Goal: Task Accomplishment & Management: Manage account settings

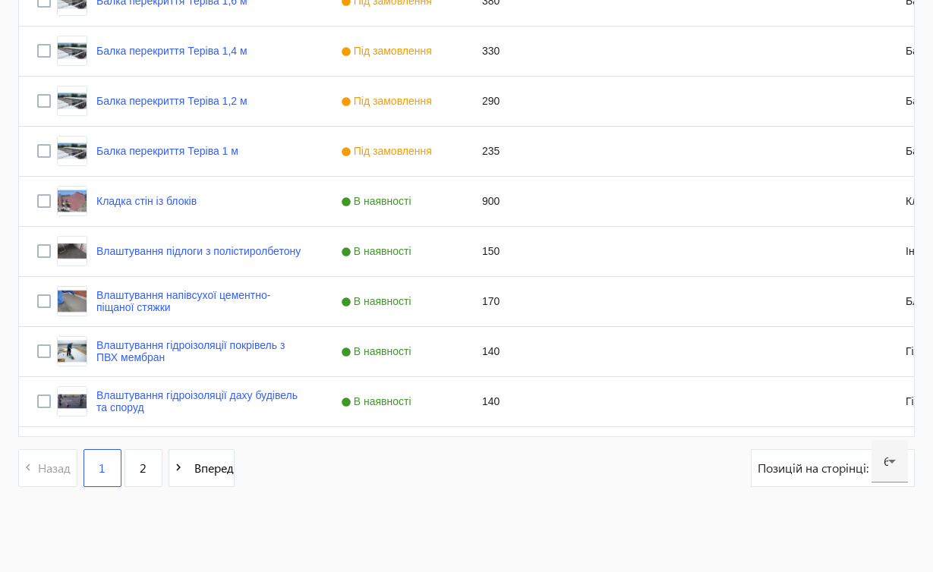
scroll to position [2974, 0]
click at [144, 470] on span "2" at bounding box center [143, 468] width 7 height 17
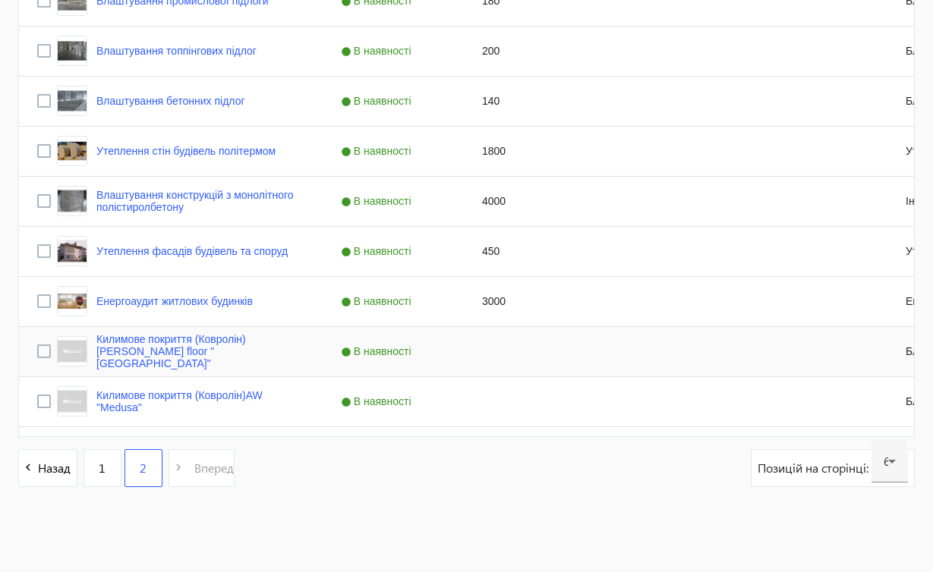
scroll to position [519, 0]
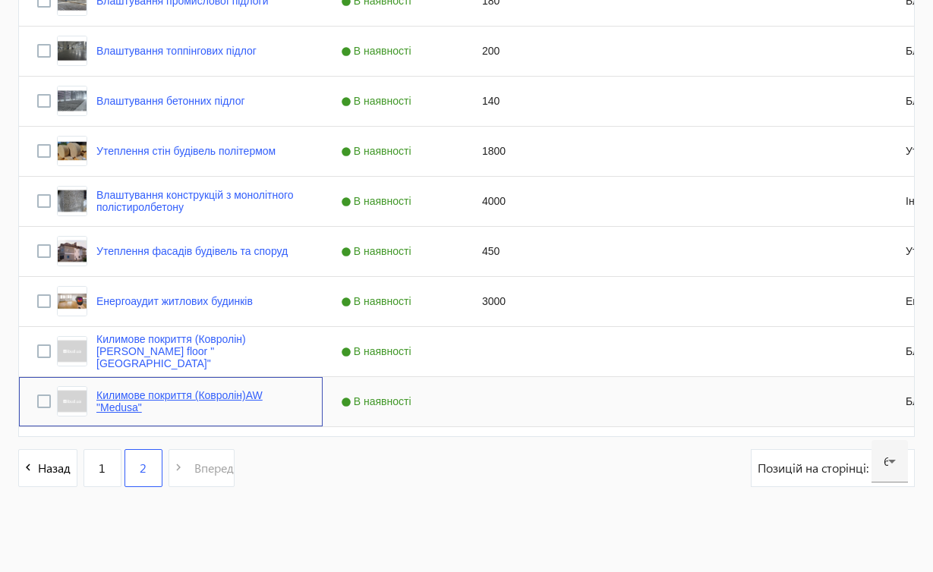
click at [162, 393] on link "Килимове покриття (Ковролін)AW "Medusa"" at bounding box center [200, 401] width 208 height 24
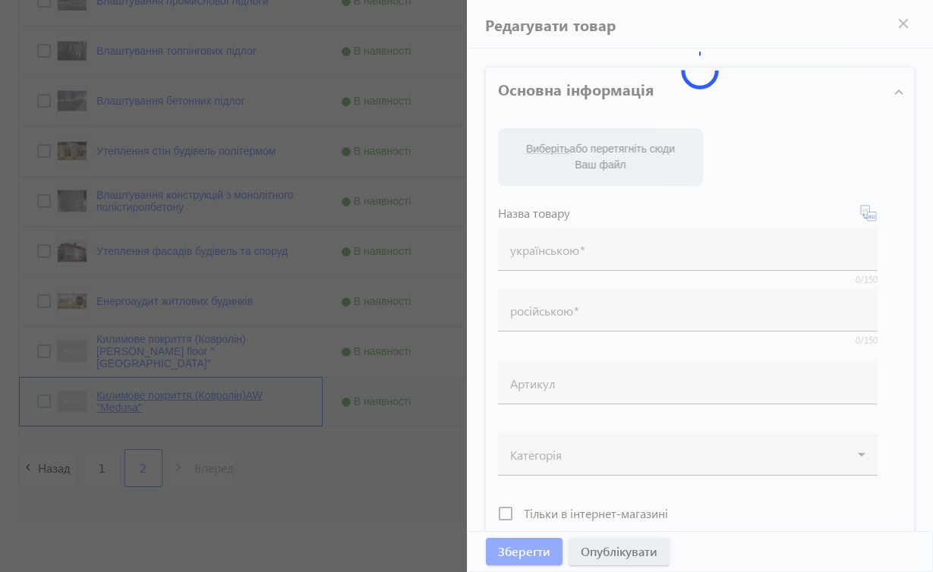
type input "Килимове покриття (Ковролін)AW "Medusa""
type input "Ковровое покрытие (Ковролин)AW "Medusa""
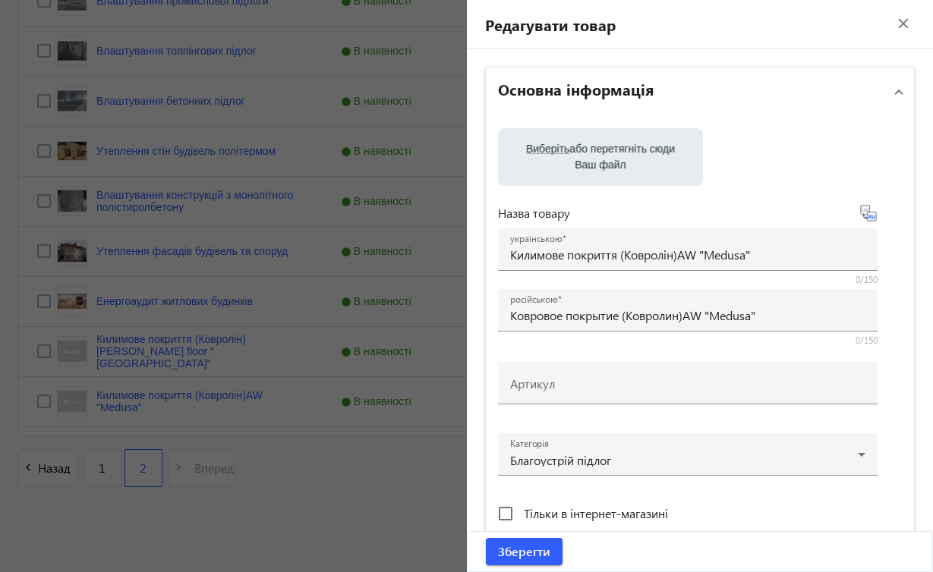
click at [745, 507] on div "Тільки в інтернет-магазині" at bounding box center [688, 514] width 380 height 30
click at [869, 216] on icon at bounding box center [868, 213] width 18 height 18
type input "Ковровое покрытие (Ковролин) AW "Medusa""
click at [869, 216] on icon at bounding box center [868, 213] width 18 height 18
click at [887, 93] on mat-expansion-panel-header "Основна інформація" at bounding box center [700, 92] width 429 height 49
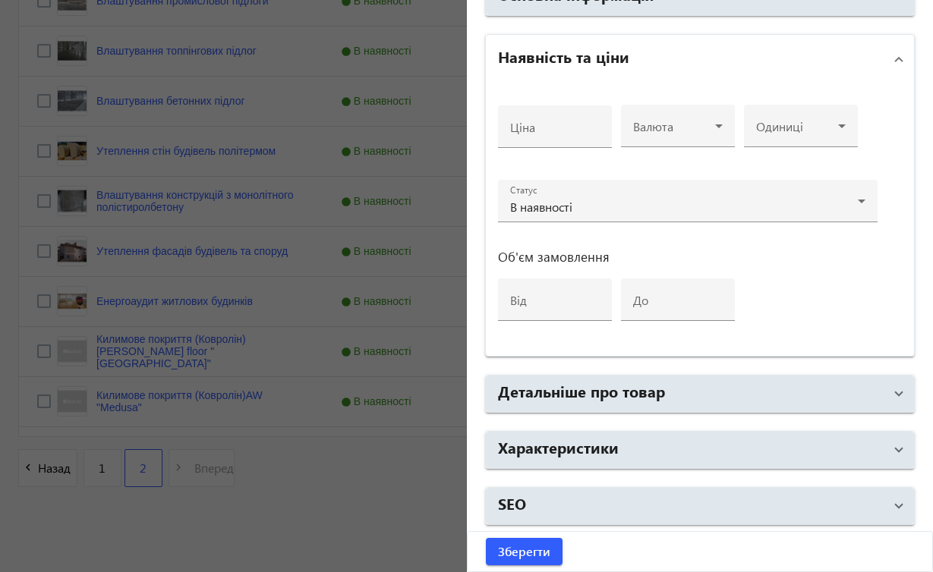
scroll to position [90, 0]
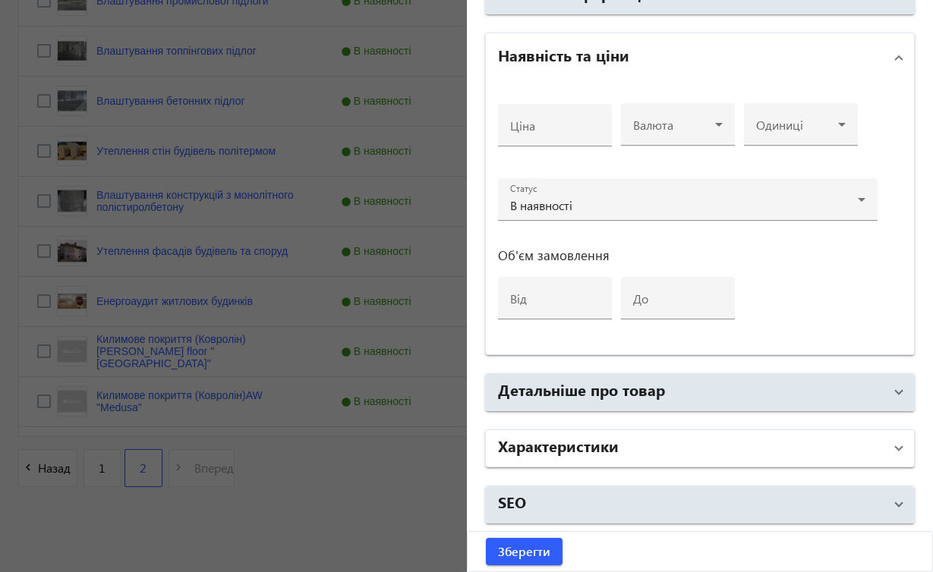
click at [896, 449] on span at bounding box center [899, 448] width 6 height 17
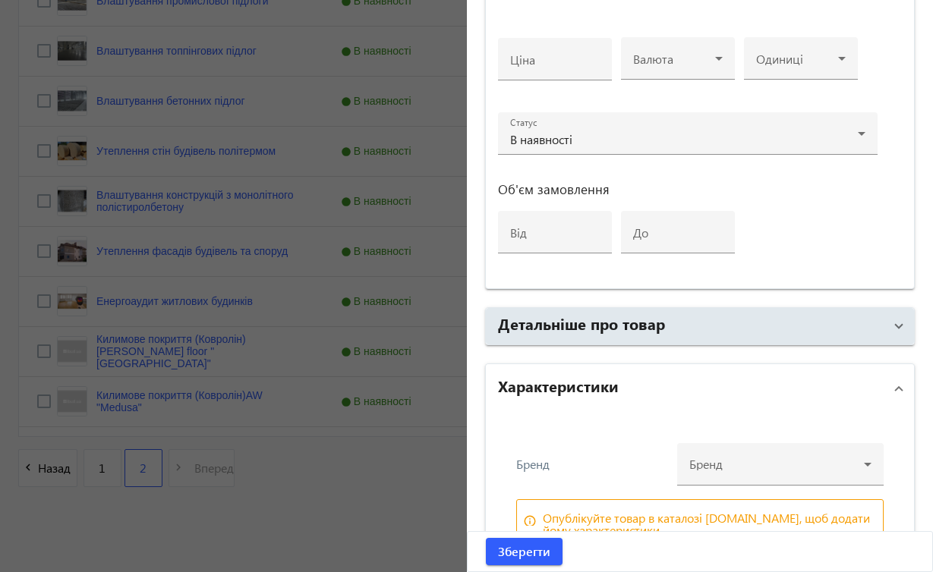
scroll to position [150, 0]
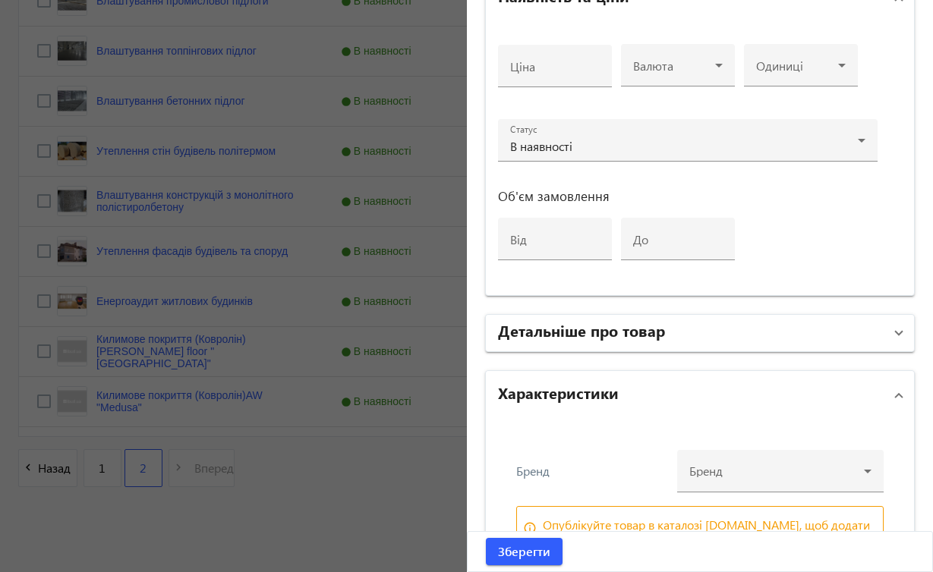
click at [896, 336] on span at bounding box center [899, 333] width 6 height 17
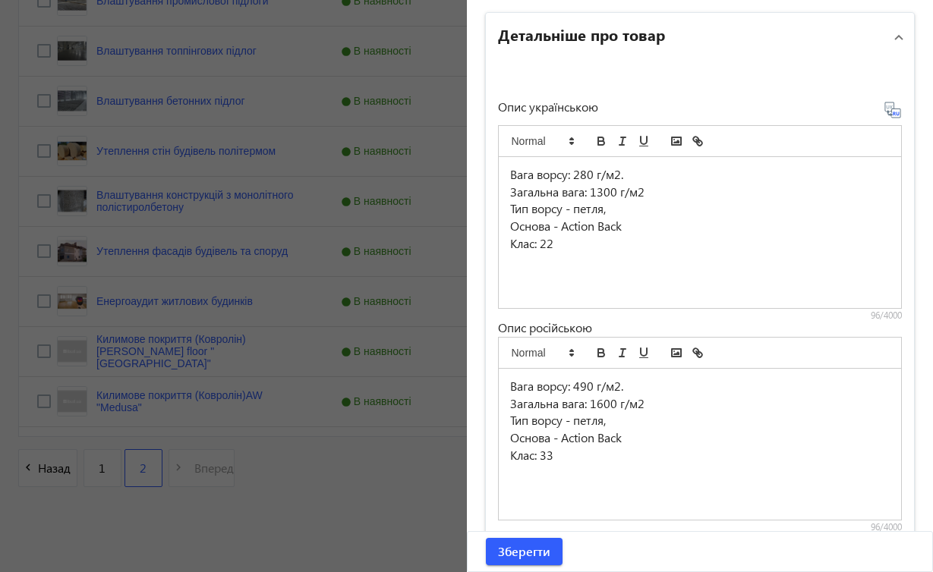
scroll to position [470, 0]
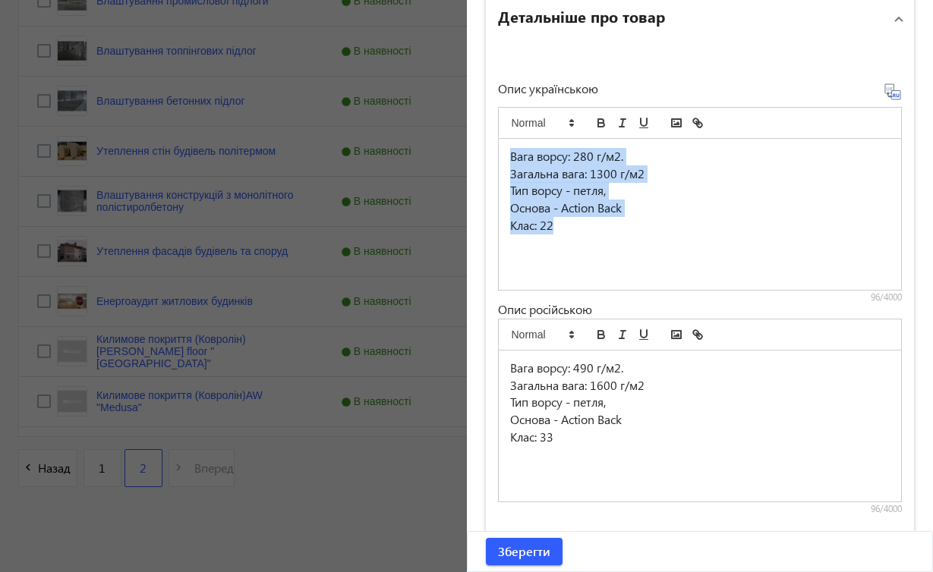
drag, startPoint x: 509, startPoint y: 156, endPoint x: 619, endPoint y: 237, distance: 136.2
click at [619, 237] on div "Вага ворсу: 280 г/м2. Загальна вага: 1300 г/м2 Тип ворсу - петля, Основа - Acti…" at bounding box center [700, 214] width 403 height 151
click at [598, 200] on p "Основа - Action Back" at bounding box center [700, 208] width 380 height 17
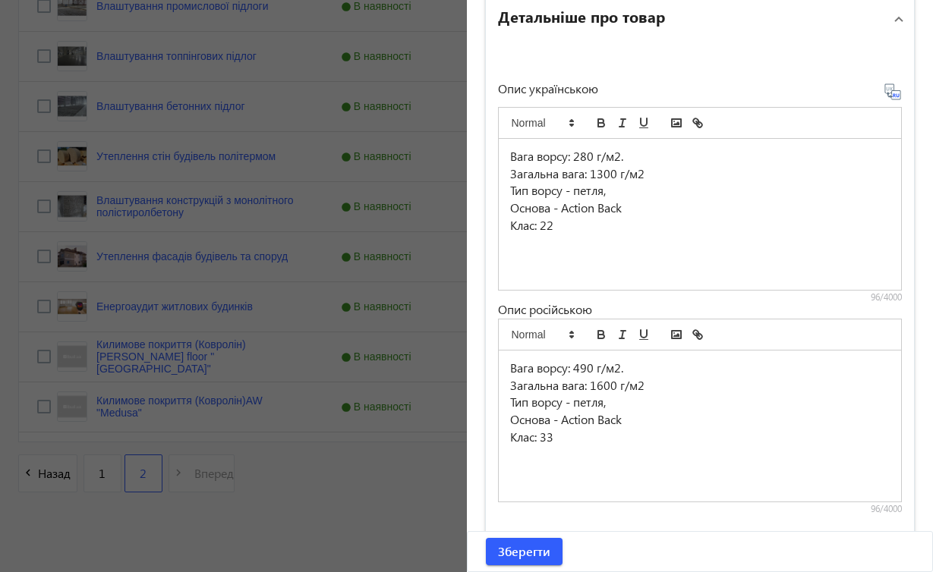
scroll to position [509, 0]
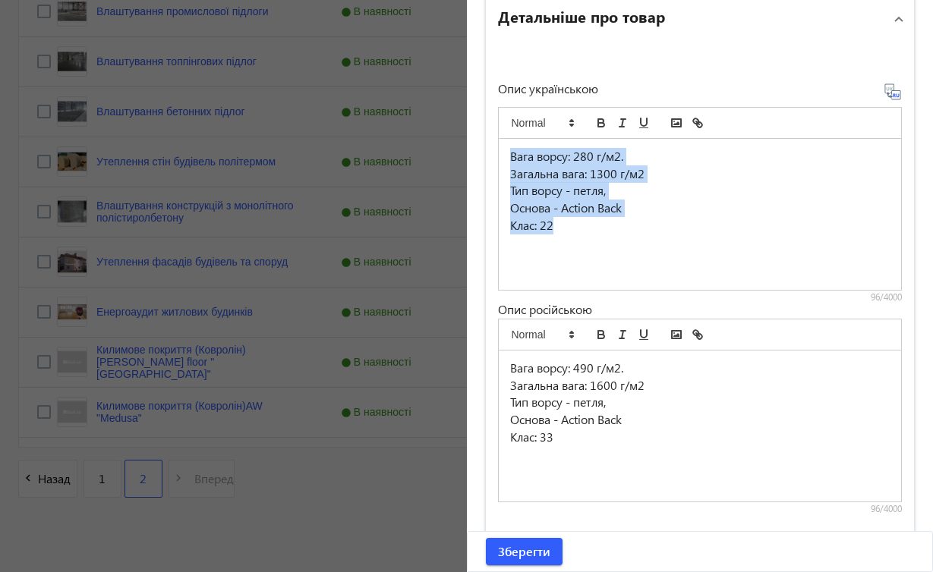
drag, startPoint x: 508, startPoint y: 153, endPoint x: 622, endPoint y: 245, distance: 147.3
click at [623, 246] on div "Вага ворсу: 280 г/м2. Загальна вага: 1300 г/м2 Тип ворсу - петля, Основа - Acti…" at bounding box center [700, 214] width 403 height 151
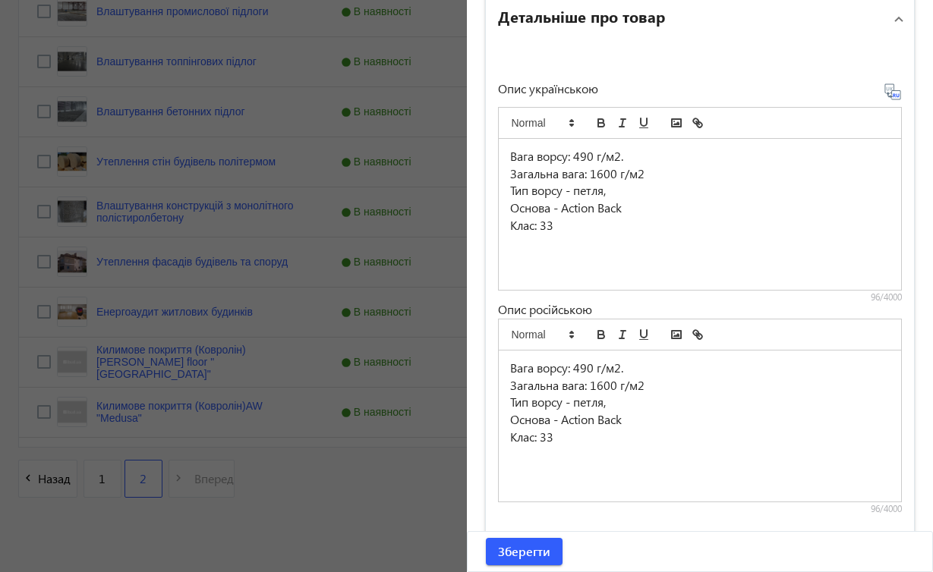
click at [565, 438] on p "Клас: 33" at bounding box center [700, 437] width 380 height 17
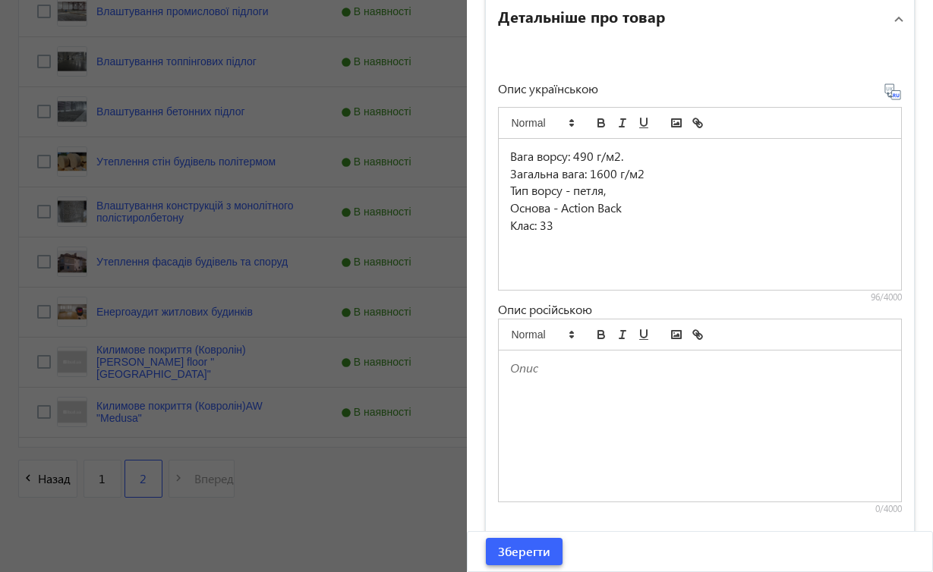
click at [534, 550] on span "Зберегти" at bounding box center [524, 551] width 52 height 17
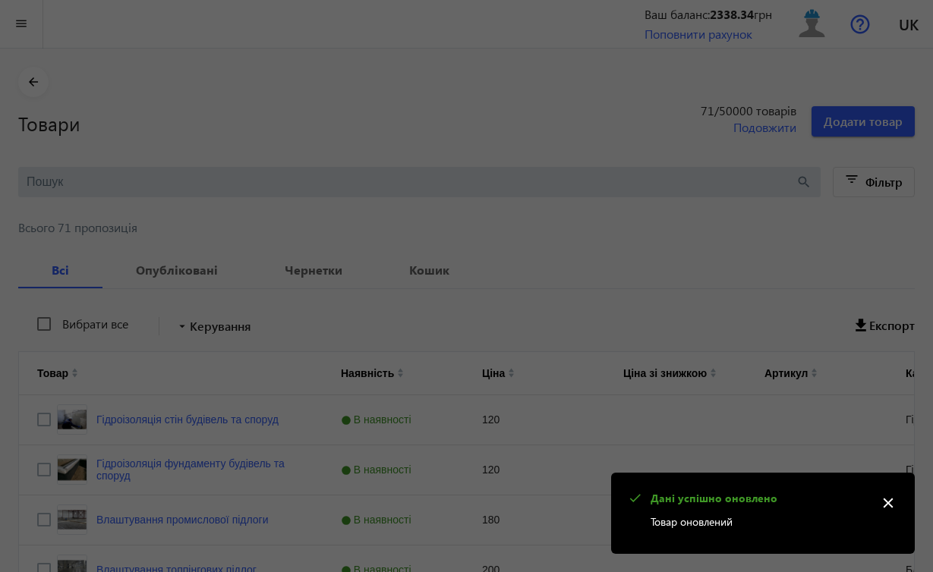
scroll to position [0, 0]
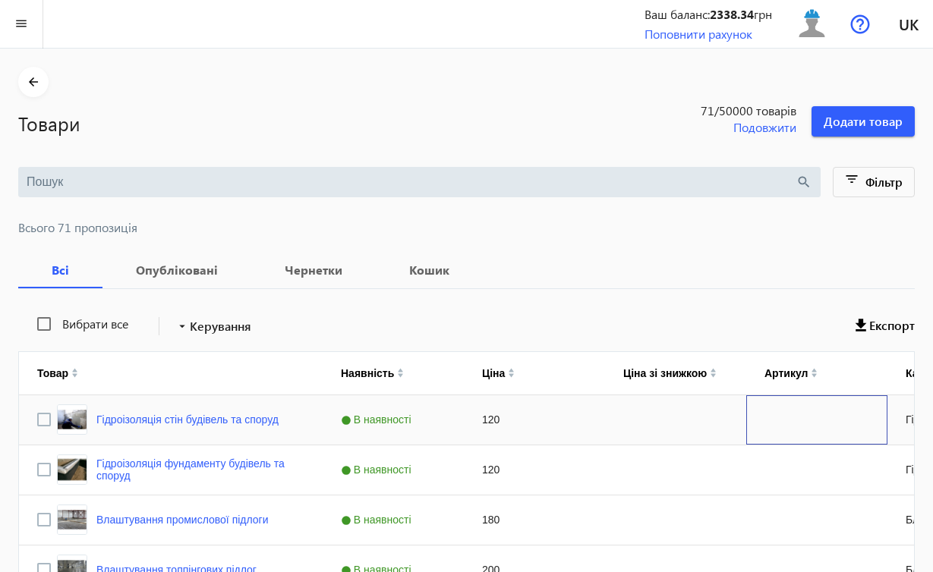
click at [763, 439] on div "Press SPACE to select this row." at bounding box center [816, 419] width 141 height 49
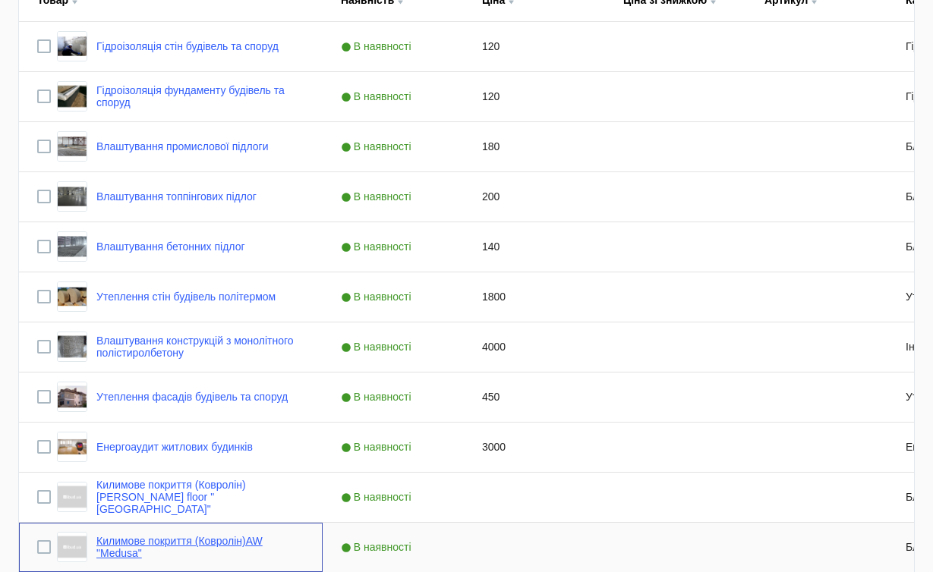
click at [229, 551] on link "Килимове покриття (Ковролін)AW "Medusa"" at bounding box center [200, 547] width 208 height 24
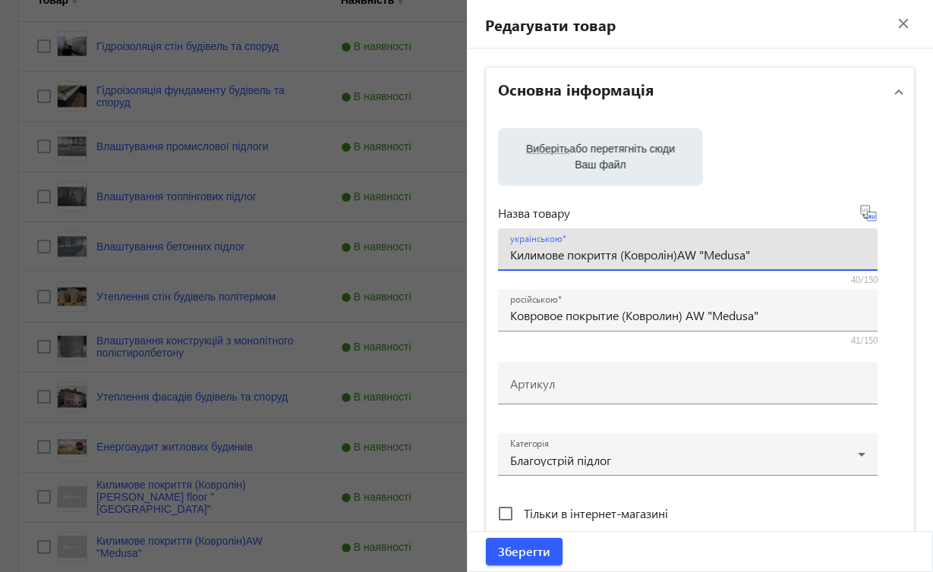
click at [685, 255] on input "Килимове покриття (Ковролін)AW "Medusa"" at bounding box center [687, 255] width 355 height 16
type input "Килимове покриття (Ковролін) AW "Medusa""
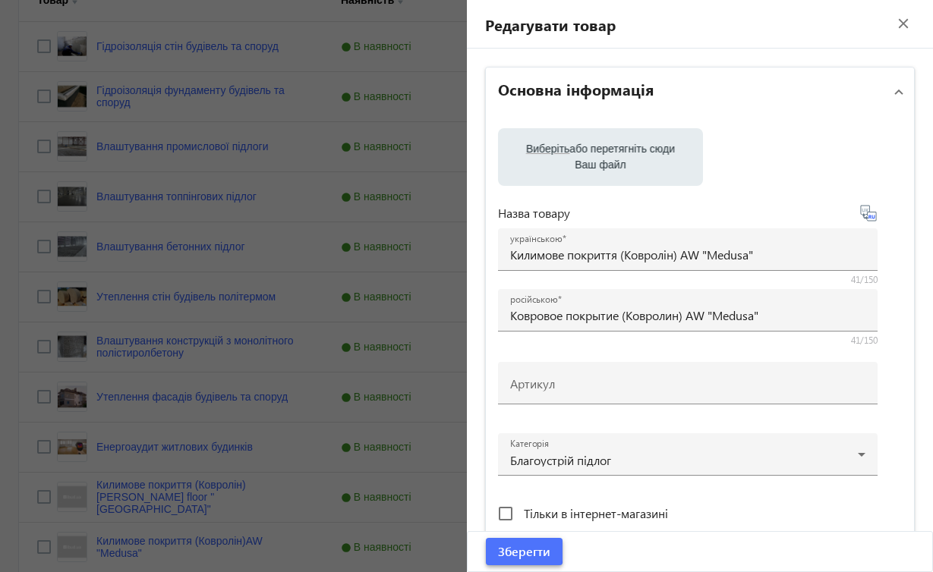
click at [512, 548] on span "Зберегти" at bounding box center [524, 551] width 52 height 17
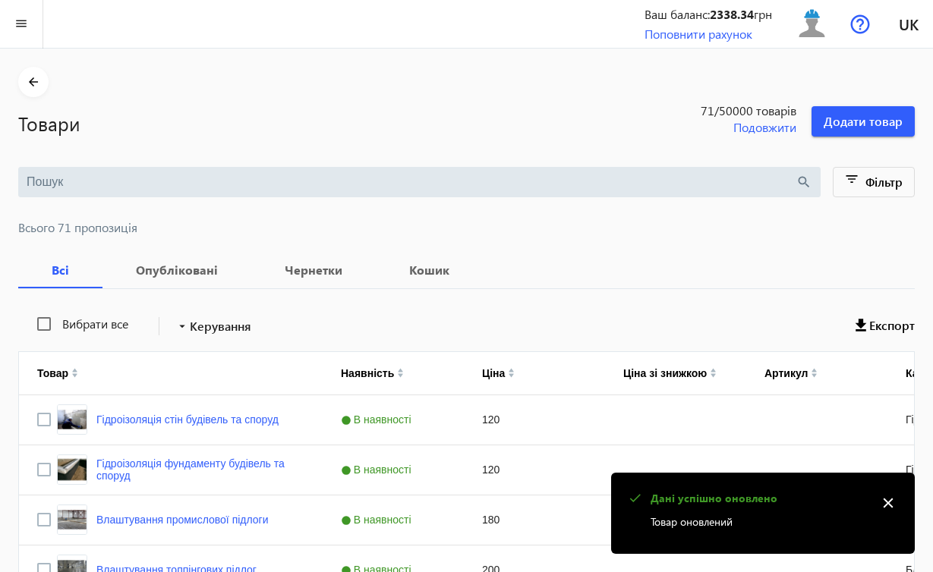
click at [889, 506] on mat-icon "close" at bounding box center [888, 503] width 23 height 23
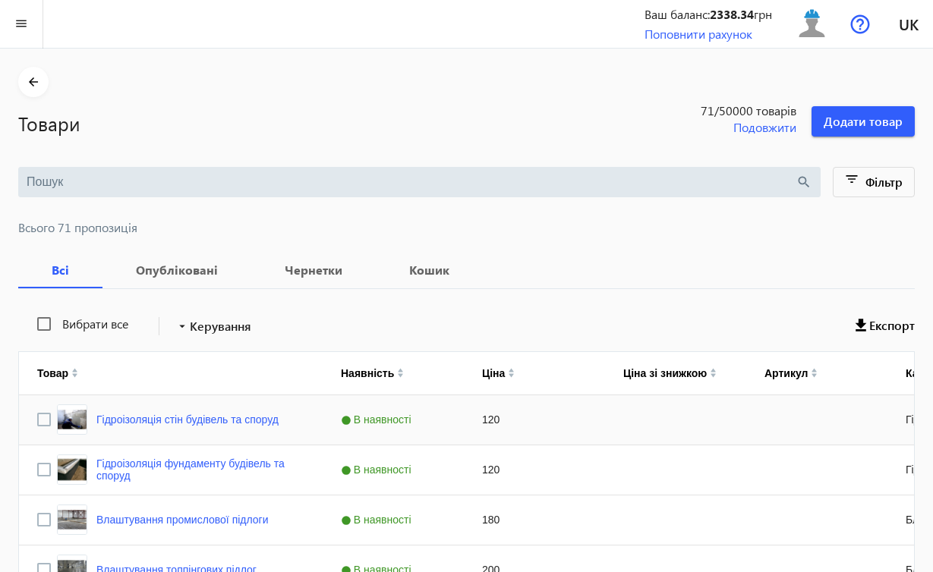
click at [750, 417] on div "Press SPACE to select this row." at bounding box center [816, 419] width 141 height 49
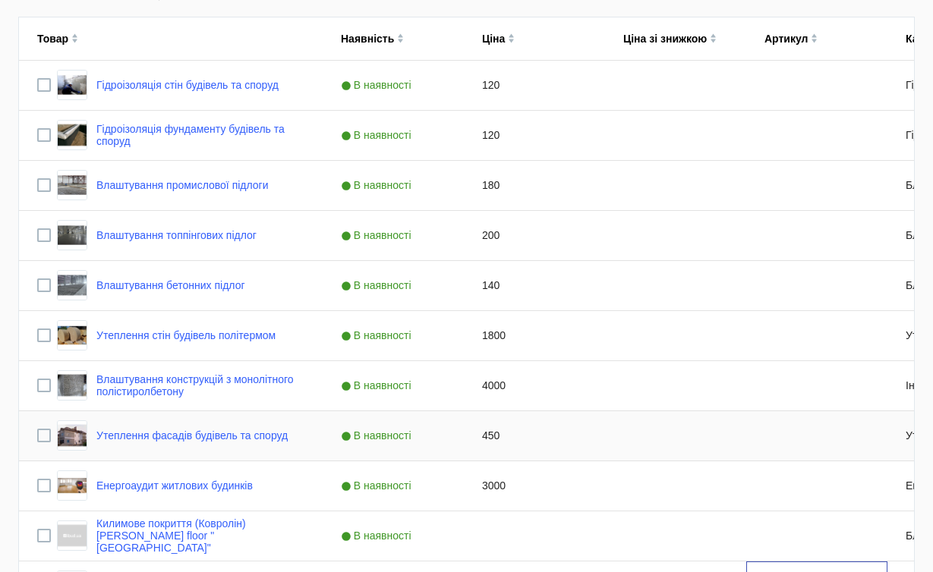
scroll to position [373, 0]
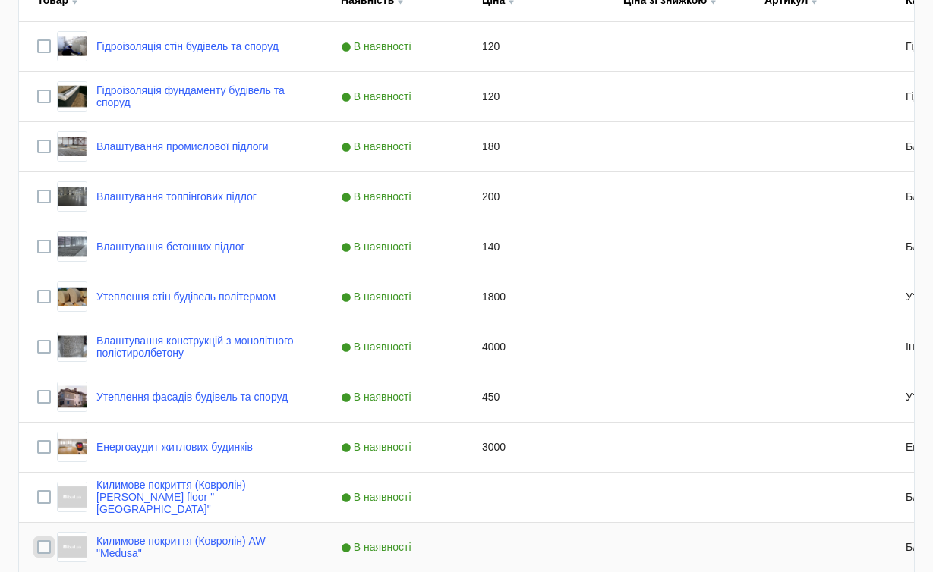
click at [43, 546] on input "Press Space to toggle row selection (unchecked)" at bounding box center [44, 547] width 14 height 14
checkbox input "true"
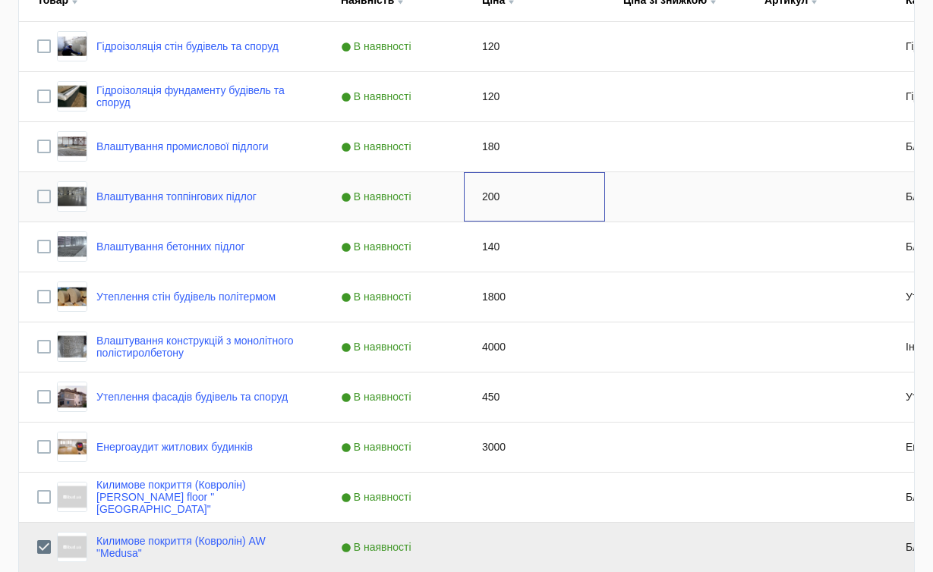
click at [578, 207] on div "200" at bounding box center [534, 196] width 141 height 49
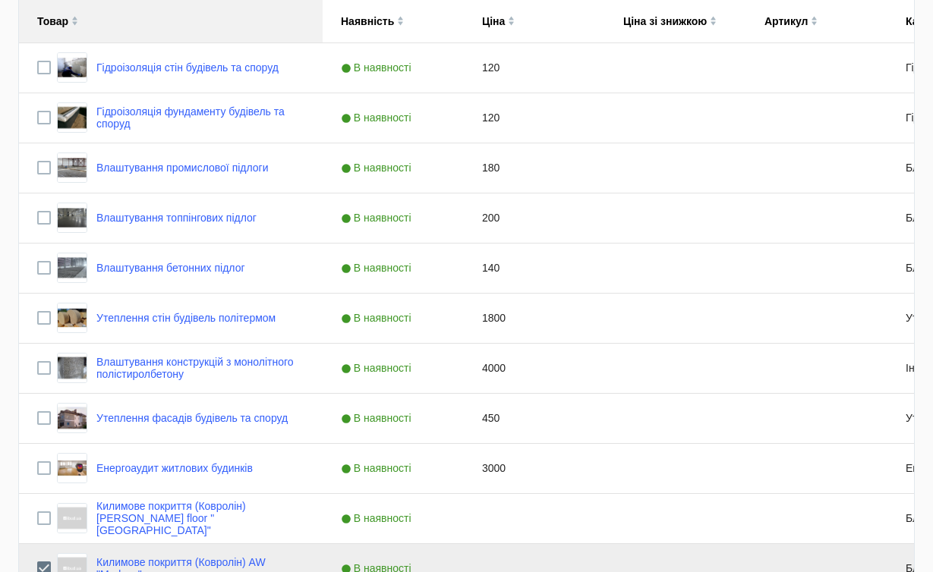
click at [262, 17] on div "Товар" at bounding box center [170, 21] width 267 height 43
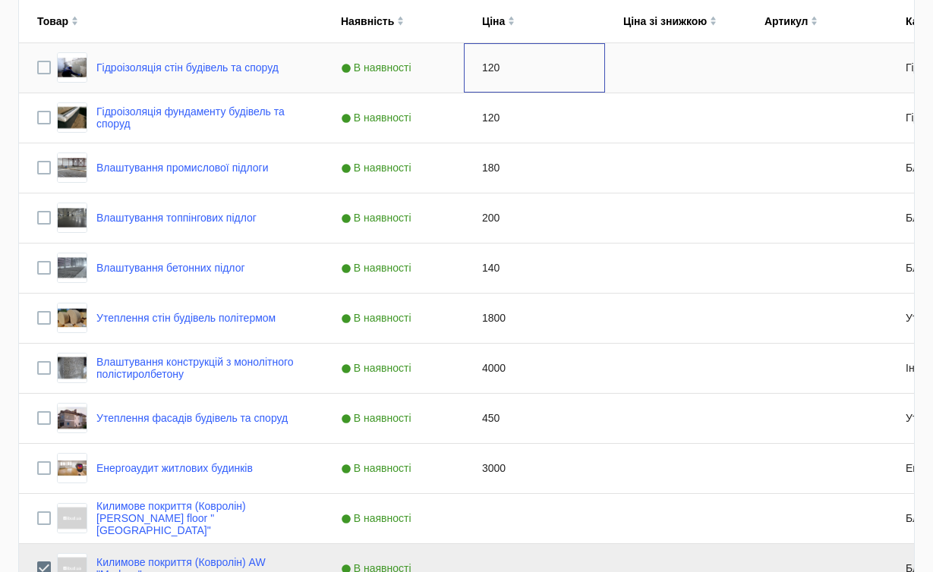
click at [584, 60] on div "120" at bounding box center [534, 67] width 141 height 49
drag, startPoint x: 594, startPoint y: 170, endPoint x: 595, endPoint y: 288, distance: 118.4
click at [596, 290] on div "Гідроізоляція стін будівель та споруд В наявності 120 Гідроізоляційні роботи Гі…" at bounding box center [637, 318] width 1237 height 551
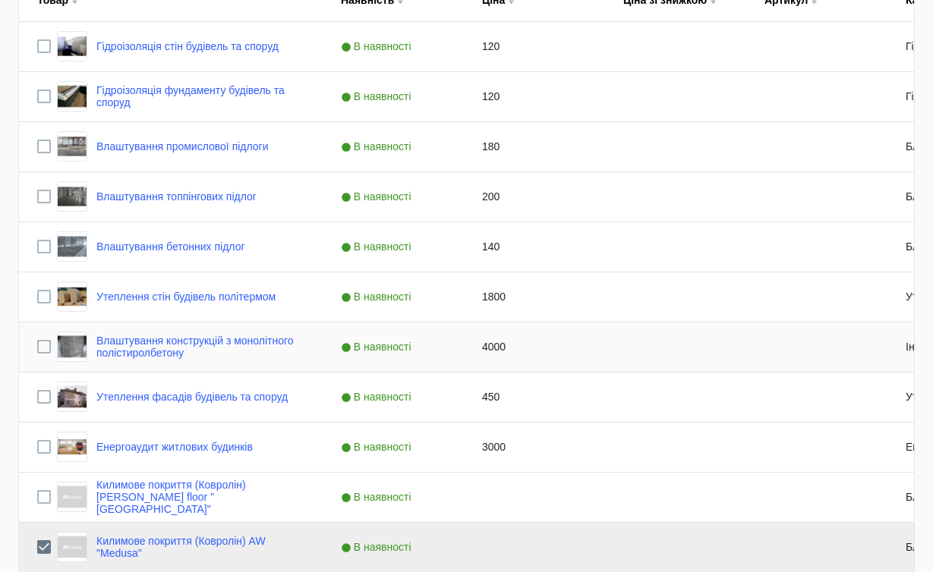
click at [518, 332] on div "4000" at bounding box center [534, 347] width 141 height 49
click at [242, 516] on div "Килимове покриття (Ковролін) [PERSON_NAME] floor "[GEOGRAPHIC_DATA]"" at bounding box center [171, 497] width 304 height 49
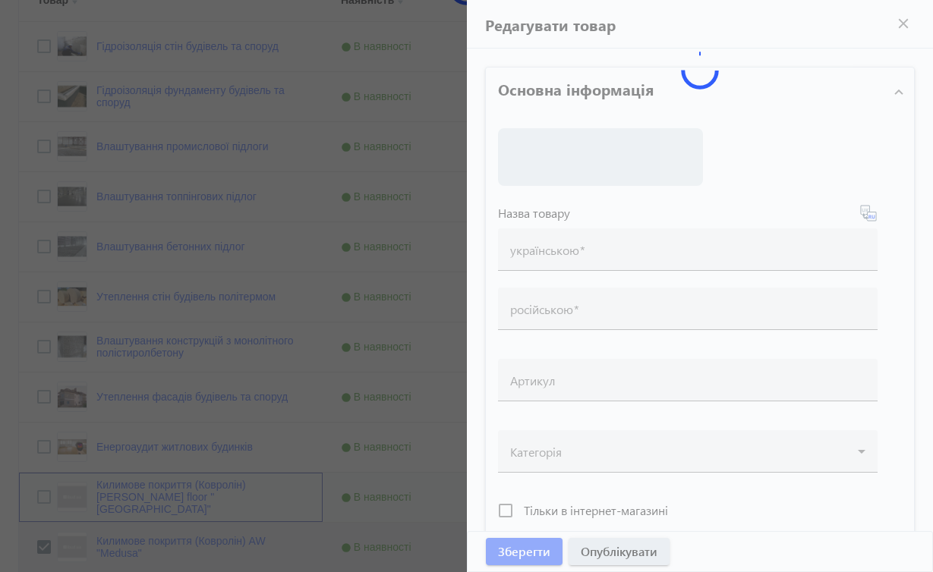
type input "Килимове покриття (Ковролін) [PERSON_NAME] floor "[GEOGRAPHIC_DATA]""
type input "Ковровое покрытие (Ковролин) [PERSON_NAME] floor "[GEOGRAPHIC_DATA]""
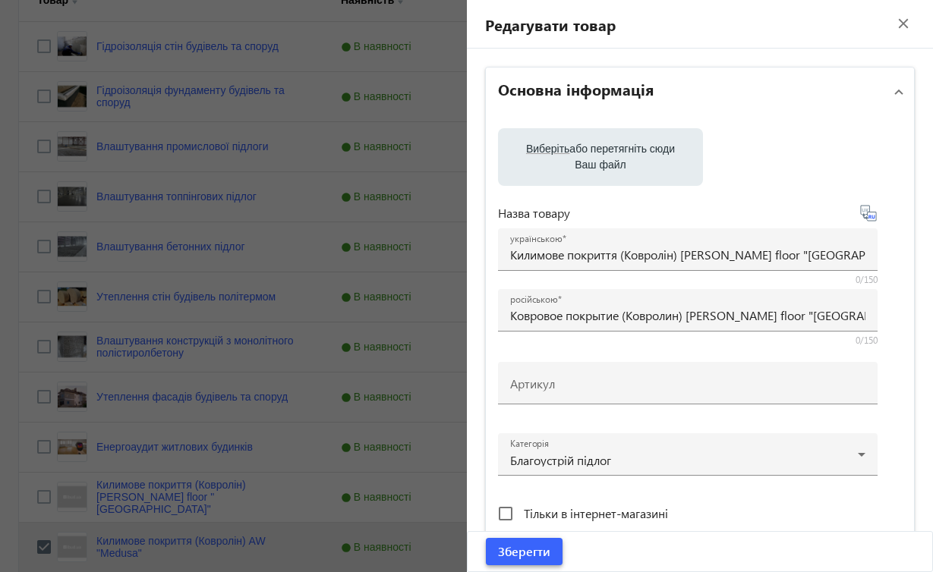
click at [509, 547] on span "Зберегти" at bounding box center [524, 551] width 52 height 17
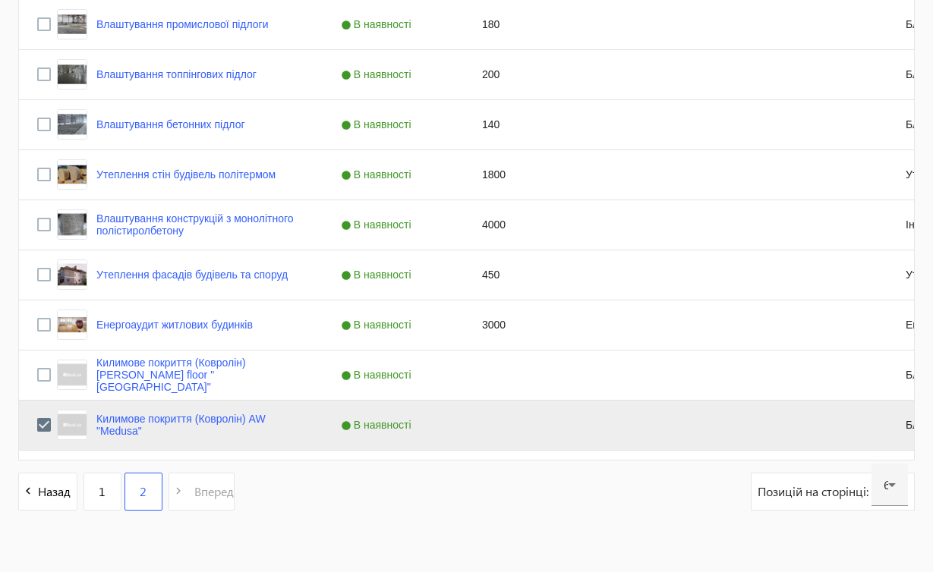
scroll to position [184, 0]
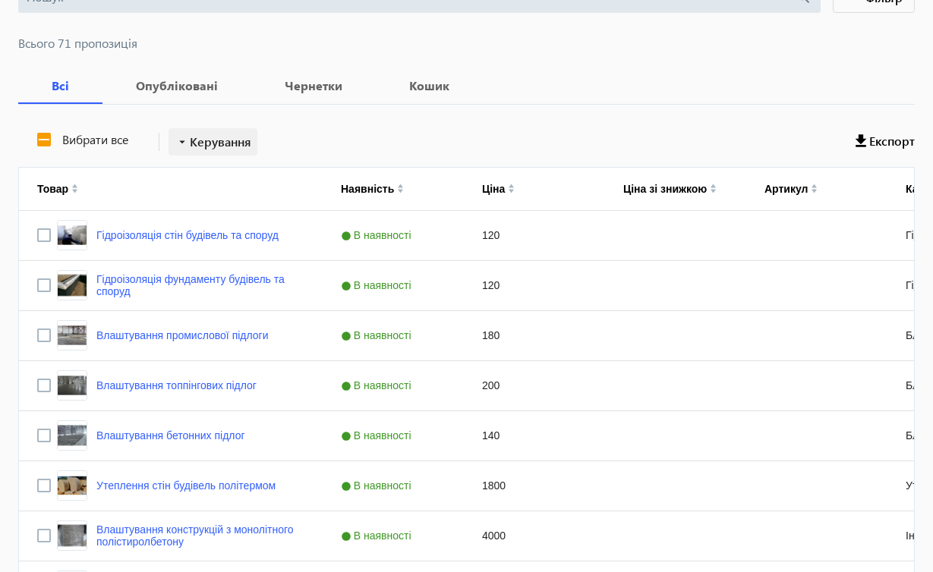
click at [218, 141] on span "Керування" at bounding box center [220, 142] width 61 height 18
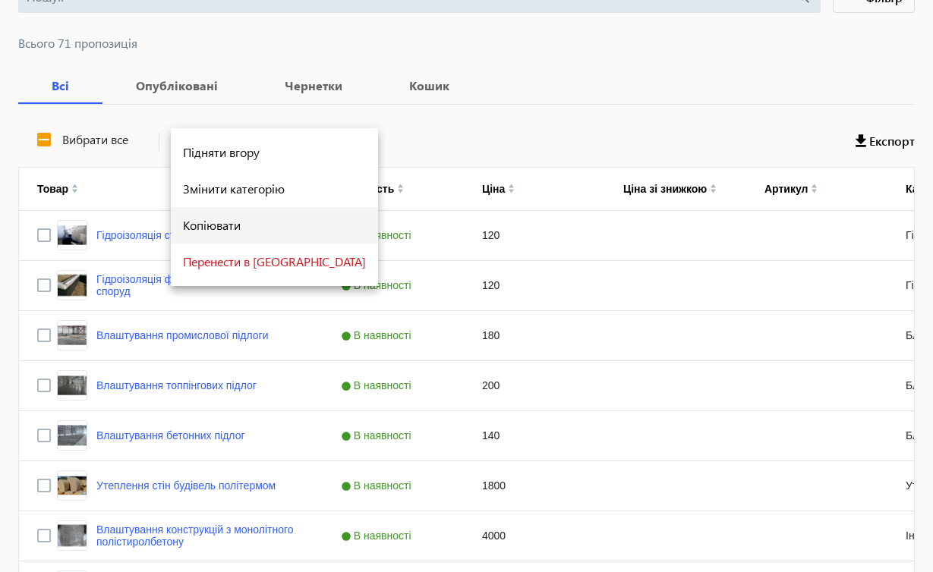
click at [228, 223] on span "Копіювати" at bounding box center [274, 225] width 183 height 12
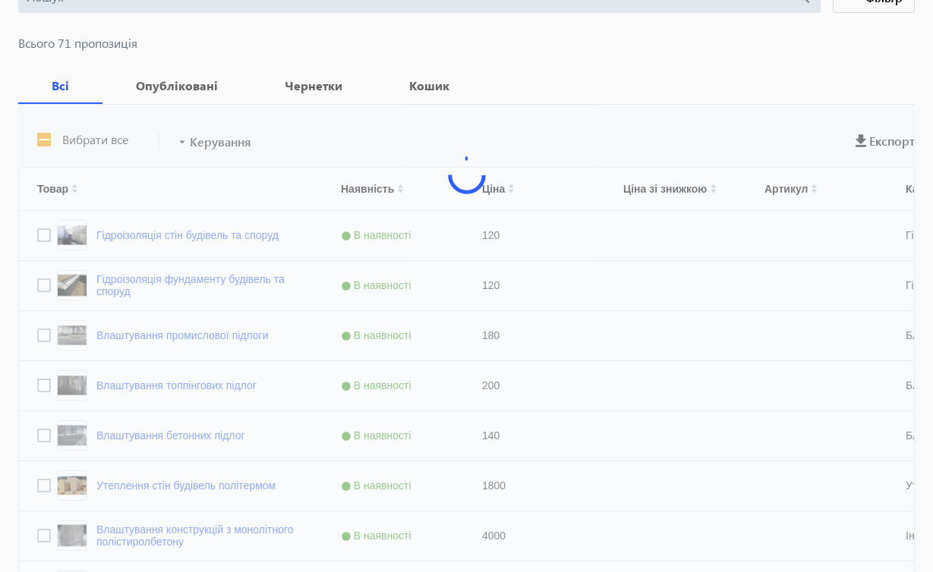
click at [416, 339] on div at bounding box center [466, 480] width 896 height 751
click at [298, 126] on div at bounding box center [466, 480] width 896 height 751
click at [199, 94] on span "Опубліковані" at bounding box center [177, 86] width 112 height 36
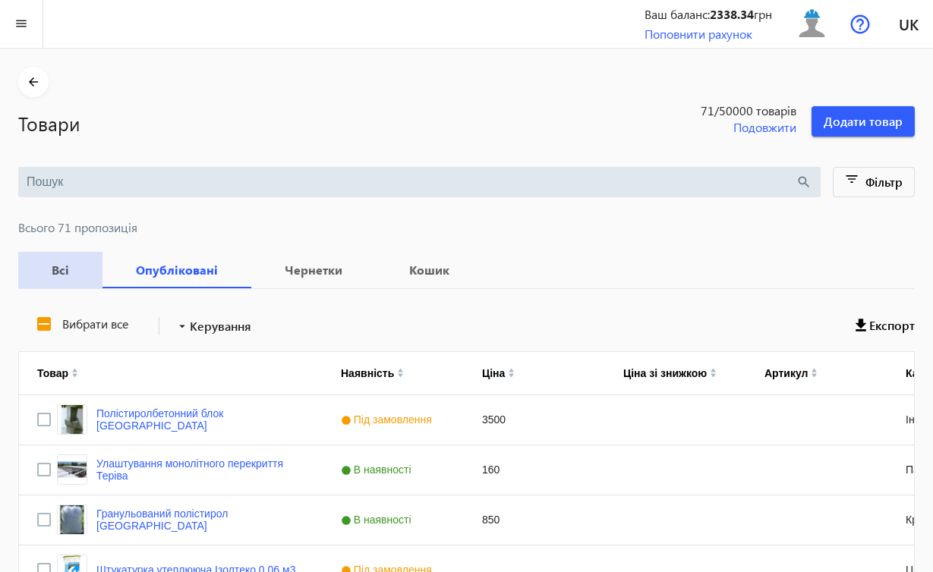
click at [61, 267] on b "Всі" at bounding box center [60, 270] width 48 height 12
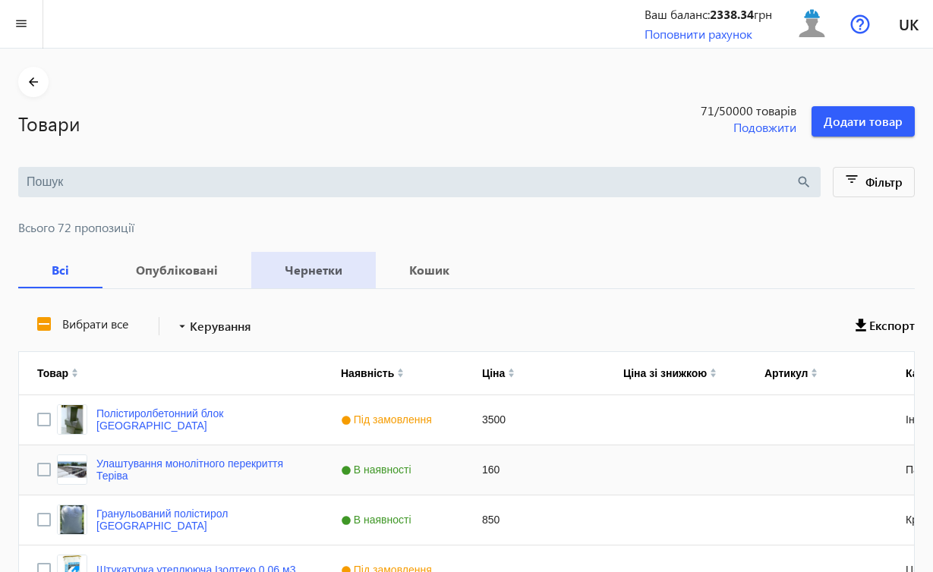
click at [777, 461] on div "Press SPACE to select this row." at bounding box center [816, 470] width 141 height 49
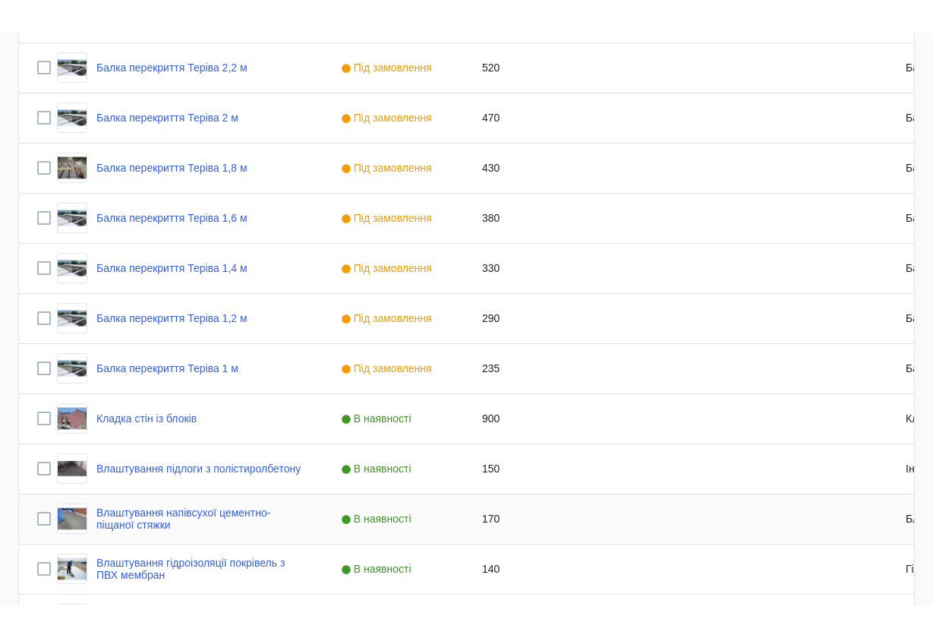
scroll to position [2828, 0]
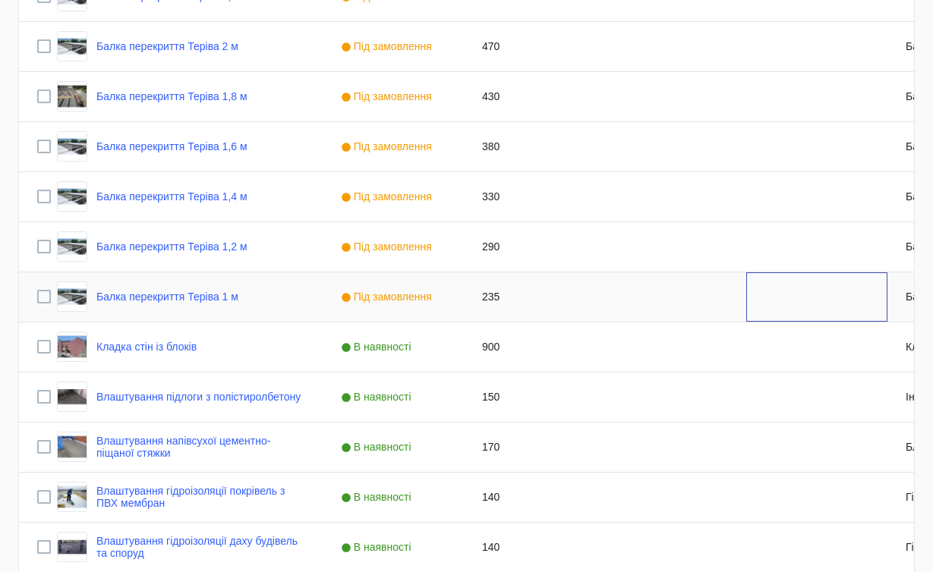
click at [868, 307] on div "Press SPACE to select this row." at bounding box center [816, 296] width 141 height 49
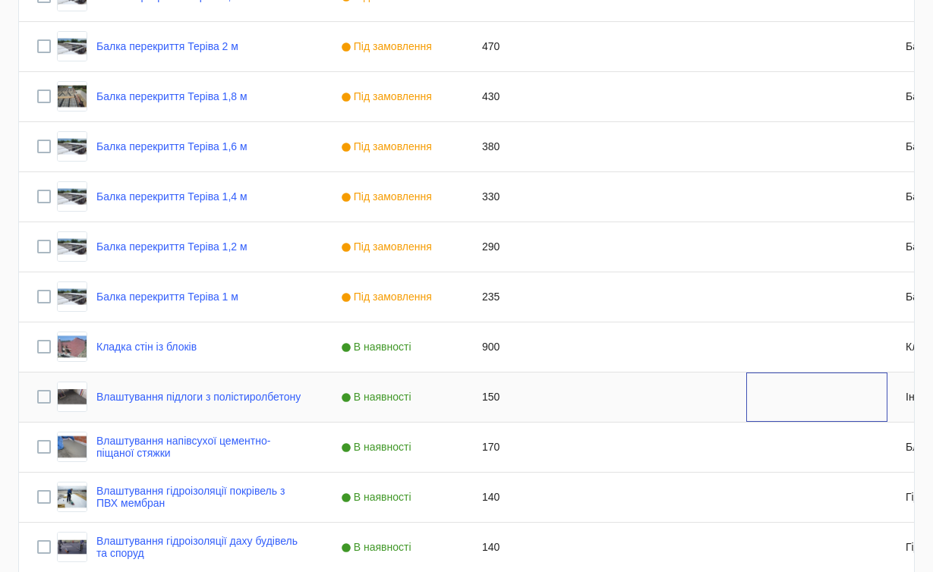
click at [758, 395] on div "Press SPACE to select this row." at bounding box center [816, 397] width 141 height 49
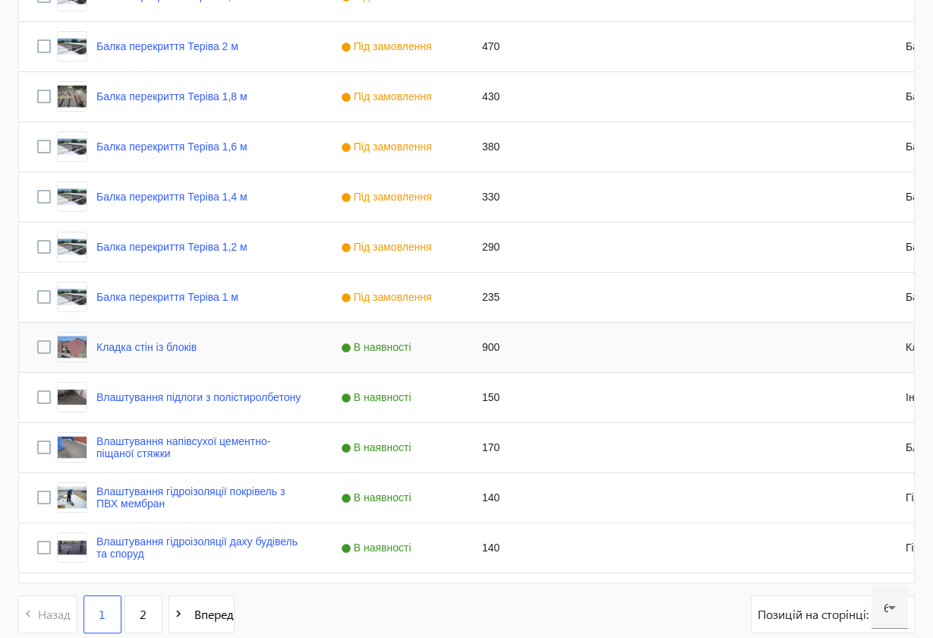
click at [772, 332] on div "Press SPACE to select this row." at bounding box center [816, 347] width 141 height 49
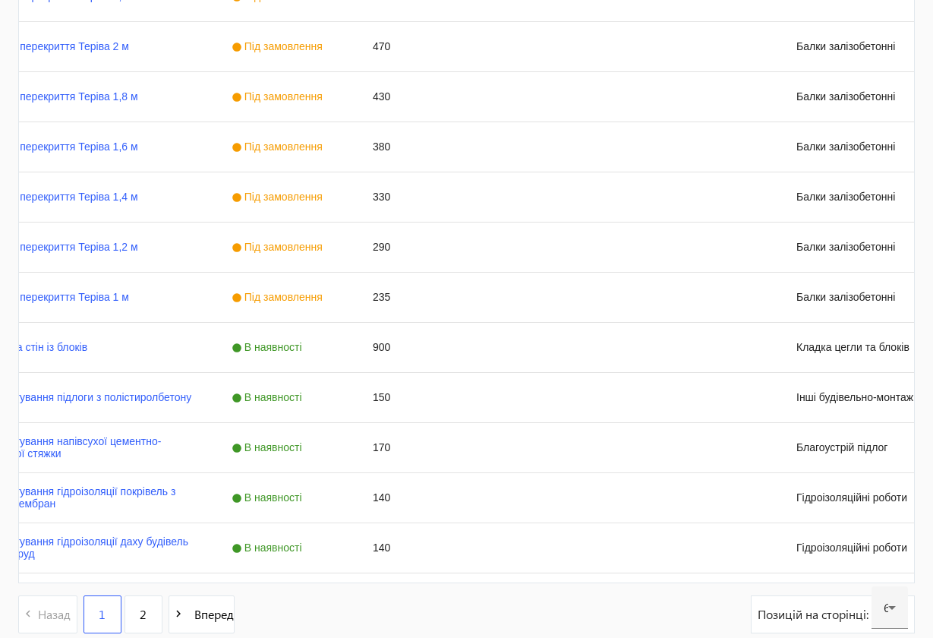
scroll to position [0, 101]
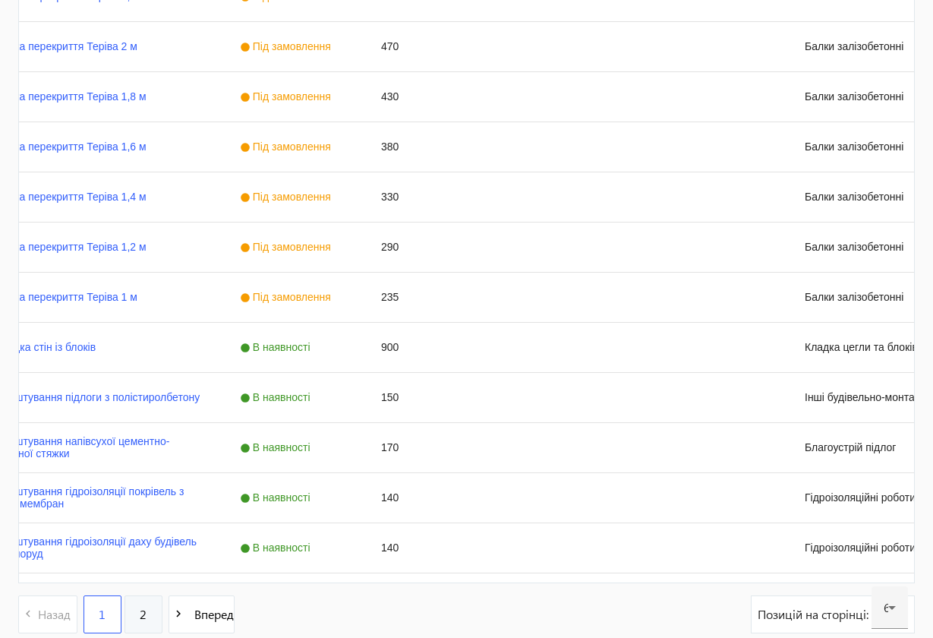
click at [136, 572] on link "2" at bounding box center [143, 614] width 38 height 38
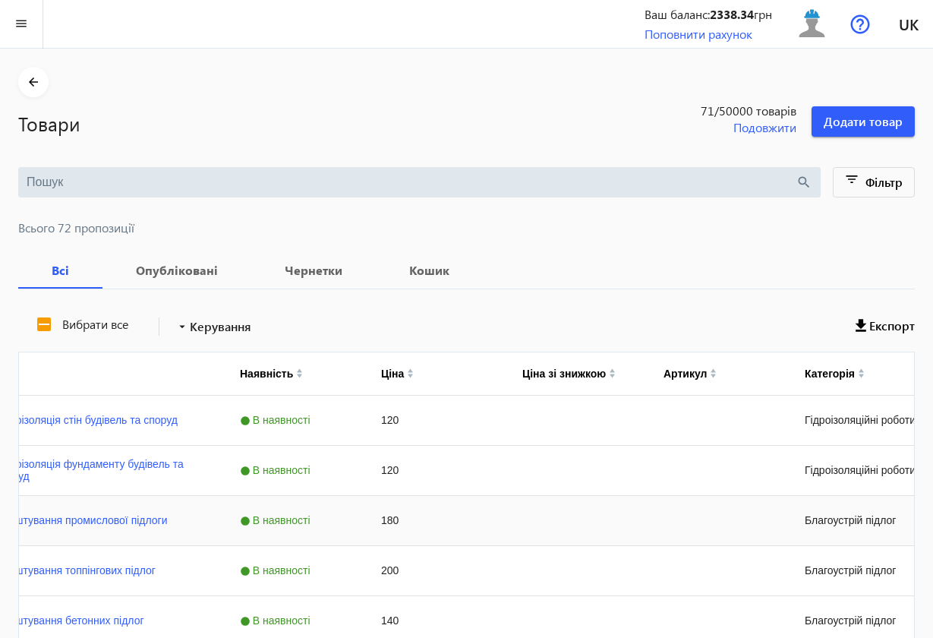
click at [528, 540] on div "Press SPACE to select this row." at bounding box center [574, 520] width 141 height 49
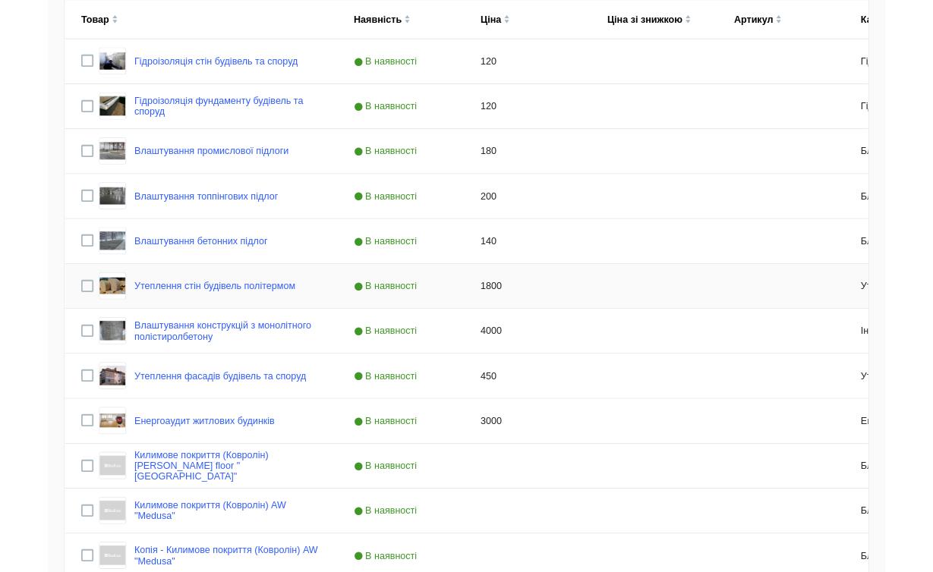
scroll to position [358, 0]
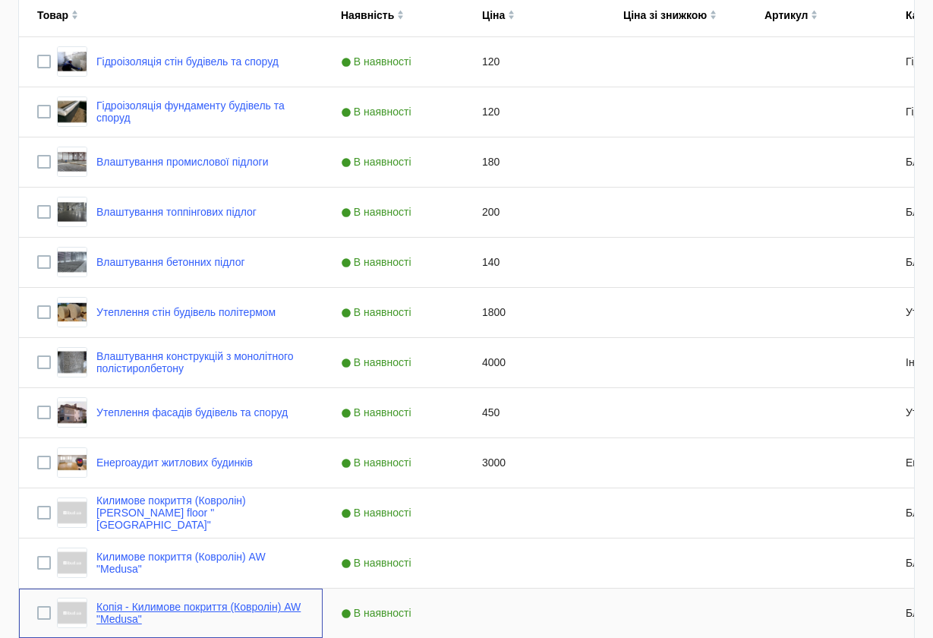
click at [242, 572] on link "Копія - Килимове покриття (Ковролін) AW "Medusa"" at bounding box center [200, 612] width 208 height 24
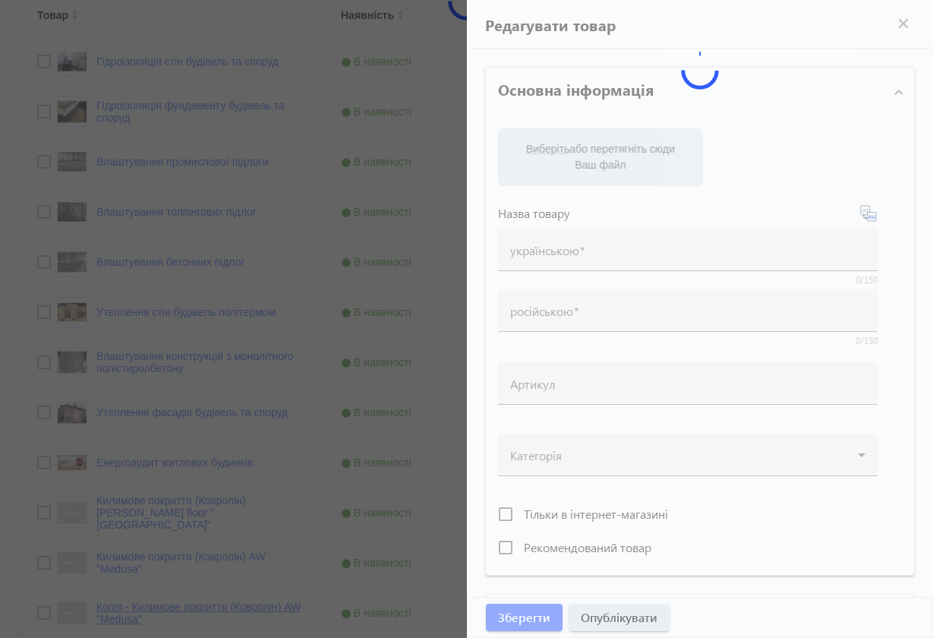
click at [242, 572] on div at bounding box center [466, 319] width 933 height 638
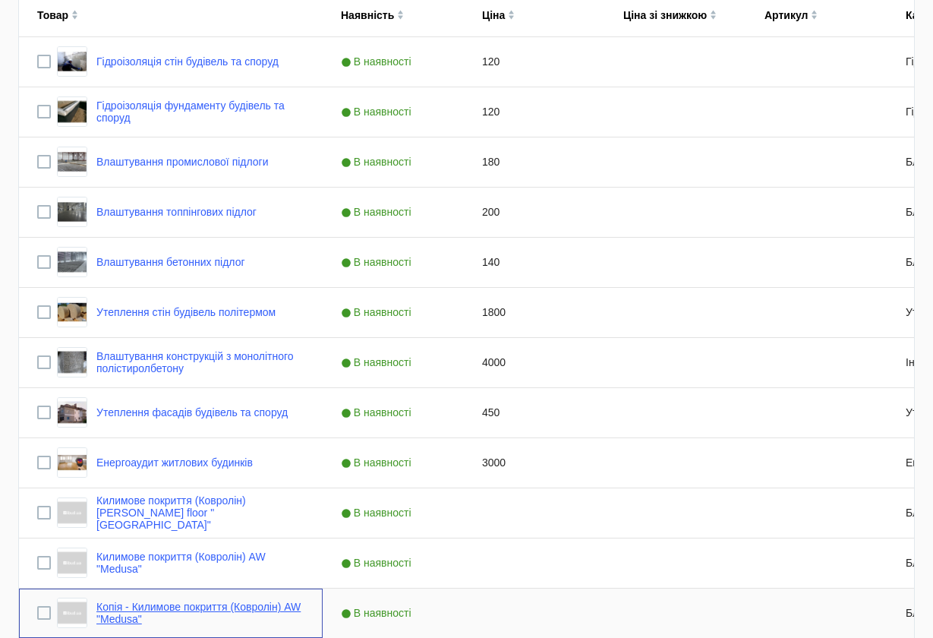
click at [147, 572] on link "Копія - Килимове покриття (Ковролін) AW "Medusa"" at bounding box center [200, 612] width 208 height 24
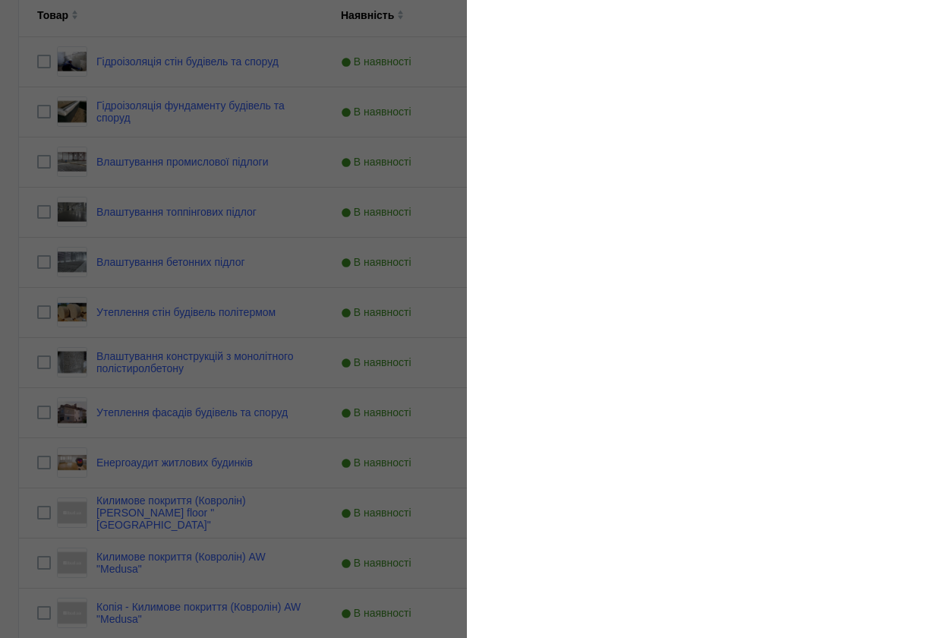
click at [150, 572] on div at bounding box center [466, 319] width 933 height 638
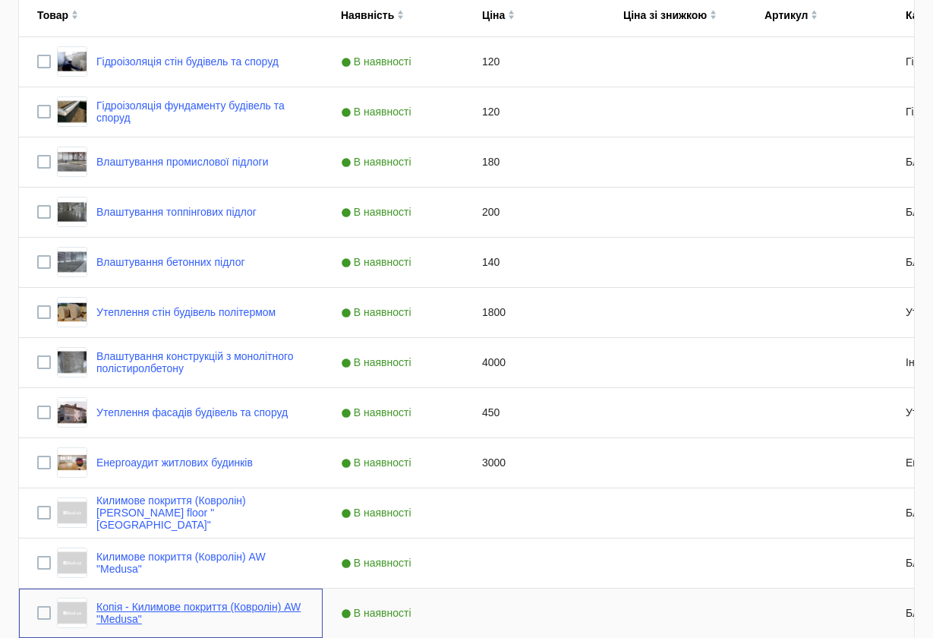
click at [151, 572] on link "Копія - Килимове покриття (Ковролін) AW "Medusa"" at bounding box center [200, 612] width 208 height 24
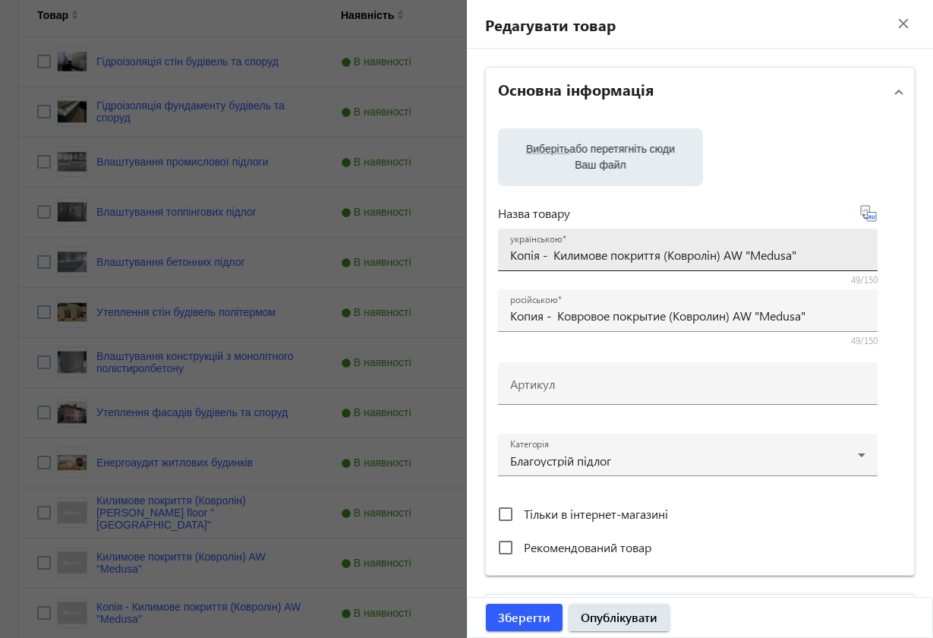
click at [552, 254] on input "Копія - Килимове покриття (Ковролін) AW "Medusa"" at bounding box center [687, 255] width 355 height 16
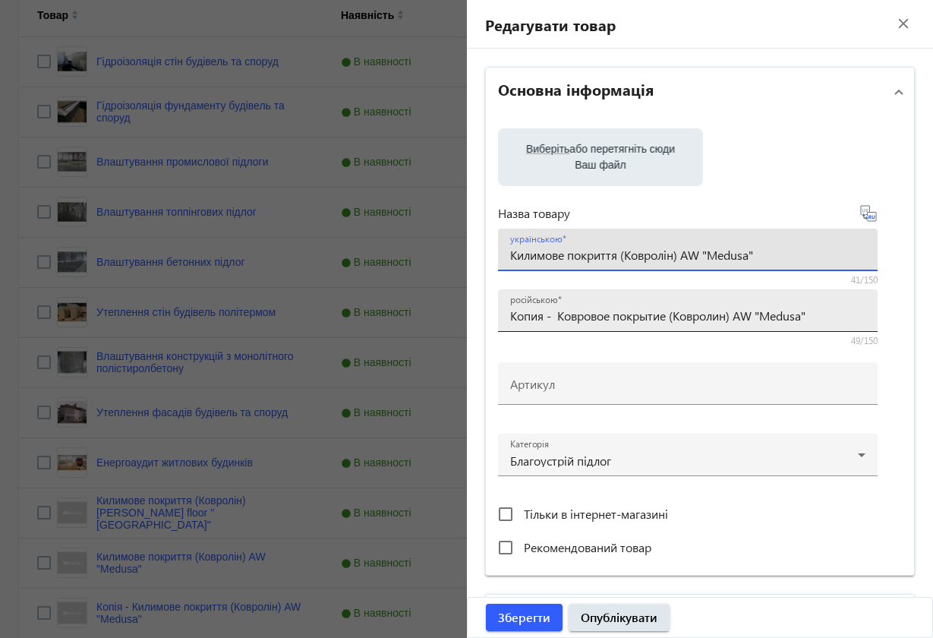
type input "Килимове покриття (Ковролін) AW "Medusa""
click at [557, 316] on input "Копия - Ковровое покрытие (Ковролин) AW "Medusa"" at bounding box center [687, 315] width 355 height 16
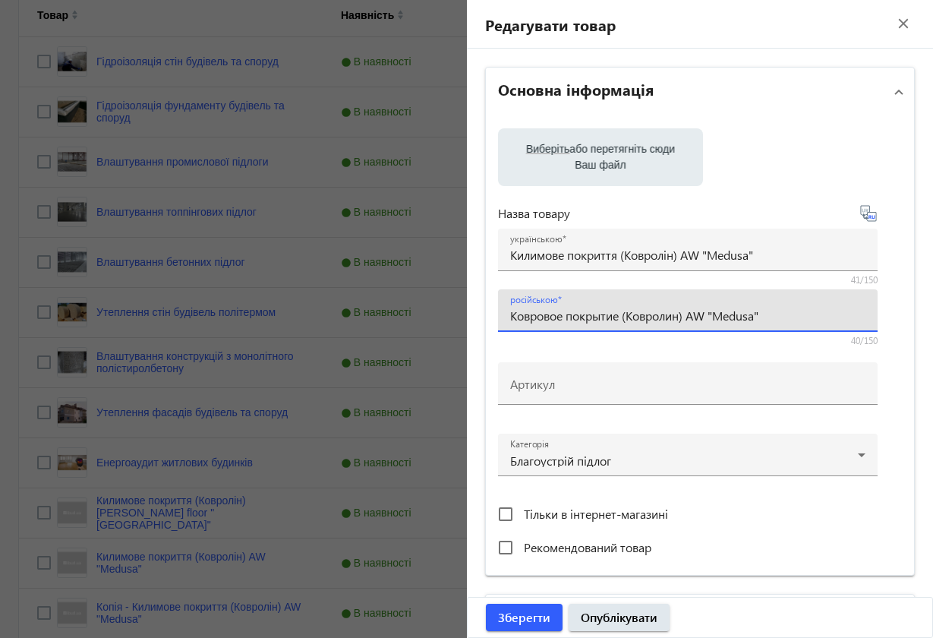
type input "Ковровое покрытие (Ковролин) AW "Medusa""
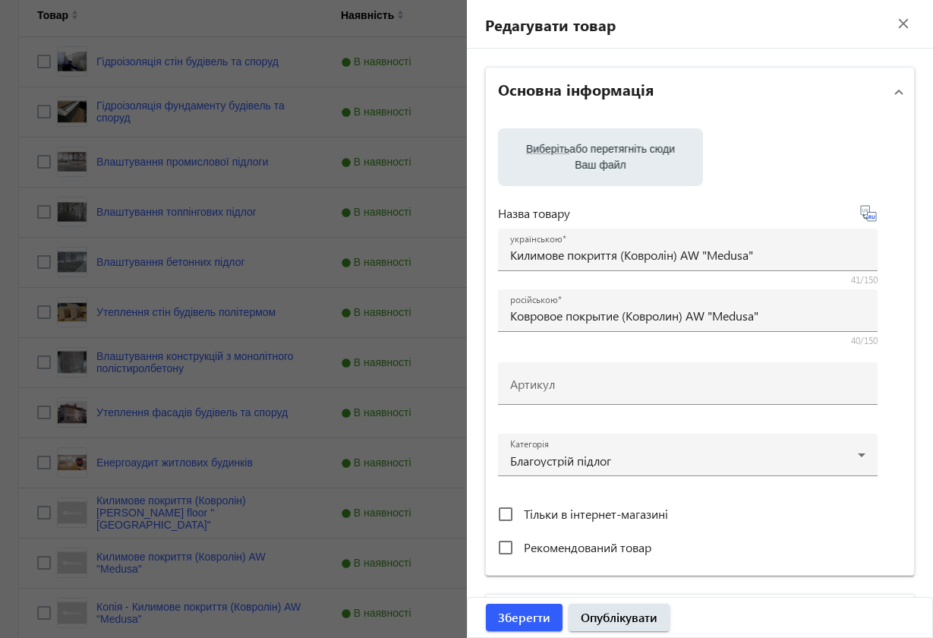
click at [490, 383] on div "Виберіть або перетягніть сюди Ваш файл Назва товару українською Килимове покрит…" at bounding box center [700, 345] width 429 height 458
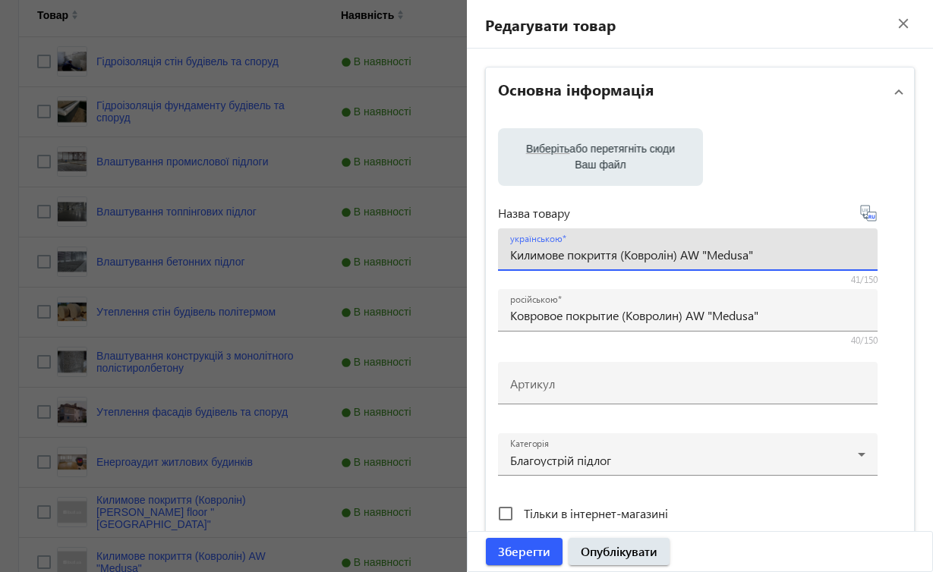
drag, startPoint x: 767, startPoint y: 255, endPoint x: 690, endPoint y: 256, distance: 76.7
click at [690, 256] on input "Килимове покриття (Ковролін) AW "Medusa"" at bounding box center [687, 255] width 355 height 16
click at [703, 257] on input "Килимове покриття (Ковролін) AW "Medusa"" at bounding box center [687, 255] width 355 height 16
paste input "Beaulieu Real "[GEOGRAPHIC_DATA]""
click at [707, 253] on input "Килимове покриття (Ковролін) AWBeaulieu Real "[GEOGRAPHIC_DATA]""Medusa"" at bounding box center [687, 255] width 355 height 16
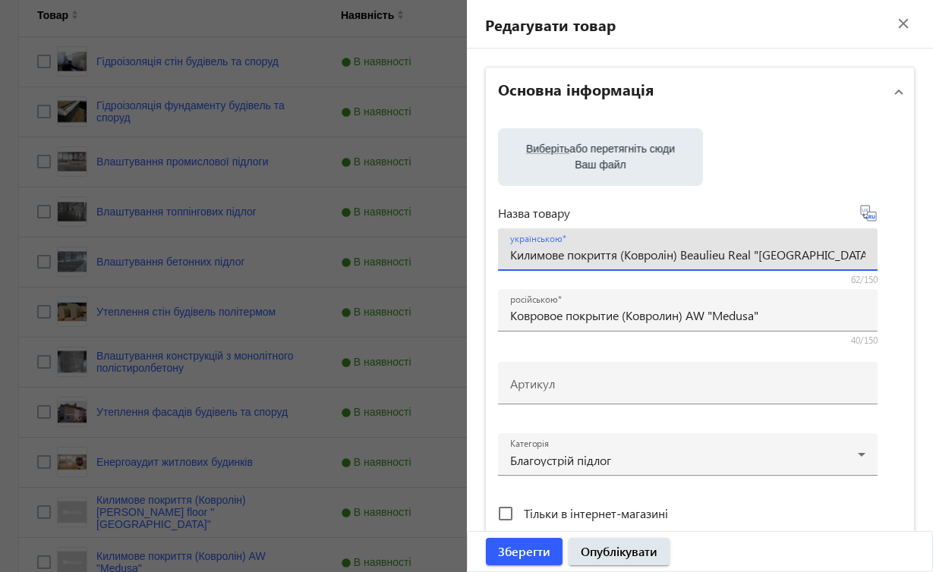
click at [869, 259] on div "українською Килимове покриття (Ковролін) Beaulieu Real "[GEOGRAPHIC_DATA]""Medu…" at bounding box center [688, 249] width 380 height 43
click at [868, 255] on div "українською Килимове покриття (Ковролін) Beaulieu Real "[GEOGRAPHIC_DATA]""Medu…" at bounding box center [688, 249] width 380 height 43
click at [865, 253] on input "Килимове покриття (Ковролін) Beaulieu Real "[GEOGRAPHIC_DATA]""Medusa"" at bounding box center [687, 255] width 355 height 16
drag, startPoint x: 689, startPoint y: 257, endPoint x: 825, endPoint y: 260, distance: 135.9
click at [826, 260] on input "Килимове покриття (Ковролін) Beaulieu Real "[GEOGRAPHIC_DATA]"" at bounding box center [687, 255] width 355 height 16
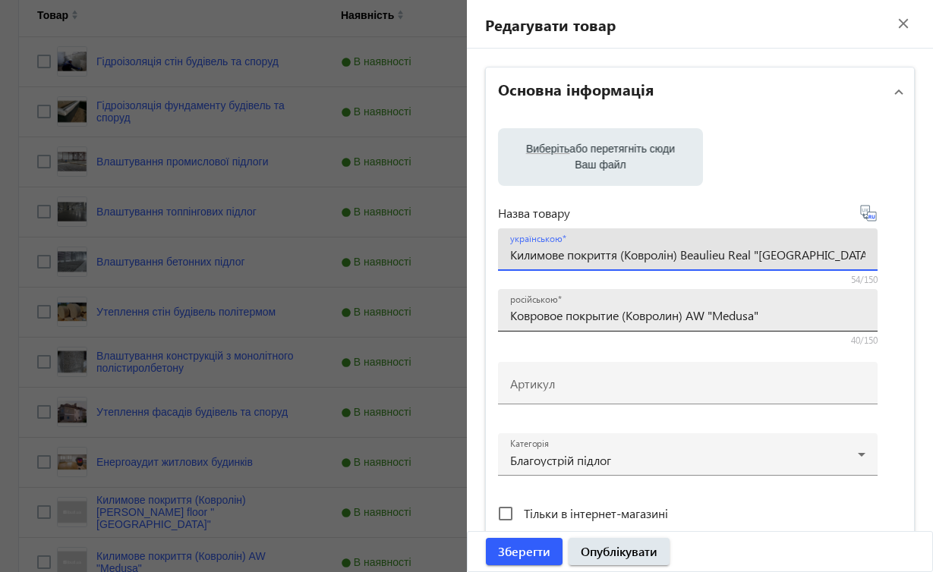
type input "Килимове покриття (Ковролін) Beaulieu Real "[GEOGRAPHIC_DATA]""
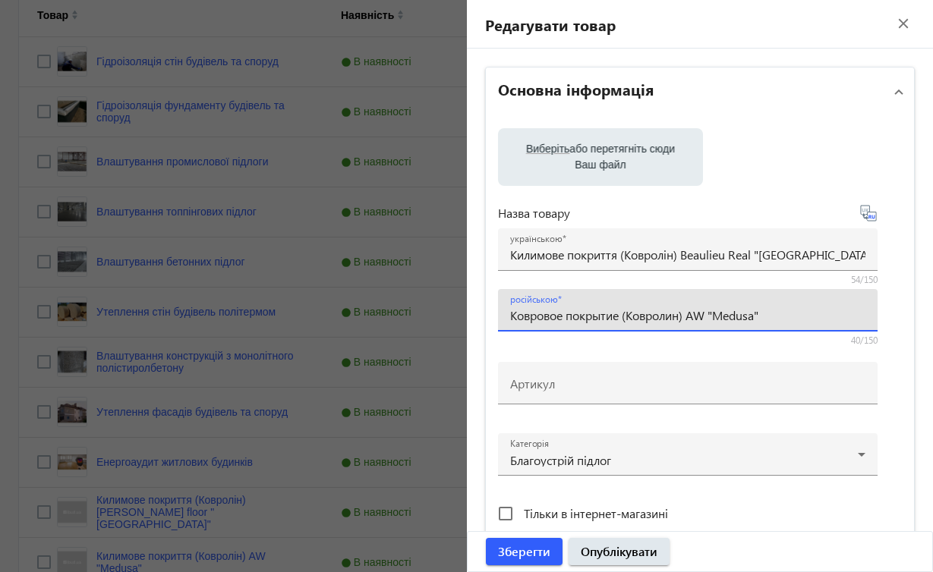
click at [770, 315] on input "Ковровое покрытие (Ковролин) AW "Medusa"" at bounding box center [687, 315] width 355 height 16
paste input "Beaulieu Real "[GEOGRAPHIC_DATA]""
click at [689, 315] on input "Ковровое покрытие (Ковролин)Beaulieu Real "[GEOGRAPHIC_DATA]"" at bounding box center [687, 315] width 355 height 16
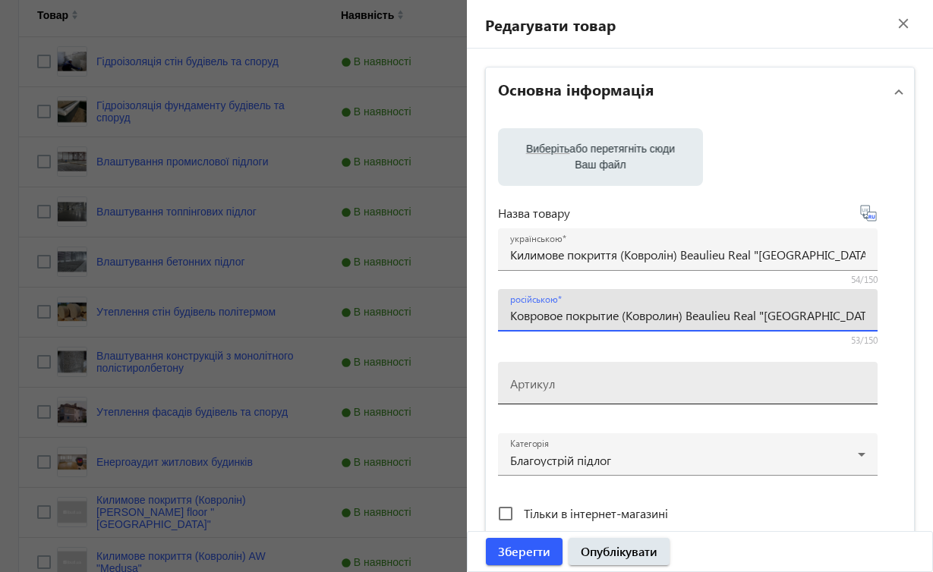
type input "Ковровое покрытие (Ковролин) Beaulieu Real "[GEOGRAPHIC_DATA]""
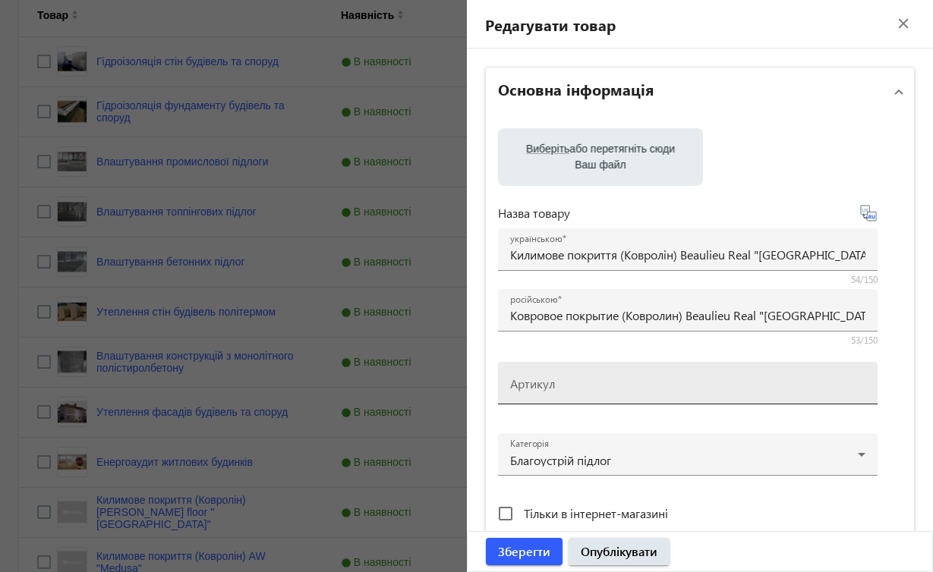
click at [748, 396] on div "Артикул" at bounding box center [687, 383] width 355 height 43
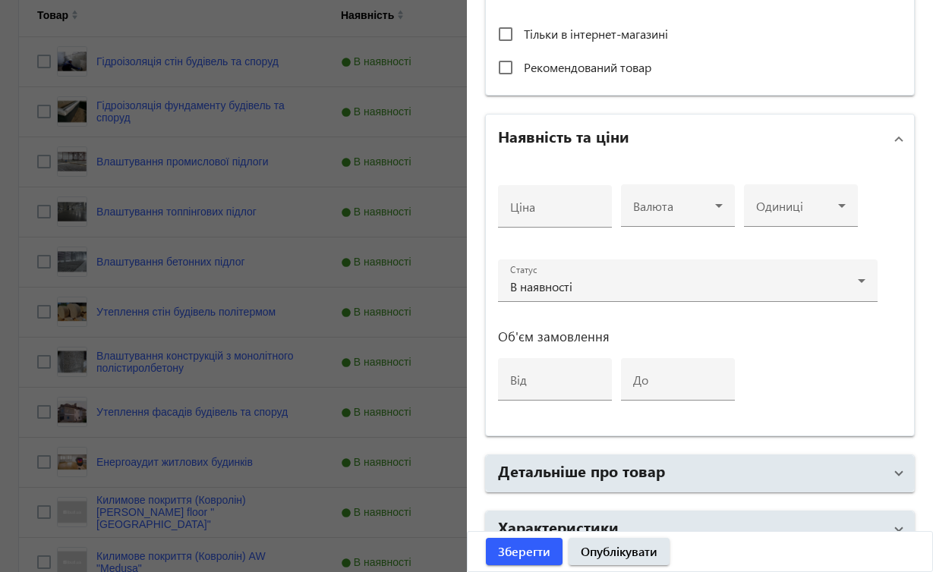
scroll to position [492, 0]
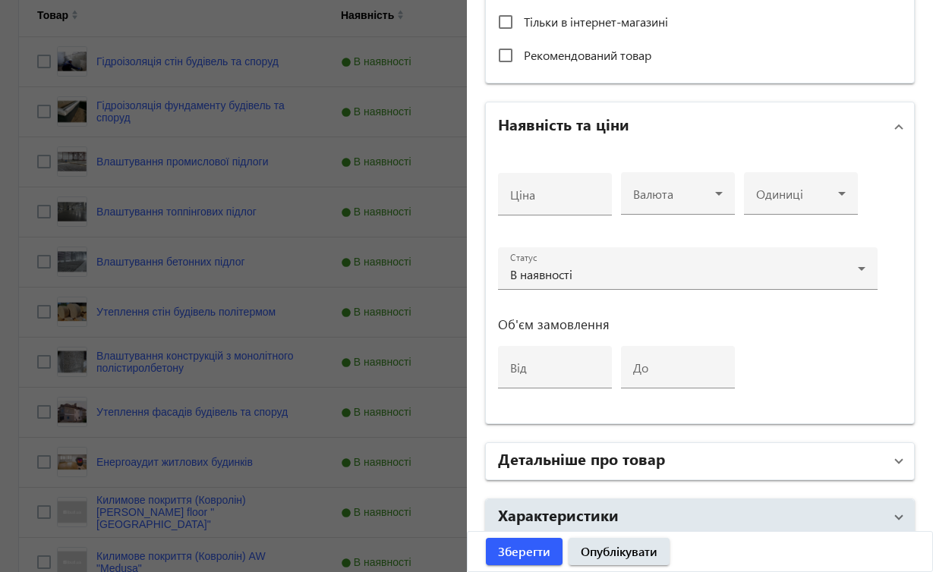
click at [896, 465] on span at bounding box center [899, 461] width 6 height 17
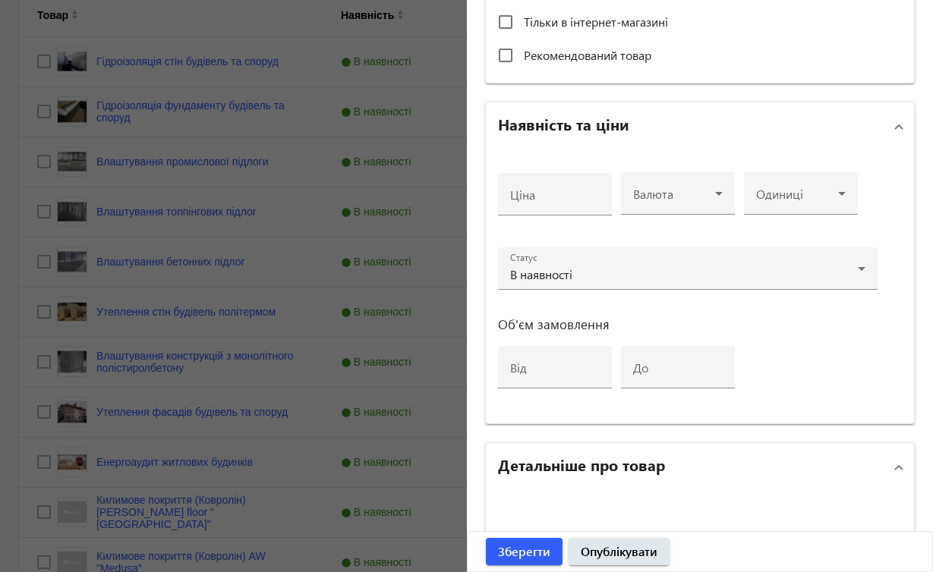
scroll to position [673, 0]
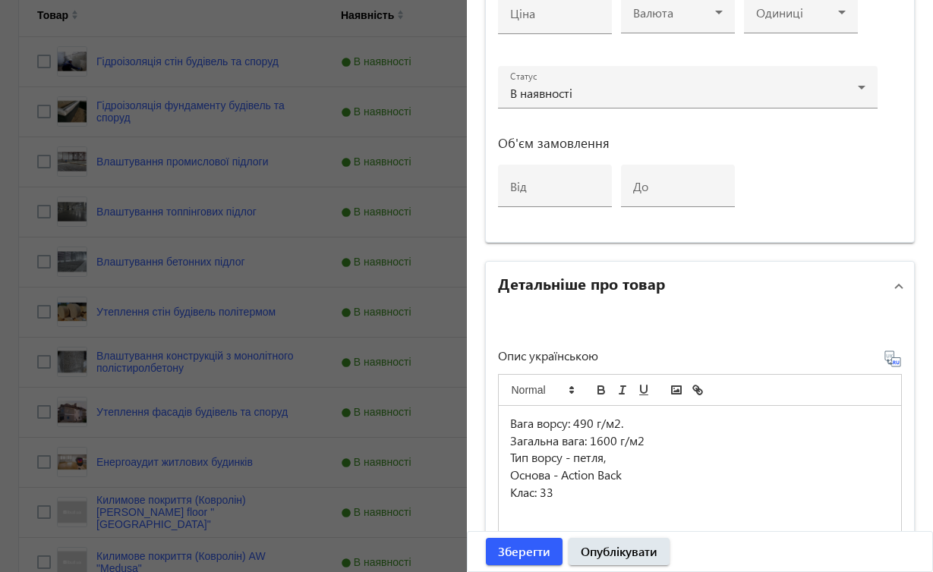
click at [557, 493] on p "Клас: 33" at bounding box center [700, 492] width 380 height 17
click at [550, 548] on span "submit" at bounding box center [524, 552] width 77 height 36
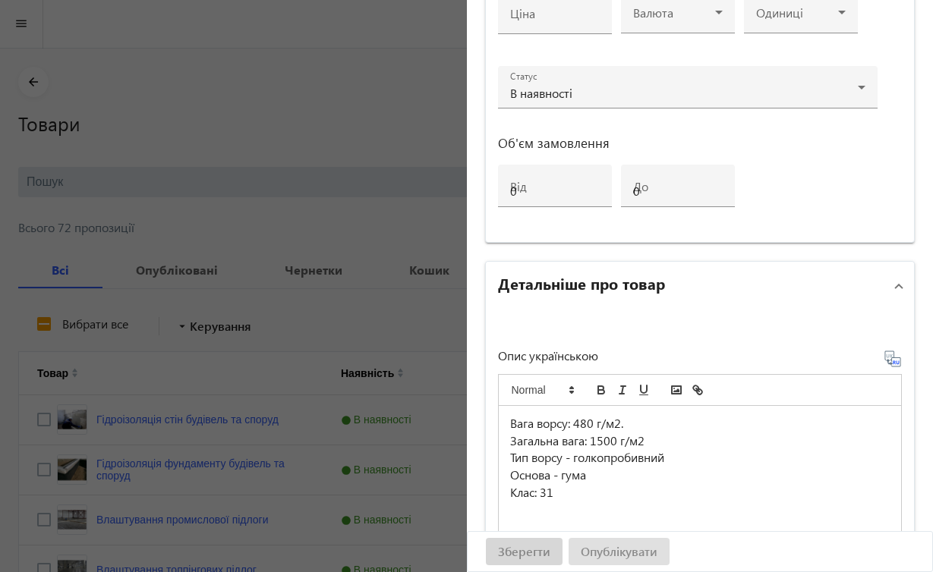
scroll to position [0, 0]
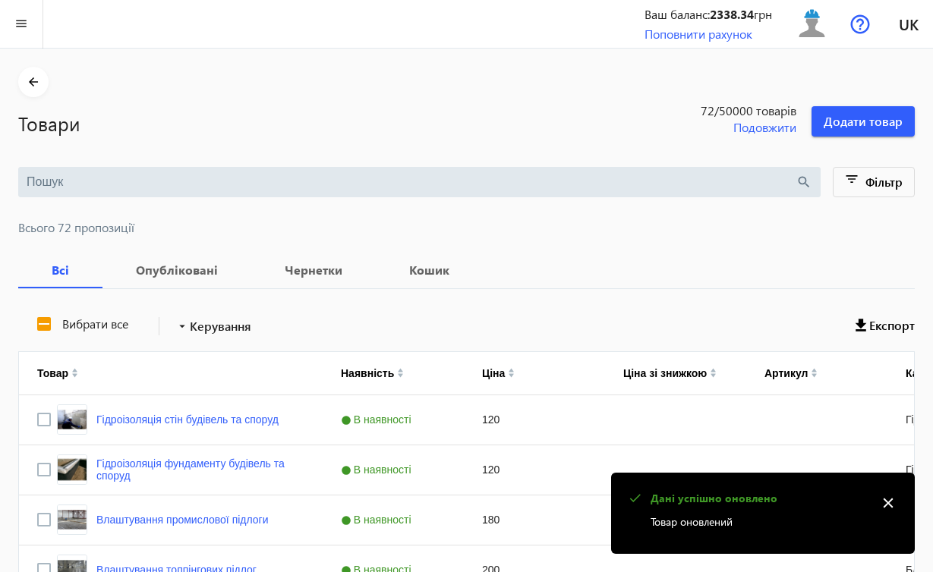
click at [889, 504] on mat-icon "close" at bounding box center [888, 503] width 23 height 23
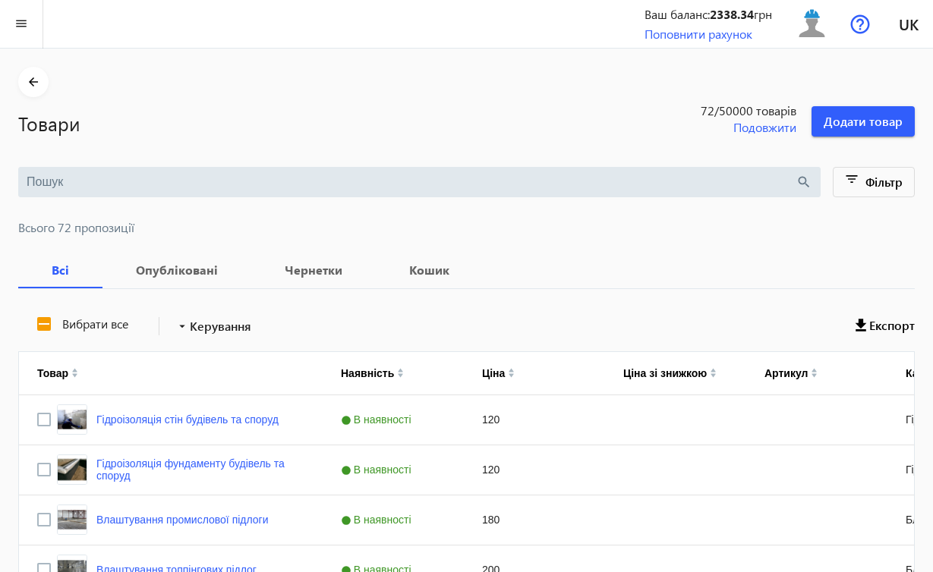
click at [924, 194] on main "arrow_back Товари 72 /50000 товарів Подовжити Додати товар search filter_list Ф…" at bounding box center [466, 578] width 933 height 1023
click at [715, 429] on div "Press SPACE to select this row." at bounding box center [675, 419] width 141 height 49
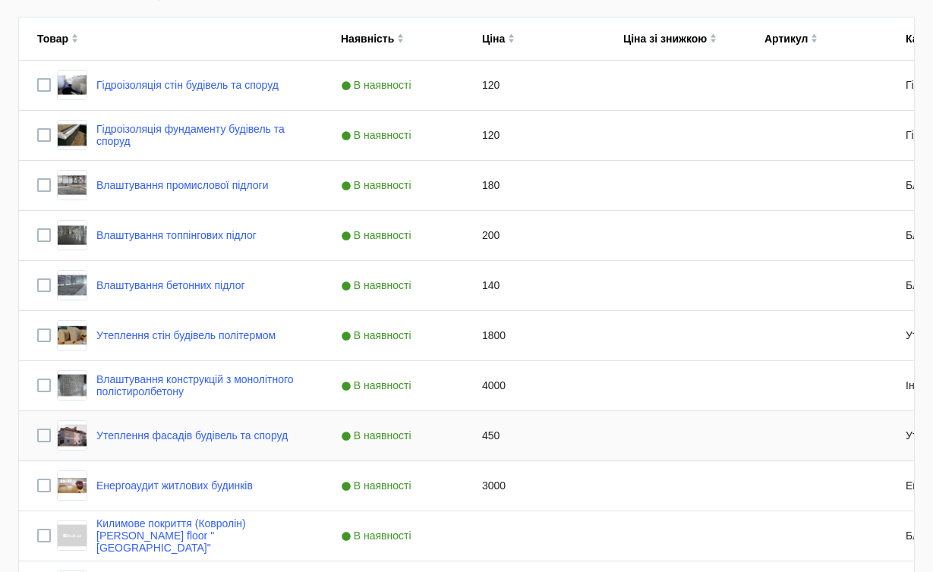
scroll to position [569, 0]
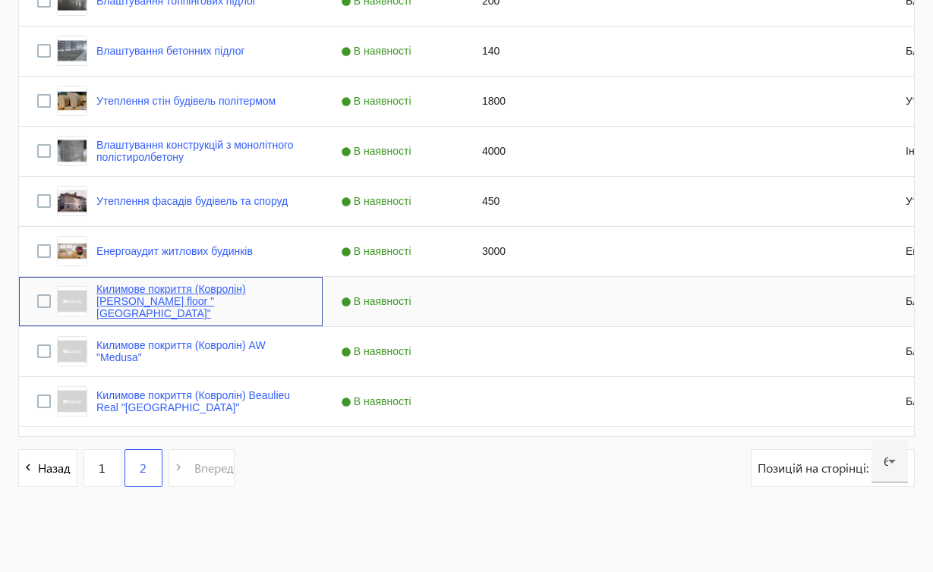
click at [254, 300] on link "Килимове покриття (Ковролін) [PERSON_NAME] floor "[GEOGRAPHIC_DATA]"" at bounding box center [200, 301] width 208 height 36
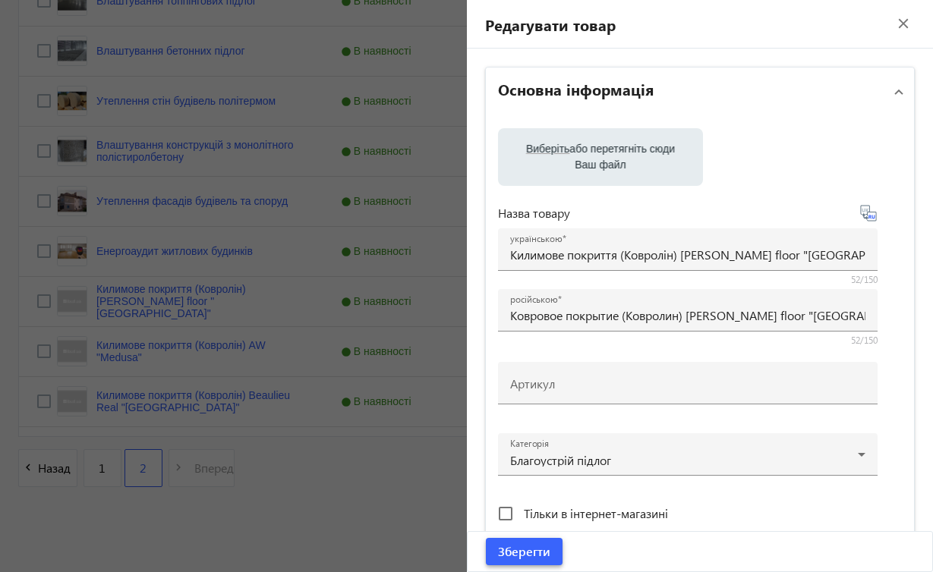
click at [517, 556] on span "Зберегти" at bounding box center [524, 551] width 52 height 17
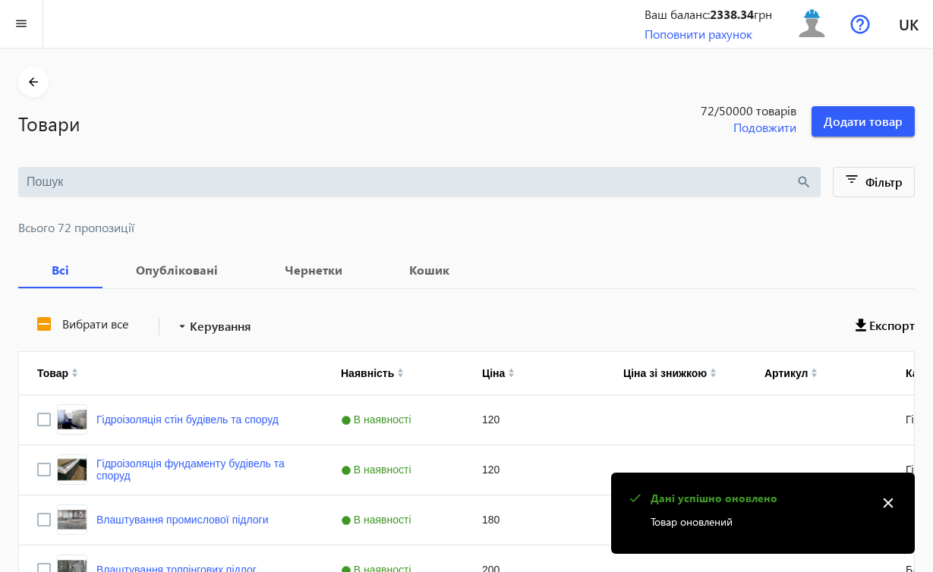
click at [886, 502] on mat-icon "close" at bounding box center [888, 503] width 23 height 23
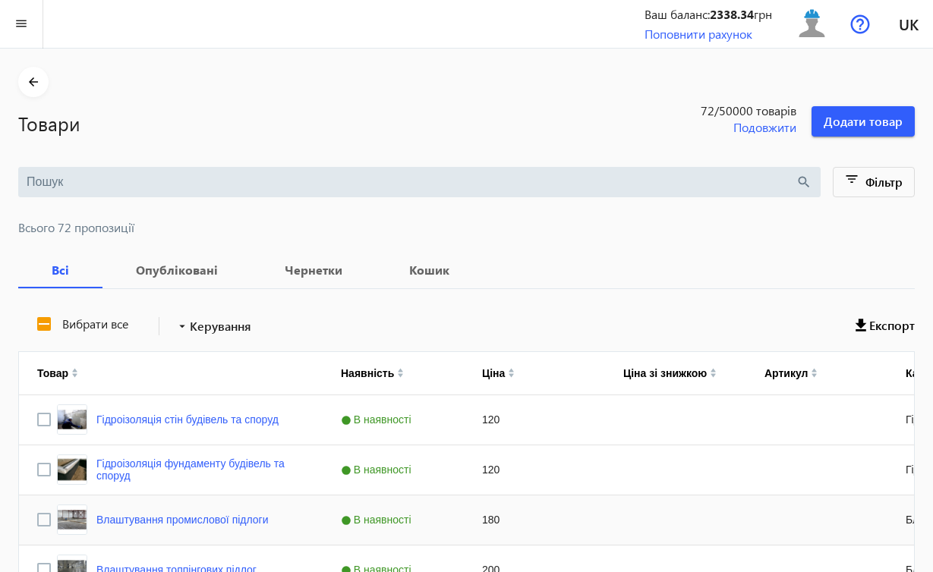
click at [560, 496] on div "180" at bounding box center [534, 520] width 141 height 49
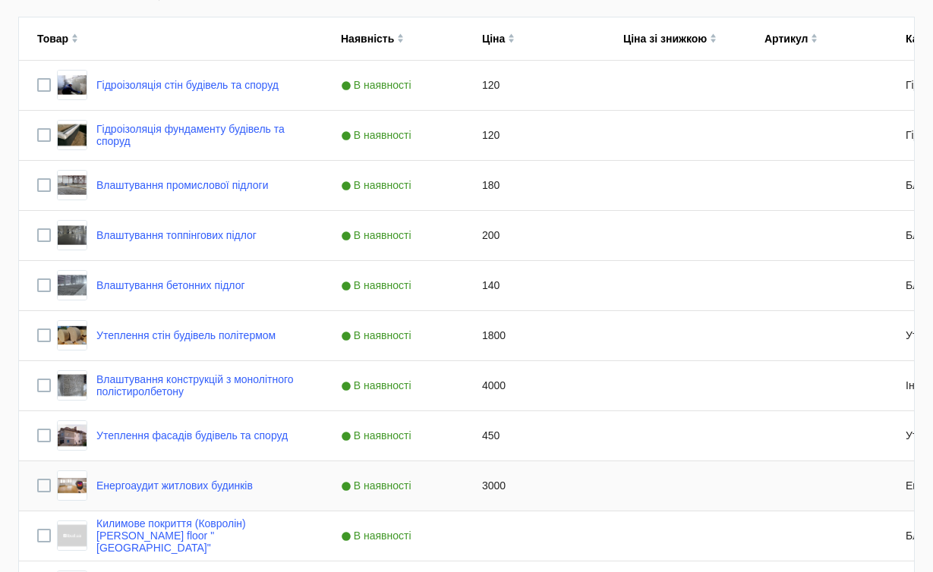
scroll to position [569, 0]
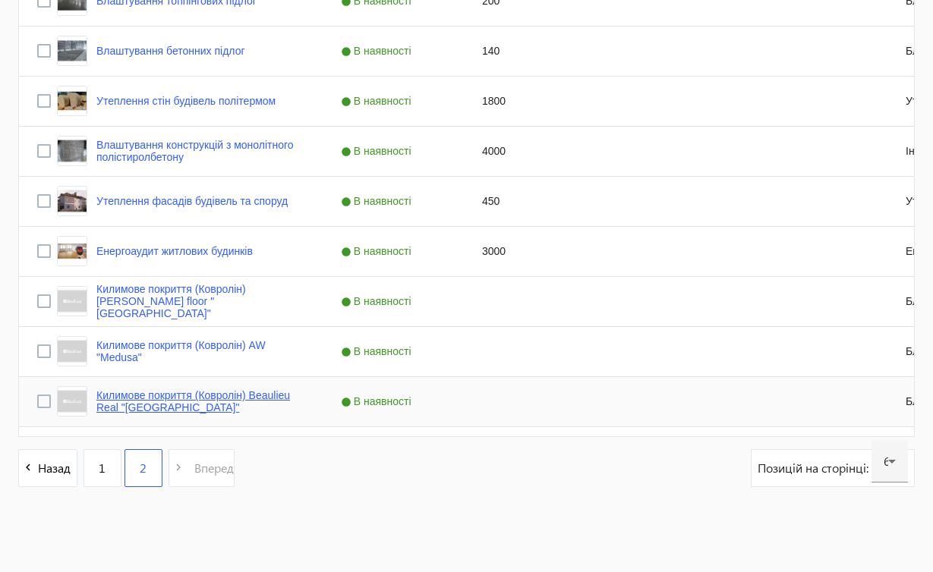
click at [184, 397] on link "Килимове покриття (Ковролін) Beaulieu Real "[GEOGRAPHIC_DATA]"" at bounding box center [200, 401] width 208 height 24
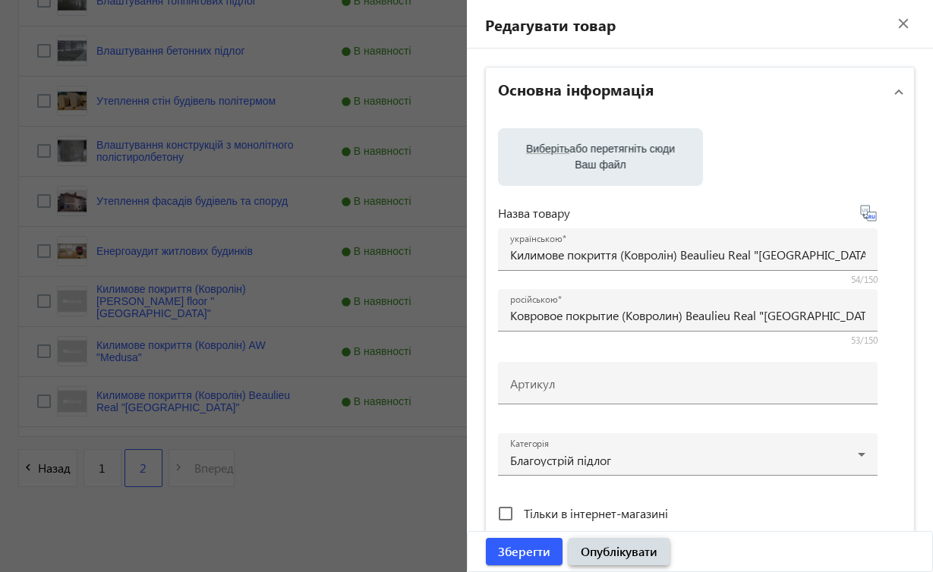
click at [648, 554] on span "Опублікувати" at bounding box center [619, 551] width 77 height 17
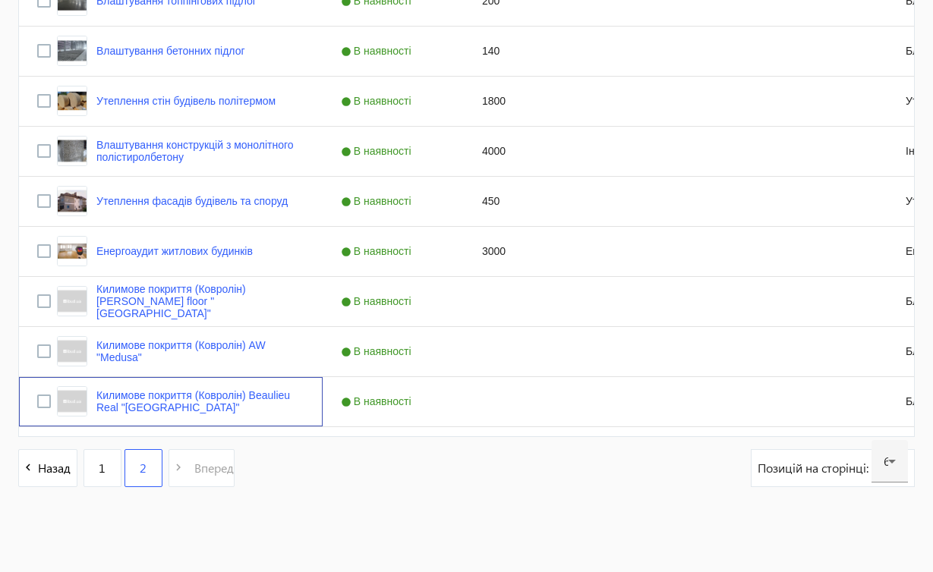
scroll to position [0, 0]
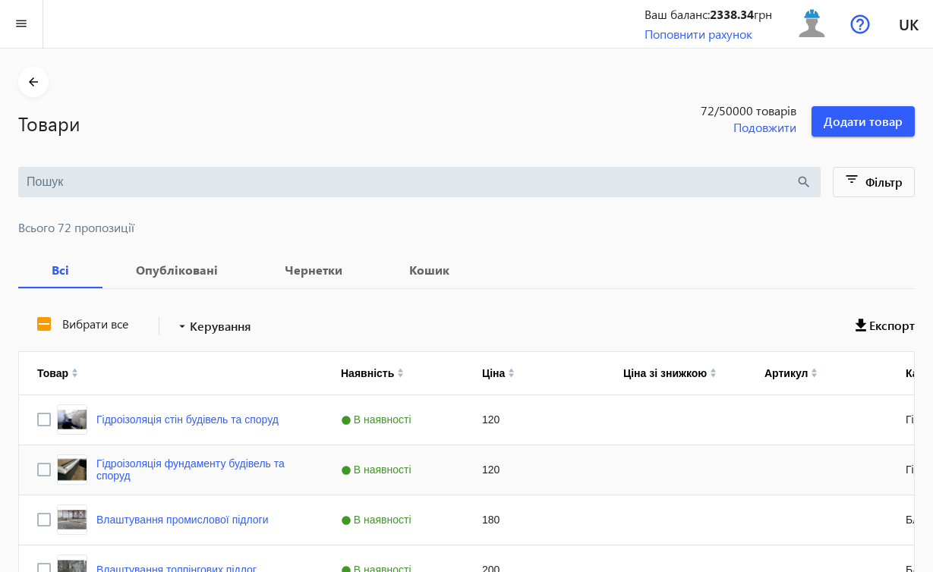
click at [753, 467] on div "Press SPACE to select this row." at bounding box center [816, 470] width 141 height 49
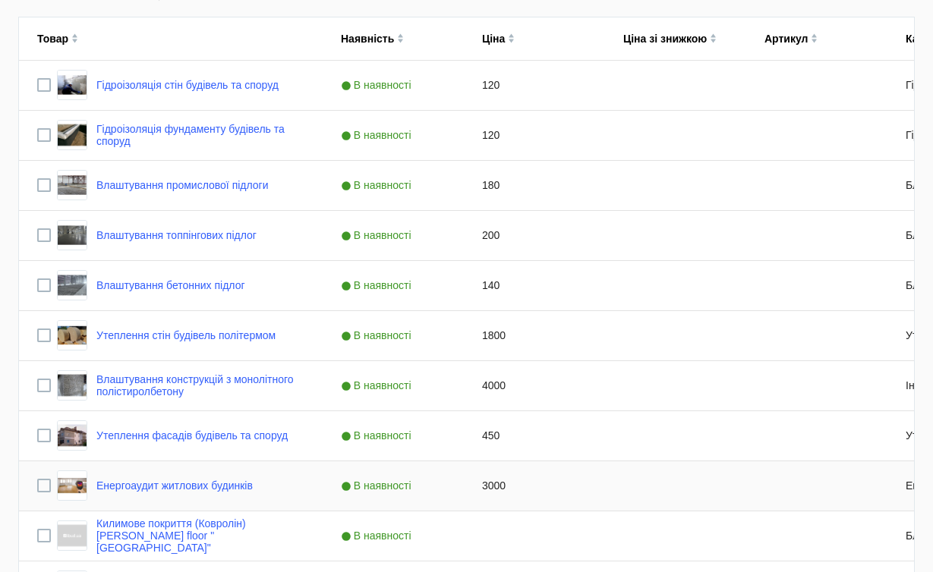
scroll to position [569, 0]
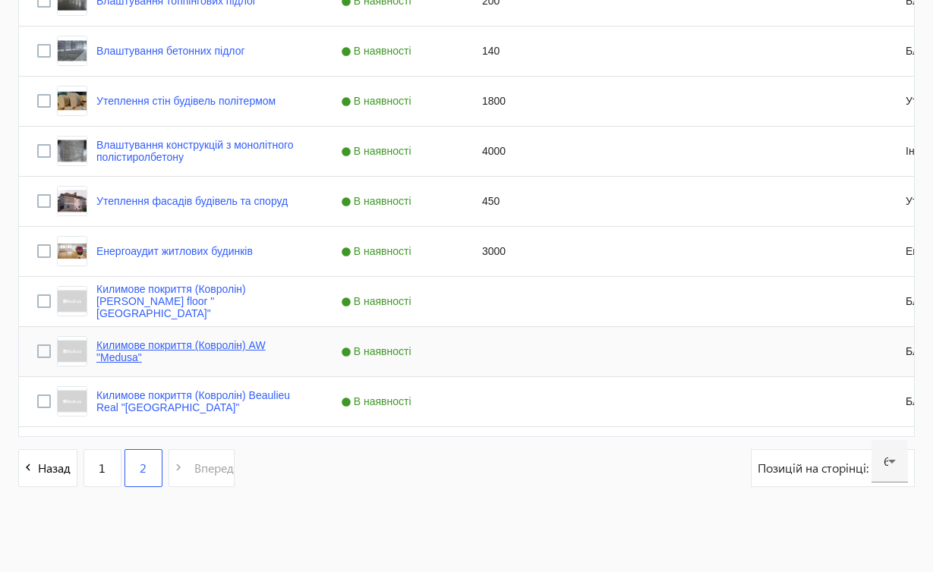
click at [268, 344] on link "Килимове покриття (Ковролін) AW "Medusa"" at bounding box center [200, 351] width 208 height 24
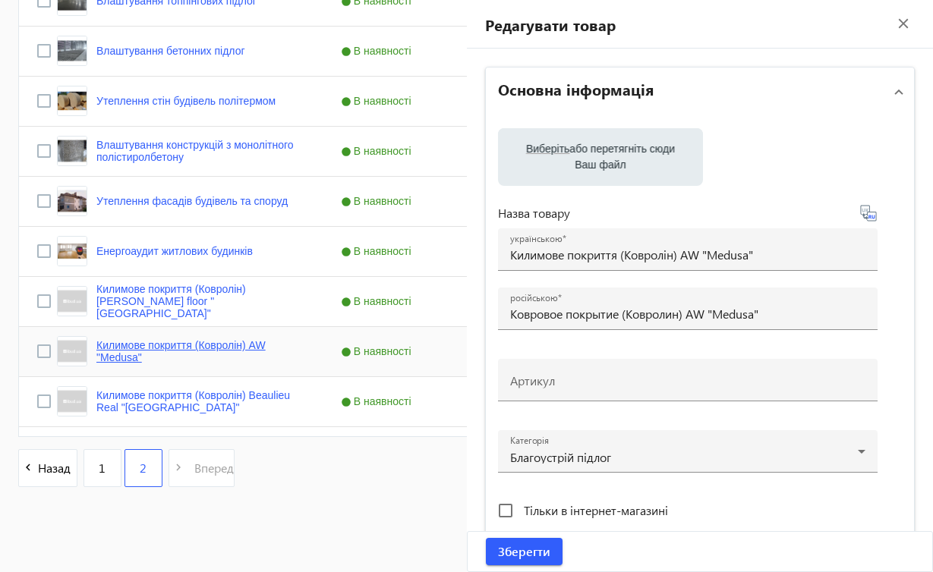
click at [268, 344] on div at bounding box center [466, 286] width 933 height 572
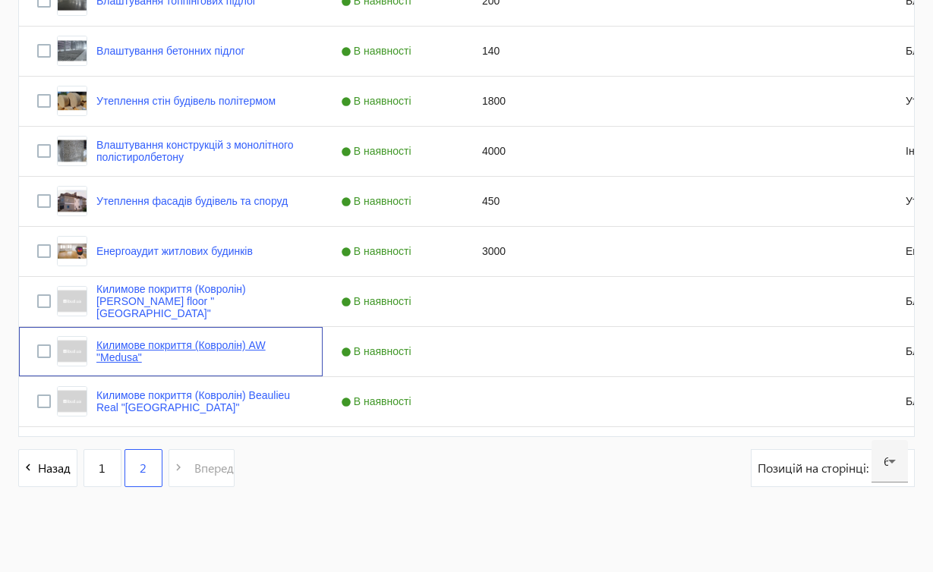
click at [268, 344] on link "Килимове покриття (Ковролін) AW "Medusa"" at bounding box center [200, 351] width 208 height 24
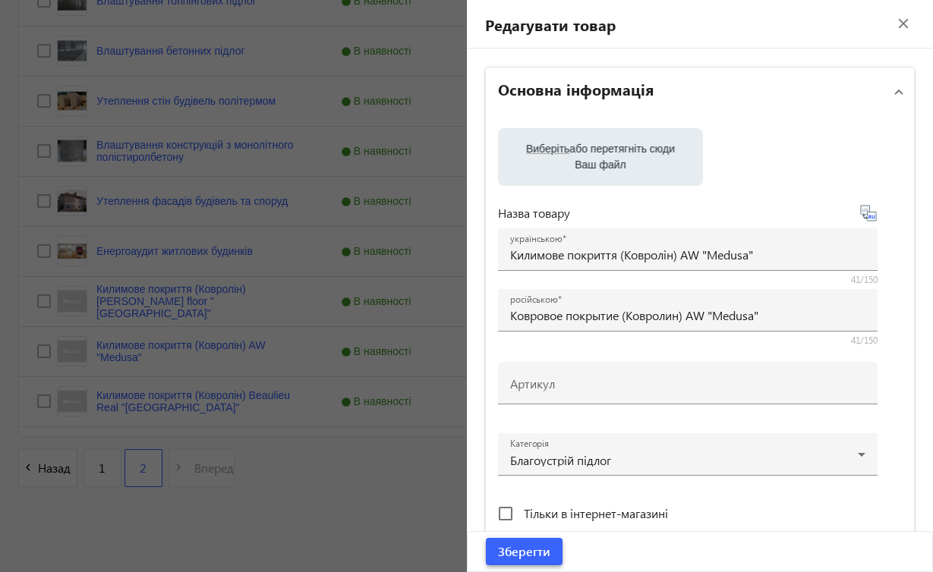
click at [528, 556] on span "Зберегти" at bounding box center [524, 551] width 52 height 17
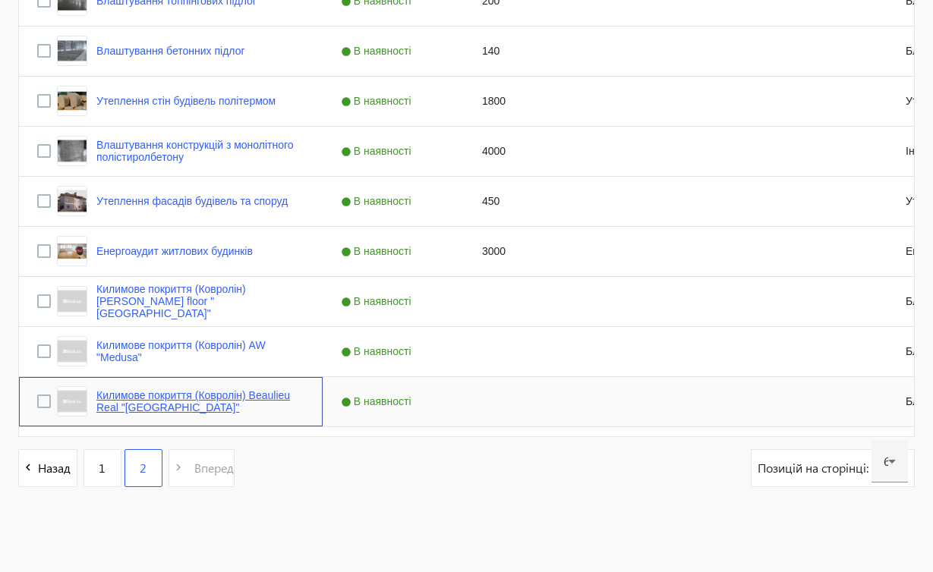
drag, startPoint x: 97, startPoint y: 394, endPoint x: 109, endPoint y: 395, distance: 12.2
click at [109, 395] on link "Килимове покриття (Ковролін) Beaulieu Real "[GEOGRAPHIC_DATA]"" at bounding box center [200, 401] width 208 height 24
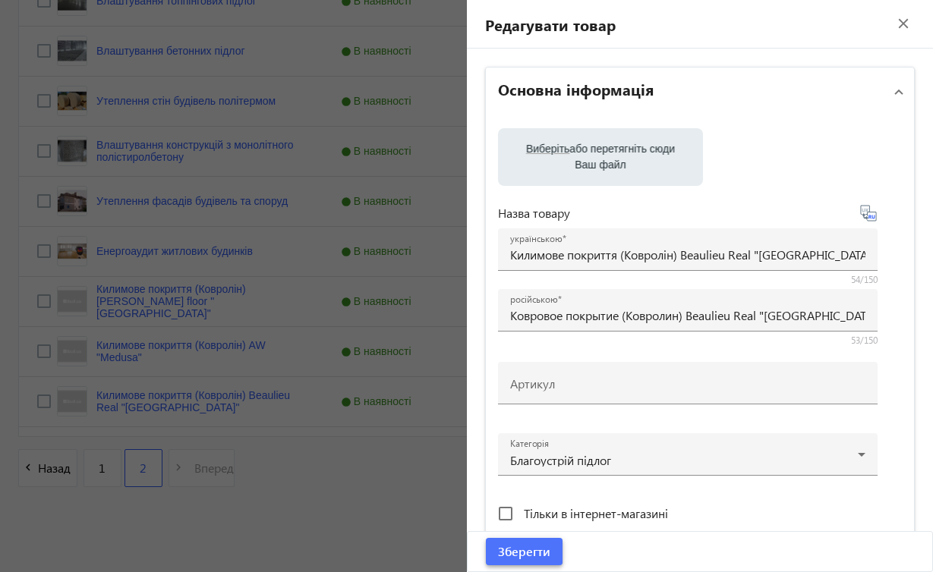
click at [503, 546] on span "Зберегти" at bounding box center [524, 551] width 52 height 17
click at [512, 550] on div "Зберегти" at bounding box center [700, 551] width 465 height 39
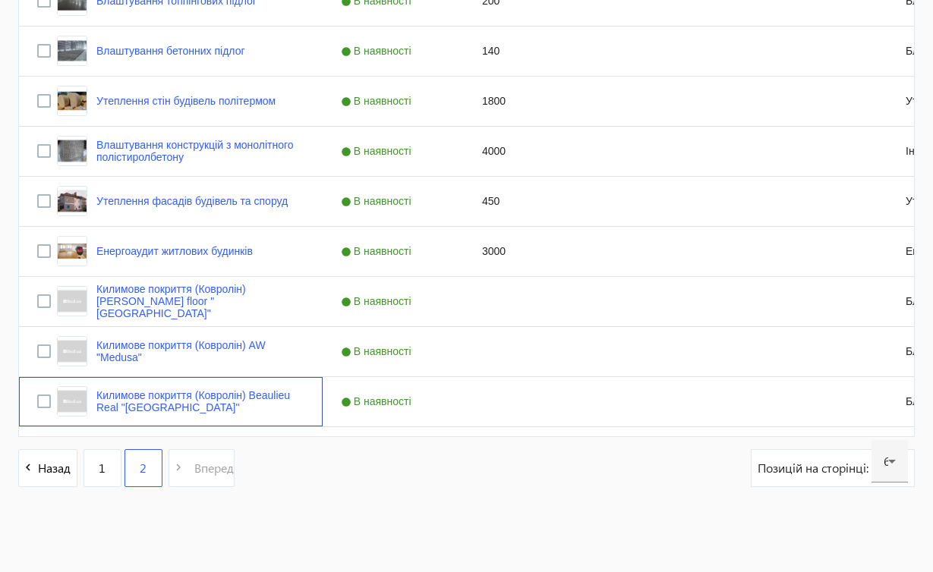
scroll to position [0, 0]
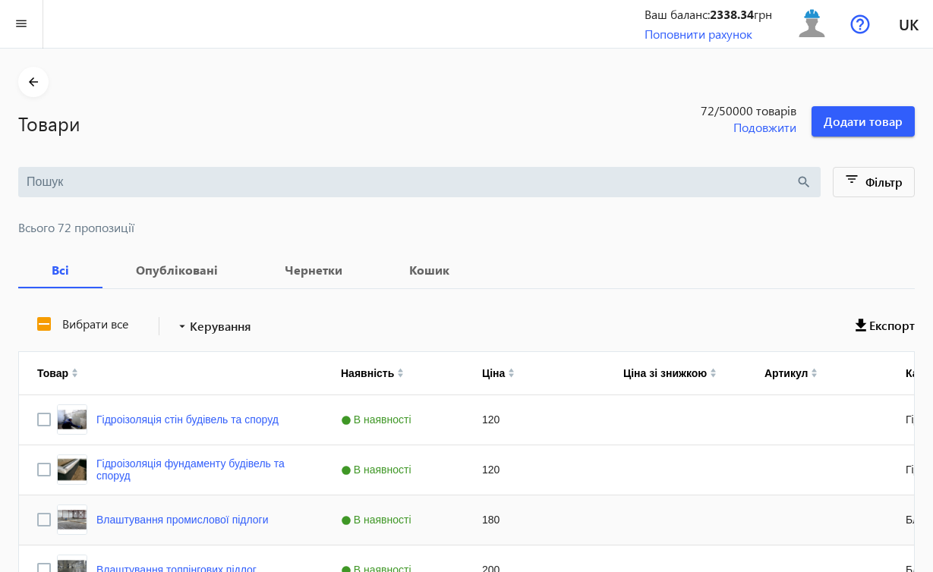
click at [592, 506] on div "180" at bounding box center [534, 520] width 141 height 49
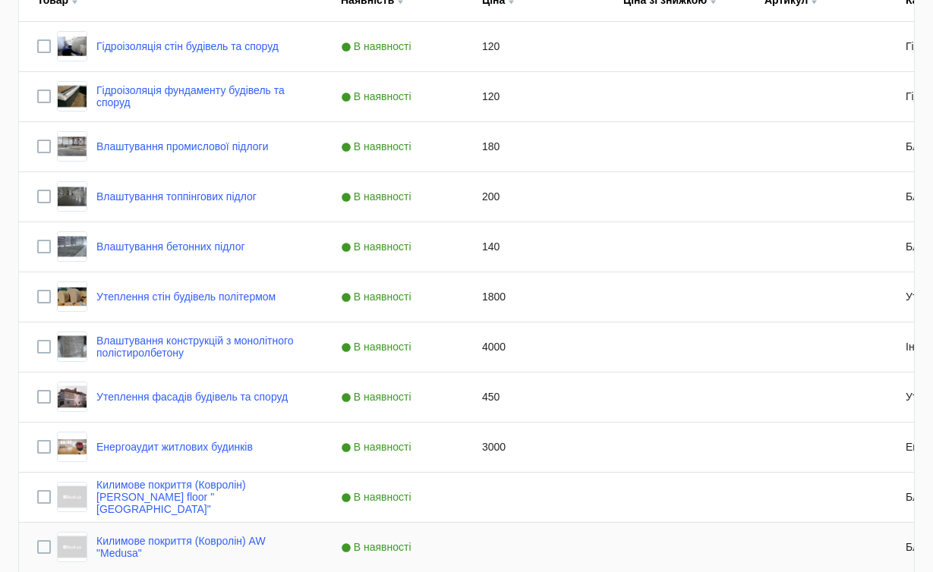
scroll to position [569, 0]
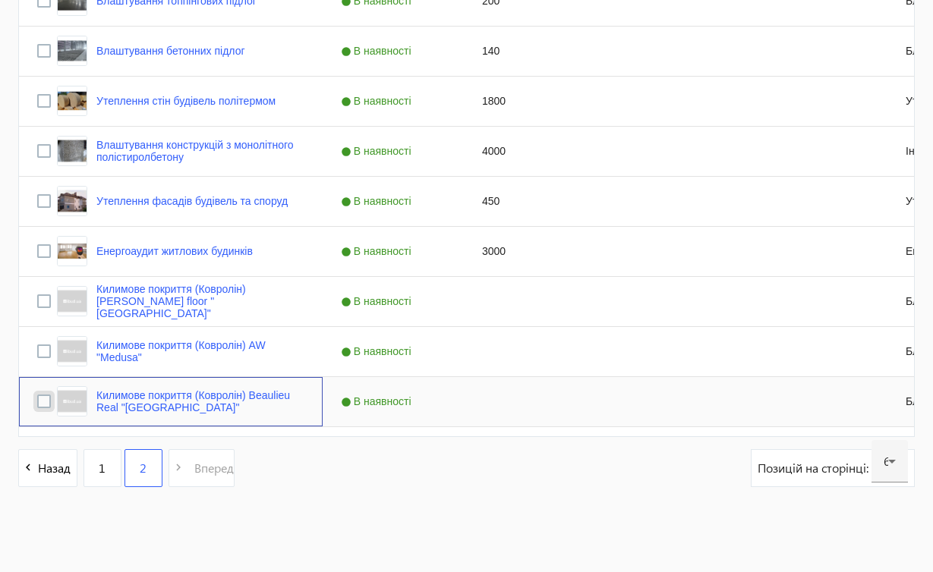
click at [46, 398] on input "Press Space to toggle row selection (unchecked)" at bounding box center [44, 402] width 14 height 14
checkbox input "true"
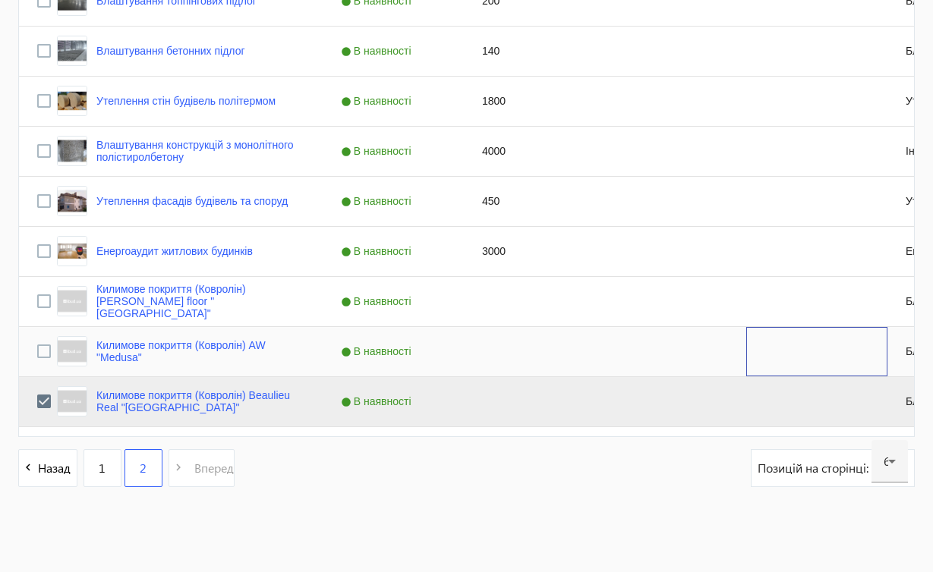
click at [758, 336] on div "Press SPACE to select this row." at bounding box center [816, 351] width 141 height 49
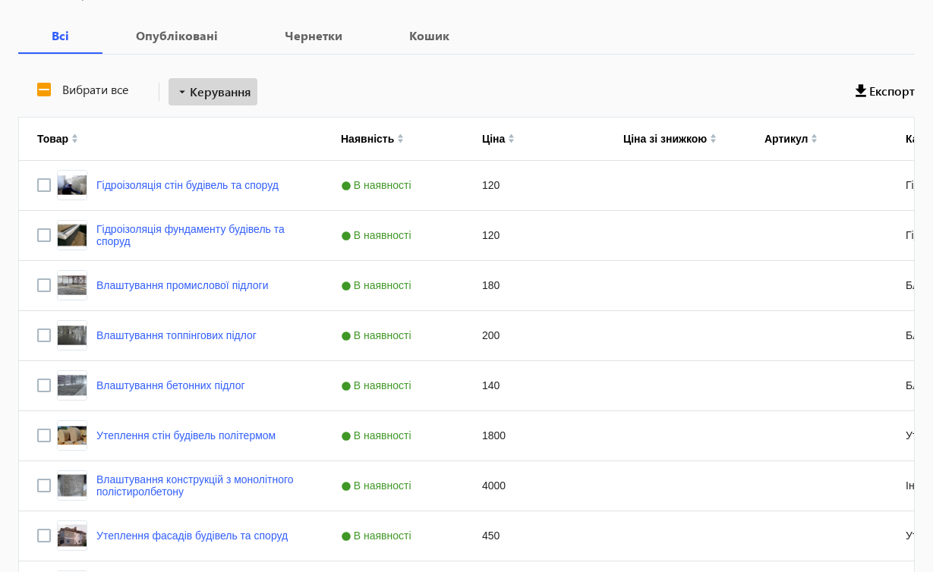
click at [217, 90] on span "Керування" at bounding box center [220, 92] width 61 height 18
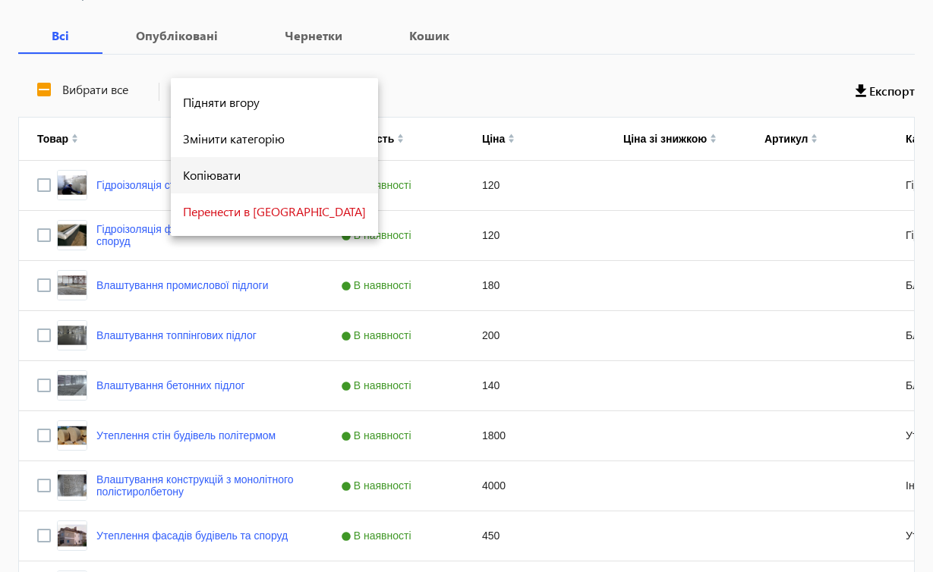
click at [205, 172] on span "Копіювати" at bounding box center [274, 175] width 183 height 12
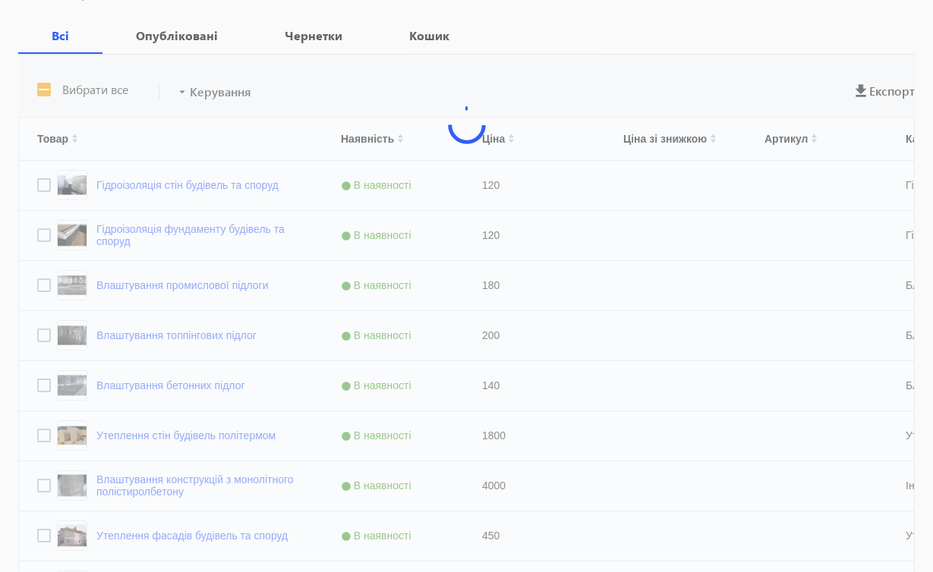
click at [537, 309] on div at bounding box center [466, 455] width 896 height 801
click at [61, 32] on b "Всі" at bounding box center [60, 36] width 48 height 12
click at [162, 36] on b "Опубліковані" at bounding box center [177, 36] width 112 height 12
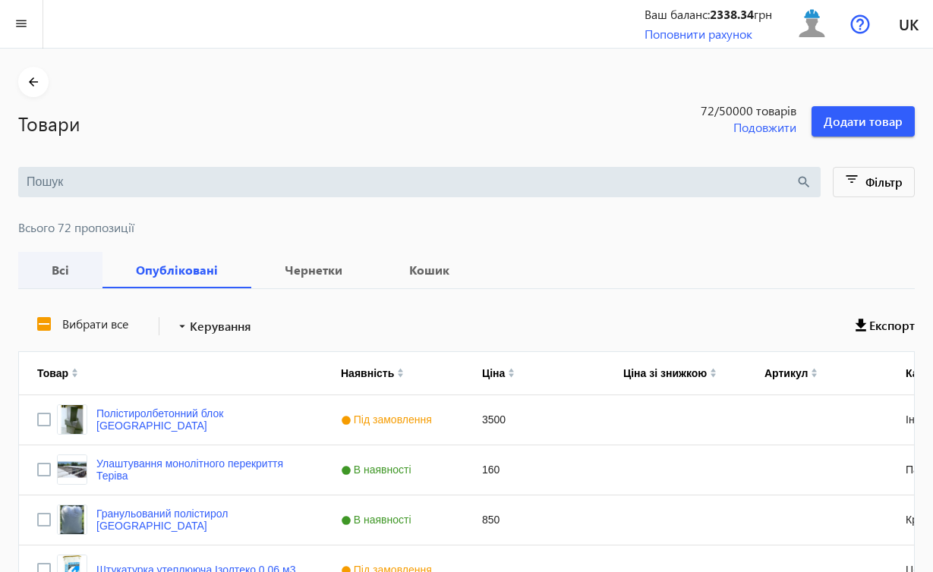
click at [70, 266] on b "Всі" at bounding box center [60, 270] width 48 height 12
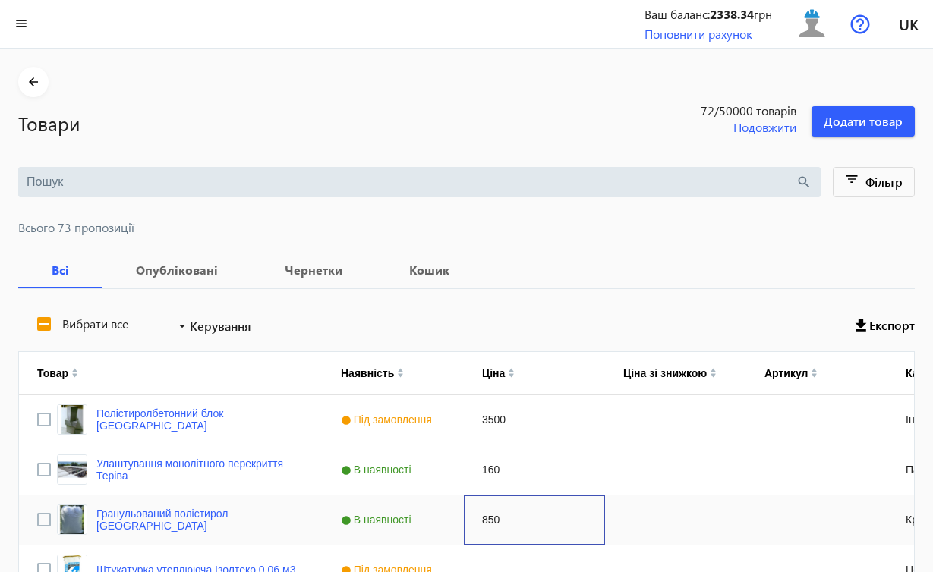
click at [594, 509] on div "850" at bounding box center [534, 520] width 141 height 49
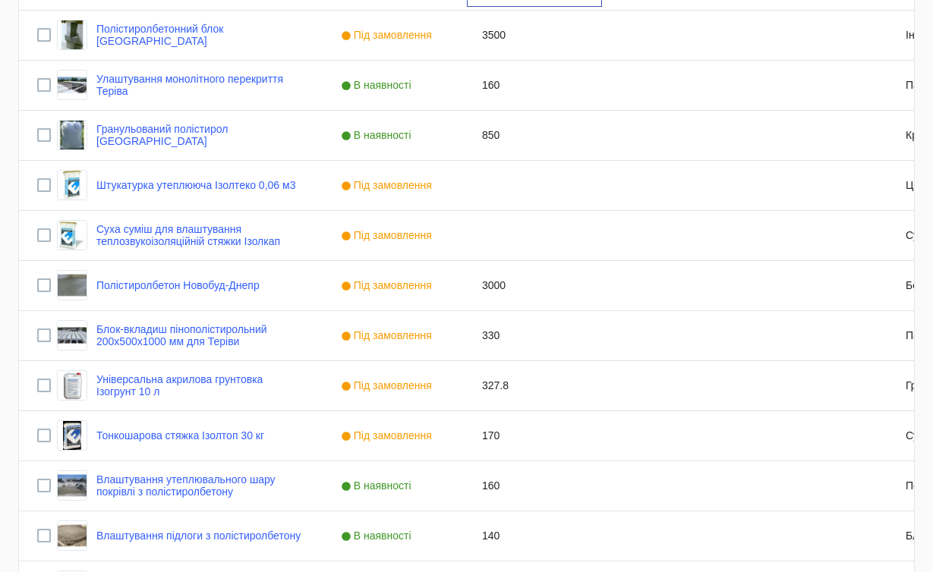
scroll to position [352, 0]
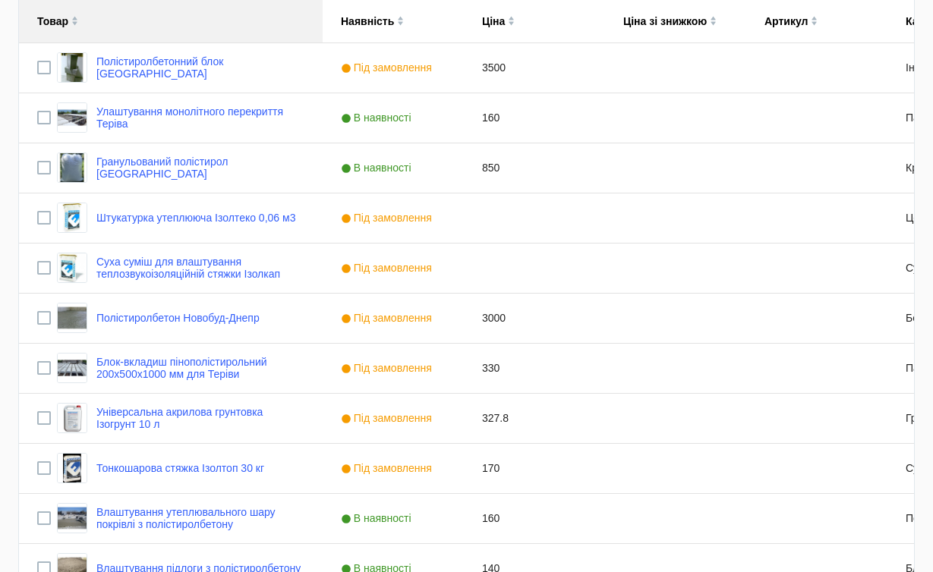
click at [75, 24] on img at bounding box center [74, 23] width 7 height 5
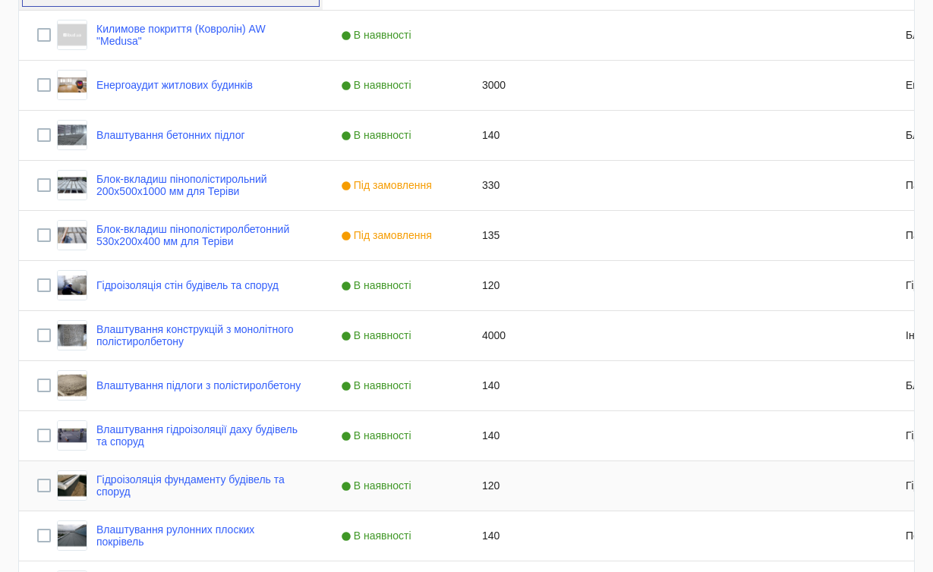
scroll to position [352, 0]
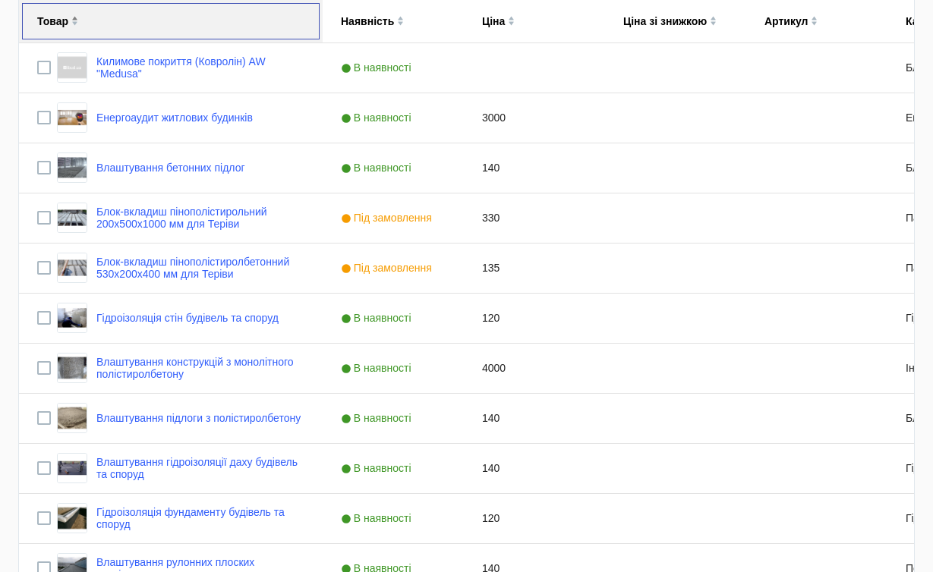
click at [75, 17] on img at bounding box center [74, 18] width 7 height 5
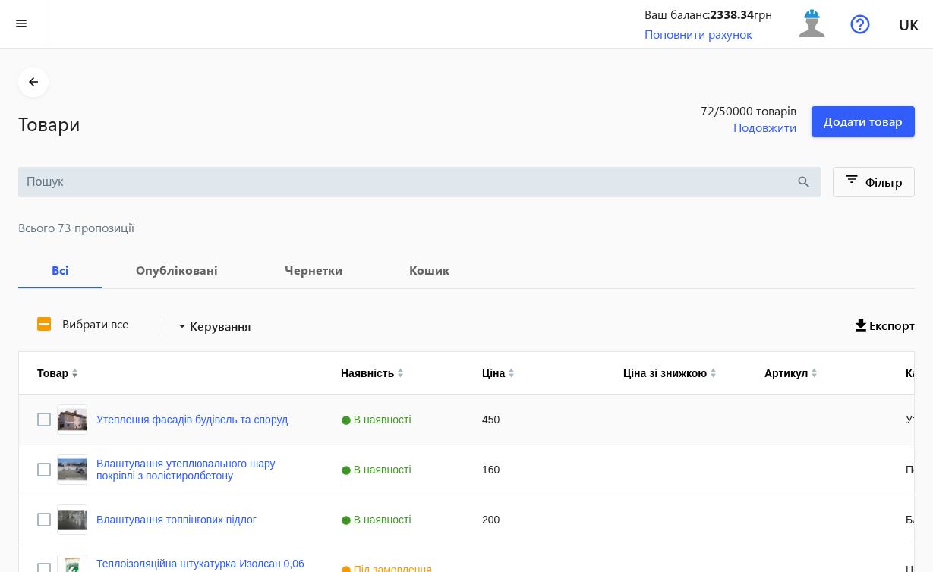
click at [605, 433] on div "Press SPACE to select this row." at bounding box center [675, 419] width 141 height 49
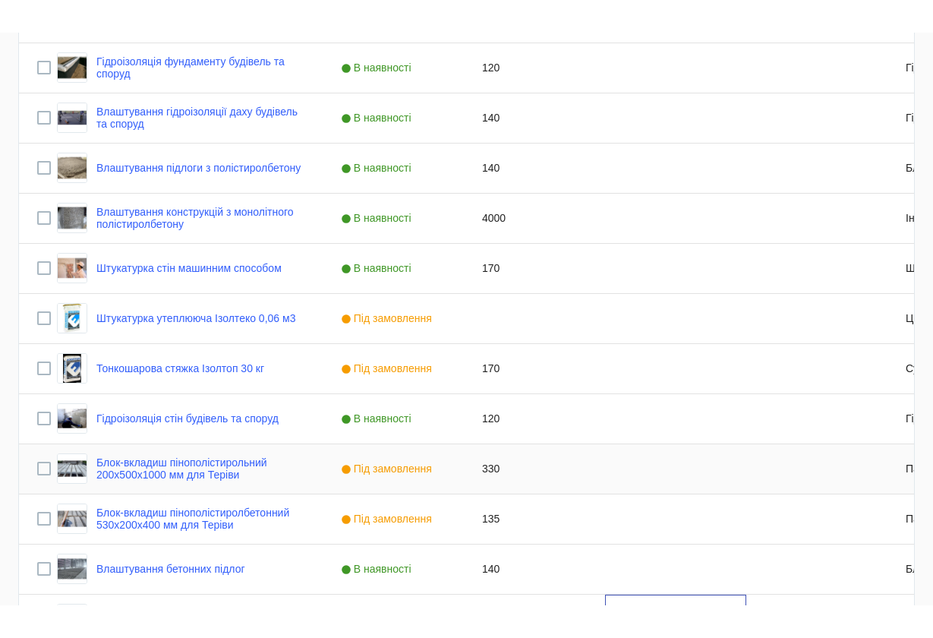
scroll to position [2828, 0]
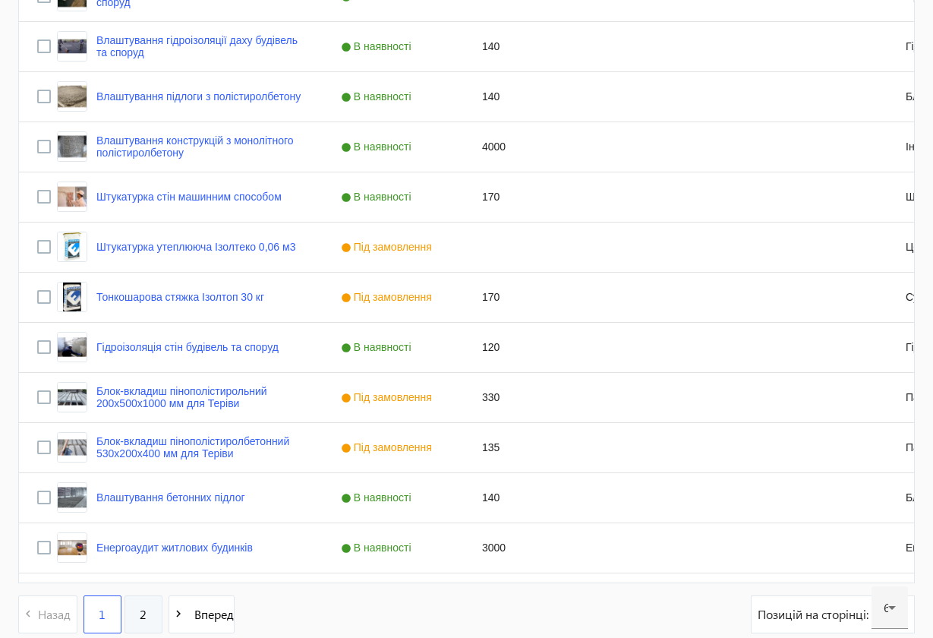
click at [143, 572] on span "2" at bounding box center [143, 614] width 7 height 17
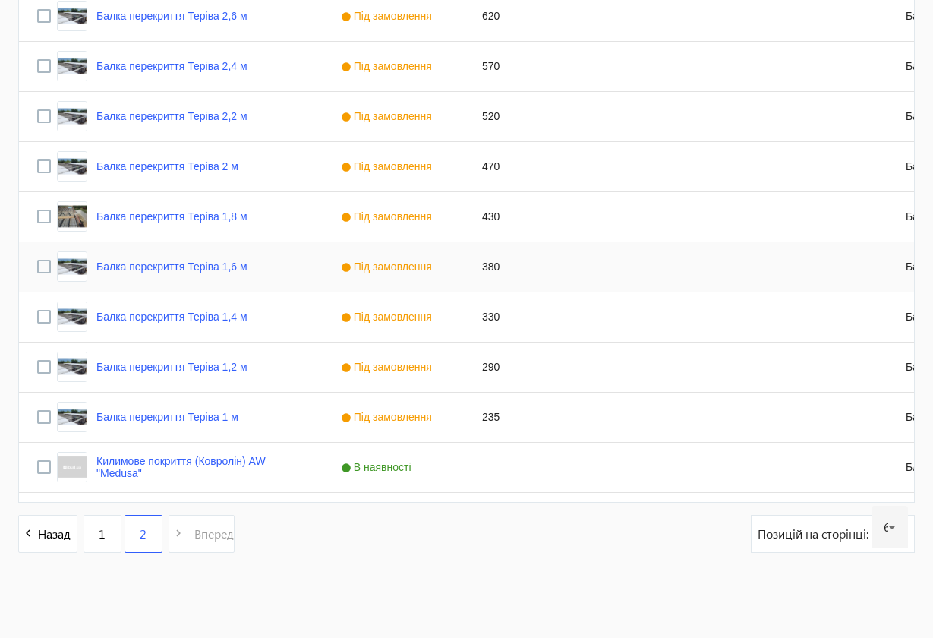
scroll to position [554, 0]
click at [98, 545] on link "1" at bounding box center [102, 534] width 38 height 38
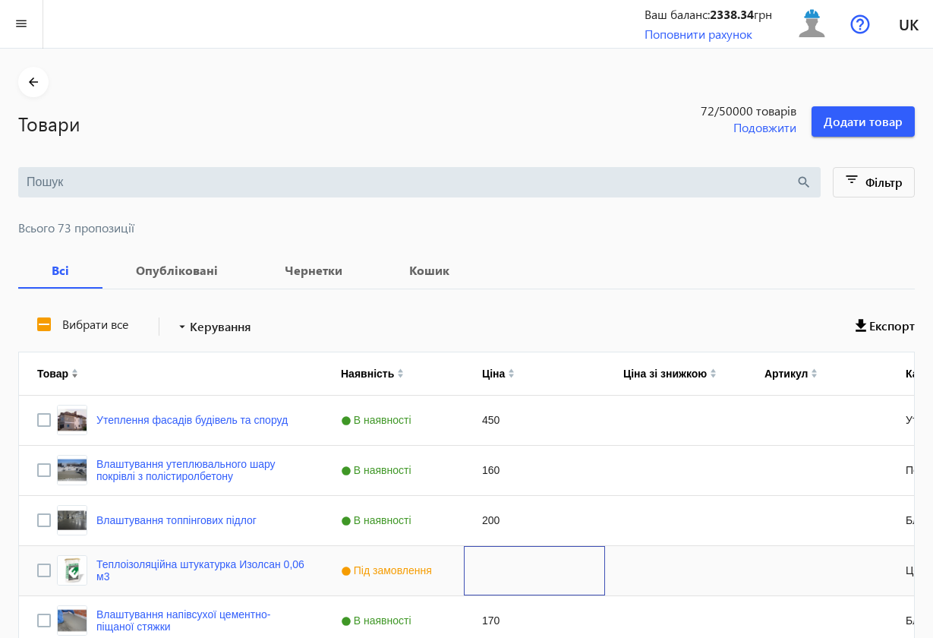
click at [496, 561] on div "Press SPACE to select this row." at bounding box center [534, 570] width 141 height 49
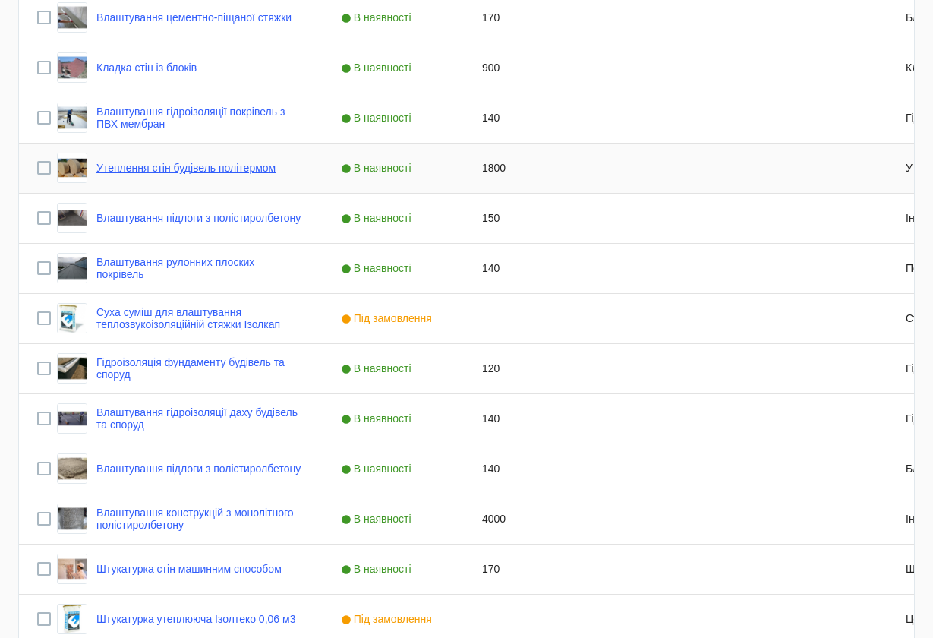
scroll to position [2807, 0]
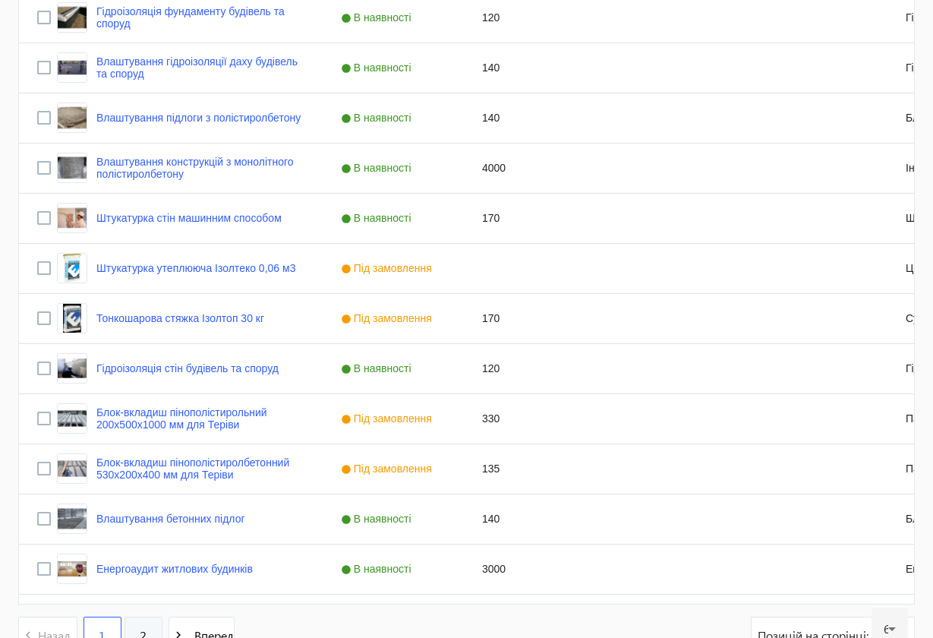
click at [150, 572] on link "2" at bounding box center [143, 635] width 38 height 38
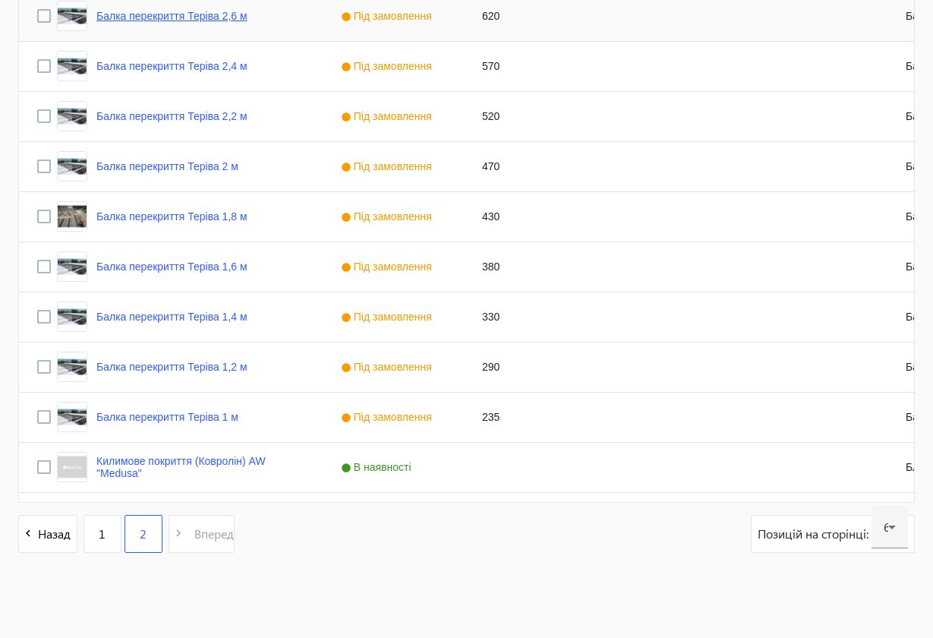
scroll to position [554, 0]
click at [106, 538] on link "1" at bounding box center [102, 534] width 38 height 38
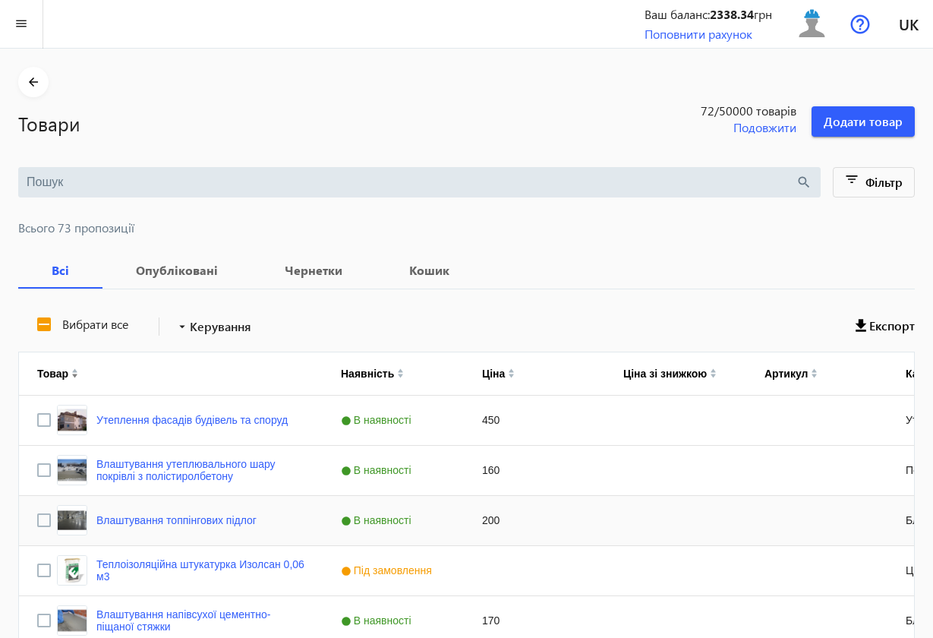
click at [593, 515] on div "200" at bounding box center [534, 520] width 141 height 49
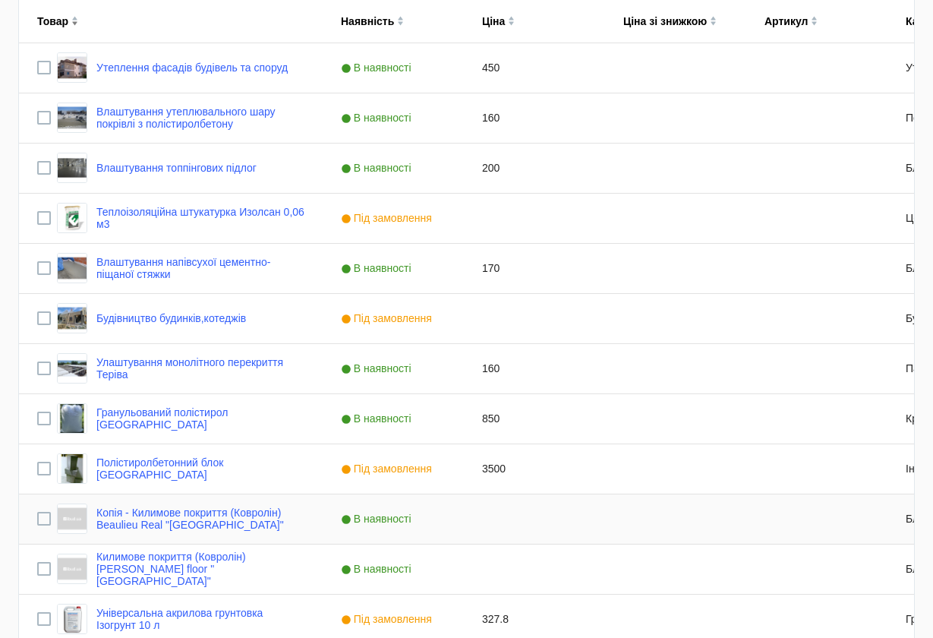
scroll to position [703, 0]
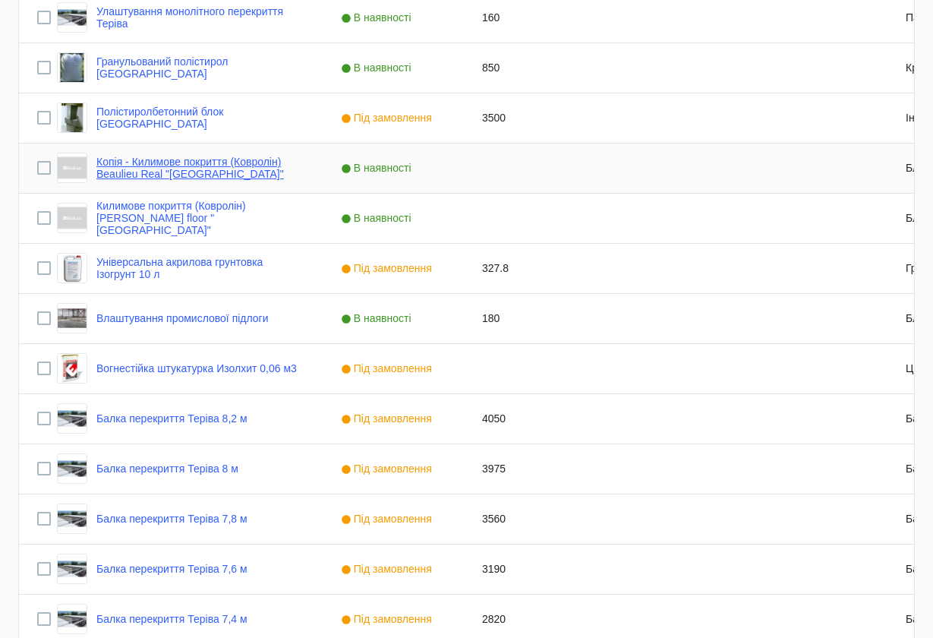
click at [223, 165] on link "Копія - Килимове покриття (Ковролін) Beaulieu Real "[GEOGRAPHIC_DATA]"" at bounding box center [200, 168] width 208 height 24
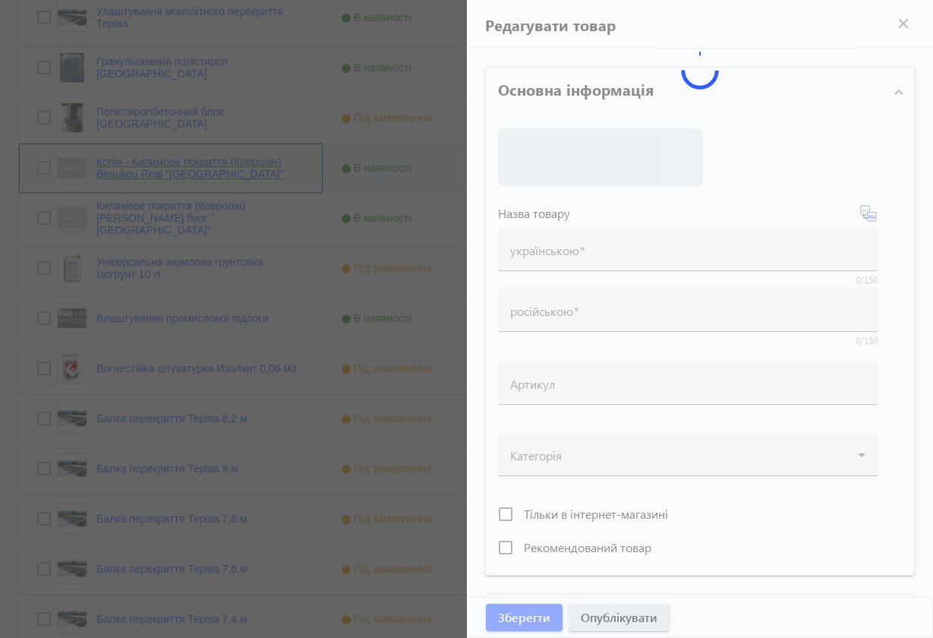
type input "Копія - Килимове покриття (Ковролін) Beaulieu Real "[GEOGRAPHIC_DATA]""
type input "Копия - Ковровое покрытие ([GEOGRAPHIC_DATA]) Beaulieu Real "[GEOGRAPHIC_DATA]""
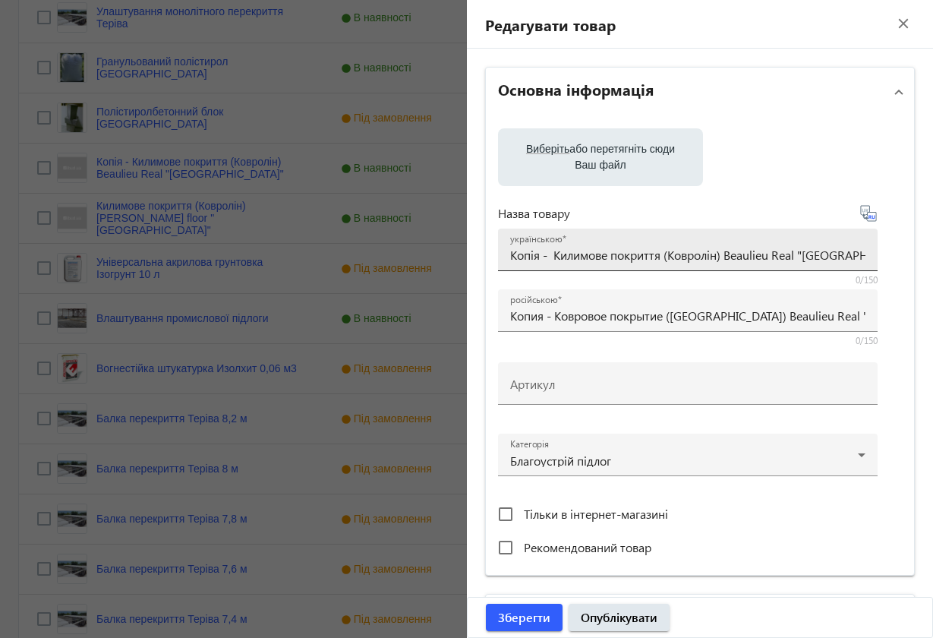
click at [551, 256] on input "Копія - Килимове покриття (Ковролін) Beaulieu Real "[GEOGRAPHIC_DATA]"" at bounding box center [687, 255] width 355 height 16
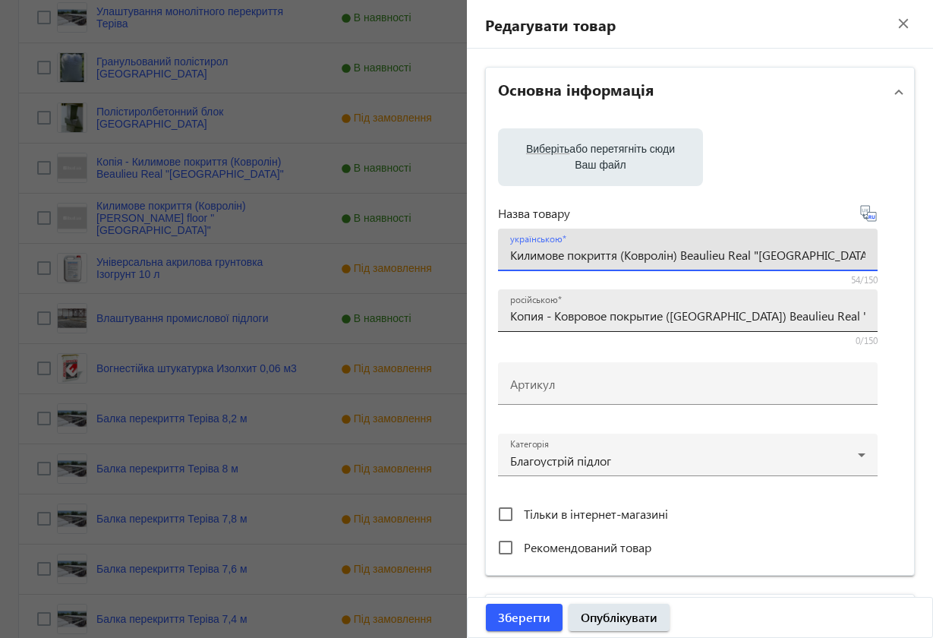
type input "Килимове покриття (Ковролін) Beaulieu Real "[GEOGRAPHIC_DATA]""
click at [553, 317] on input "Копия - Ковровое покрытие ([GEOGRAPHIC_DATA]) Beaulieu Real "[GEOGRAPHIC_DATA]"" at bounding box center [687, 315] width 355 height 16
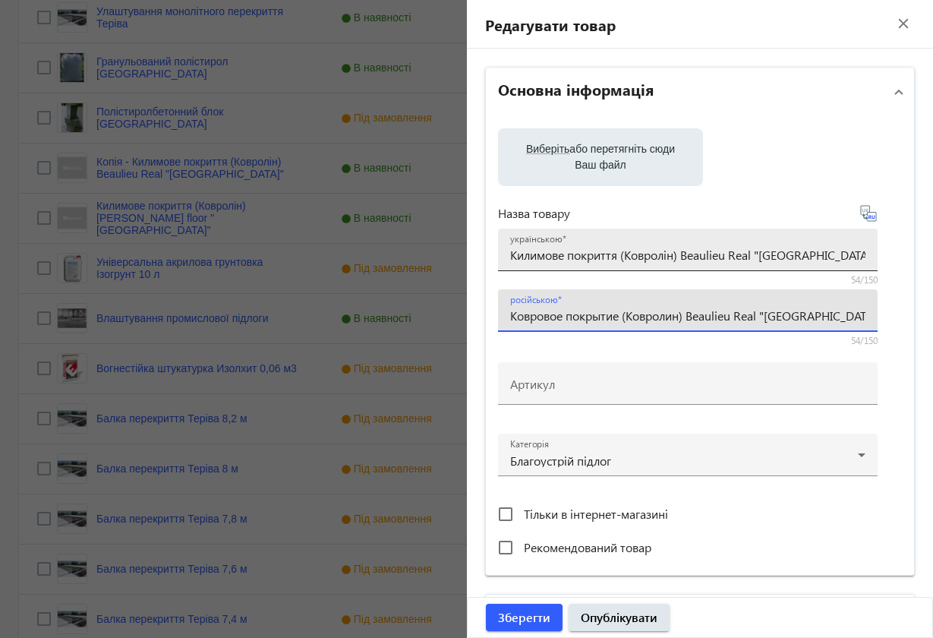
type input "Ковровое покрытие (Ковролин) Beaulieu Real "[GEOGRAPHIC_DATA]""
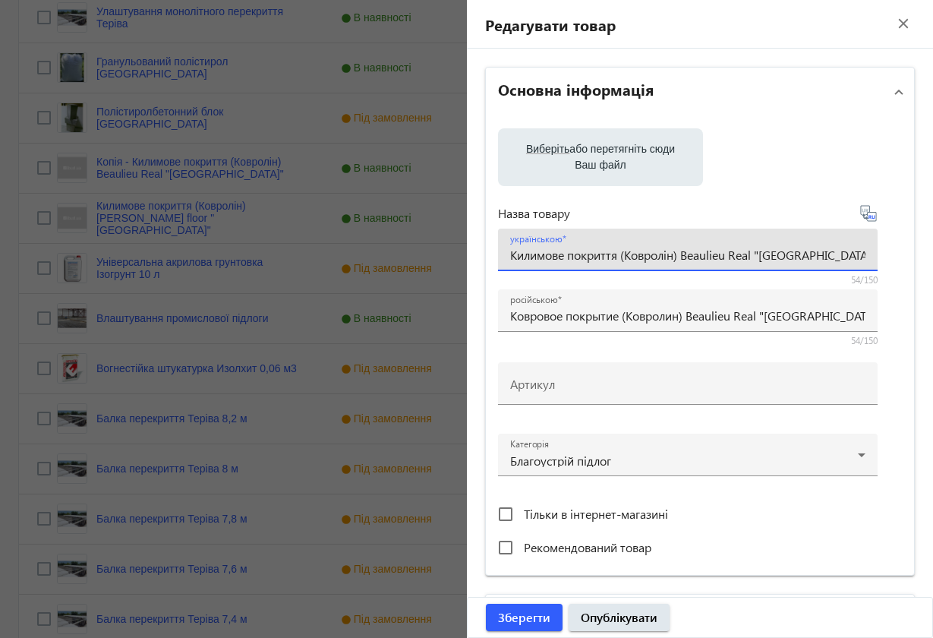
drag, startPoint x: 690, startPoint y: 250, endPoint x: 823, endPoint y: 254, distance: 132.9
click at [823, 254] on input "Килимове покриття (Ковролін) Beaulieu Real "[GEOGRAPHIC_DATA]"" at bounding box center [687, 255] width 355 height 16
paste input "VEBE "Lido"
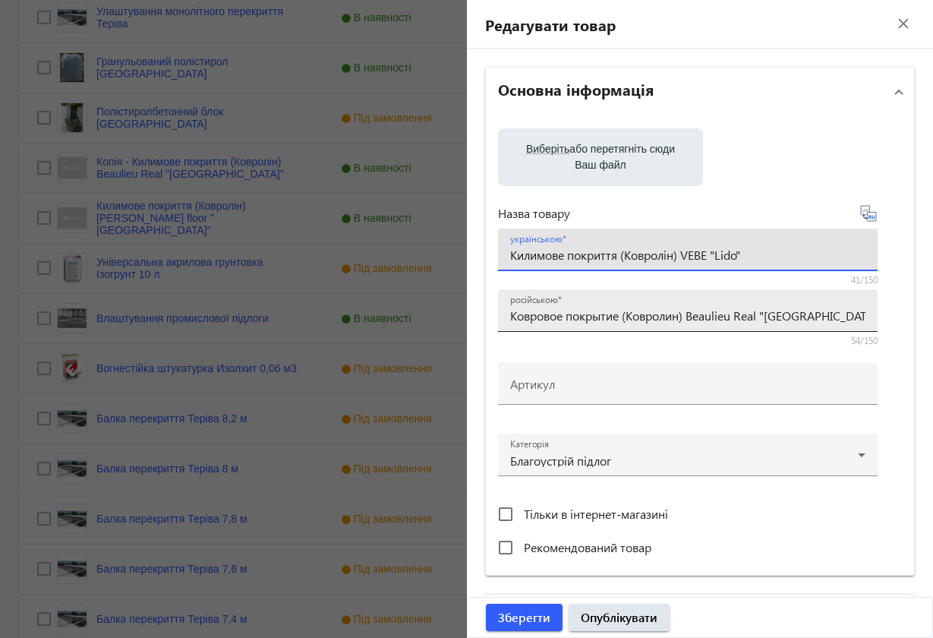
type input "Килимове покриття (Ковролін) VEBE "Lido""
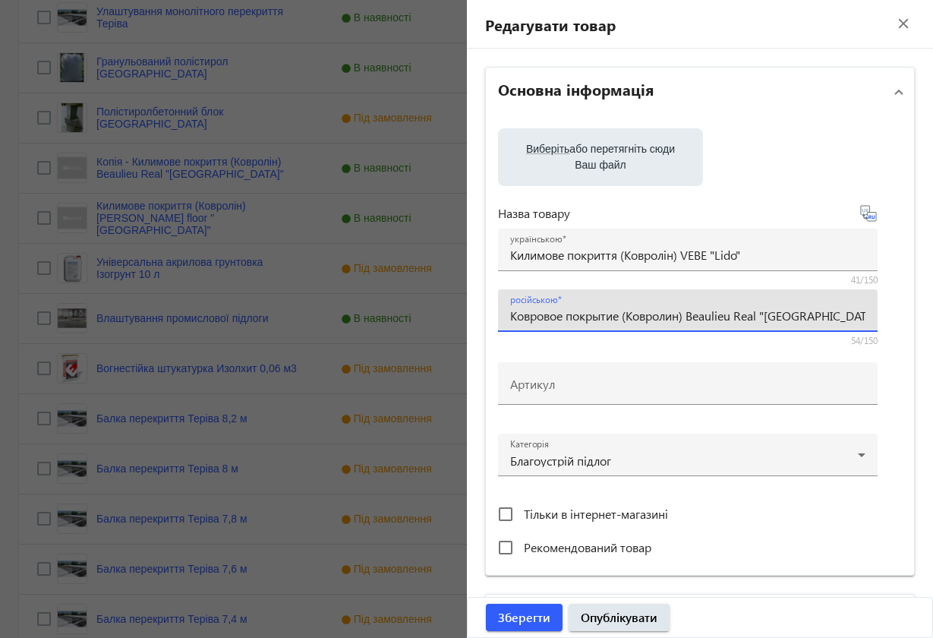
drag, startPoint x: 693, startPoint y: 313, endPoint x: 827, endPoint y: 311, distance: 133.6
click at [827, 311] on input "Ковровое покрытие (Ковролин) Beaulieu Real "[GEOGRAPHIC_DATA]"" at bounding box center [687, 315] width 355 height 16
paste input "VEBE "Lido"
type input "Ковровое покрытие (Ковролин) VEBE "Lido""
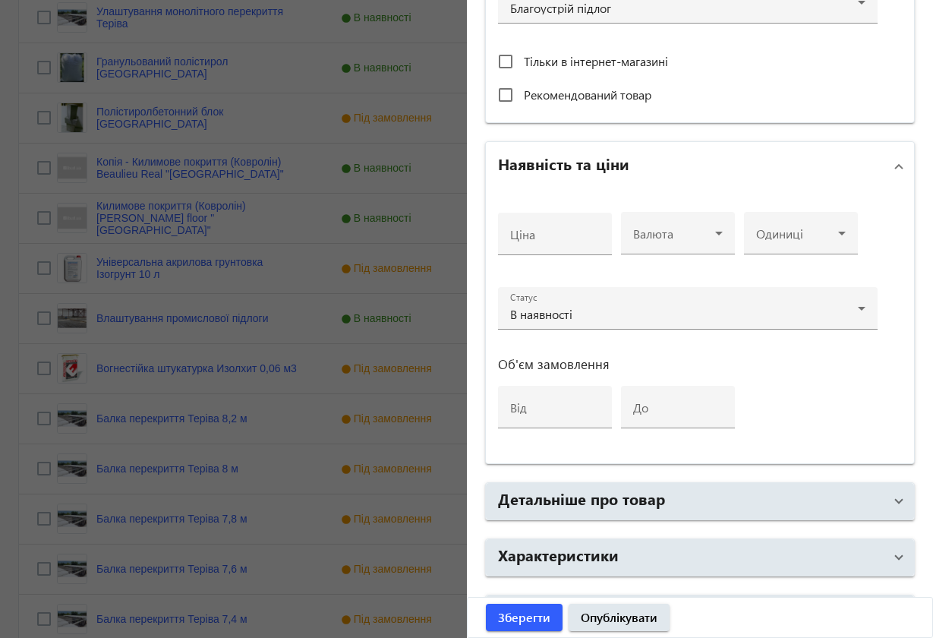
scroll to position [496, 0]
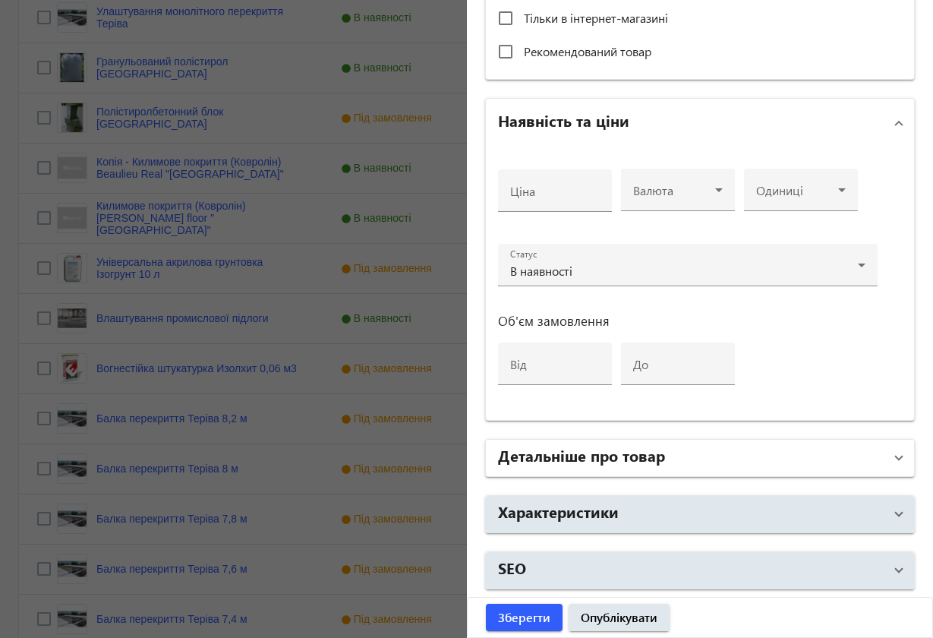
click at [896, 458] on span at bounding box center [899, 457] width 6 height 17
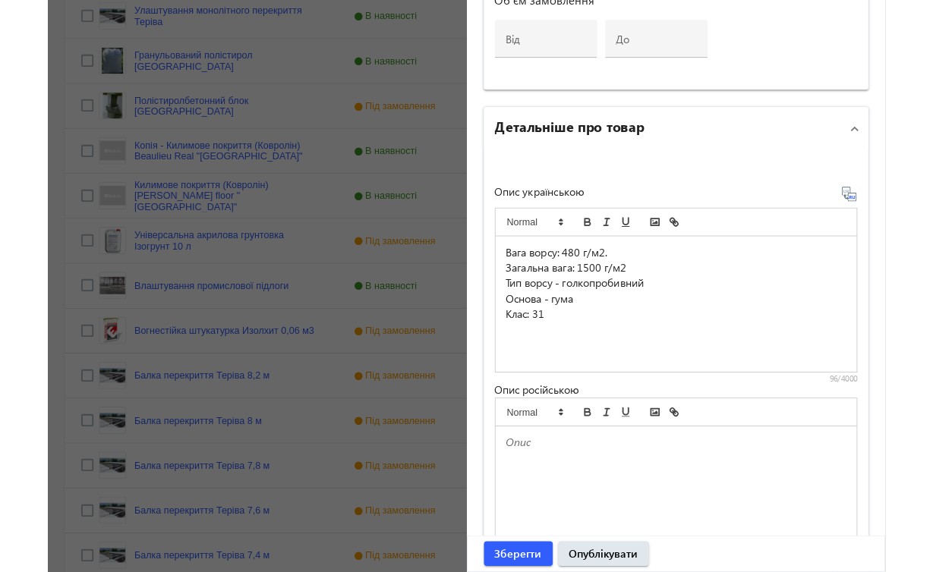
scroll to position [773, 0]
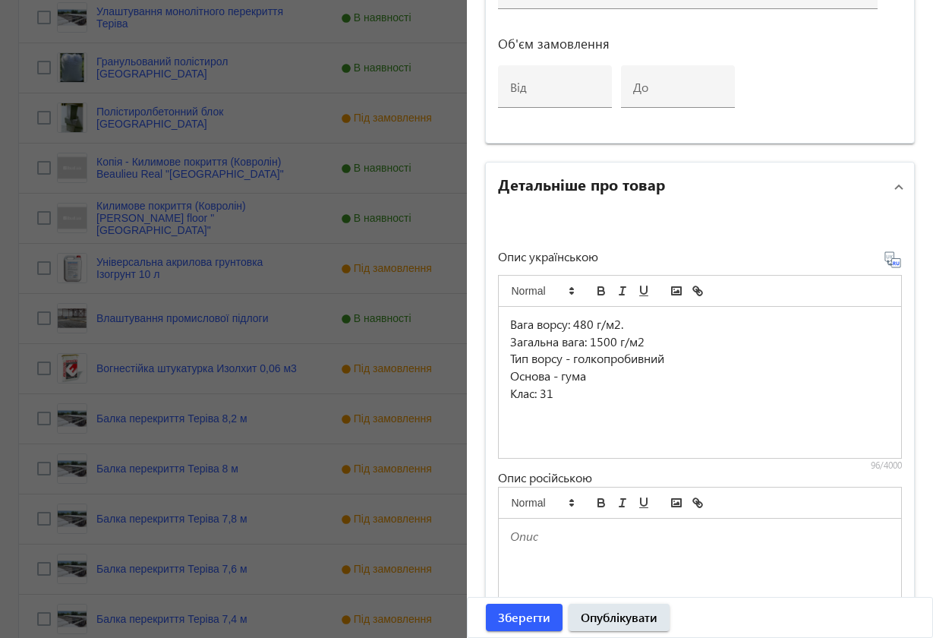
click at [598, 388] on p "Клас: 31" at bounding box center [700, 393] width 380 height 17
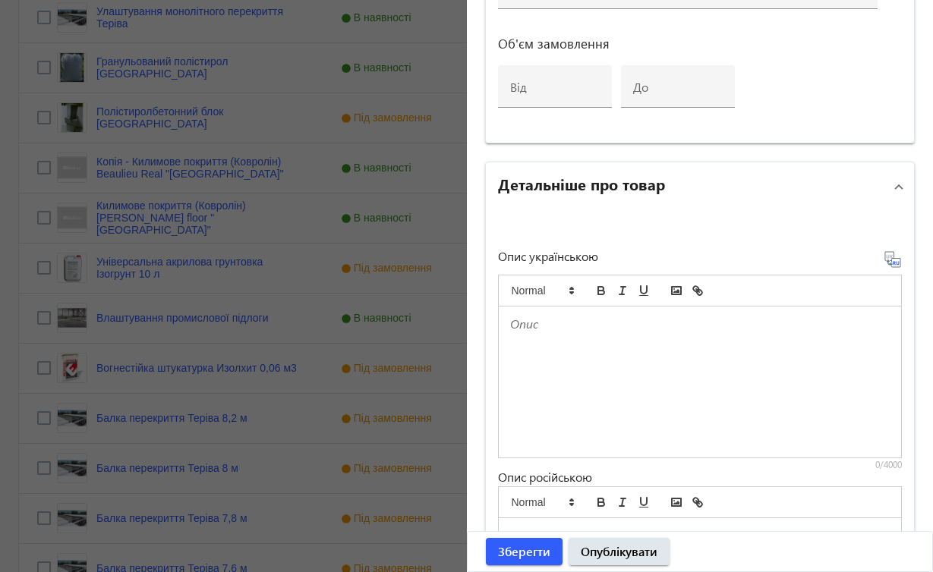
click at [594, 332] on p at bounding box center [700, 324] width 380 height 17
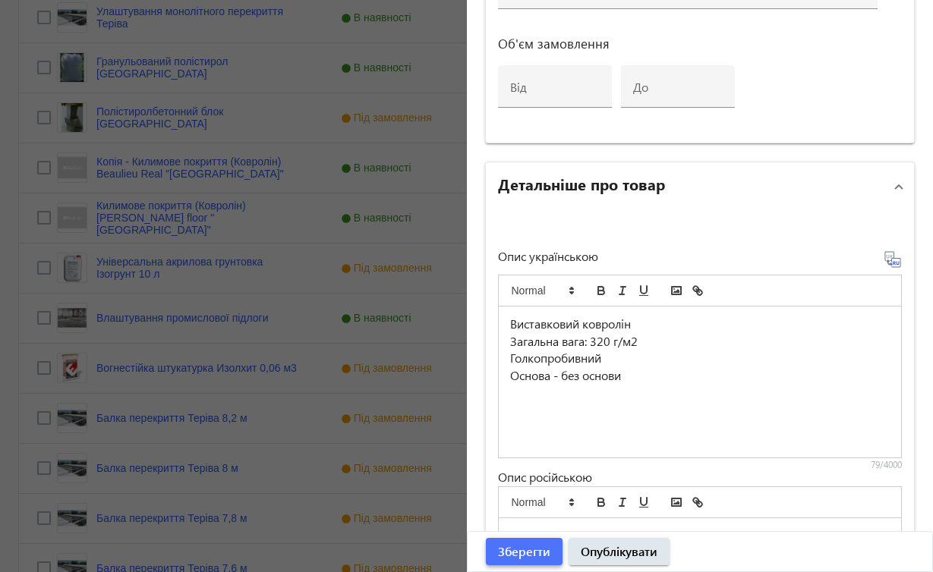
click at [546, 552] on span "Зберегти" at bounding box center [524, 551] width 52 height 17
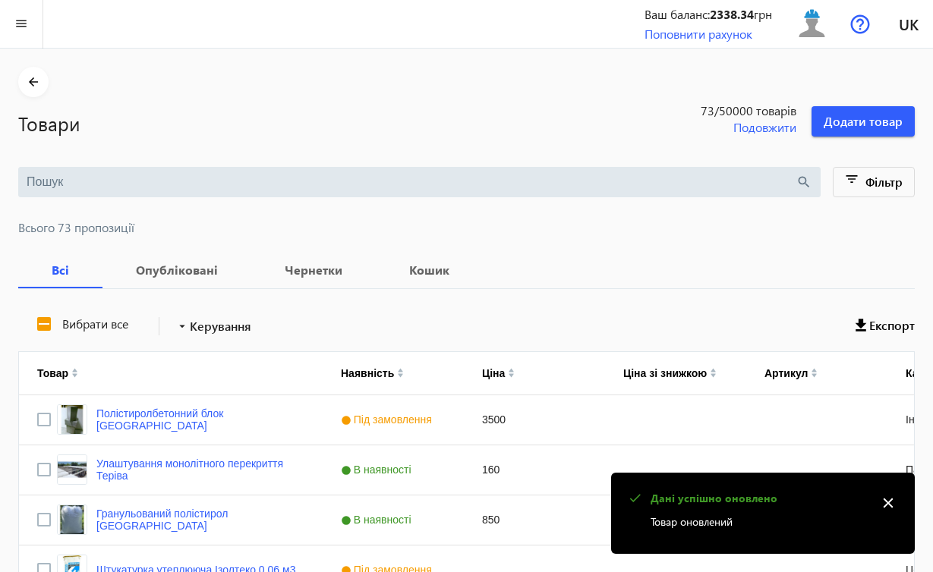
click at [731, 521] on p "Товар оновлений" at bounding box center [758, 522] width 217 height 16
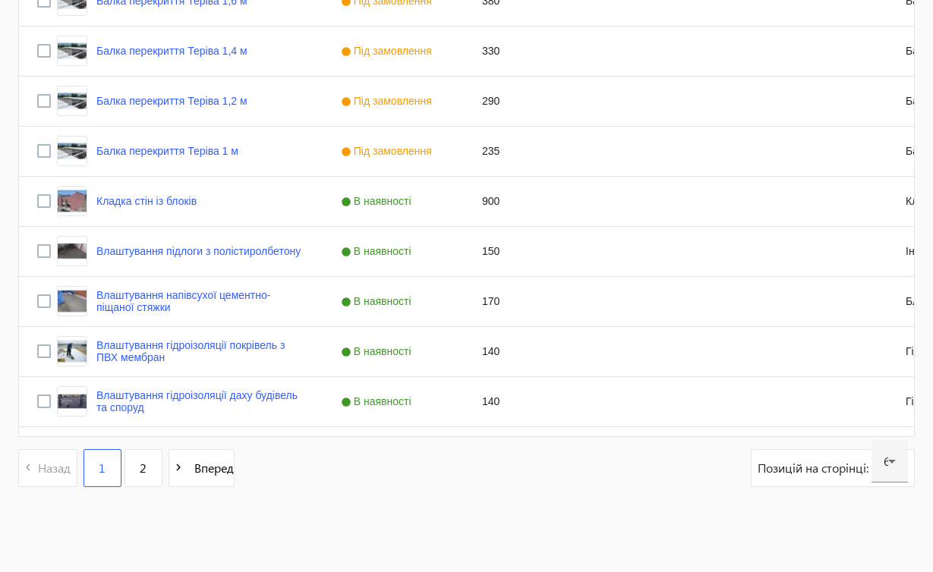
scroll to position [2974, 0]
click at [151, 458] on link "2" at bounding box center [143, 468] width 38 height 38
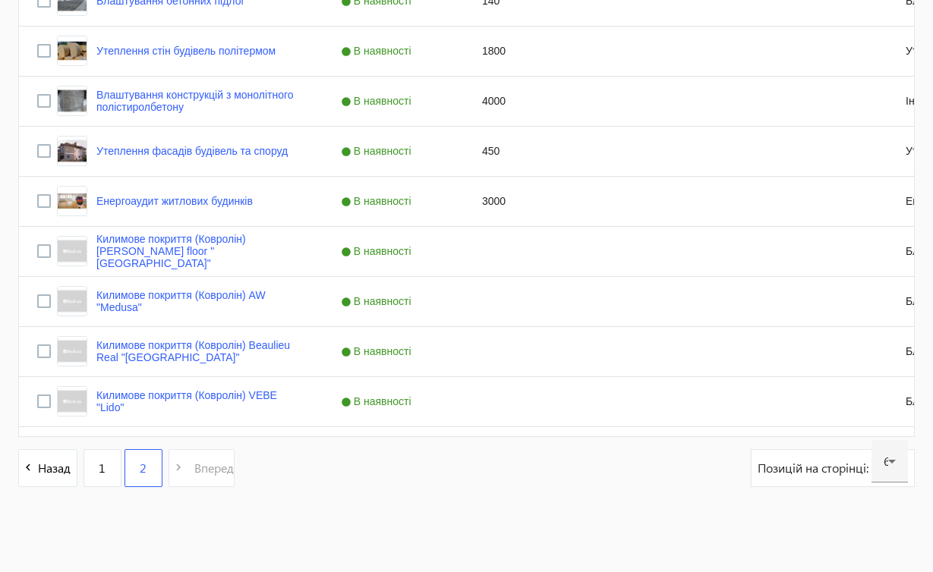
scroll to position [619, 0]
click at [266, 395] on link "Килимове покриття (Ковролін) VEBE "Lido"" at bounding box center [200, 401] width 208 height 24
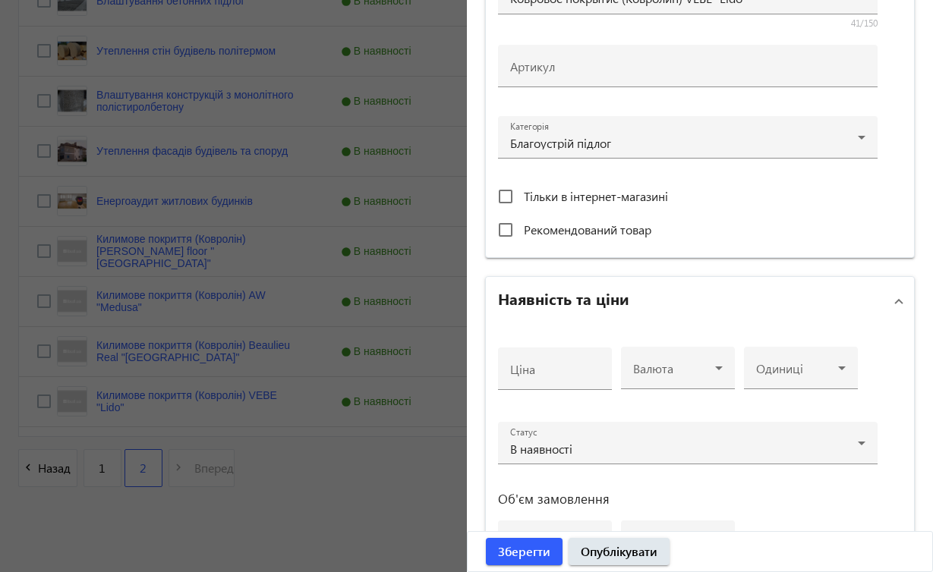
scroll to position [561, 0]
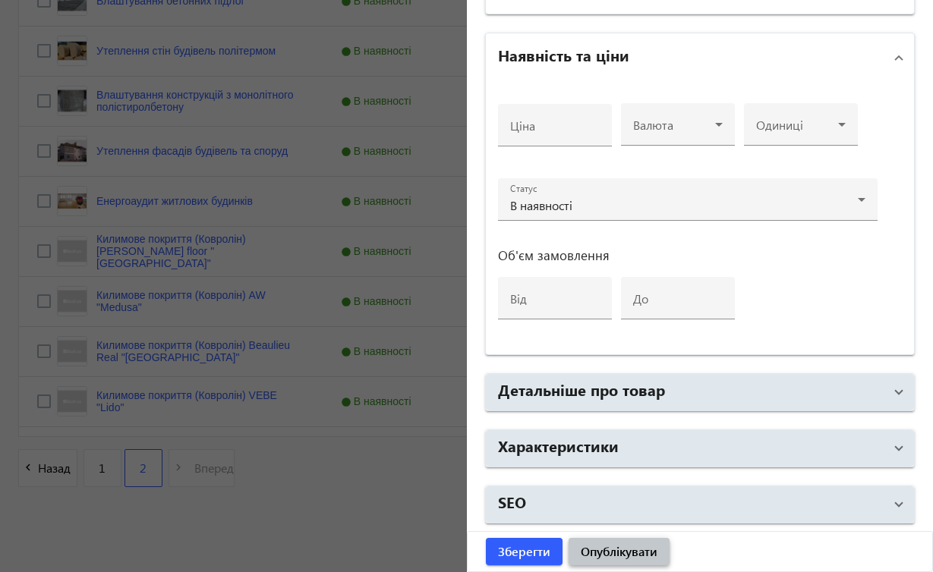
click at [638, 551] on span "Опублікувати" at bounding box center [619, 551] width 77 height 17
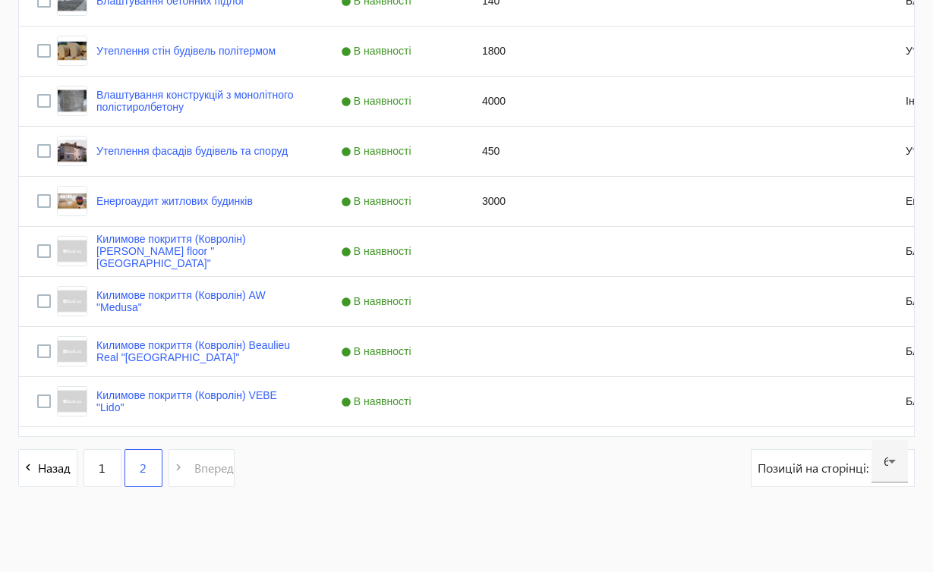
scroll to position [0, 0]
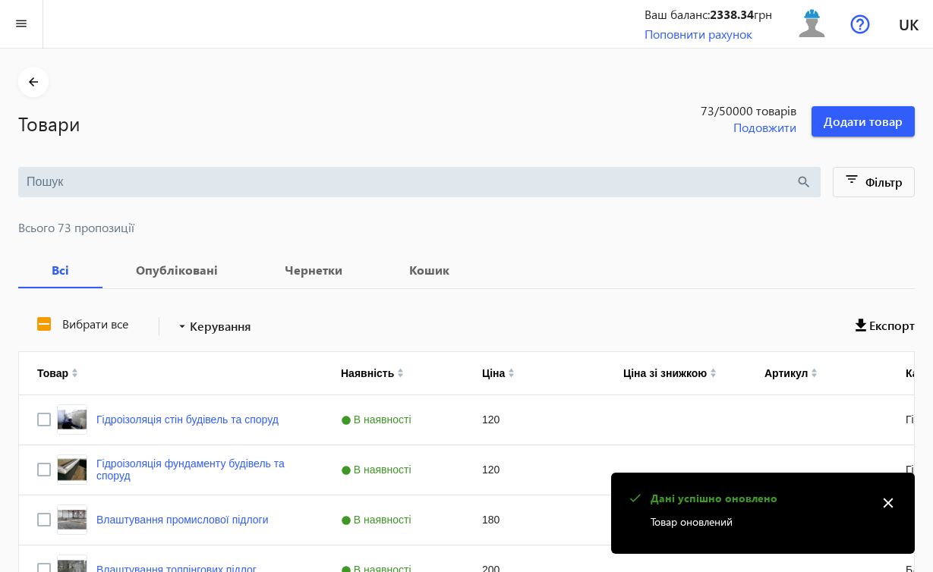
click at [890, 503] on mat-icon "close" at bounding box center [888, 503] width 23 height 23
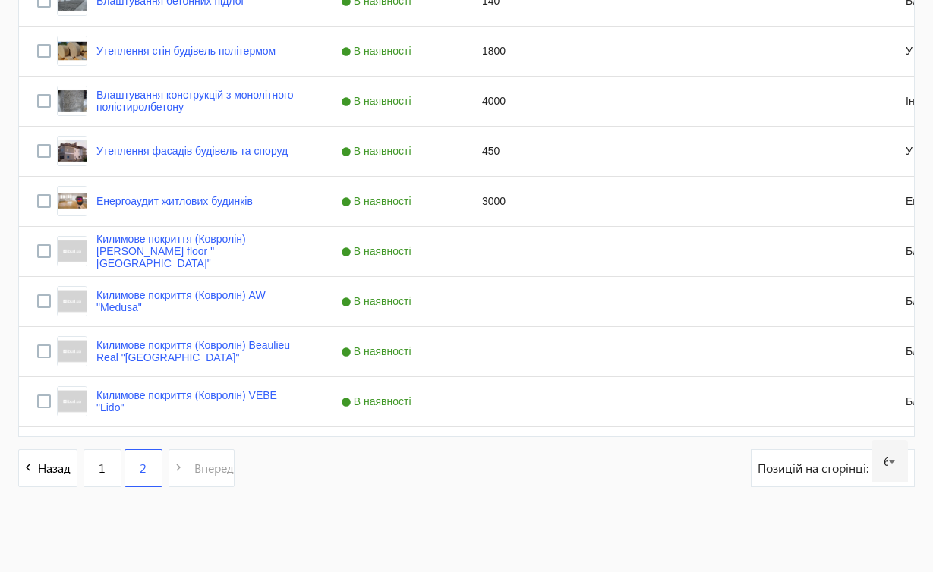
scroll to position [619, 0]
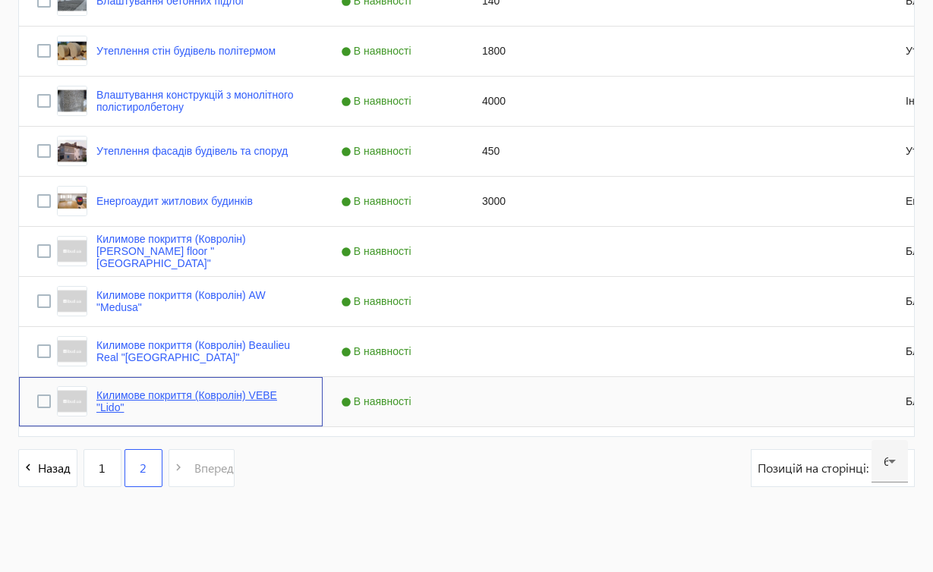
click at [139, 396] on link "Килимове покриття (Ковролін) VEBE "Lido"" at bounding box center [200, 401] width 208 height 24
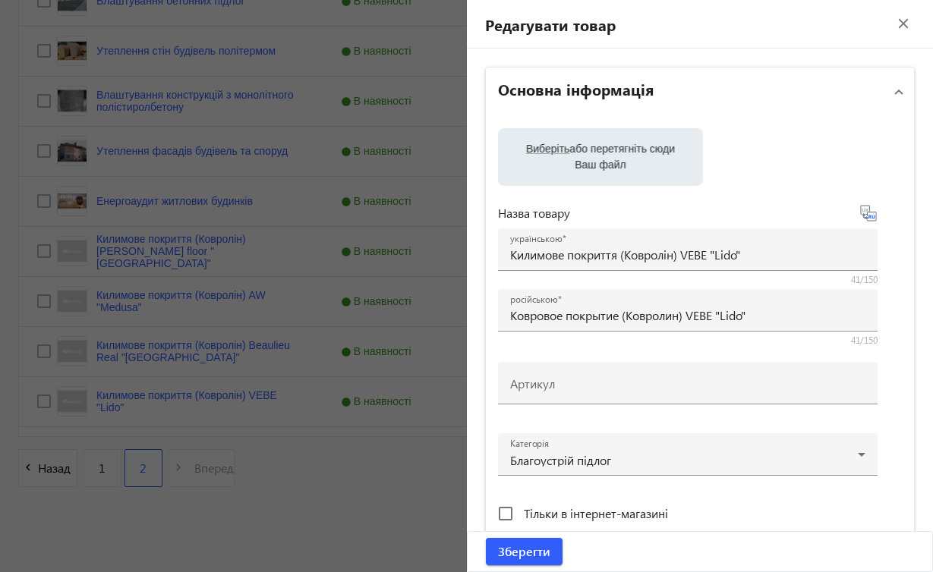
click at [425, 491] on div at bounding box center [466, 286] width 933 height 572
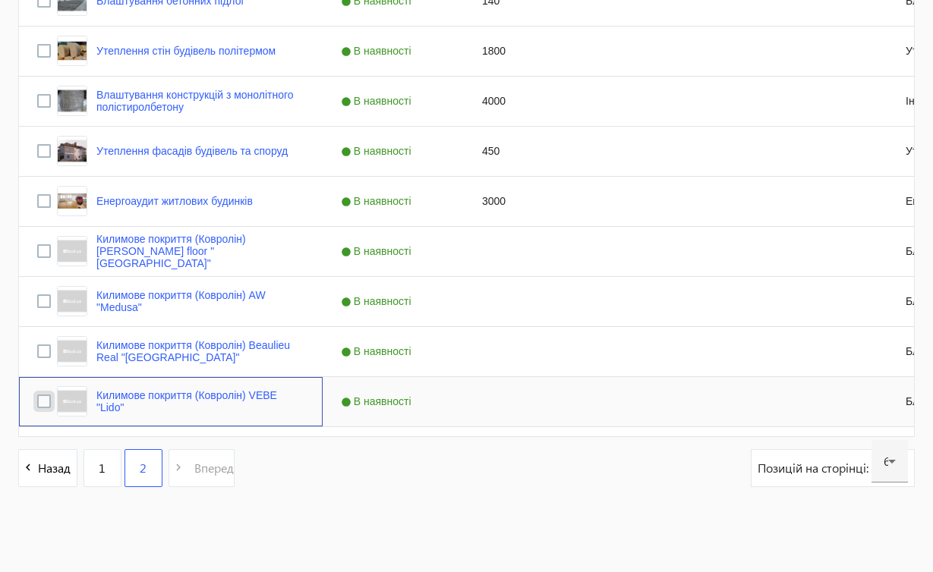
click at [47, 407] on input "Press Space to toggle row selection (unchecked)" at bounding box center [44, 402] width 14 height 14
checkbox input "true"
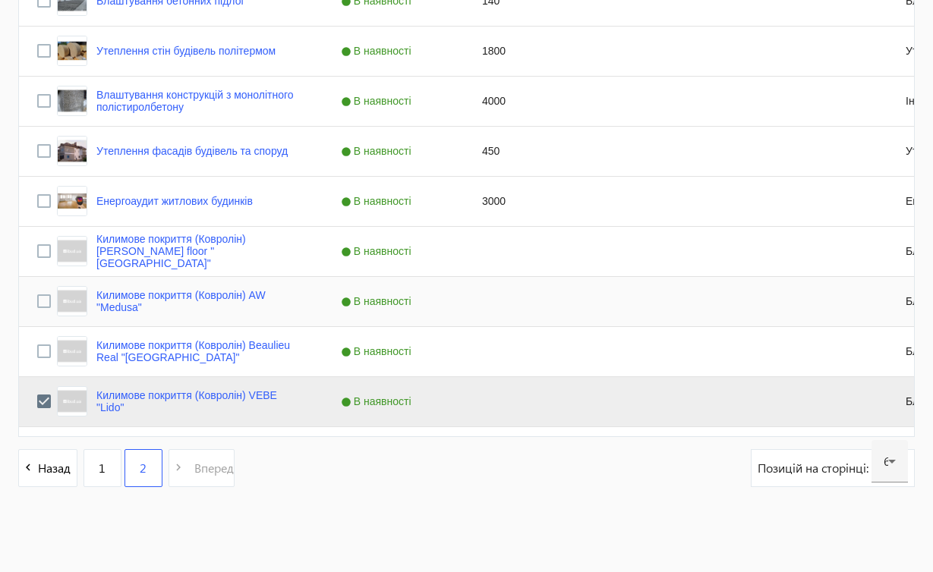
scroll to position [285, 0]
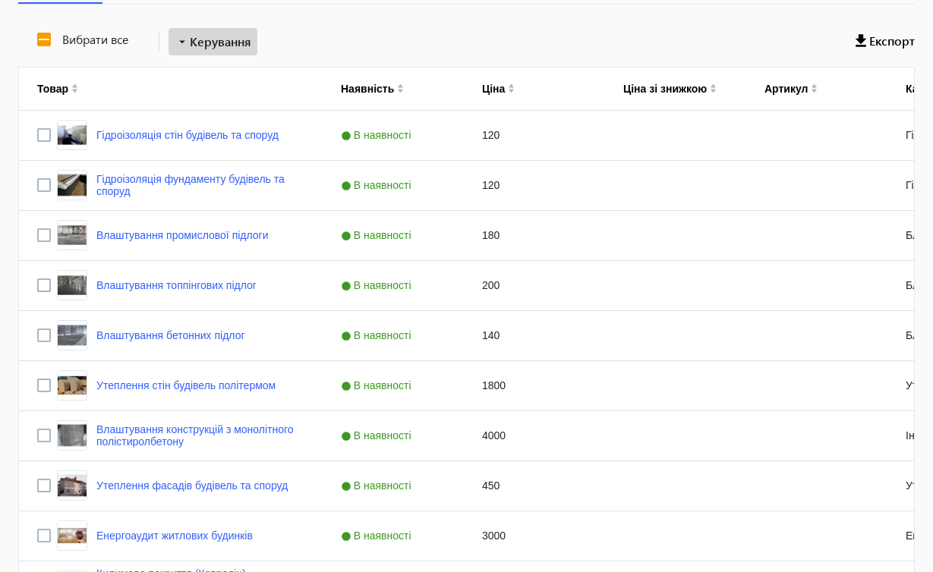
click at [240, 36] on span "Керування" at bounding box center [220, 42] width 61 height 18
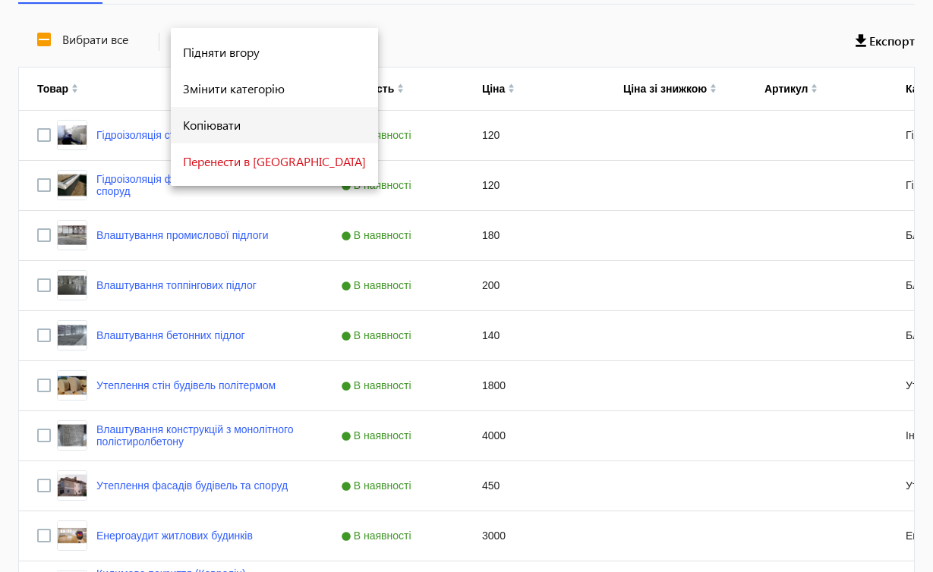
click at [229, 121] on span "Копіювати" at bounding box center [274, 125] width 183 height 12
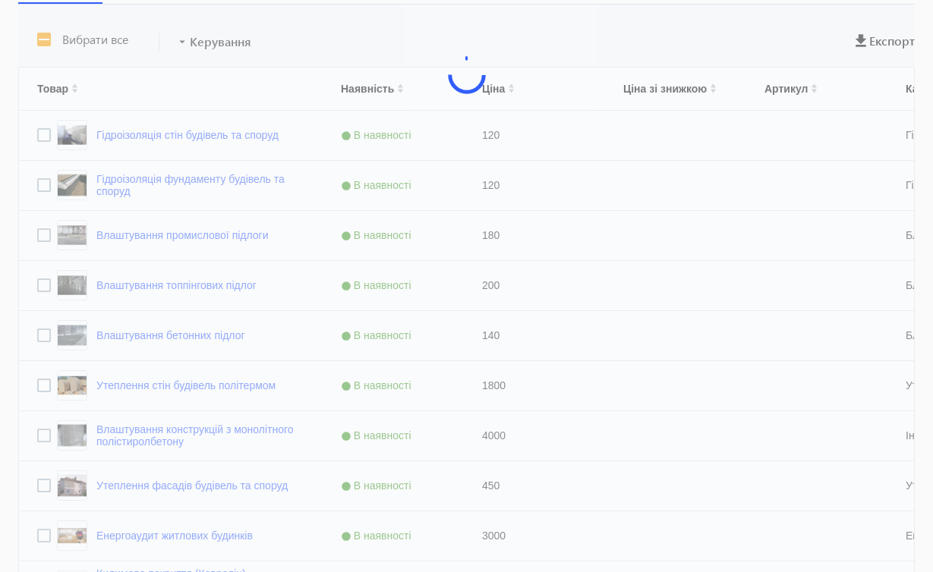
click at [166, 131] on div at bounding box center [466, 430] width 896 height 851
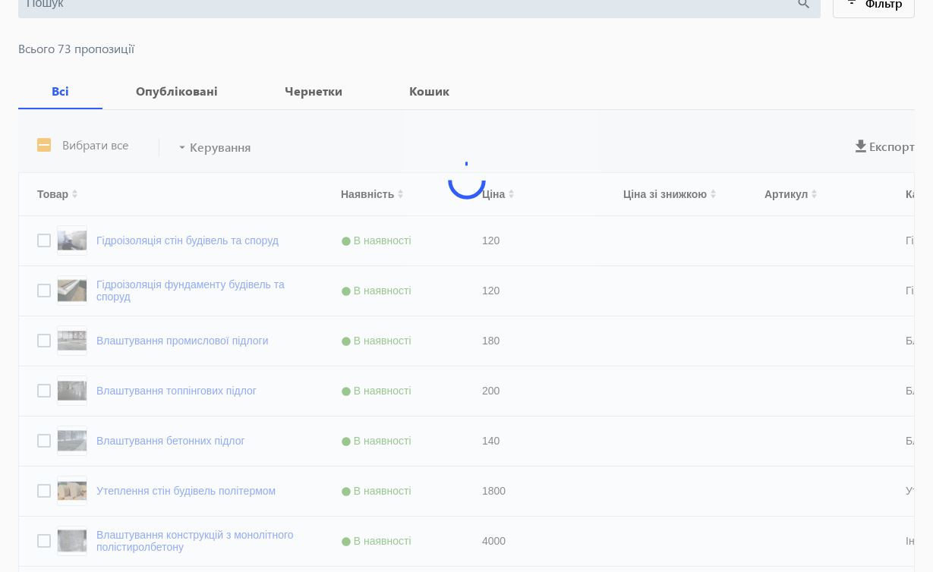
scroll to position [172, 0]
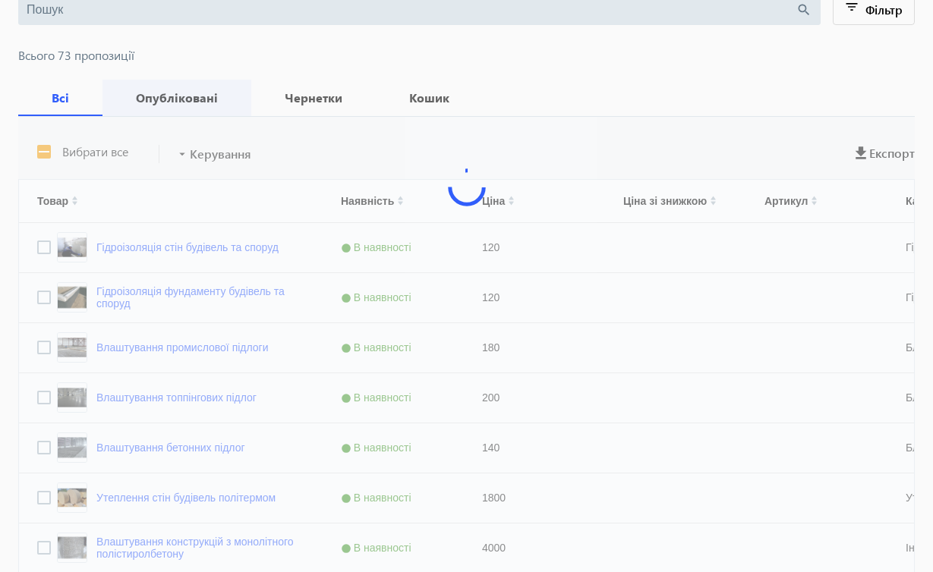
click at [154, 104] on b "Опубліковані" at bounding box center [177, 98] width 112 height 12
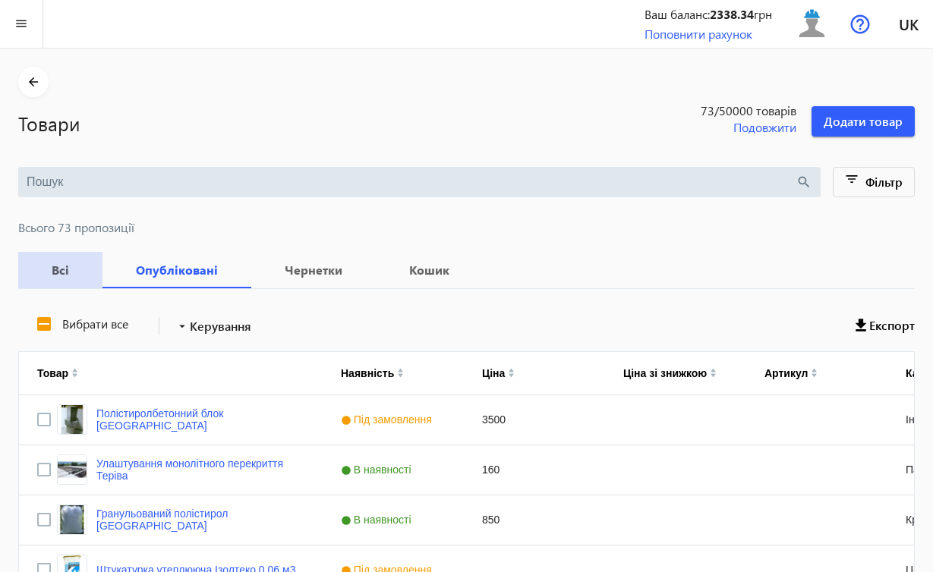
click at [64, 264] on b "Всі" at bounding box center [60, 270] width 48 height 12
click at [320, 472] on div "Улаштування монолітного перекриття Теріва" at bounding box center [171, 470] width 304 height 49
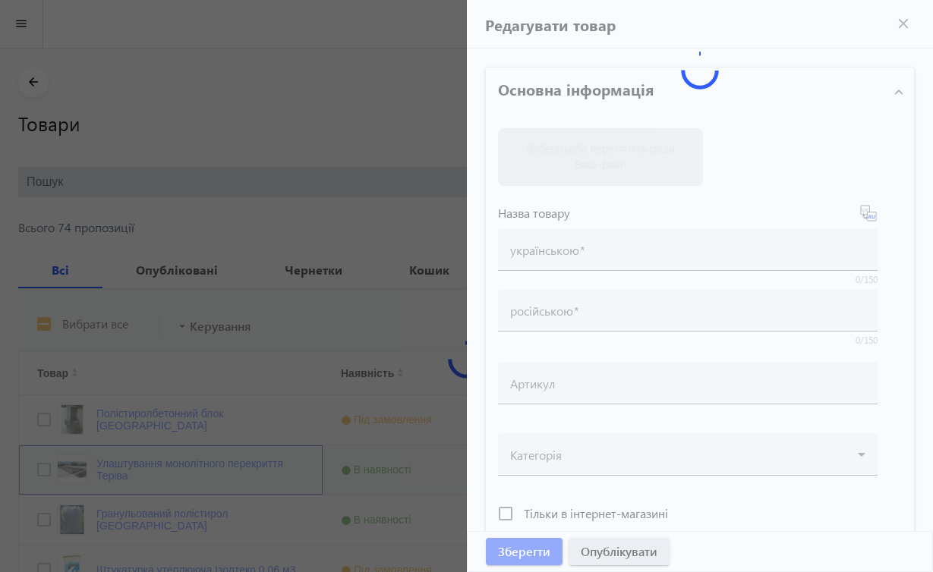
type input "Улаштування монолітного перекриття Теріва"
type input "Устройство монолитного перекрытия Терива"
checkbox input "true"
type input "160"
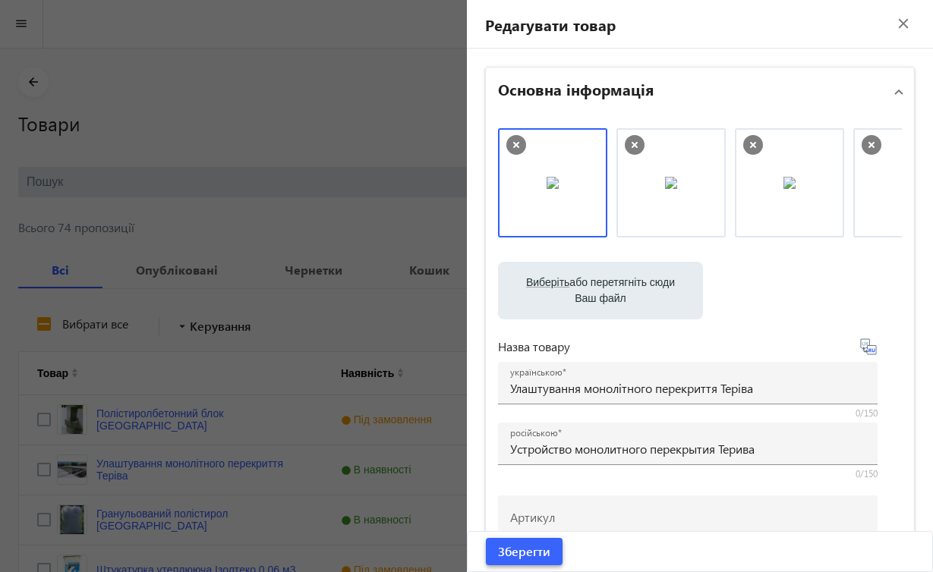
click at [503, 547] on span "Зберегти" at bounding box center [524, 551] width 52 height 17
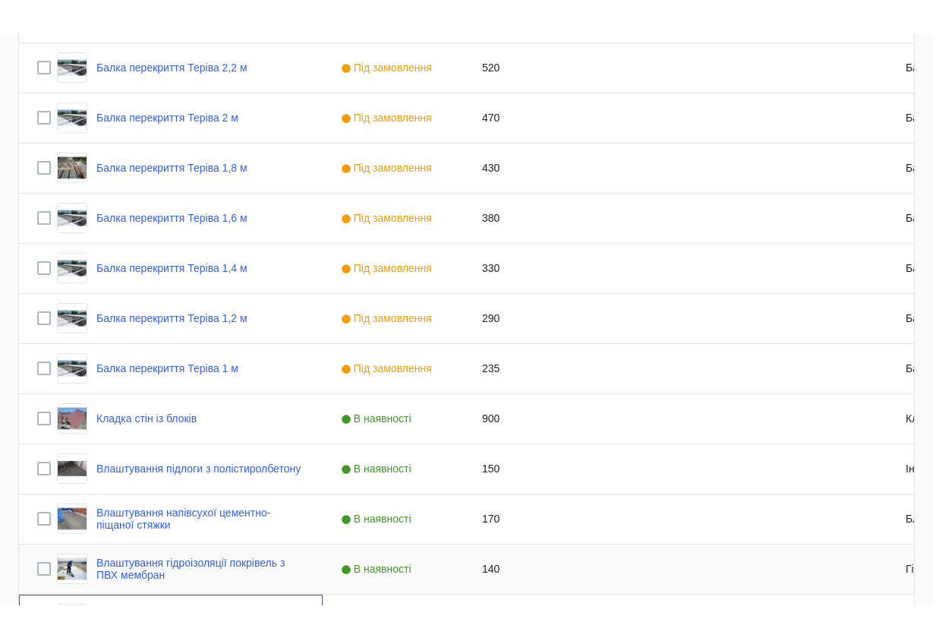
scroll to position [2828, 0]
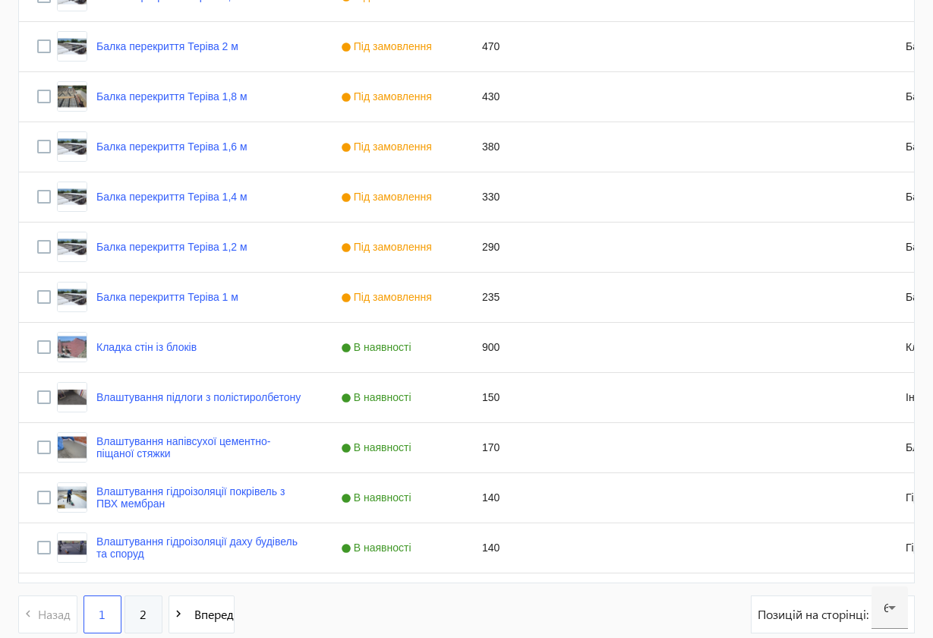
click at [156, 572] on link "2" at bounding box center [143, 614] width 38 height 38
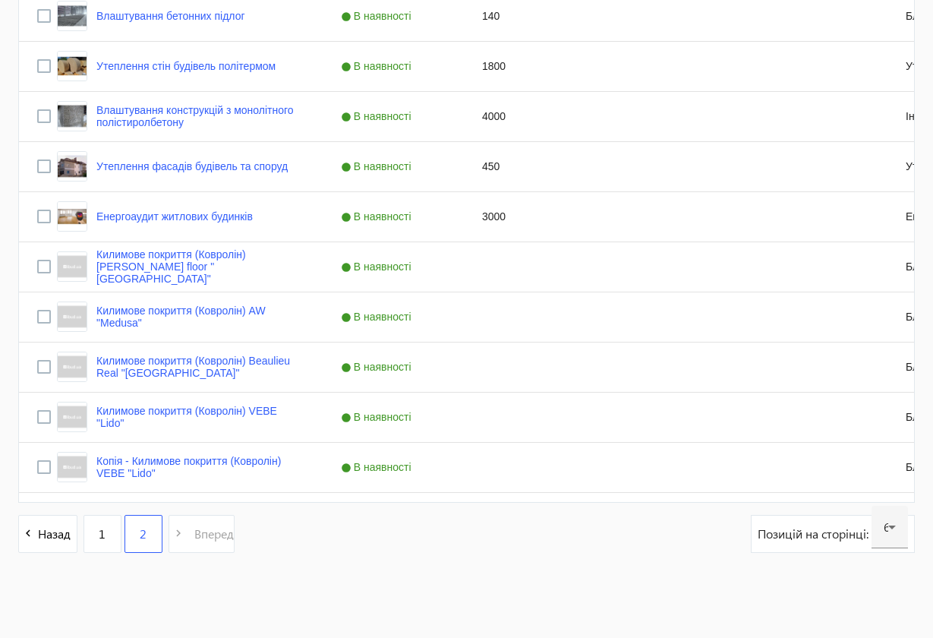
scroll to position [604, 0]
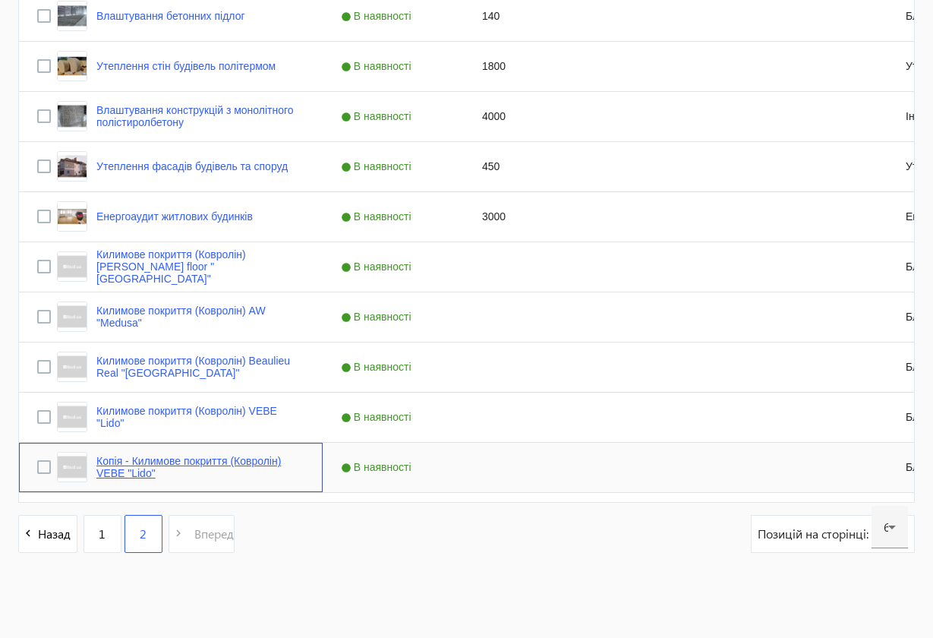
click at [144, 455] on link "Копія - Килимове покриття (Ковролін) VEBE "Lido"" at bounding box center [200, 467] width 208 height 24
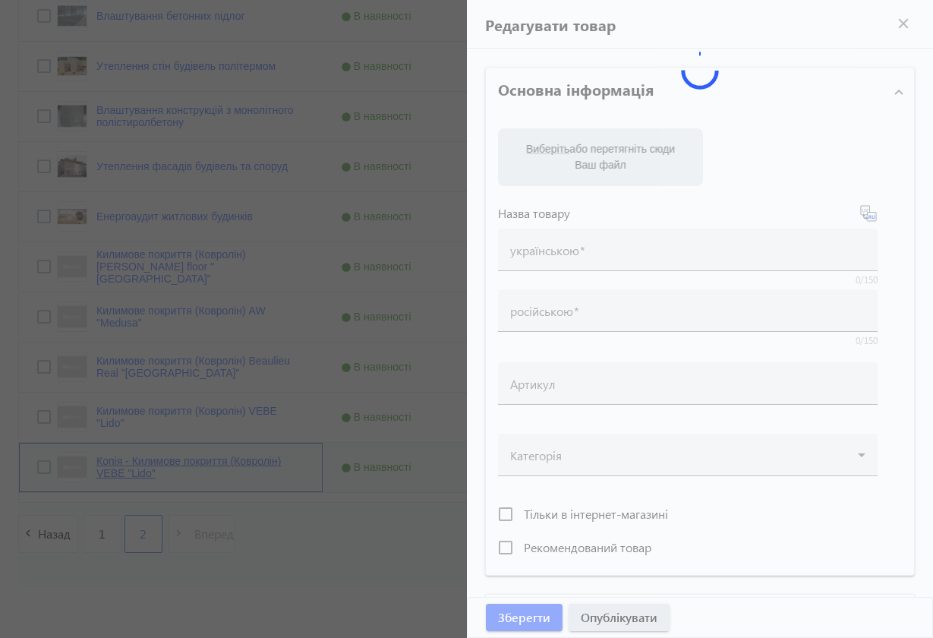
type input "Копія - Килимове покриття (Ковролін) VEBE "Lido""
type input "Копия - Ковровое покрытие (Ковролин) VEBE "Lido""
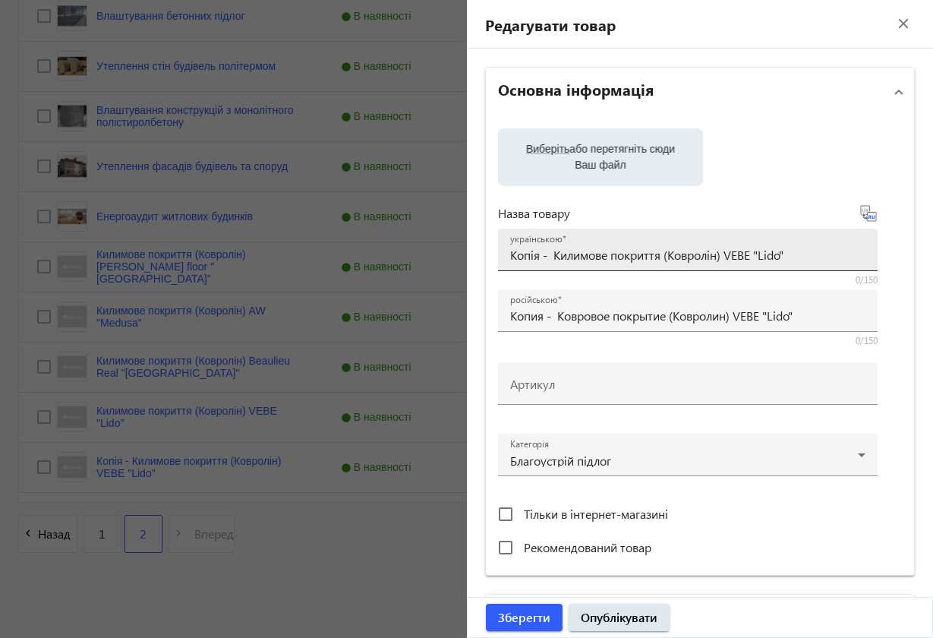
click at [551, 258] on input "Копія - Килимове покриття (Ковролін) VEBE "Lido"" at bounding box center [687, 255] width 355 height 16
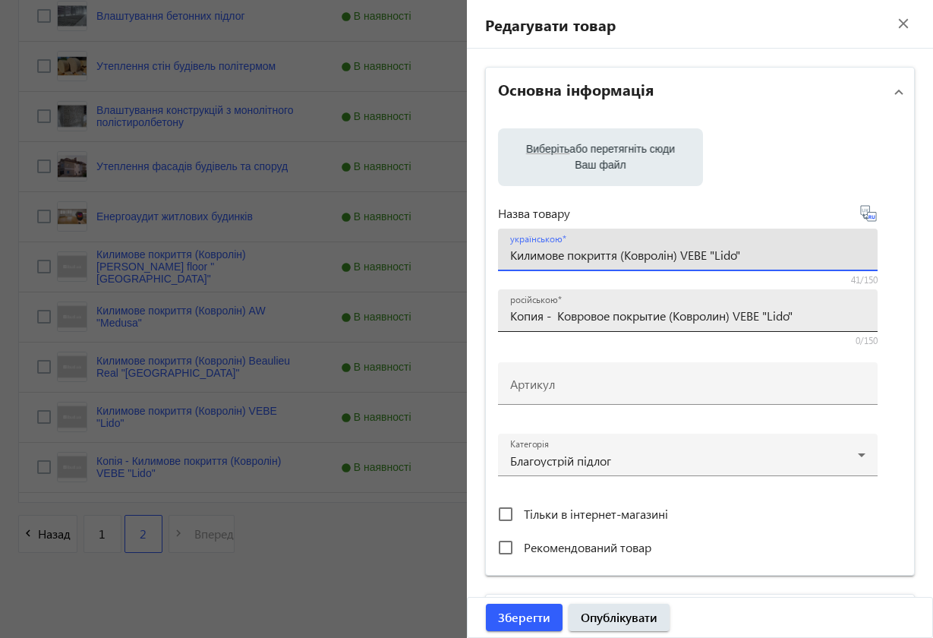
type input "Килимове покриття (Ковролін) VEBE "Lido""
click at [555, 312] on input "Копия - Ковровое покрытие (Ковролин) VEBE "Lido"" at bounding box center [687, 315] width 355 height 16
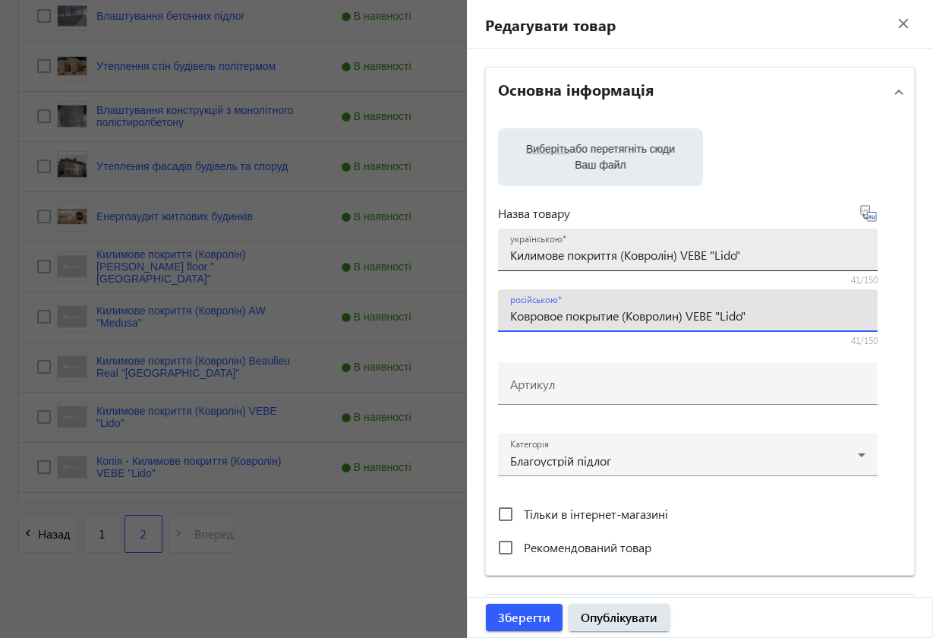
type input "Ковровое покрытие (Ковролин) VEBE "Lido""
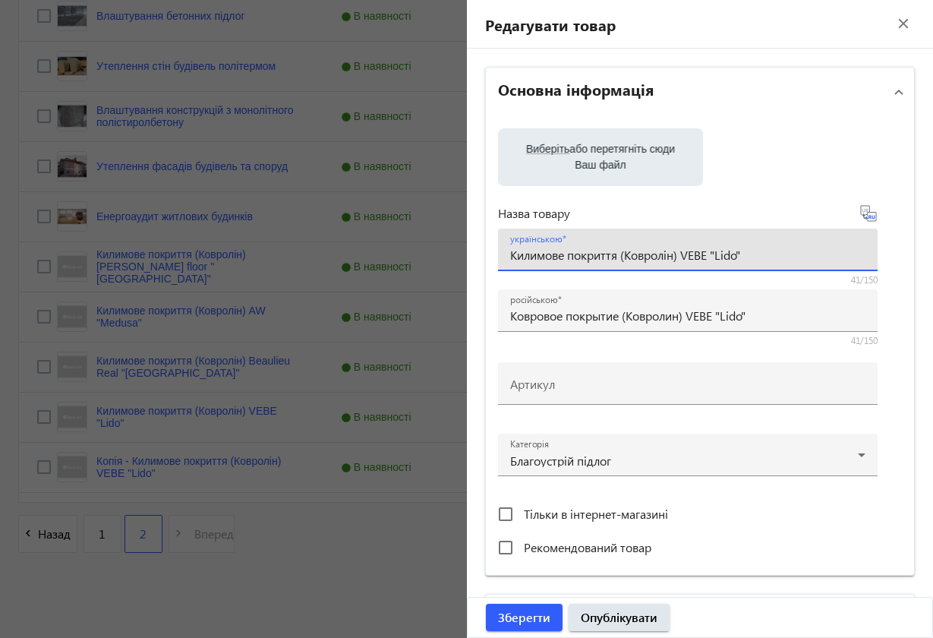
drag, startPoint x: 689, startPoint y: 254, endPoint x: 749, endPoint y: 257, distance: 60.0
click at [750, 258] on input "Килимове покриття (Ковролін) VEBE "Lido"" at bounding box center [687, 255] width 355 height 16
paste input "MSC "Expocarpet"
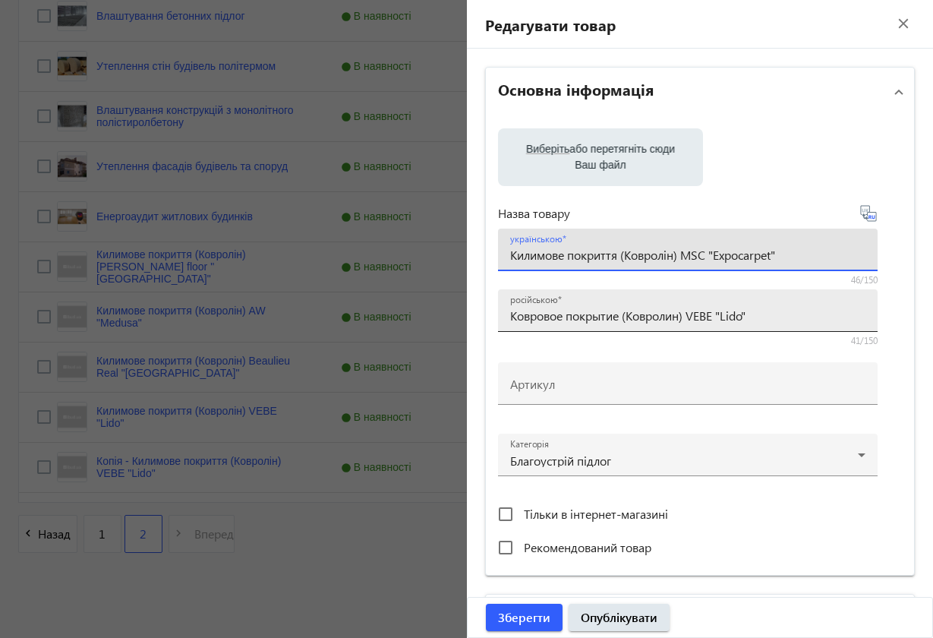
type input "Килимове покриття (Ковролін) MSC "Expocarpet""
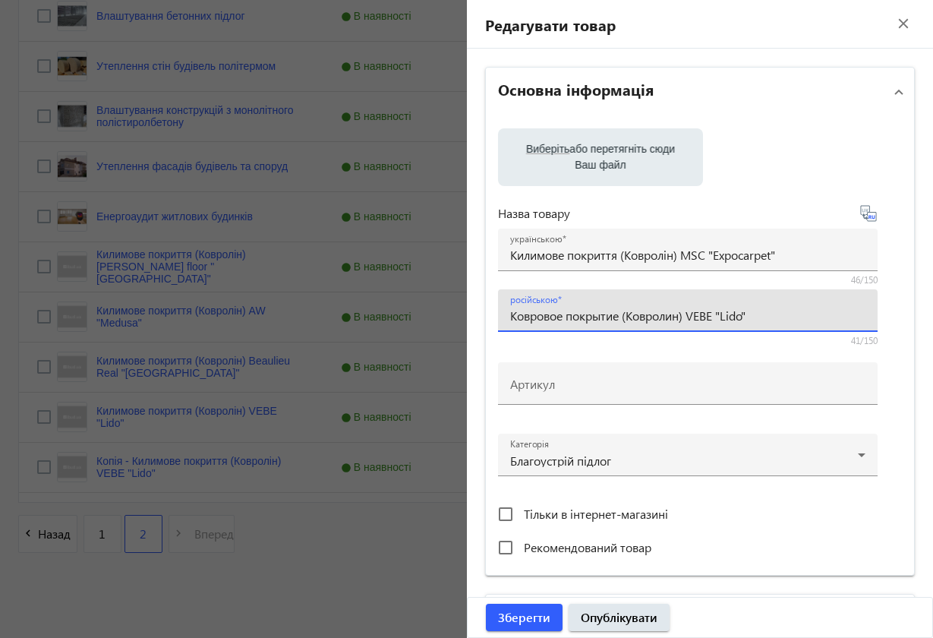
drag, startPoint x: 694, startPoint y: 316, endPoint x: 757, endPoint y: 317, distance: 63.0
click at [757, 317] on input "Ковровое покрытие (Ковролин) VEBE "Lido"" at bounding box center [687, 315] width 355 height 16
paste input "MSC "Expocarpet"
type input "Ковровое покрытие (Ковролин) MSC "Expocarpet""
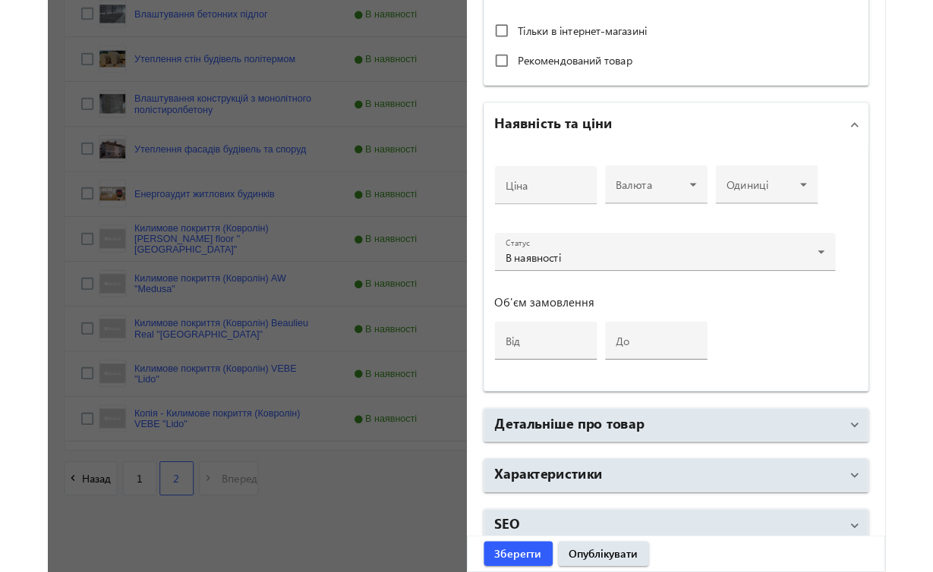
scroll to position [490, 0]
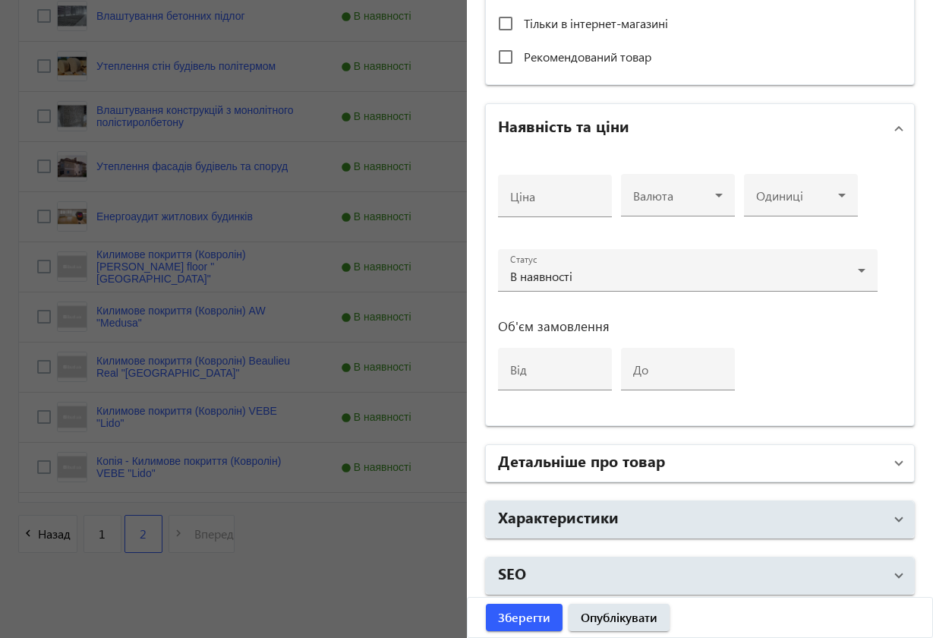
click at [885, 465] on span "Детальніше про товар" at bounding box center [697, 462] width 398 height 27
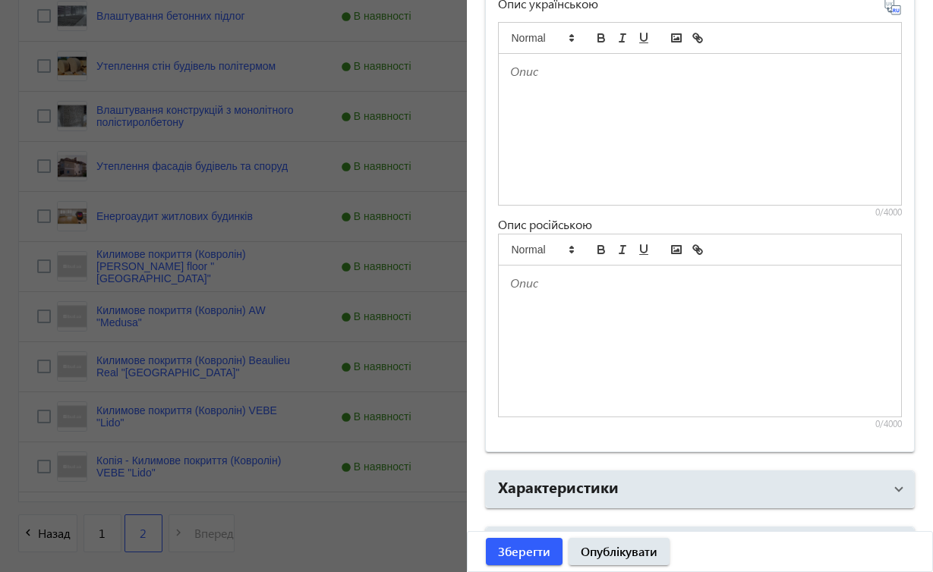
scroll to position [1023, 0]
click at [576, 304] on div at bounding box center [700, 343] width 403 height 151
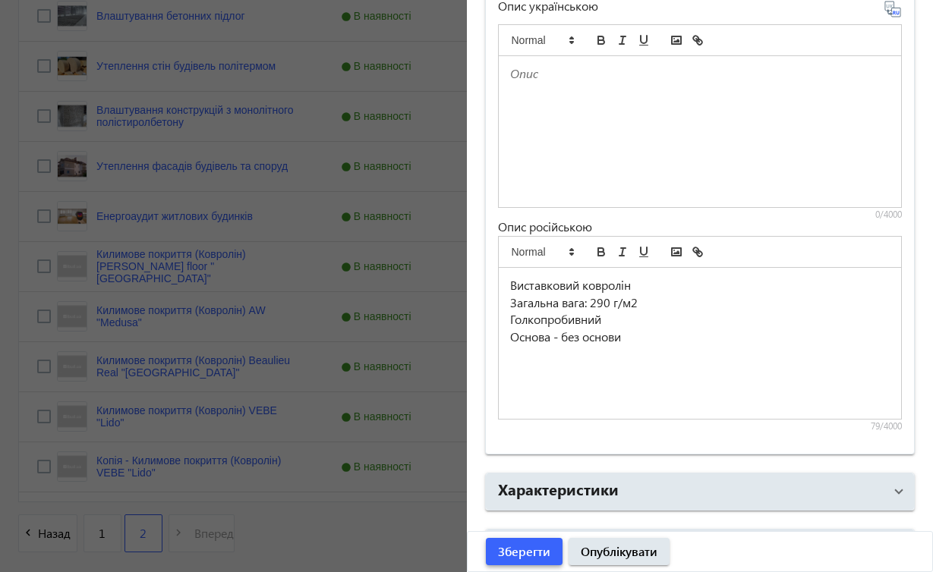
click at [535, 547] on span "Зберегти" at bounding box center [524, 551] width 52 height 17
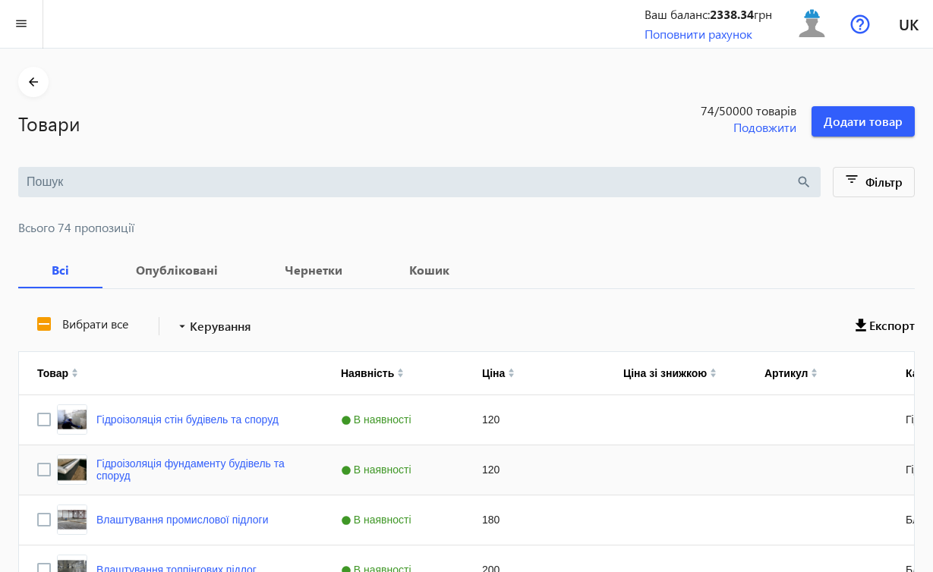
click at [735, 449] on div "Press SPACE to select this row." at bounding box center [675, 470] width 141 height 49
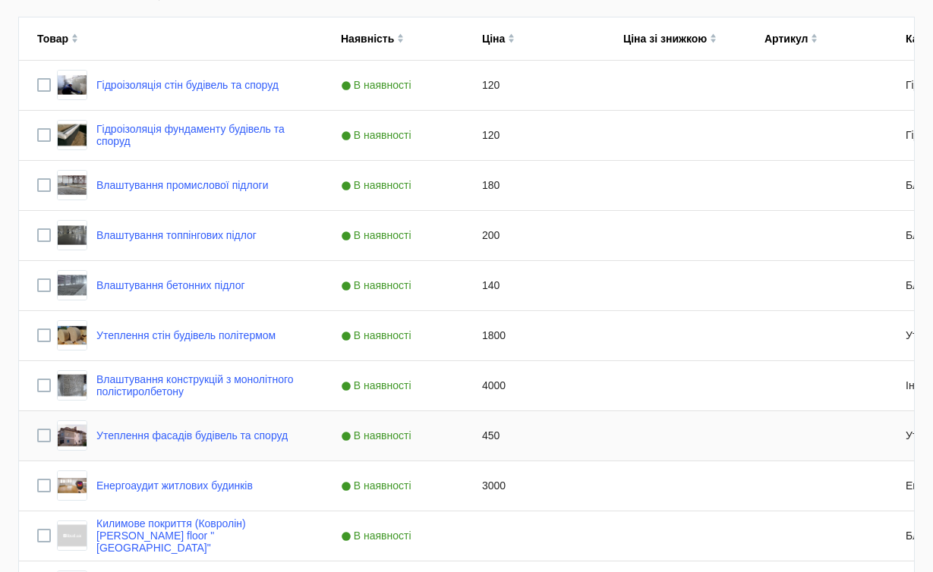
scroll to position [669, 0]
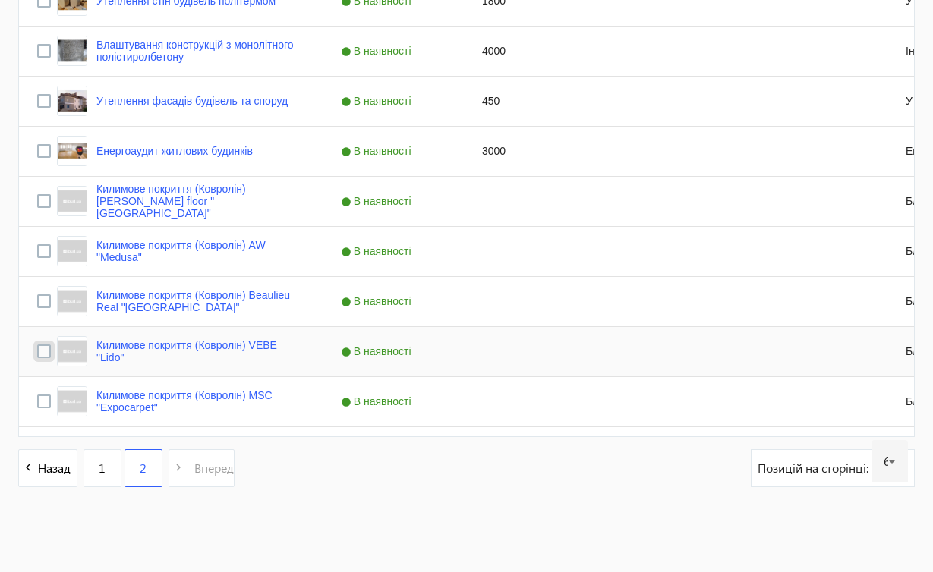
click at [45, 350] on input "Press Space to toggle row selection (unchecked)" at bounding box center [44, 352] width 14 height 14
checkbox input "true"
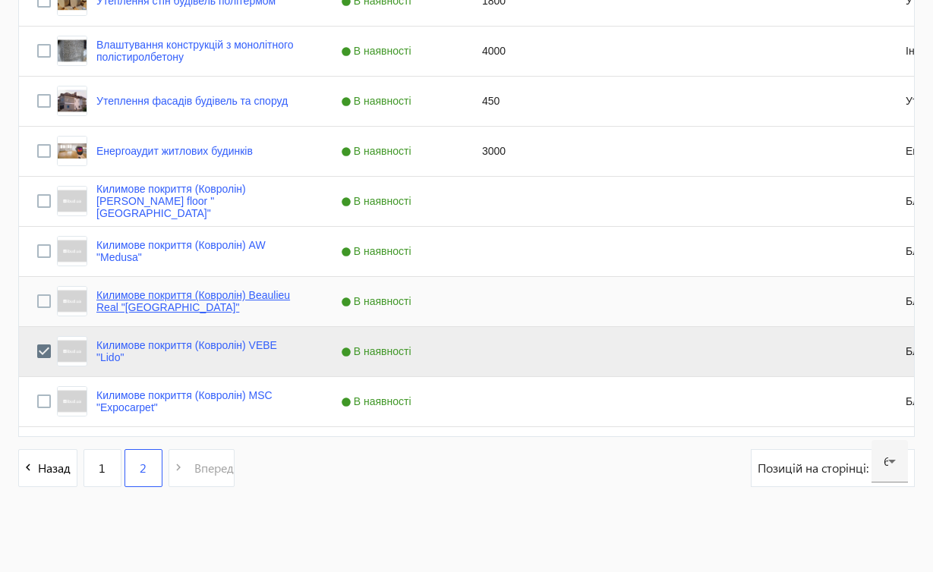
scroll to position [335, 0]
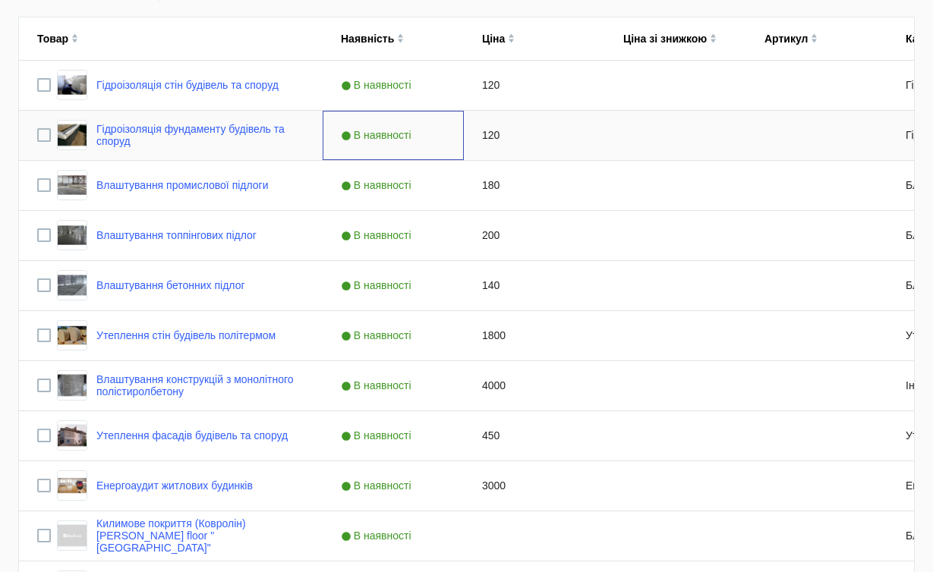
click at [417, 145] on div "В наявності" at bounding box center [393, 135] width 141 height 49
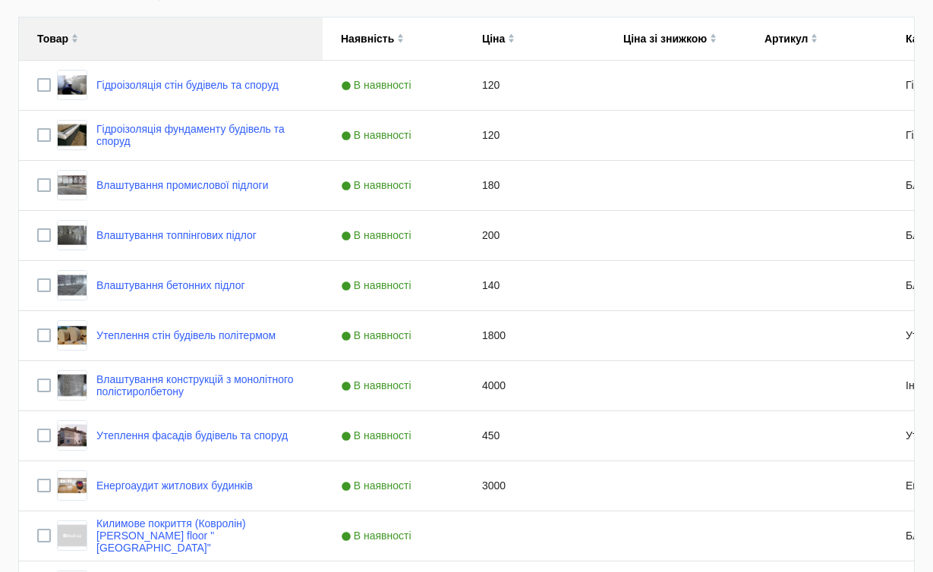
click at [126, 58] on div "Товар" at bounding box center [170, 38] width 267 height 43
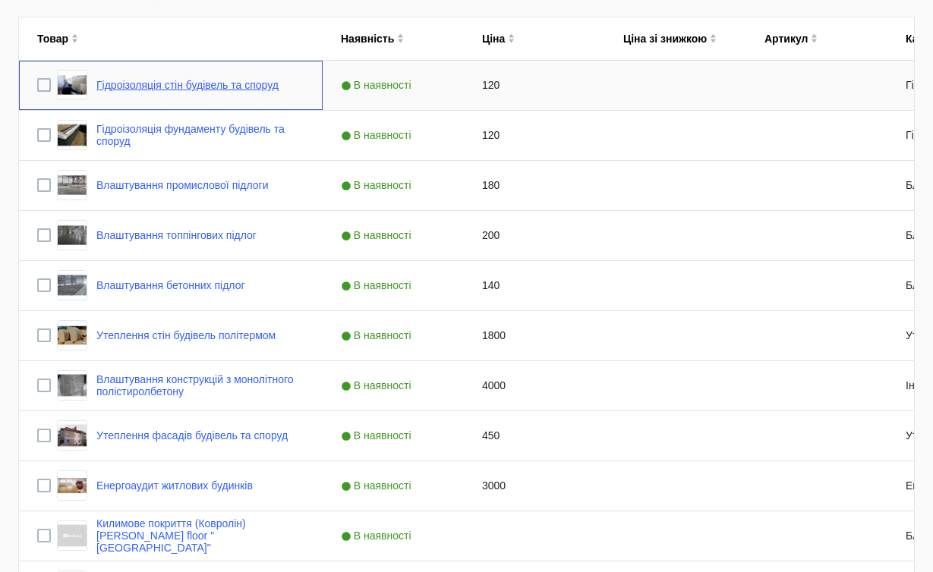
drag, startPoint x: 124, startPoint y: 73, endPoint x: 123, endPoint y: 85, distance: 12.2
click at [123, 85] on div "Гідроізоляція стін будівель та споруд" at bounding box center [168, 85] width 222 height 30
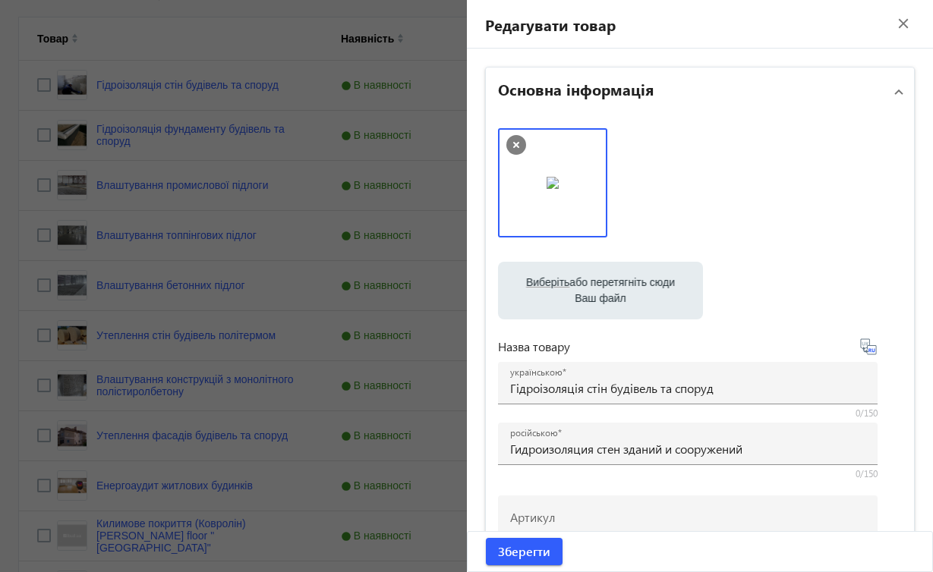
click at [894, 22] on mat-icon "close" at bounding box center [903, 23] width 23 height 23
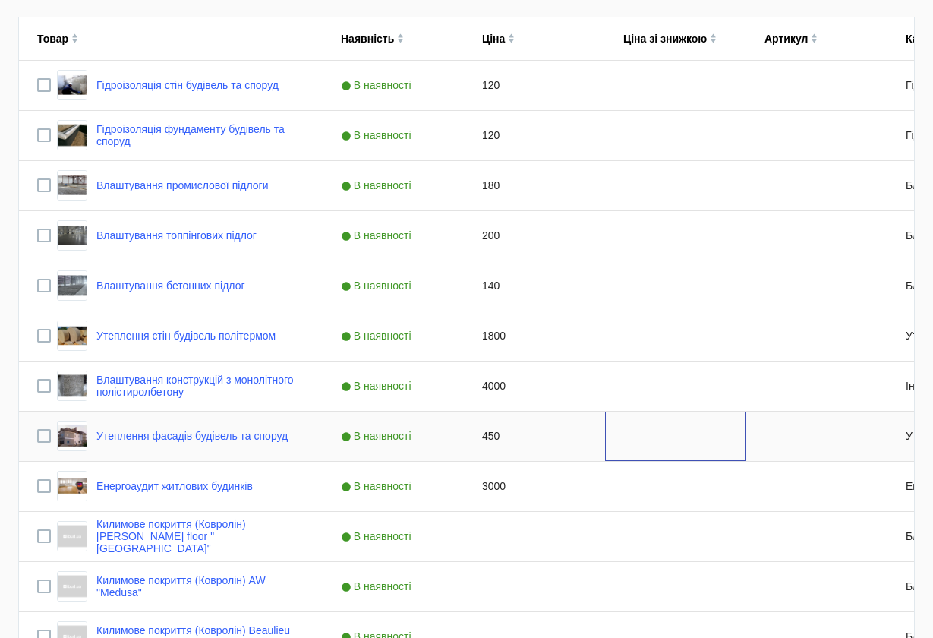
click at [659, 446] on div "Press SPACE to select this row." at bounding box center [675, 435] width 141 height 49
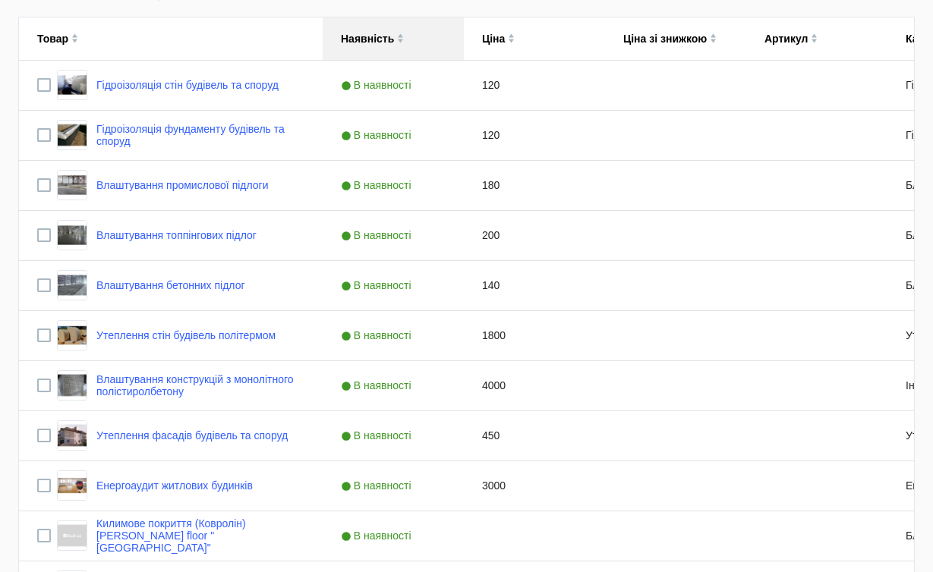
click at [439, 33] on div "Наявність" at bounding box center [393, 38] width 105 height 43
click at [399, 137] on span "В наявності" at bounding box center [378, 135] width 74 height 12
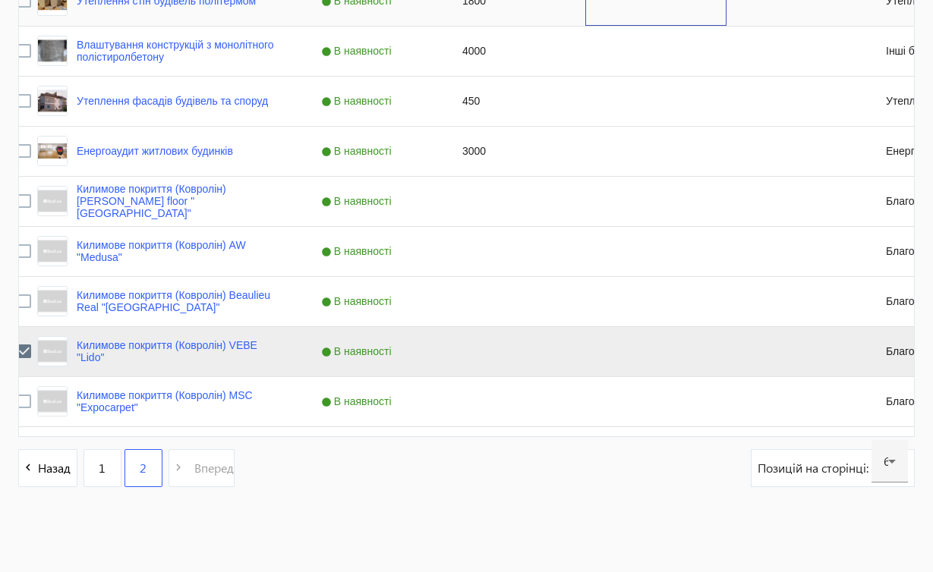
scroll to position [646, 0]
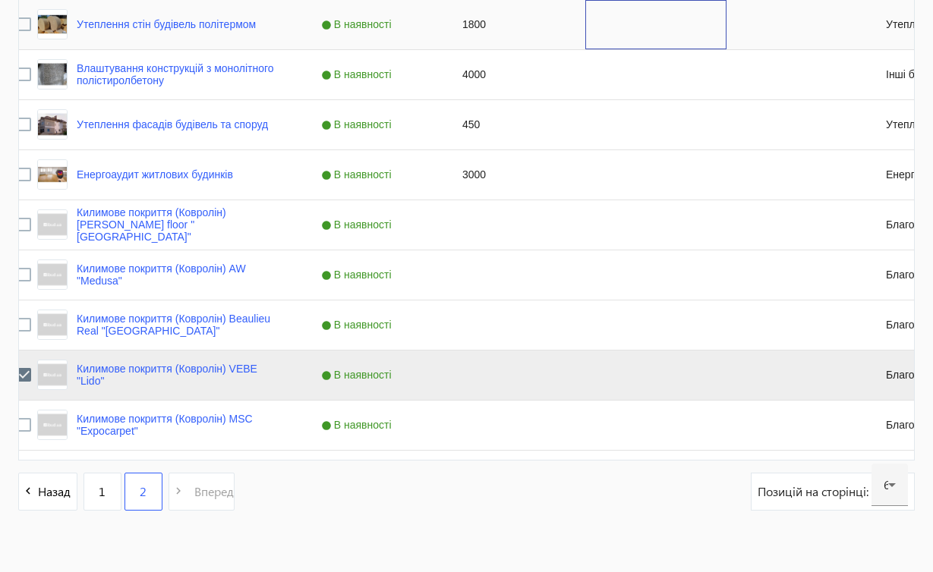
click at [593, 5] on div "Press SPACE to select this row." at bounding box center [655, 24] width 141 height 49
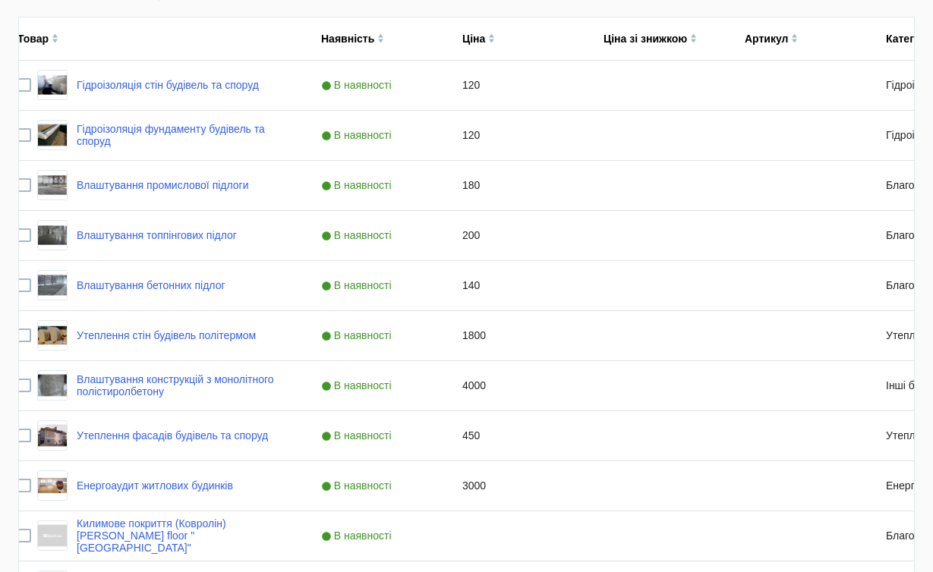
click at [918, 94] on main "arrow_back Товари 74 /50000 товарів Подовжити Додати товар search filter_list Ф…" at bounding box center [466, 293] width 933 height 1123
click at [776, 251] on div "Press SPACE to select this row." at bounding box center [796, 235] width 141 height 49
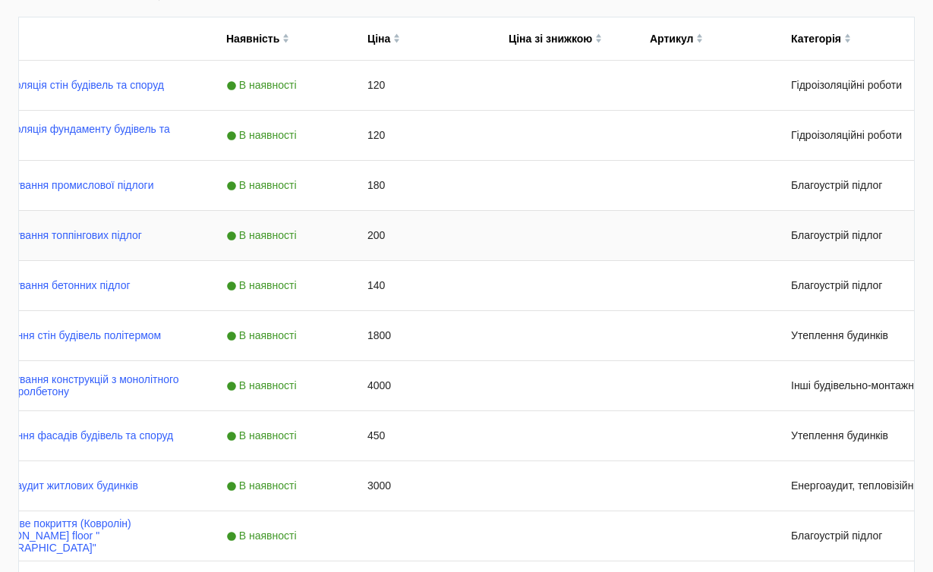
scroll to position [0, 342]
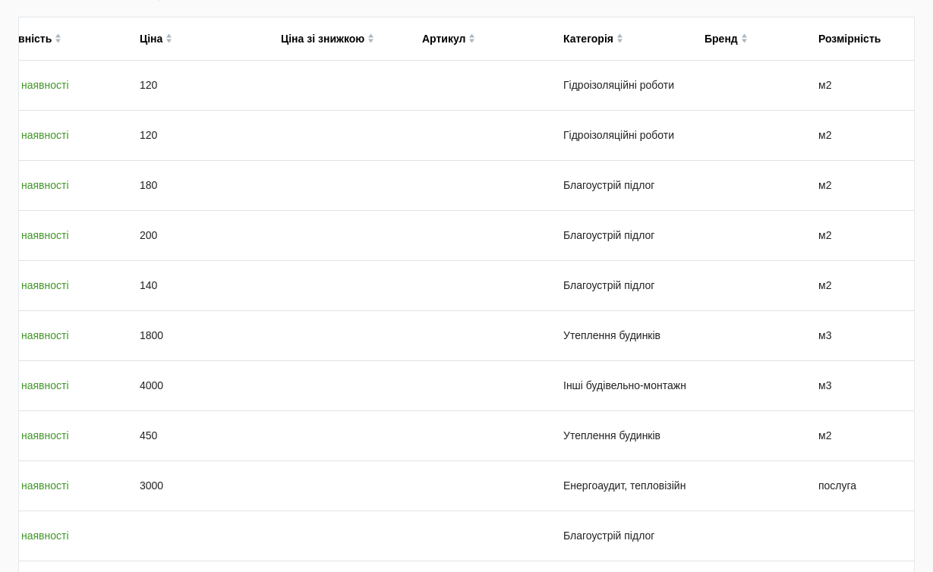
click at [929, 155] on main "arrow_back Товари 74 /50000 товарів Подовжити Додати товар search filter_list Ф…" at bounding box center [466, 293] width 933 height 1123
click at [912, 86] on div "м2" at bounding box center [857, 85] width 114 height 49
click at [921, 67] on main "arrow_back Товари 74 /50000 товарів Подовжити Додати товар search filter_list Ф…" at bounding box center [466, 293] width 933 height 1123
click at [927, 60] on main "arrow_back Товари 74 /50000 товарів Подовжити Додати товар search filter_list Ф…" at bounding box center [466, 293] width 933 height 1123
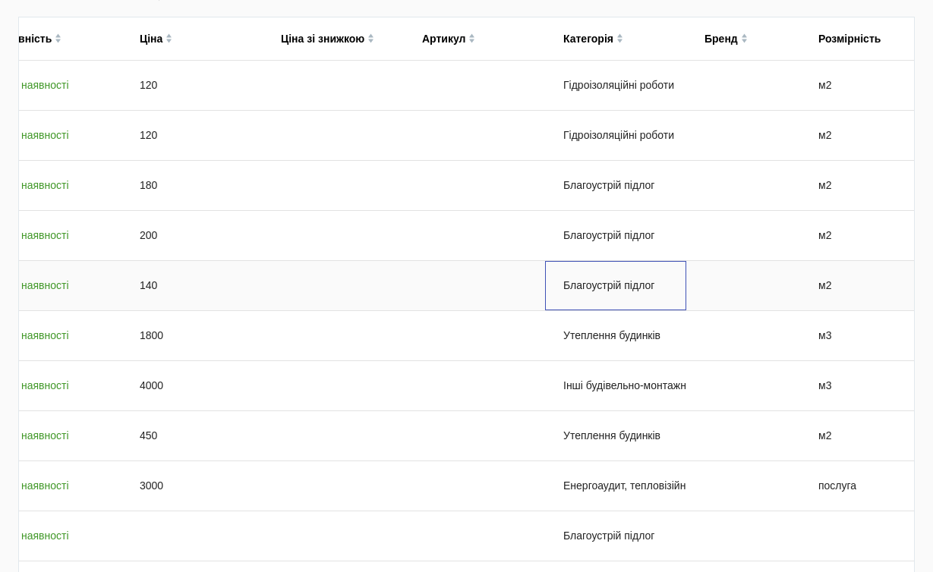
click at [628, 307] on div "Благоустрій підлог" at bounding box center [615, 285] width 141 height 49
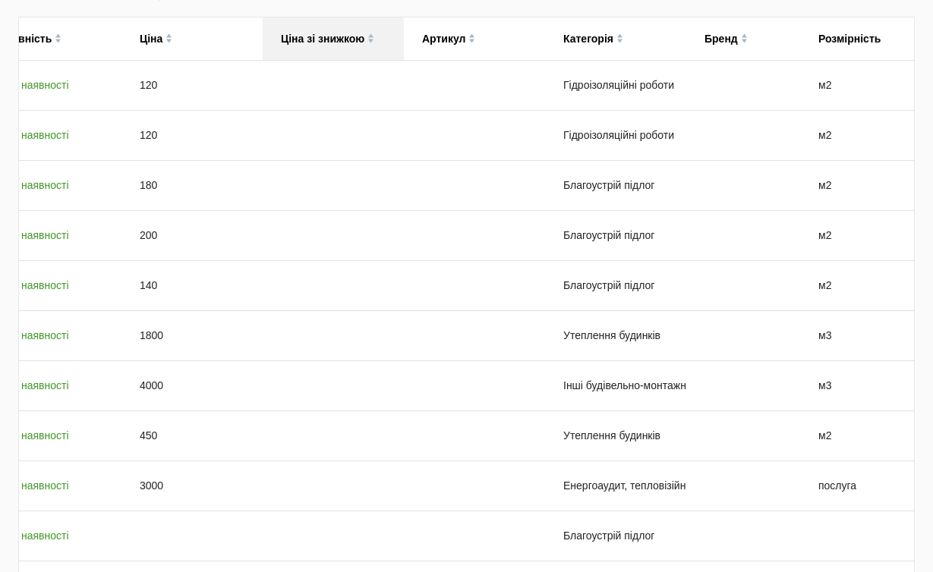
scroll to position [0, 0]
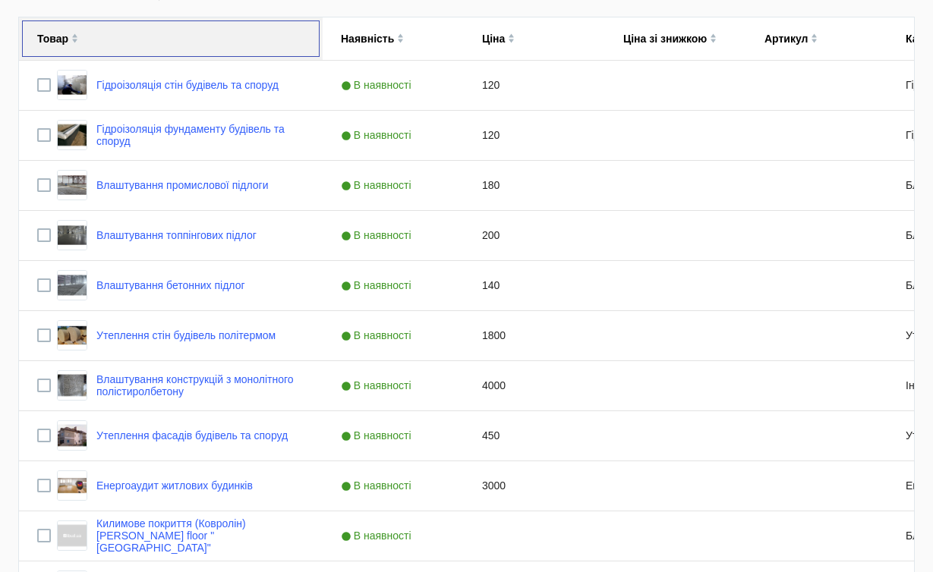
click at [73, 34] on img at bounding box center [74, 35] width 7 height 5
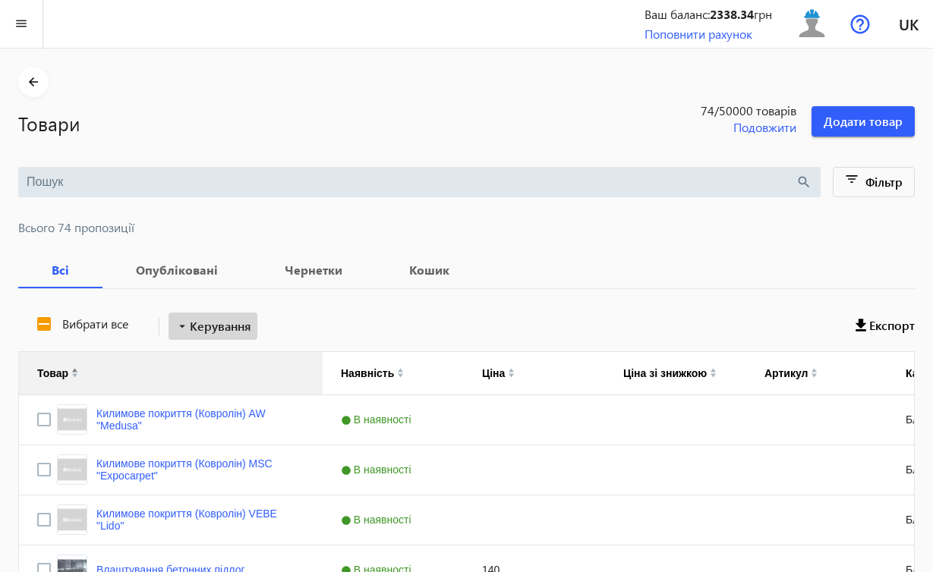
click at [247, 324] on span "Керування" at bounding box center [220, 326] width 61 height 18
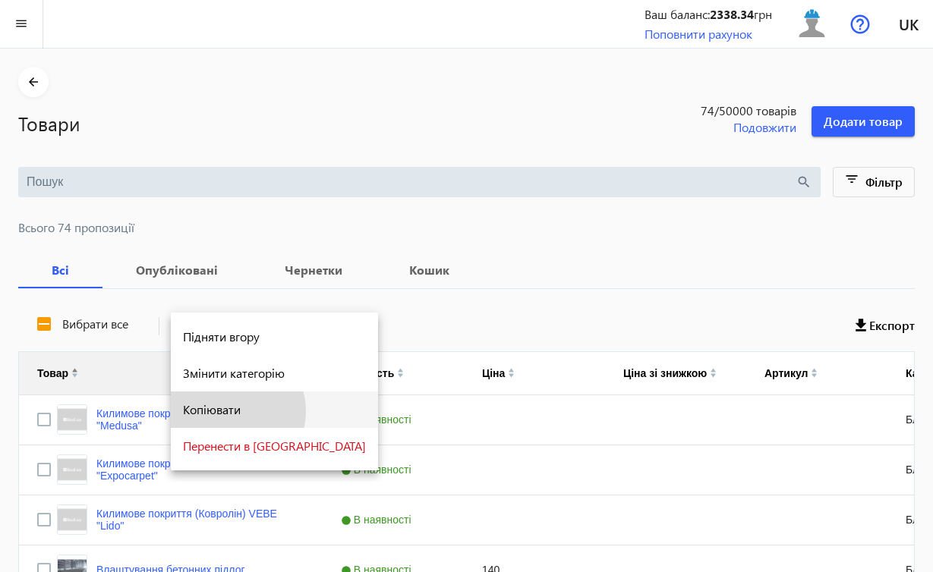
click at [232, 411] on span "Копіювати" at bounding box center [274, 410] width 183 height 12
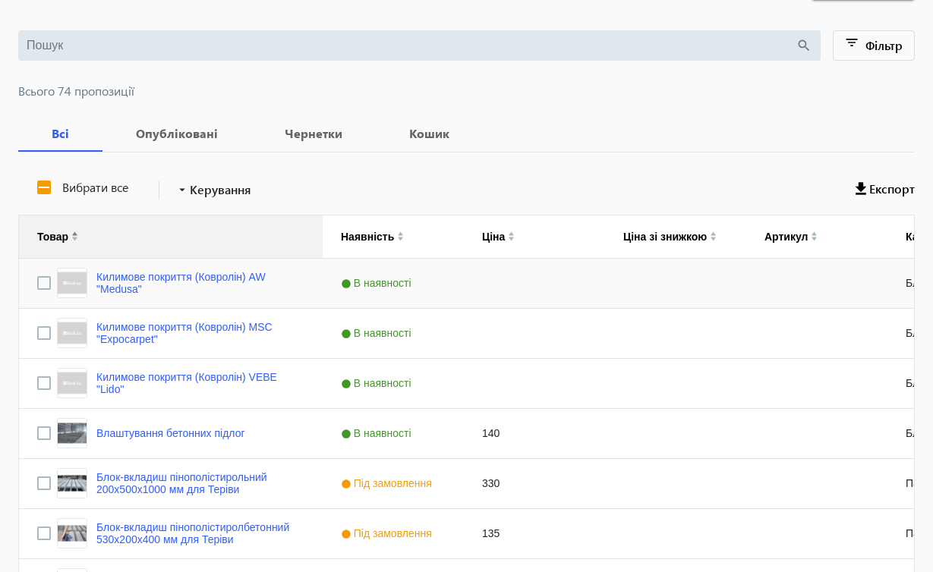
scroll to position [138, 0]
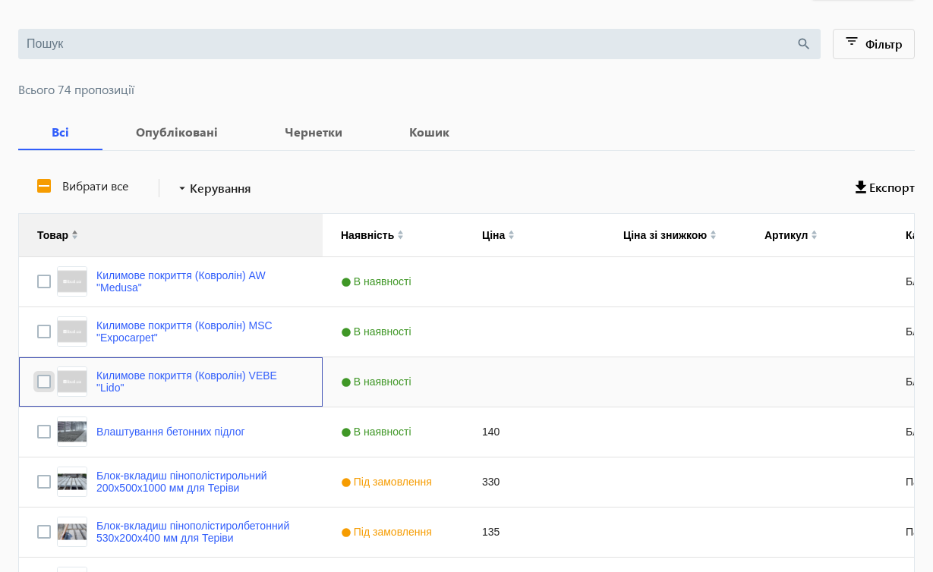
click at [45, 381] on input "Press Space to toggle row selection (unchecked)" at bounding box center [44, 382] width 14 height 14
checkbox input "true"
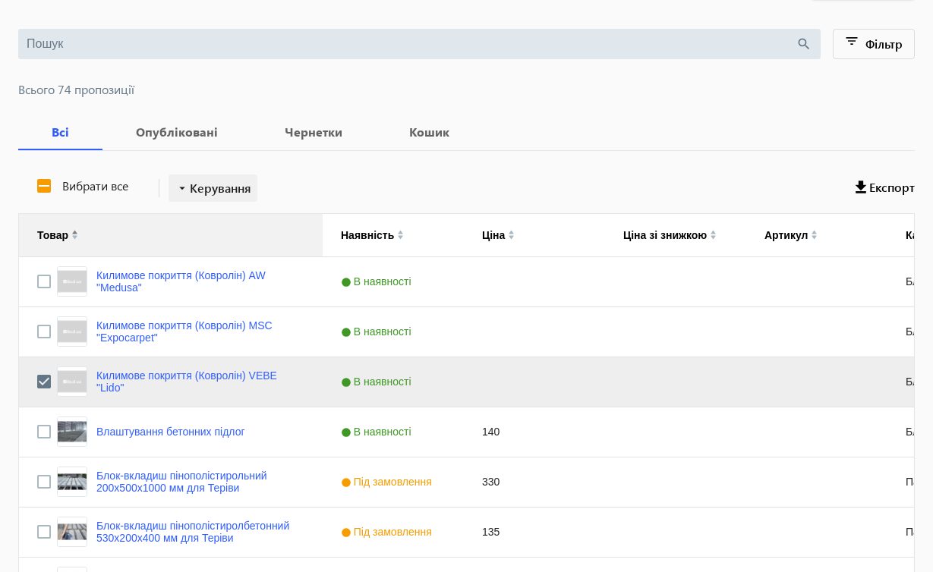
click at [213, 191] on span "Керування" at bounding box center [220, 188] width 61 height 18
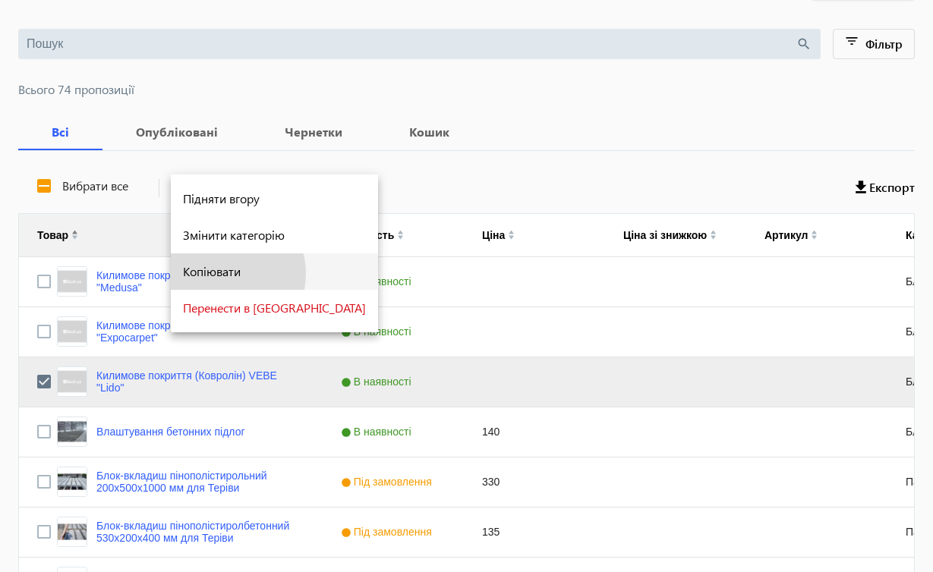
click at [225, 273] on span "Копіювати" at bounding box center [274, 272] width 183 height 12
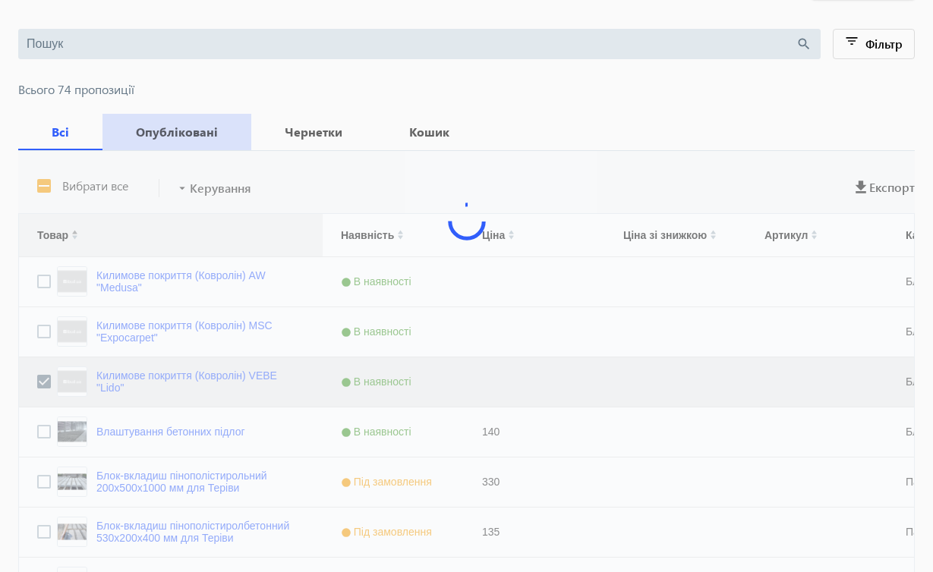
click at [197, 131] on b "Опубліковані" at bounding box center [177, 132] width 112 height 12
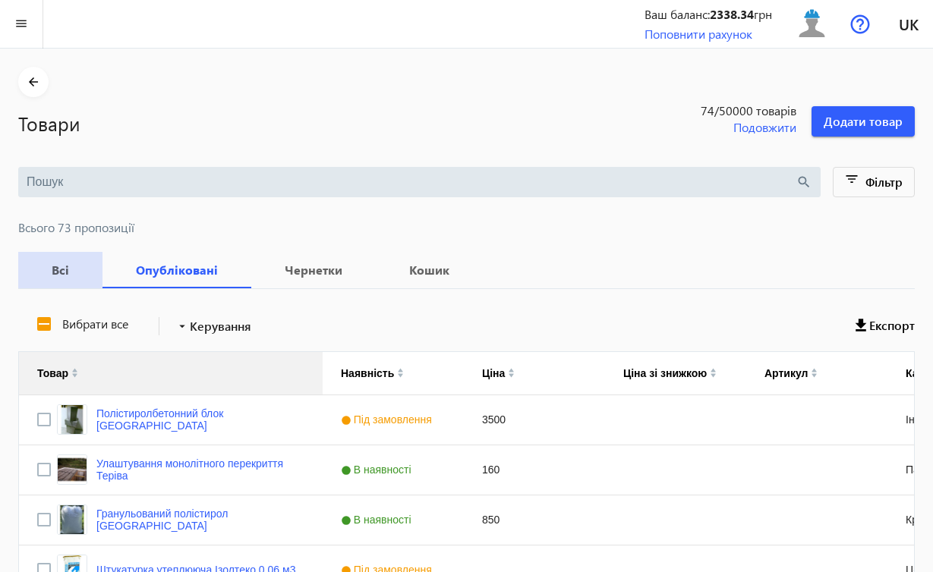
click at [67, 265] on b "Всі" at bounding box center [60, 270] width 48 height 12
click at [838, 426] on div "Press SPACE to select this row." at bounding box center [816, 419] width 141 height 49
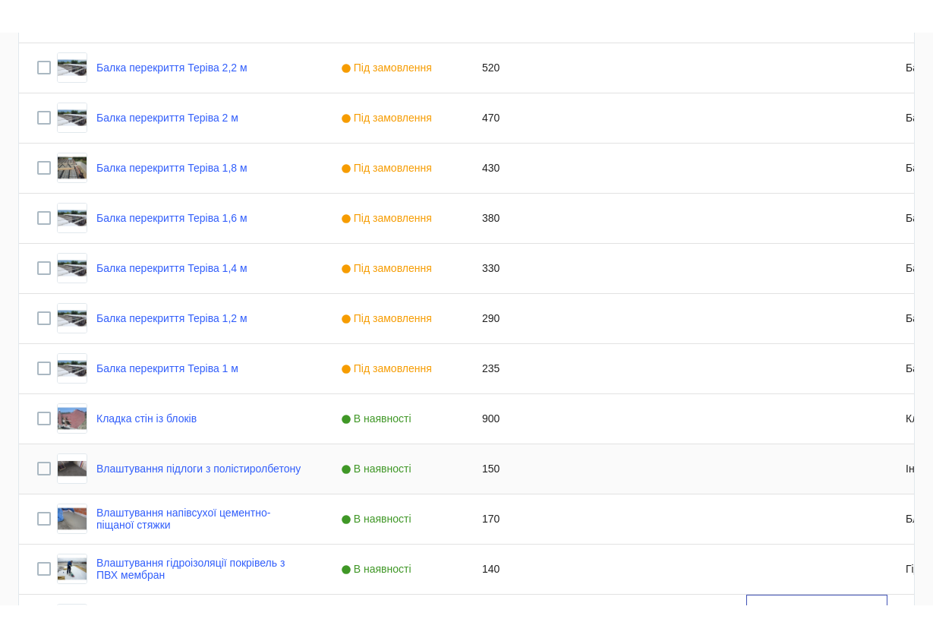
scroll to position [2828, 0]
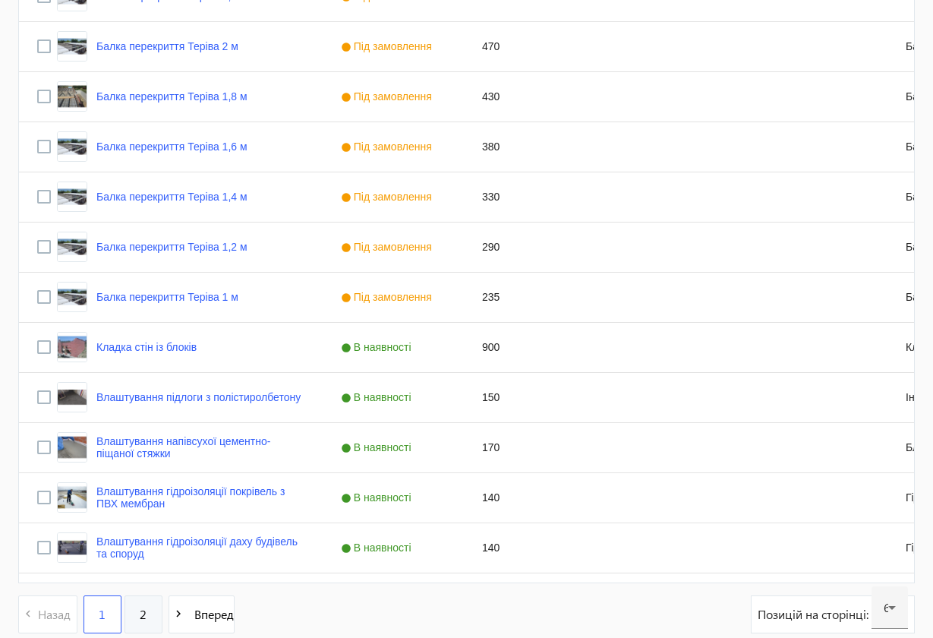
click at [143, 572] on span "2" at bounding box center [143, 614] width 7 height 17
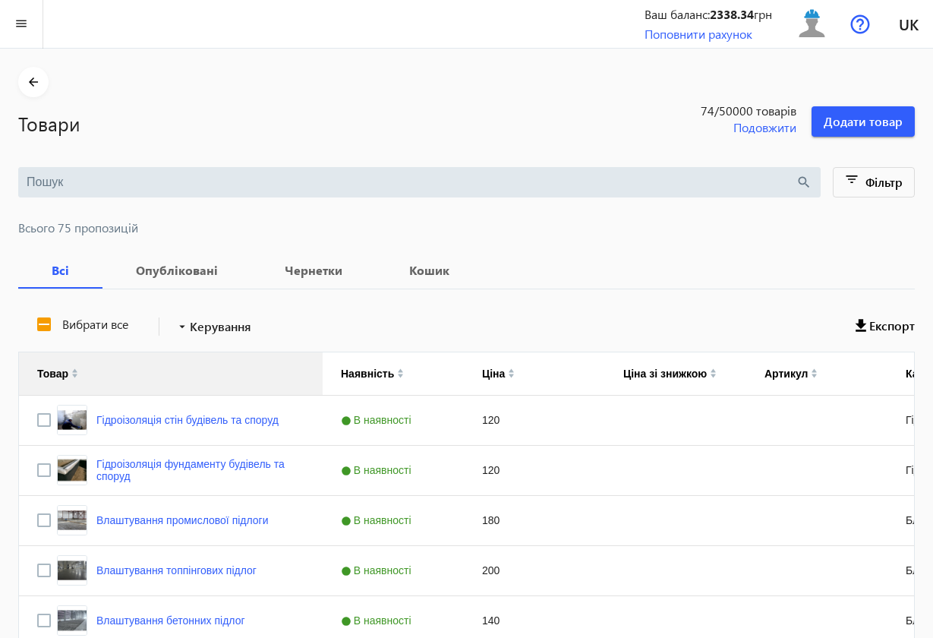
click at [143, 572] on link "Влаштування бетонних підлог" at bounding box center [170, 620] width 149 height 12
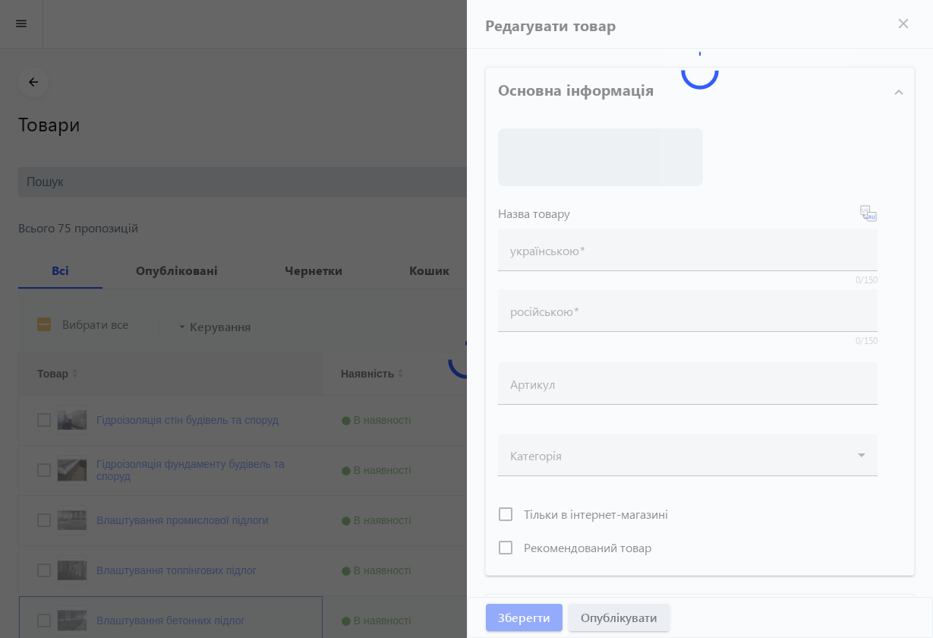
scroll to position [8, 0]
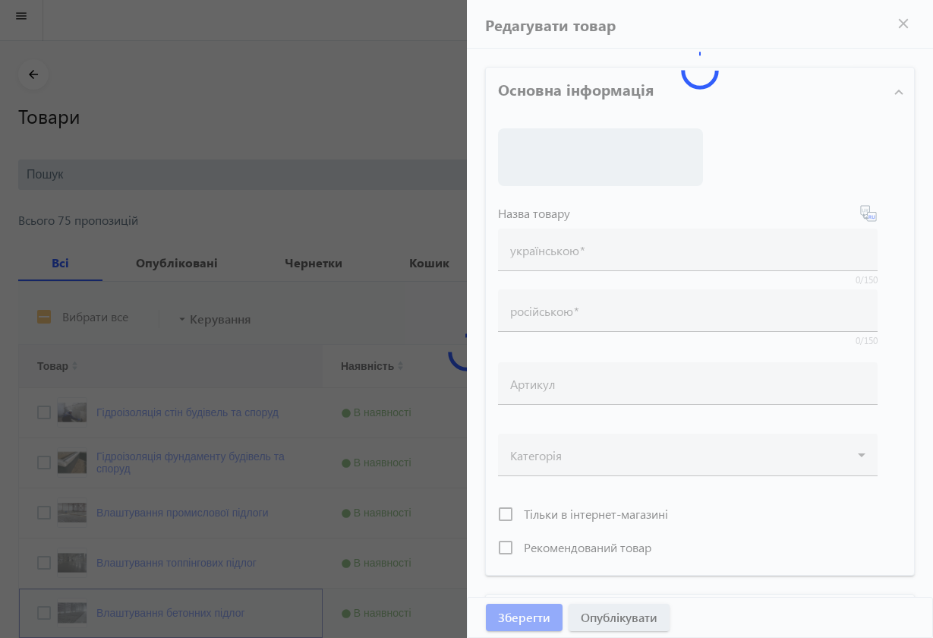
type input "Влаштування бетонних підлог"
type input "Устройство бетонных полов"
type input "140"
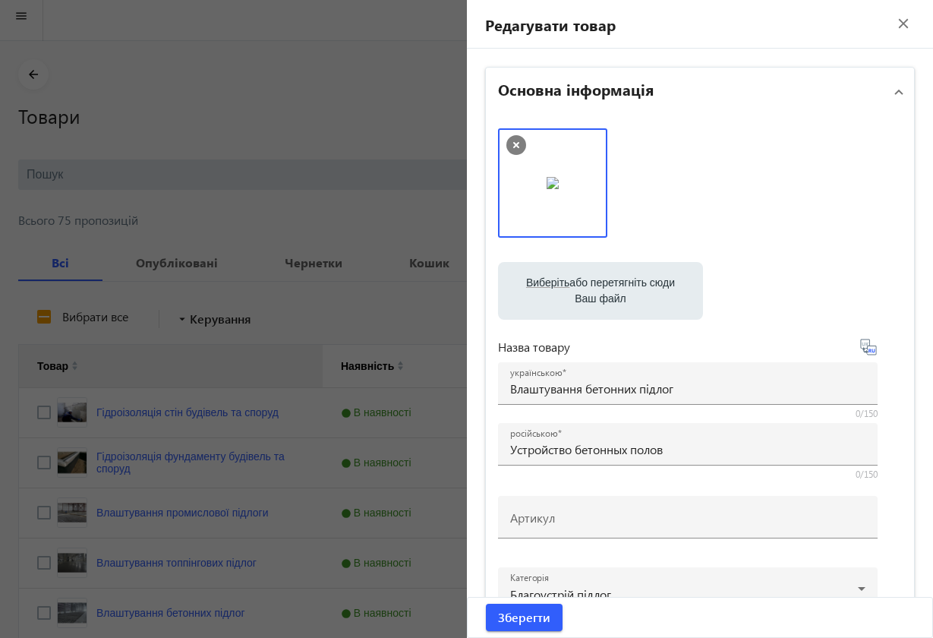
click at [899, 17] on mat-icon "close" at bounding box center [903, 23] width 23 height 23
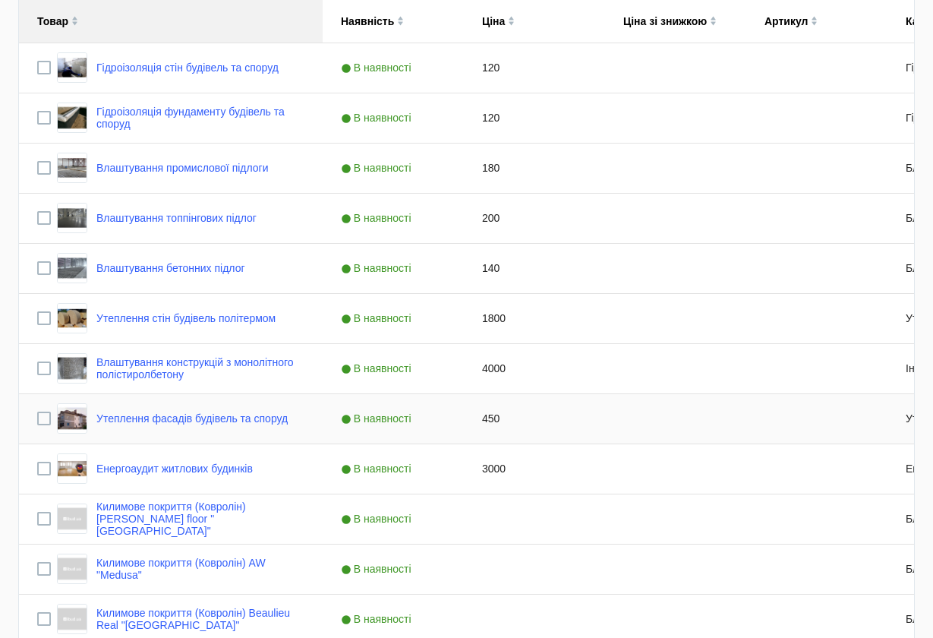
scroll to position [654, 0]
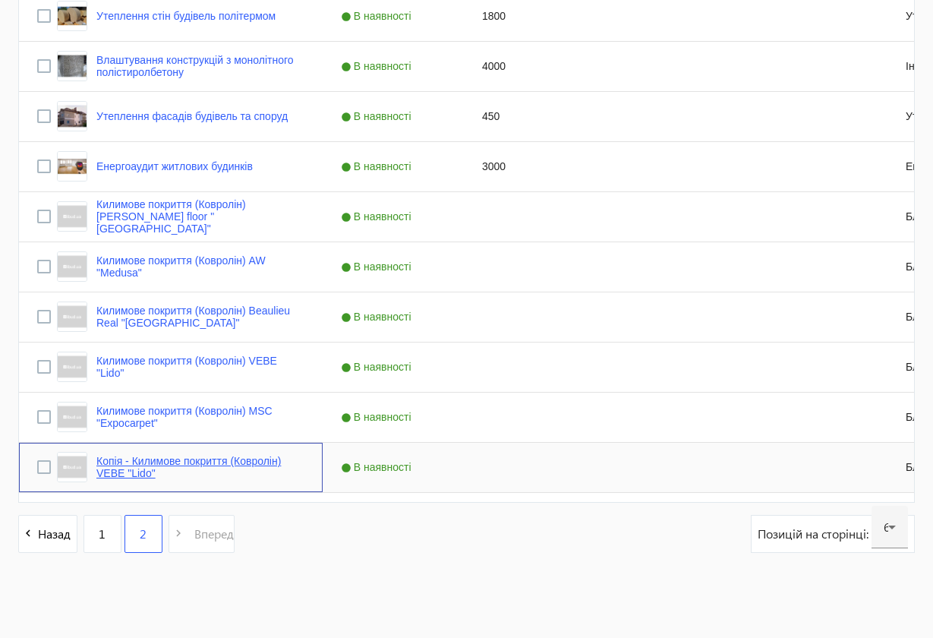
click at [239, 460] on link "Копія - Килимове покриття (Ковролін) VEBE "Lido"" at bounding box center [200, 467] width 208 height 24
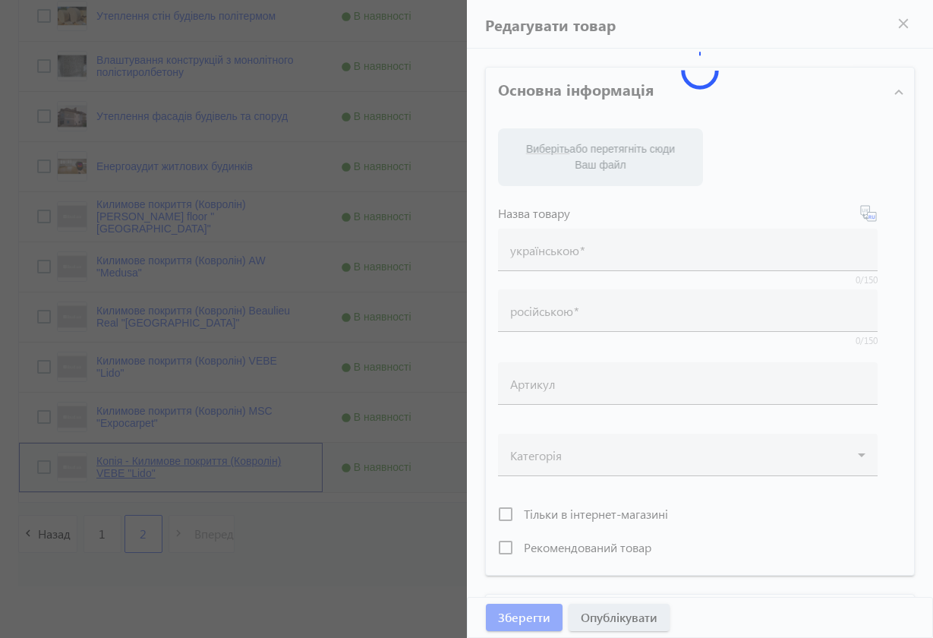
type input "Копія - Килимове покриття (Ковролін) VEBE "Lido""
type input "Копия - Ковровое покрытие (Ковролин) VEBE "Lido""
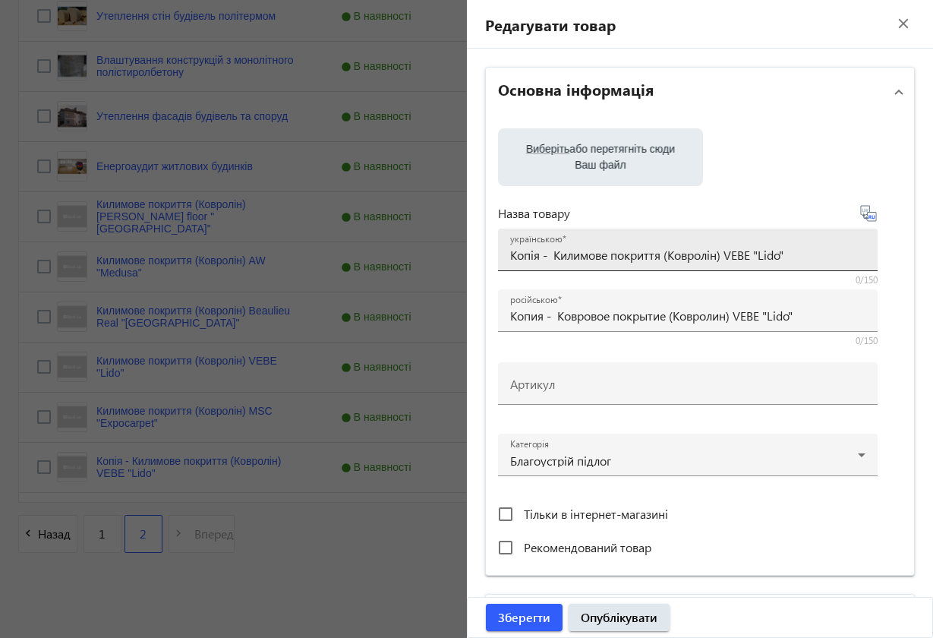
click at [553, 256] on input "Копія - Килимове покриття (Ковролін) VEBE "Lido"" at bounding box center [687, 255] width 355 height 16
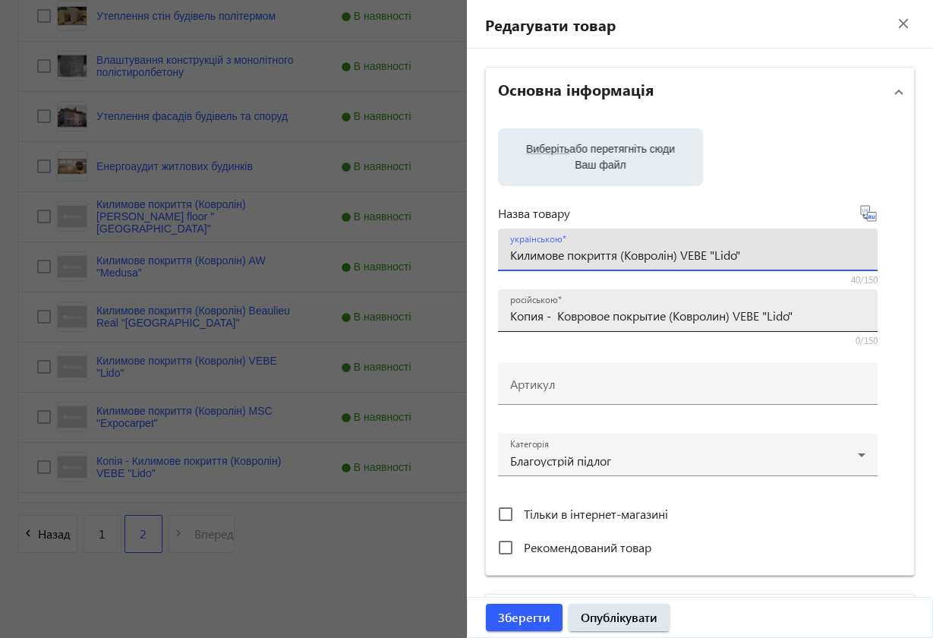
type input "Килимове покриття (Ковролін) VEBE "Lido""
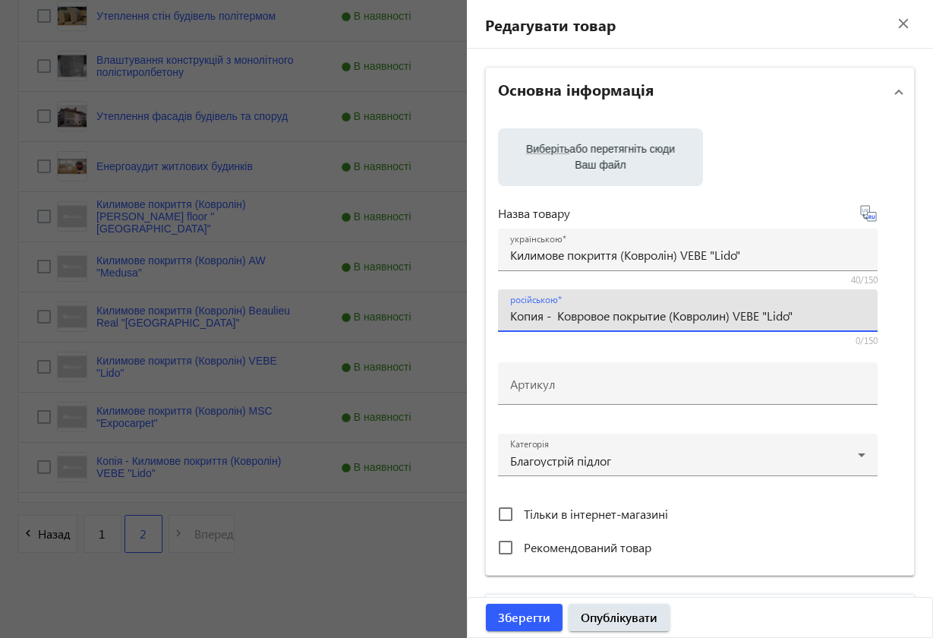
click at [556, 316] on input "Копия - Ковровое покрытие (Ковролин) VEBE "Lido"" at bounding box center [687, 315] width 355 height 16
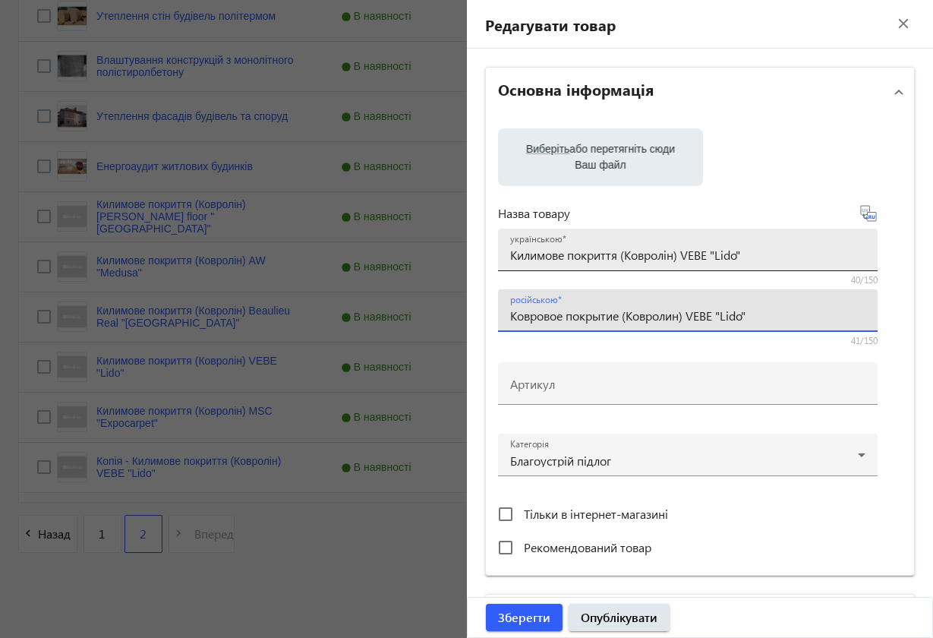
type input "Ковровое покрытие (Ковролин) VEBE "Lido""
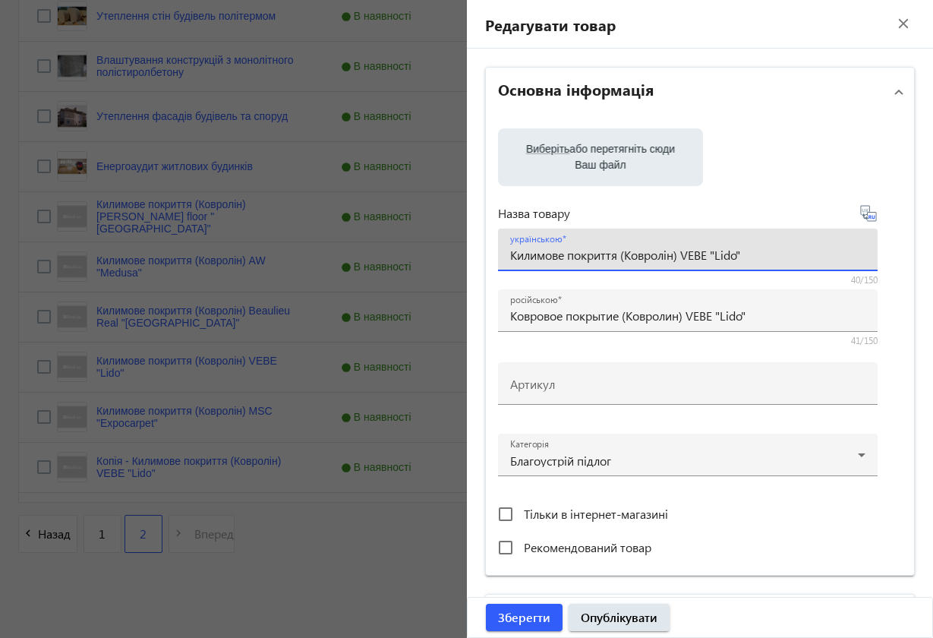
drag, startPoint x: 685, startPoint y: 254, endPoint x: 751, endPoint y: 255, distance: 66.0
click at [751, 255] on input "Килимове покриття (Ковролін) VEBE "Lido"" at bounding box center [687, 255] width 355 height 16
paste input "Beaulieu Real "Index"
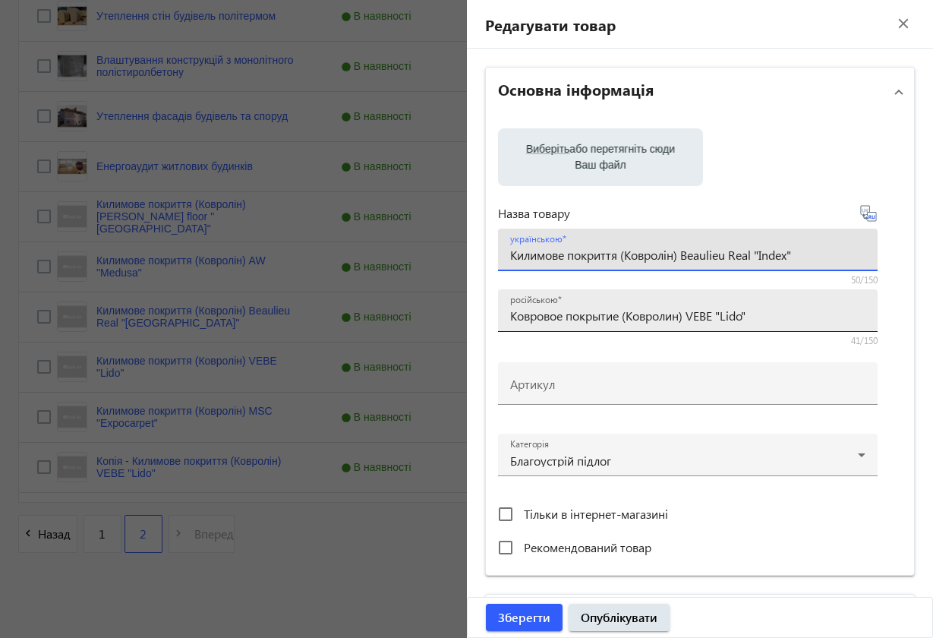
type input "Килимове покриття (Ковролін) Beaulieu Real "Index""
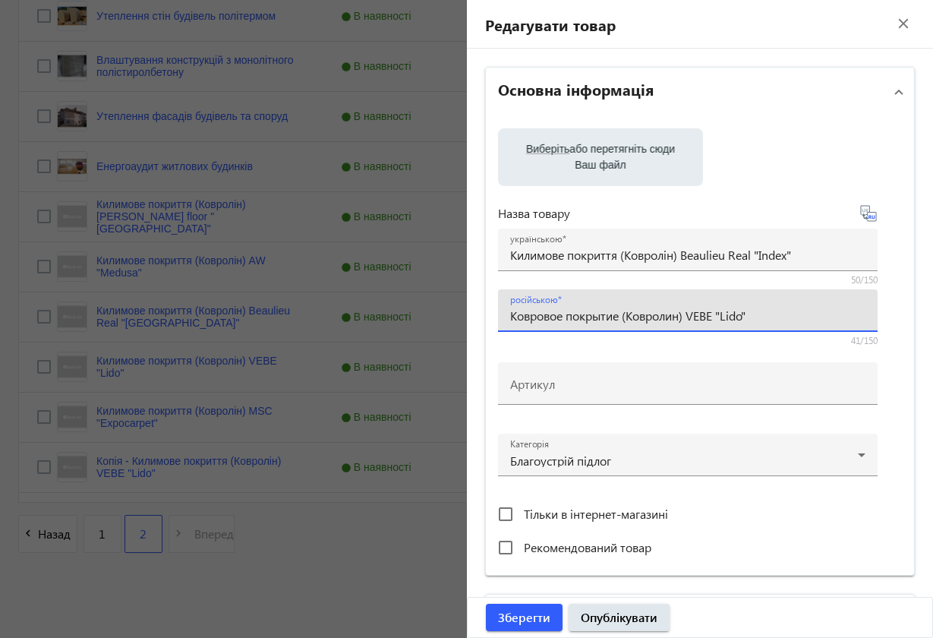
drag, startPoint x: 695, startPoint y: 316, endPoint x: 758, endPoint y: 317, distance: 63.0
click at [759, 317] on input "Ковровое покрытие (Ковролин) VEBE "Lido"" at bounding box center [687, 315] width 355 height 16
paste input "Beaulieu Real "Index"
type input "Ковровое покрытие (Ковролин) Beaulieu Real "Index""
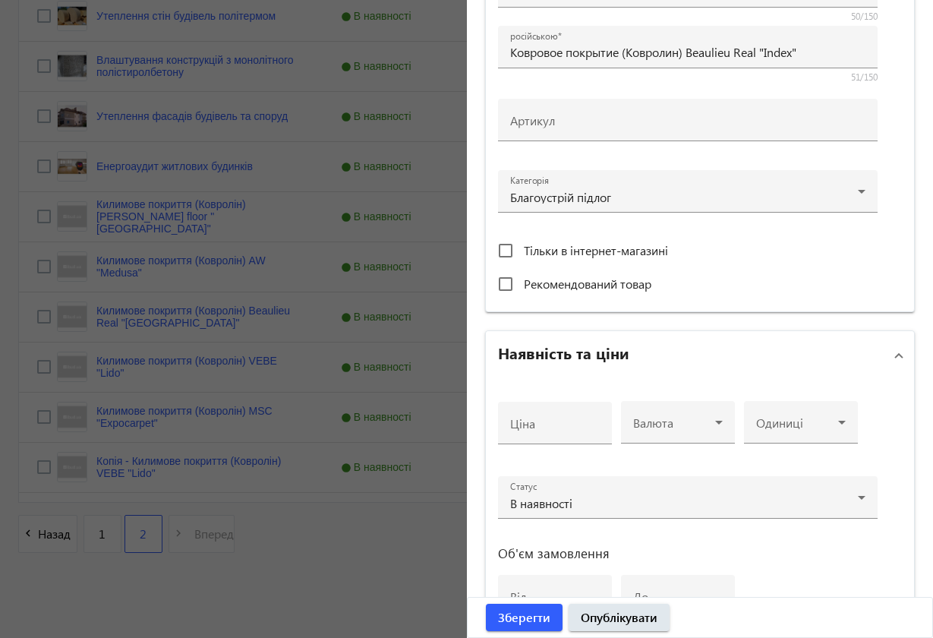
scroll to position [496, 0]
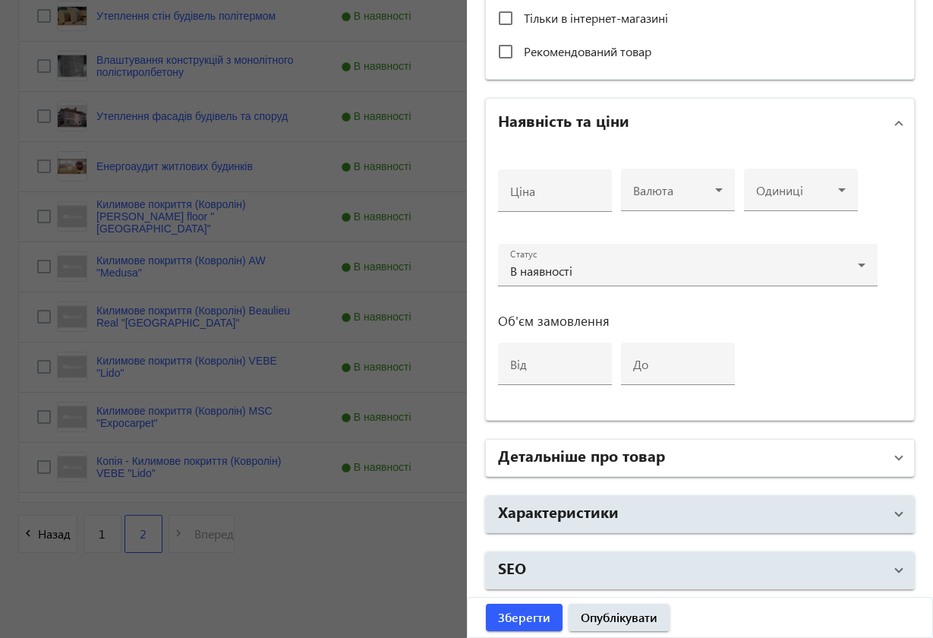
click at [896, 458] on span at bounding box center [899, 457] width 6 height 17
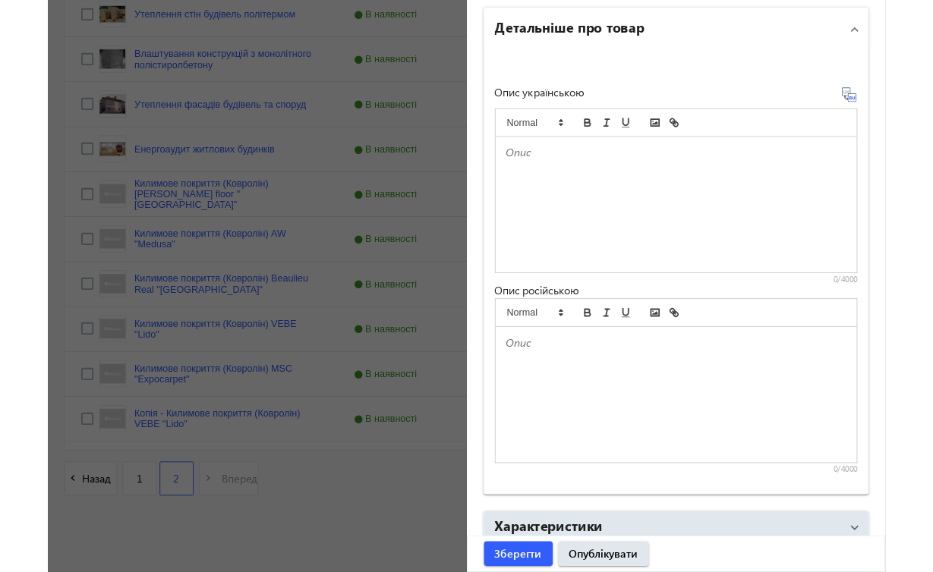
scroll to position [978, 0]
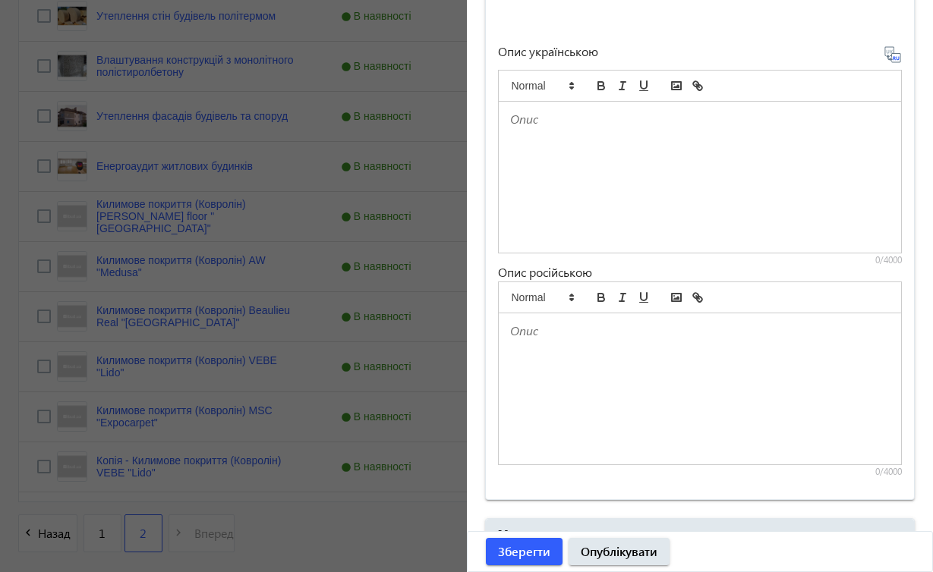
click at [562, 338] on p at bounding box center [700, 331] width 380 height 17
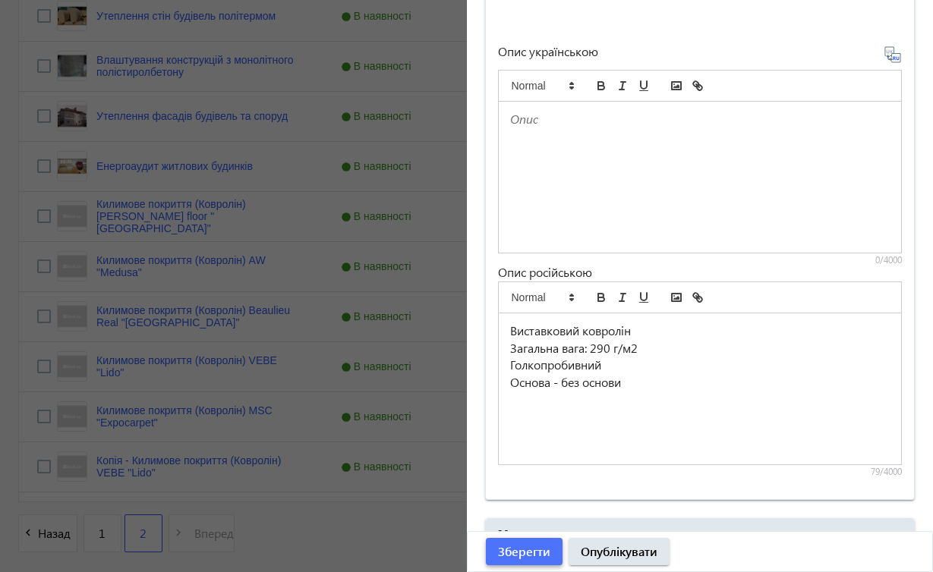
click at [533, 550] on span "Зберегти" at bounding box center [524, 551] width 52 height 17
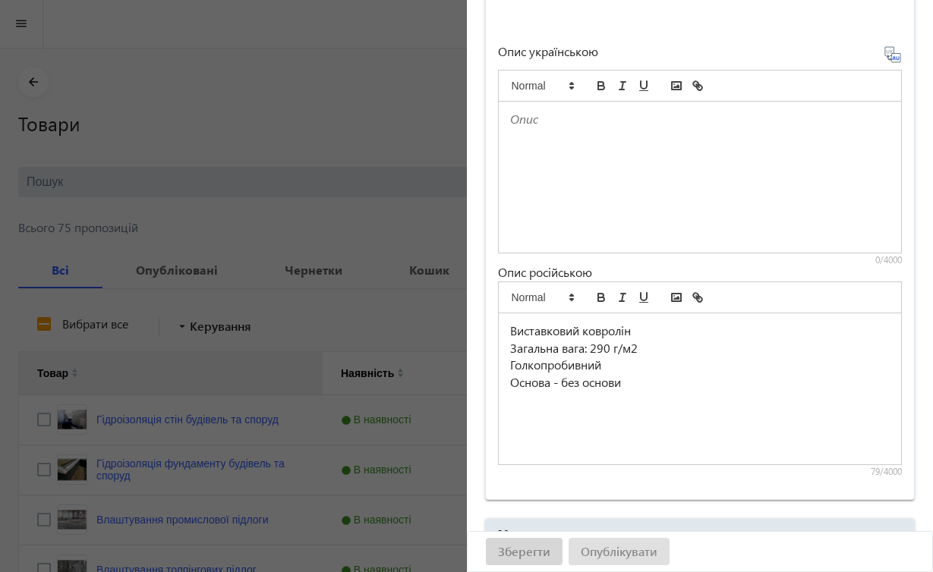
scroll to position [0, 0]
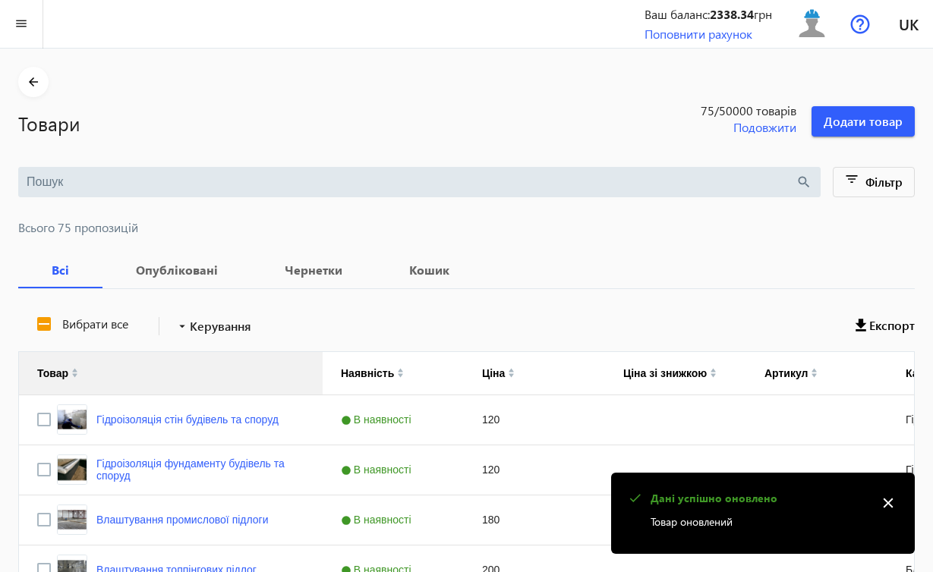
click at [890, 502] on mat-icon "close" at bounding box center [888, 503] width 23 height 23
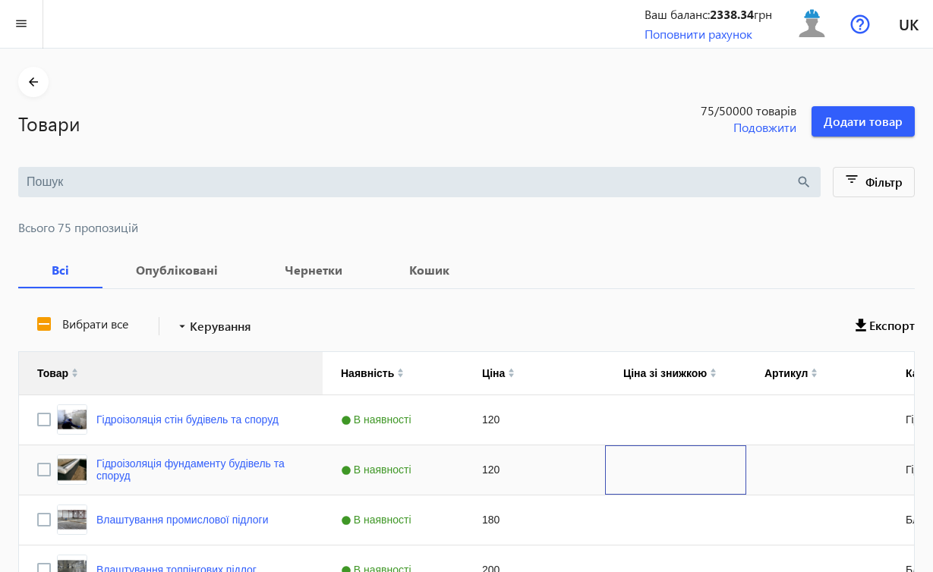
click at [635, 467] on div "Press SPACE to select this row." at bounding box center [675, 470] width 141 height 49
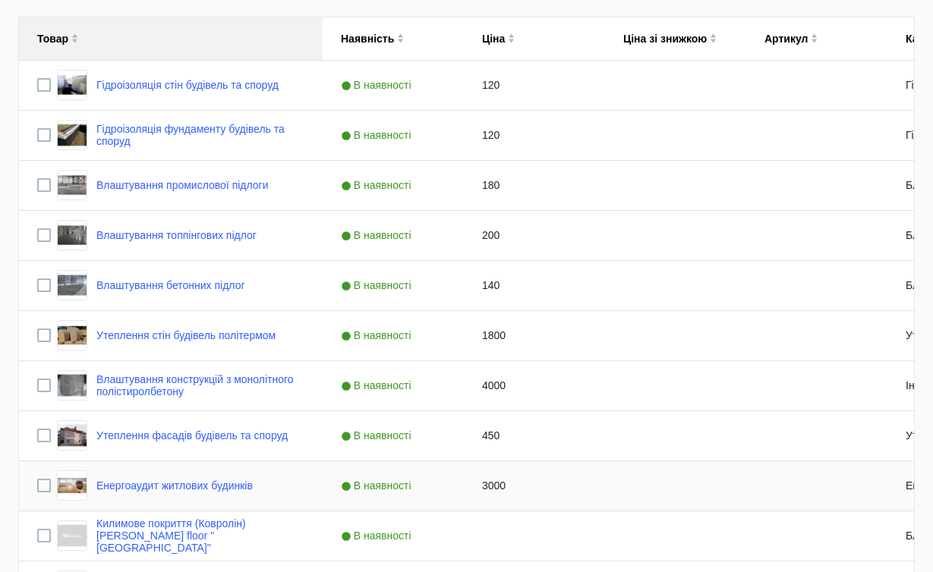
scroll to position [685, 0]
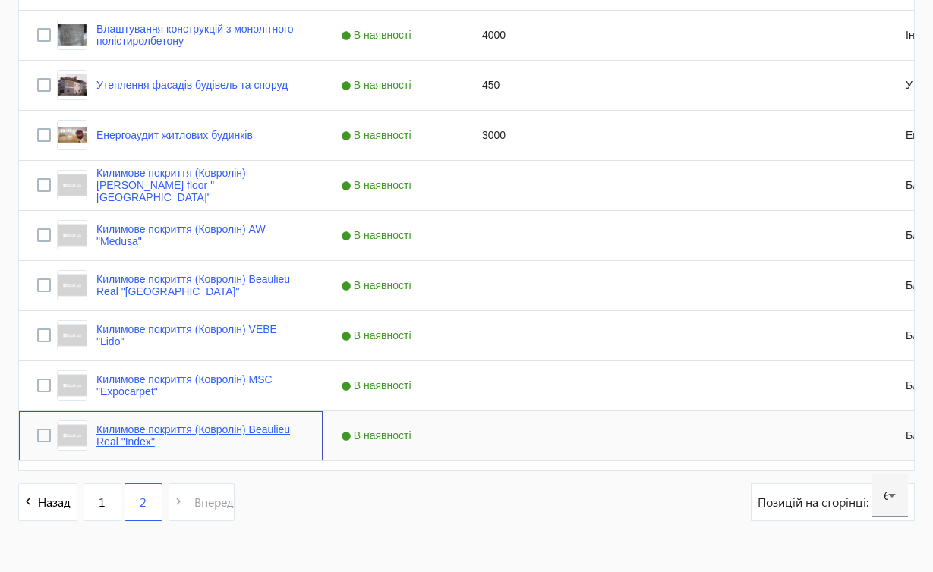
click at [213, 427] on link "Килимове покриття (Ковролін) Beaulieu Real "Index"" at bounding box center [200, 436] width 208 height 24
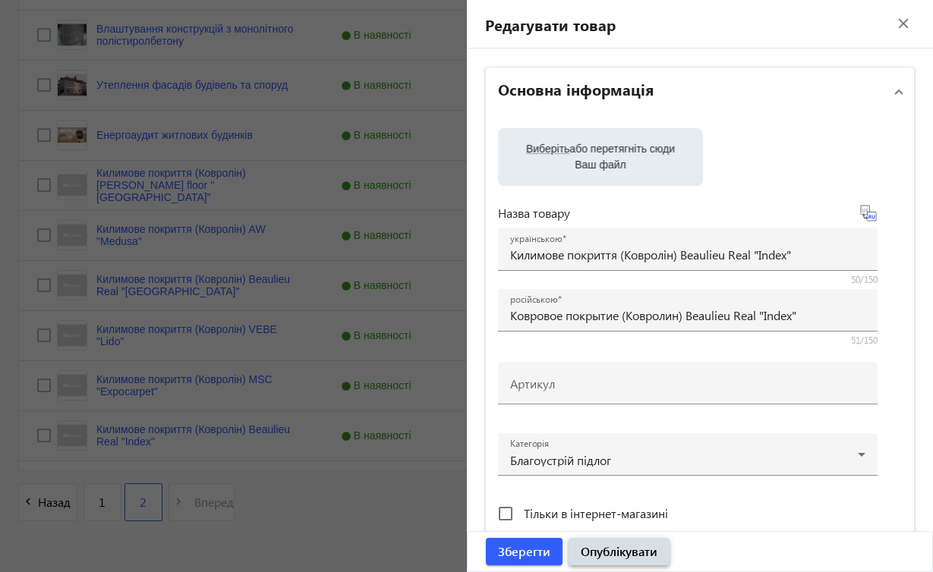
click at [655, 546] on span "Опублікувати" at bounding box center [619, 551] width 77 height 17
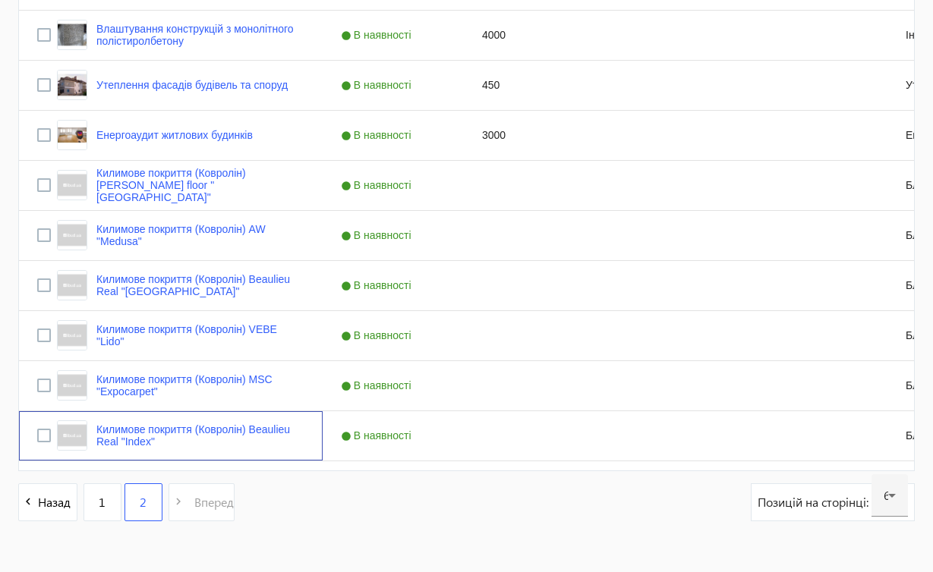
scroll to position [0, 0]
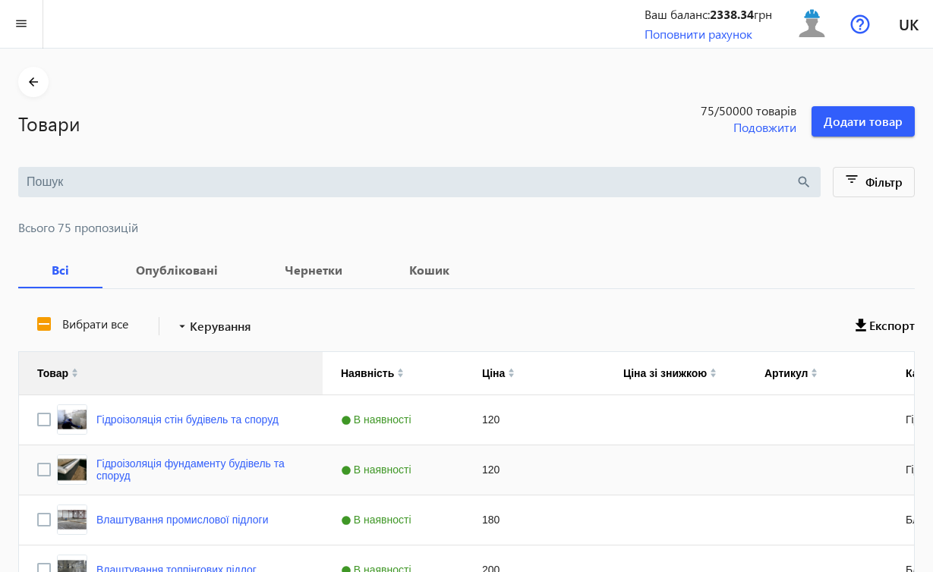
click at [664, 463] on div "Press SPACE to select this row." at bounding box center [675, 470] width 141 height 49
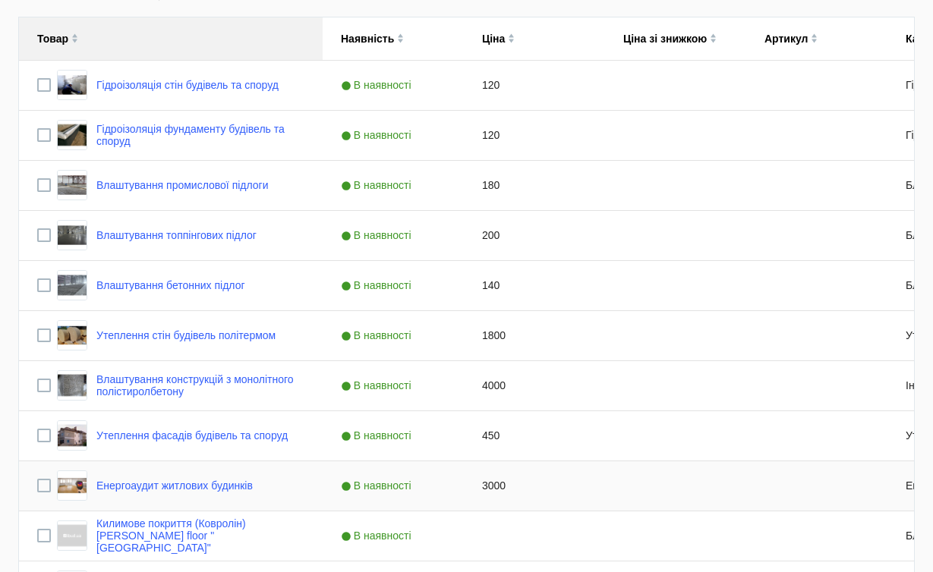
scroll to position [685, 0]
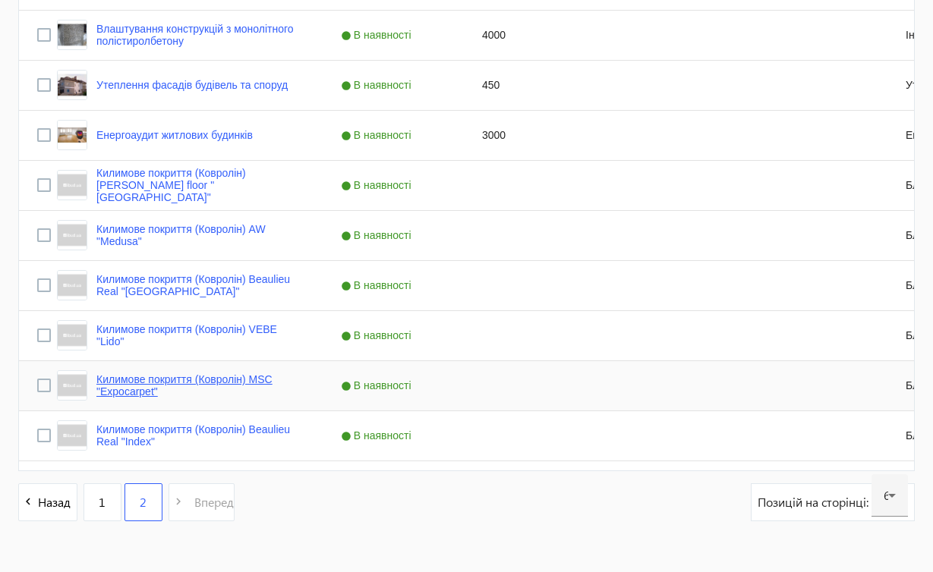
click at [267, 381] on link "Килимове покриття (Ковролін) MSC "Expocarpet"" at bounding box center [200, 385] width 208 height 24
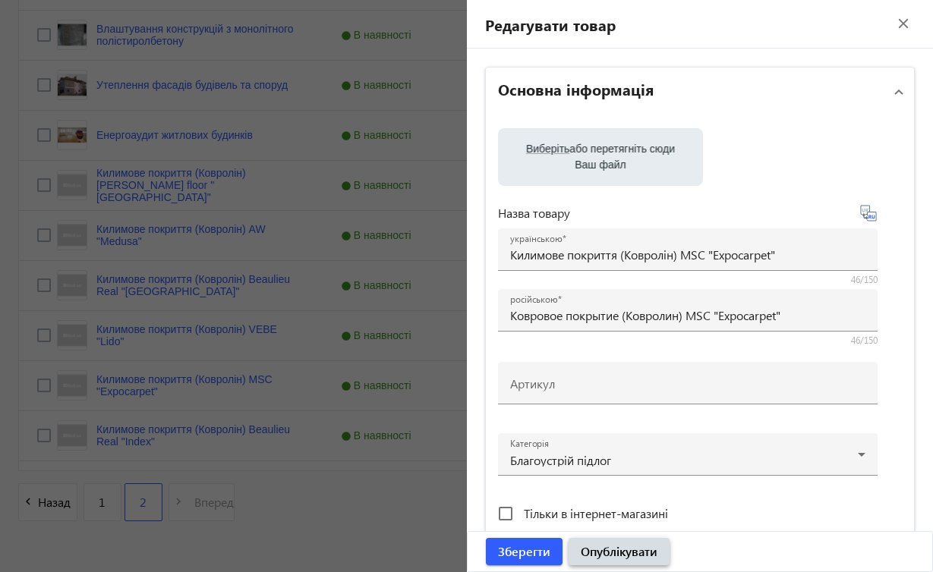
click at [591, 553] on span "Опублікувати" at bounding box center [619, 551] width 77 height 17
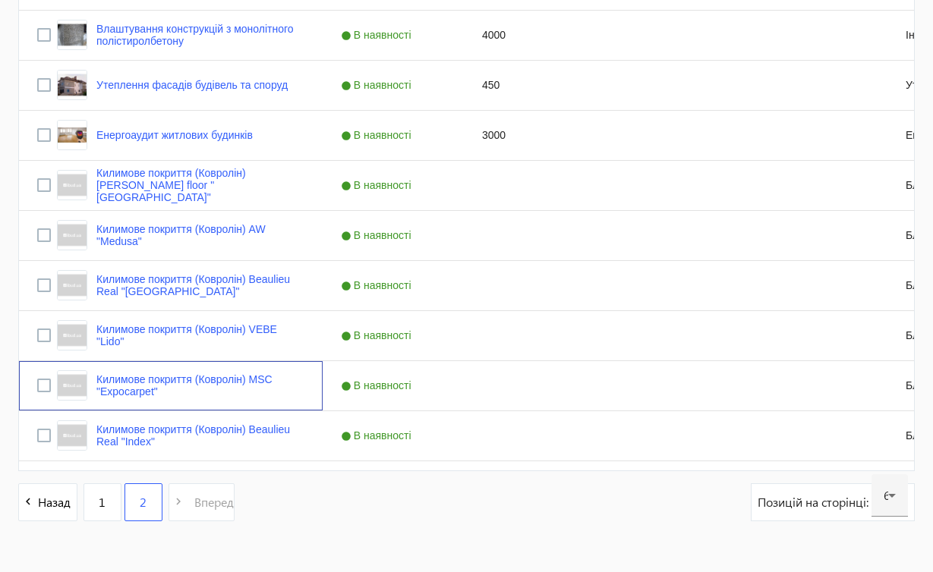
scroll to position [0, 0]
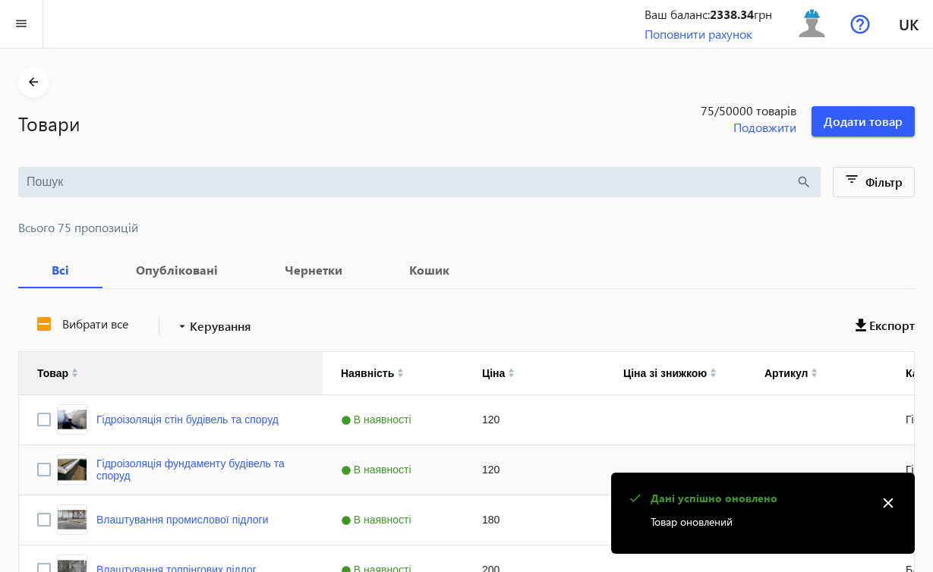
click at [561, 484] on div "120" at bounding box center [534, 470] width 141 height 49
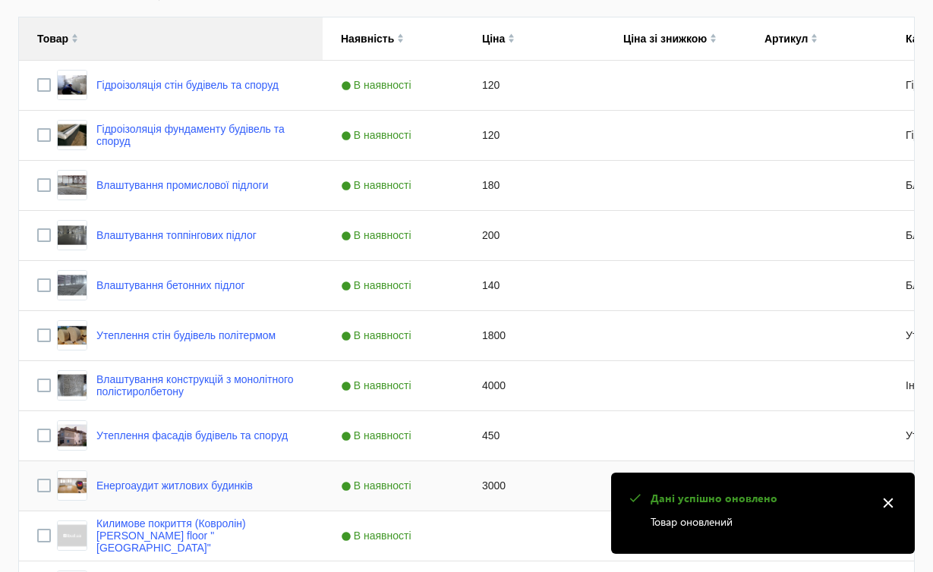
scroll to position [685, 0]
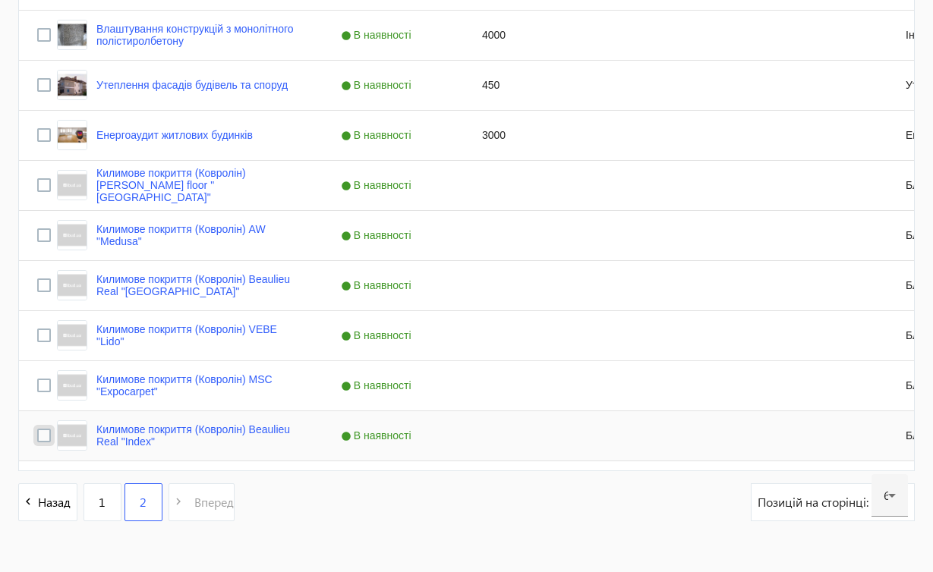
click at [47, 436] on input "Press Space to toggle row selection (unchecked)" at bounding box center [44, 436] width 14 height 14
checkbox input "true"
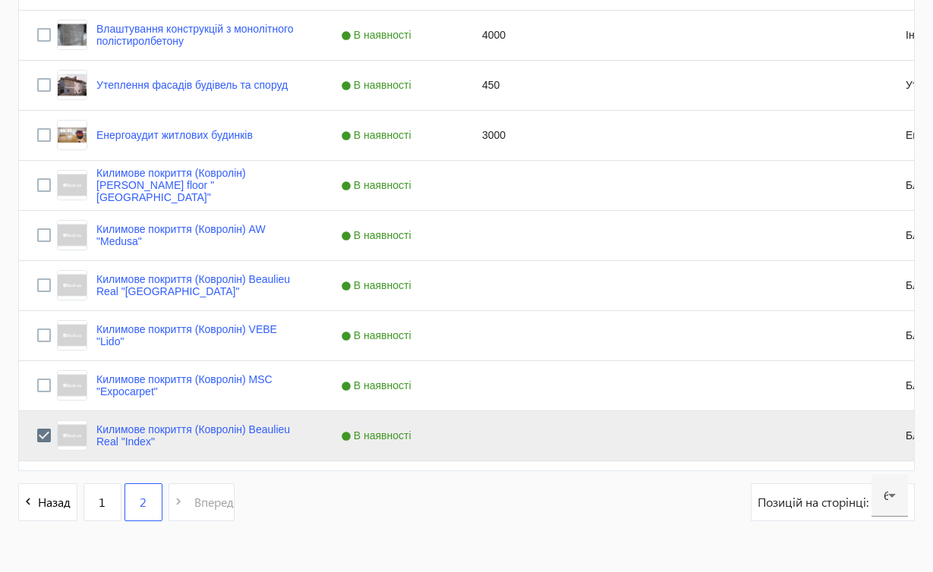
scroll to position [335, 0]
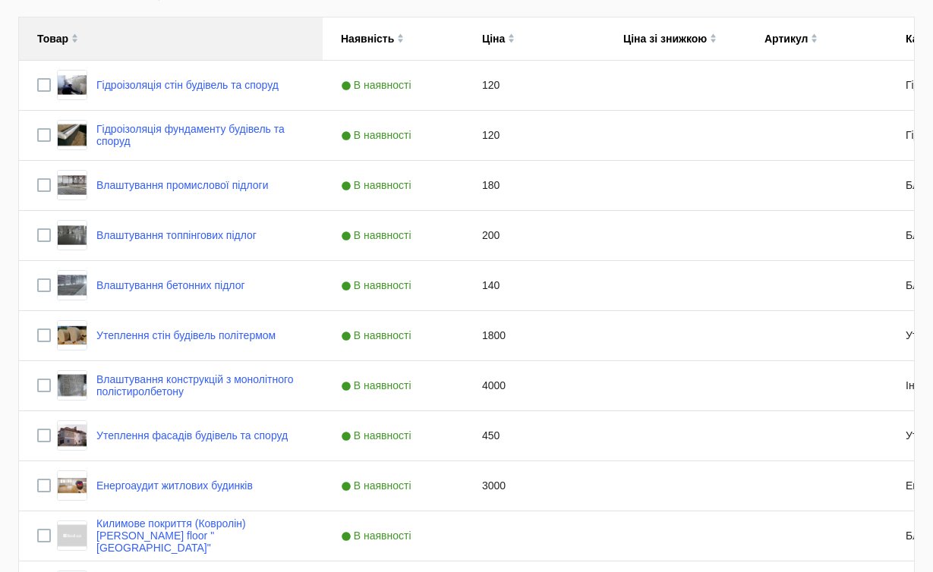
click at [74, 35] on img at bounding box center [74, 35] width 7 height 5
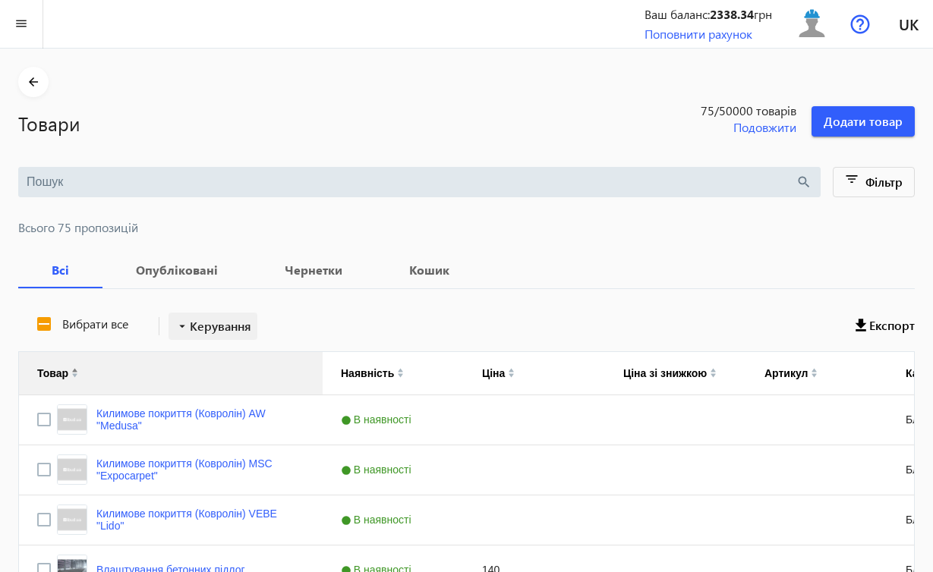
click at [226, 323] on span "Керування" at bounding box center [220, 326] width 61 height 18
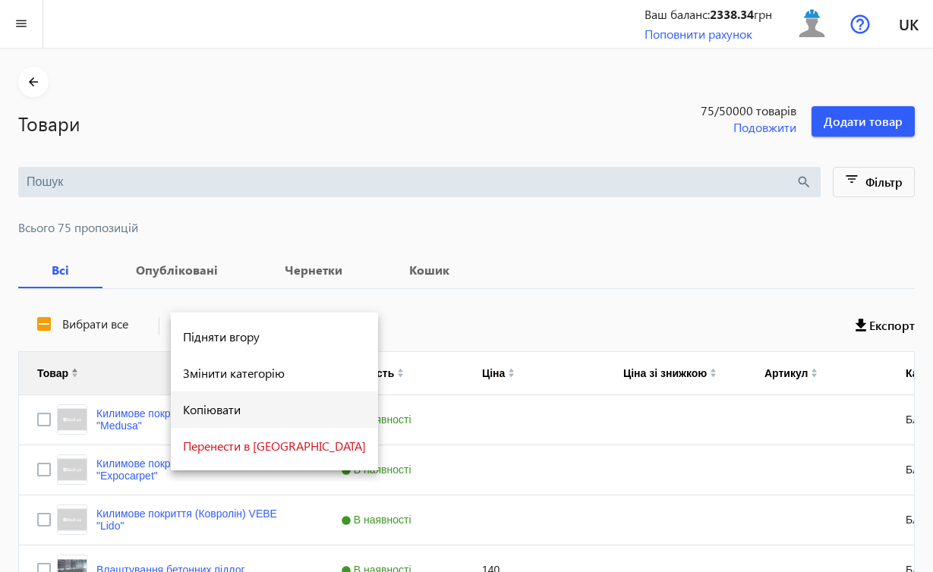
click at [225, 408] on span "Копіювати" at bounding box center [274, 410] width 183 height 12
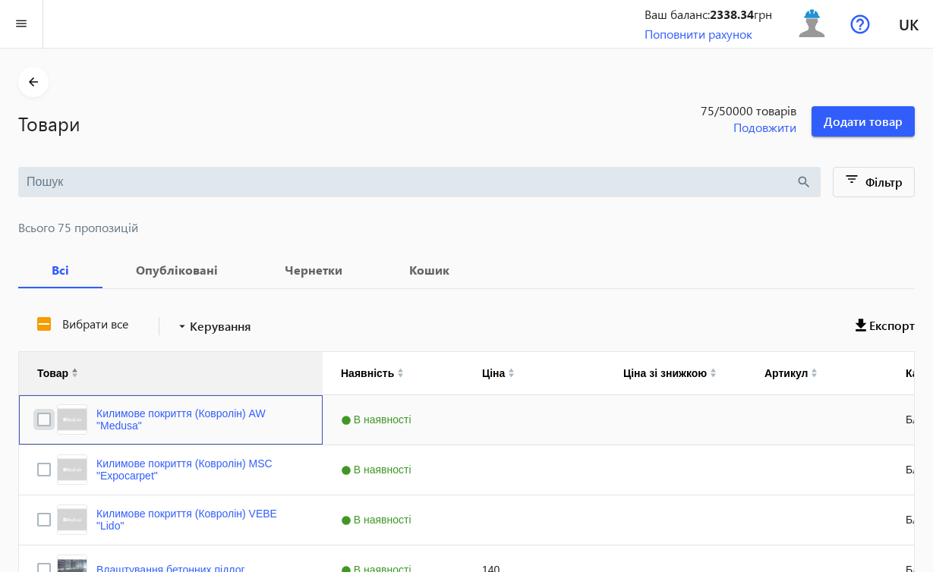
click at [46, 423] on input "Press Space to toggle row selection (unchecked)" at bounding box center [44, 420] width 14 height 14
checkbox input "true"
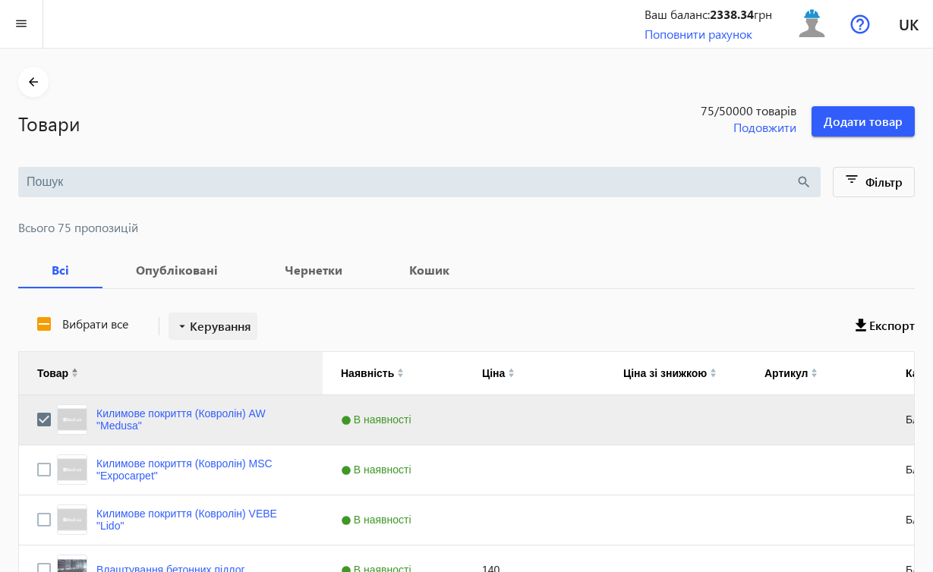
click at [219, 325] on span "Керування" at bounding box center [220, 326] width 61 height 18
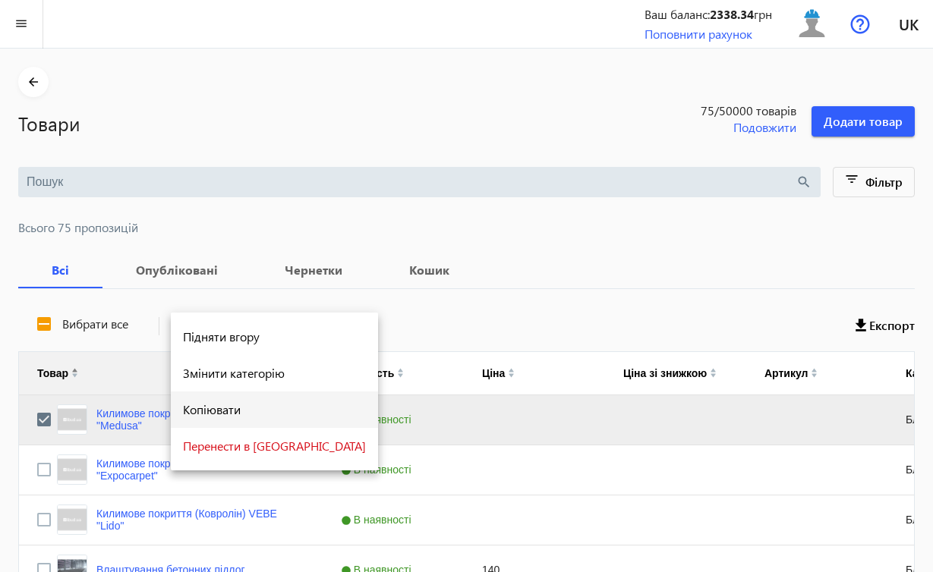
click at [207, 408] on span "Копіювати" at bounding box center [274, 410] width 183 height 12
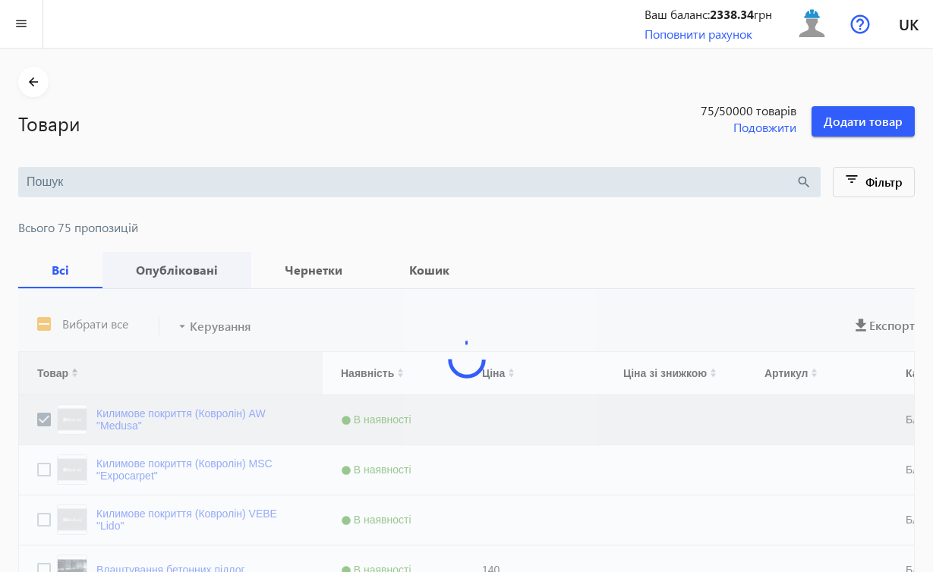
click at [177, 265] on b "Опубліковані" at bounding box center [177, 270] width 112 height 12
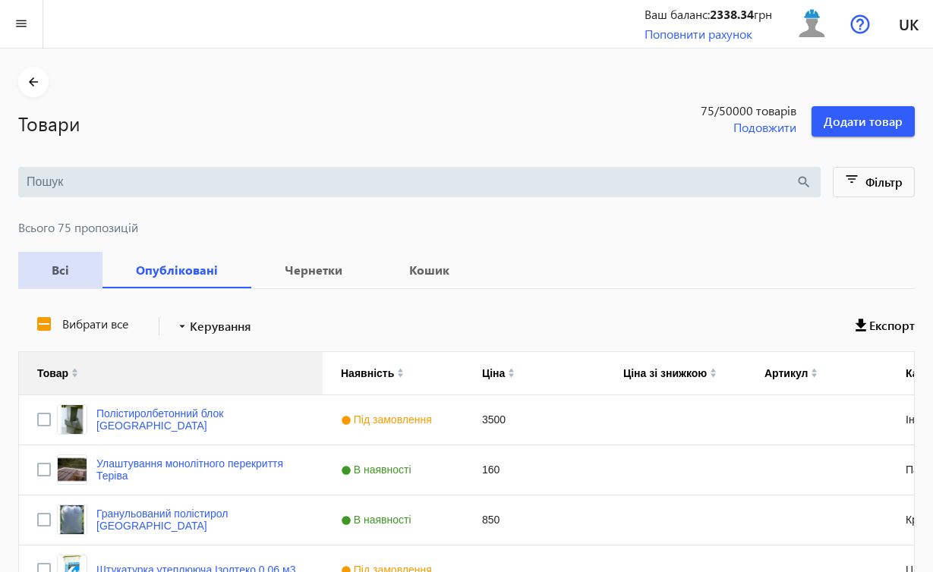
click at [69, 269] on b "Всі" at bounding box center [60, 270] width 48 height 12
click at [67, 272] on b "Всі" at bounding box center [60, 270] width 48 height 12
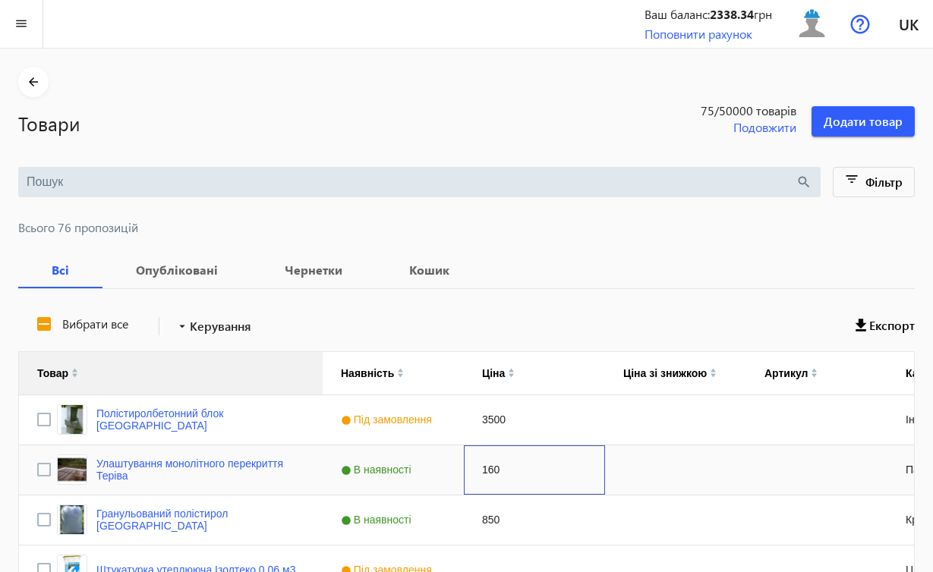
click at [524, 471] on div "160" at bounding box center [534, 470] width 141 height 49
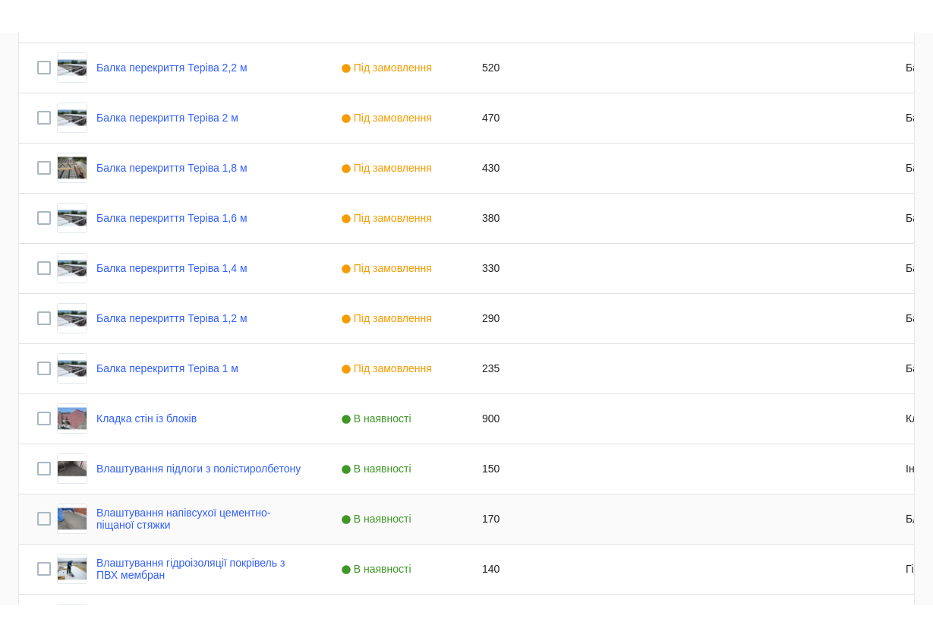
scroll to position [2828, 0]
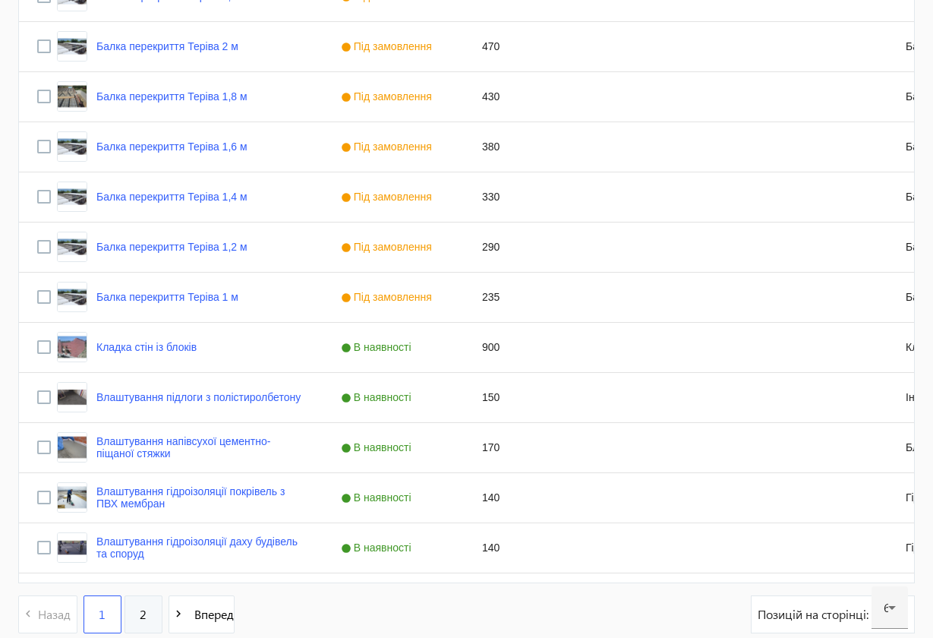
click at [151, 572] on link "2" at bounding box center [143, 614] width 38 height 38
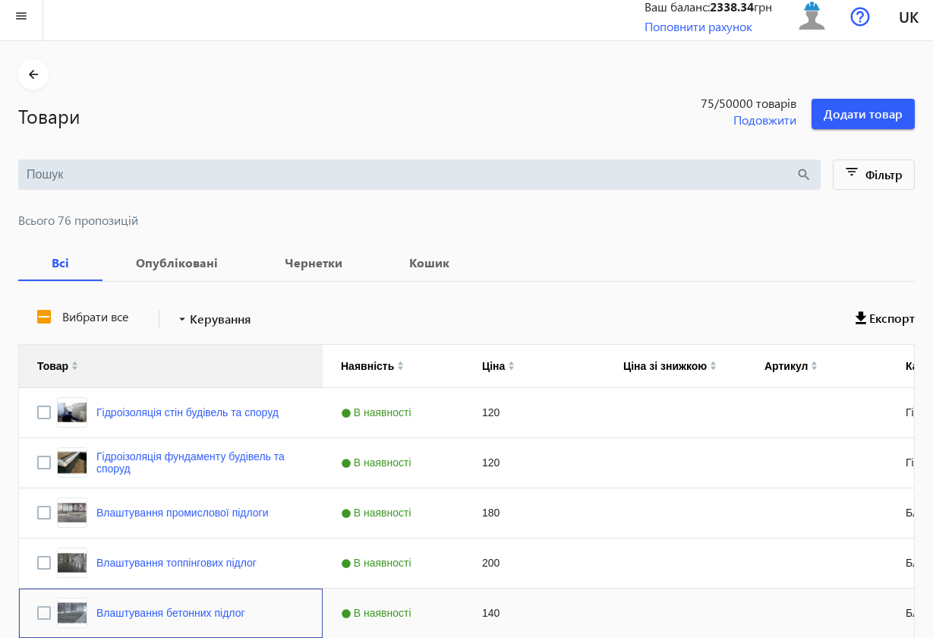
click at [159, 572] on div "Влаштування бетонних підлог" at bounding box center [151, 612] width 188 height 30
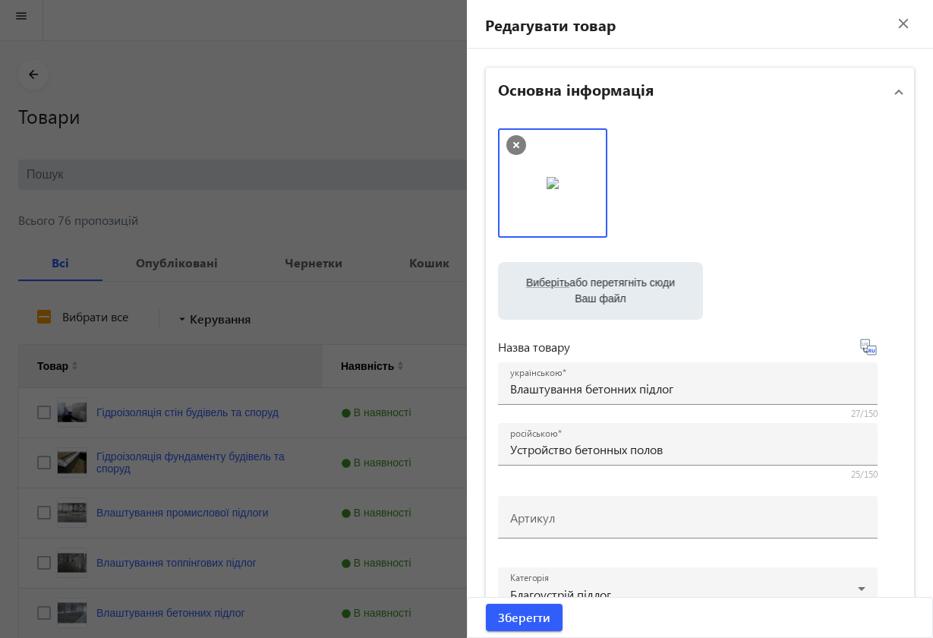
scroll to position [352, 0]
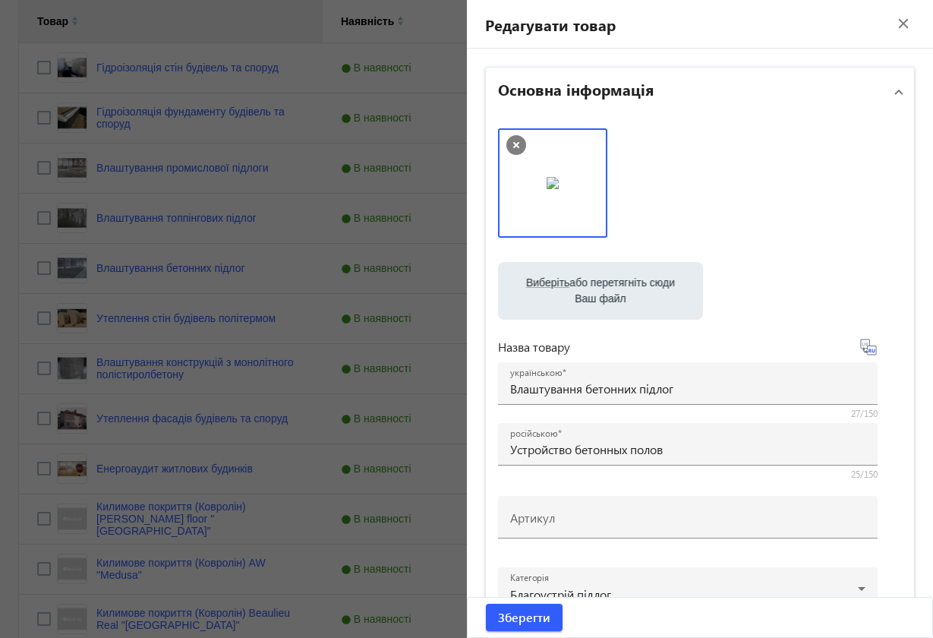
click at [892, 33] on mat-icon "close" at bounding box center [903, 23] width 23 height 23
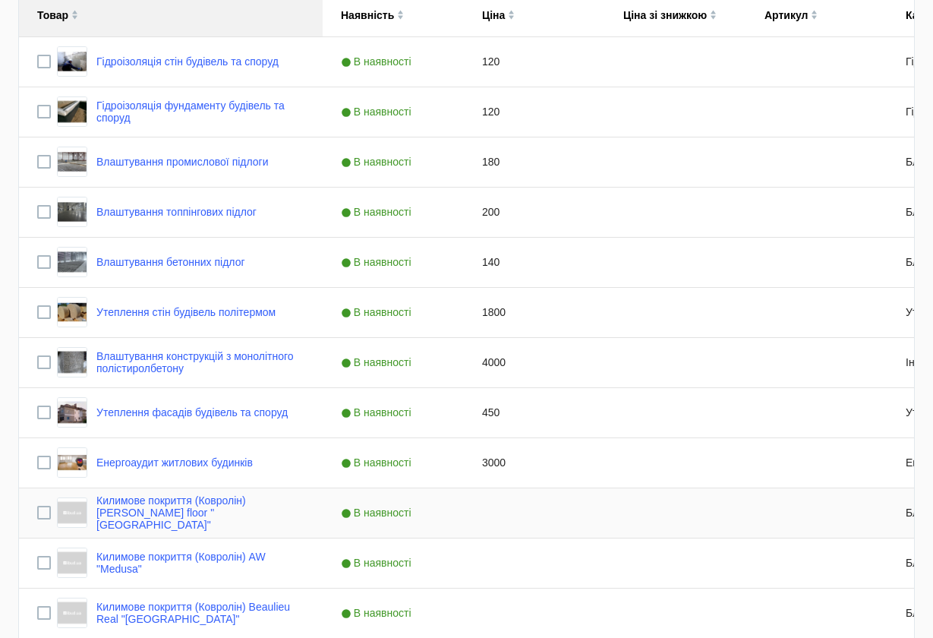
scroll to position [703, 0]
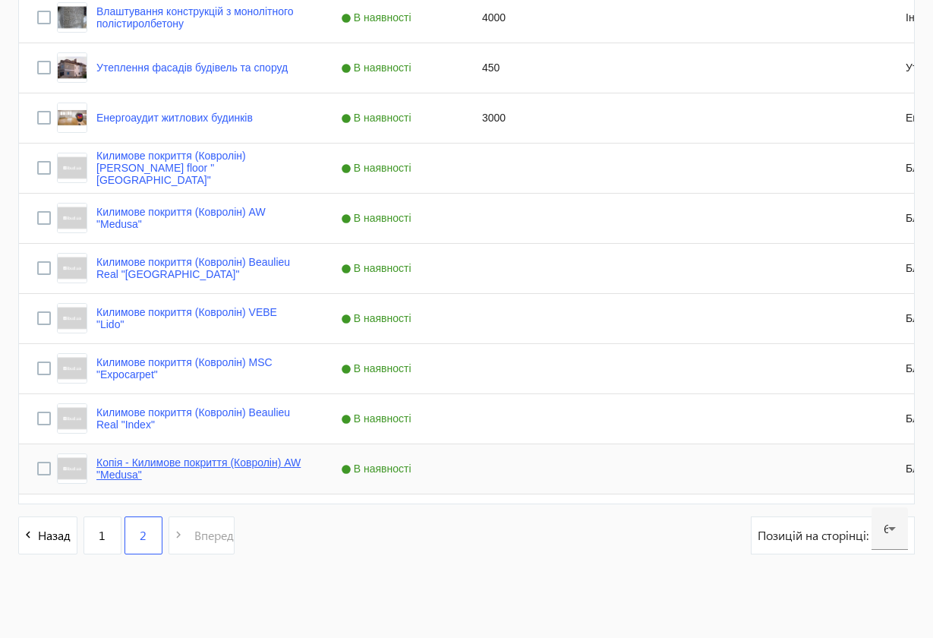
click at [251, 464] on link "Копія - Килимове покриття (Ковролін) AW "Medusa"" at bounding box center [200, 468] width 208 height 24
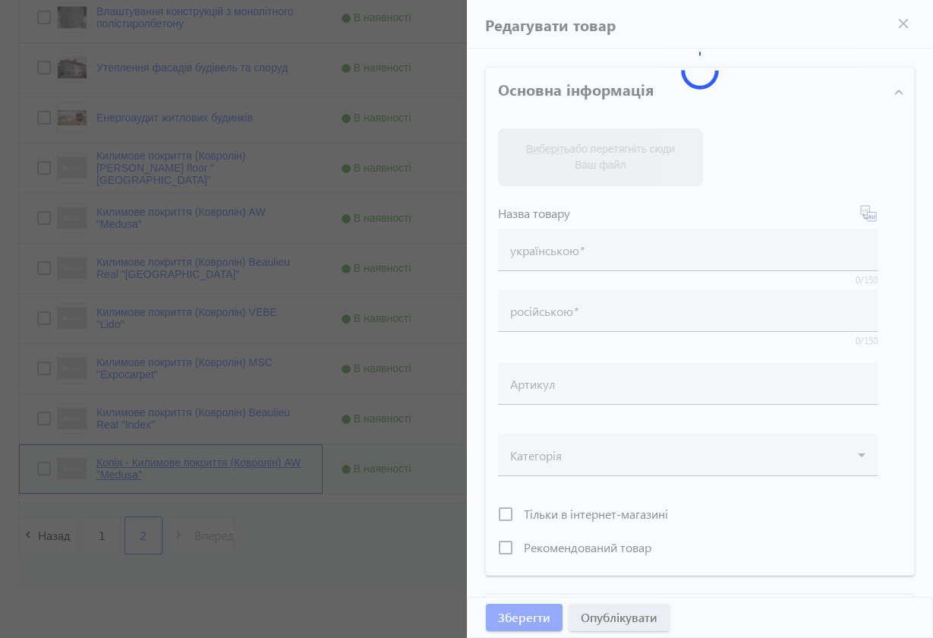
type input "Копія - Килимове покриття (Ковролін) AW "Medusa""
type input "Копия - Ковровое покрытие (Ковролин) AW "Medusa""
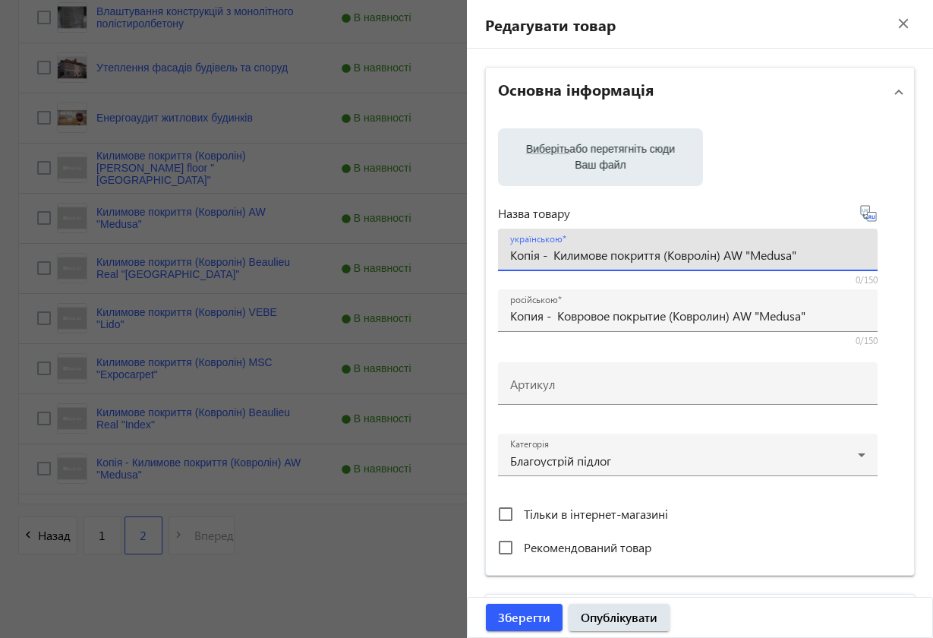
drag, startPoint x: 729, startPoint y: 251, endPoint x: 802, endPoint y: 261, distance: 72.8
click at [802, 261] on input "Копія - Килимове покриття (Ковролін) AW "Medusa"" at bounding box center [687, 255] width 355 height 16
paste input "MSC "ExpoSal"
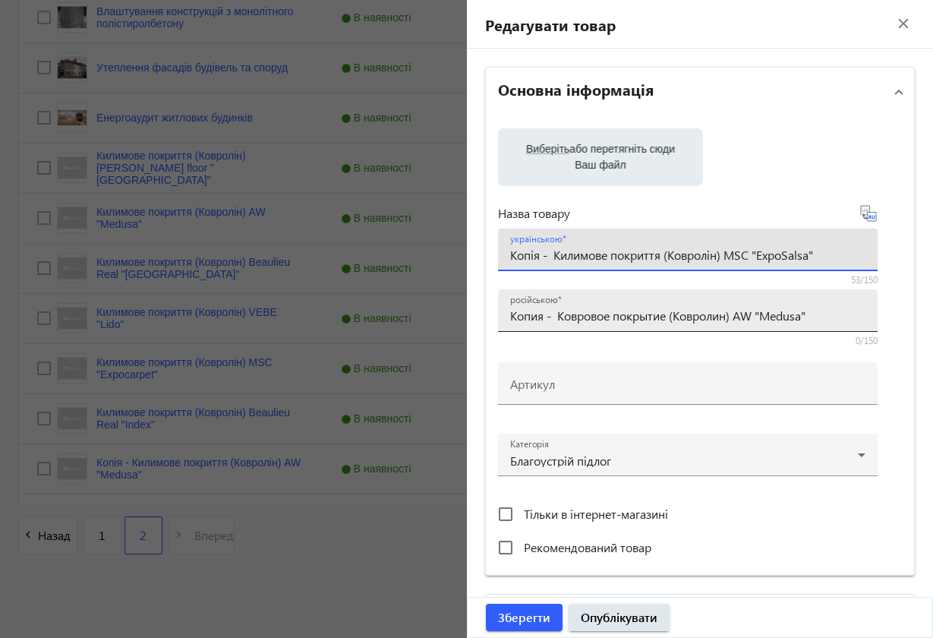
type input "Копія - Килимове покриття (Ковролін) MSC "ExpoSalsa""
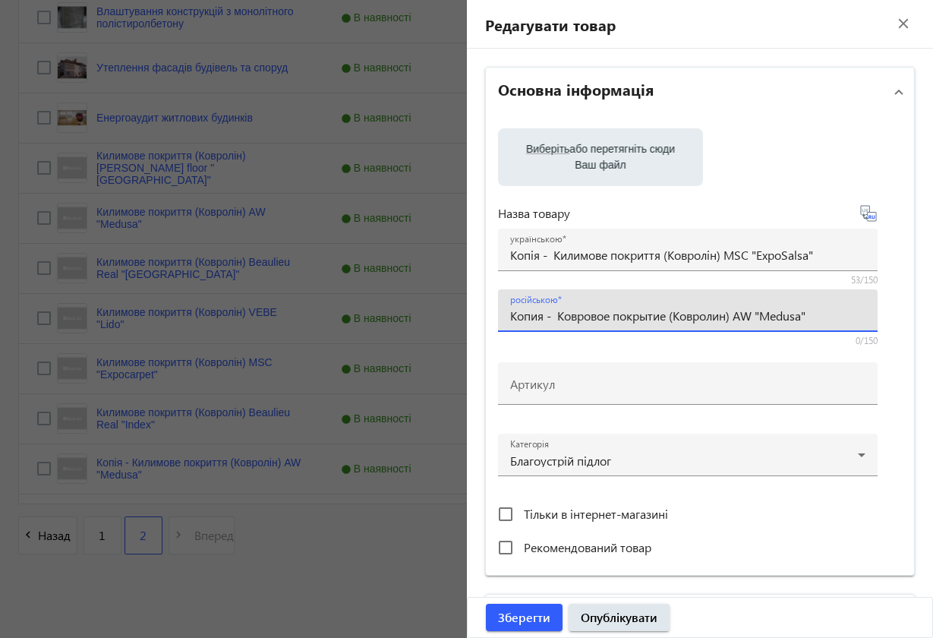
drag, startPoint x: 742, startPoint y: 311, endPoint x: 821, endPoint y: 310, distance: 79.7
click at [822, 310] on input "Копия - Ковровое покрытие (Ковролин) AW "Medusa"" at bounding box center [687, 315] width 355 height 16
click at [795, 315] on input "Копия - Ковровое покрытие (Ковролин) AW "Medusa"" at bounding box center [687, 315] width 355 height 16
drag, startPoint x: 742, startPoint y: 314, endPoint x: 821, endPoint y: 317, distance: 79.0
click at [821, 317] on input "Копия - Ковровое покрытие (Ковролин) AW "Medusa"" at bounding box center [687, 315] width 355 height 16
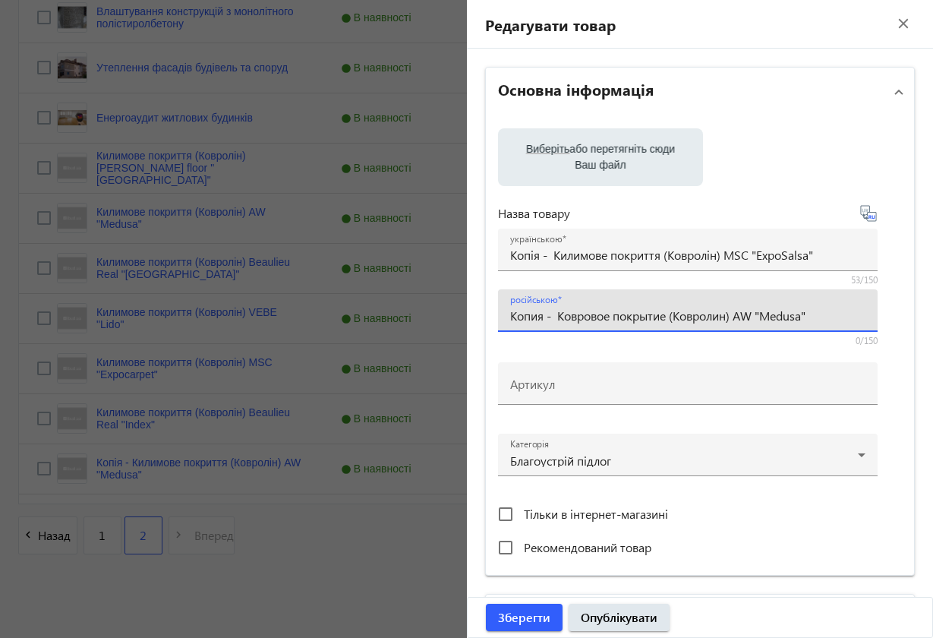
paste input "MSC "ExpoSal"
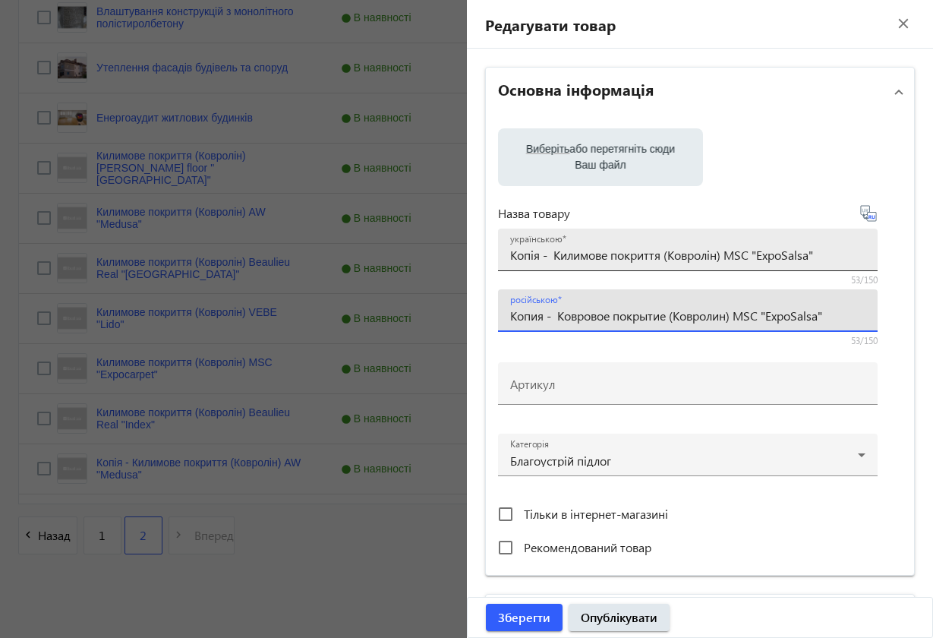
type input "Копия - Ковровое покрытие (Ковролин) MSC "ExpoSalsa""
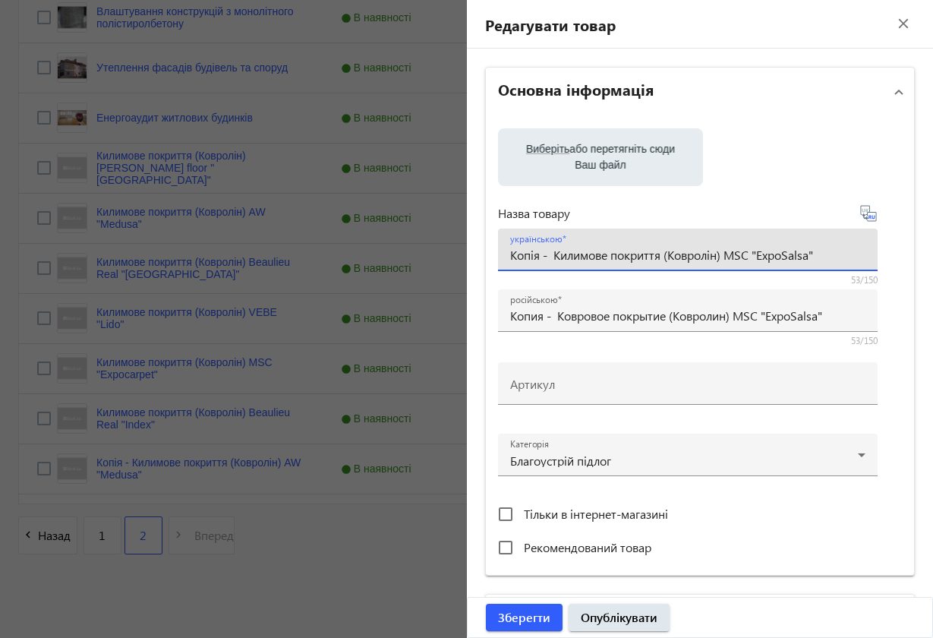
click at [553, 257] on input "Копія - Килимове покриття (Ковролін) MSC "ExpoSalsa"" at bounding box center [687, 255] width 355 height 16
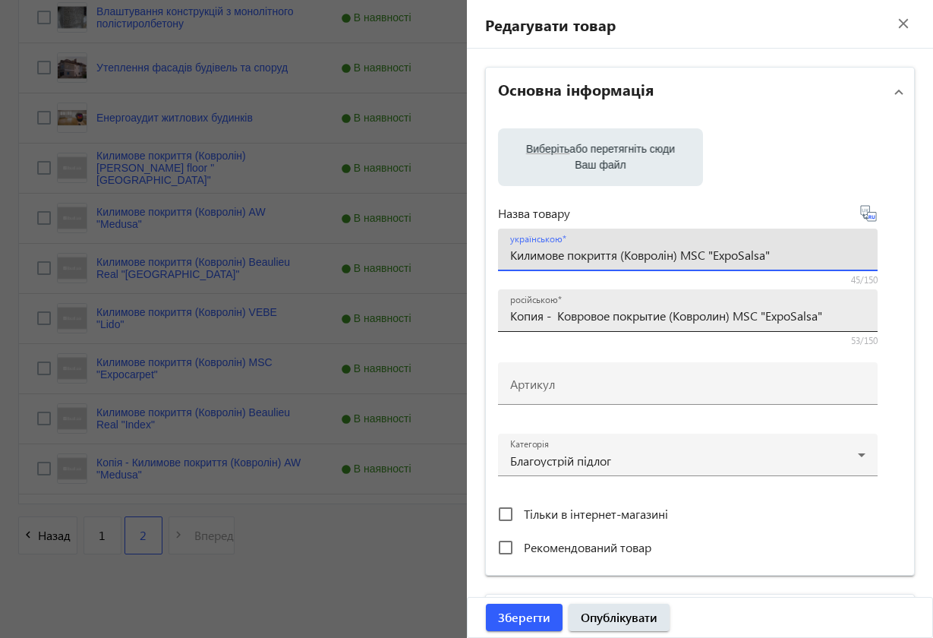
type input "Килимове покриття (Ковролін) MSC "ExpoSalsa""
click at [558, 316] on input "Копия - Ковровое покрытие (Ковролин) MSC "ExpoSalsa"" at bounding box center [687, 315] width 355 height 16
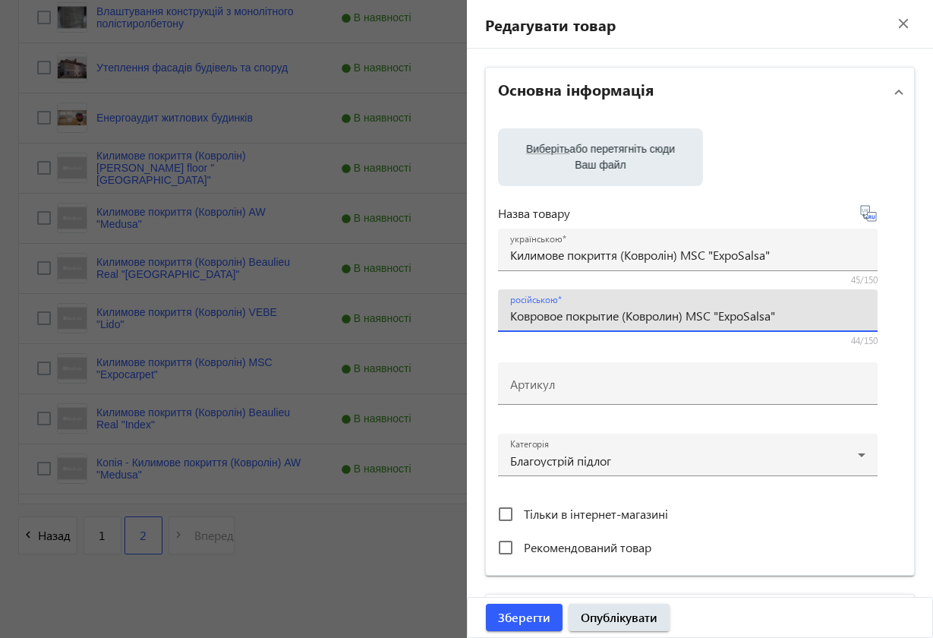
type input "Ковровое покрытие (Ковролин) MSC "ExpoSalsa""
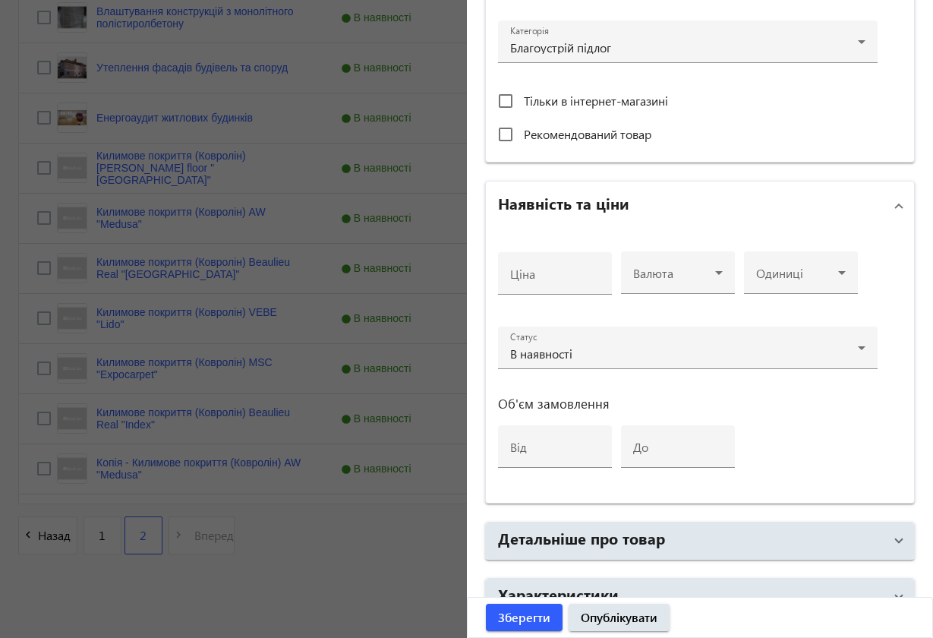
scroll to position [432, 0]
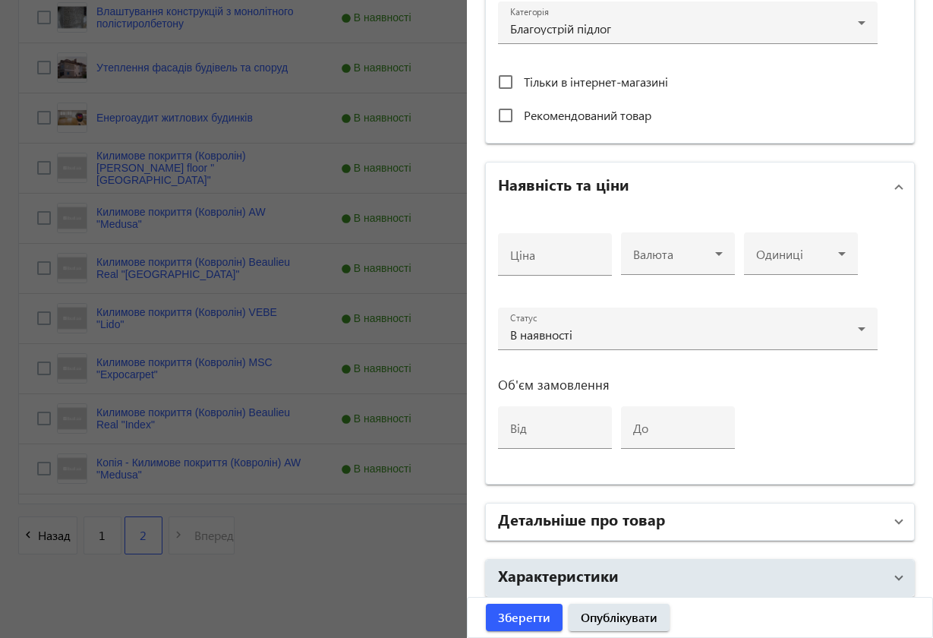
click at [896, 522] on span at bounding box center [899, 521] width 6 height 17
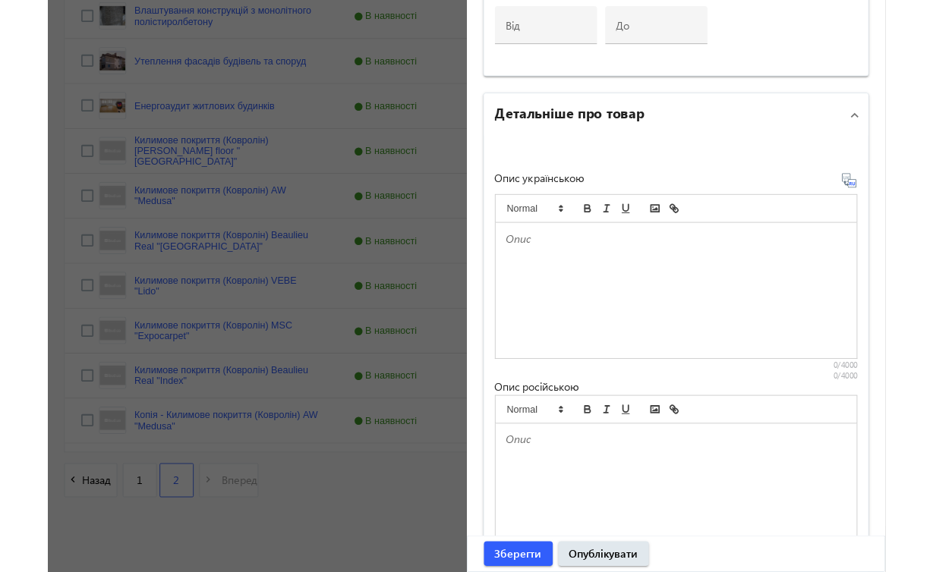
scroll to position [833, 0]
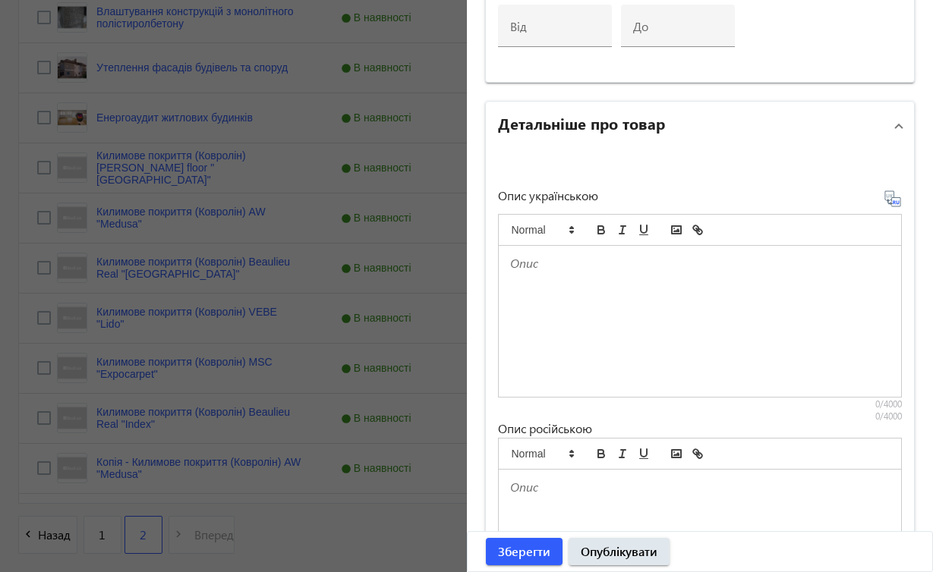
click at [576, 274] on div at bounding box center [700, 321] width 403 height 151
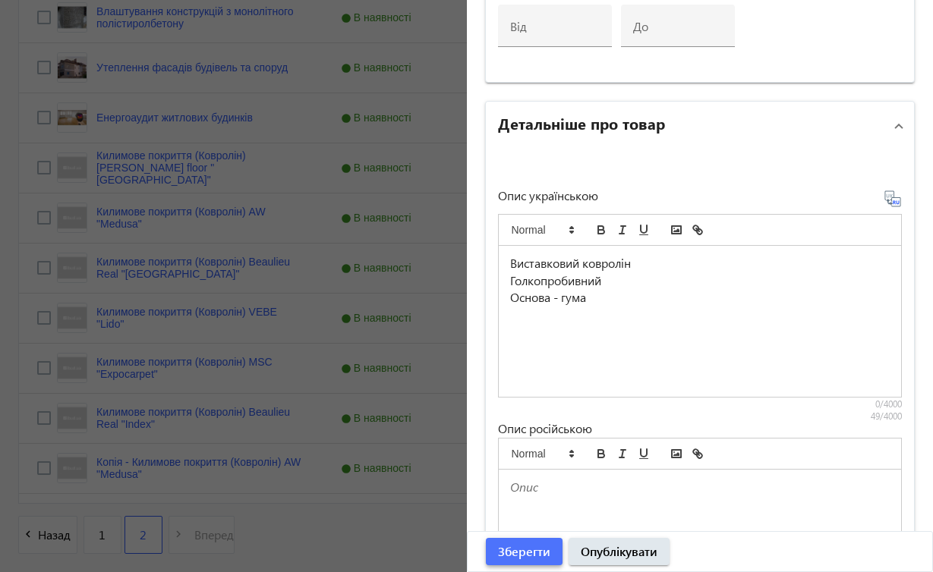
click at [551, 552] on span "submit" at bounding box center [524, 552] width 77 height 36
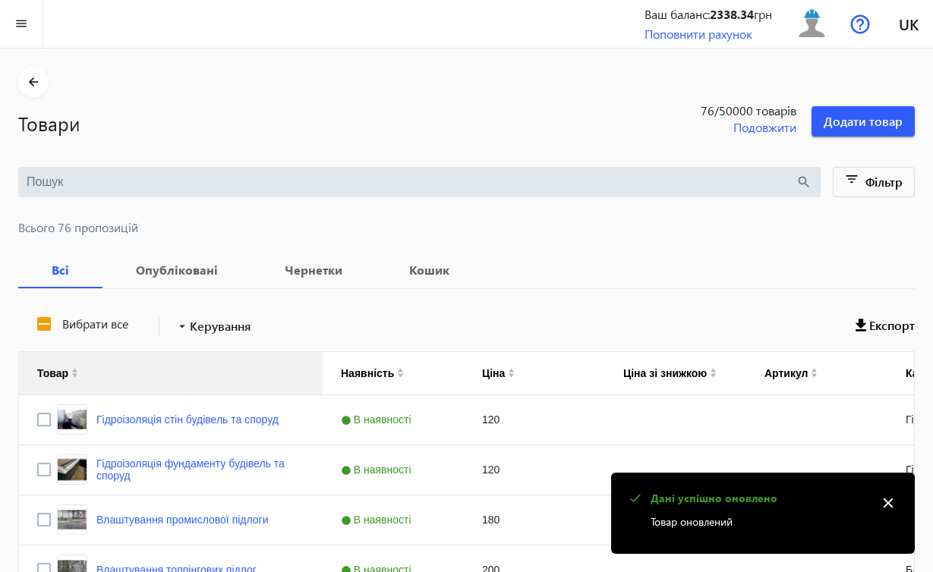
click at [885, 501] on mat-icon "close" at bounding box center [888, 503] width 23 height 23
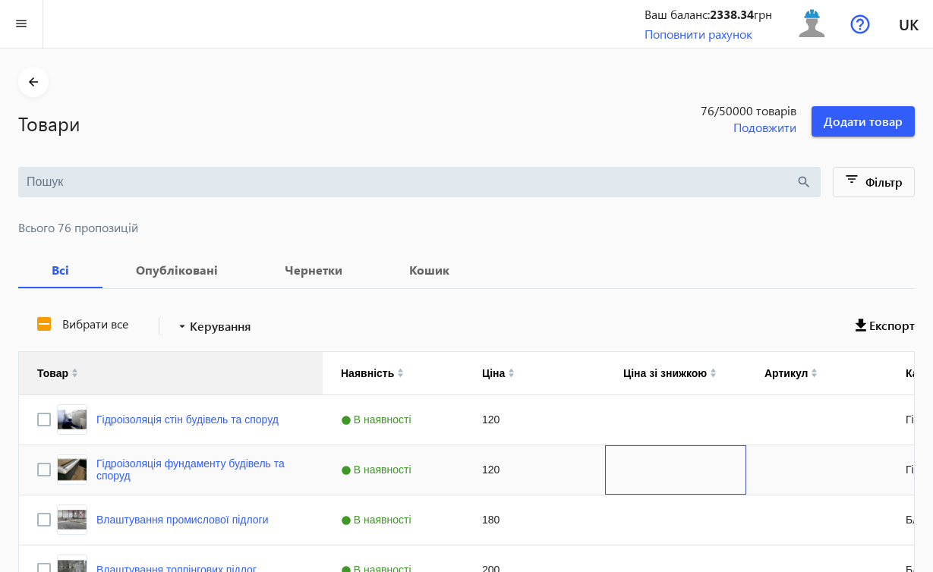
click at [695, 457] on div "Press SPACE to select this row." at bounding box center [675, 470] width 141 height 49
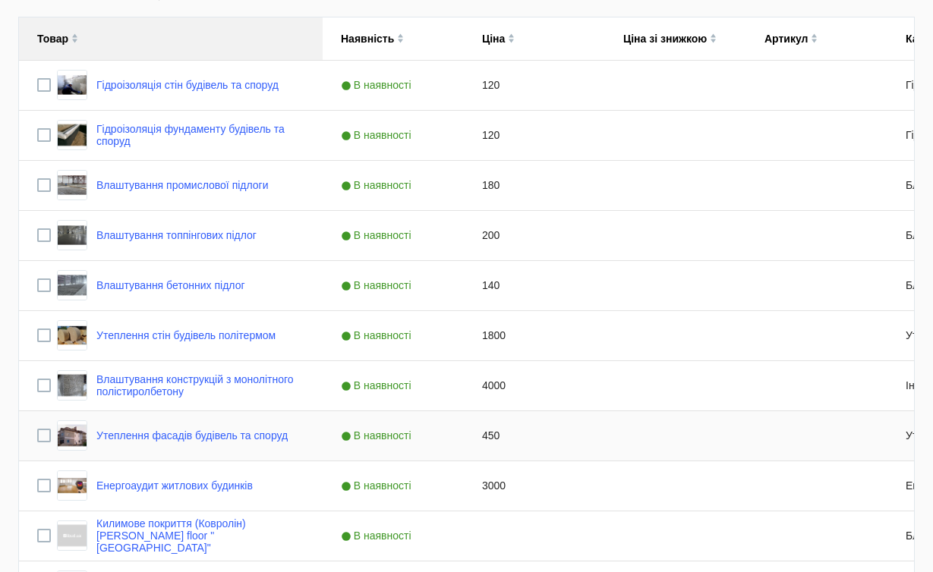
scroll to position [685, 0]
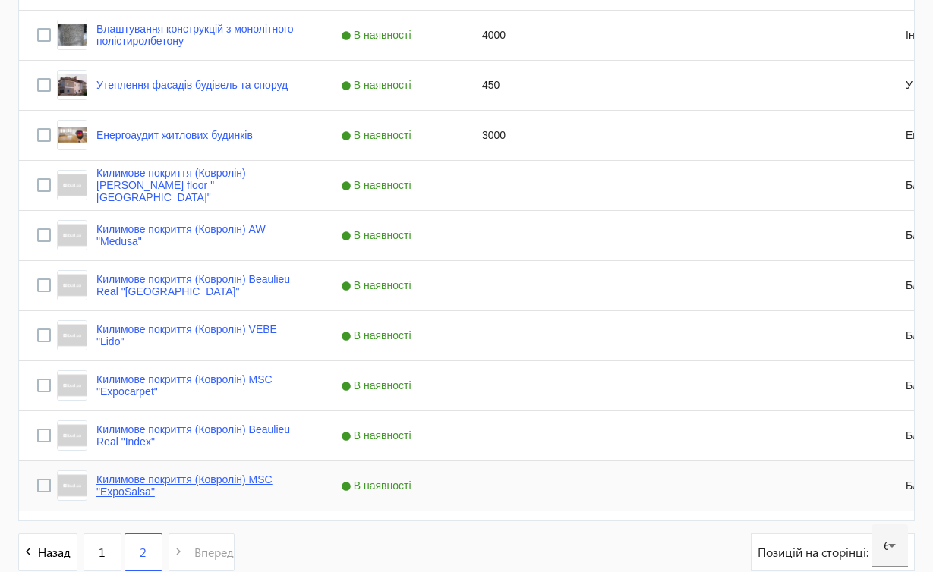
click at [257, 483] on link "Килимове покриття (Ковролін) MSC "ExpoSalsa"" at bounding box center [200, 486] width 208 height 24
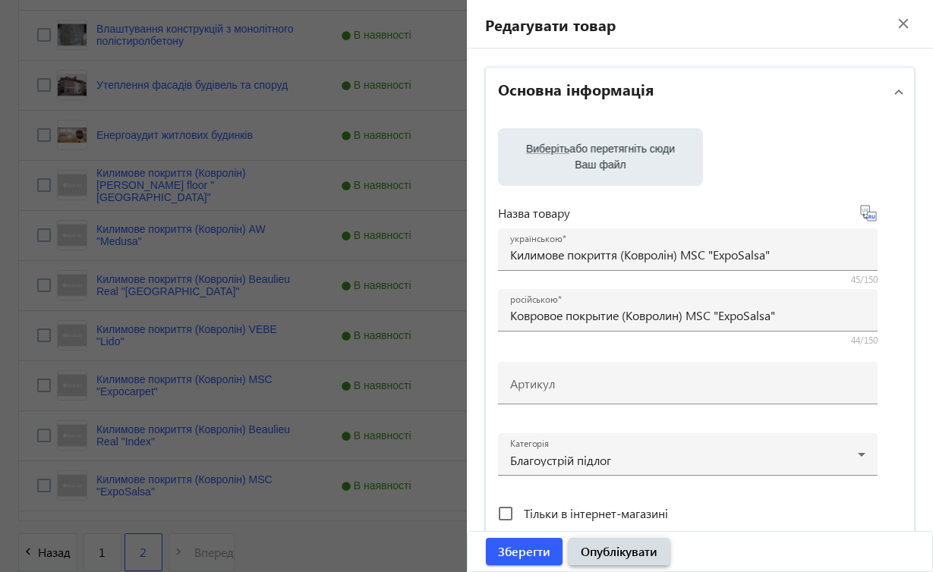
click at [621, 557] on span "Опублікувати" at bounding box center [619, 551] width 77 height 17
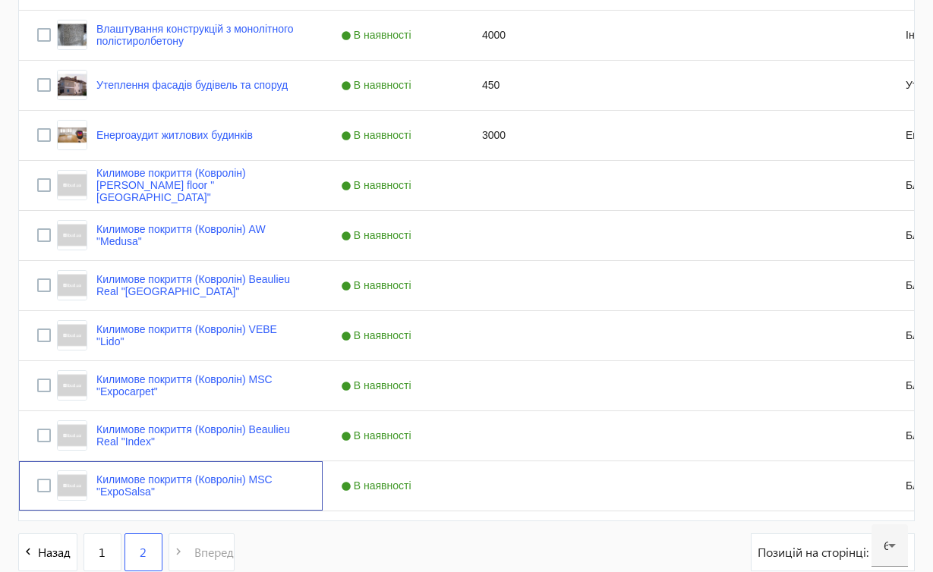
scroll to position [0, 0]
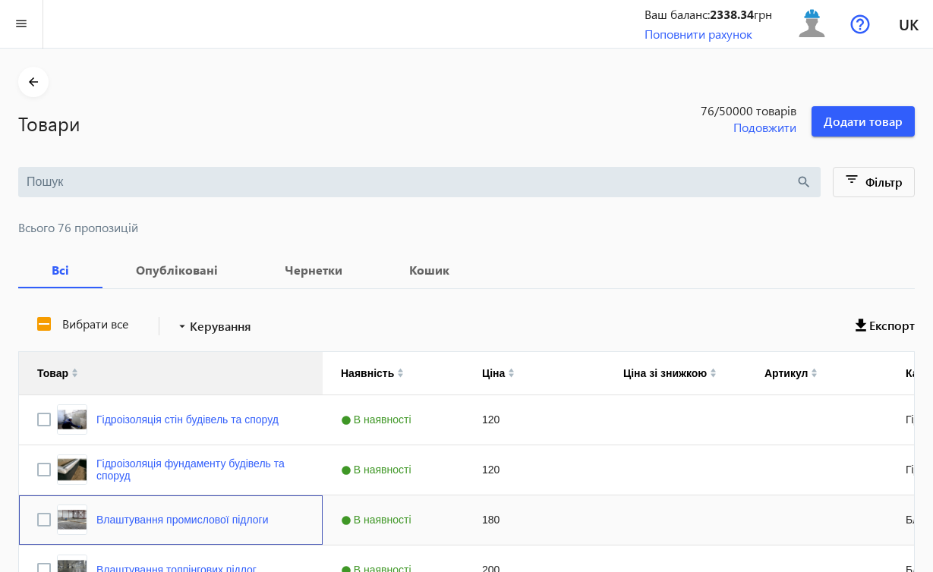
click at [254, 544] on div "Влаштування промислової підлоги" at bounding box center [171, 520] width 304 height 49
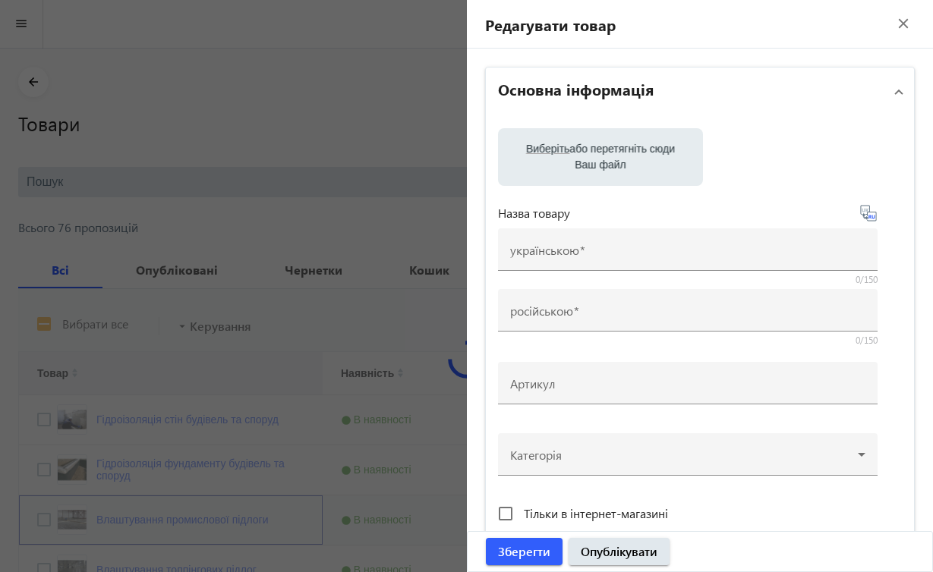
type input "Влаштування промислової підлоги"
type input "Устройство промышленного пола"
type input "180"
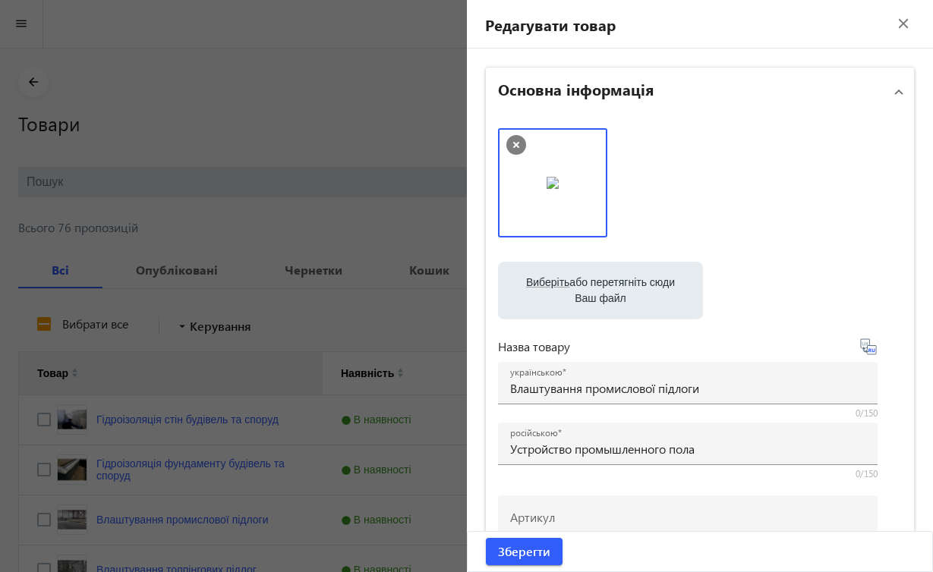
click at [893, 24] on mat-icon "close" at bounding box center [903, 23] width 23 height 23
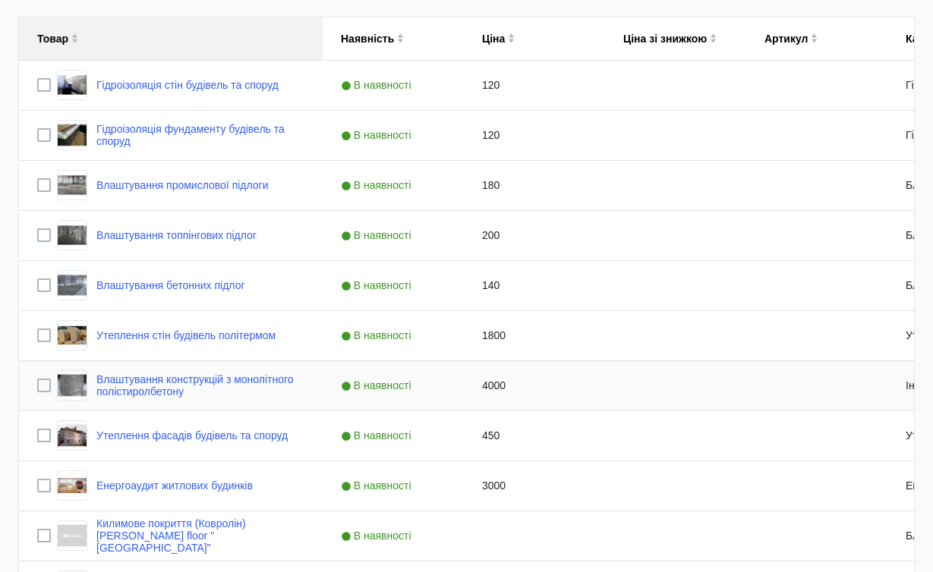
scroll to position [685, 0]
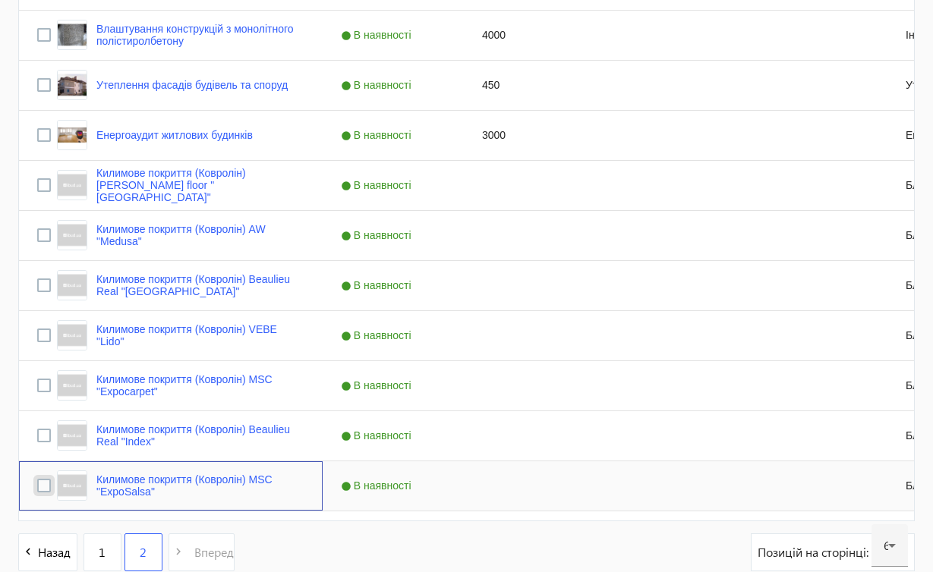
click at [45, 487] on input "Press Space to toggle row selection (unchecked)" at bounding box center [44, 486] width 14 height 14
checkbox input "true"
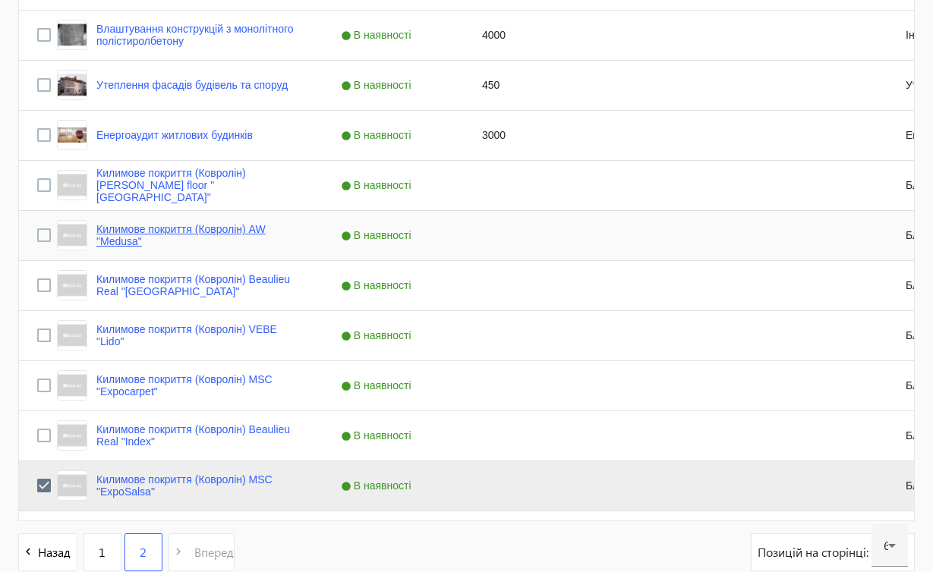
scroll to position [335, 0]
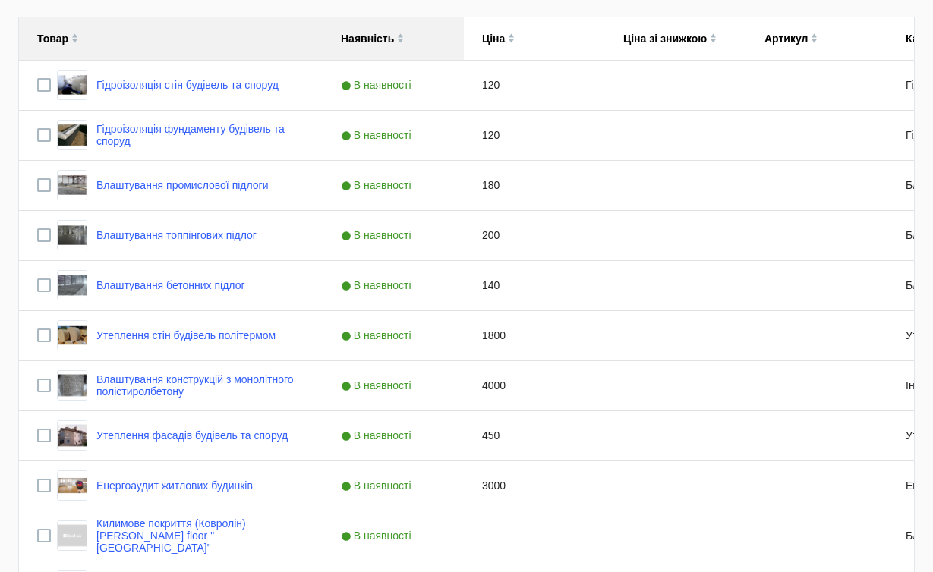
click at [400, 36] on img at bounding box center [400, 35] width 7 height 5
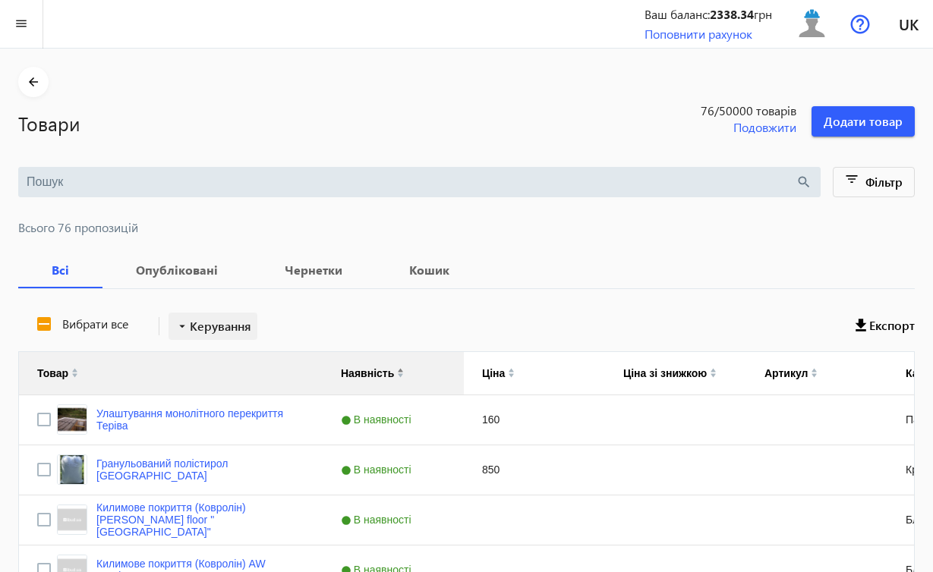
click at [220, 331] on span "Керування" at bounding box center [220, 326] width 61 height 18
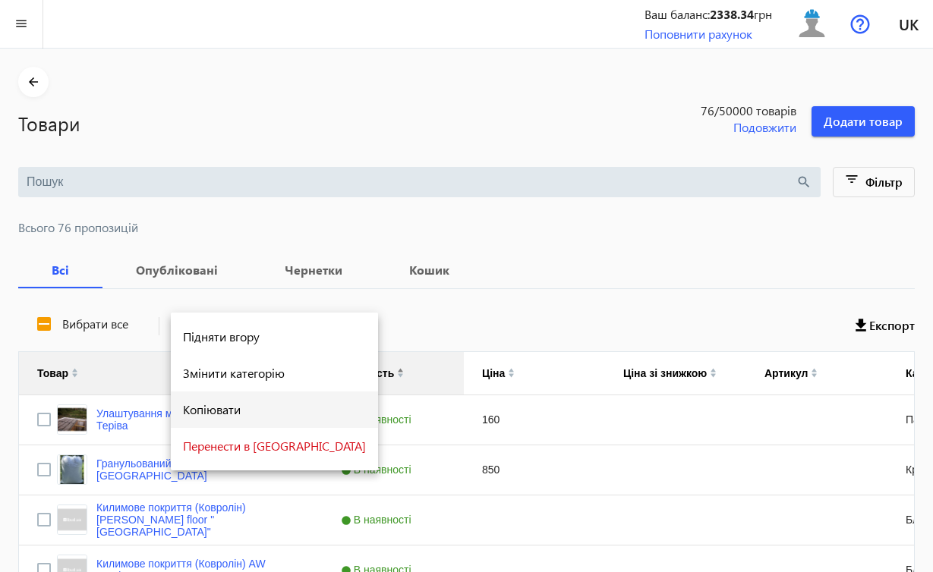
click at [209, 404] on span "Копіювати" at bounding box center [274, 410] width 183 height 12
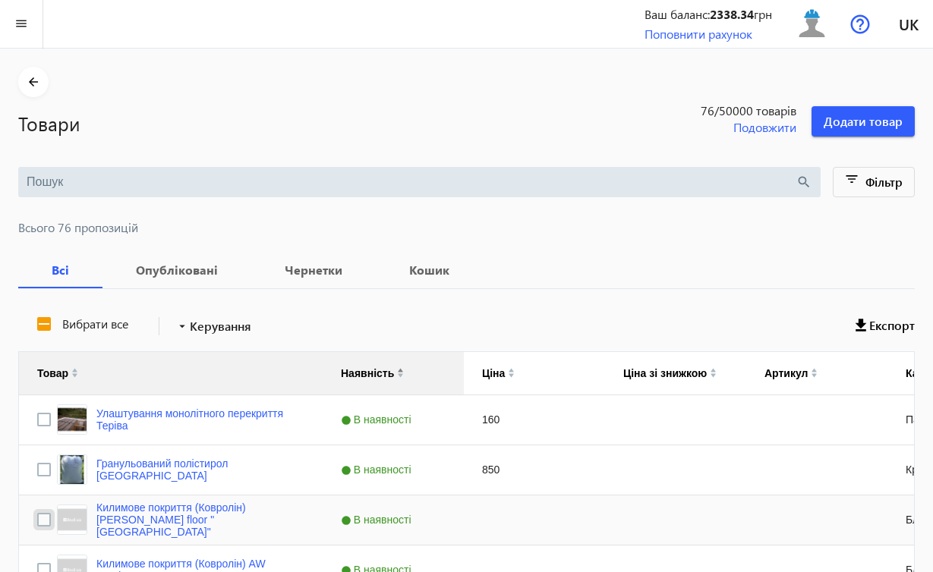
click at [43, 521] on input "Press Space to toggle row selection (unchecked)" at bounding box center [44, 520] width 14 height 14
checkbox input "true"
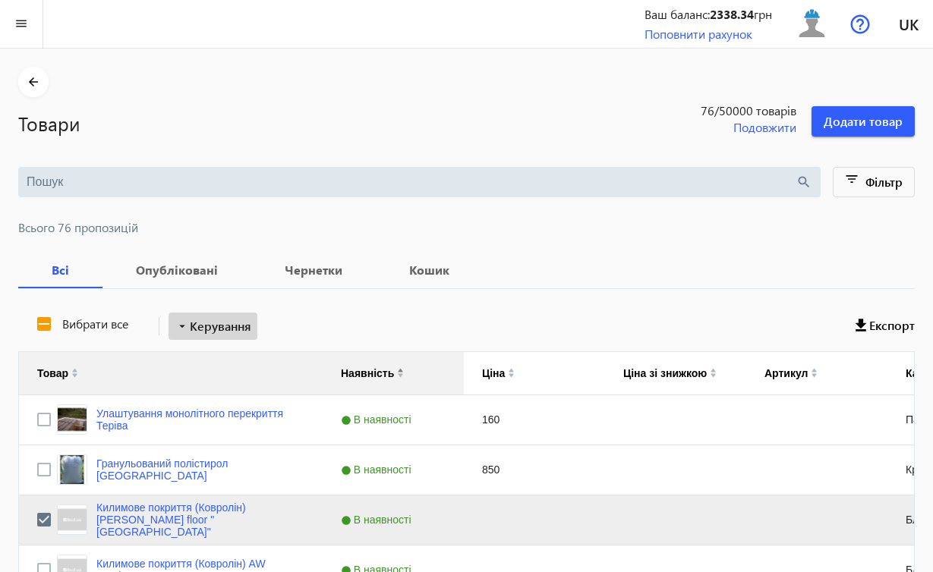
click at [212, 328] on span "Керування" at bounding box center [220, 326] width 61 height 18
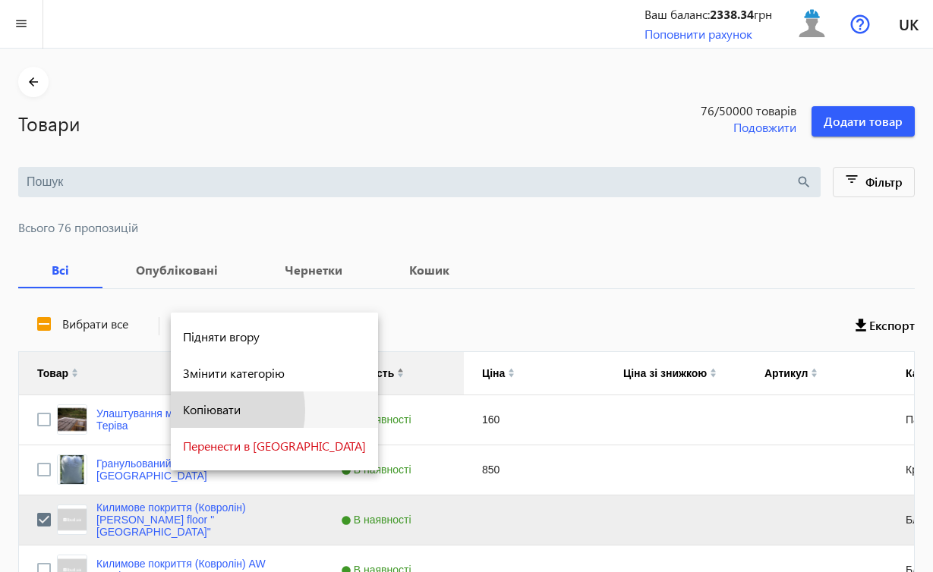
click at [208, 411] on span "Копіювати" at bounding box center [274, 410] width 183 height 12
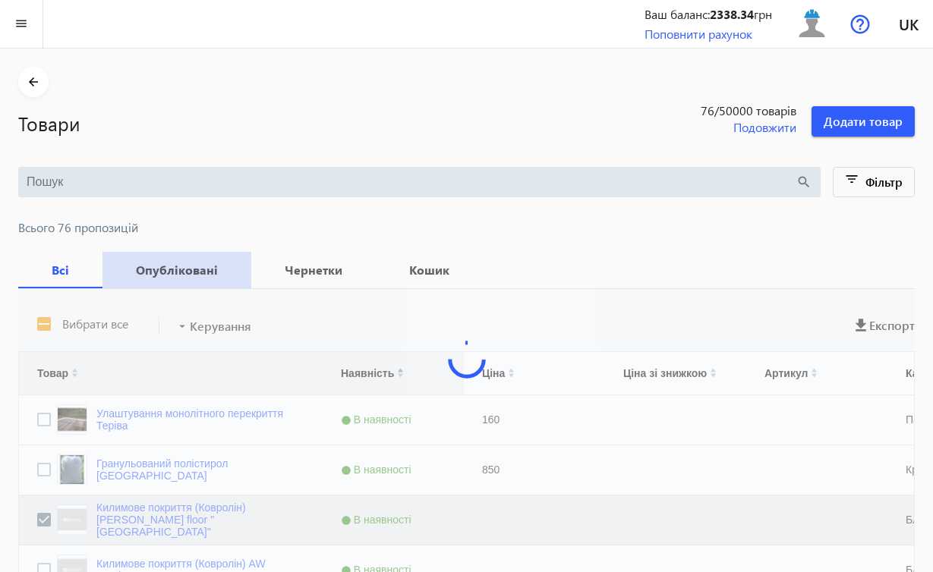
click at [183, 268] on b "Опубліковані" at bounding box center [177, 270] width 112 height 12
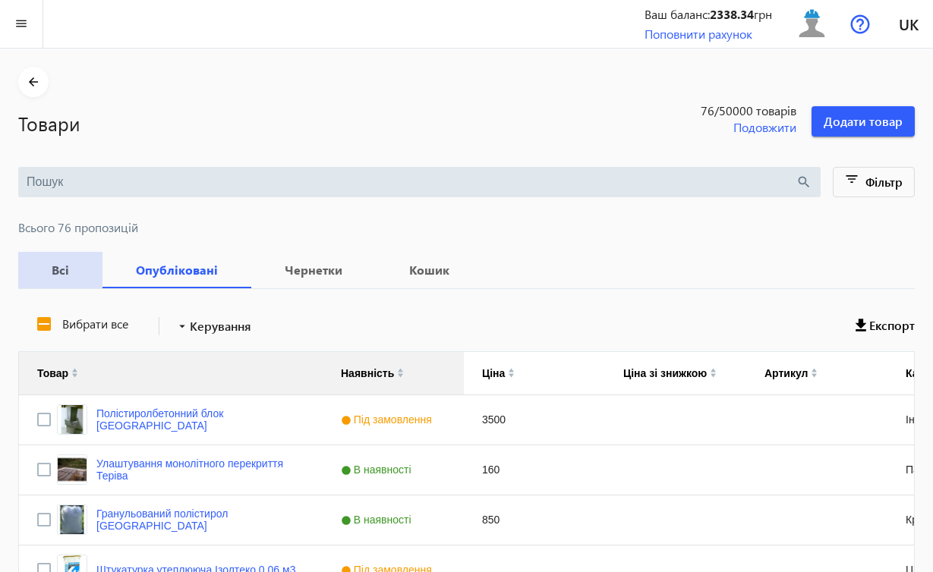
click at [61, 269] on b "Всі" at bounding box center [60, 270] width 48 height 12
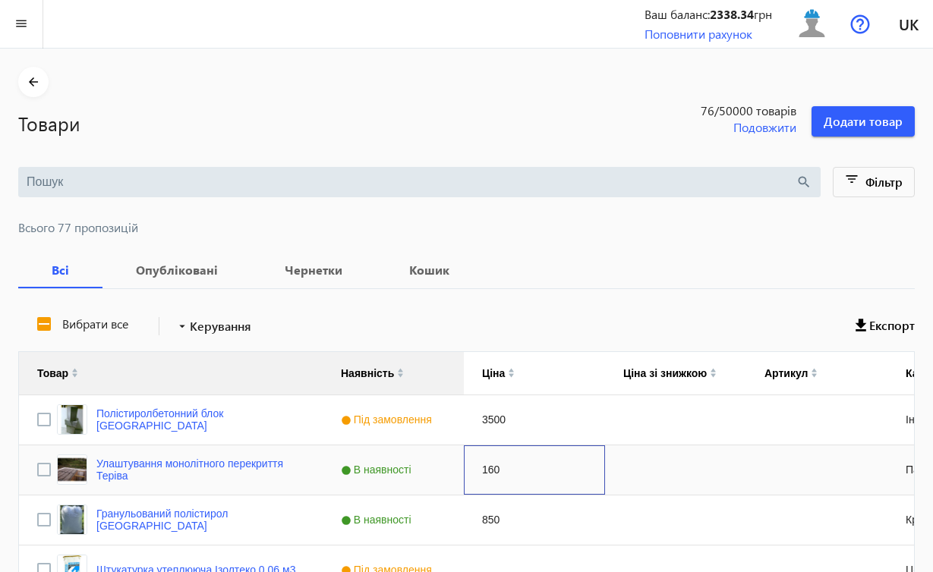
click at [556, 455] on div "160" at bounding box center [534, 470] width 141 height 49
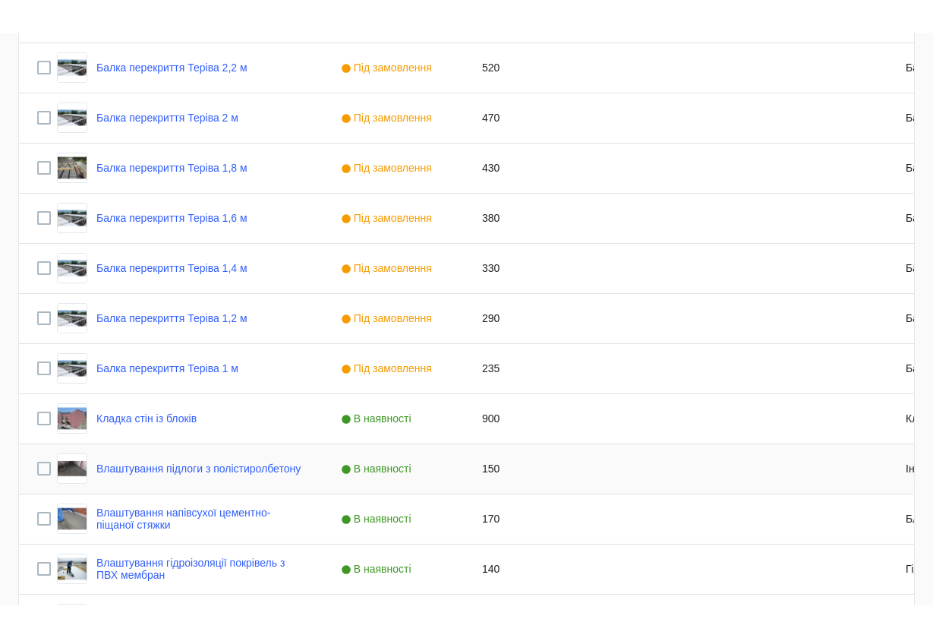
scroll to position [2828, 0]
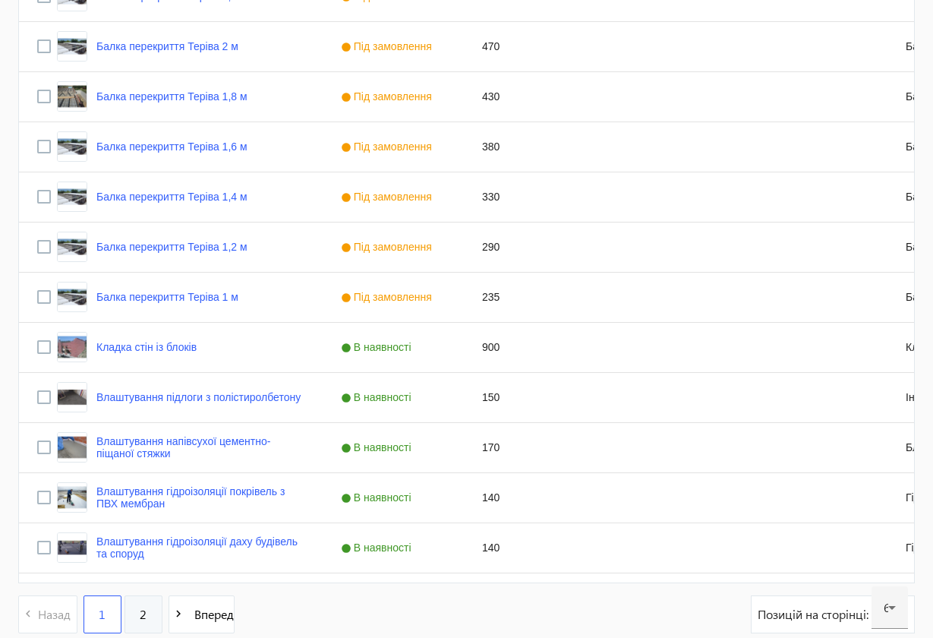
click at [147, 572] on link "2" at bounding box center [143, 614] width 38 height 38
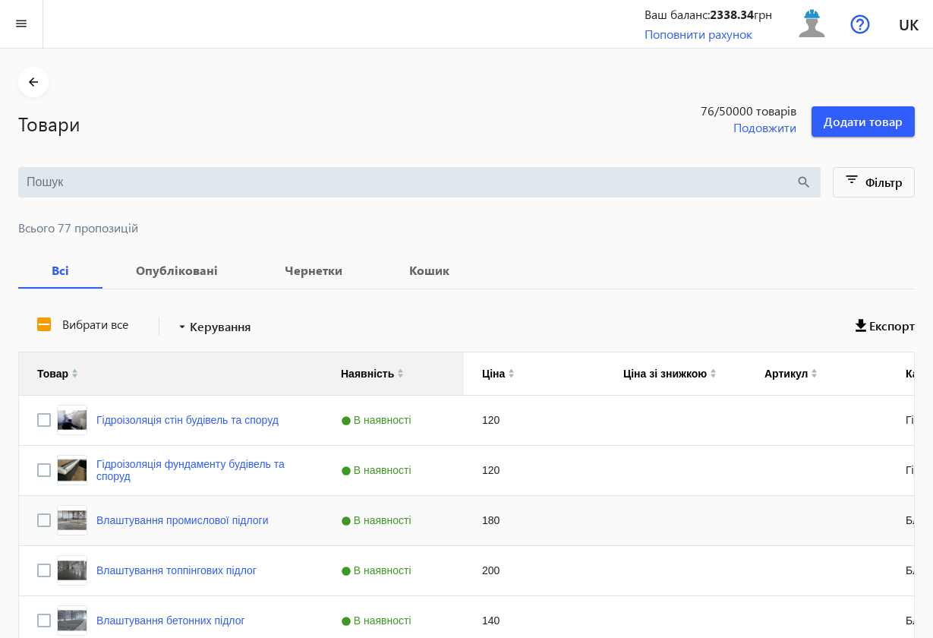
click at [546, 518] on div "180" at bounding box center [534, 520] width 141 height 49
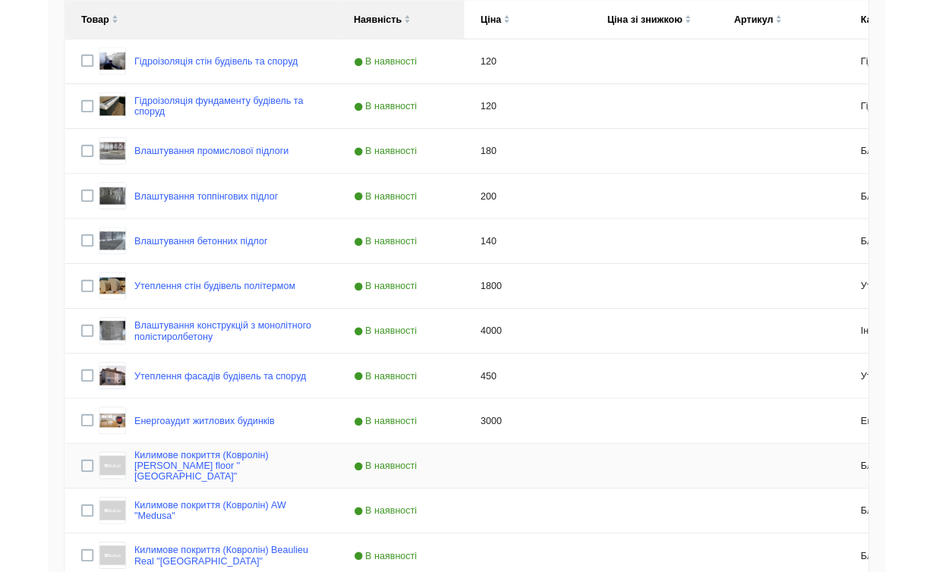
scroll to position [703, 0]
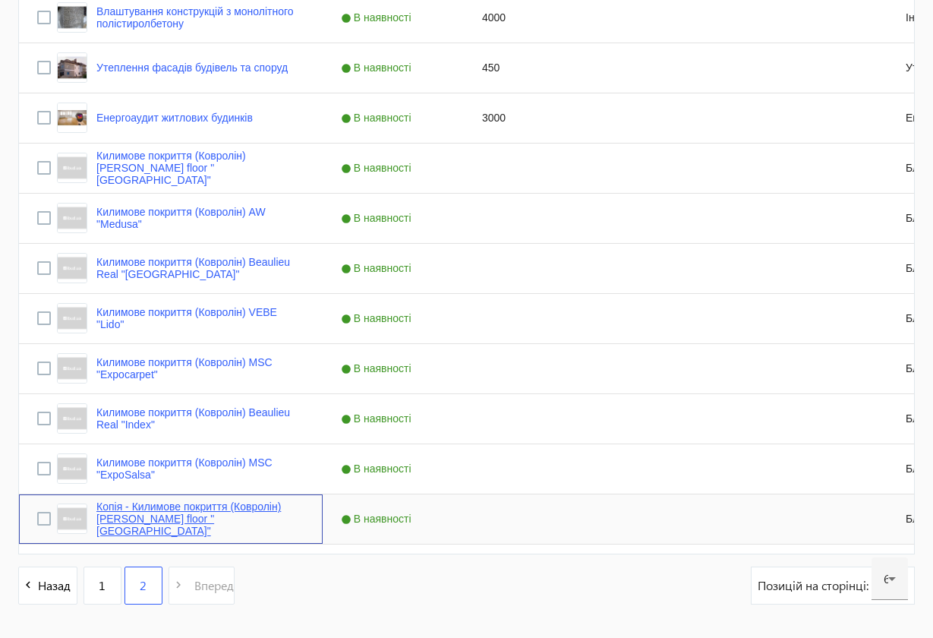
click at [260, 518] on link "Копія - Килимове покриття (Ковролін) [PERSON_NAME] floor "[GEOGRAPHIC_DATA]"" at bounding box center [200, 518] width 208 height 36
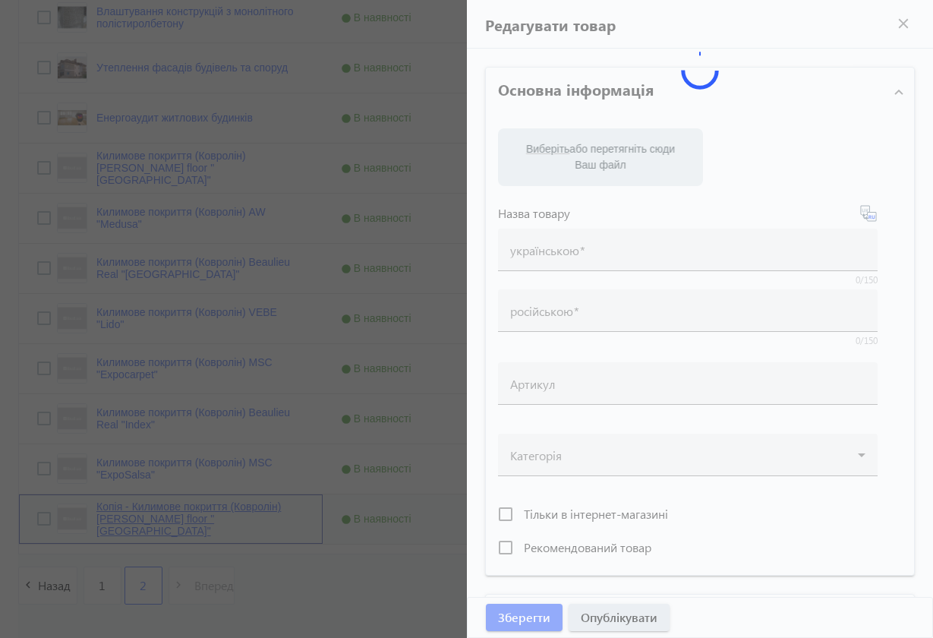
type input "Копія - Килимове покриття (Ковролін) [PERSON_NAME] floor "[GEOGRAPHIC_DATA]""
type input "Копия - Ковровое покрытие (Ковролин) [PERSON_NAME] floor "[GEOGRAPHIC_DATA]""
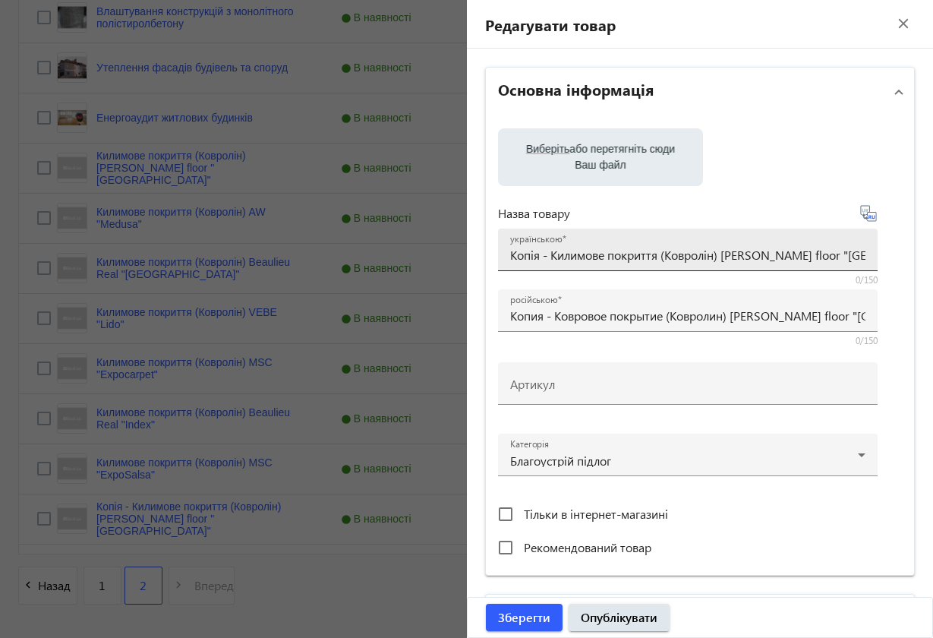
click at [551, 256] on input "Копія - Килимове покриття (Ковролін) [PERSON_NAME] floor "[GEOGRAPHIC_DATA]"" at bounding box center [687, 255] width 355 height 16
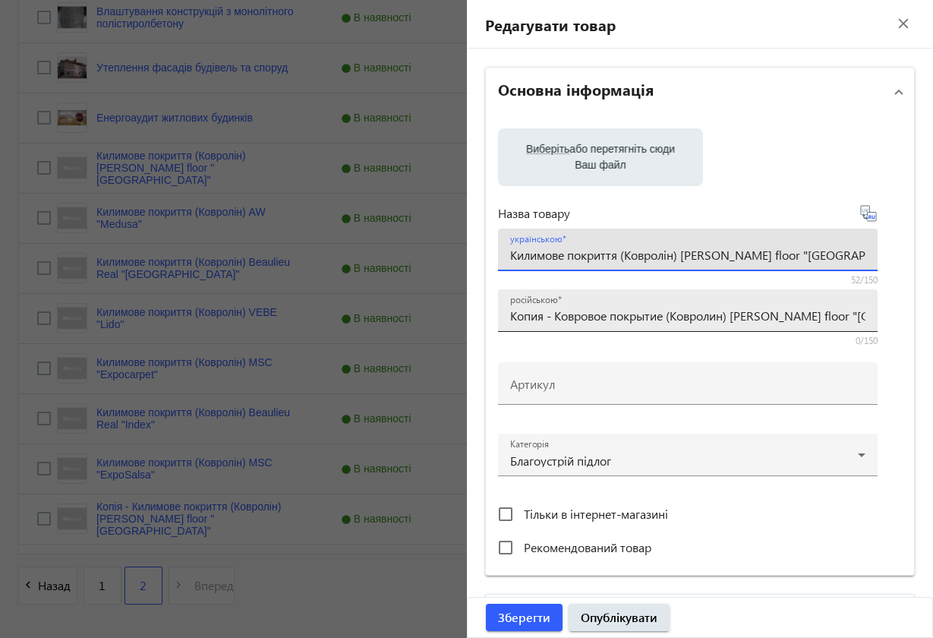
type input "Килимове покриття (Ковролін) [PERSON_NAME] floor "[GEOGRAPHIC_DATA]""
click at [554, 313] on input "Копия - Ковровое покрытие (Ковролин) [PERSON_NAME] floor "[GEOGRAPHIC_DATA]"" at bounding box center [687, 315] width 355 height 16
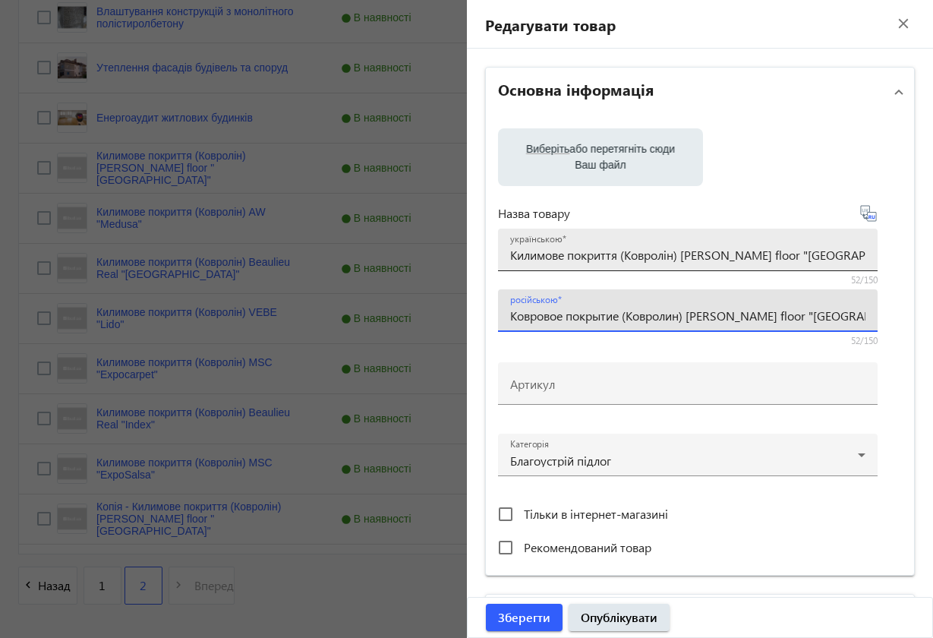
type input "Ковровое покрытие (Ковролин) [PERSON_NAME] floor "[GEOGRAPHIC_DATA]""
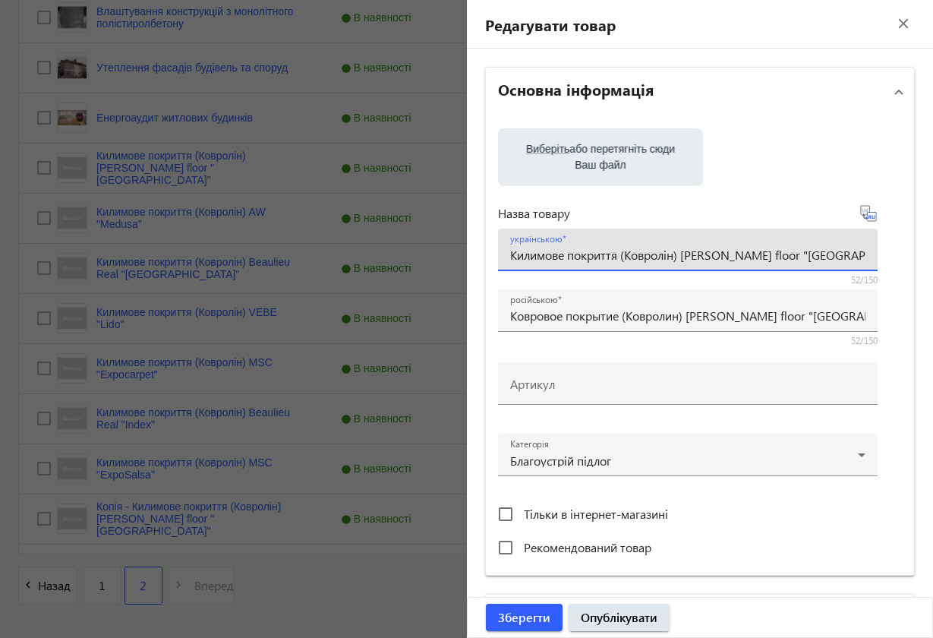
drag, startPoint x: 684, startPoint y: 254, endPoint x: 831, endPoint y: 247, distance: 147.4
click at [831, 247] on input "Килимове покриття (Ковролін) [PERSON_NAME] floor "[GEOGRAPHIC_DATA]"" at bounding box center [687, 255] width 355 height 16
paste input "[PERSON_NAME] "[PERSON_NAME]"
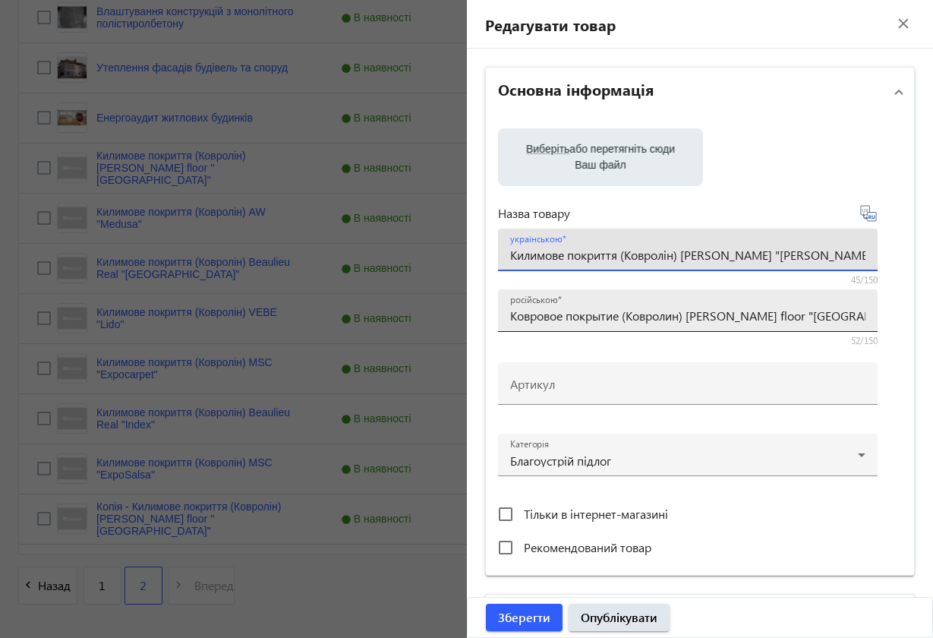
type input "Килимове покриття (Ковролін) [PERSON_NAME] "[PERSON_NAME]""
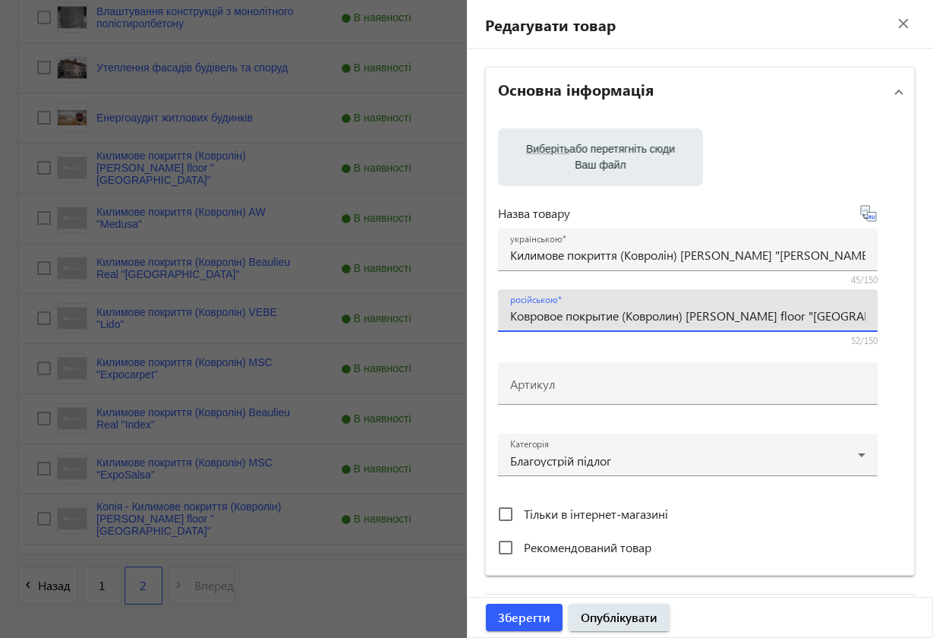
drag, startPoint x: 691, startPoint y: 314, endPoint x: 834, endPoint y: 310, distance: 143.5
click at [835, 310] on input "Ковровое покрытие (Ковролин) [PERSON_NAME] floor "[GEOGRAPHIC_DATA]"" at bounding box center [687, 315] width 355 height 16
paste input "[PERSON_NAME] "[PERSON_NAME]"
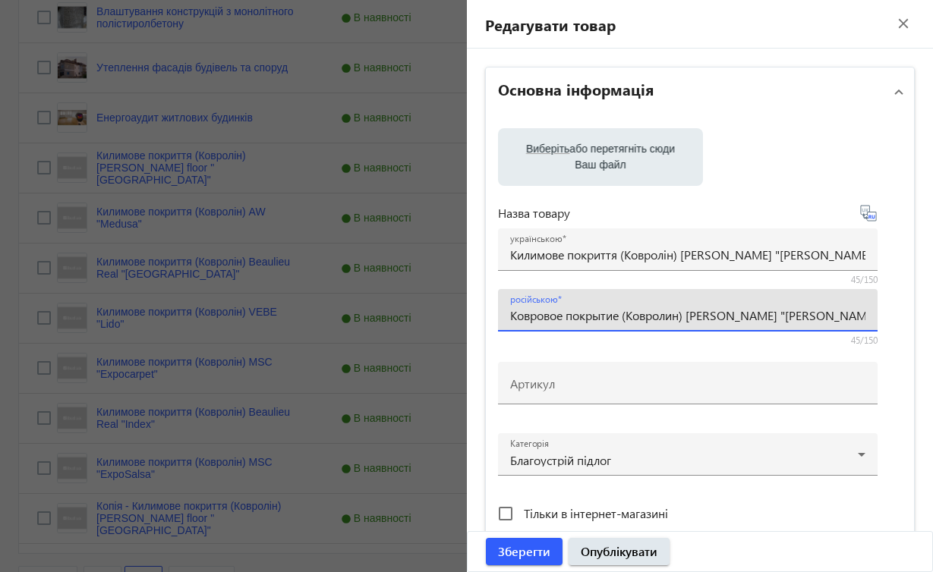
type input "Ковровое покрытие (Ковролин) [PERSON_NAME] "[PERSON_NAME]""
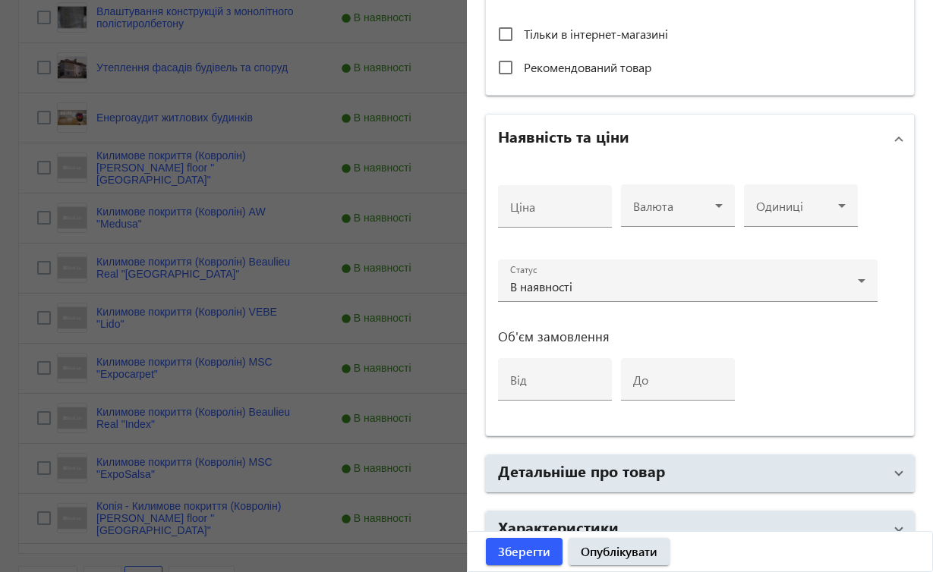
scroll to position [521, 0]
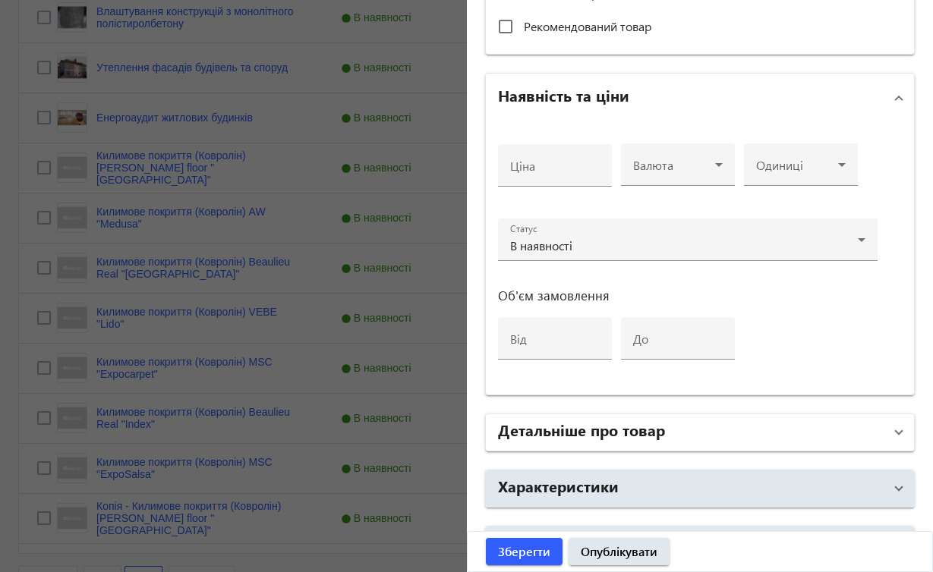
click at [896, 430] on span at bounding box center [899, 432] width 6 height 17
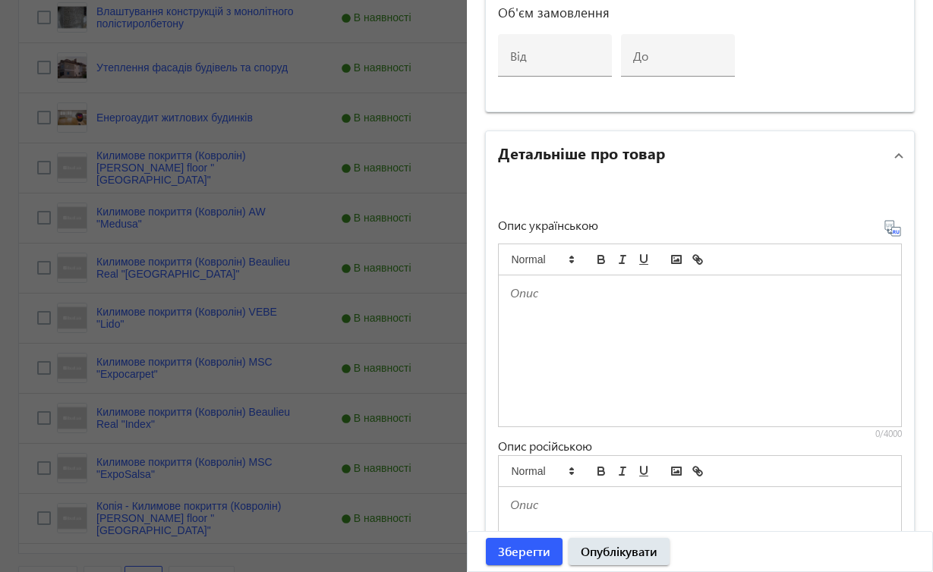
scroll to position [806, 0]
click at [549, 292] on p at bounding box center [700, 290] width 380 height 17
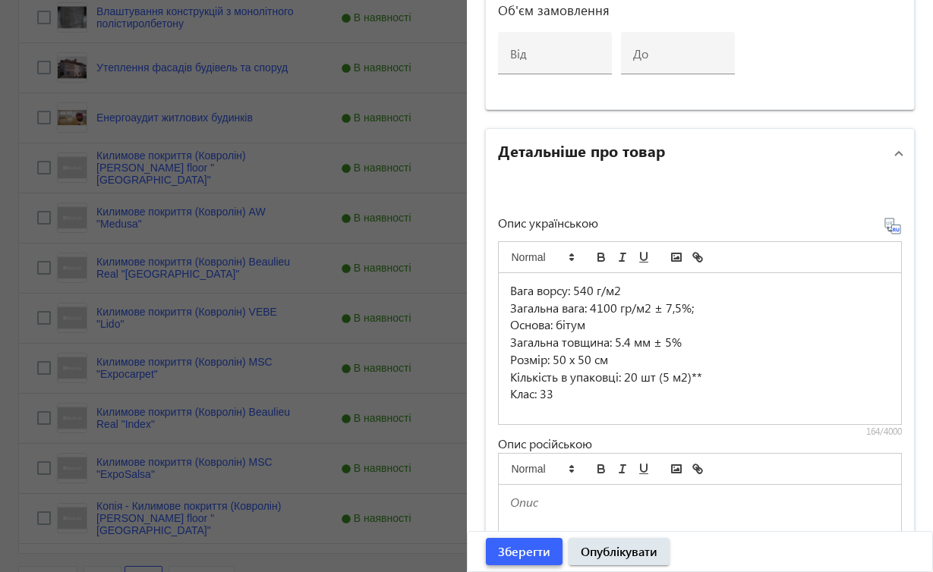
click at [513, 550] on span "Зберегти" at bounding box center [524, 551] width 52 height 17
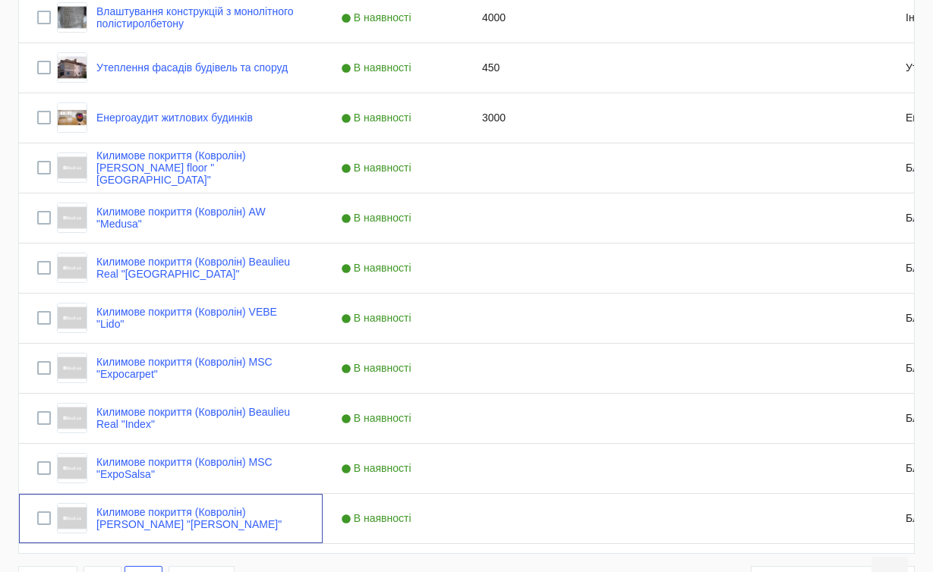
scroll to position [0, 0]
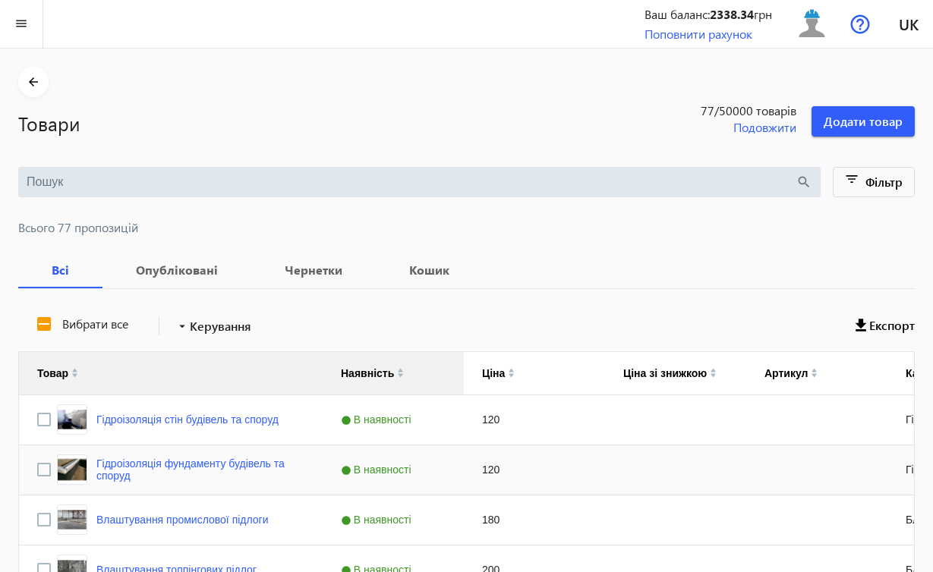
click at [456, 475] on div "В наявності" at bounding box center [393, 470] width 141 height 49
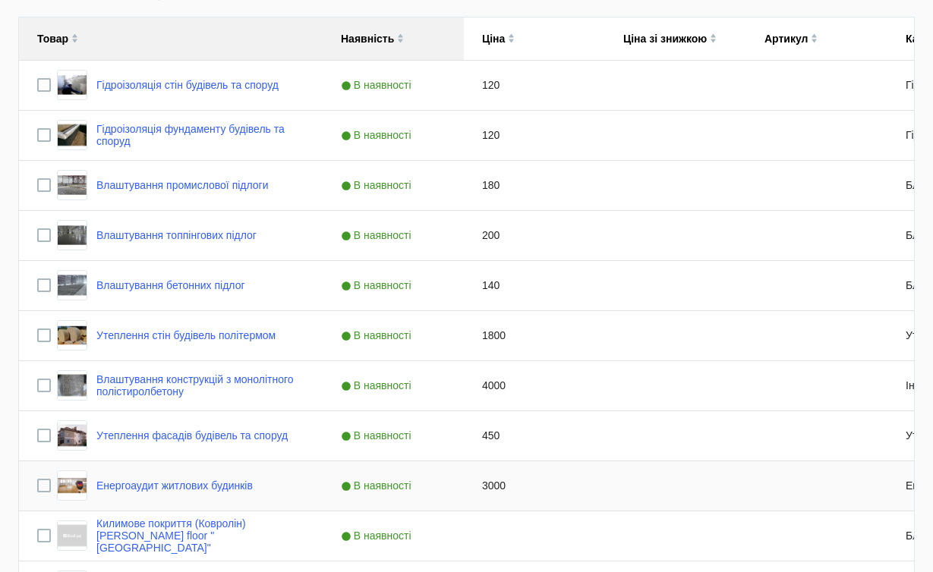
scroll to position [685, 0]
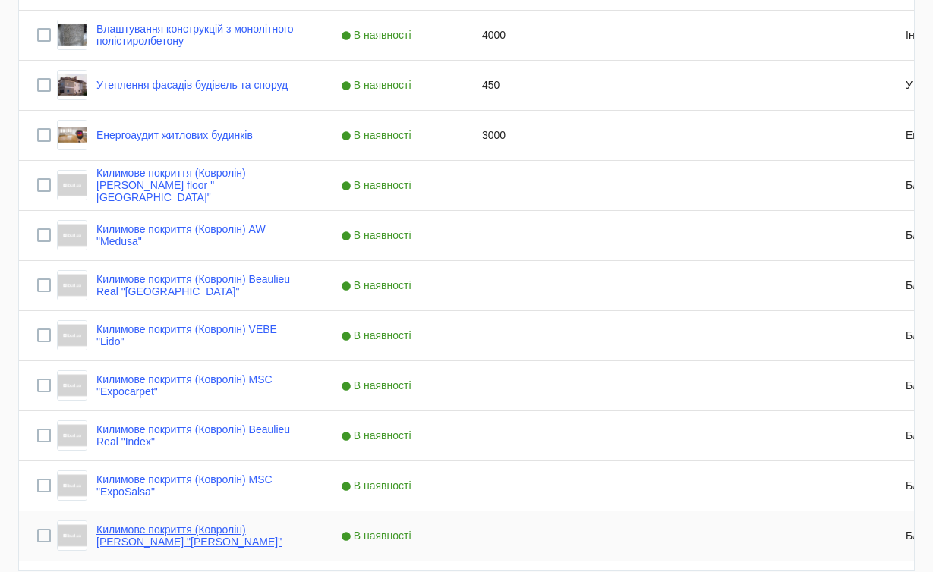
click at [251, 528] on link "Килимове покриття (Ковролін) [PERSON_NAME] "[PERSON_NAME]"" at bounding box center [200, 536] width 208 height 24
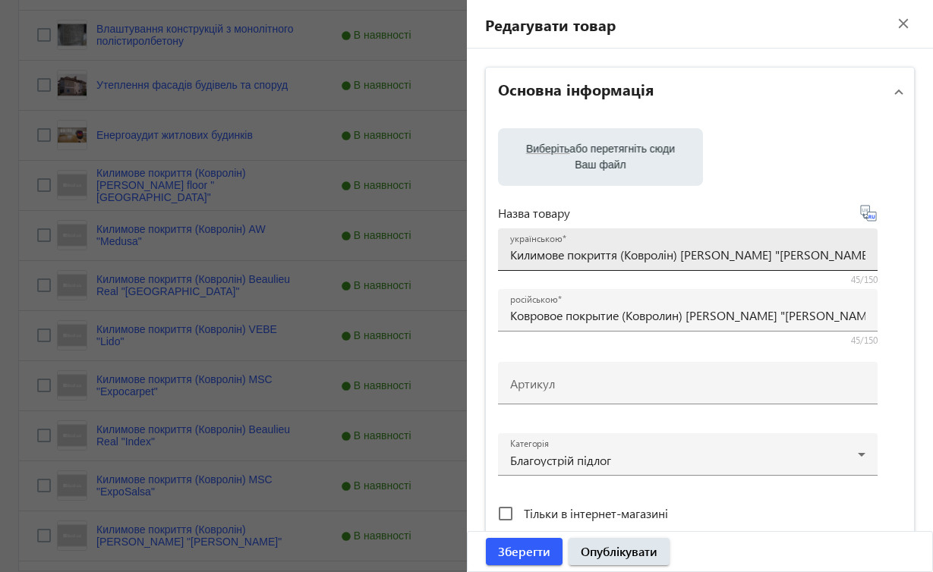
click at [622, 254] on input "Килимове покриття (Ковролін) [PERSON_NAME] "[PERSON_NAME]"" at bounding box center [687, 255] width 355 height 16
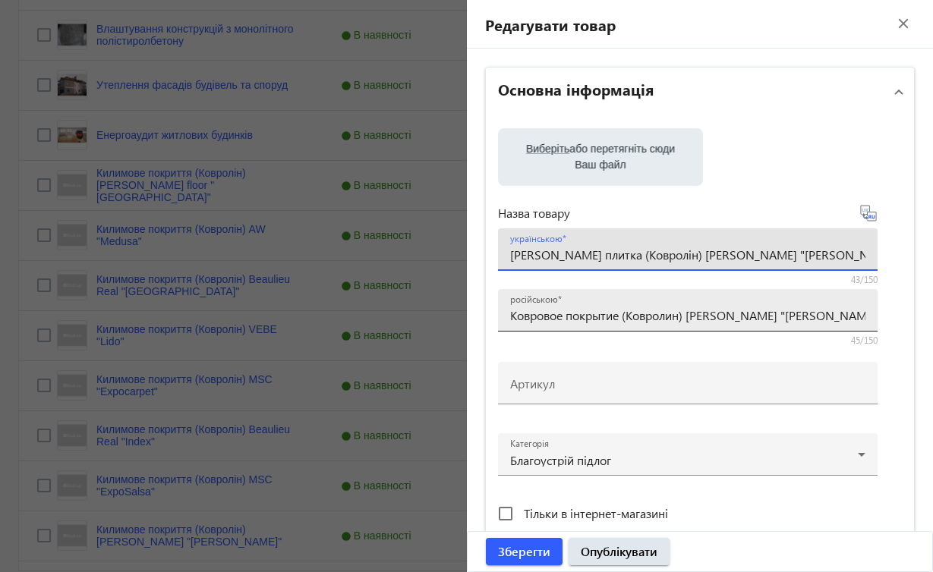
type input "[PERSON_NAME] плитка (Ковролін) [PERSON_NAME] "[PERSON_NAME]""
click at [623, 316] on input "Ковровое покрытие (Ковролин) [PERSON_NAME] "[PERSON_NAME]"" at bounding box center [687, 315] width 355 height 16
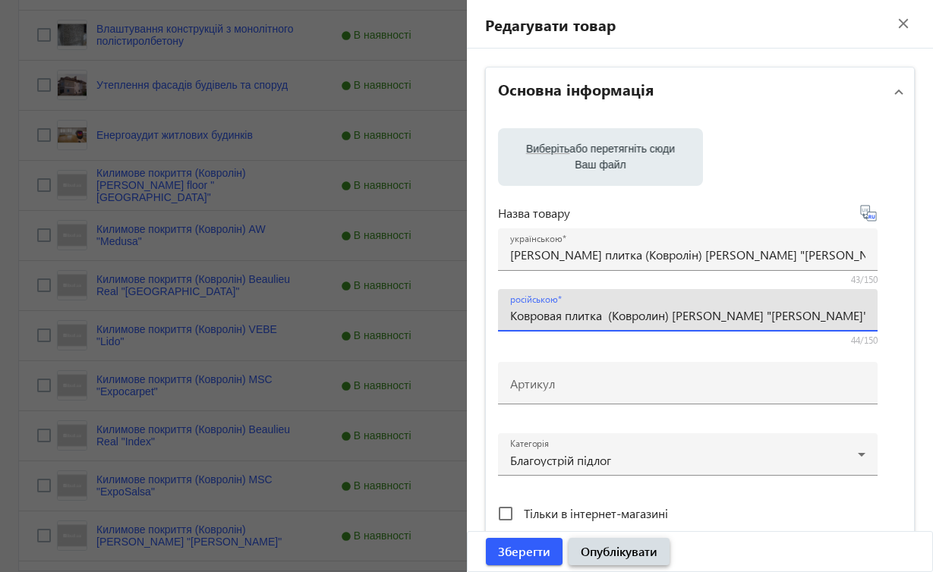
type input "Ковровая плитка (Ковролин) [PERSON_NAME] "[PERSON_NAME]""
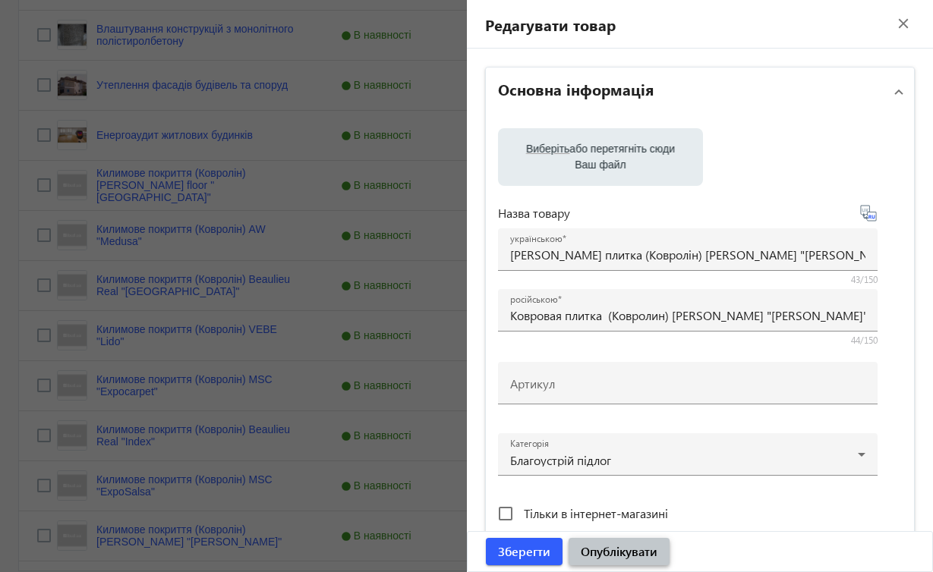
click at [608, 553] on span "Опублікувати" at bounding box center [619, 551] width 77 height 17
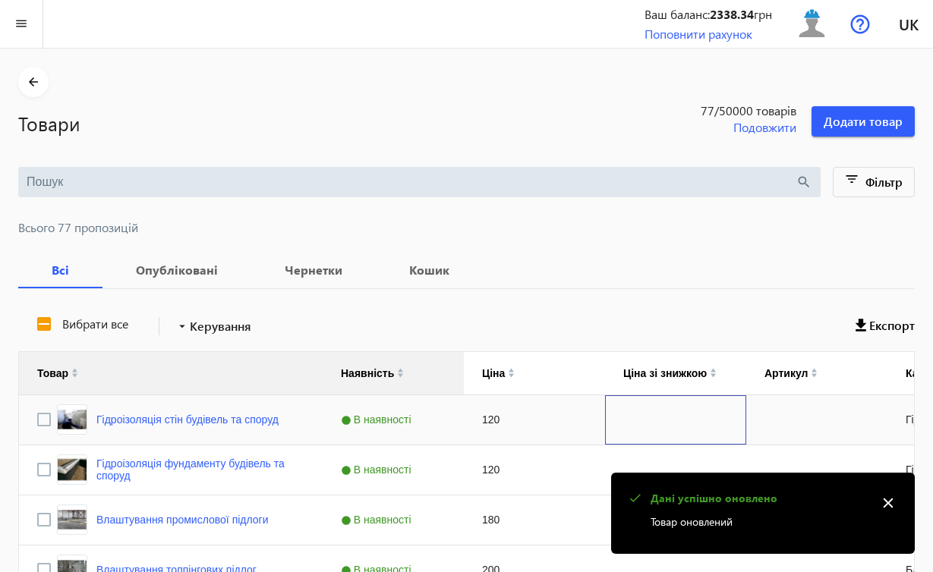
click at [699, 432] on div "Press SPACE to select this row." at bounding box center [675, 419] width 141 height 49
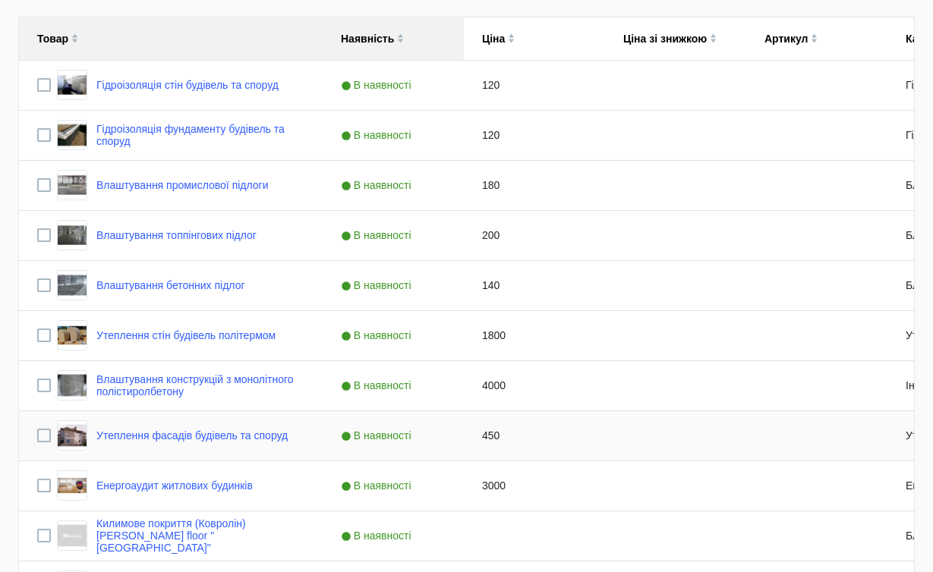
scroll to position [685, 0]
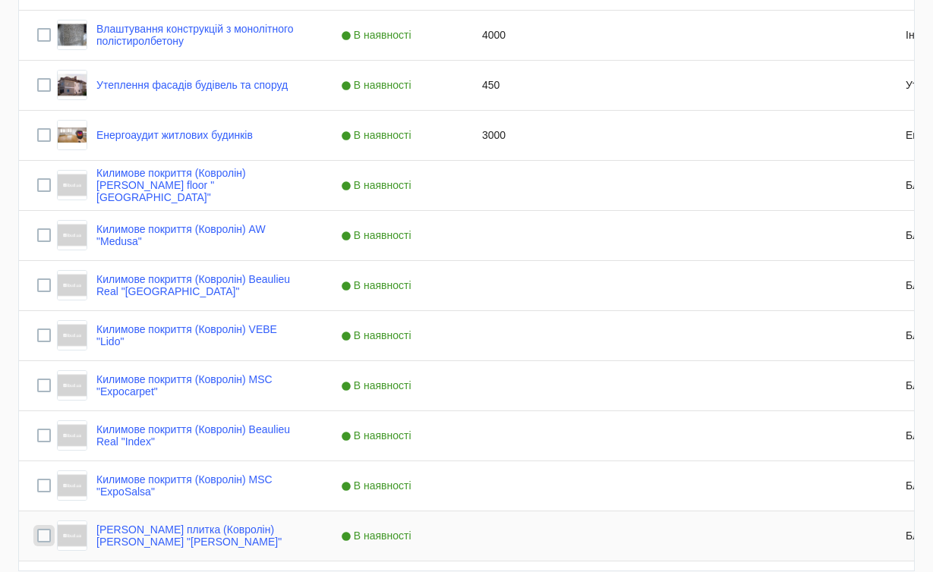
click at [43, 537] on input "Press Space to toggle row selection (unchecked)" at bounding box center [44, 536] width 14 height 14
checkbox input "true"
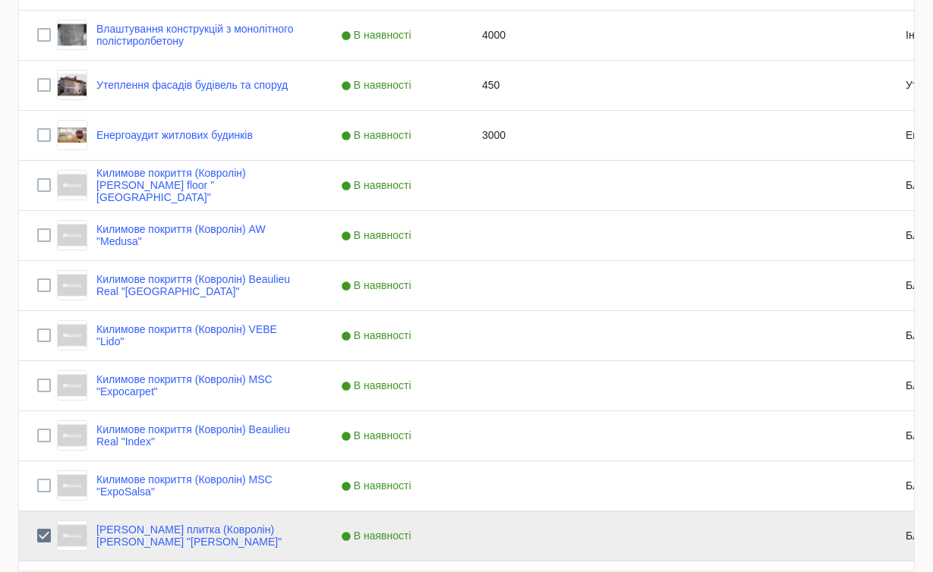
scroll to position [335, 0]
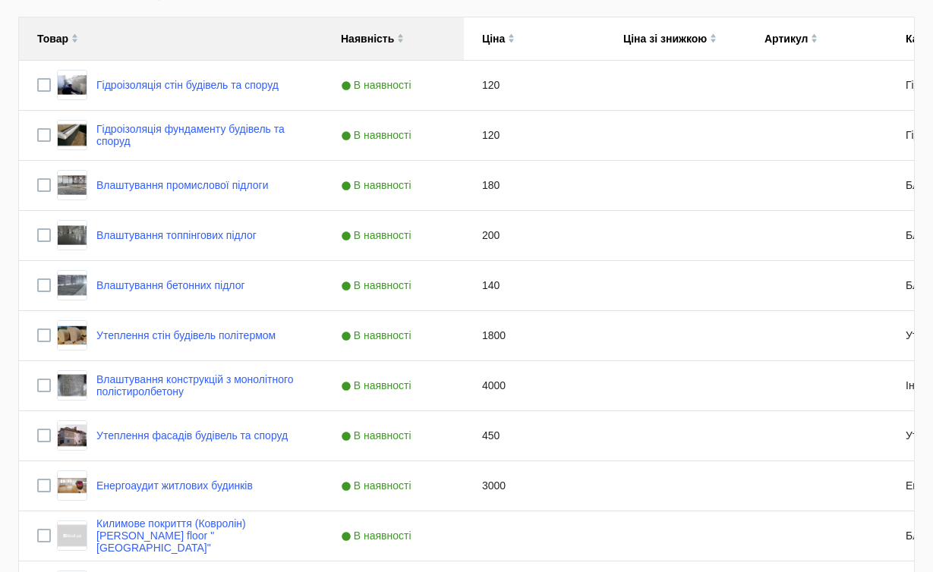
click at [398, 35] on img at bounding box center [400, 35] width 7 height 5
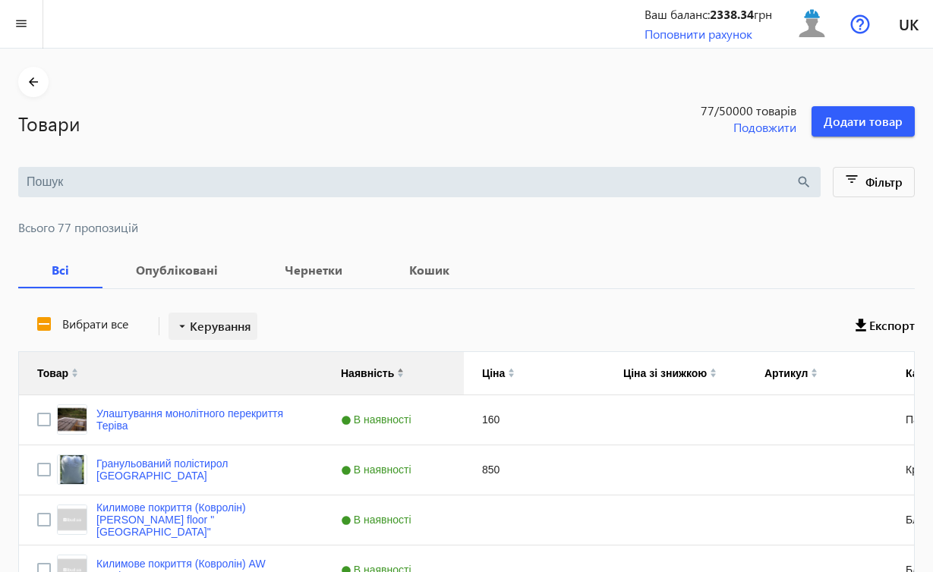
click at [223, 321] on span "Керування" at bounding box center [220, 326] width 61 height 18
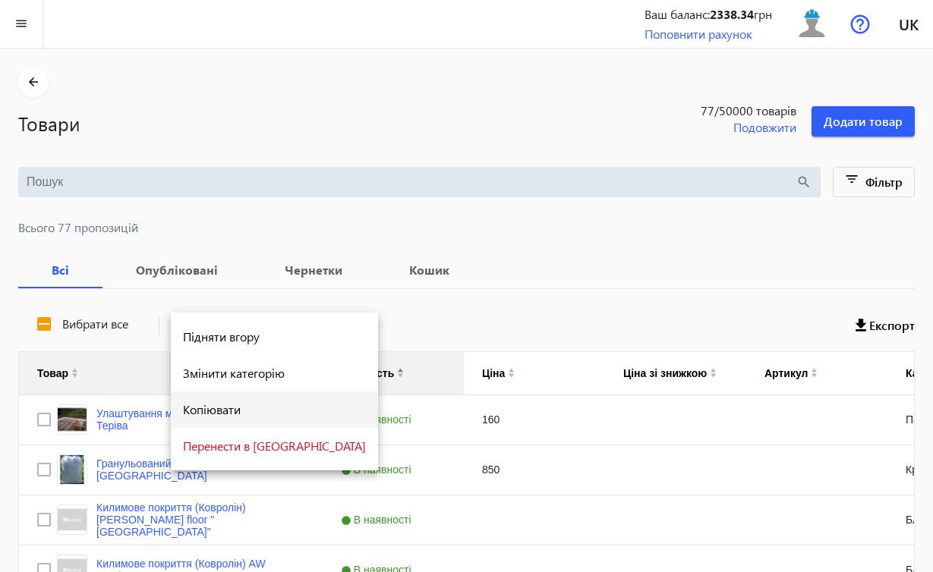
click at [211, 407] on span "Копіювати" at bounding box center [274, 410] width 183 height 12
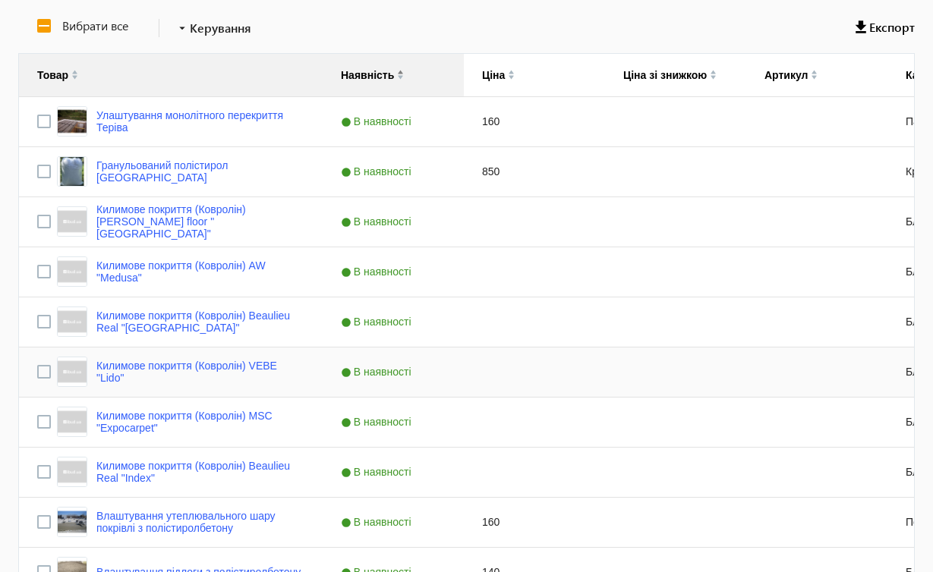
scroll to position [304, 0]
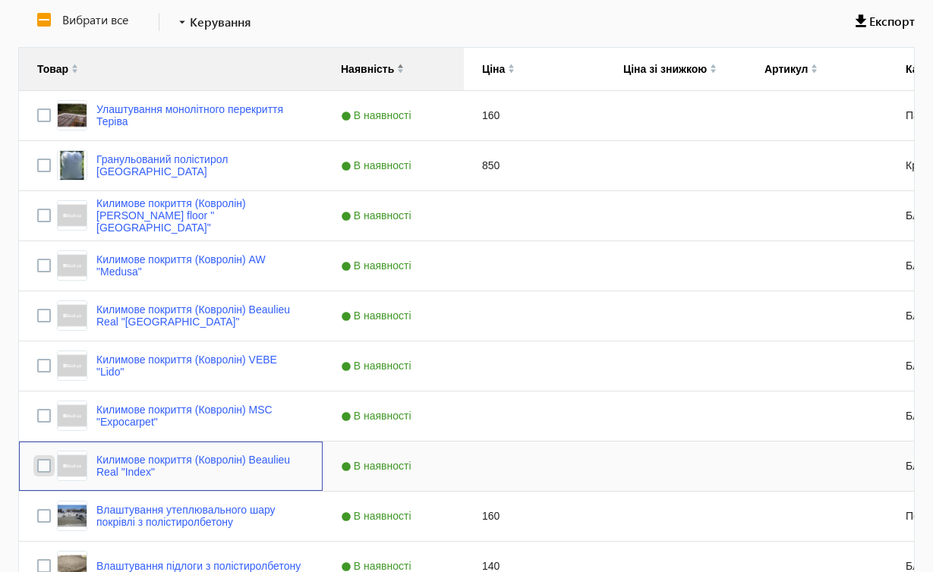
click at [44, 466] on input "Press Space to toggle row selection (unchecked)" at bounding box center [44, 466] width 14 height 14
checkbox input "true"
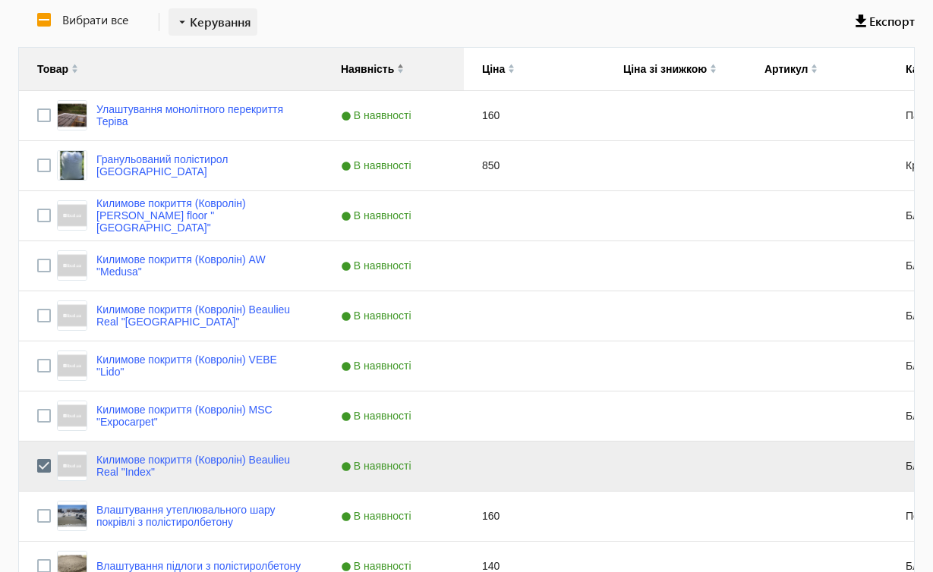
click at [207, 17] on span "Керування" at bounding box center [220, 22] width 61 height 18
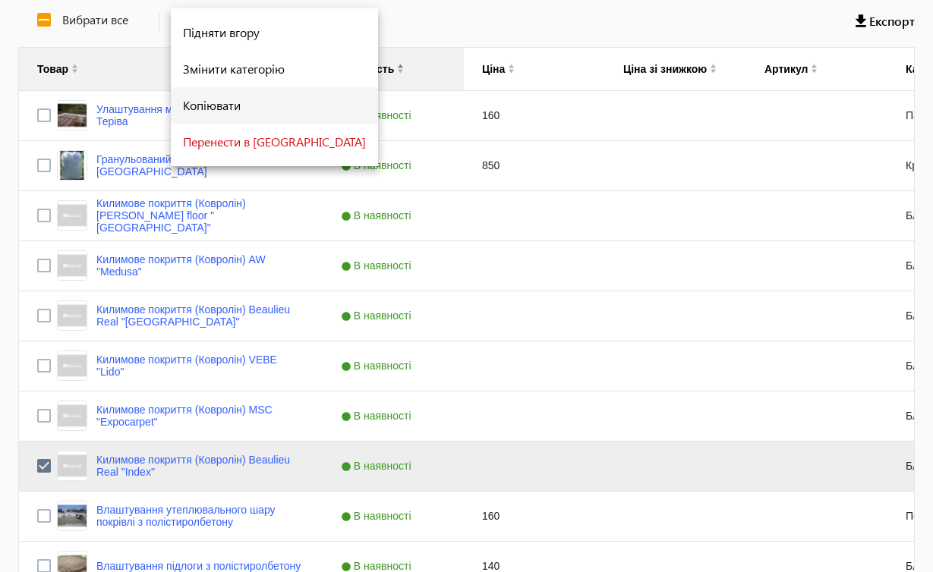
click at [213, 106] on span "Копіювати" at bounding box center [274, 105] width 183 height 12
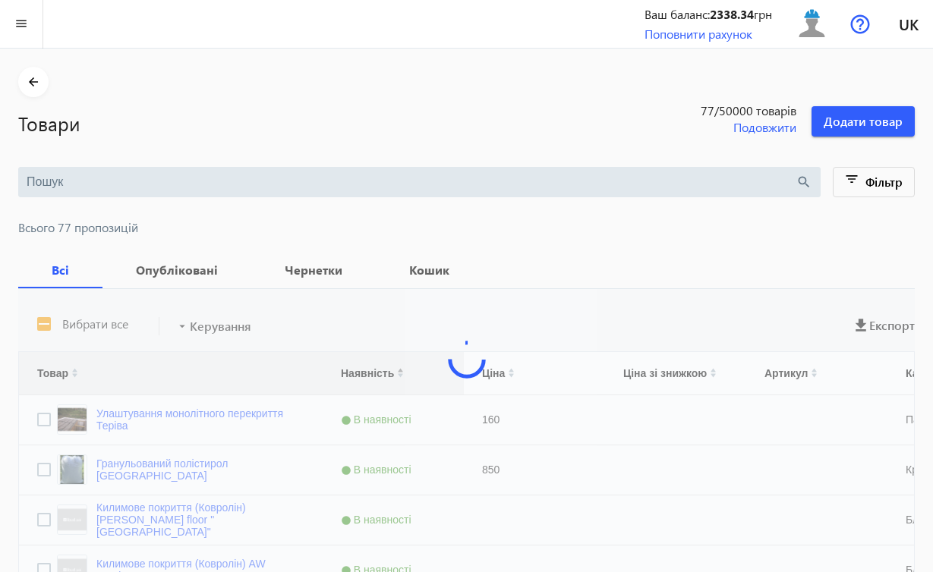
scroll to position [0, 0]
click at [169, 268] on b "Опубліковані" at bounding box center [177, 270] width 112 height 12
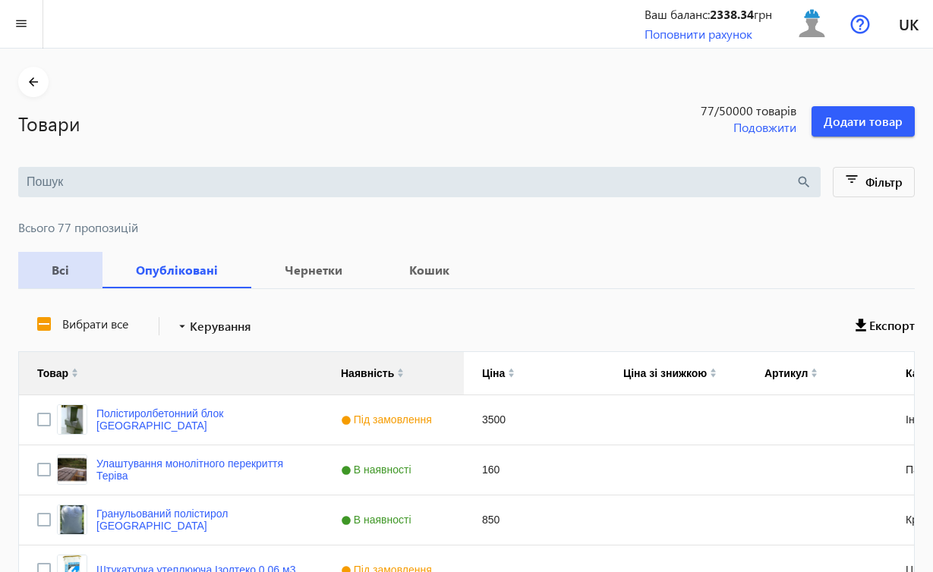
click at [61, 270] on b "Всі" at bounding box center [60, 270] width 48 height 12
click at [550, 417] on div "3500" at bounding box center [534, 419] width 141 height 49
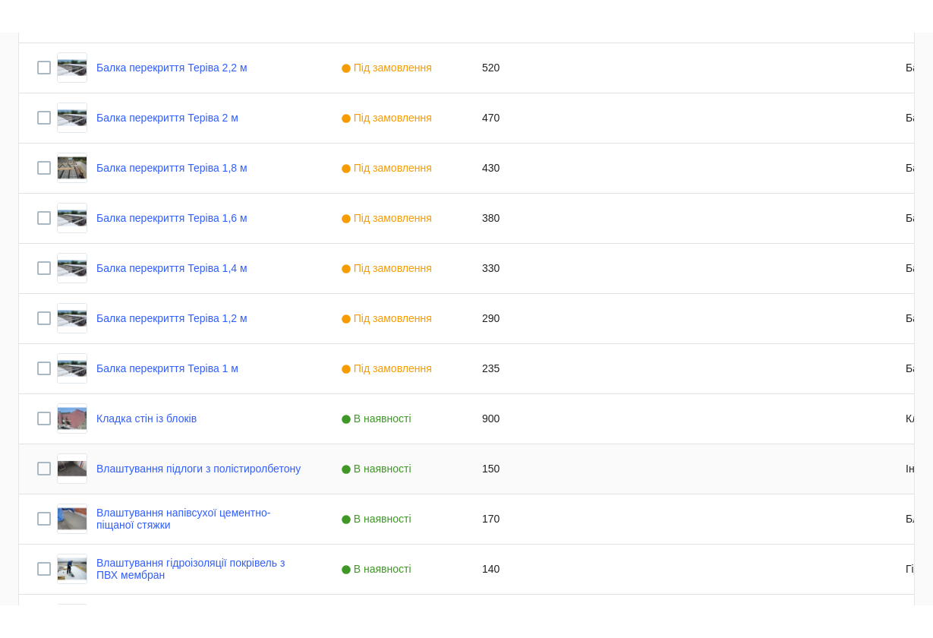
scroll to position [2828, 0]
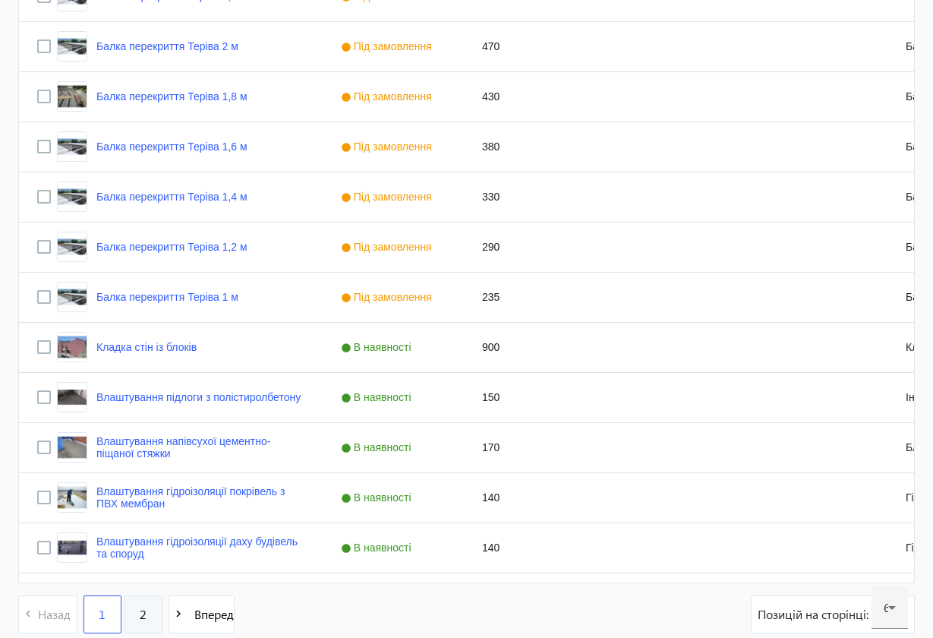
click at [141, 572] on span "2" at bounding box center [143, 614] width 7 height 17
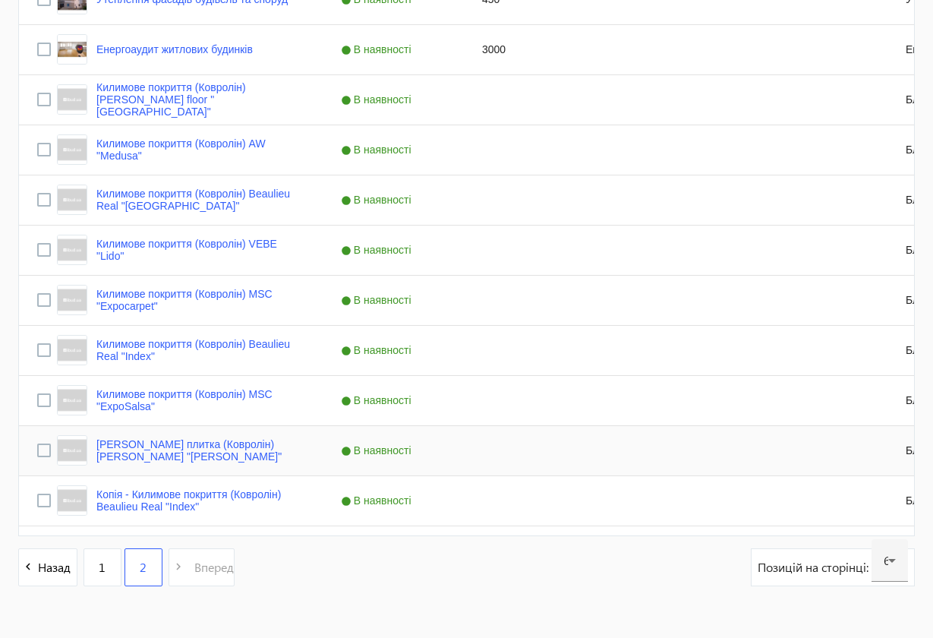
scroll to position [772, 0]
click at [162, 495] on link "Копія - Килимове покриття (Ковролін) Beaulieu Real "Index"" at bounding box center [200, 499] width 208 height 24
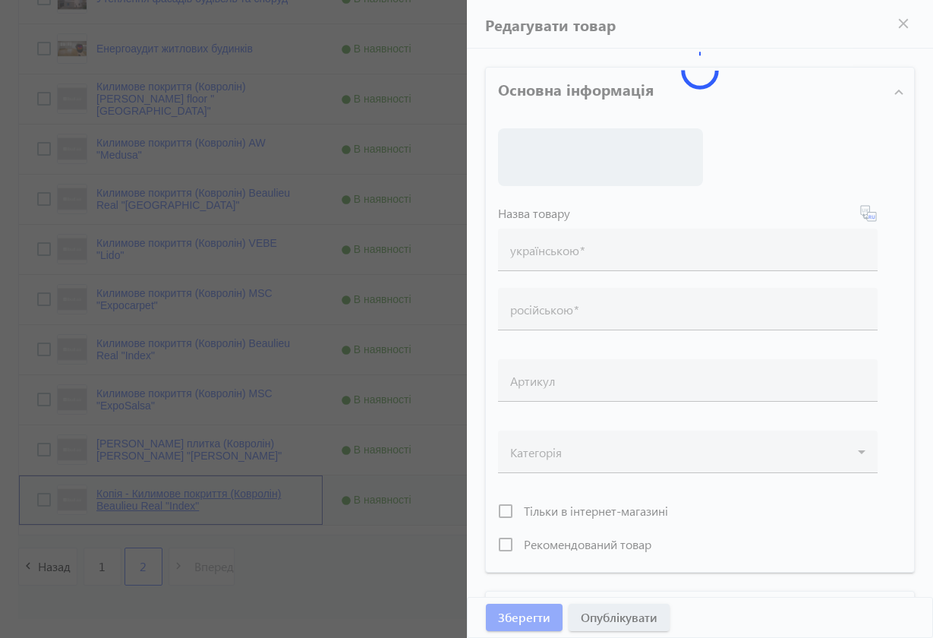
type input "Копія - Килимове покриття (Ковролін) Beaulieu Real "Index""
type input "Копия - Ковровое покрытие (Ковролин) Beaulieu Real "Index""
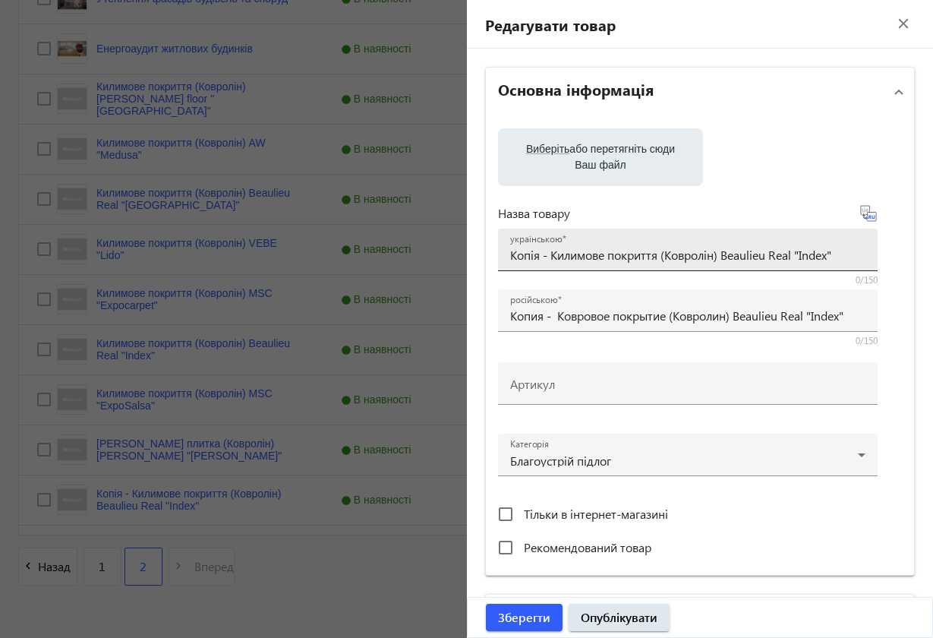
click at [554, 254] on input "Копія - Килимове покриття (Ковролін) Beaulieu Real "Index"" at bounding box center [687, 255] width 355 height 16
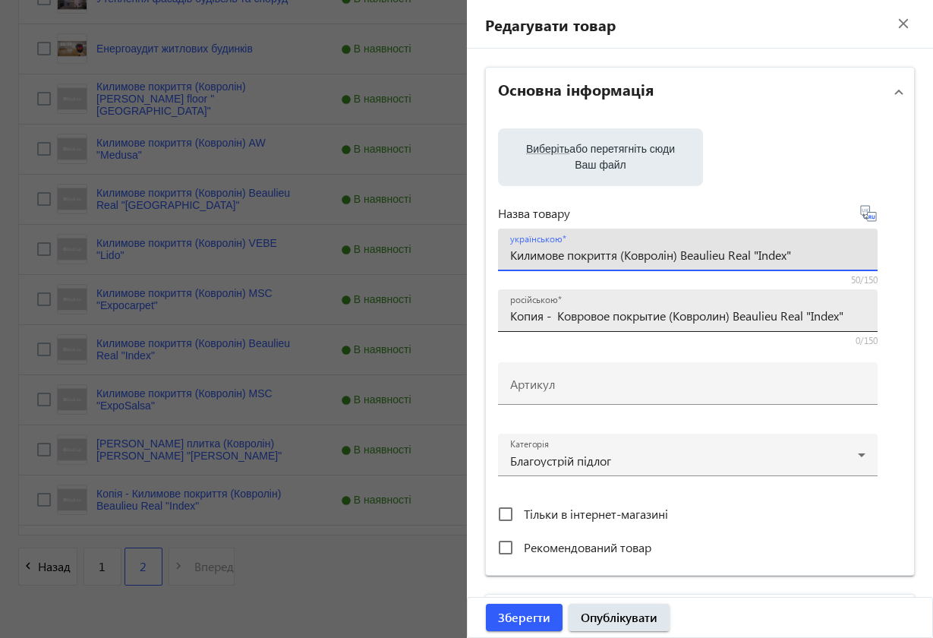
type input "Килимове покриття (Ковролін) Beaulieu Real "Index""
click at [559, 315] on input "Копия - Ковровое покрытие (Ковролин) Beaulieu Real "Index"" at bounding box center [687, 315] width 355 height 16
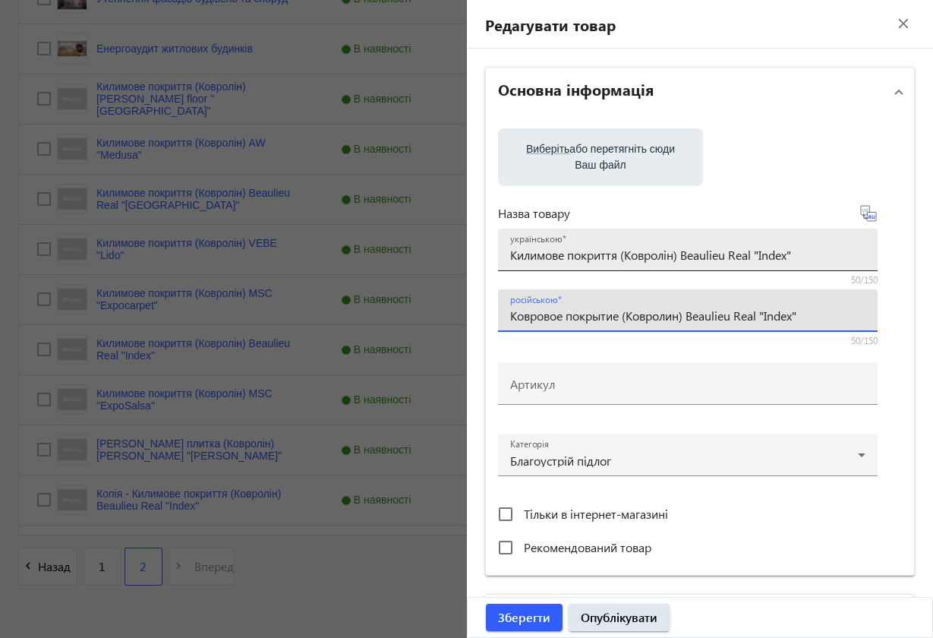
type input "Ковровое покрытие (Ковролин) Beaulieu Real "Index""
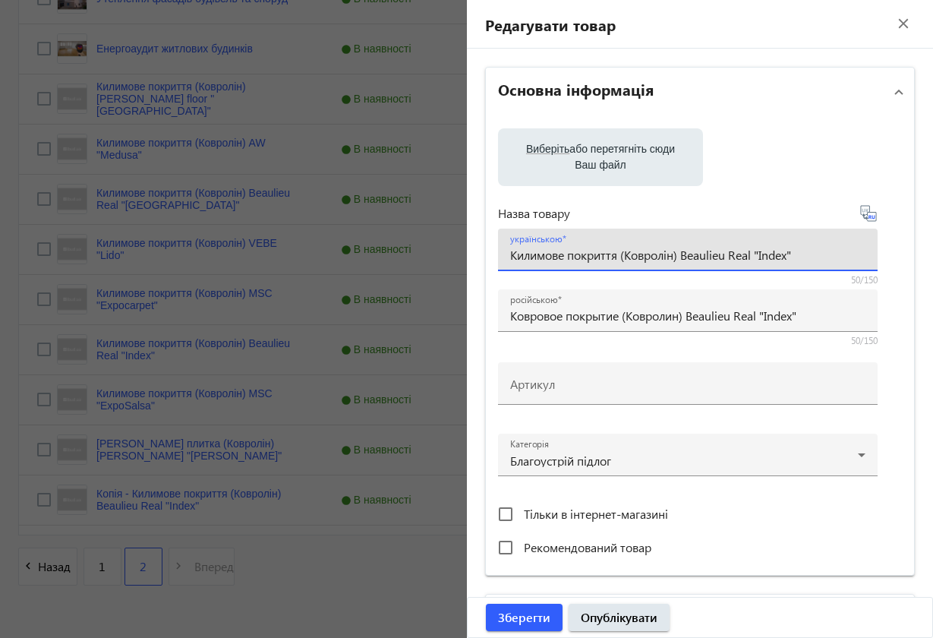
drag, startPoint x: 686, startPoint y: 250, endPoint x: 810, endPoint y: 247, distance: 123.8
click at [810, 247] on input "Килимове покриття (Ковролін) Beaulieu Real "Index"" at bounding box center [687, 255] width 355 height 16
paste input "[PERSON_NAME] "Conclusion Lines"
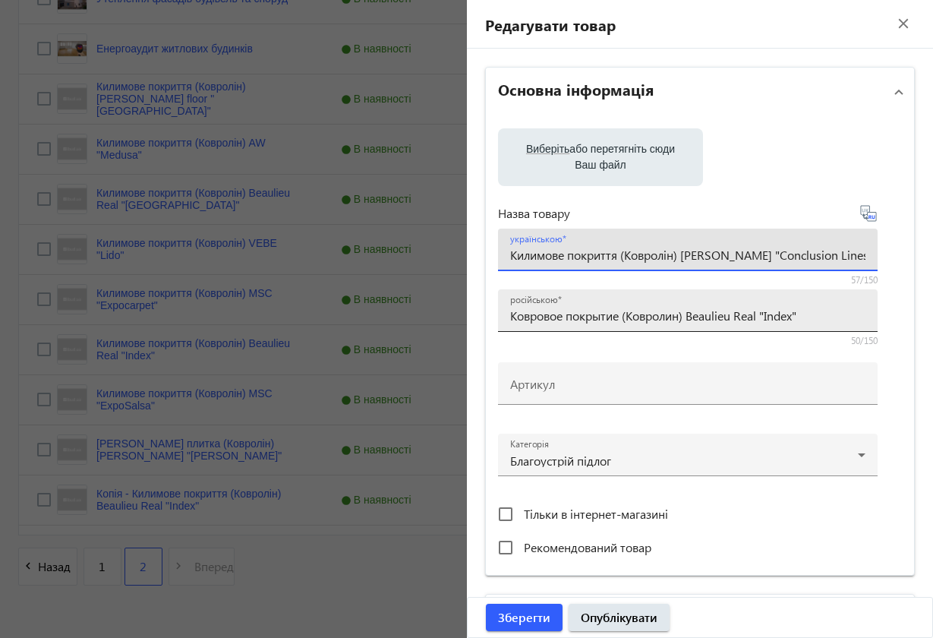
type input "Килимове покриття (Ковролін) [PERSON_NAME] "Conclusion Lines""
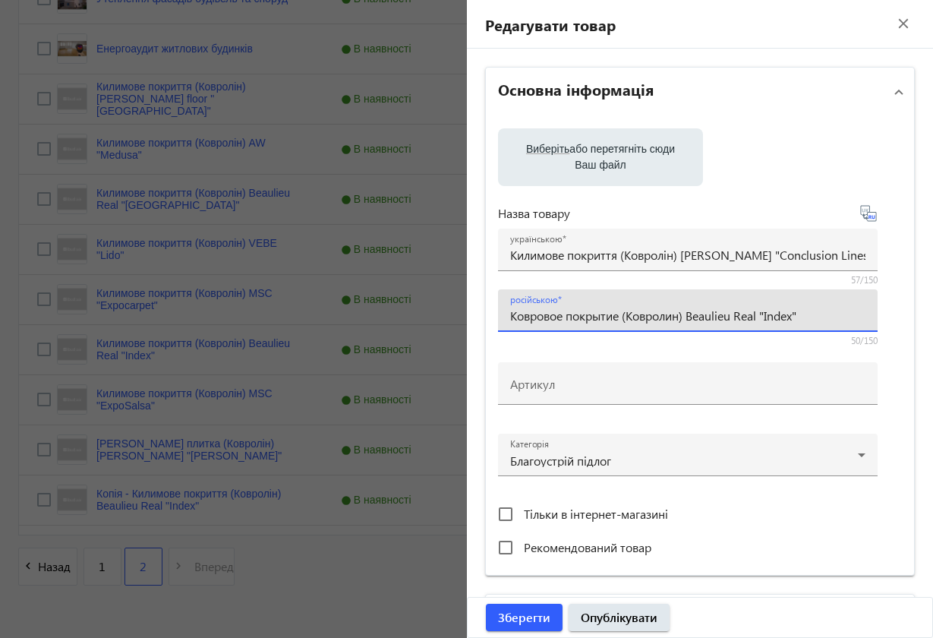
drag, startPoint x: 691, startPoint y: 317, endPoint x: 811, endPoint y: 324, distance: 120.9
click at [811, 324] on div "російською Ковровое покрытие (Ковролин) Beaulieu Real "Index"" at bounding box center [687, 310] width 355 height 43
paste input "[PERSON_NAME] "Conclusion Lines"
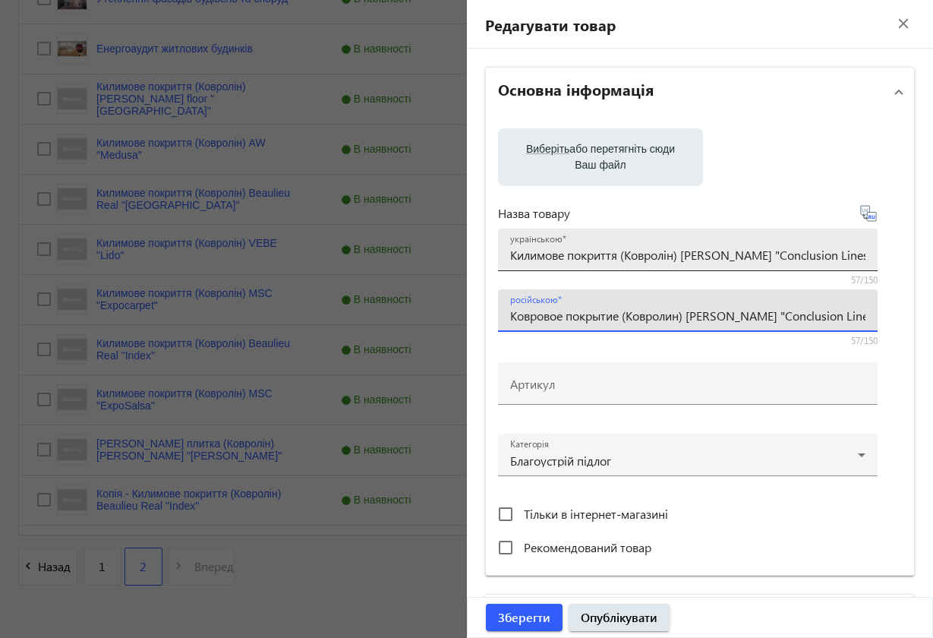
type input "Ковровое покрытие (Ковролин) [PERSON_NAME] "Conclusion Lines""
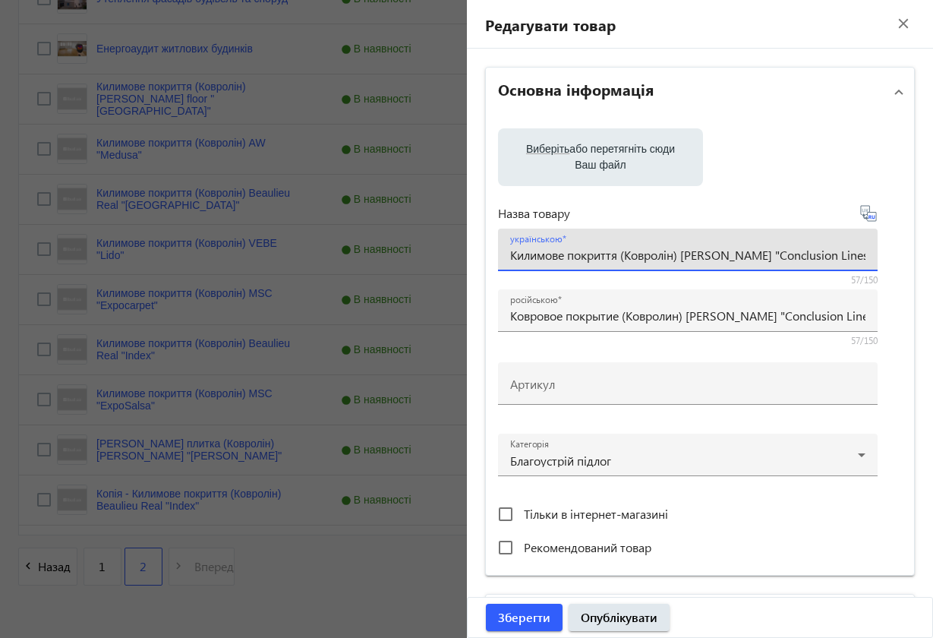
click at [622, 254] on input "Килимове покриття (Ковролін) [PERSON_NAME] "Conclusion Lines"" at bounding box center [687, 255] width 355 height 16
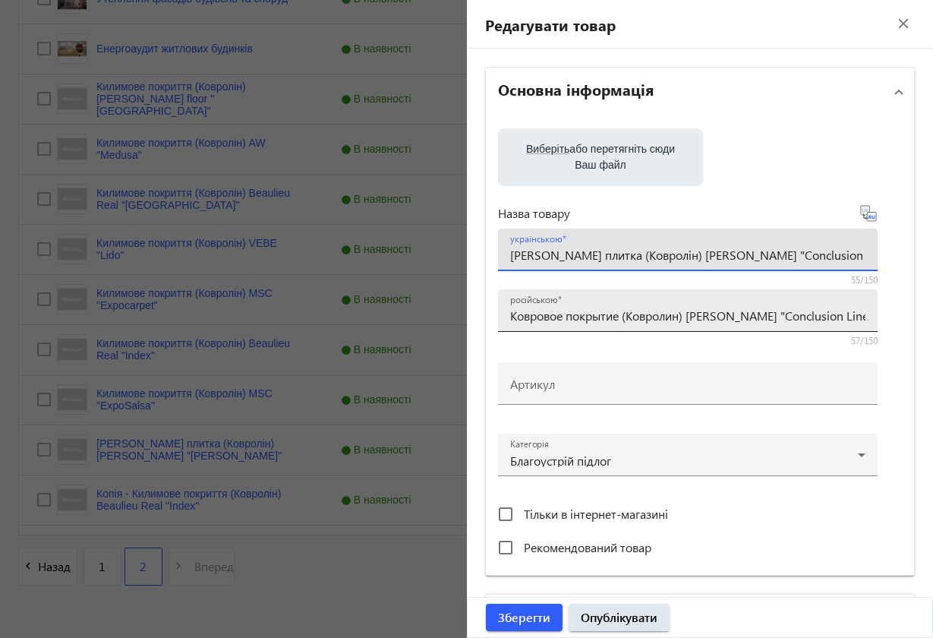
type input "[PERSON_NAME] плитка (Ковролін) [PERSON_NAME] "Conclusion Lines""
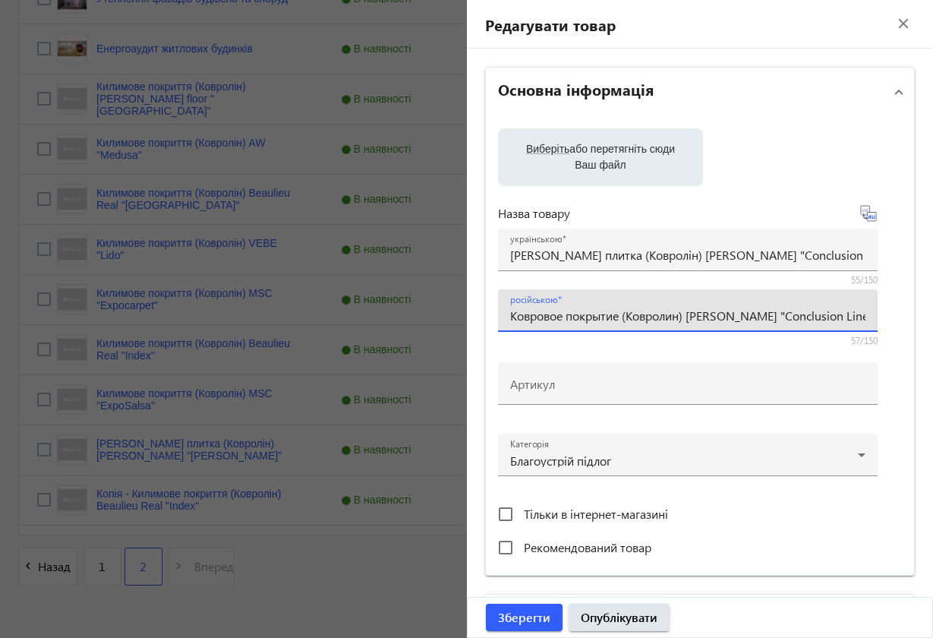
click at [623, 317] on input "Ковровое покрытие (Ковролин) [PERSON_NAME] "Conclusion Lines"" at bounding box center [687, 315] width 355 height 16
type input "Ковровая плитка (Ковролин) [PERSON_NAME] "Conclusion Lines""
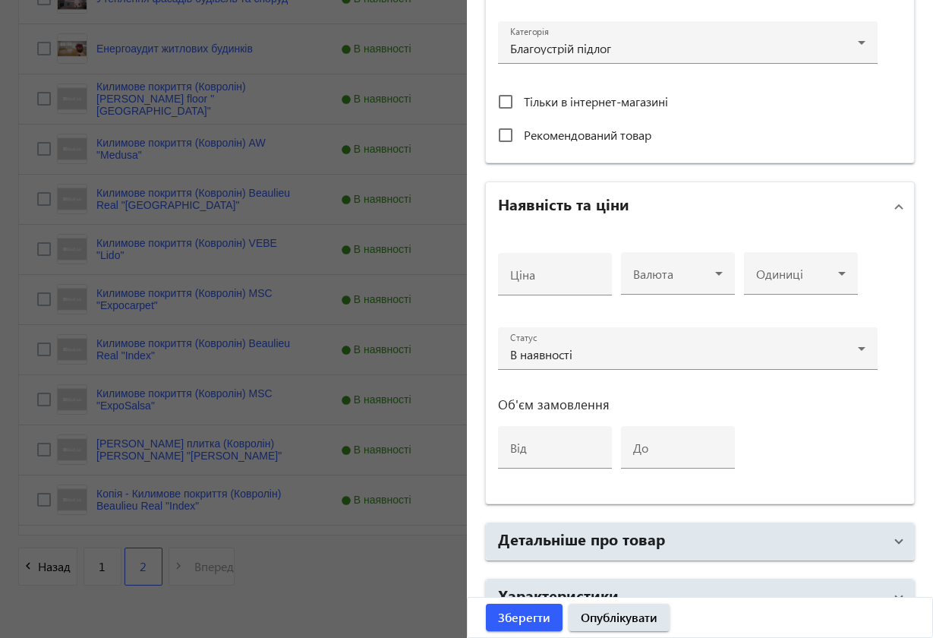
scroll to position [417, 0]
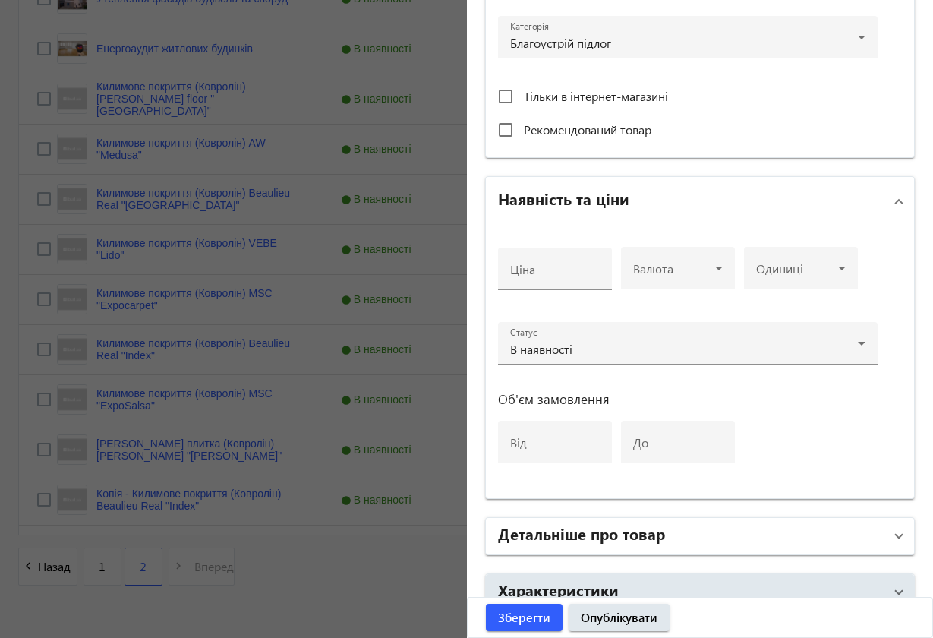
click at [896, 534] on span at bounding box center [899, 536] width 6 height 17
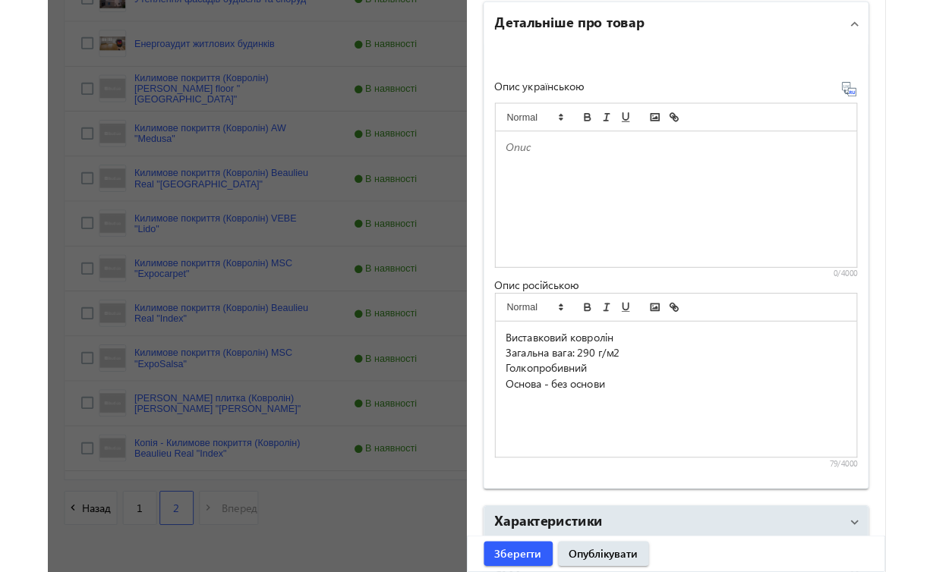
scroll to position [927, 0]
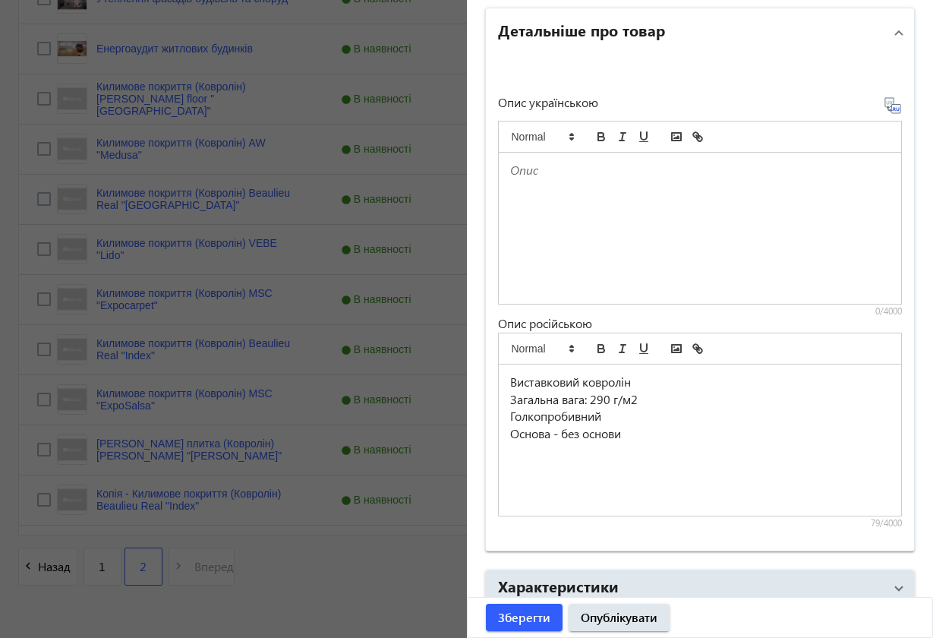
click at [632, 432] on p "Основа - без основи" at bounding box center [700, 433] width 380 height 17
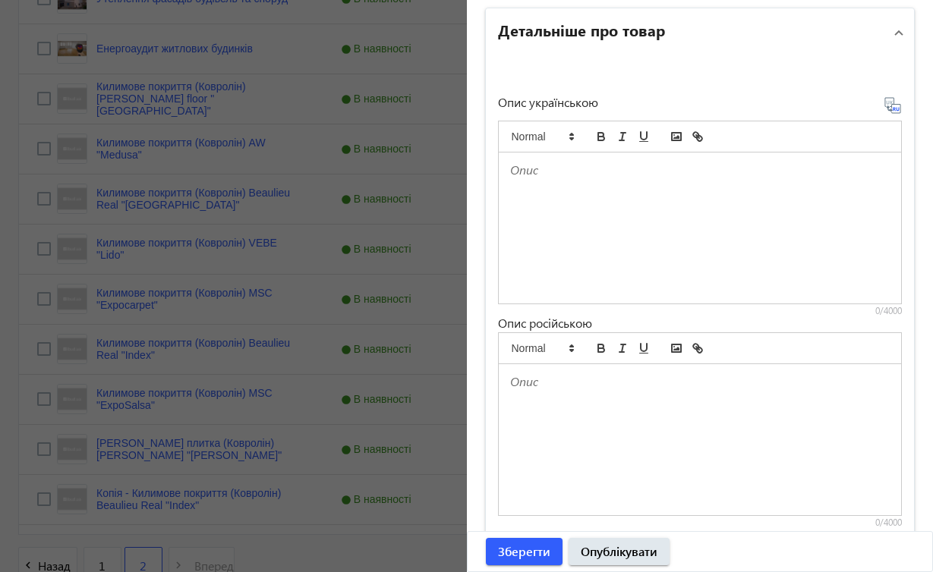
click at [558, 188] on div at bounding box center [700, 228] width 403 height 151
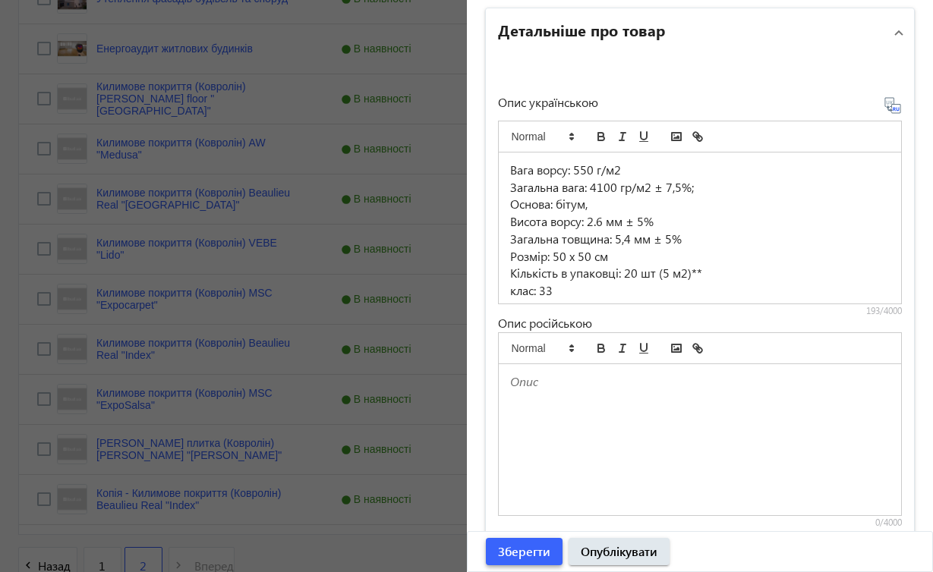
click at [508, 546] on span "Зберегти" at bounding box center [524, 551] width 52 height 17
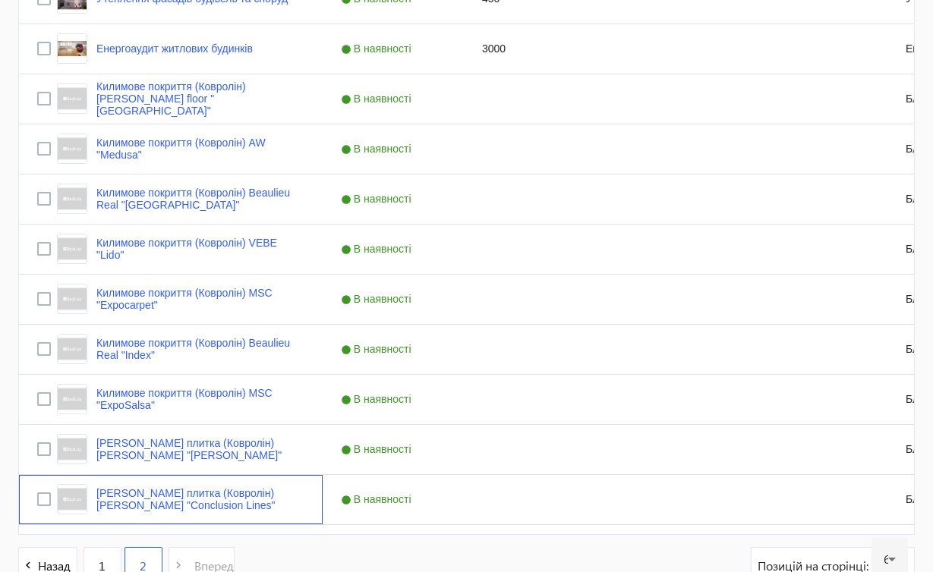
scroll to position [0, 0]
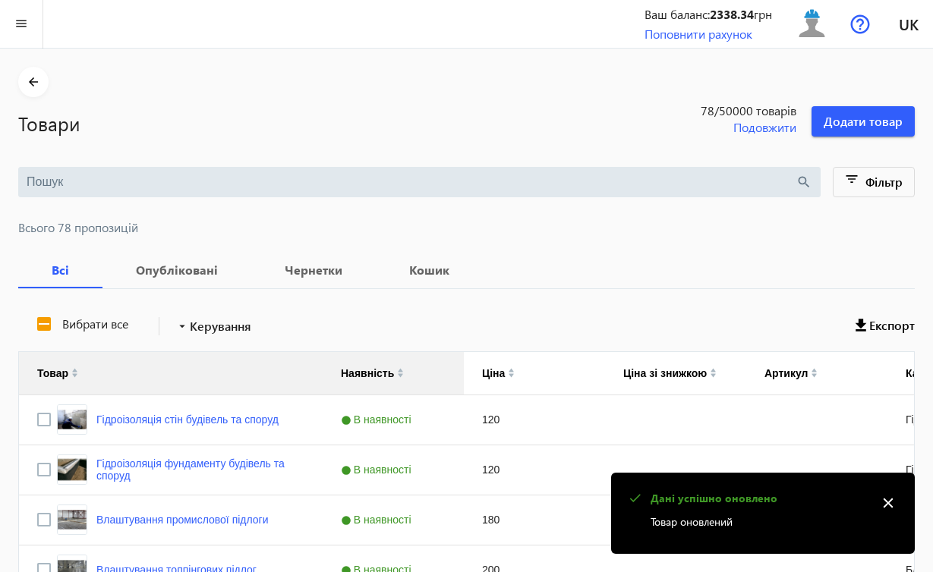
click at [884, 502] on mat-icon "close" at bounding box center [888, 503] width 23 height 23
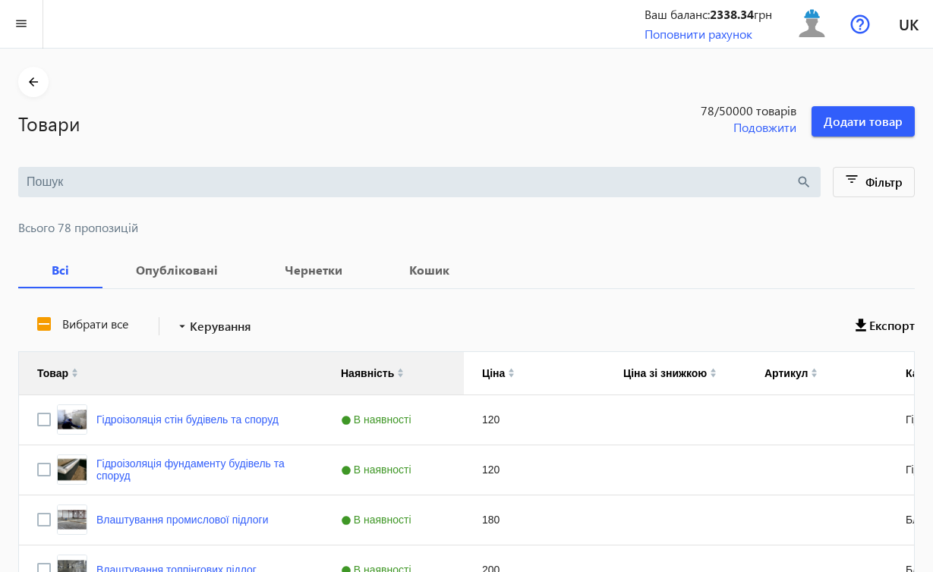
click at [884, 502] on div "Press SPACE to select this row." at bounding box center [816, 520] width 141 height 49
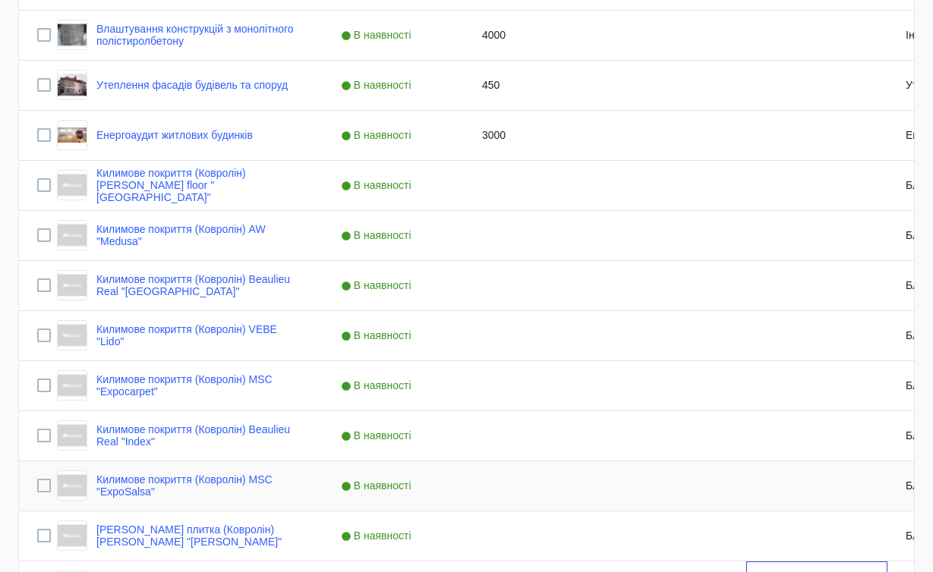
scroll to position [724, 0]
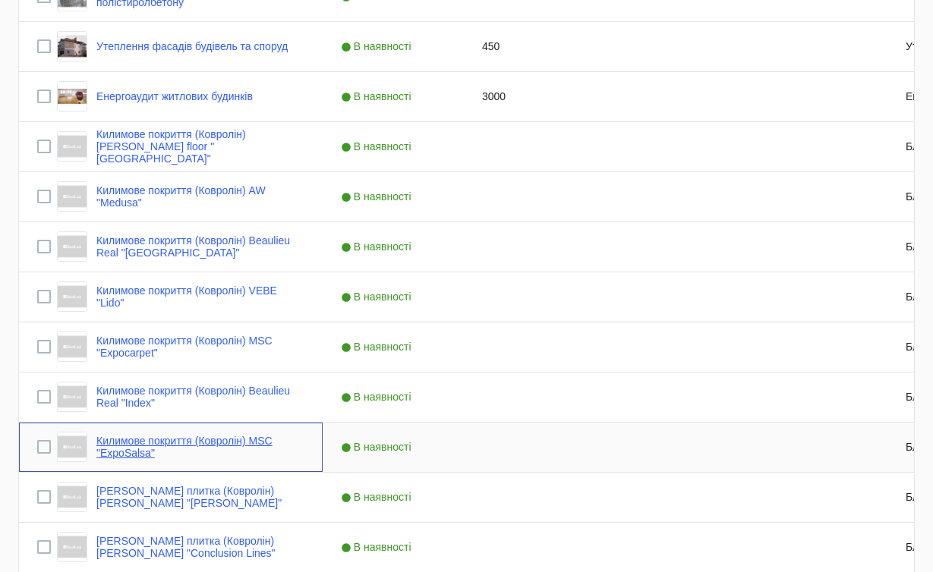
click at [273, 440] on link "Килимове покриття (Ковролін) MSC "ExpoSalsa"" at bounding box center [200, 447] width 208 height 24
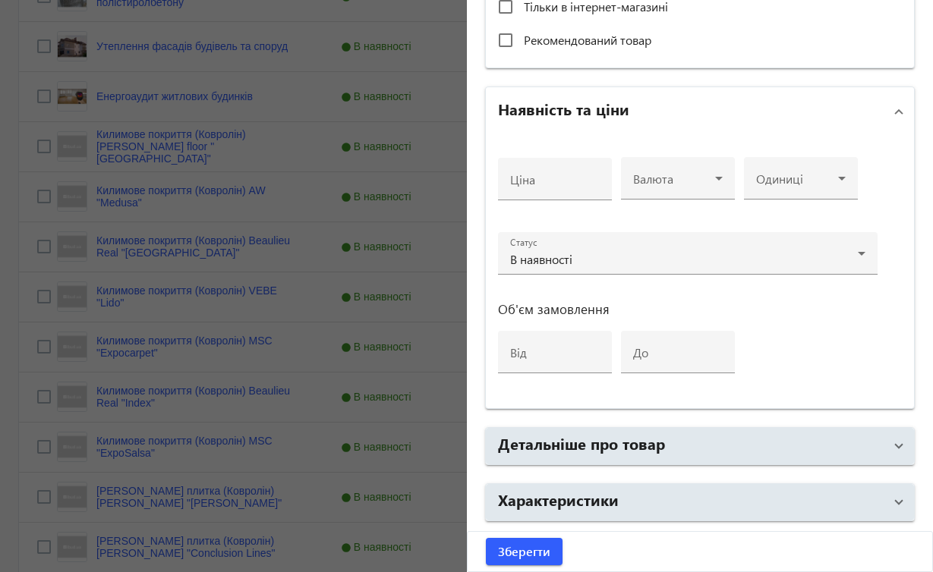
scroll to position [519, 0]
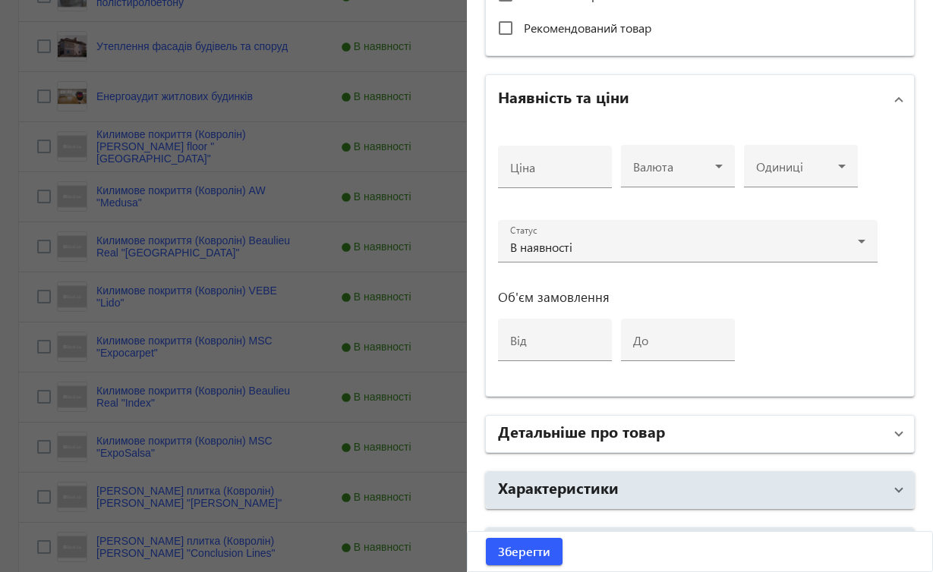
click at [893, 431] on mat-expansion-panel-header "Детальніше про товар" at bounding box center [700, 434] width 429 height 36
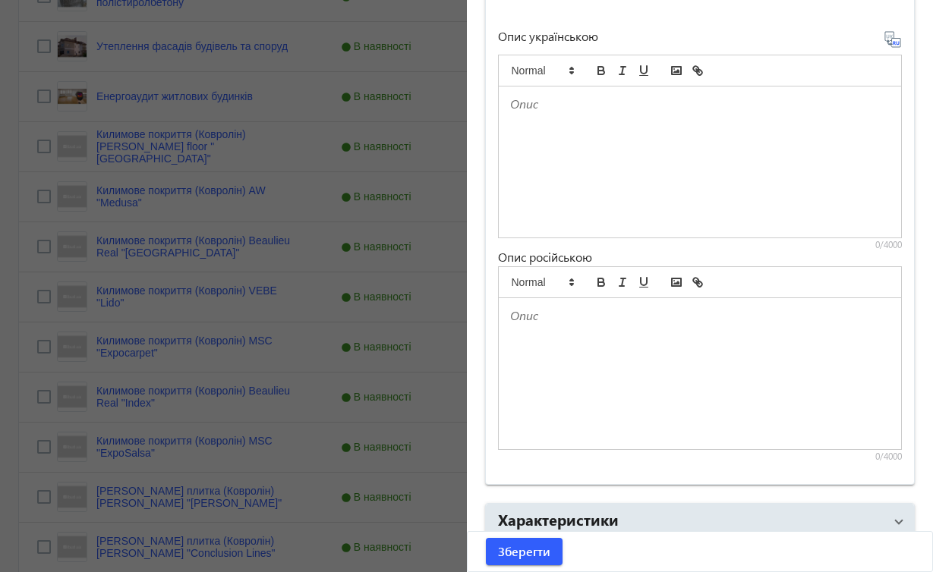
scroll to position [1006, 0]
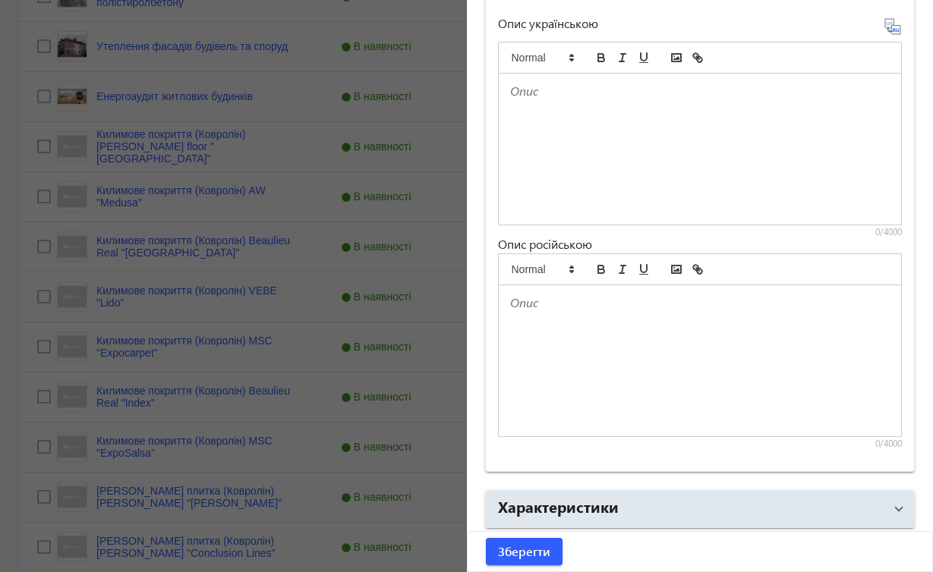
click at [625, 88] on p at bounding box center [700, 91] width 380 height 17
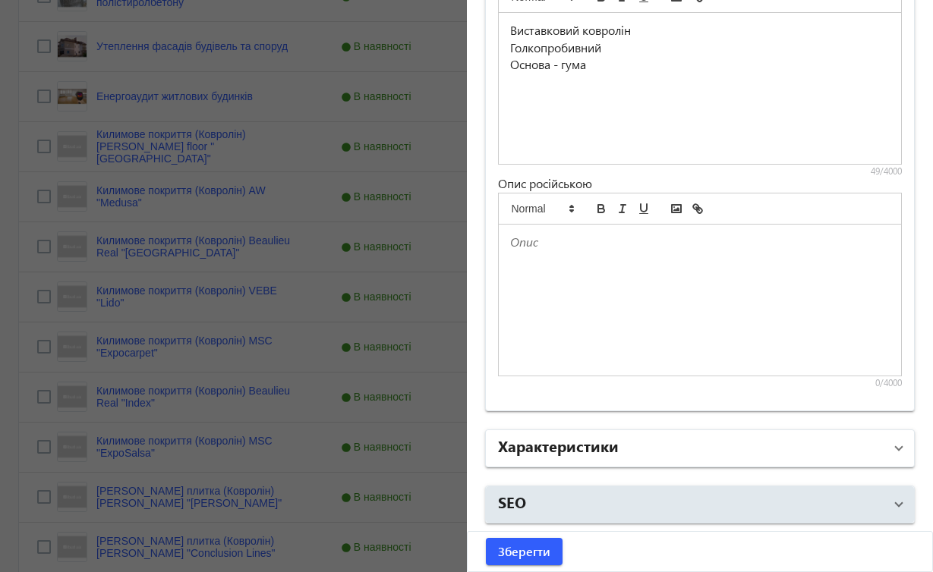
click at [896, 450] on span at bounding box center [899, 448] width 6 height 17
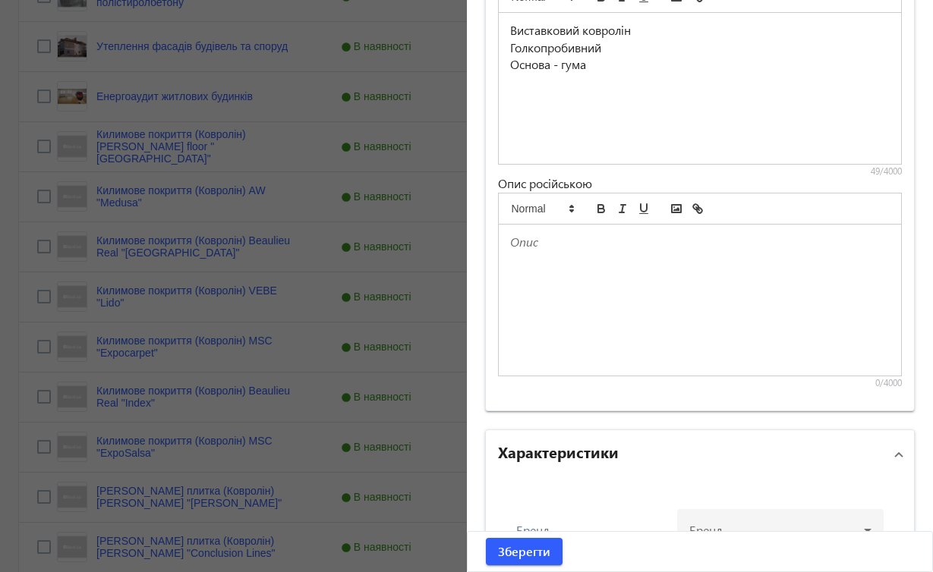
scroll to position [1227, 0]
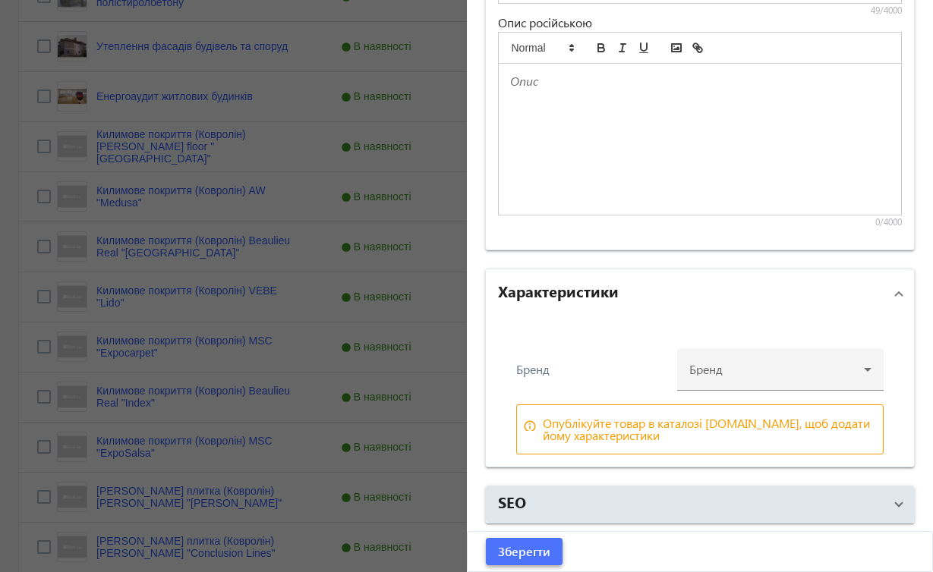
click at [542, 550] on span "Зберегти" at bounding box center [524, 551] width 52 height 17
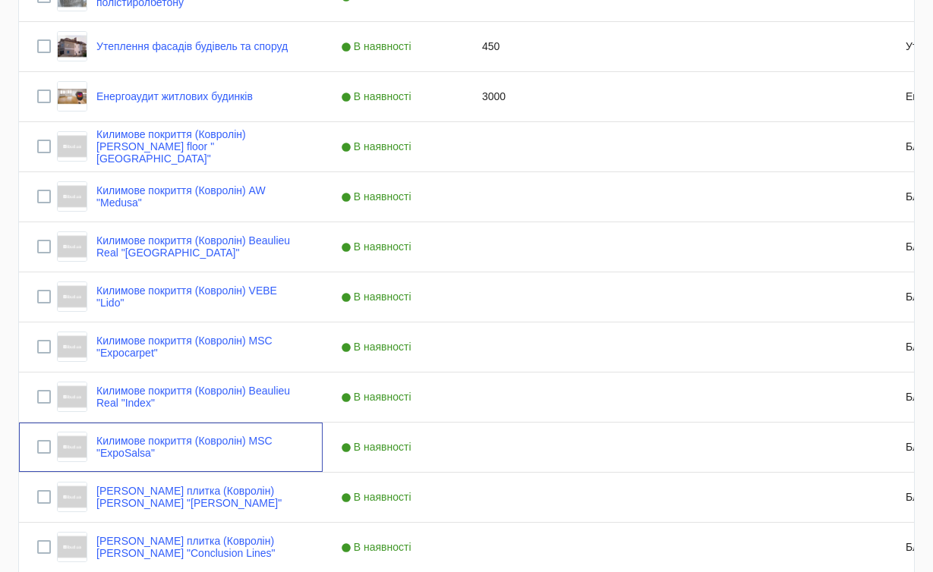
scroll to position [0, 0]
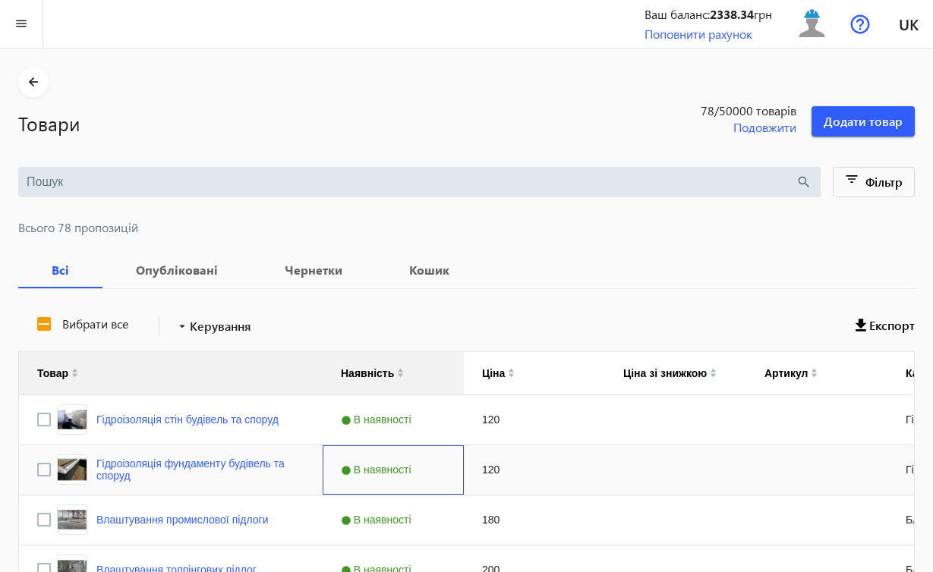
click at [456, 468] on div "В наявності" at bounding box center [393, 470] width 141 height 49
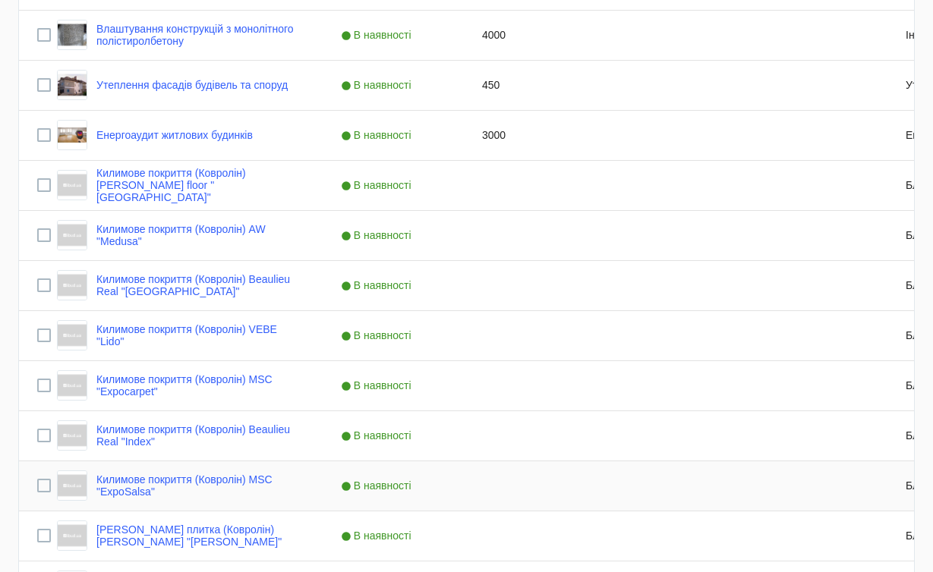
scroll to position [724, 0]
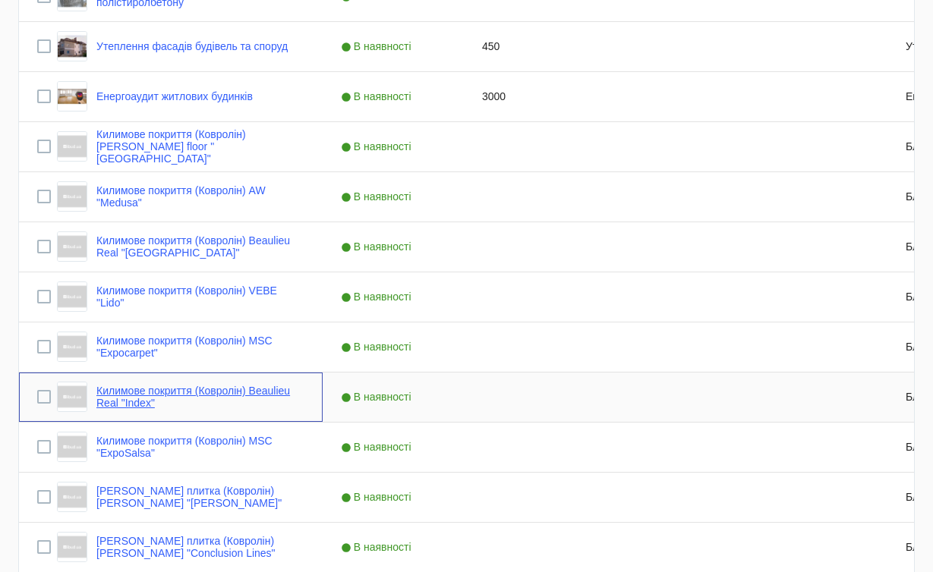
click at [269, 392] on link "Килимове покриття (Ковролін) Beaulieu Real "Index"" at bounding box center [200, 397] width 208 height 24
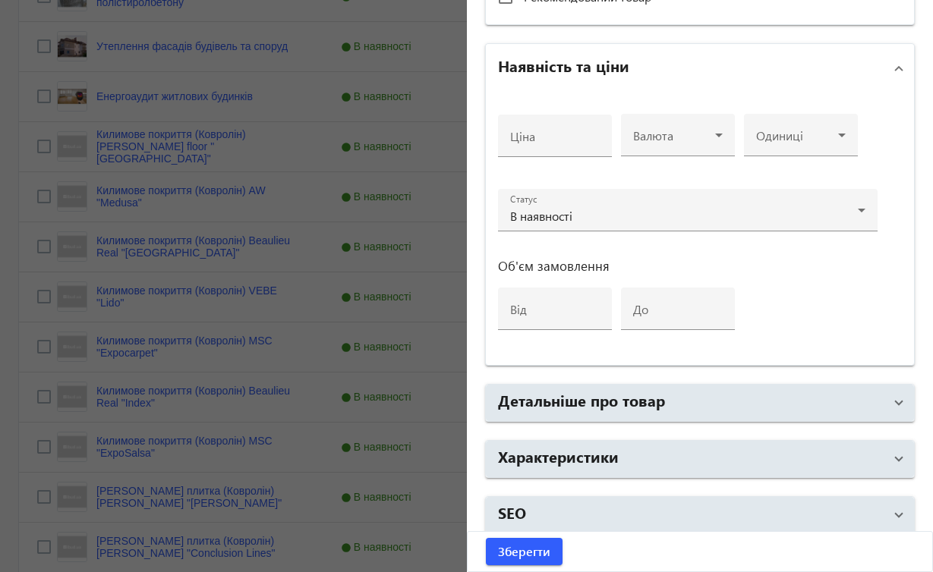
scroll to position [561, 0]
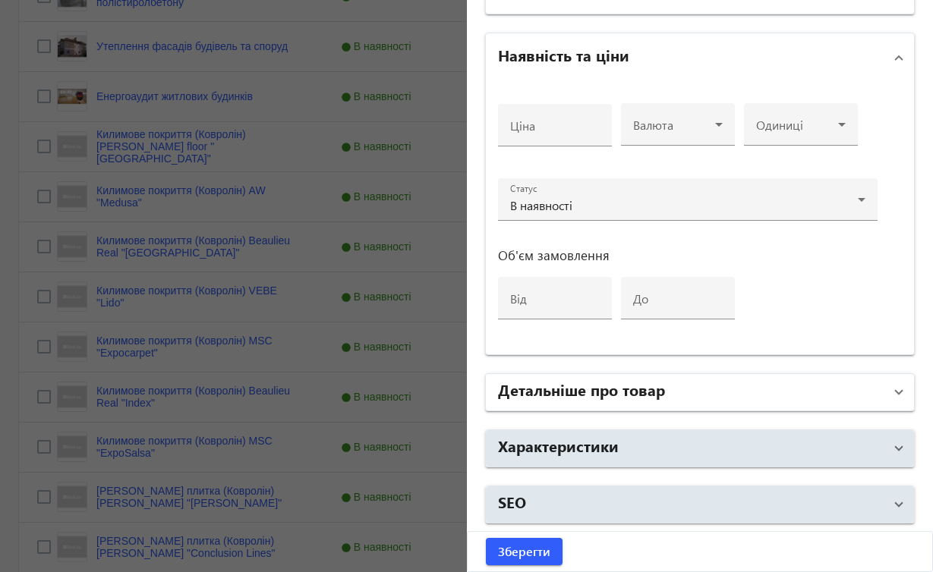
click at [896, 392] on span at bounding box center [899, 392] width 6 height 17
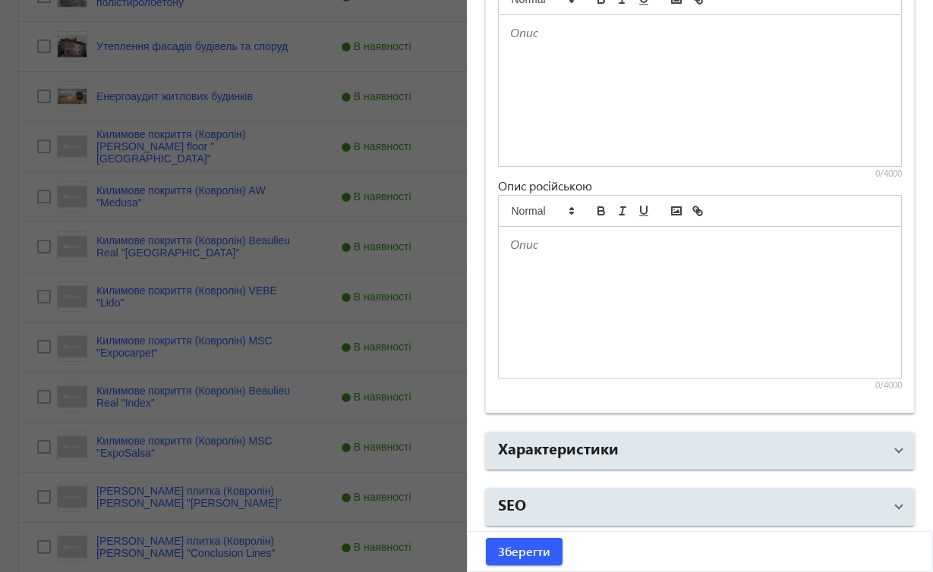
scroll to position [1060, 0]
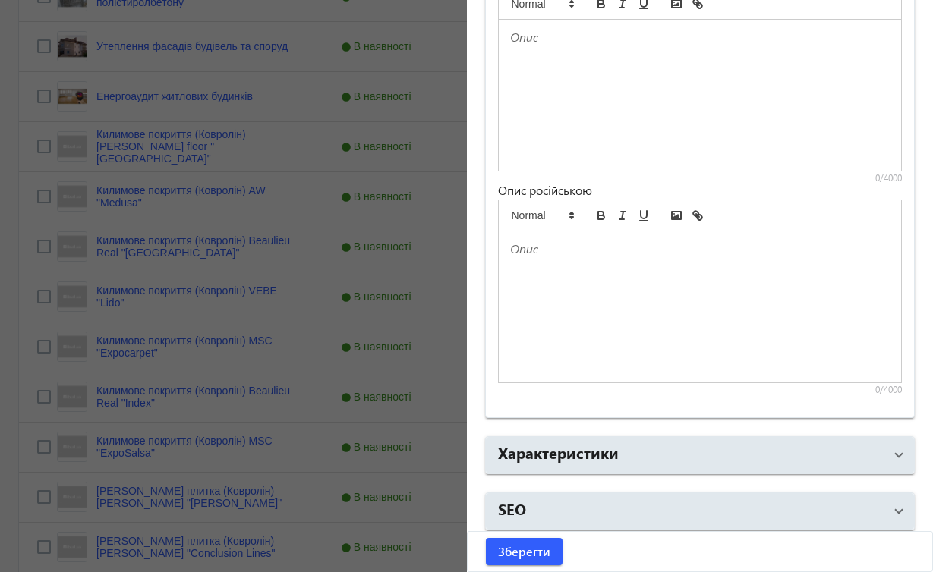
click at [538, 49] on div at bounding box center [700, 95] width 403 height 151
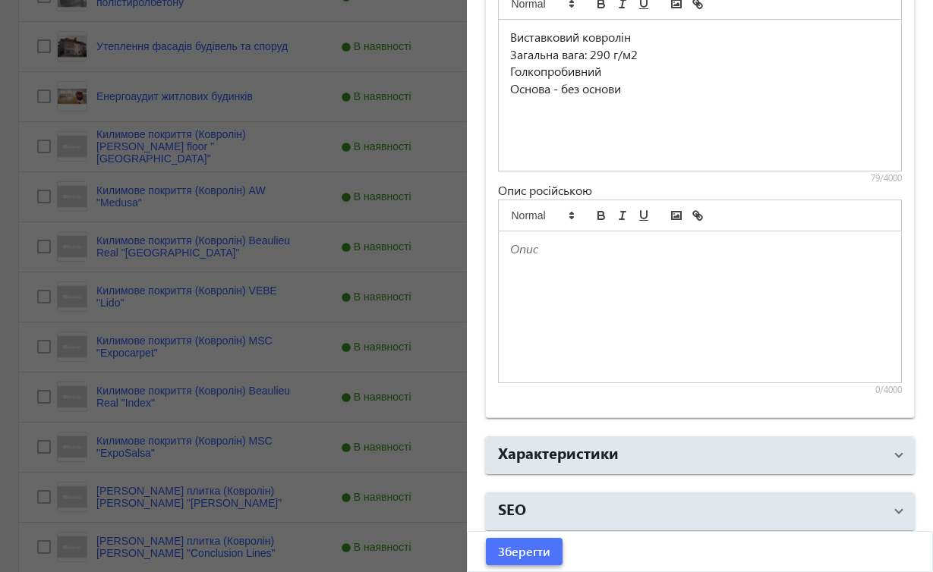
click at [533, 559] on span "Зберегти" at bounding box center [524, 551] width 52 height 17
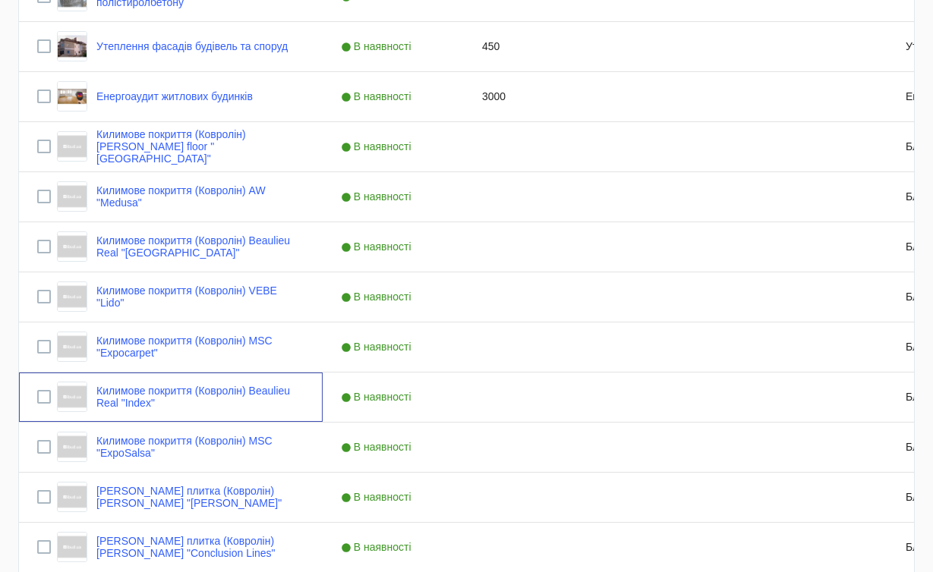
scroll to position [0, 0]
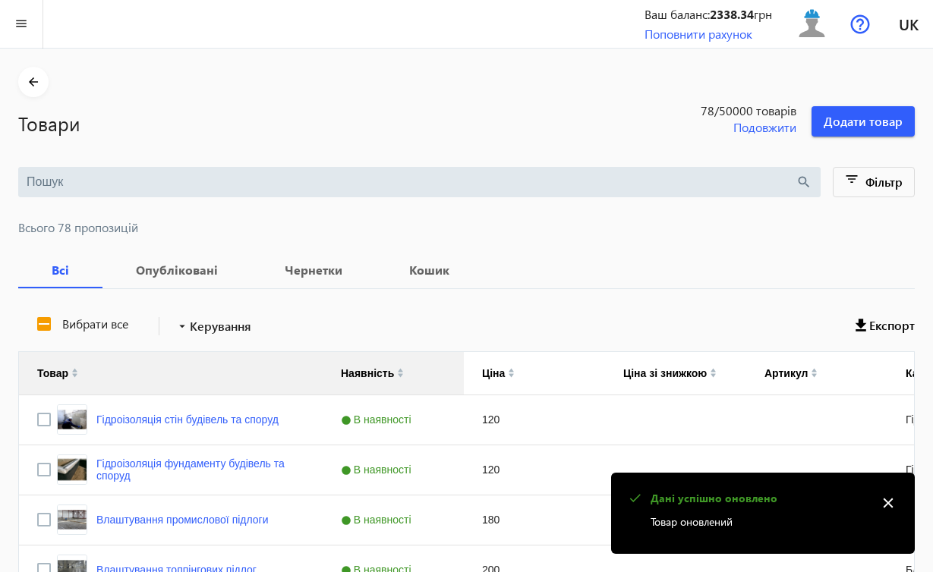
click at [888, 503] on mat-icon "close" at bounding box center [888, 503] width 23 height 23
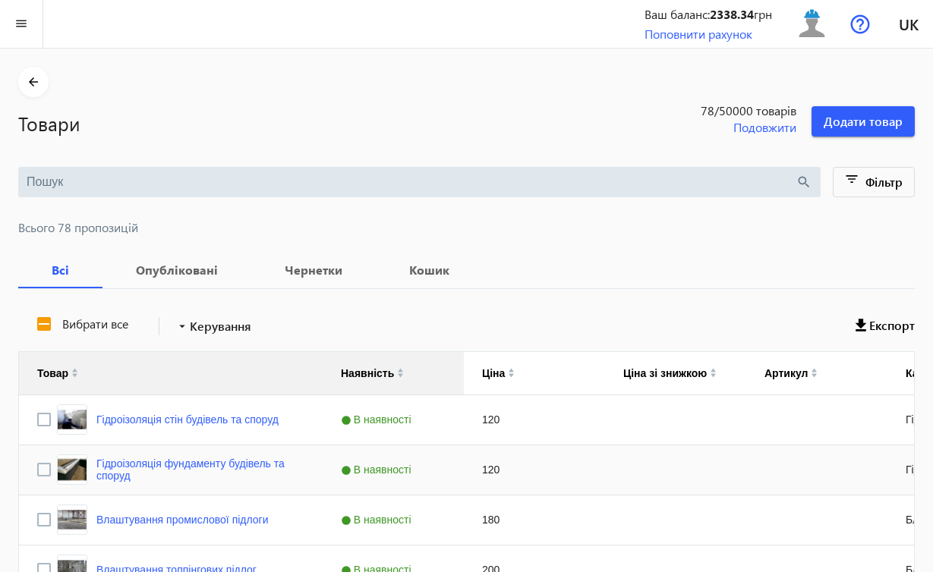
click at [635, 500] on div "Press SPACE to select this row." at bounding box center [675, 520] width 141 height 49
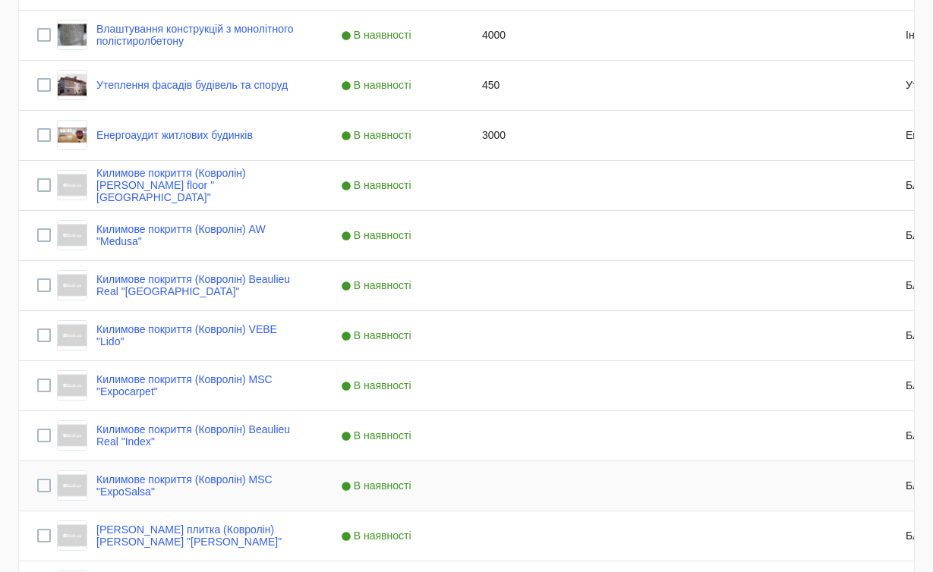
scroll to position [724, 0]
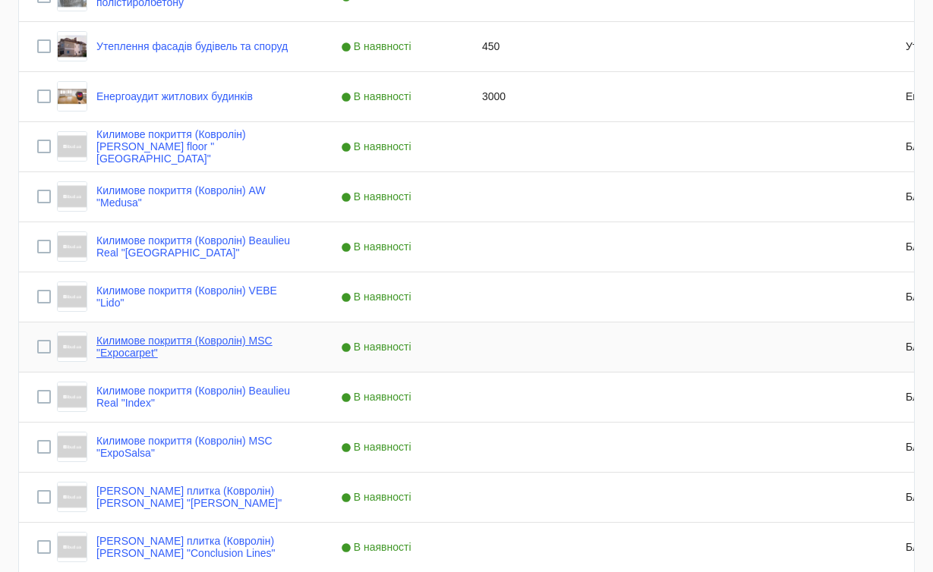
click at [257, 339] on link "Килимове покриття (Ковролін) MSC "Expocarpet"" at bounding box center [200, 347] width 208 height 24
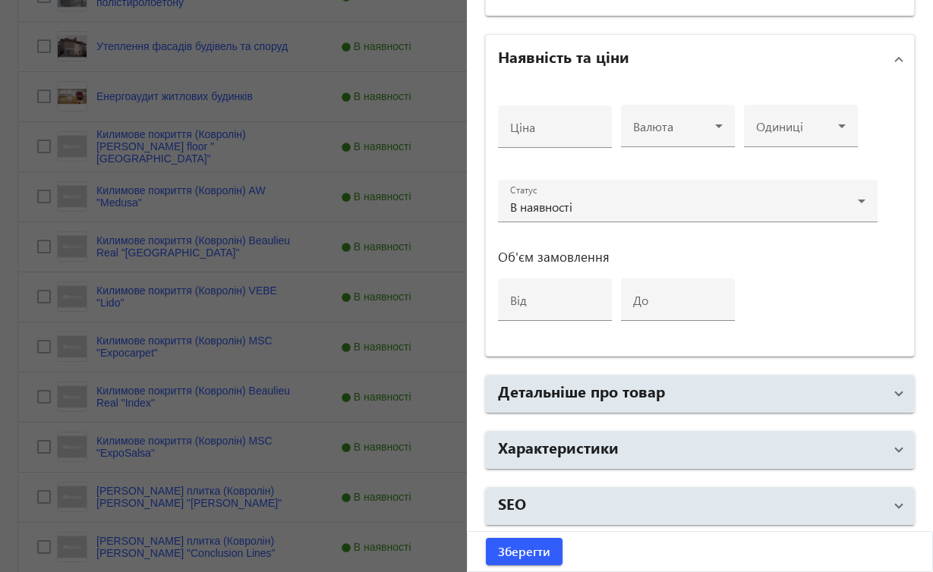
scroll to position [559, 0]
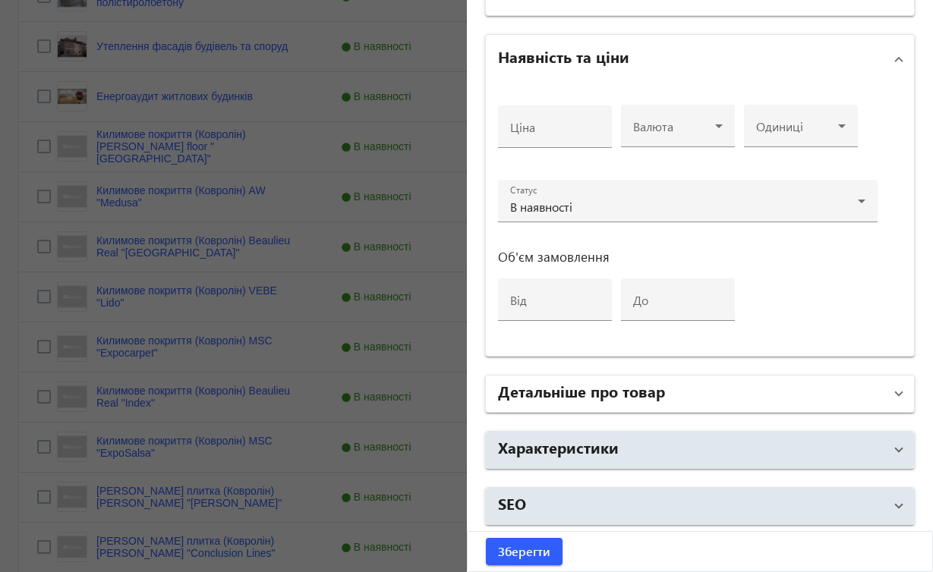
click at [896, 392] on span at bounding box center [899, 394] width 6 height 17
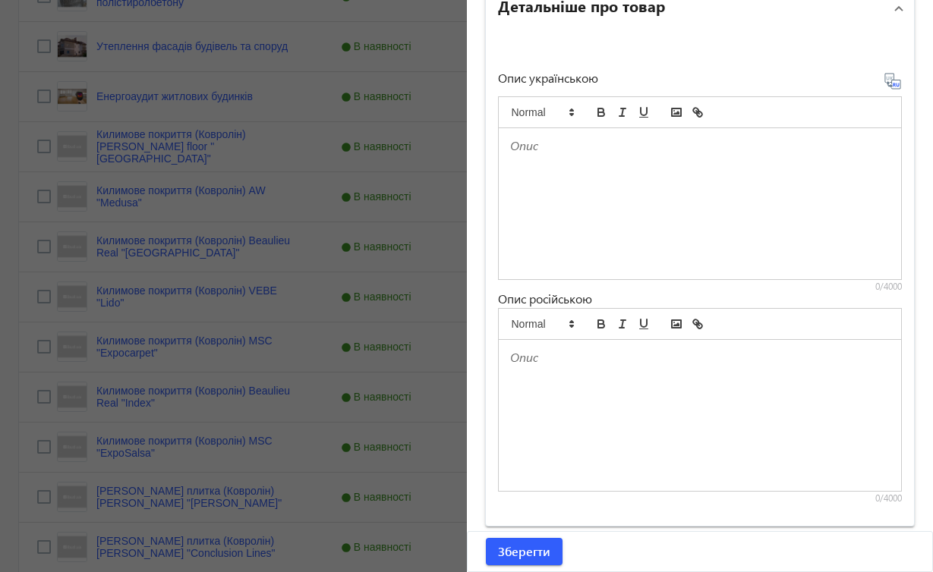
scroll to position [1066, 0]
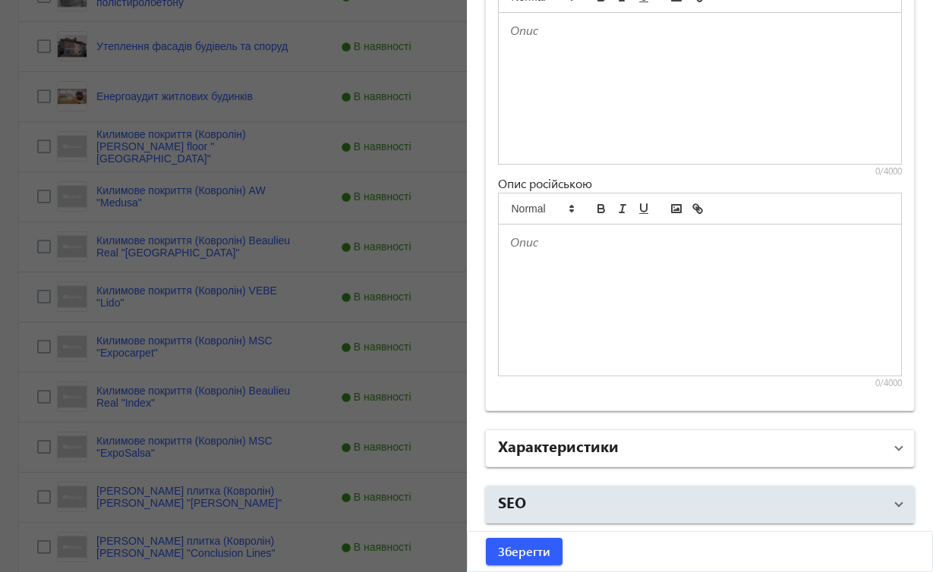
click at [896, 445] on span at bounding box center [899, 448] width 6 height 17
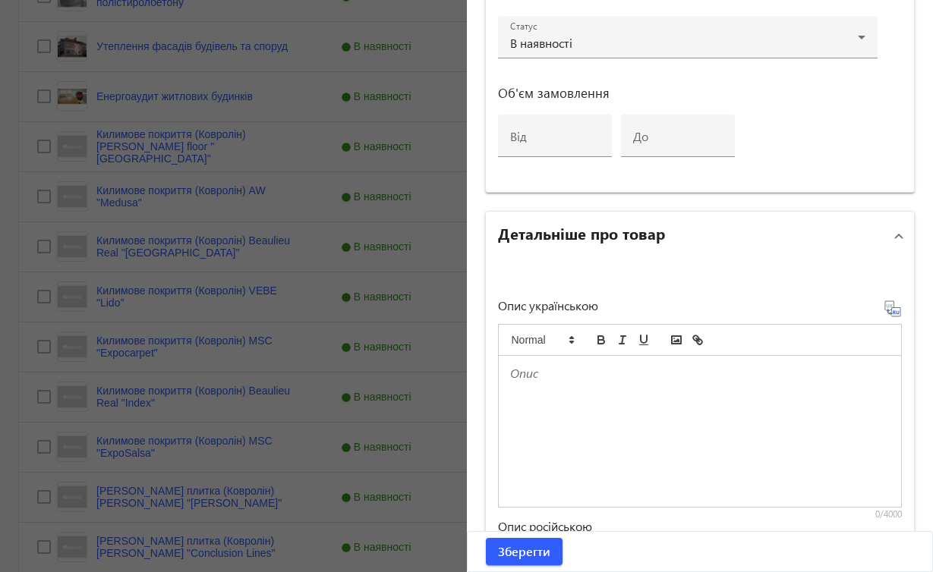
scroll to position [867, 0]
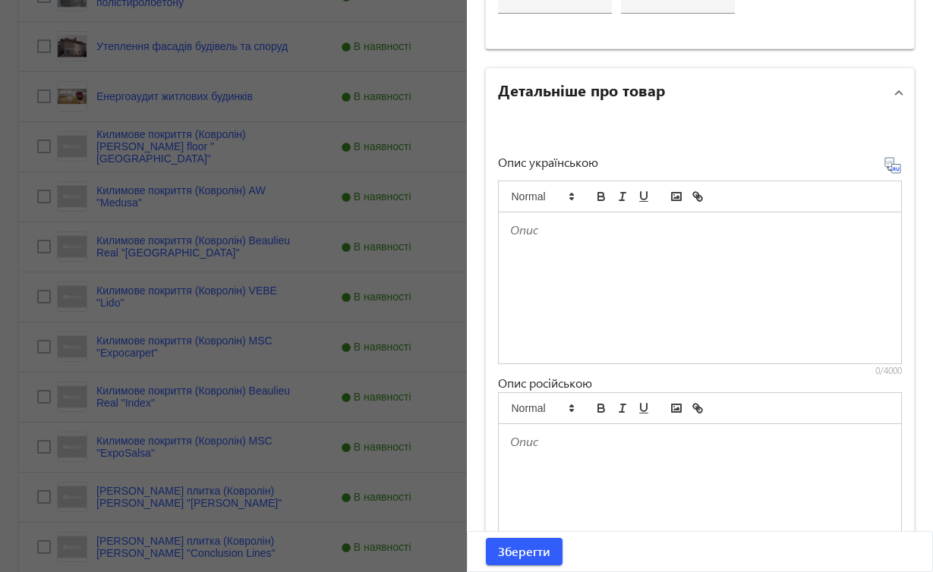
click at [648, 278] on div at bounding box center [700, 288] width 403 height 151
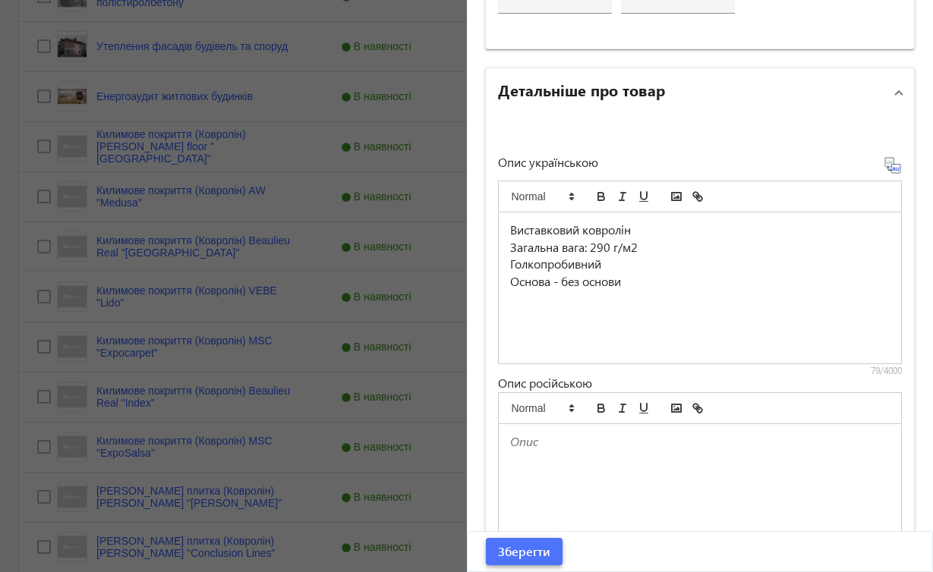
click at [519, 546] on span "Зберегти" at bounding box center [524, 551] width 52 height 17
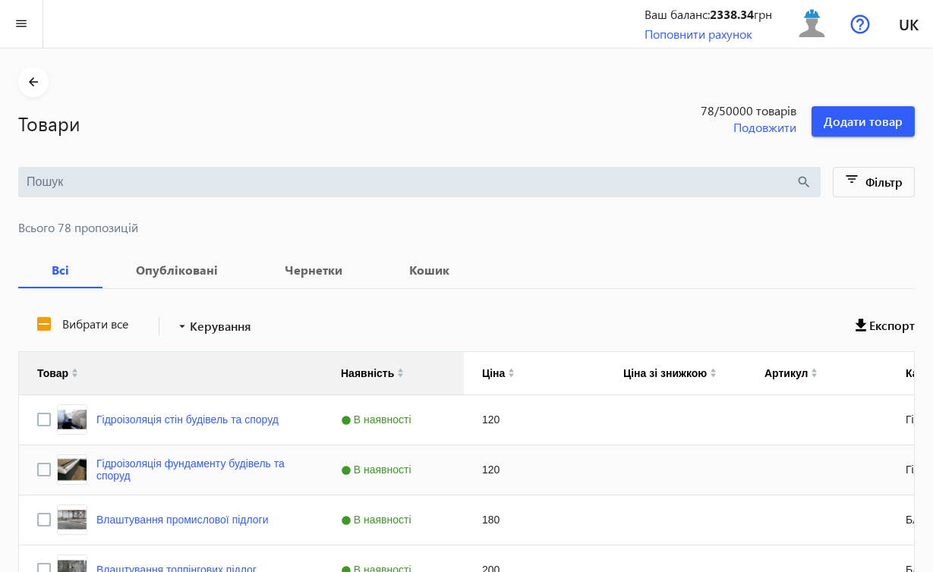
click at [592, 463] on div "120" at bounding box center [534, 470] width 141 height 49
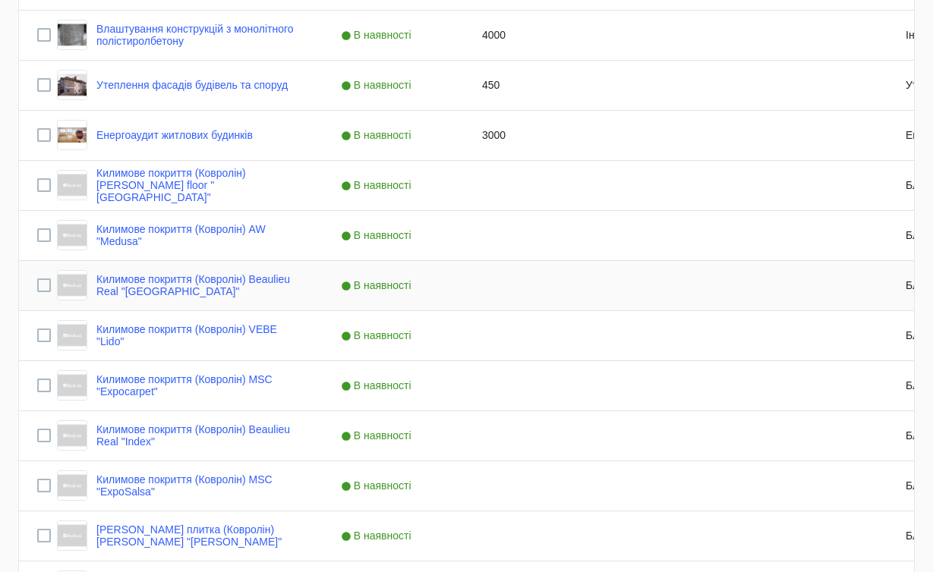
scroll to position [724, 0]
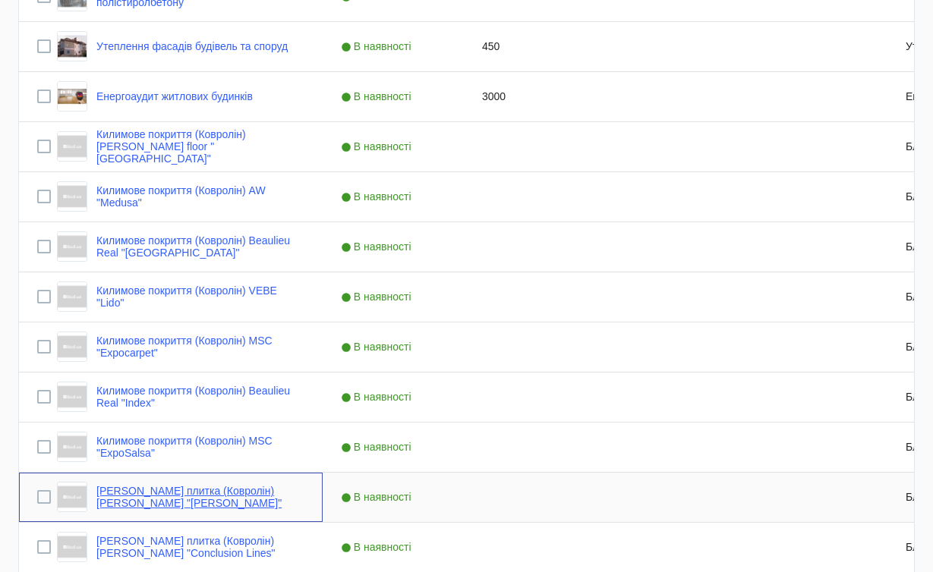
click at [260, 495] on link "[PERSON_NAME] плитка (Ковролін) [PERSON_NAME] "[PERSON_NAME]"" at bounding box center [200, 497] width 208 height 24
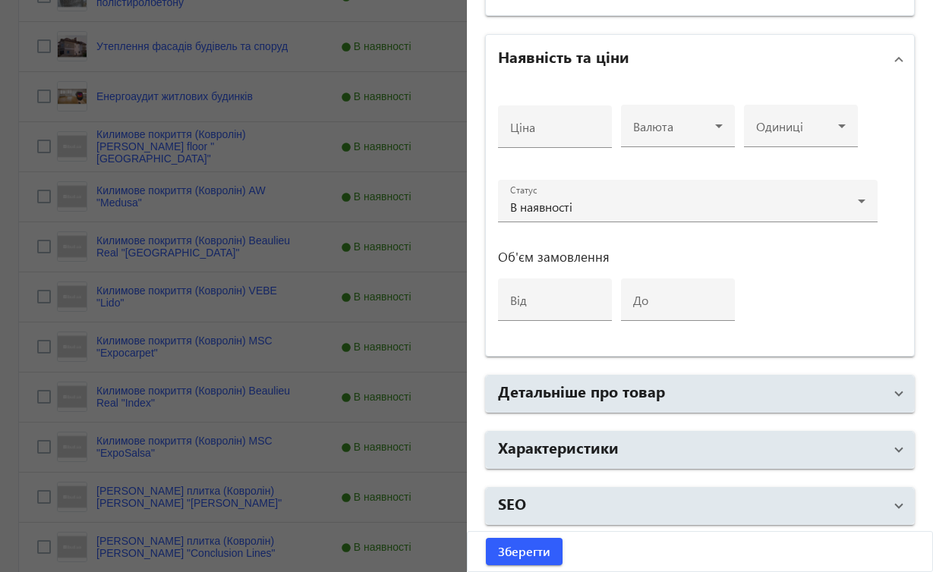
scroll to position [561, 0]
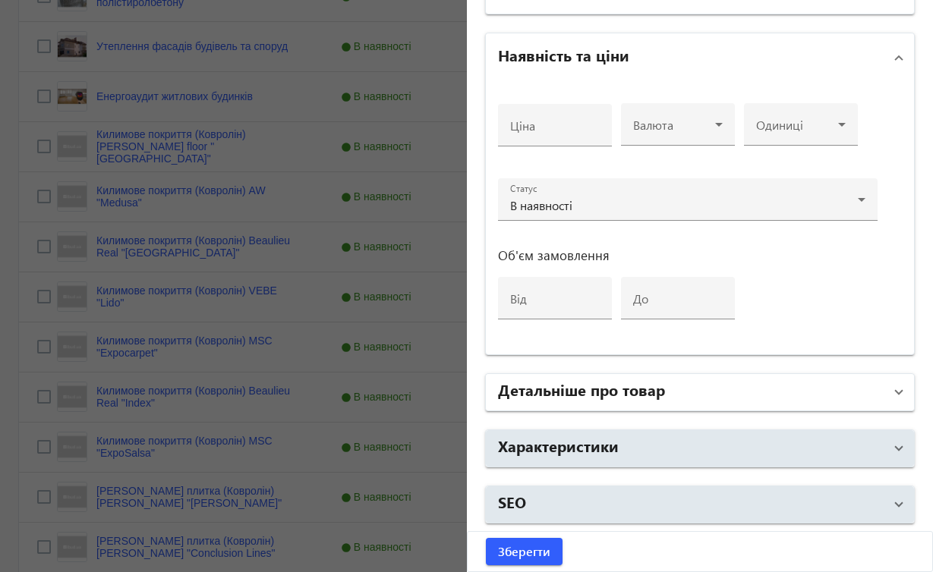
click at [896, 397] on span at bounding box center [899, 392] width 6 height 17
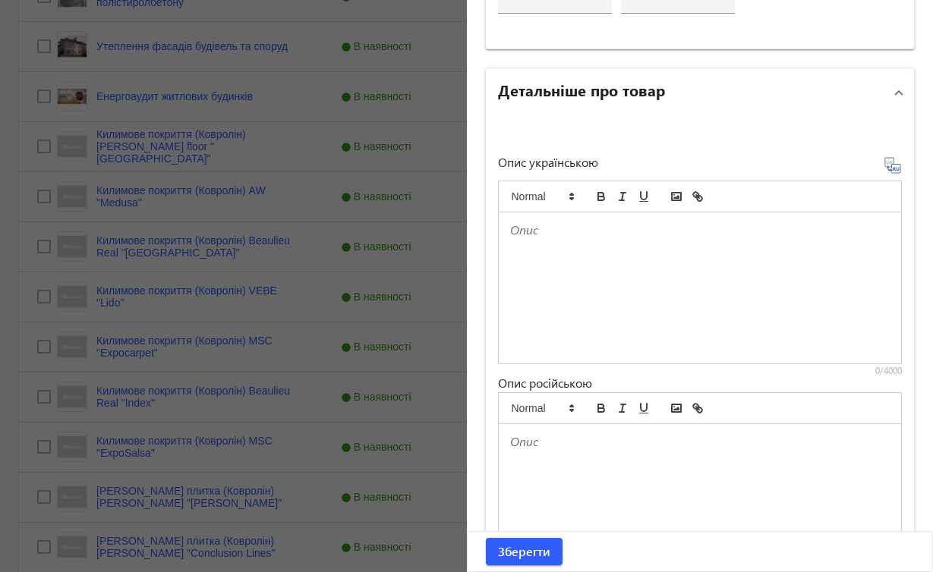
scroll to position [865, 0]
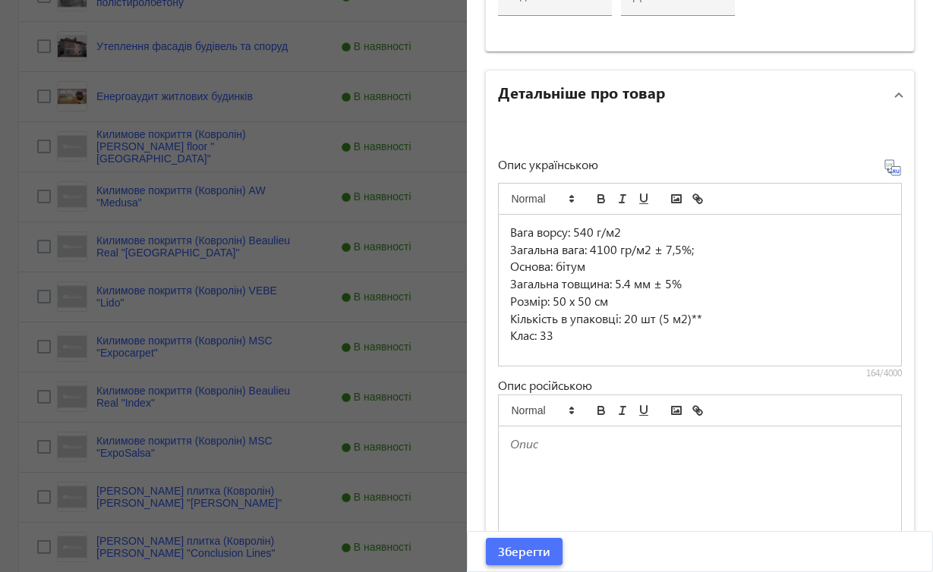
click at [531, 555] on span "Зберегти" at bounding box center [524, 551] width 52 height 17
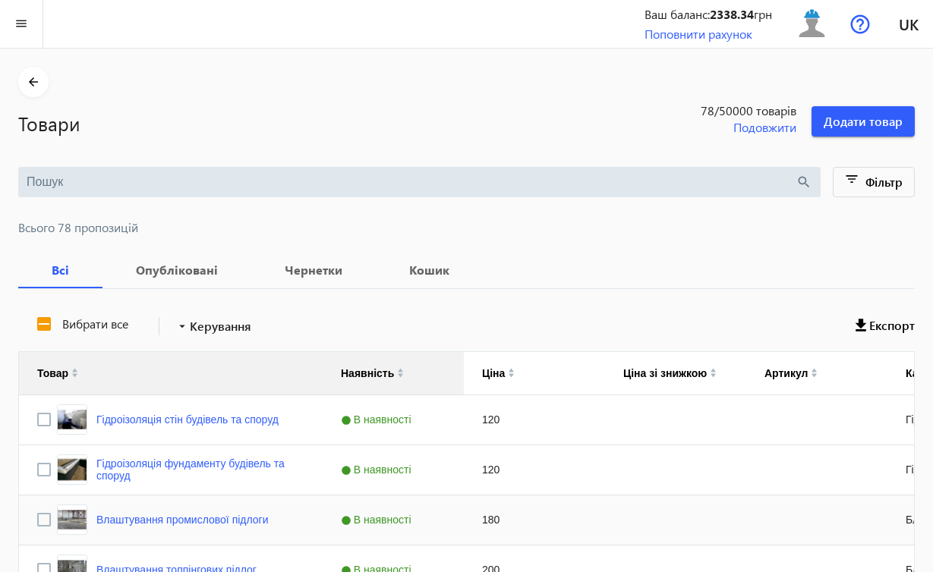
click at [594, 499] on div "180" at bounding box center [534, 520] width 141 height 49
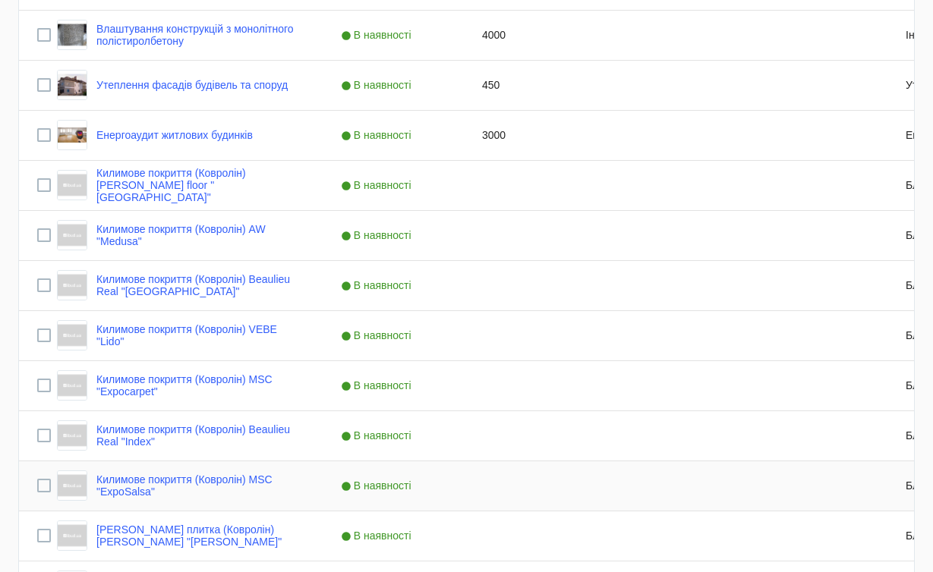
scroll to position [724, 0]
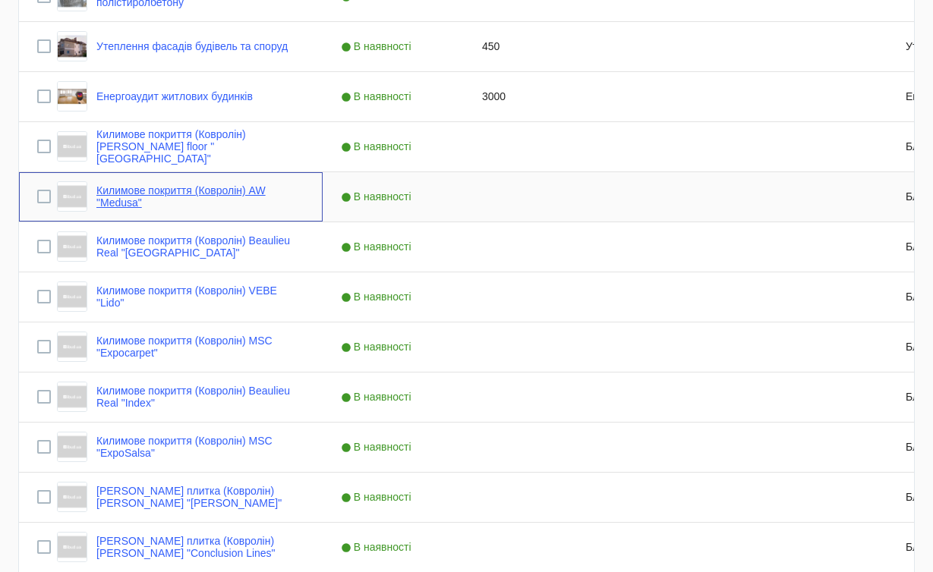
click at [269, 191] on link "Килимове покриття (Ковролін) AW "Medusa"" at bounding box center [200, 196] width 208 height 24
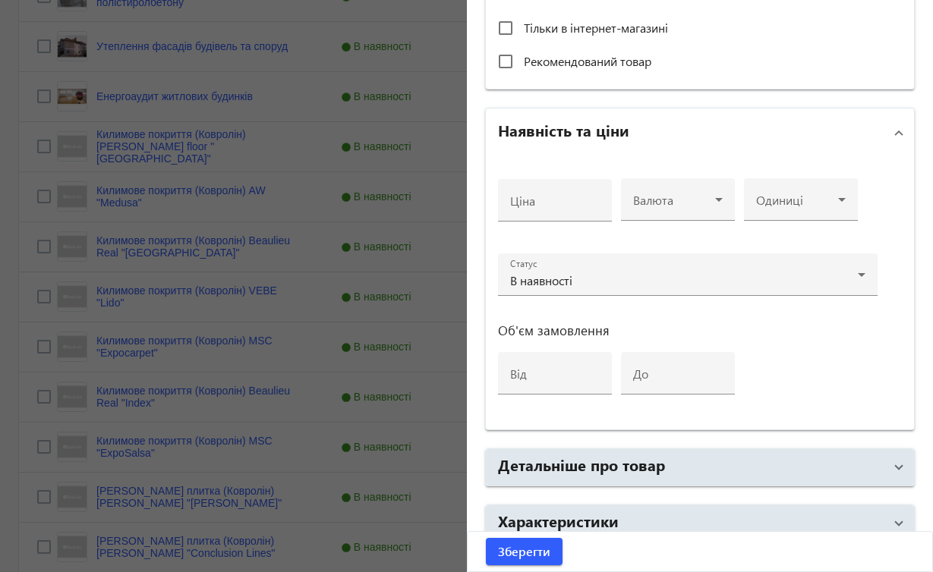
scroll to position [561, 0]
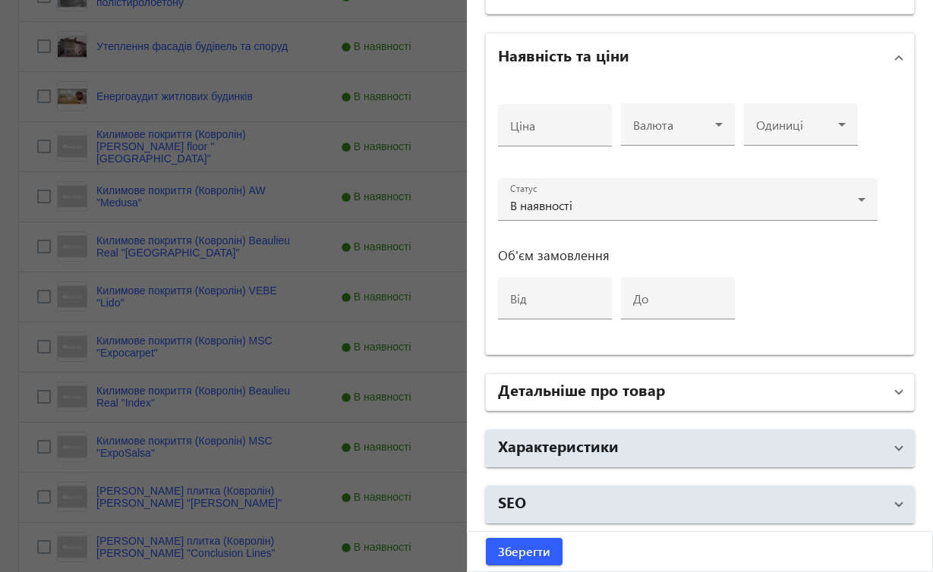
click at [896, 394] on span at bounding box center [899, 392] width 6 height 17
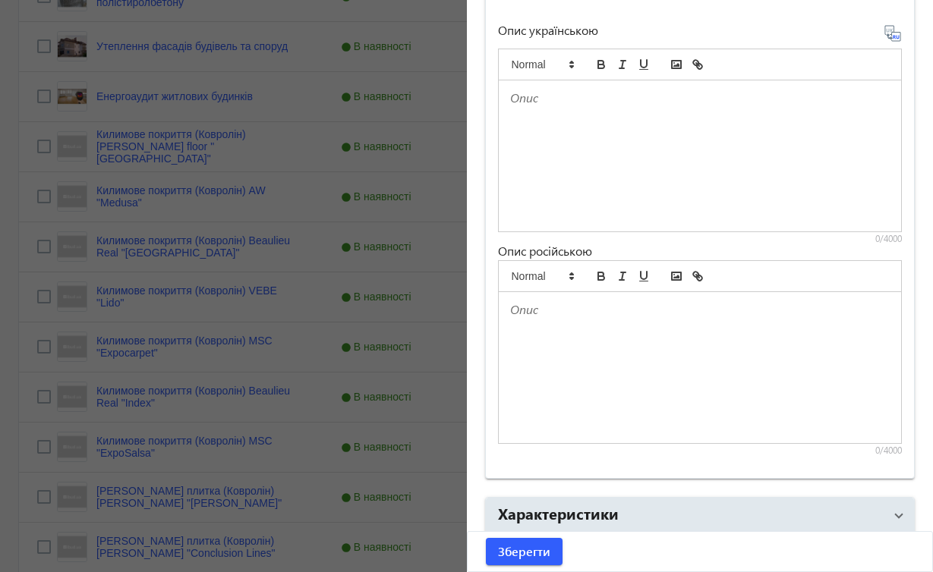
scroll to position [1066, 0]
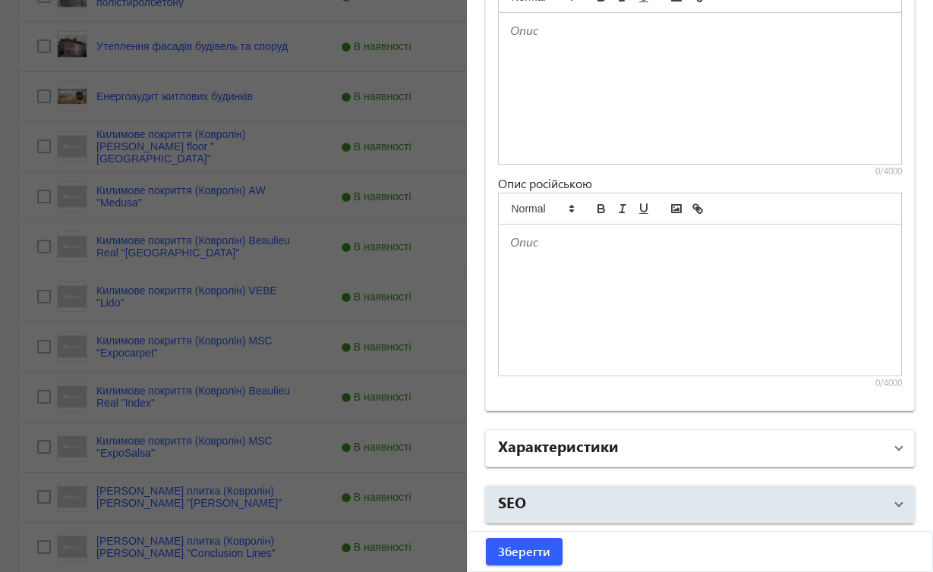
click at [896, 450] on span at bounding box center [899, 448] width 6 height 17
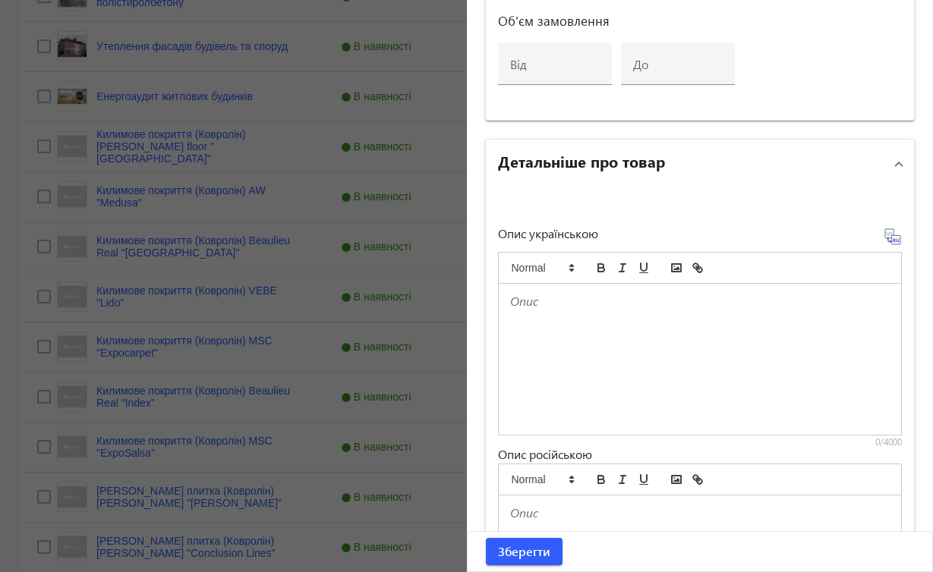
scroll to position [792, 0]
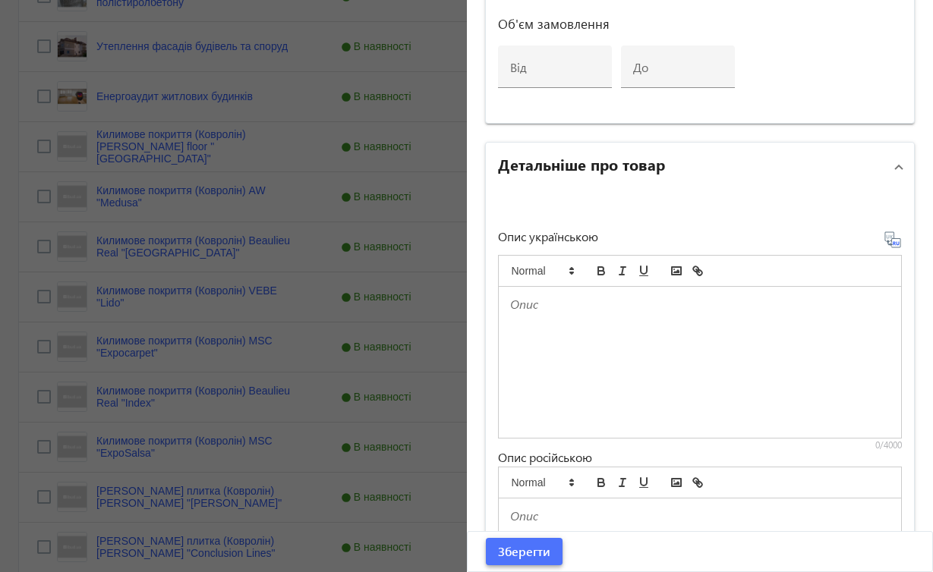
click at [552, 552] on span "submit" at bounding box center [524, 552] width 77 height 36
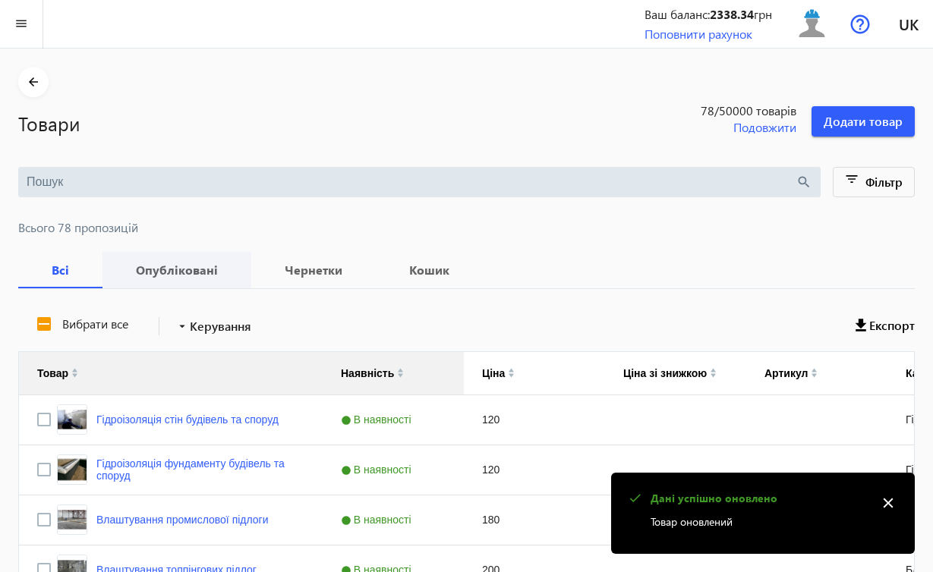
click at [205, 271] on b "Опубліковані" at bounding box center [177, 270] width 112 height 12
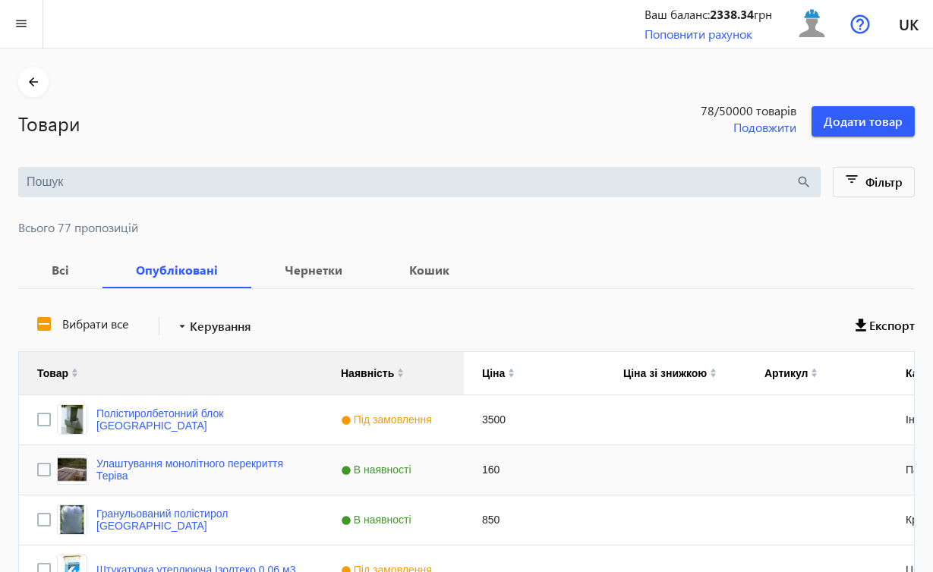
click at [754, 468] on div "Press SPACE to select this row." at bounding box center [816, 470] width 141 height 49
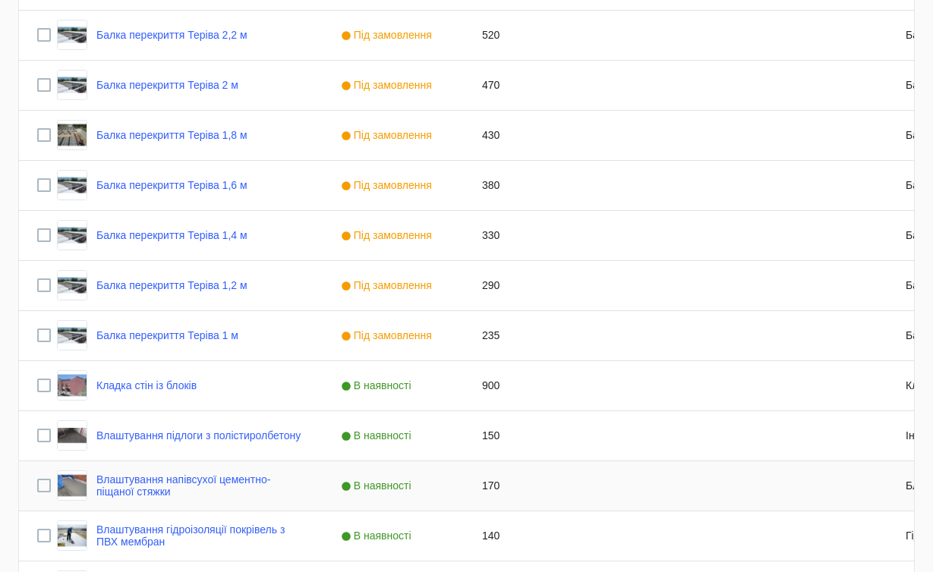
scroll to position [2828, 0]
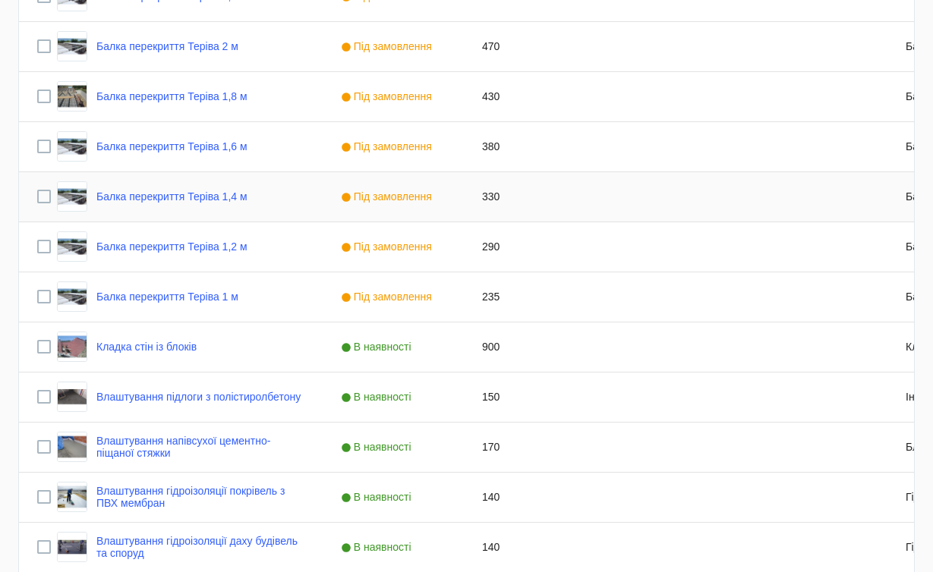
click at [656, 213] on div "Press SPACE to select this row." at bounding box center [675, 196] width 141 height 49
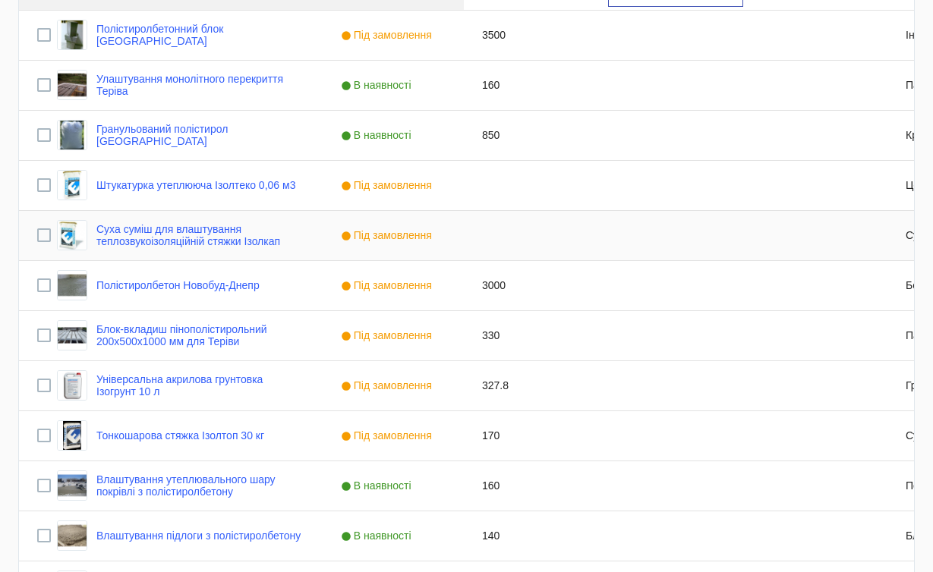
scroll to position [352, 0]
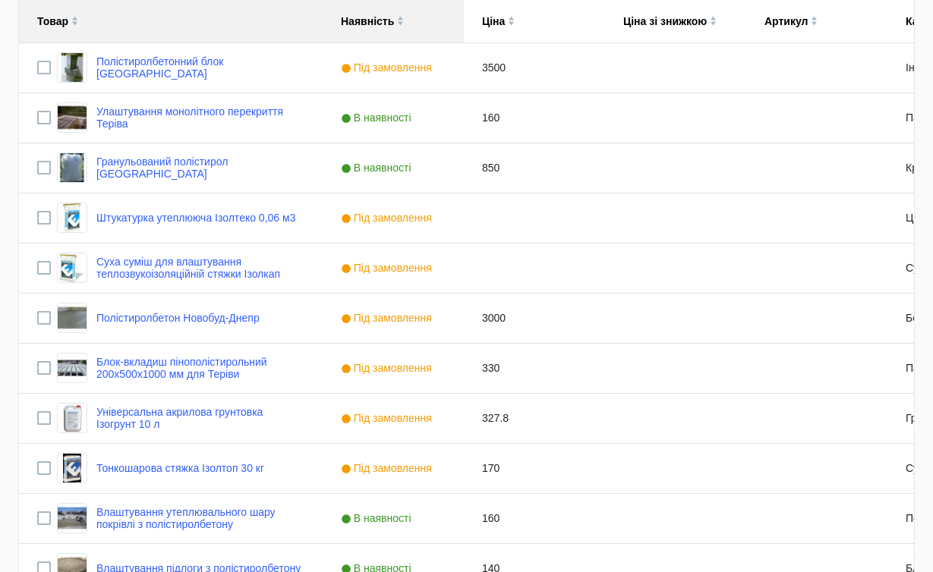
click at [399, 17] on img at bounding box center [400, 18] width 7 height 5
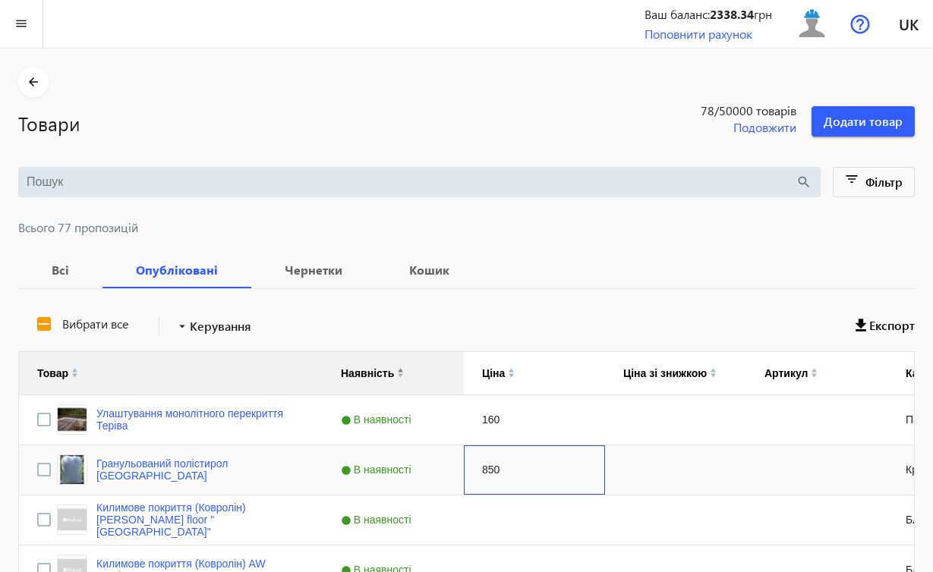
click at [581, 466] on div "850" at bounding box center [534, 470] width 141 height 49
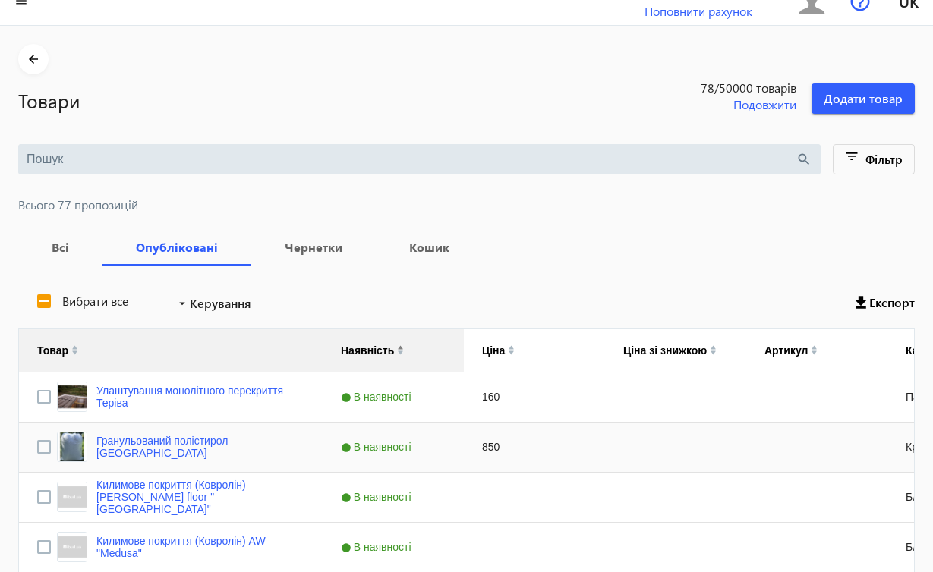
scroll to position [335, 0]
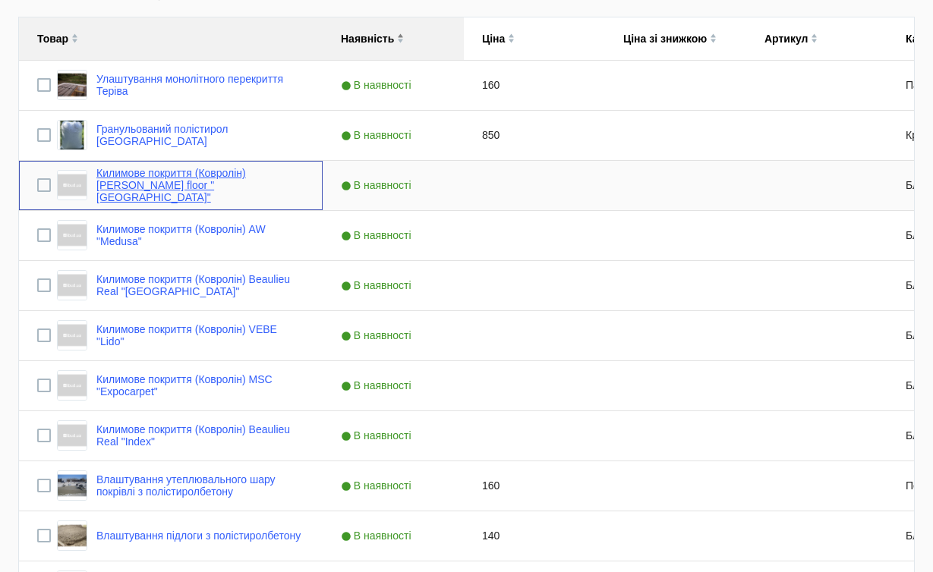
click at [193, 184] on link "Килимове покриття (Ковролін) [PERSON_NAME] floor "[GEOGRAPHIC_DATA]"" at bounding box center [200, 185] width 208 height 36
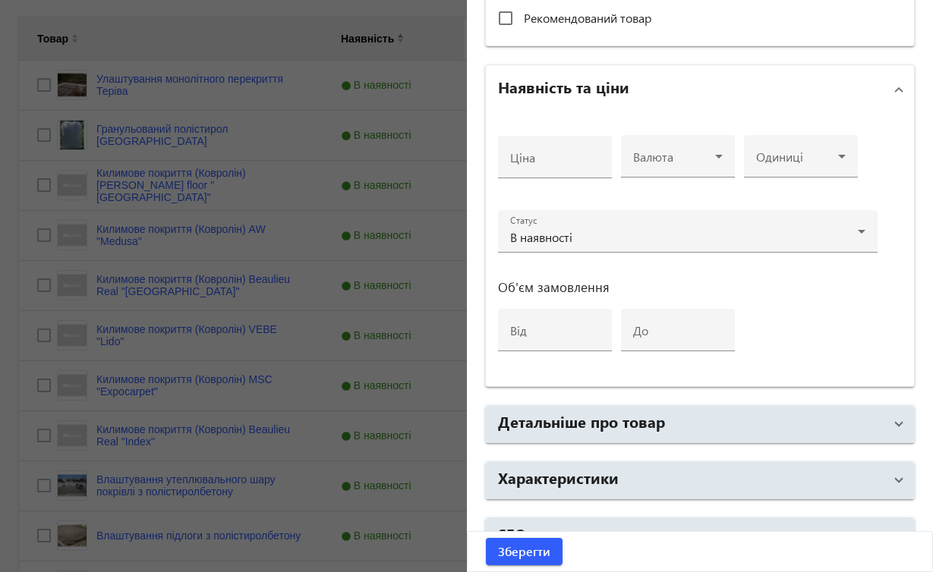
scroll to position [532, 0]
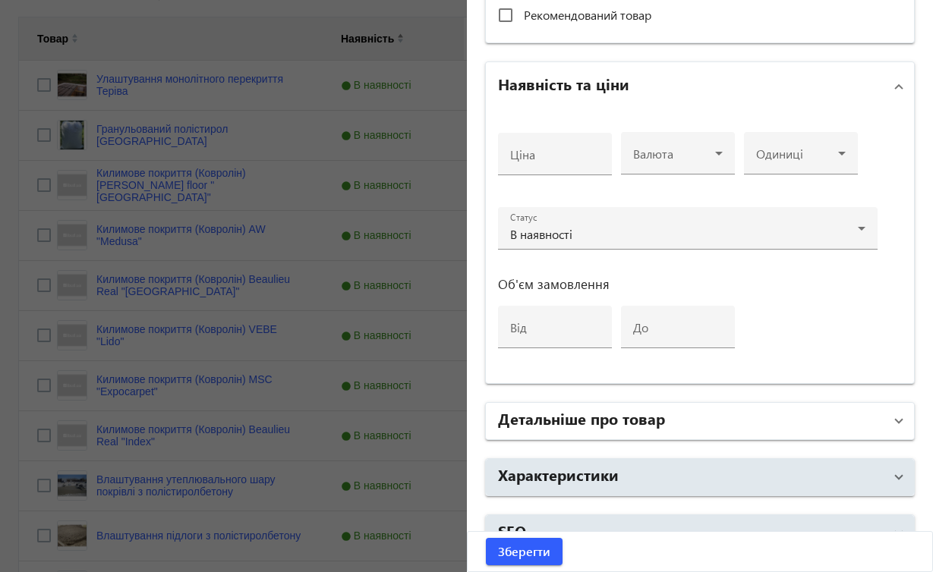
click at [896, 421] on span at bounding box center [899, 421] width 6 height 17
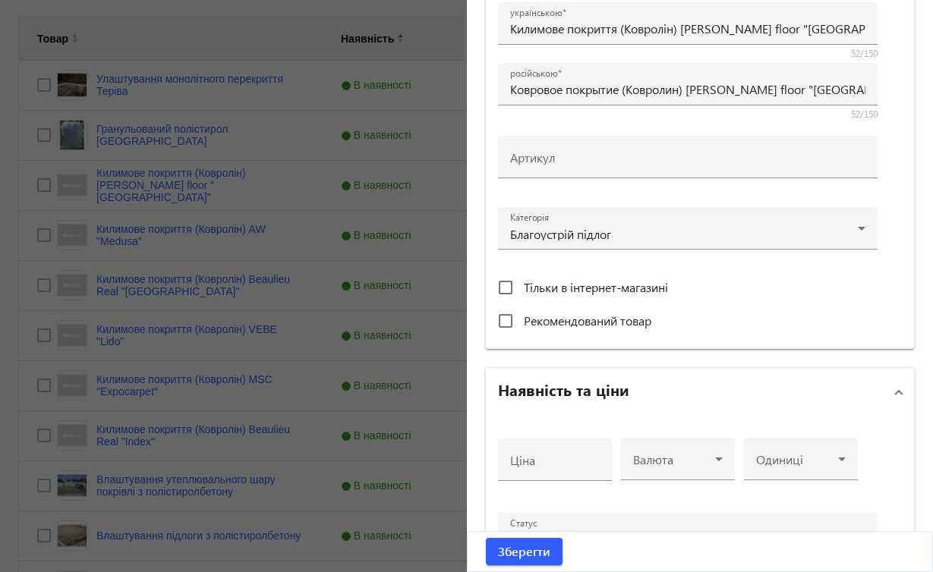
scroll to position [0, 0]
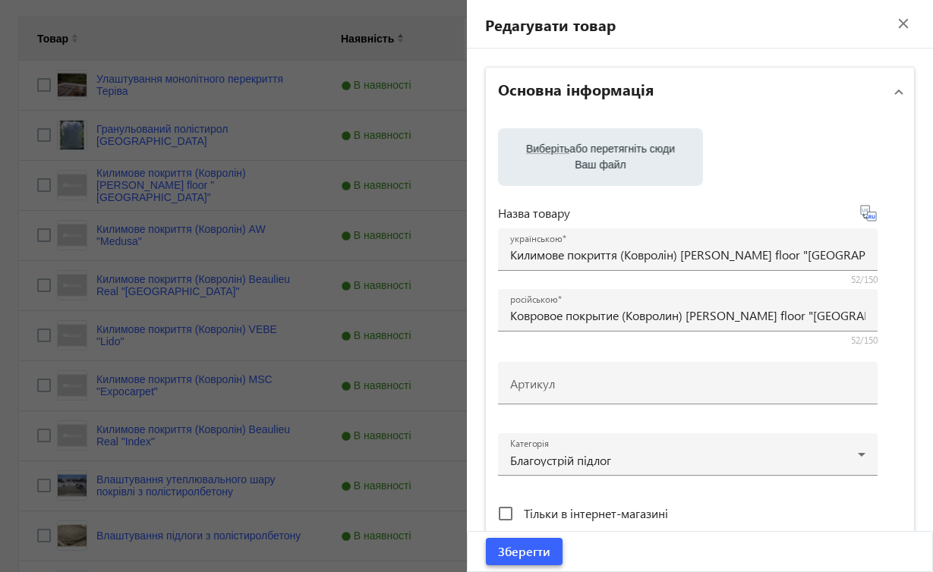
click at [514, 556] on span "Зберегти" at bounding box center [524, 551] width 52 height 17
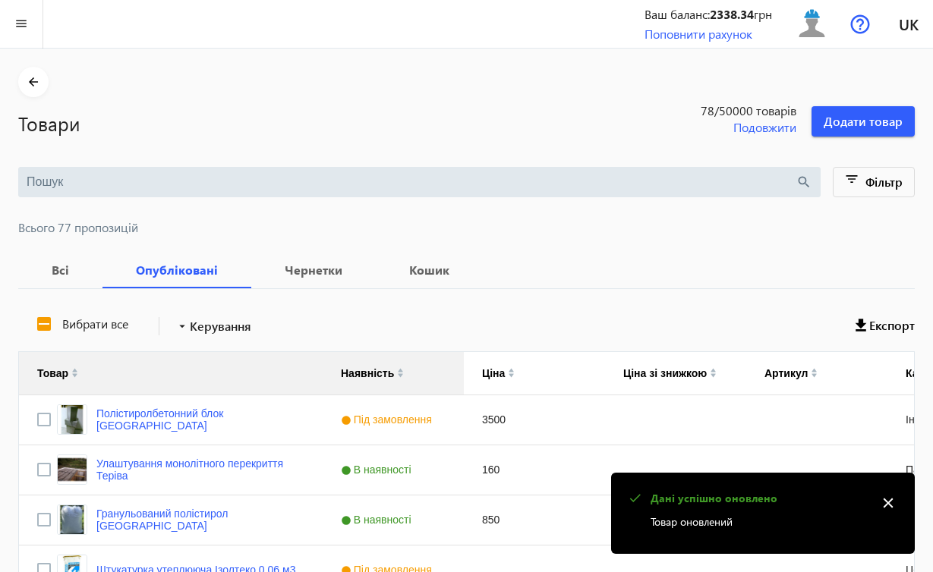
click at [887, 504] on mat-icon "close" at bounding box center [888, 503] width 23 height 23
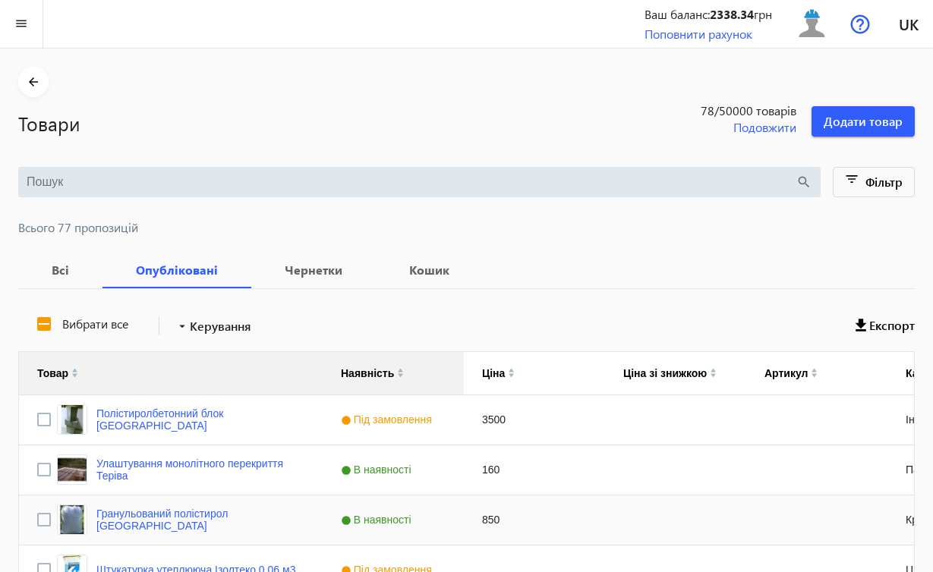
click at [570, 529] on div "850" at bounding box center [534, 520] width 141 height 49
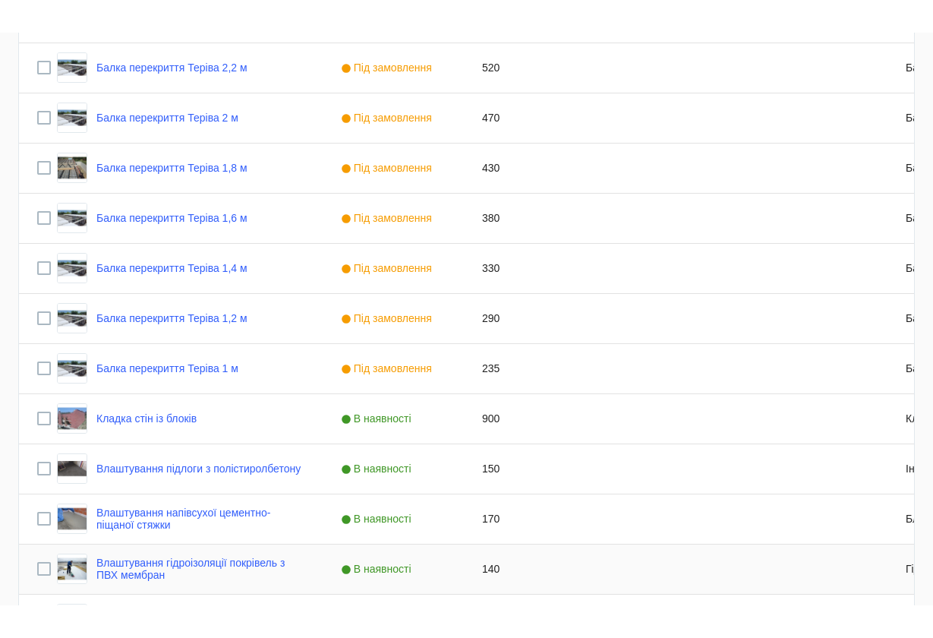
scroll to position [2828, 0]
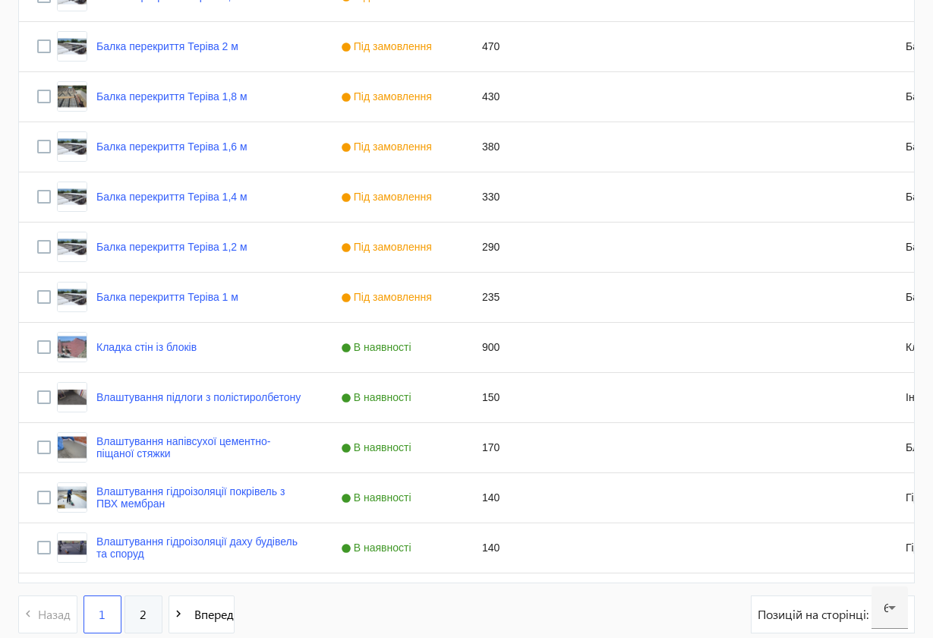
click at [144, 572] on span "2" at bounding box center [143, 614] width 7 height 17
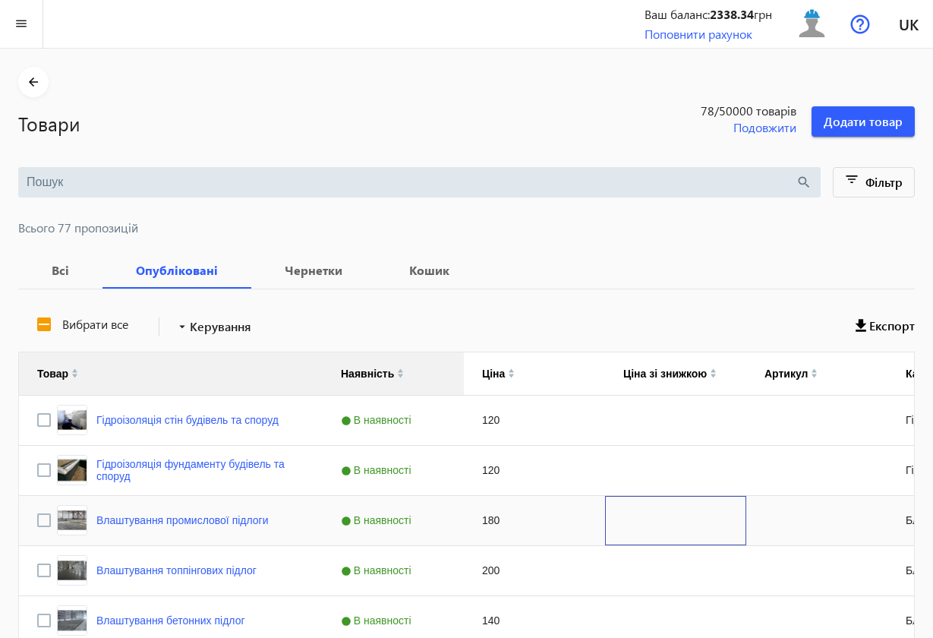
click at [619, 515] on div "Press SPACE to select this row." at bounding box center [675, 520] width 141 height 49
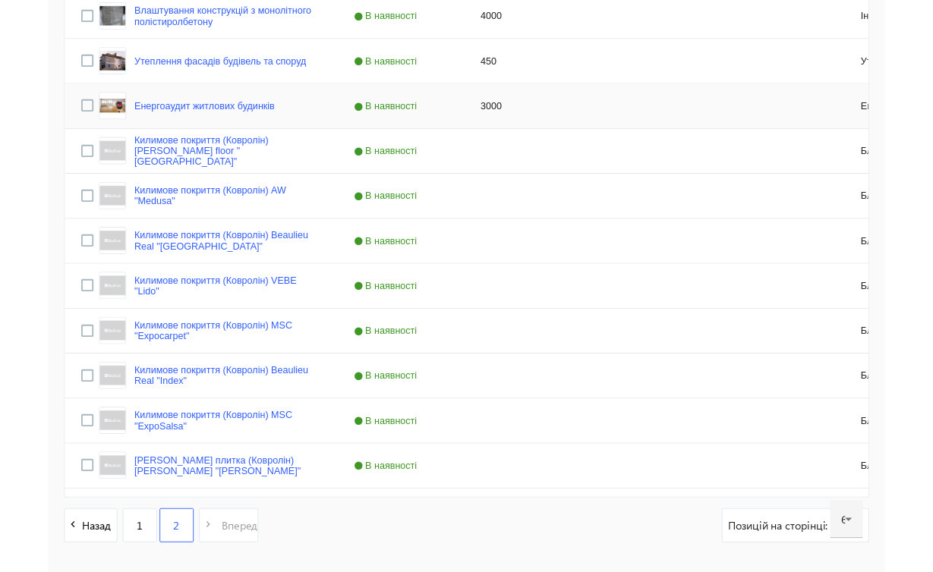
scroll to position [352, 0]
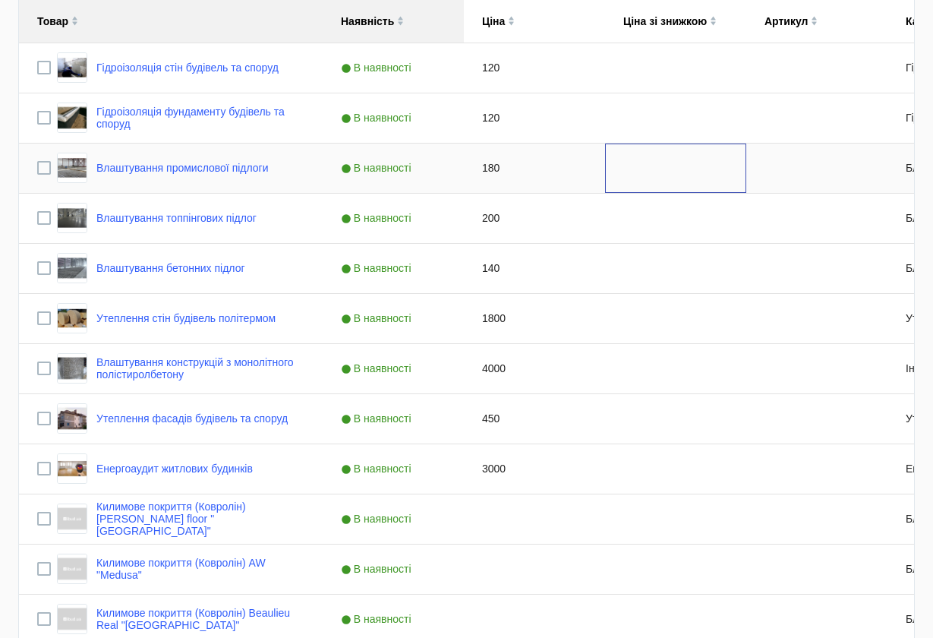
click at [610, 190] on div "Press SPACE to select this row." at bounding box center [675, 167] width 141 height 49
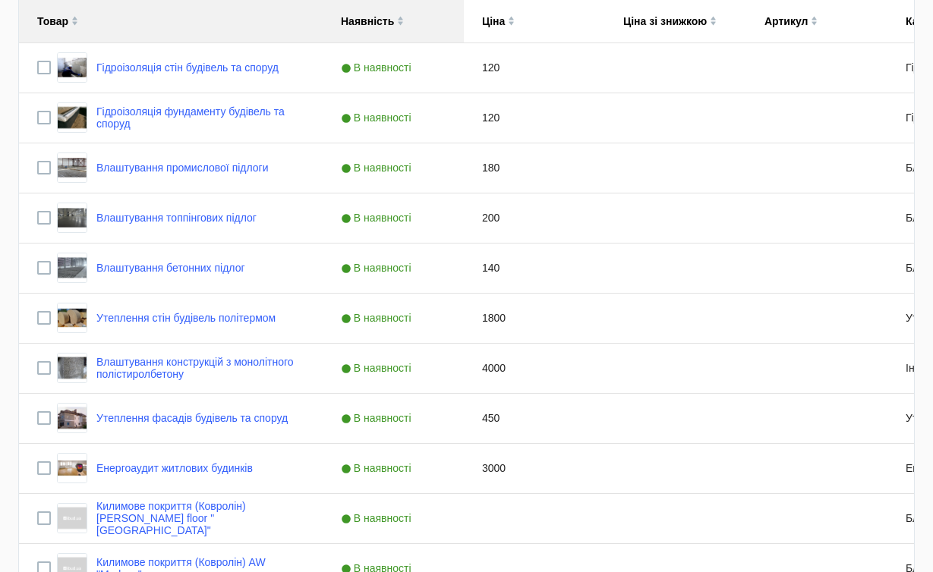
click at [76, 17] on img at bounding box center [74, 18] width 7 height 5
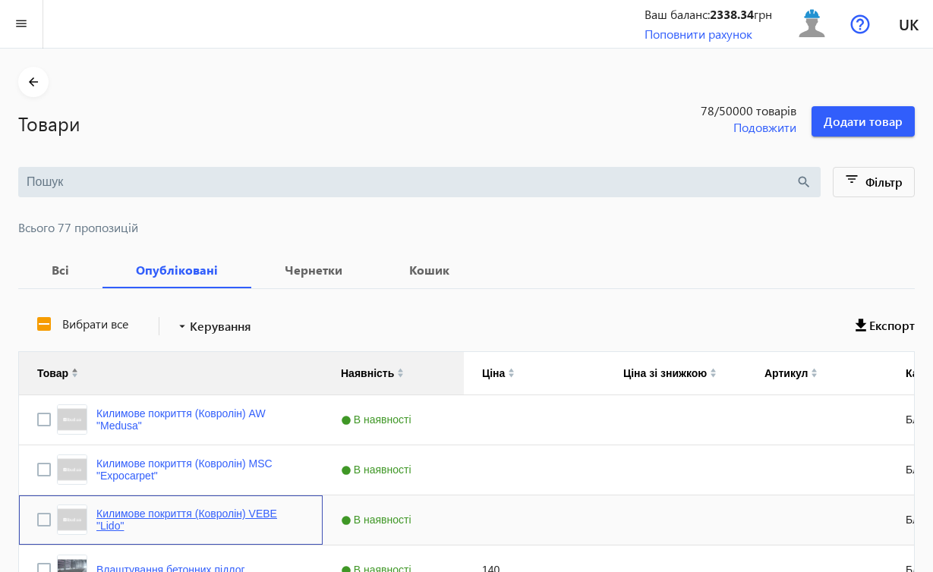
click at [224, 514] on link "Килимове покриття (Ковролін) VEBE "Lido"" at bounding box center [200, 520] width 208 height 24
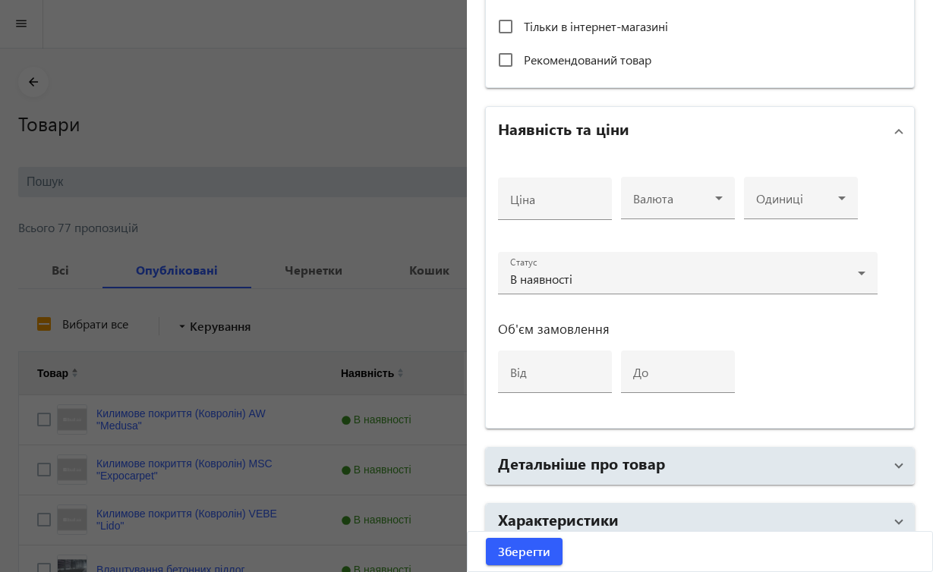
scroll to position [561, 0]
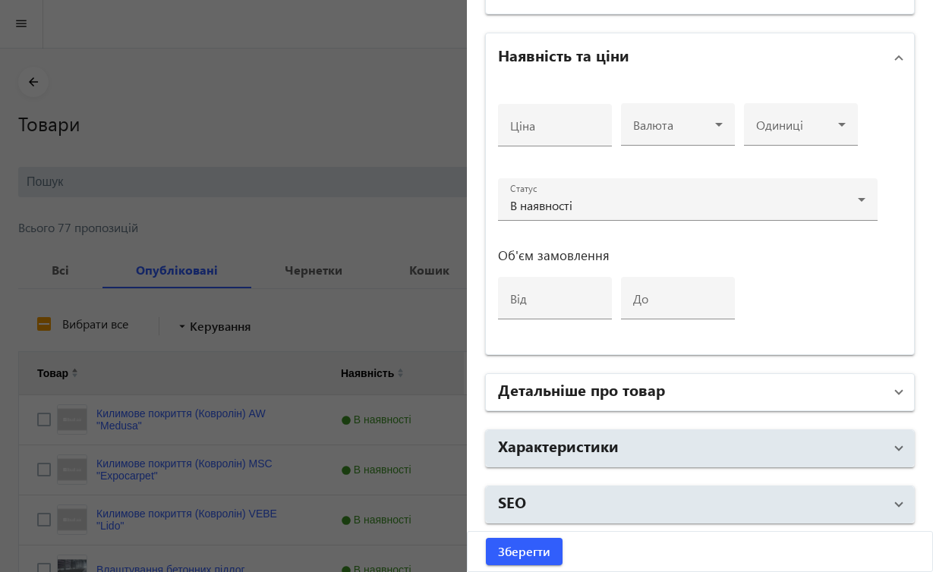
click at [896, 392] on span at bounding box center [899, 392] width 6 height 17
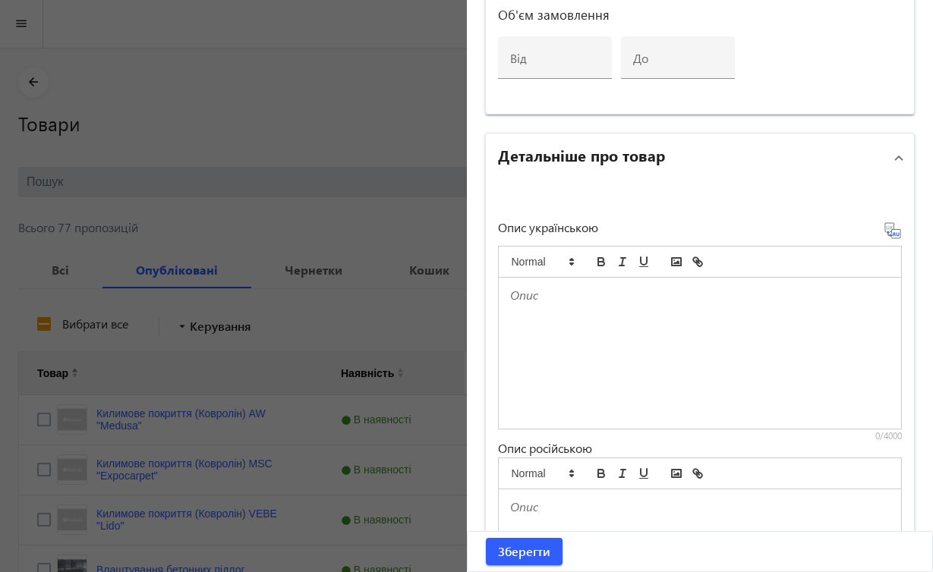
scroll to position [764, 0]
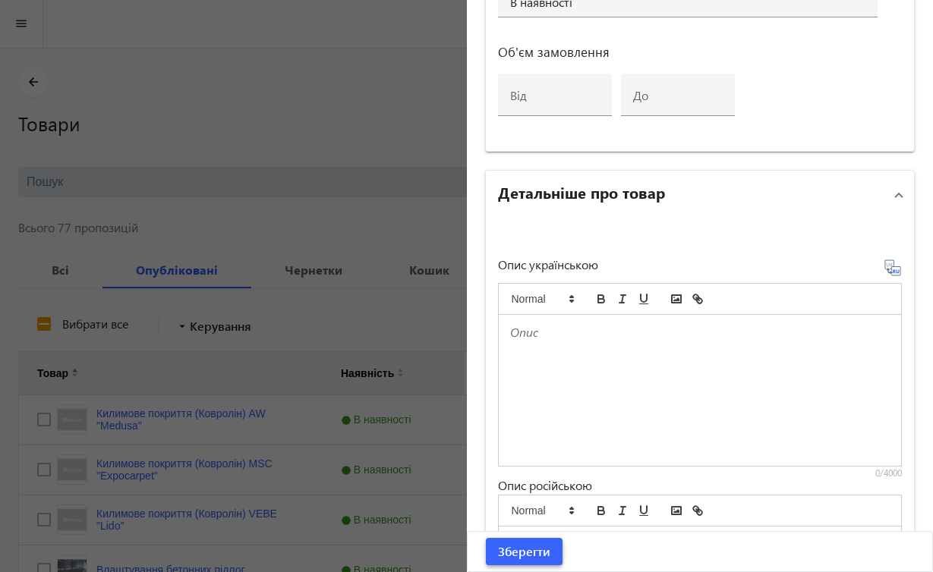
click at [539, 550] on span "Зберегти" at bounding box center [524, 551] width 52 height 17
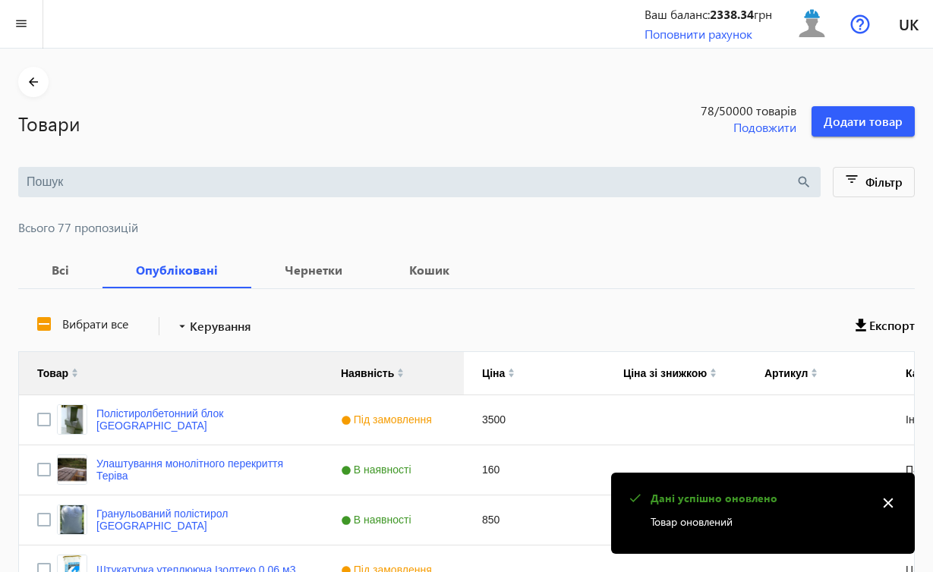
click at [890, 502] on mat-icon "close" at bounding box center [888, 503] width 23 height 23
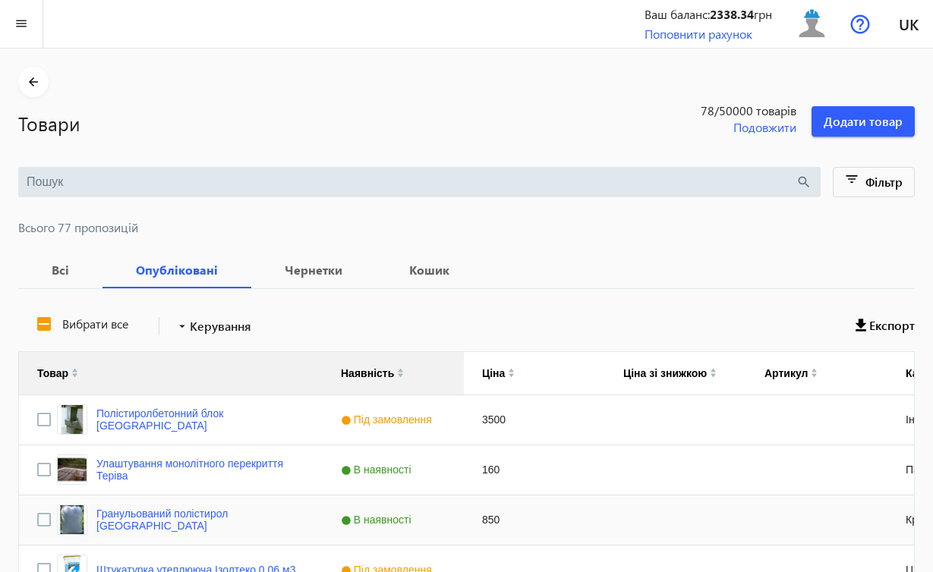
click at [577, 513] on div "850" at bounding box center [534, 520] width 141 height 49
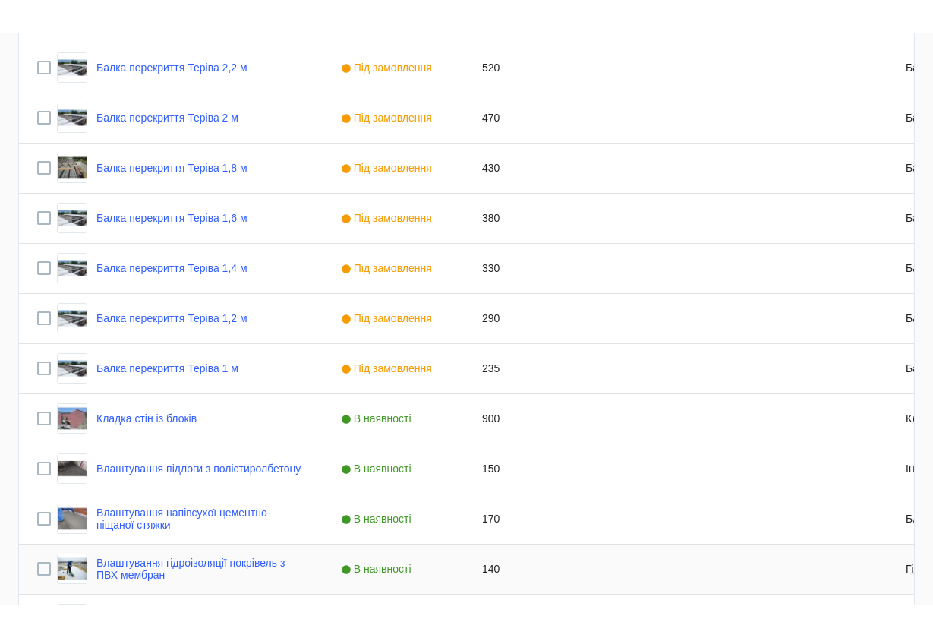
scroll to position [2828, 0]
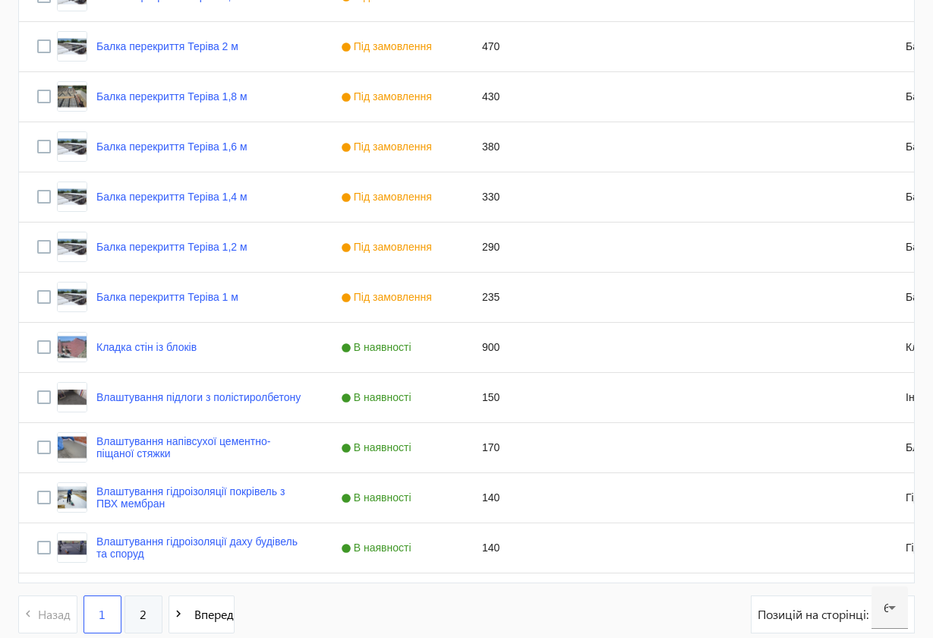
click at [150, 572] on link "2" at bounding box center [143, 614] width 38 height 38
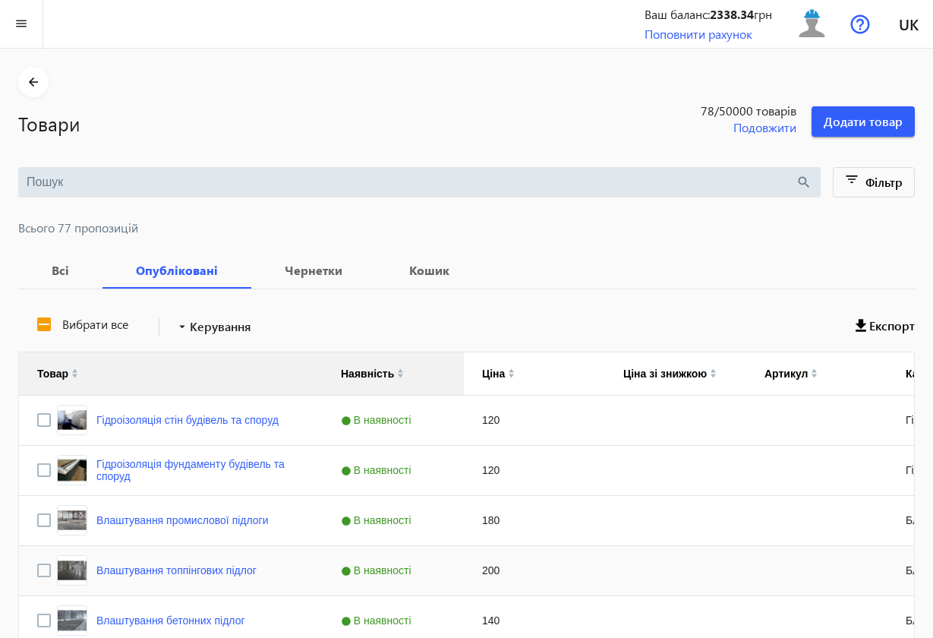
click at [234, 553] on div "Влаштування топпінгових підлог" at bounding box center [146, 571] width 219 height 36
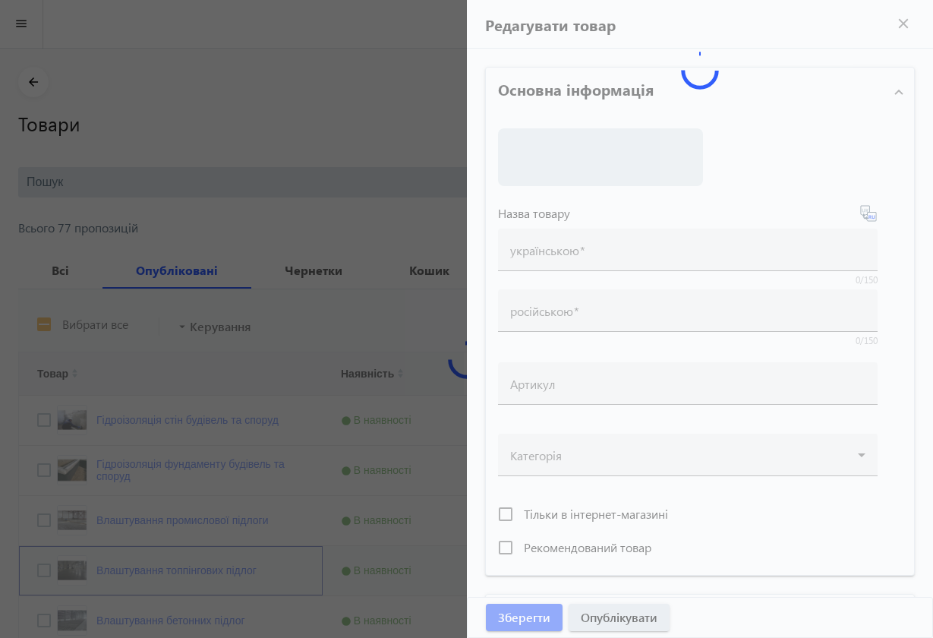
type input "Влаштування топпінгових підлог"
type input "Устройство топинговых полов"
type input "200"
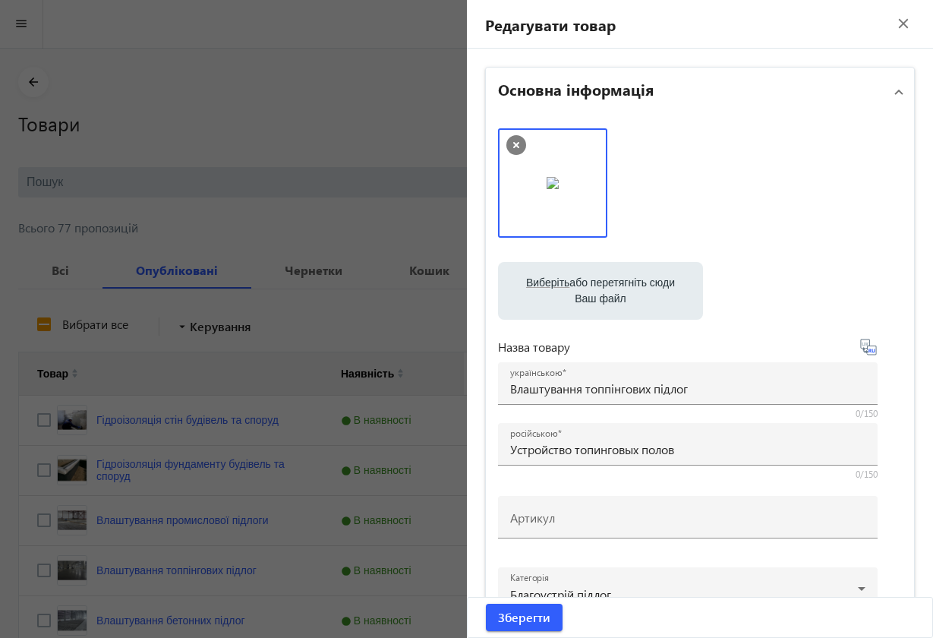
click at [896, 22] on mat-icon "close" at bounding box center [903, 23] width 23 height 23
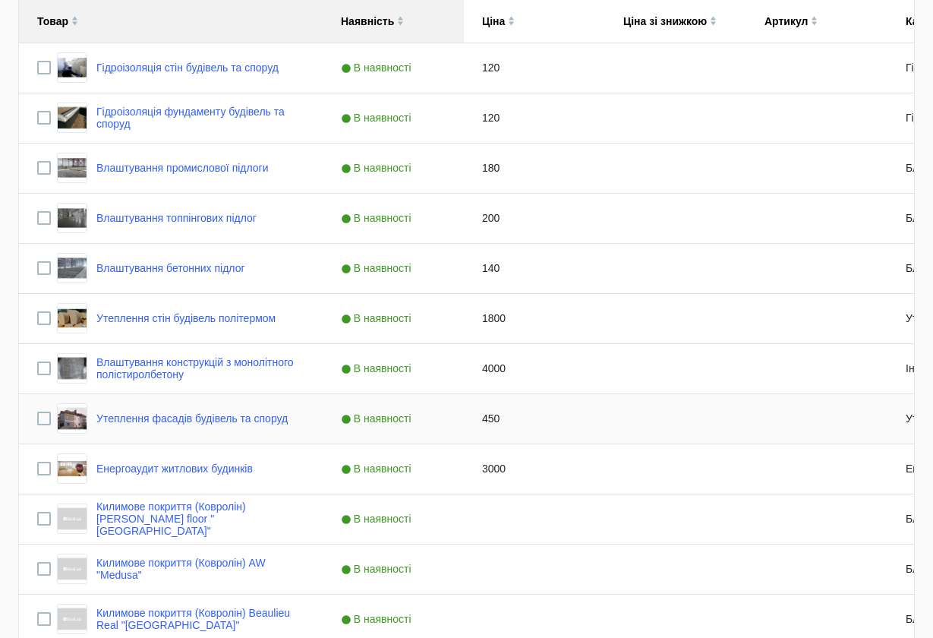
scroll to position [703, 0]
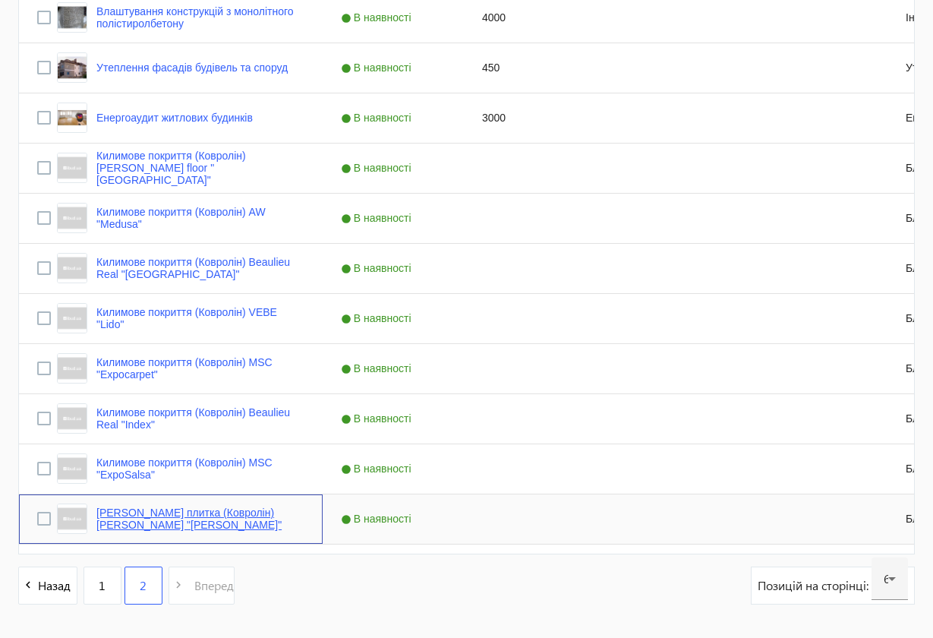
click at [247, 510] on link "[PERSON_NAME] плитка (Ковролін) [PERSON_NAME] "[PERSON_NAME]"" at bounding box center [200, 518] width 208 height 24
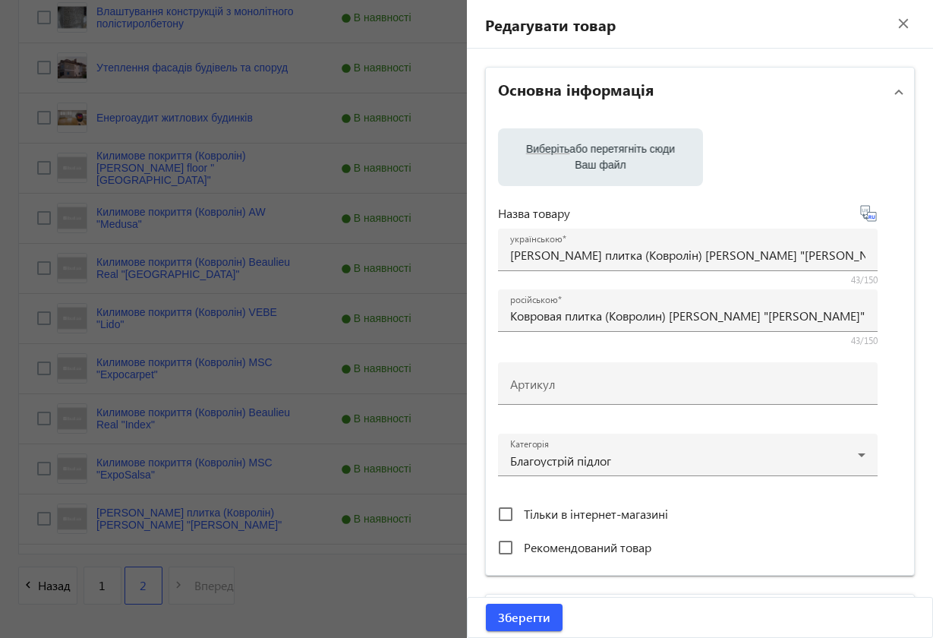
click at [896, 12] on mat-icon "close" at bounding box center [903, 23] width 23 height 23
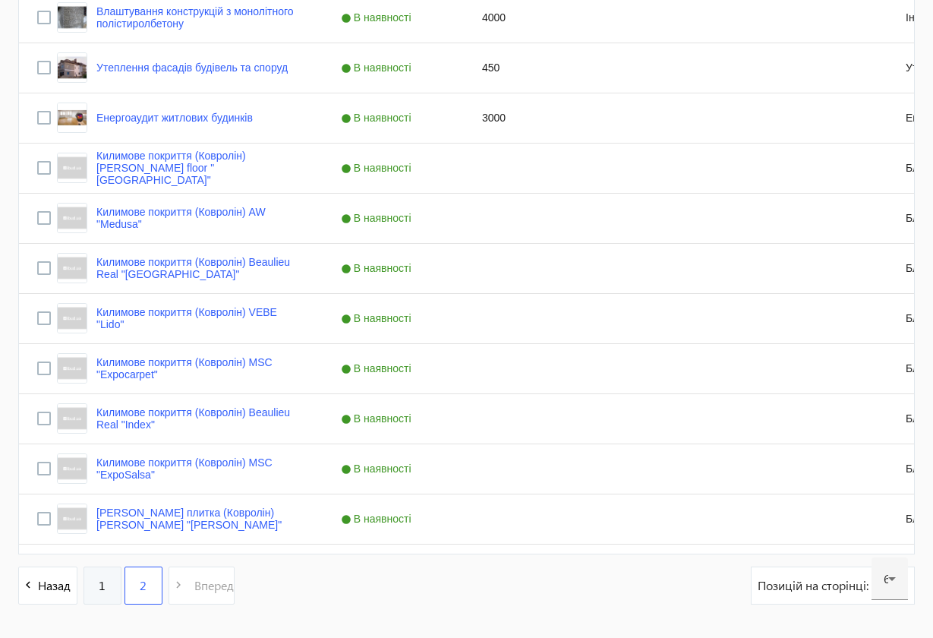
click at [95, 572] on link "1" at bounding box center [102, 585] width 38 height 38
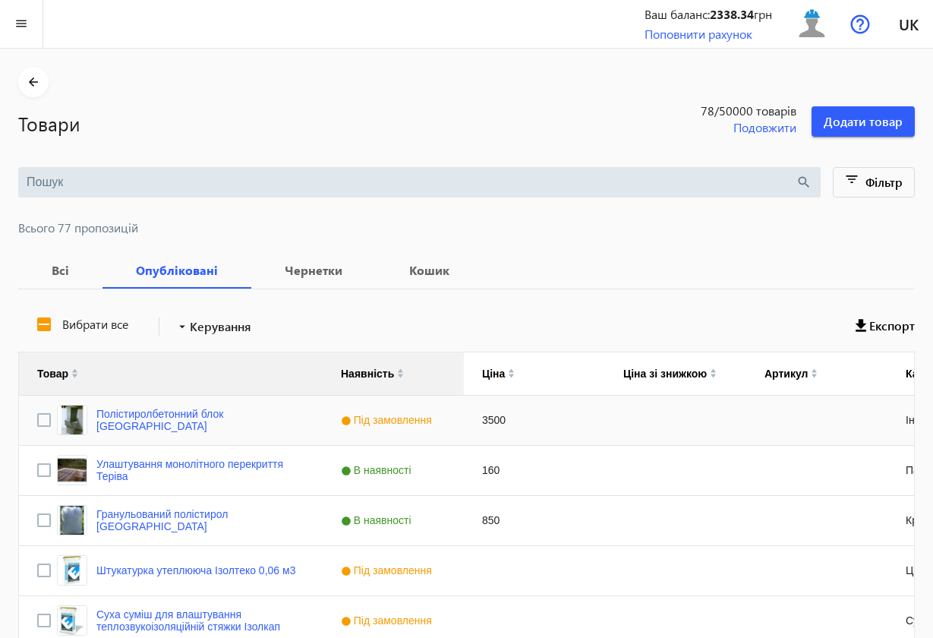
click at [280, 433] on div "Полістиролбетонний блок [GEOGRAPHIC_DATA]" at bounding box center [180, 420] width 247 height 30
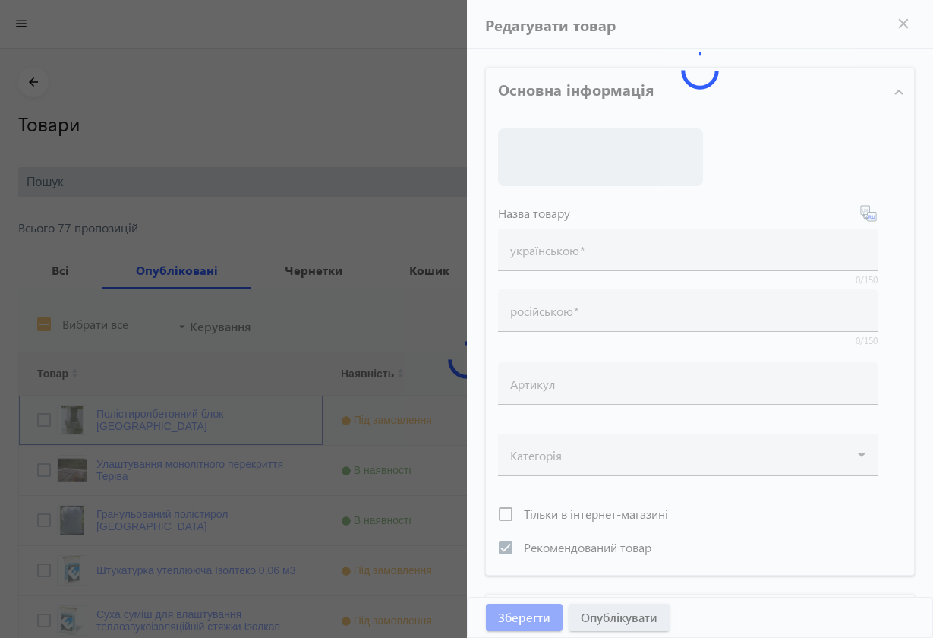
type input "Полістиролбетонний блок [GEOGRAPHIC_DATA]"
type input "Полистиролбетонный блок Новобуд-Днепр"
checkbox input "true"
type input "3500"
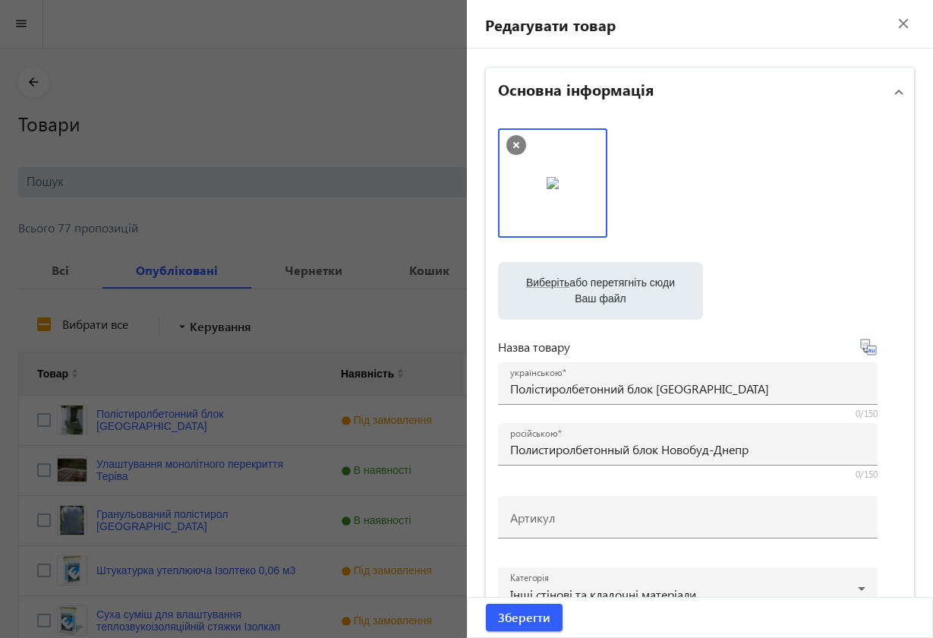
click at [892, 25] on mat-icon "close" at bounding box center [903, 23] width 23 height 23
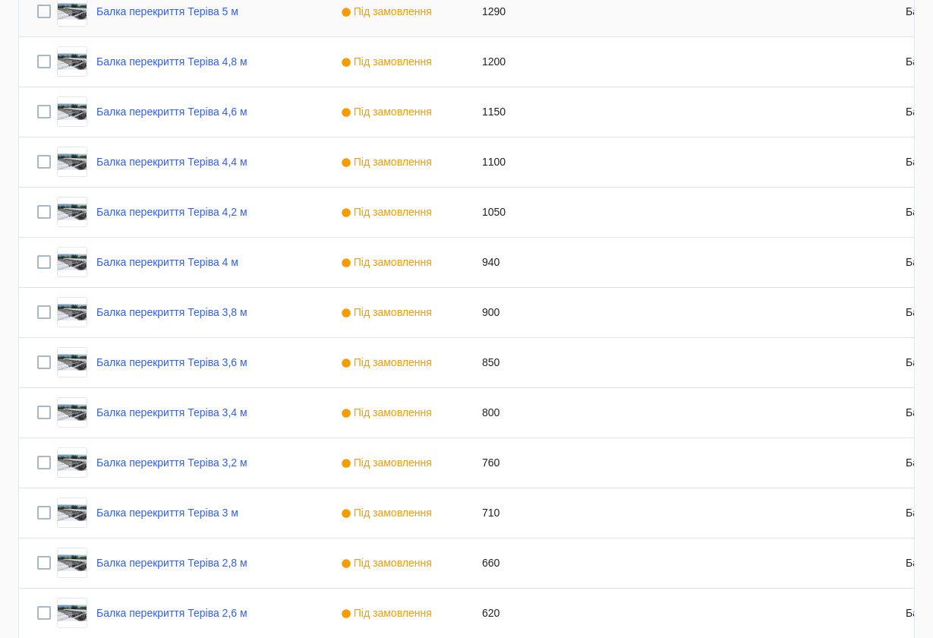
scroll to position [2456, 0]
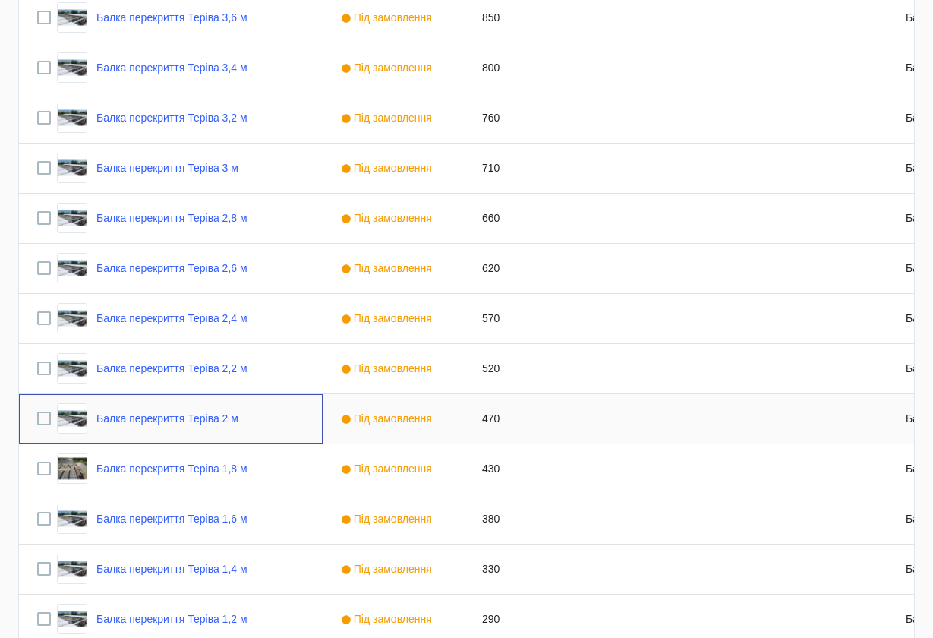
click at [247, 417] on div "Балка перекриття Теріва 2 м" at bounding box center [171, 418] width 304 height 49
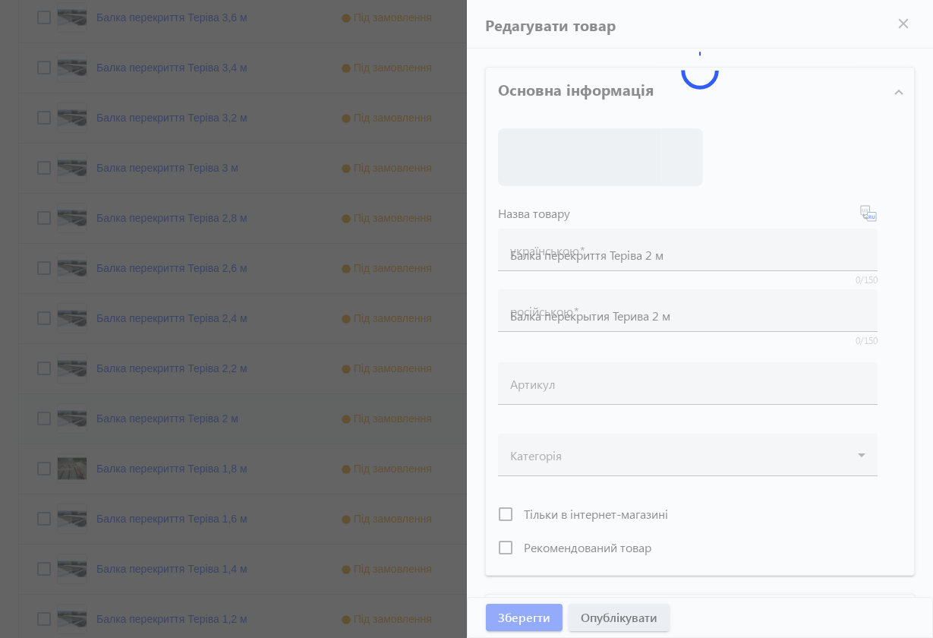
click at [247, 417] on div at bounding box center [466, 319] width 933 height 638
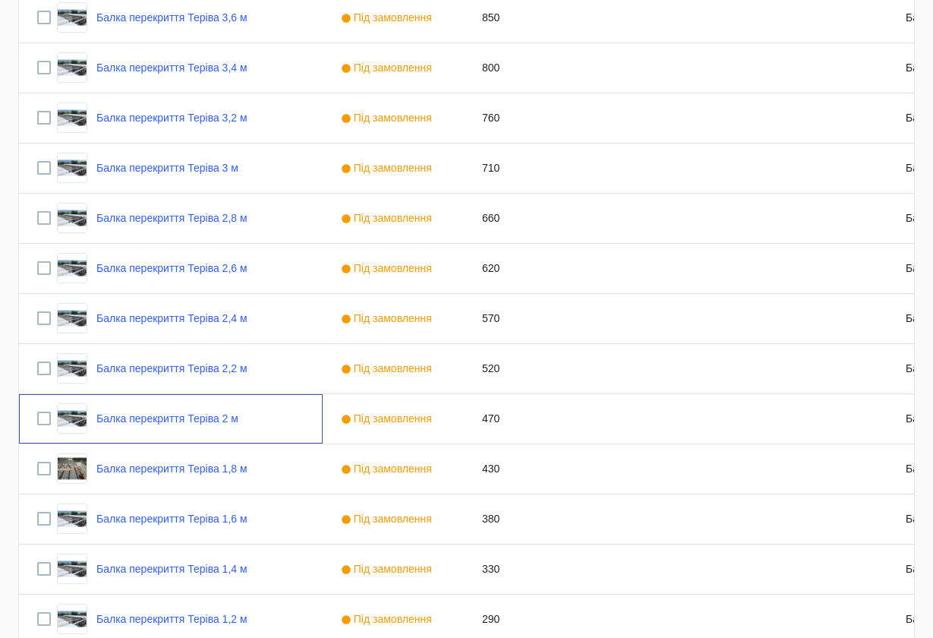
click at [247, 417] on div "Балка перекриття Теріва 2 м" at bounding box center [171, 418] width 304 height 49
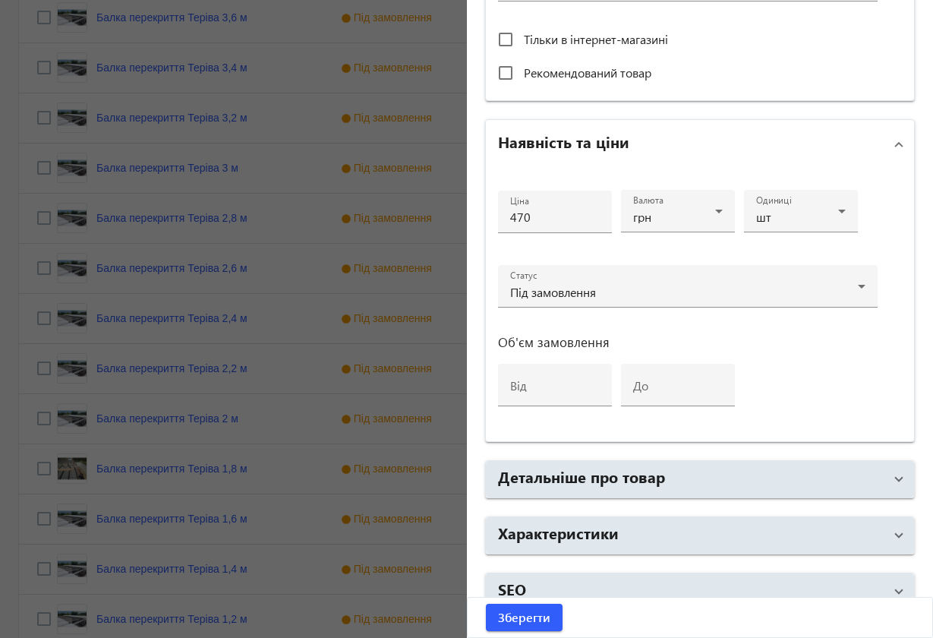
scroll to position [608, 0]
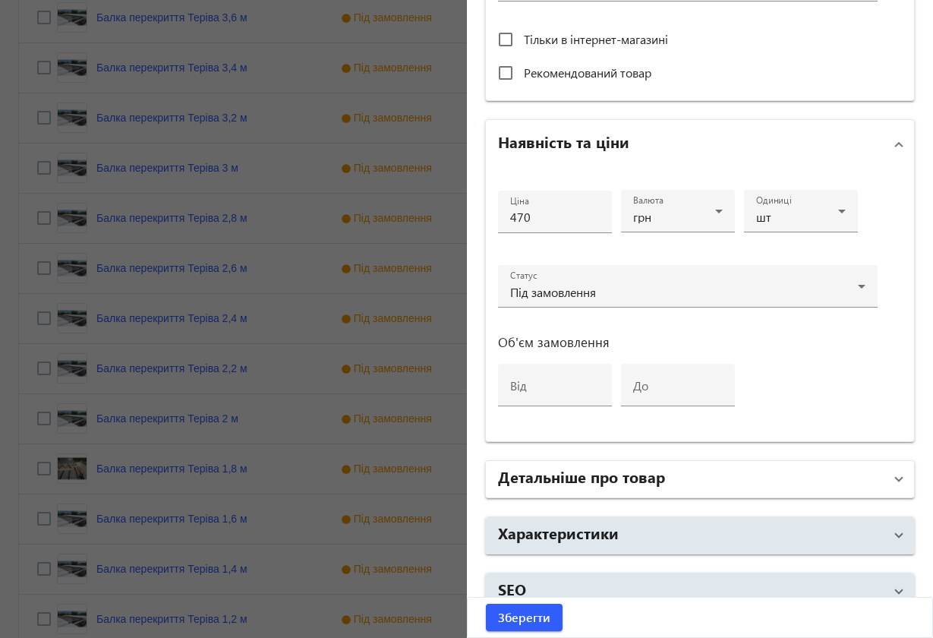
click at [896, 482] on span at bounding box center [899, 479] width 6 height 17
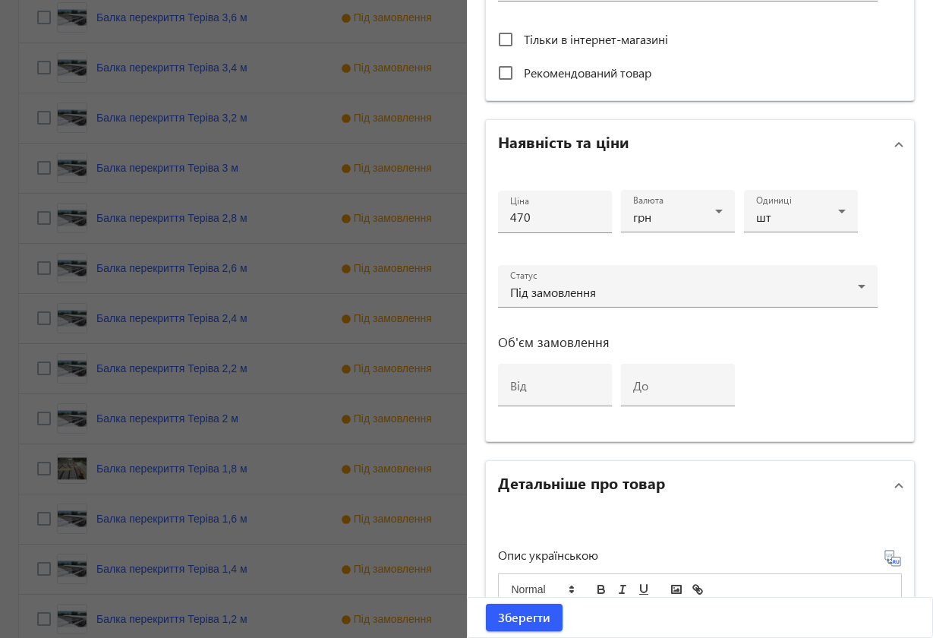
scroll to position [918, 0]
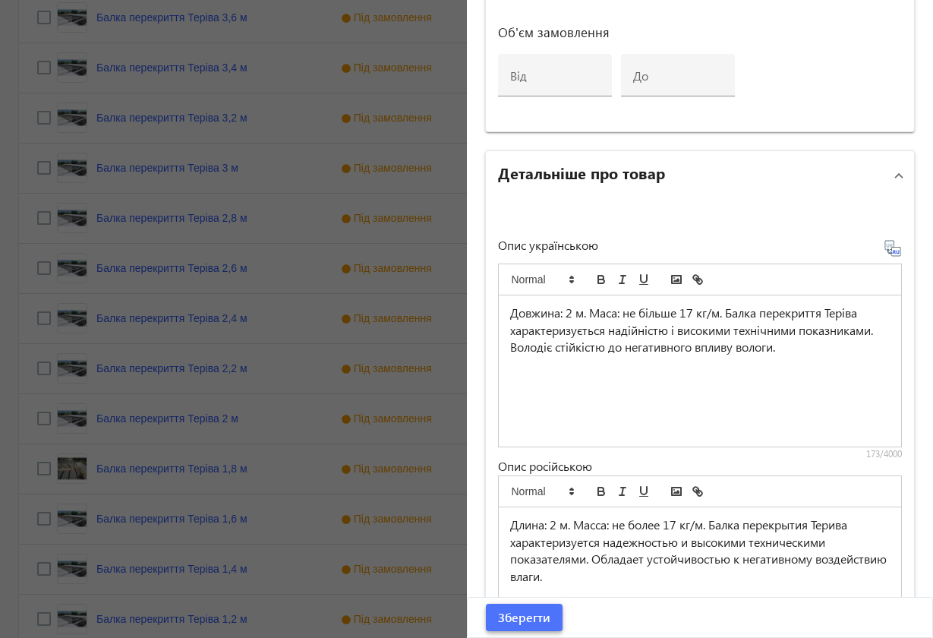
click at [553, 572] on span "submit" at bounding box center [524, 617] width 77 height 36
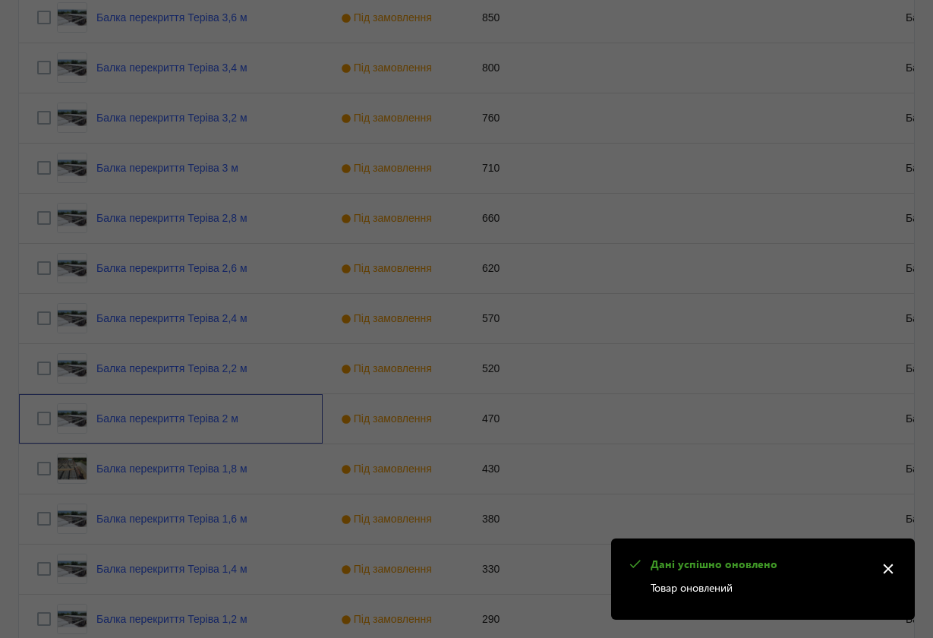
scroll to position [0, 0]
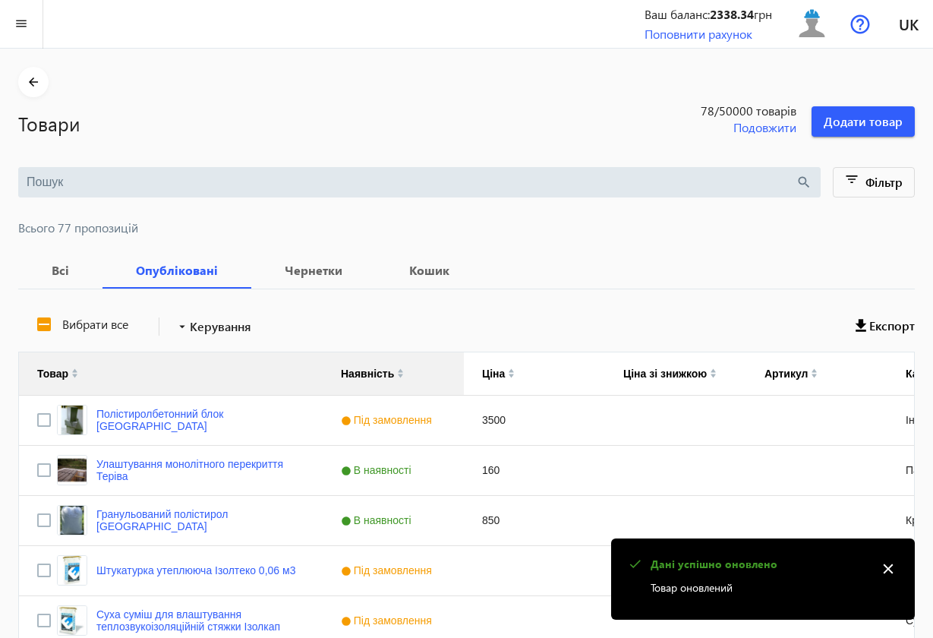
click at [888, 568] on mat-icon "close" at bounding box center [888, 568] width 23 height 23
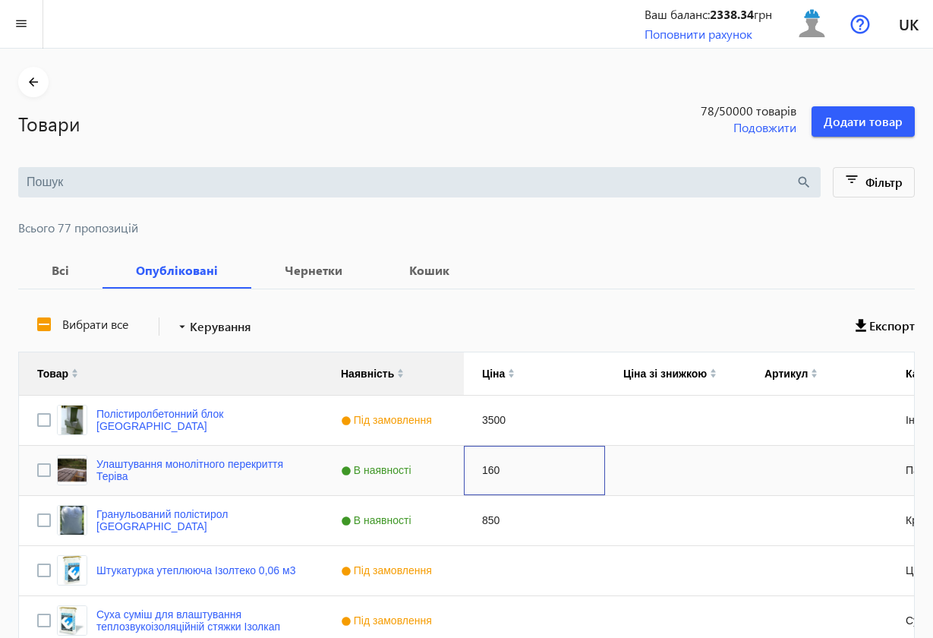
click at [602, 487] on div "160" at bounding box center [534, 470] width 141 height 49
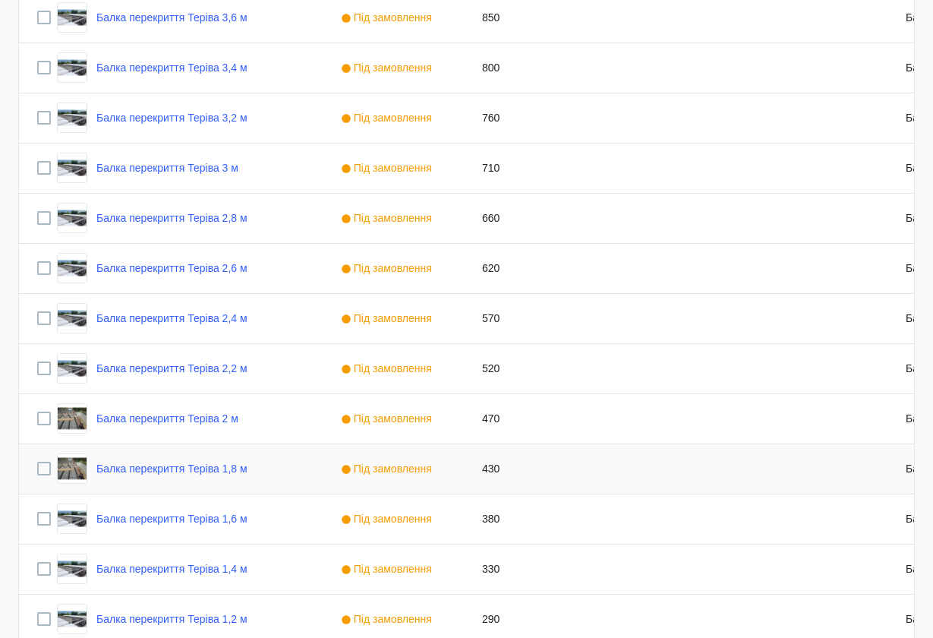
scroll to position [2807, 0]
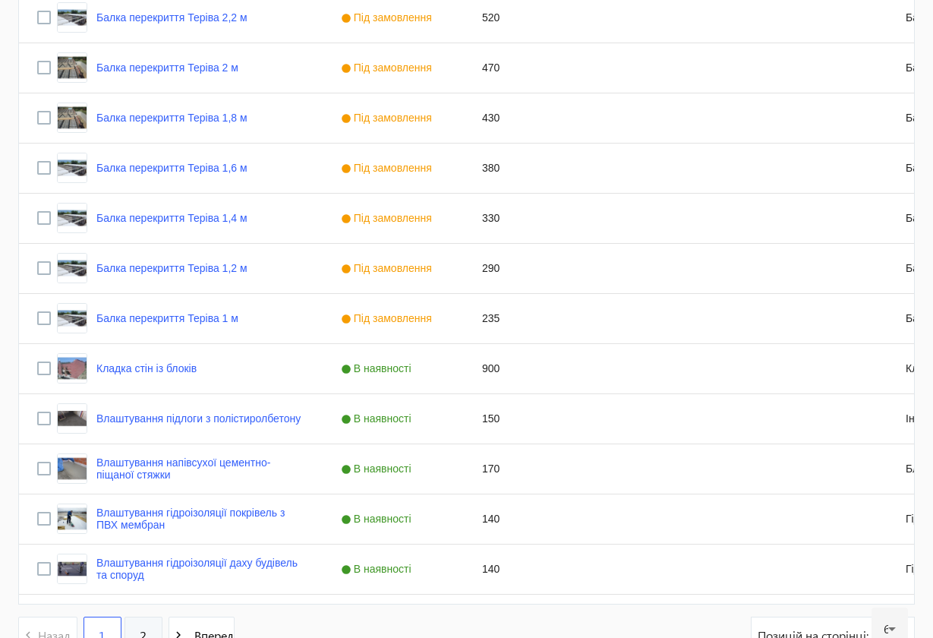
click at [146, 572] on link "2" at bounding box center [143, 635] width 38 height 38
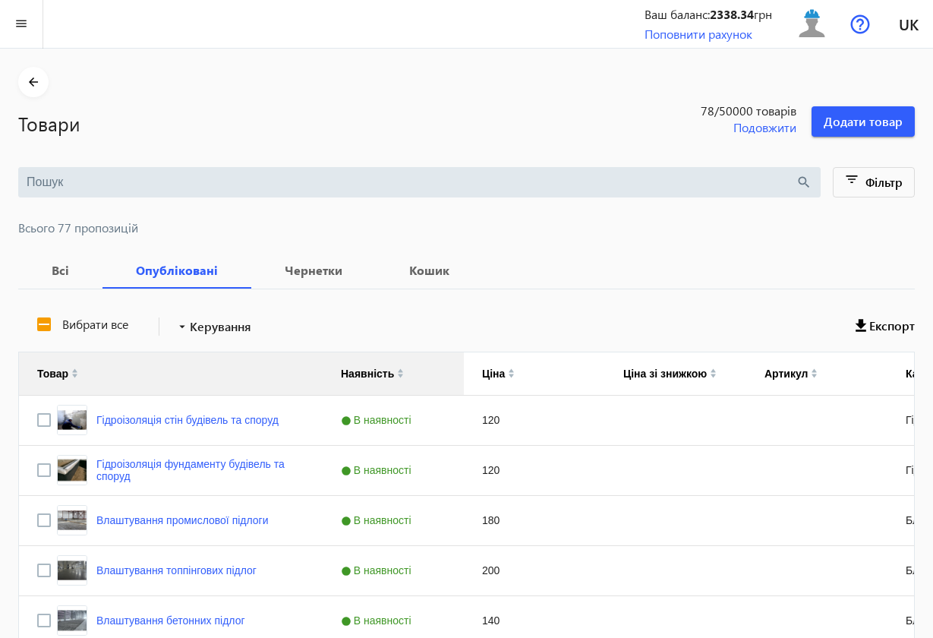
scroll to position [8, 0]
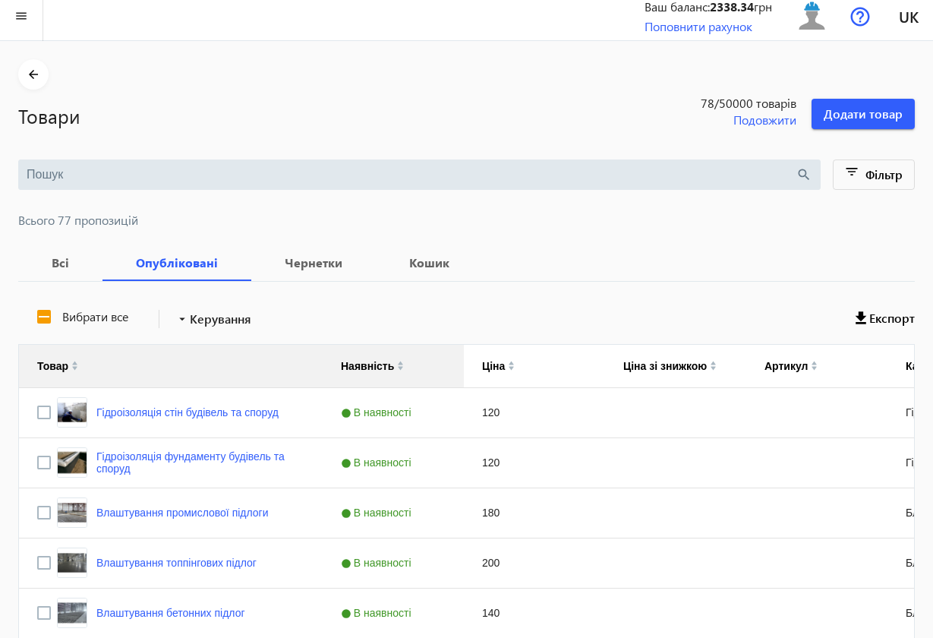
click at [146, 572] on div "Влаштування бетонних підлог" at bounding box center [151, 612] width 188 height 30
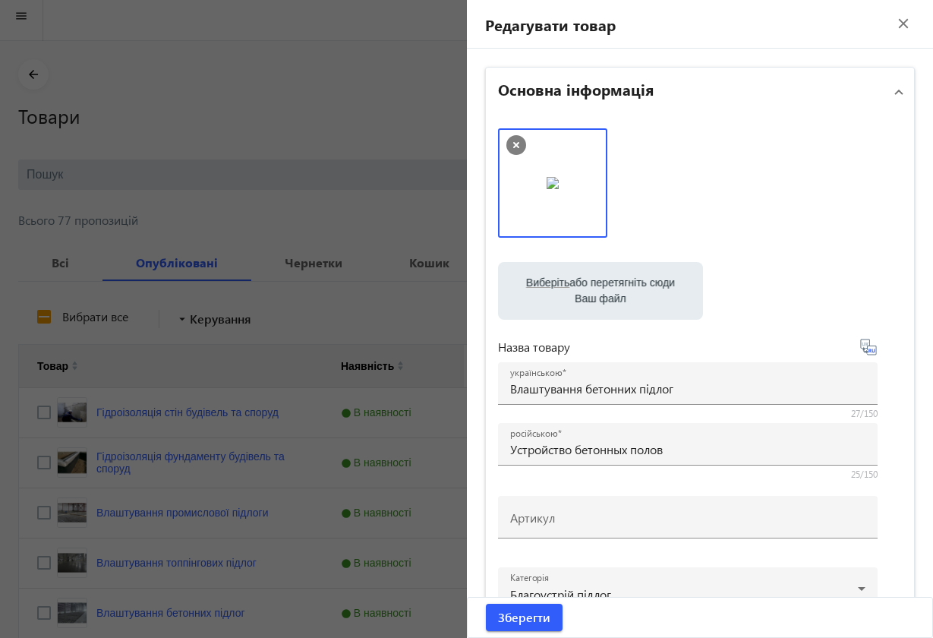
click at [899, 24] on mat-icon "close" at bounding box center [903, 23] width 23 height 23
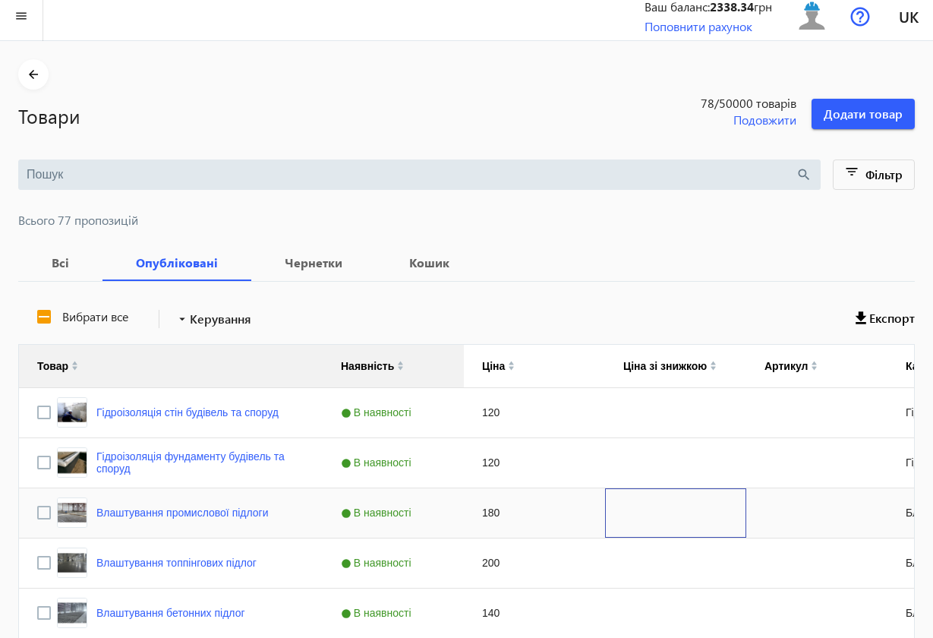
click at [663, 499] on div "Press SPACE to select this row." at bounding box center [675, 512] width 141 height 49
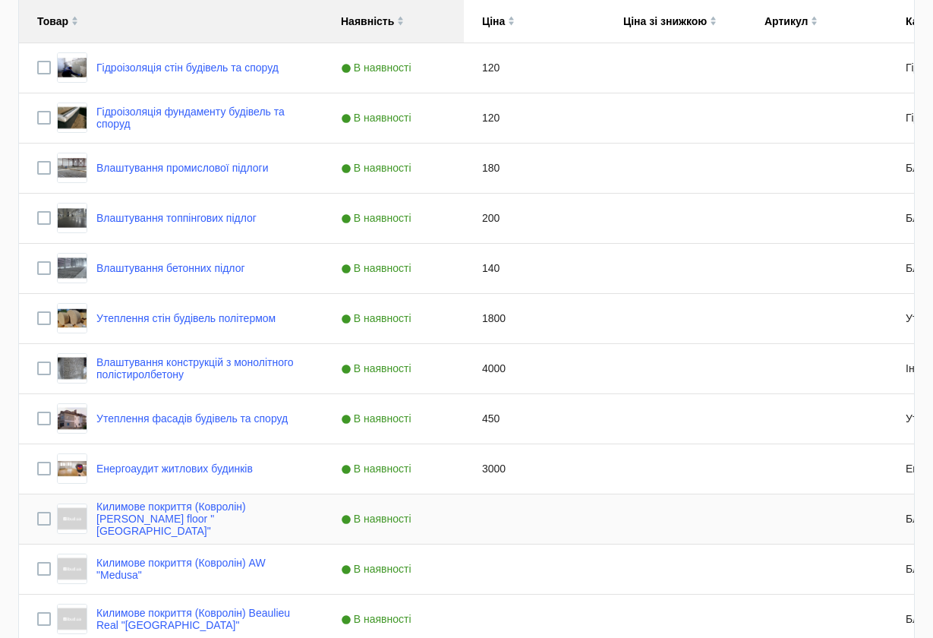
scroll to position [703, 0]
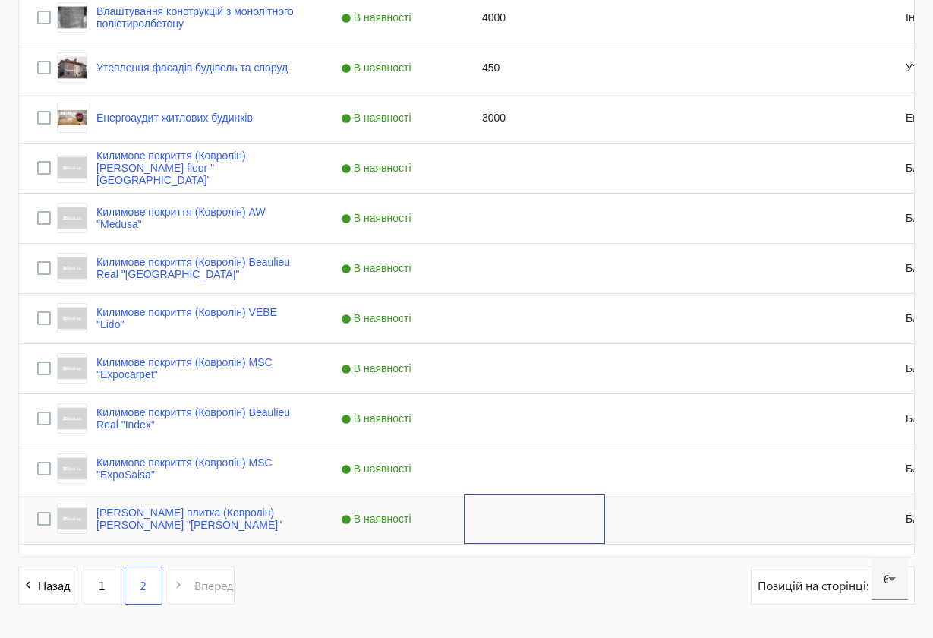
click at [518, 519] on div "Press SPACE to select this row." at bounding box center [534, 518] width 141 height 49
type input "30"
click at [179, 516] on link "[PERSON_NAME] плитка (Ковролін) [PERSON_NAME] "[PERSON_NAME]"" at bounding box center [200, 518] width 208 height 24
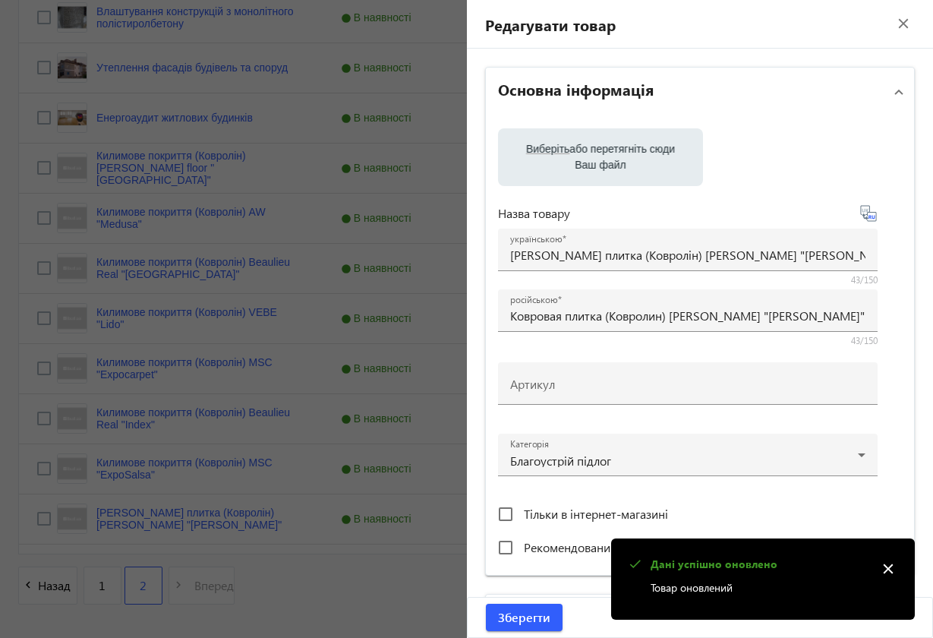
click at [884, 564] on mat-icon "close" at bounding box center [888, 568] width 23 height 23
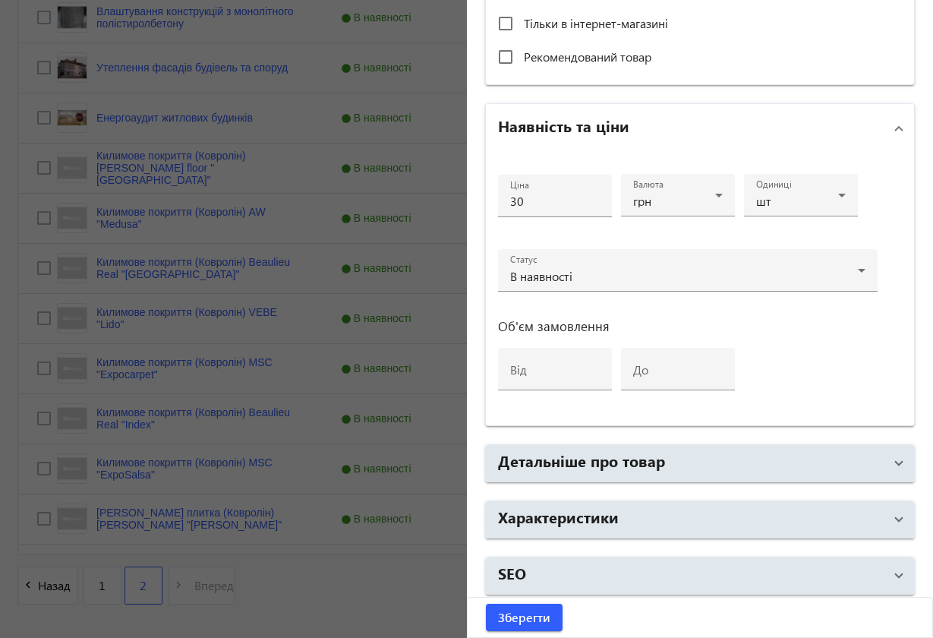
scroll to position [496, 0]
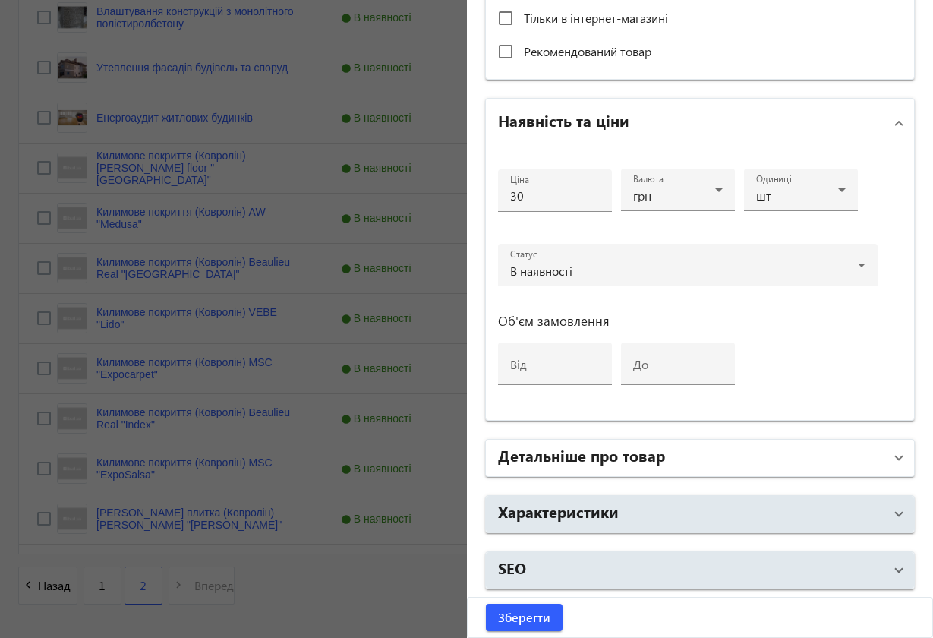
click at [896, 457] on span at bounding box center [899, 457] width 6 height 17
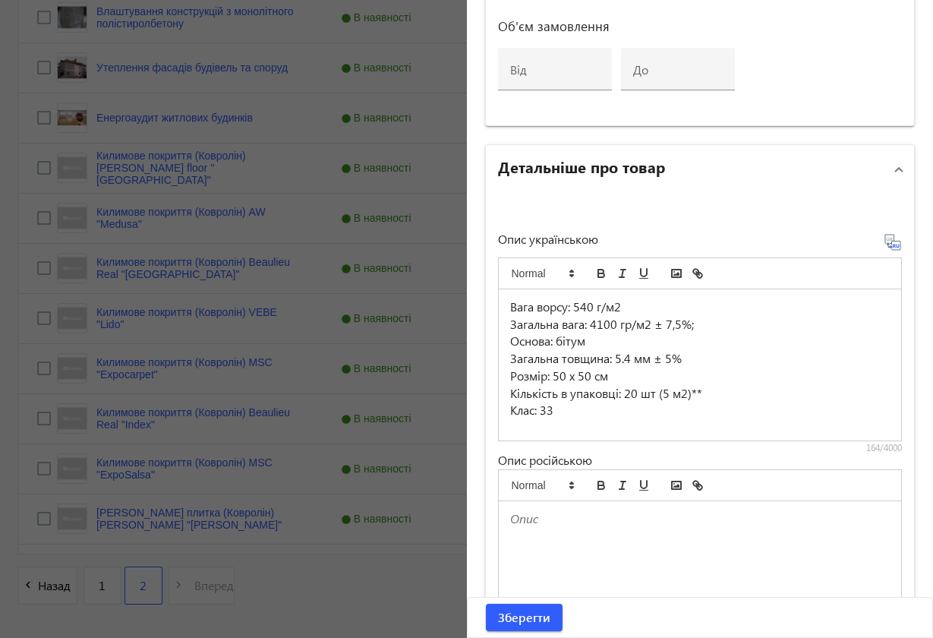
scroll to position [779, 0]
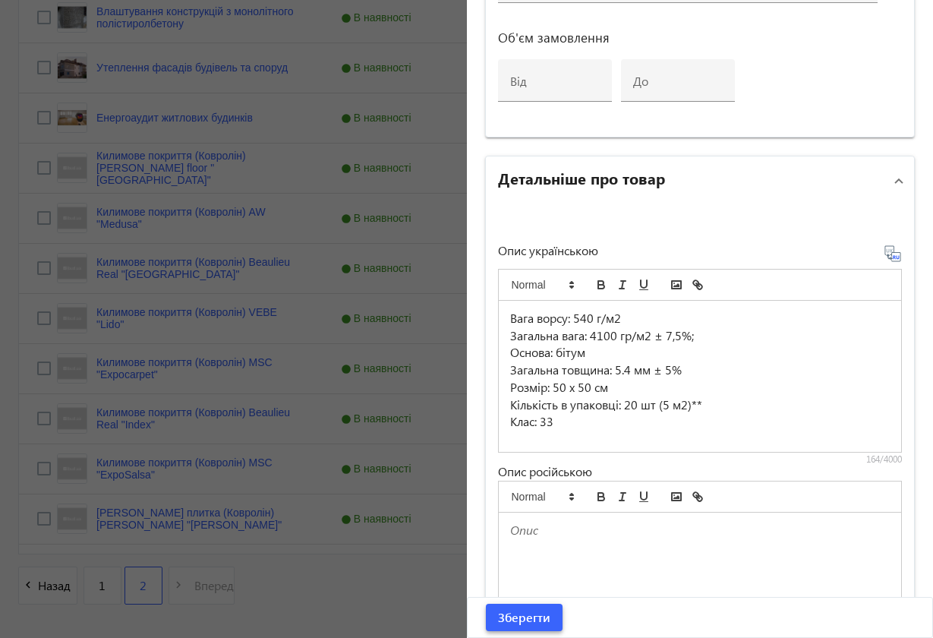
click at [537, 572] on span "Зберегти" at bounding box center [524, 617] width 52 height 17
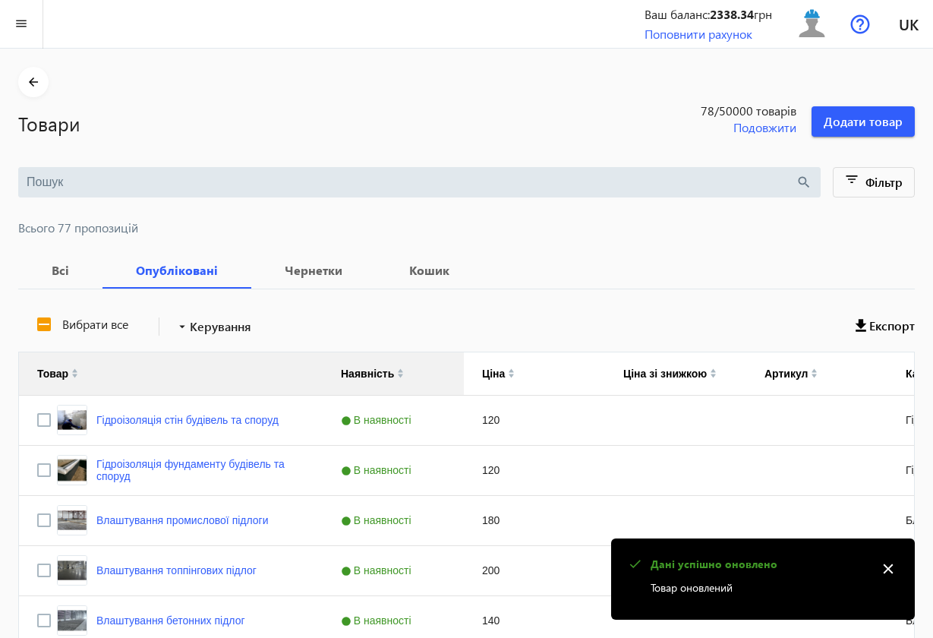
click at [889, 567] on mat-icon "close" at bounding box center [888, 568] width 23 height 23
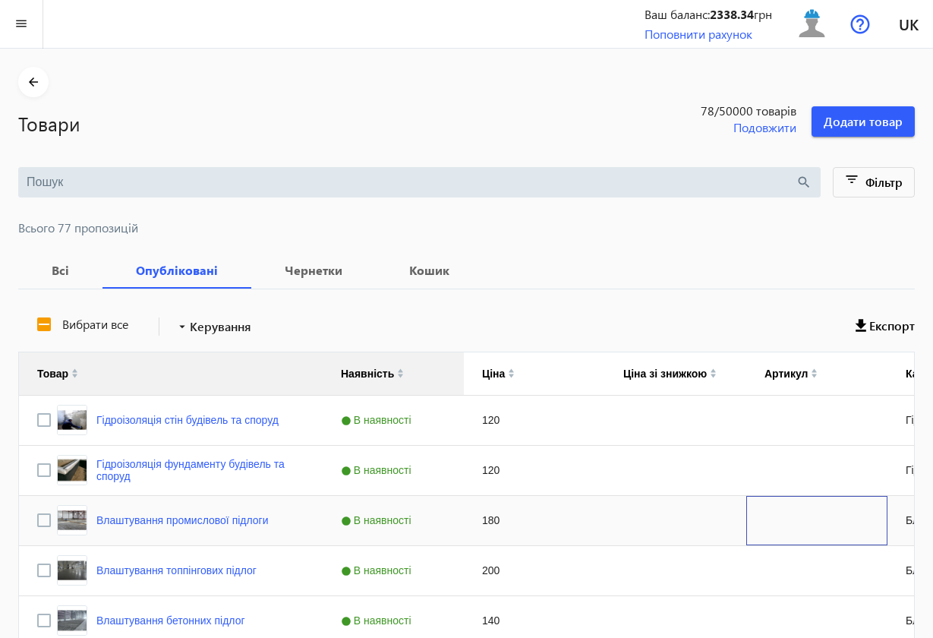
click at [753, 528] on div "Press SPACE to select this row." at bounding box center [816, 520] width 141 height 49
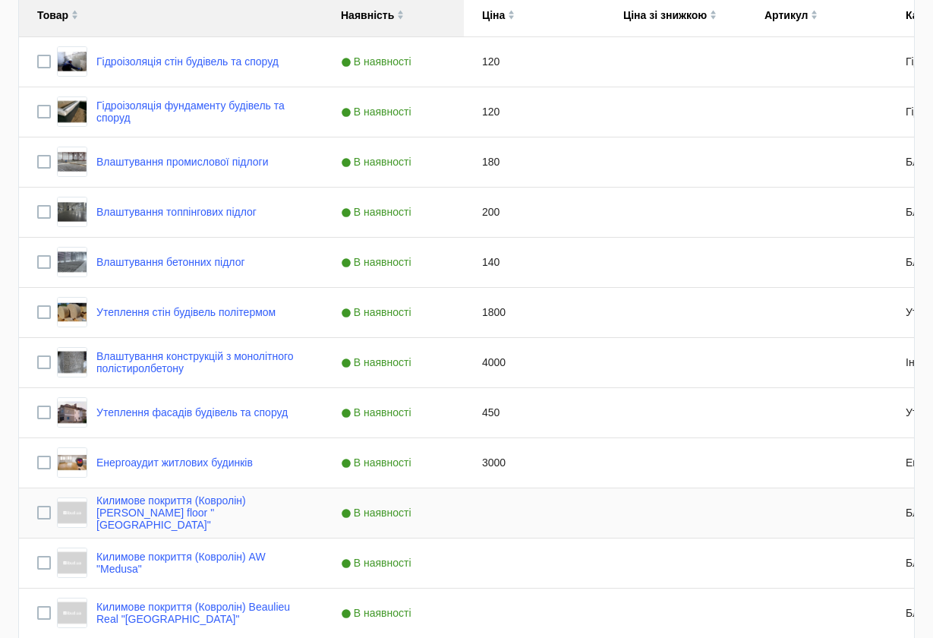
scroll to position [703, 0]
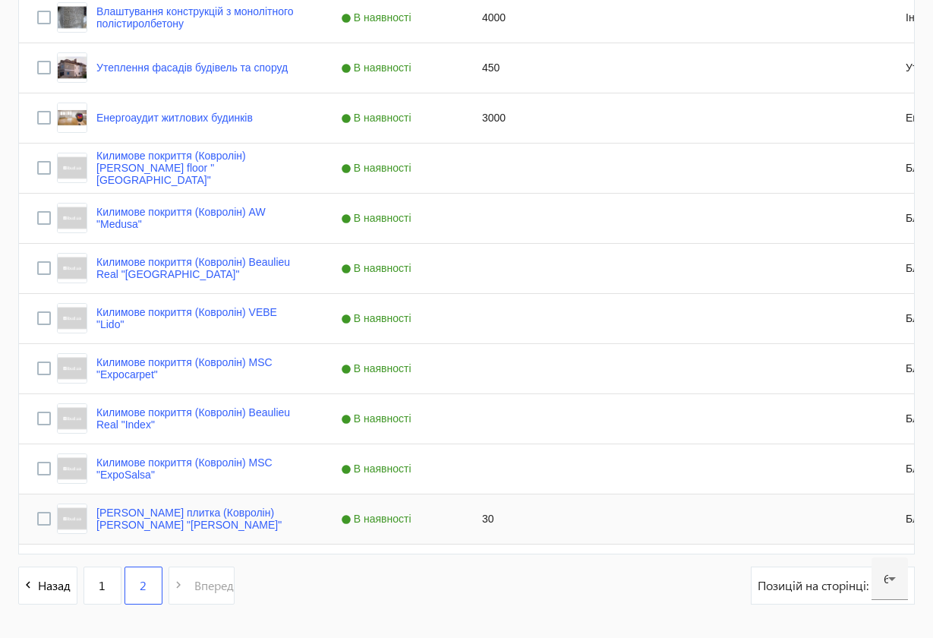
click at [484, 516] on div "30" at bounding box center [534, 518] width 141 height 49
type input "6"
type input "1"
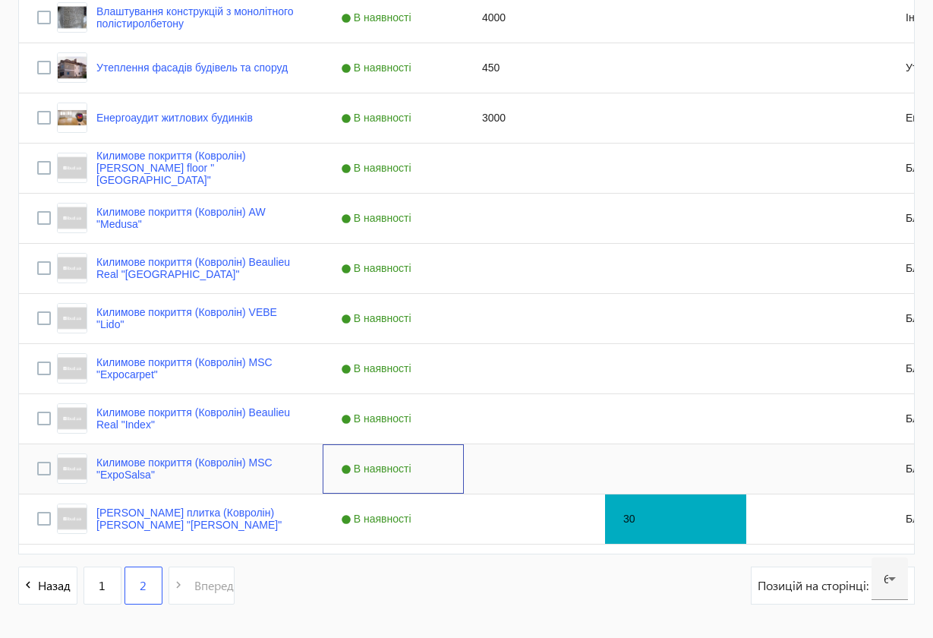
click at [445, 458] on div "В наявності" at bounding box center [393, 468] width 141 height 49
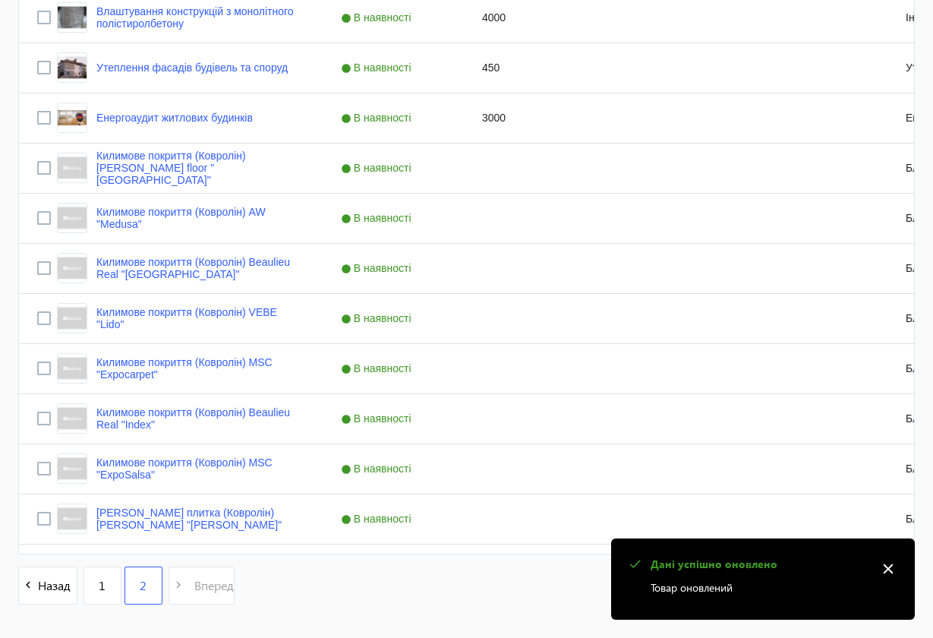
click at [886, 565] on mat-icon "close" at bounding box center [888, 568] width 23 height 23
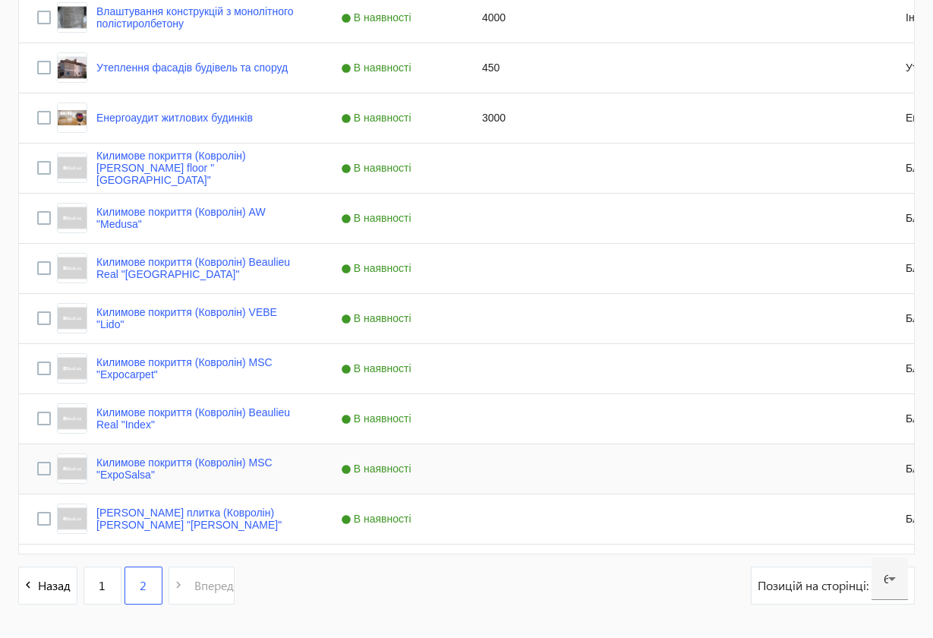
click at [777, 490] on div "Press SPACE to select this row." at bounding box center [816, 468] width 141 height 49
click at [93, 572] on link "1" at bounding box center [102, 585] width 38 height 38
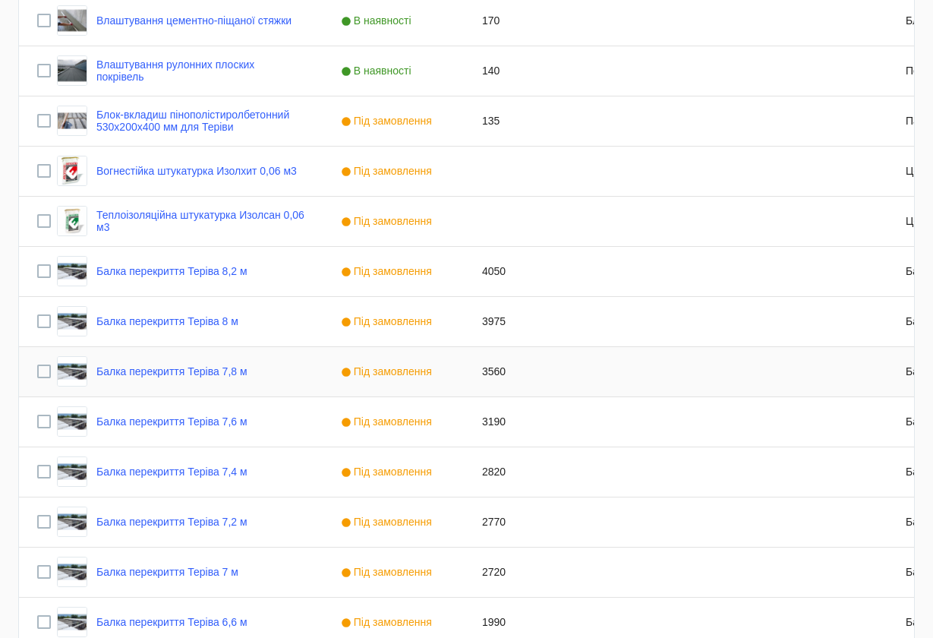
scroll to position [1057, 0]
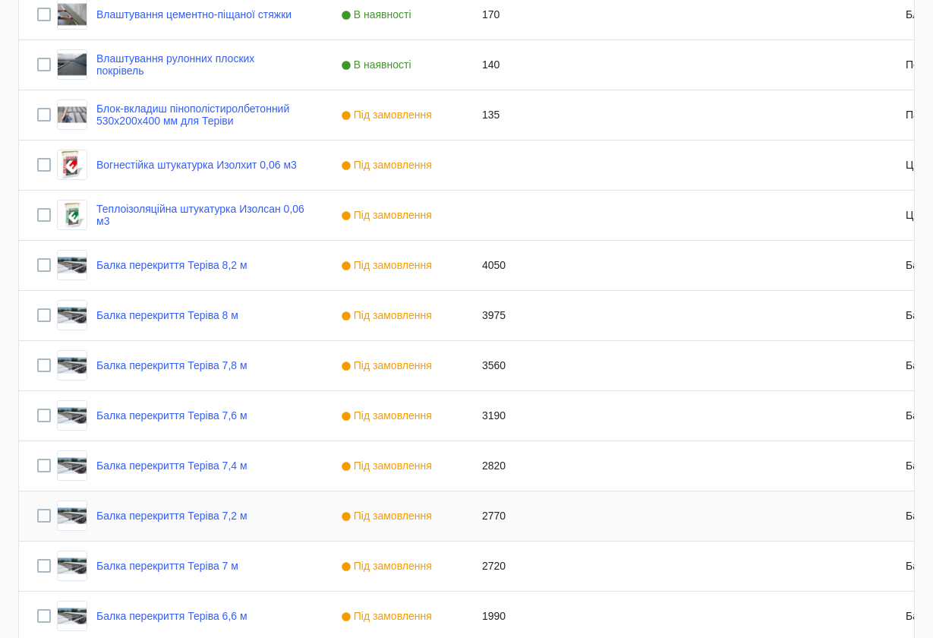
click at [655, 536] on div "Press SPACE to select this row." at bounding box center [675, 515] width 141 height 49
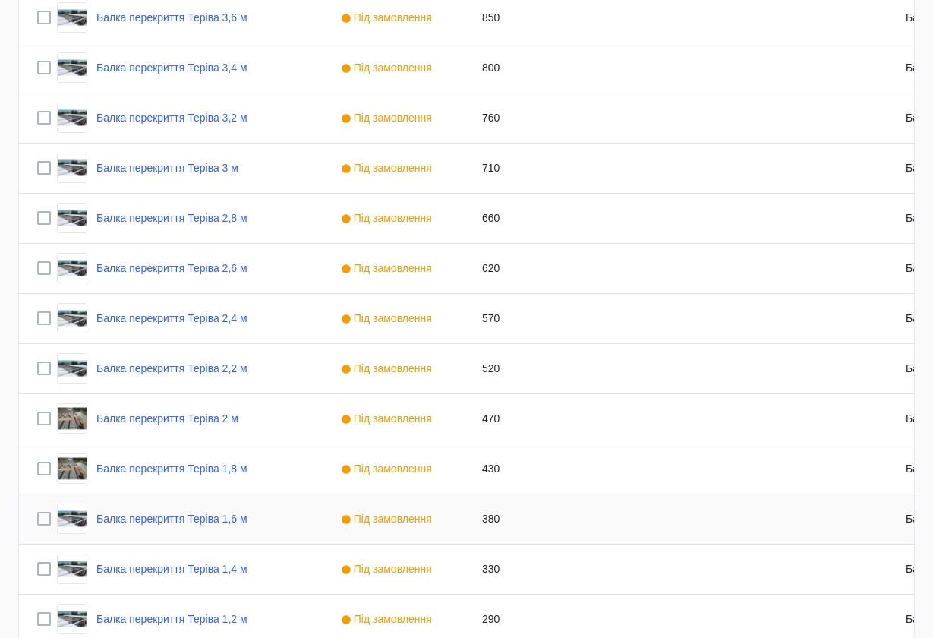
scroll to position [2807, 0]
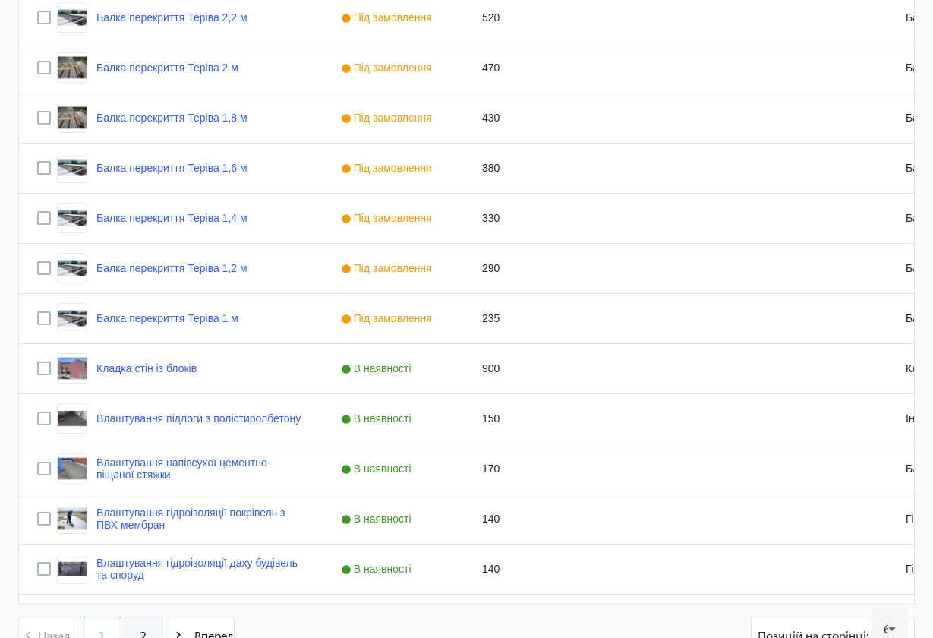
click at [140, 572] on link "2" at bounding box center [143, 635] width 38 height 38
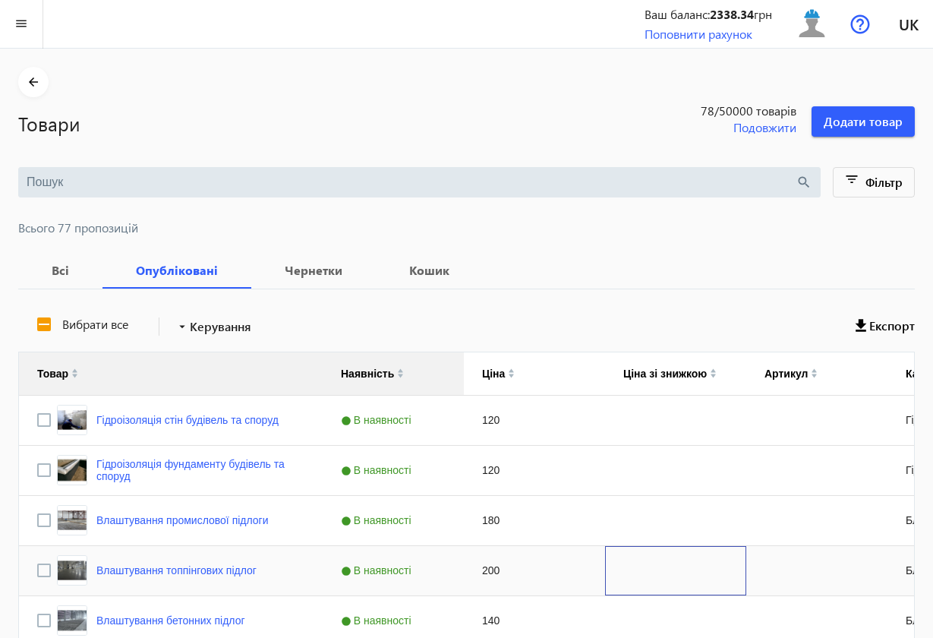
click at [694, 560] on div "Press SPACE to select this row." at bounding box center [675, 570] width 141 height 49
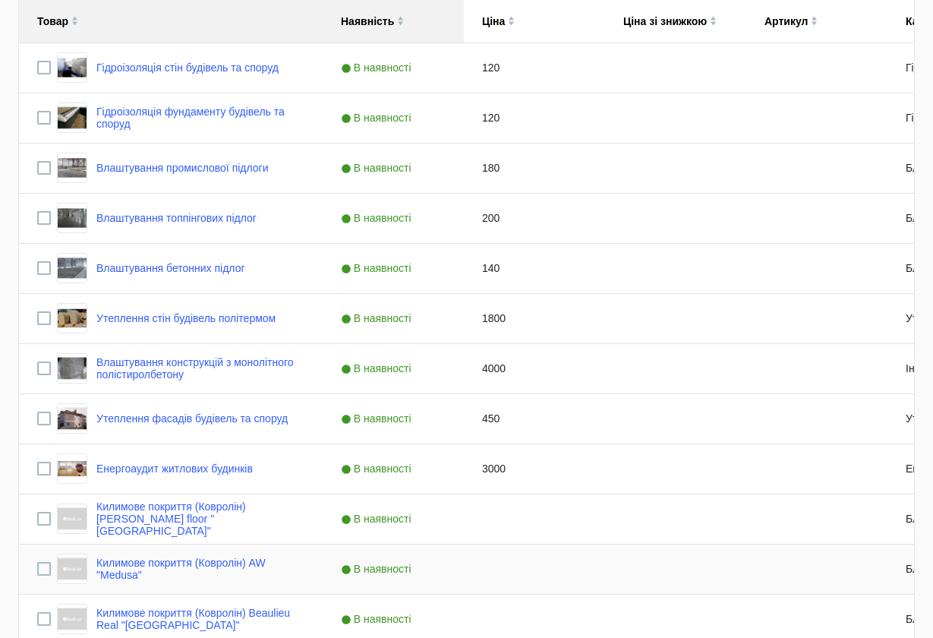
scroll to position [703, 0]
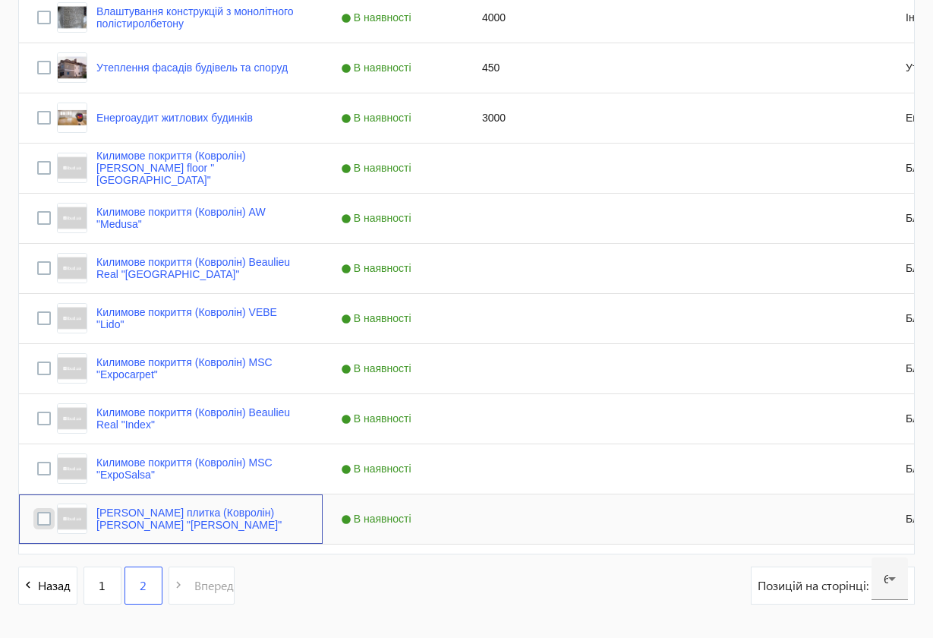
click at [45, 521] on input "Press Space to toggle row selection (unchecked)" at bounding box center [44, 519] width 14 height 14
checkbox input "true"
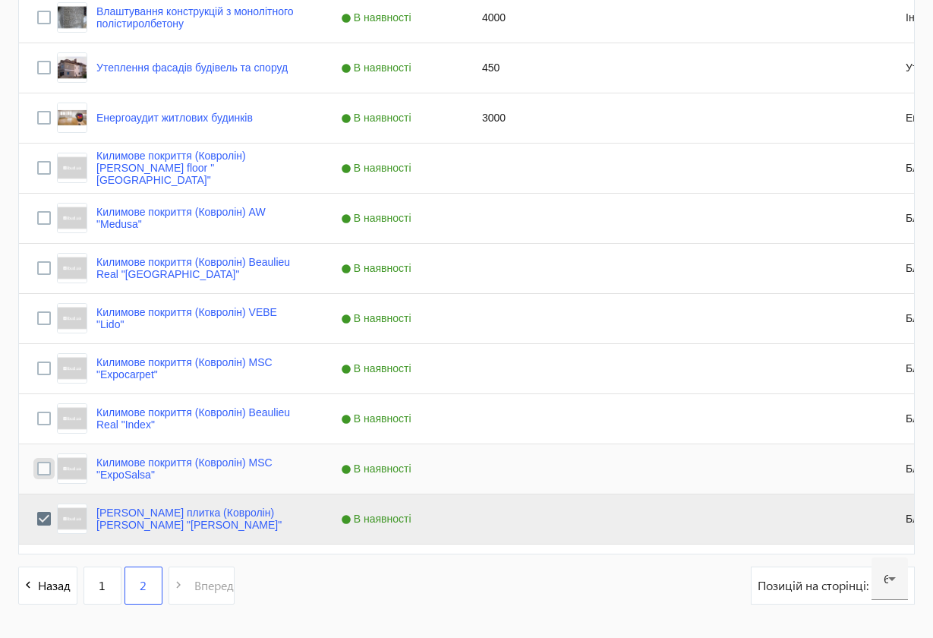
click at [43, 473] on input "Press Space to toggle row selection (unchecked)" at bounding box center [44, 468] width 14 height 14
checkbox input "true"
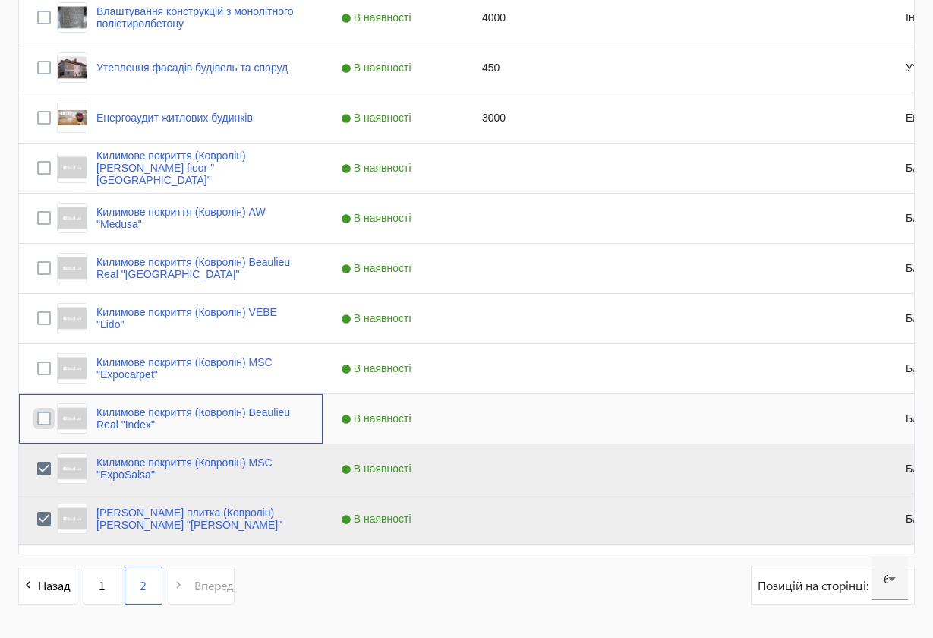
click at [43, 417] on input "Press Space to toggle row selection (unchecked)" at bounding box center [44, 418] width 14 height 14
checkbox input "true"
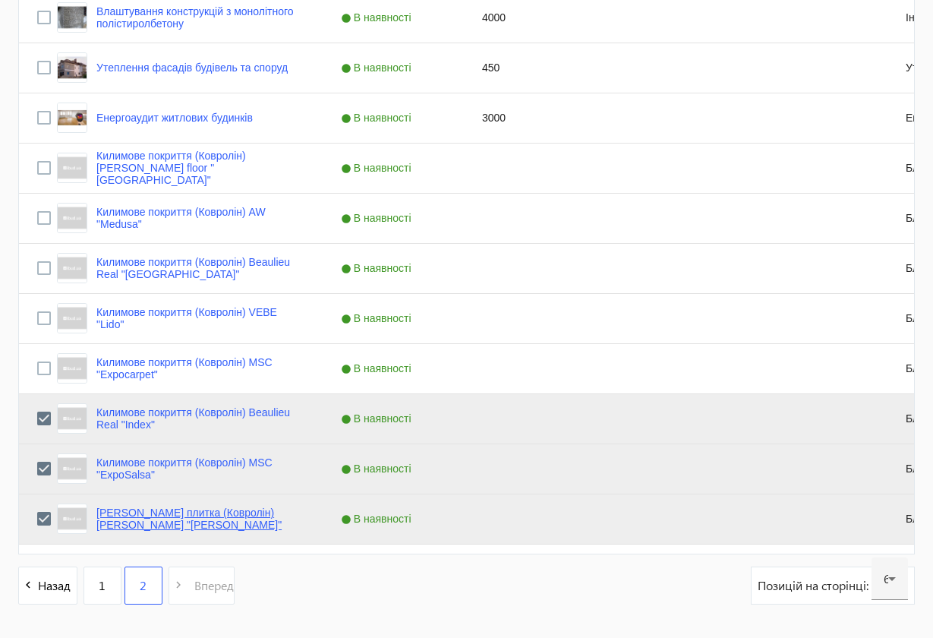
scroll to position [352, 0]
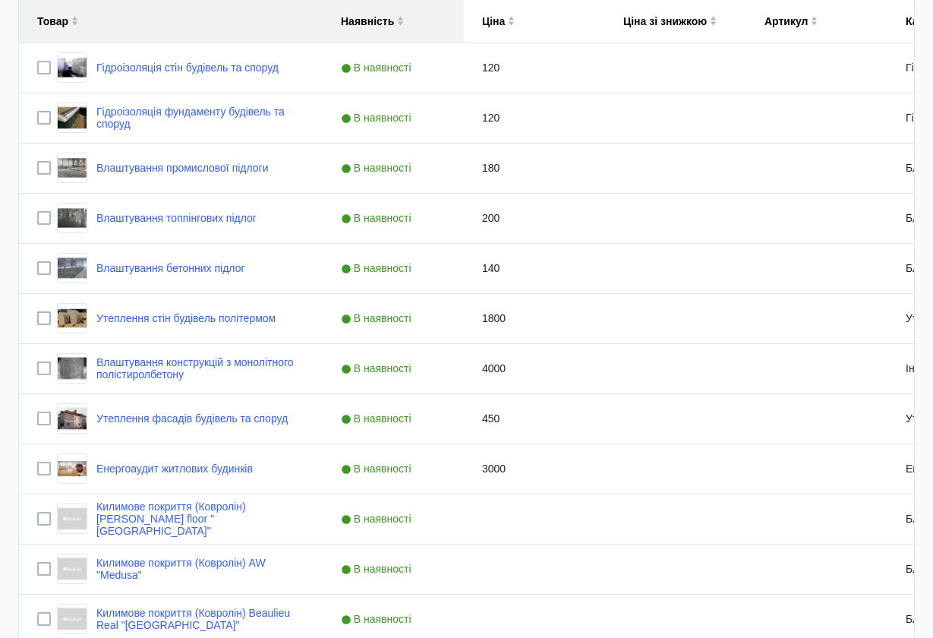
click at [398, 17] on img at bounding box center [400, 18] width 7 height 5
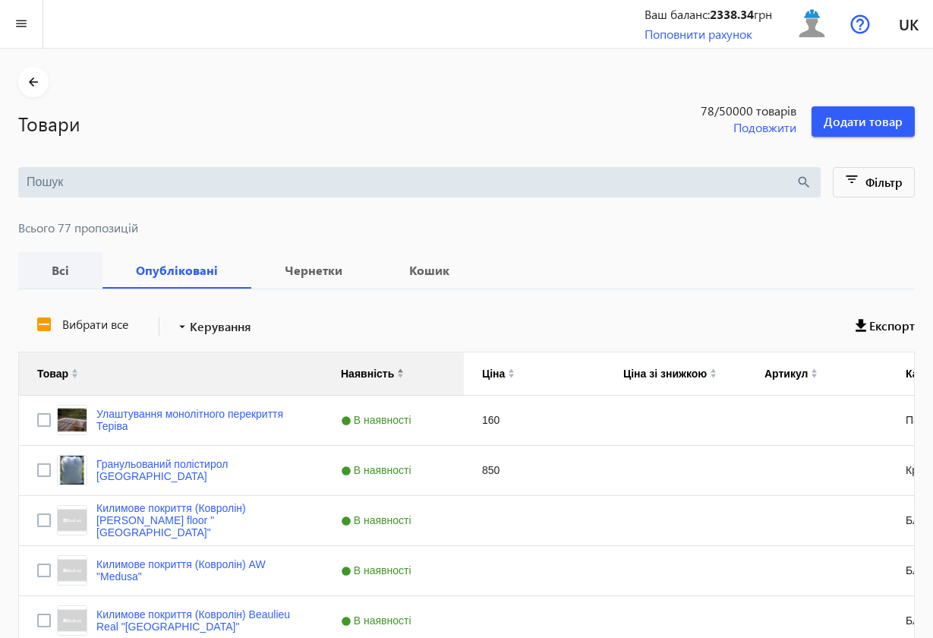
click at [61, 270] on b "Всі" at bounding box center [60, 270] width 48 height 12
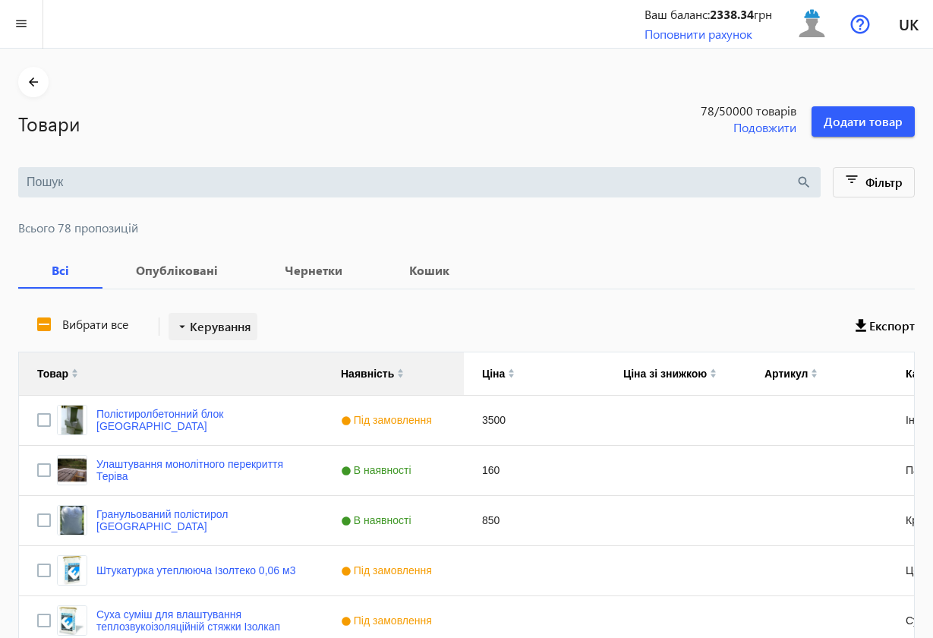
click at [193, 329] on span "Керування" at bounding box center [220, 326] width 61 height 18
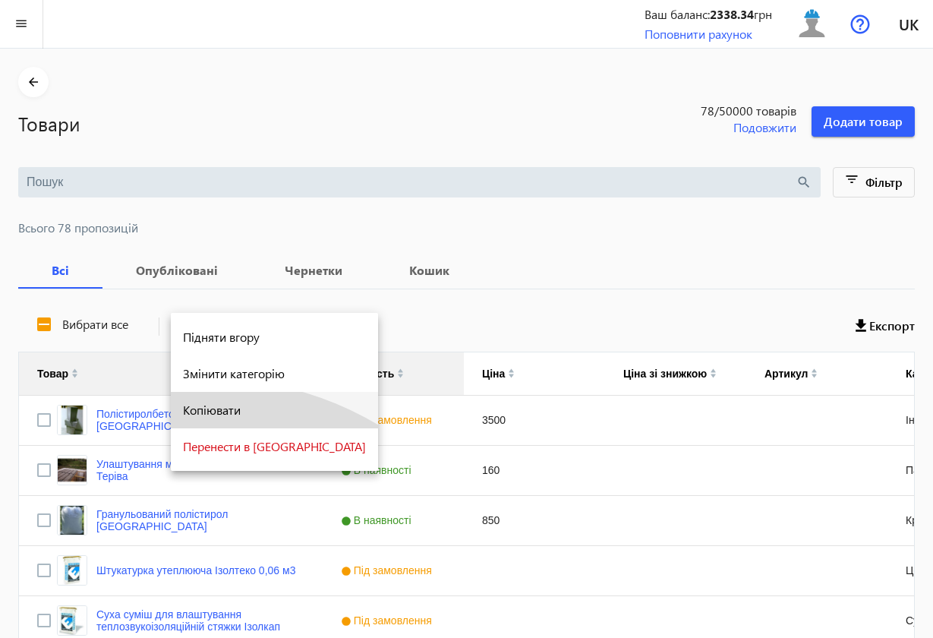
click at [208, 407] on span "Копіювати" at bounding box center [274, 410] width 183 height 12
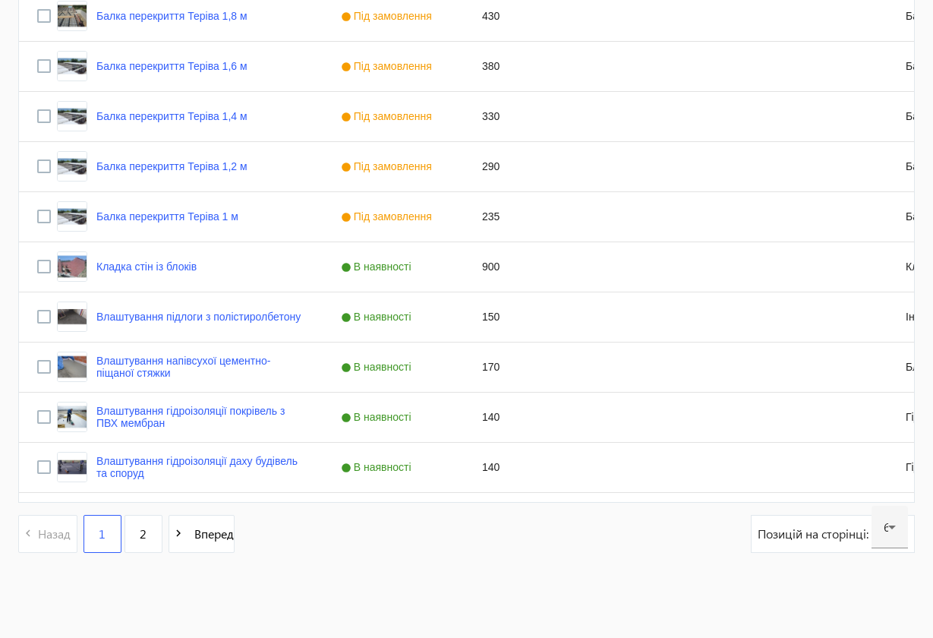
scroll to position [2909, 0]
click at [150, 542] on link "2" at bounding box center [143, 534] width 38 height 38
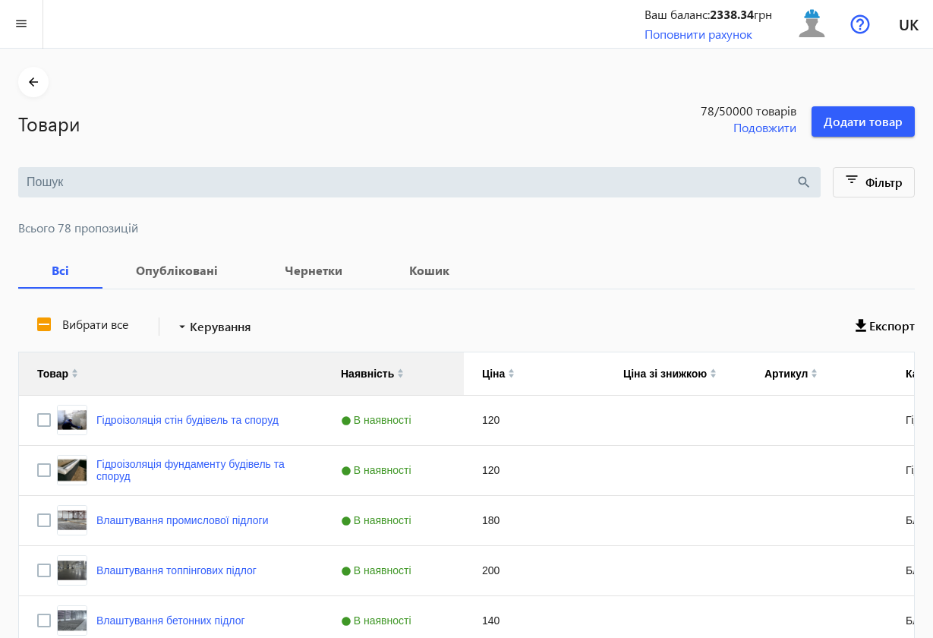
click at [145, 542] on div "Влаштування промислової підлоги" at bounding box center [171, 520] width 304 height 49
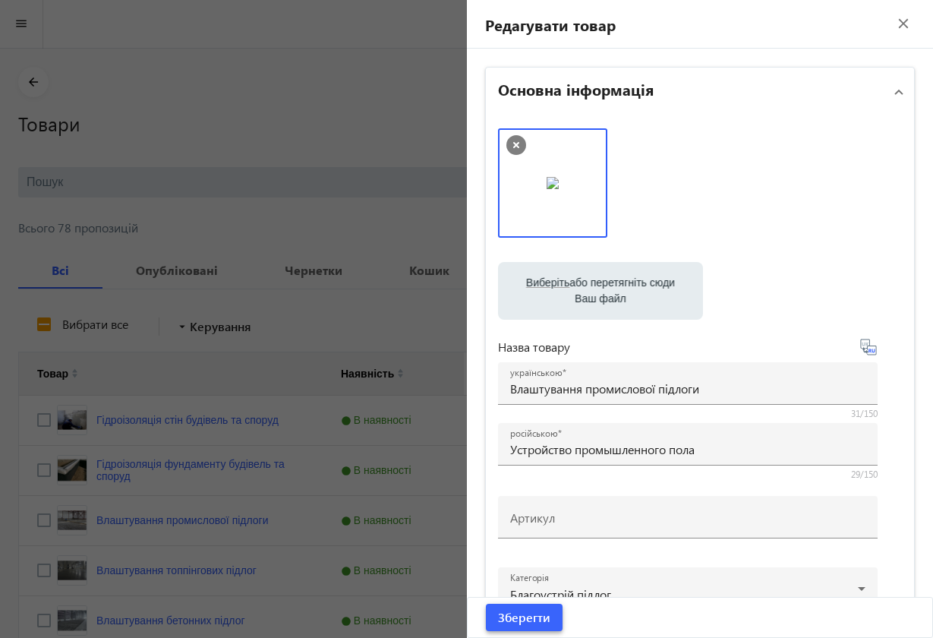
click at [540, 572] on span "Зберегти" at bounding box center [524, 617] width 52 height 17
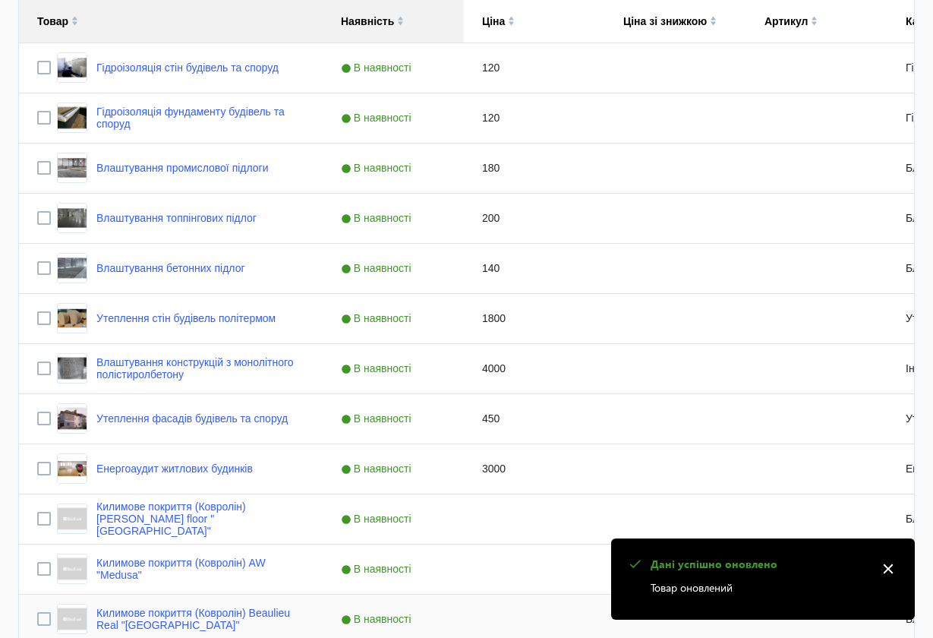
scroll to position [703, 0]
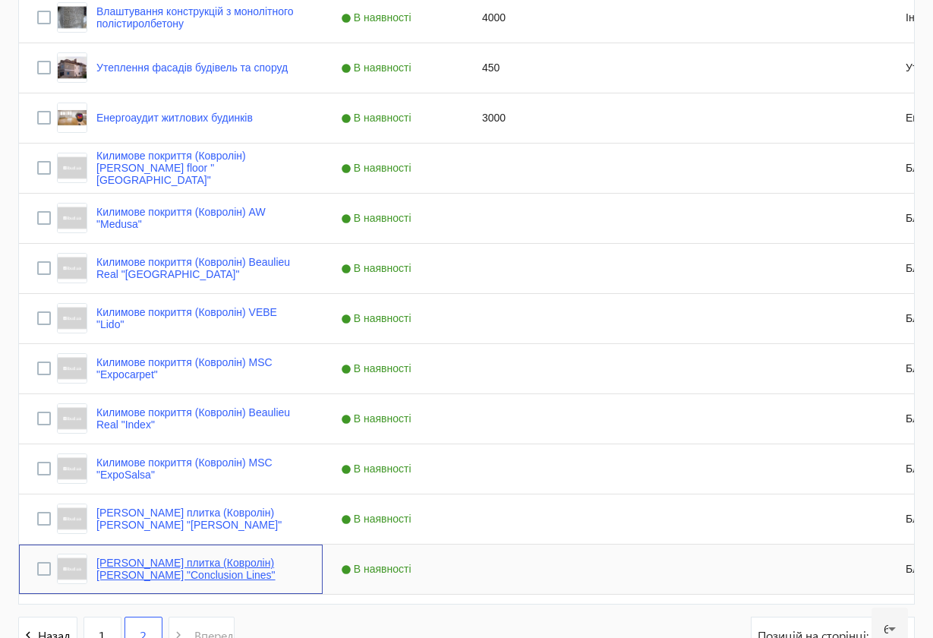
click at [225, 559] on link "[PERSON_NAME] плитка (Ковролін) [PERSON_NAME] "Conclusion Lines"" at bounding box center [200, 568] width 208 height 24
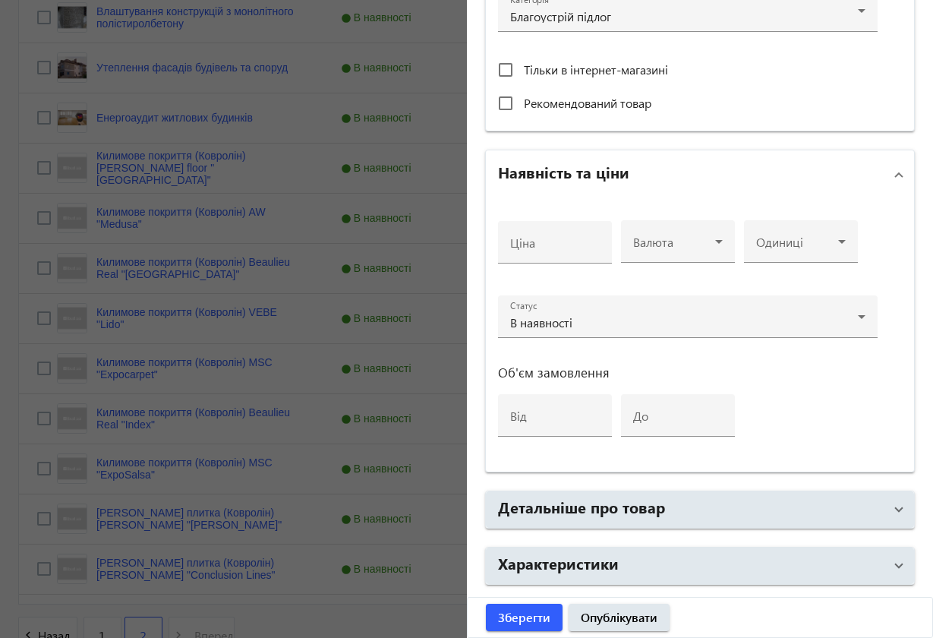
scroll to position [496, 0]
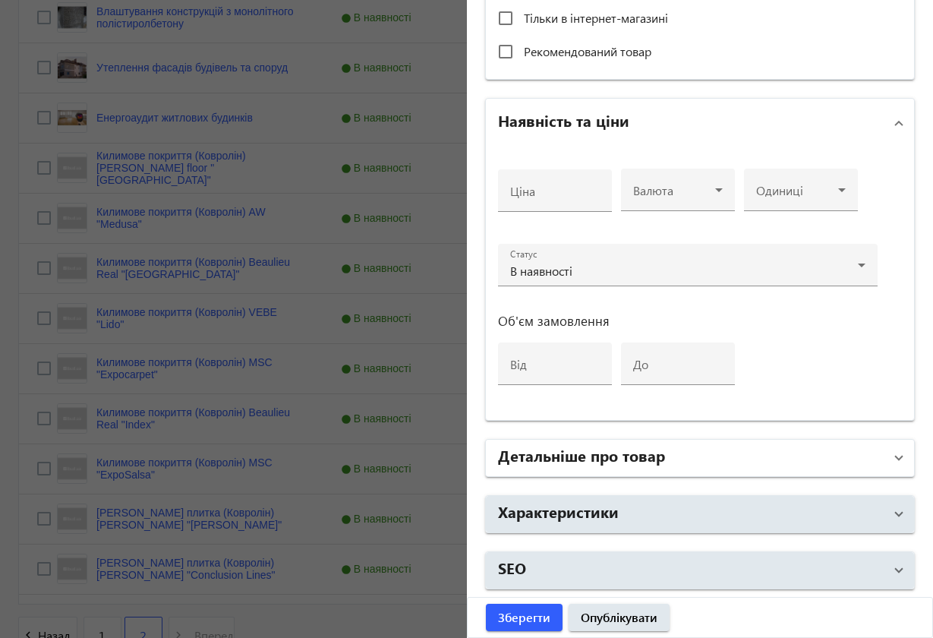
click at [896, 458] on mat-expansion-panel-header "Детальніше про товар" at bounding box center [700, 457] width 429 height 36
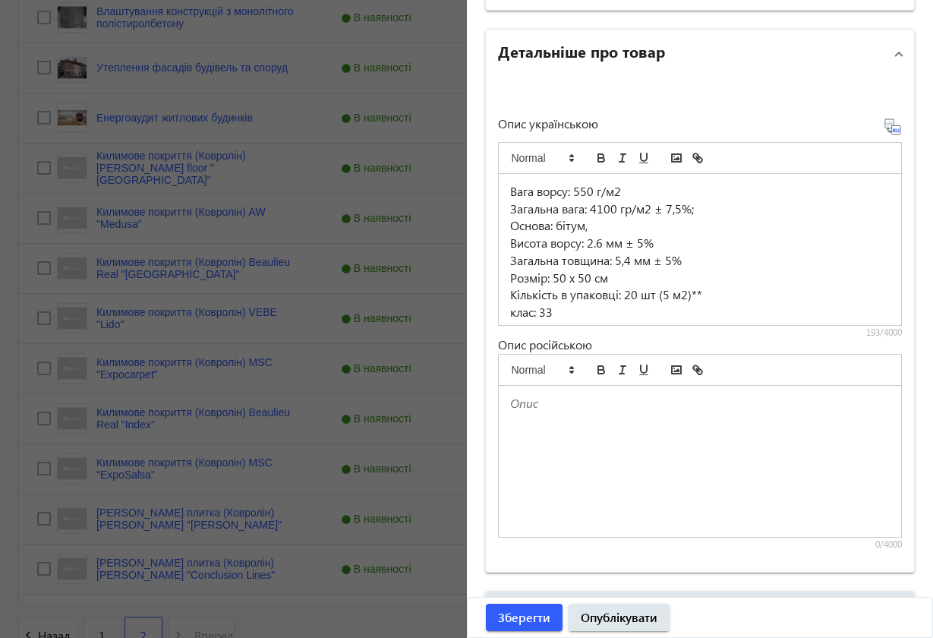
scroll to position [902, 0]
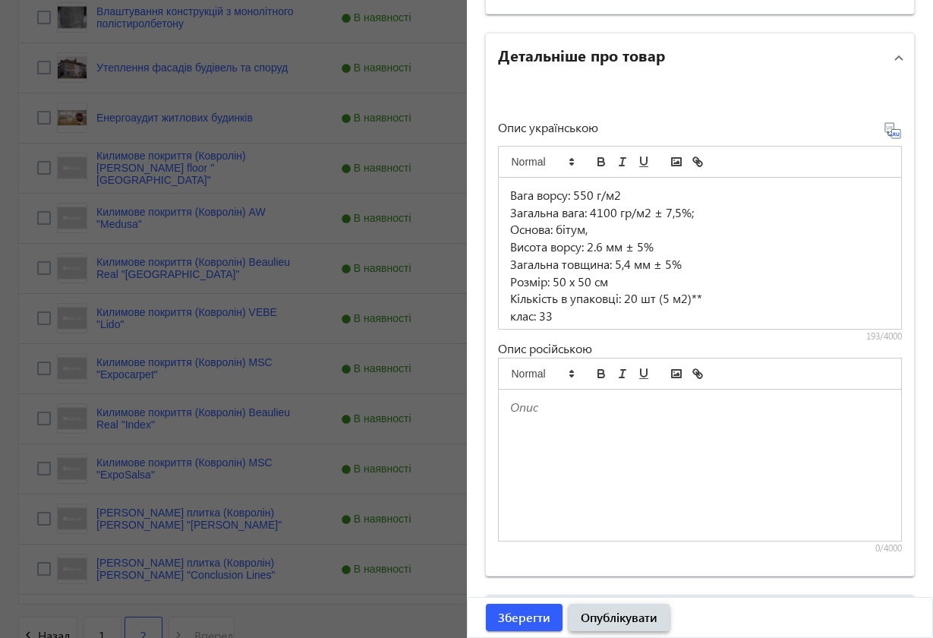
click at [650, 572] on span "Опублікувати" at bounding box center [619, 617] width 77 height 17
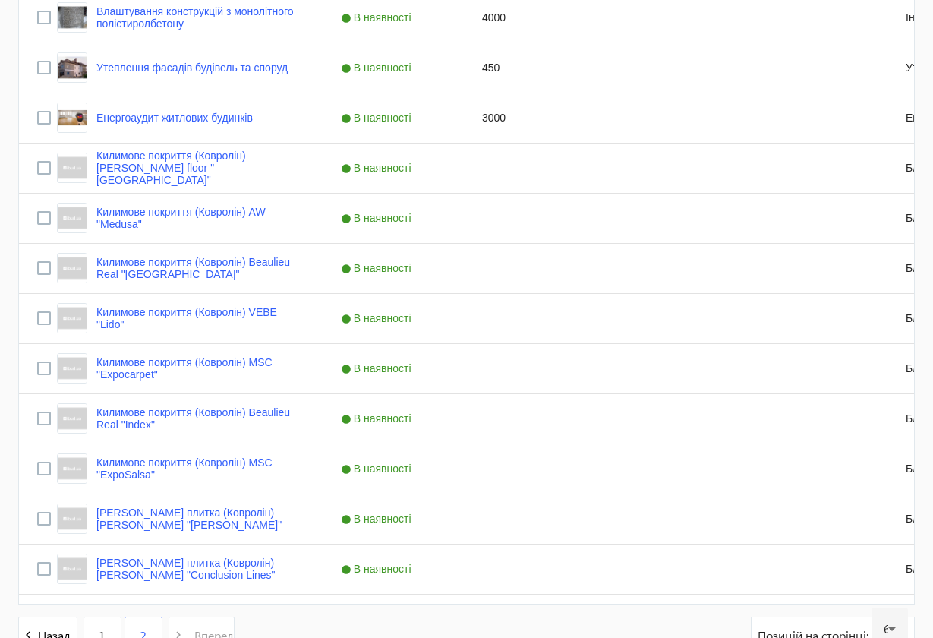
scroll to position [0, 0]
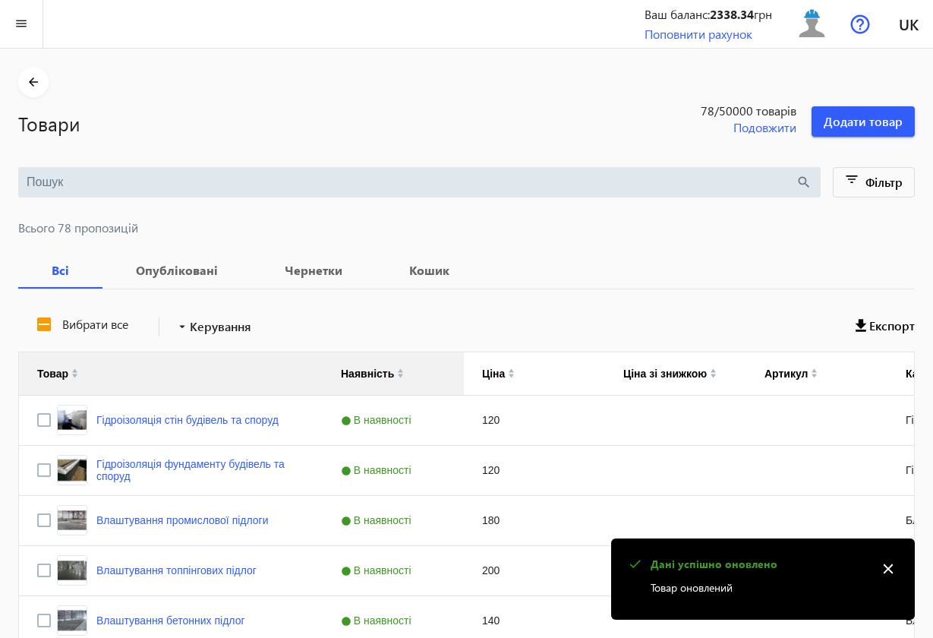
click at [890, 569] on mat-icon "close" at bounding box center [888, 568] width 23 height 23
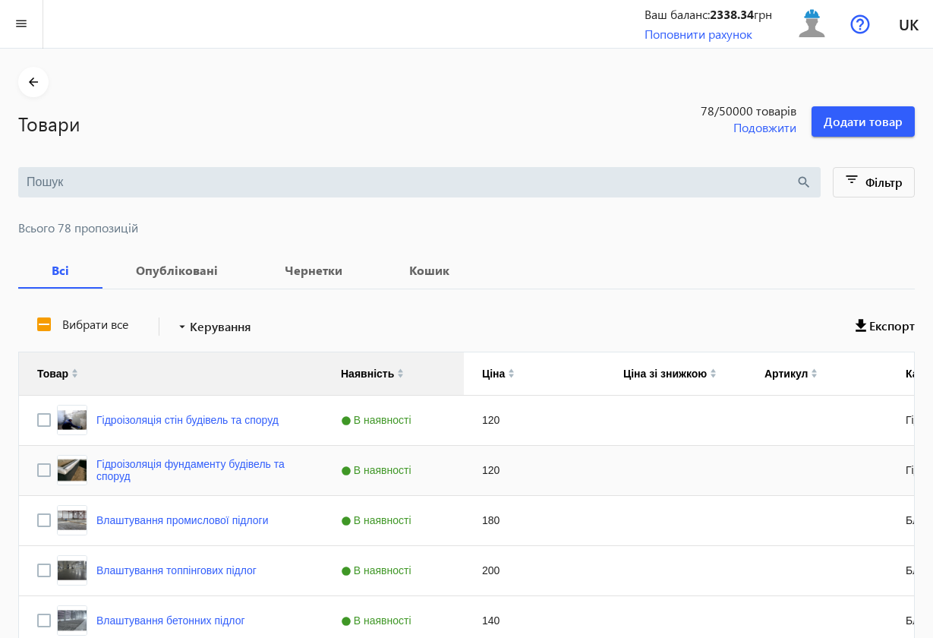
click at [677, 474] on div "Press SPACE to select this row." at bounding box center [675, 470] width 141 height 49
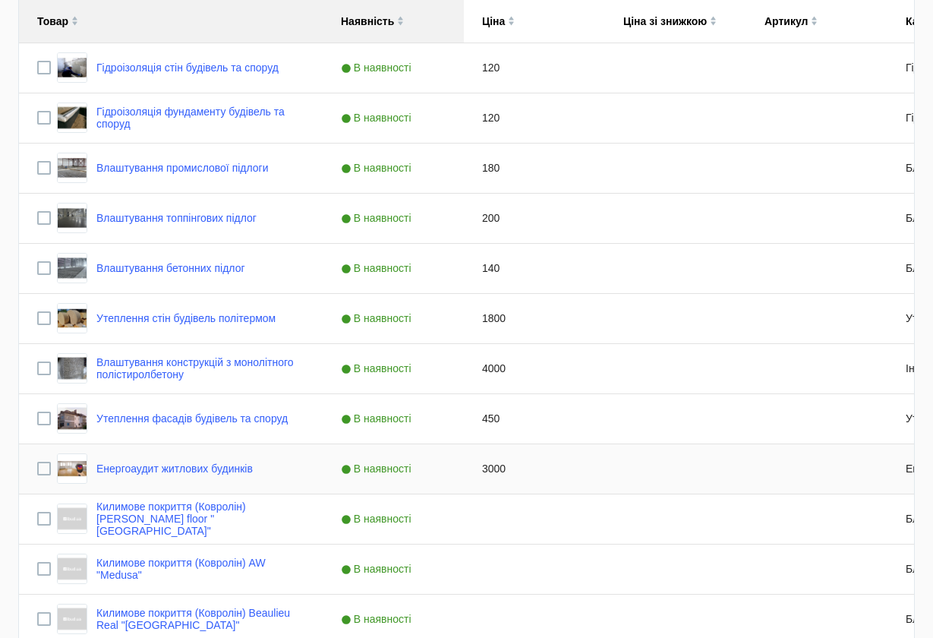
scroll to position [703, 0]
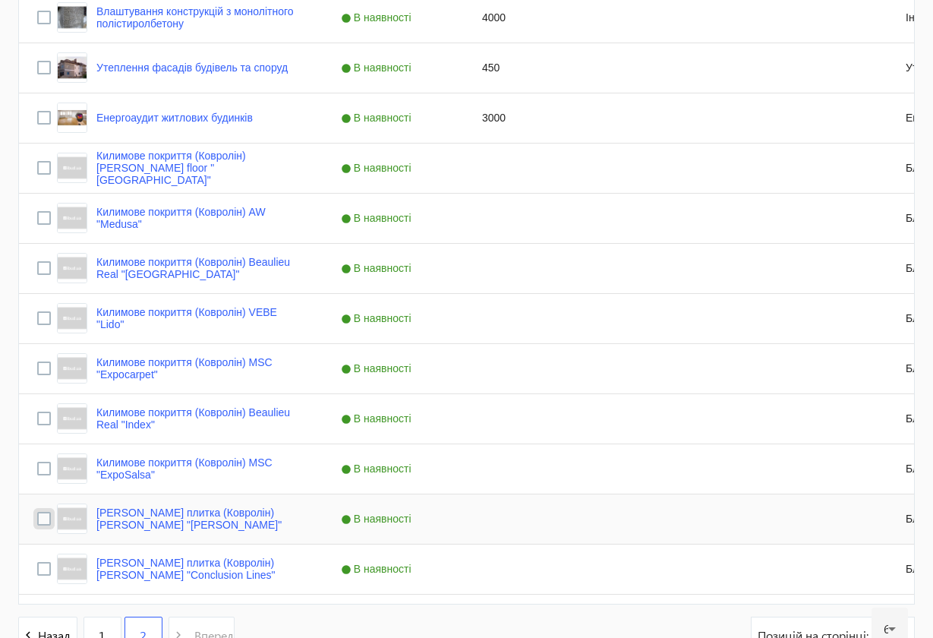
click at [45, 518] on input "Press Space to toggle row selection (unchecked)" at bounding box center [44, 519] width 14 height 14
checkbox input "true"
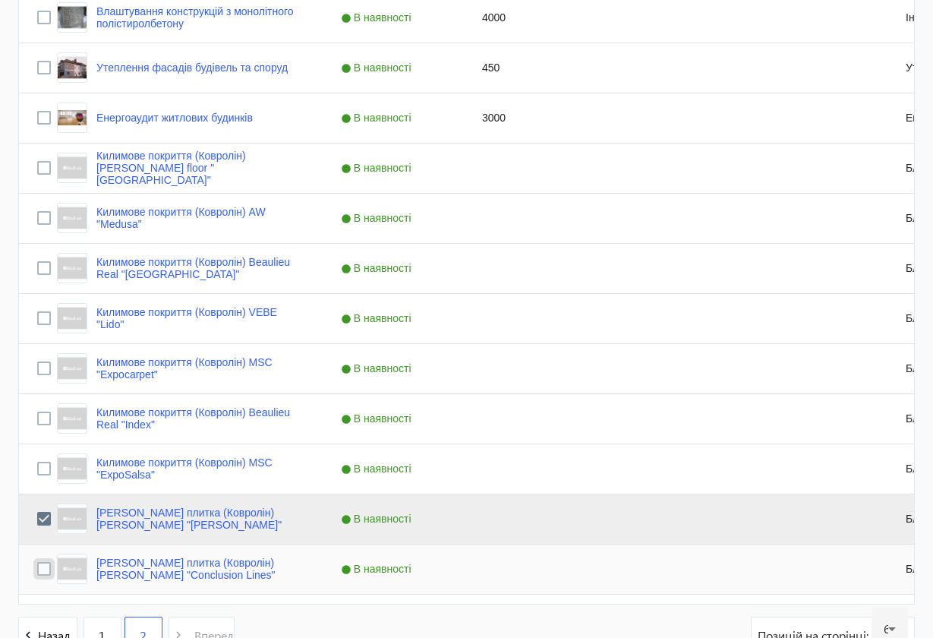
click at [45, 567] on input "Press Space to toggle row selection (unchecked)" at bounding box center [44, 569] width 14 height 14
checkbox input "true"
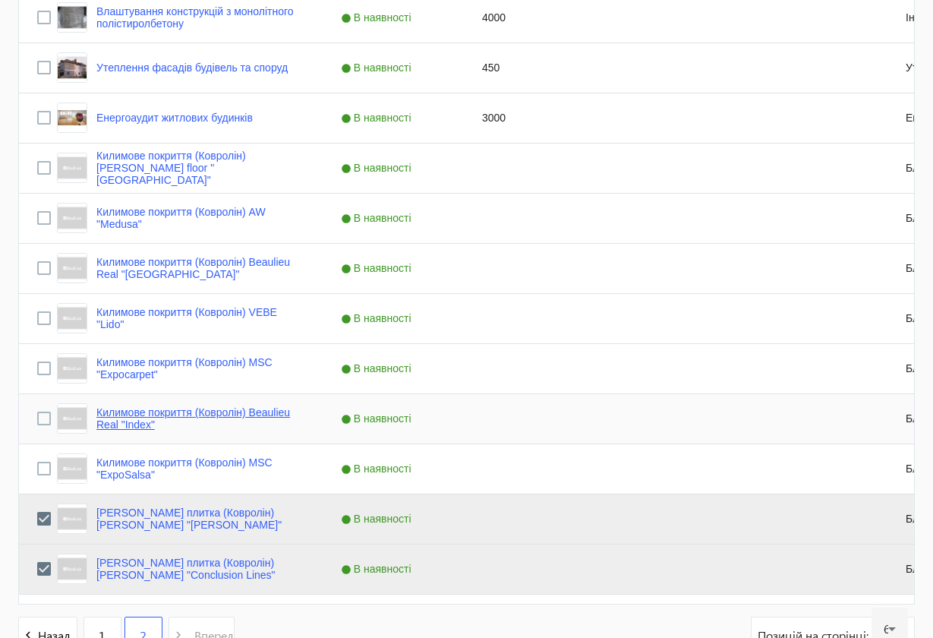
scroll to position [352, 0]
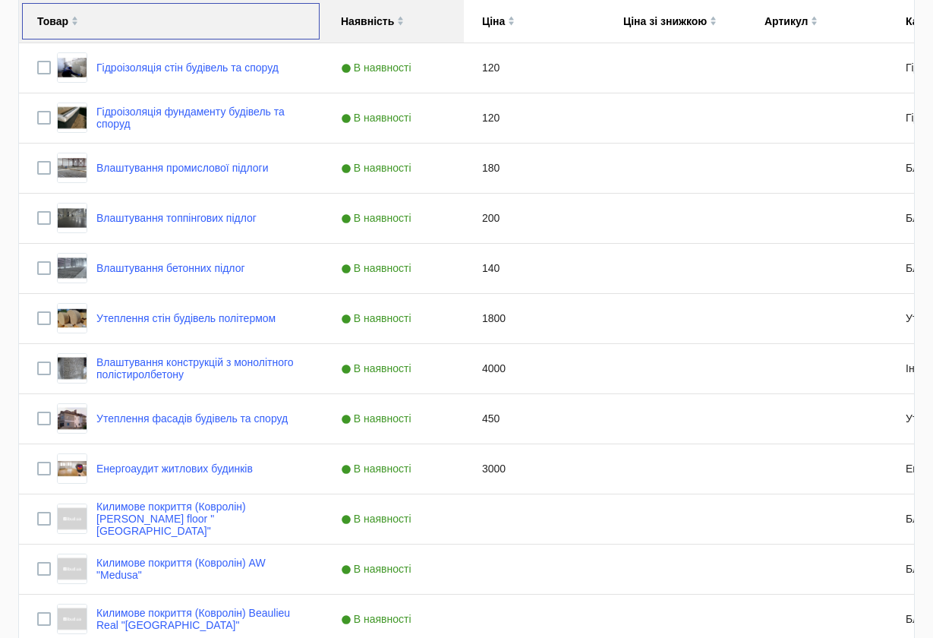
click at [75, 17] on img at bounding box center [74, 18] width 7 height 5
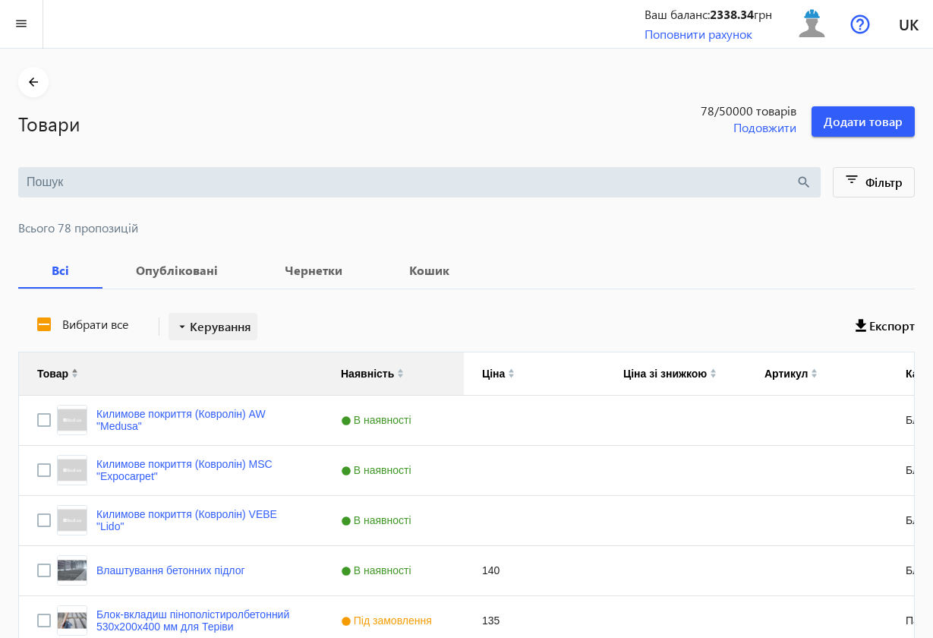
click at [182, 332] on mat-icon "arrow_drop_down" at bounding box center [182, 326] width 15 height 15
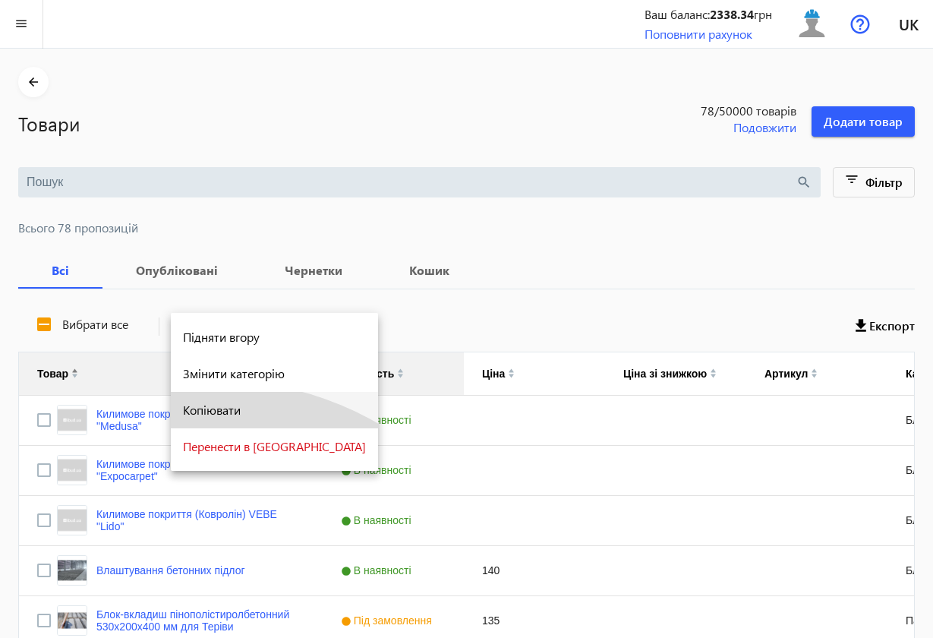
click at [213, 407] on span "Копіювати" at bounding box center [274, 410] width 183 height 12
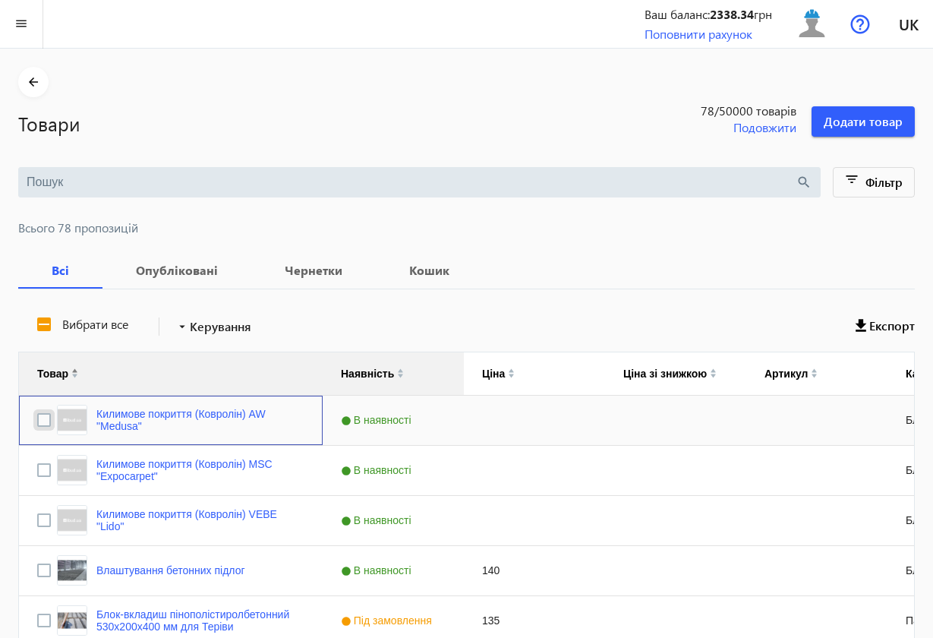
click at [42, 416] on input "Press Space to toggle row selection (unchecked)" at bounding box center [44, 420] width 14 height 14
checkbox input "true"
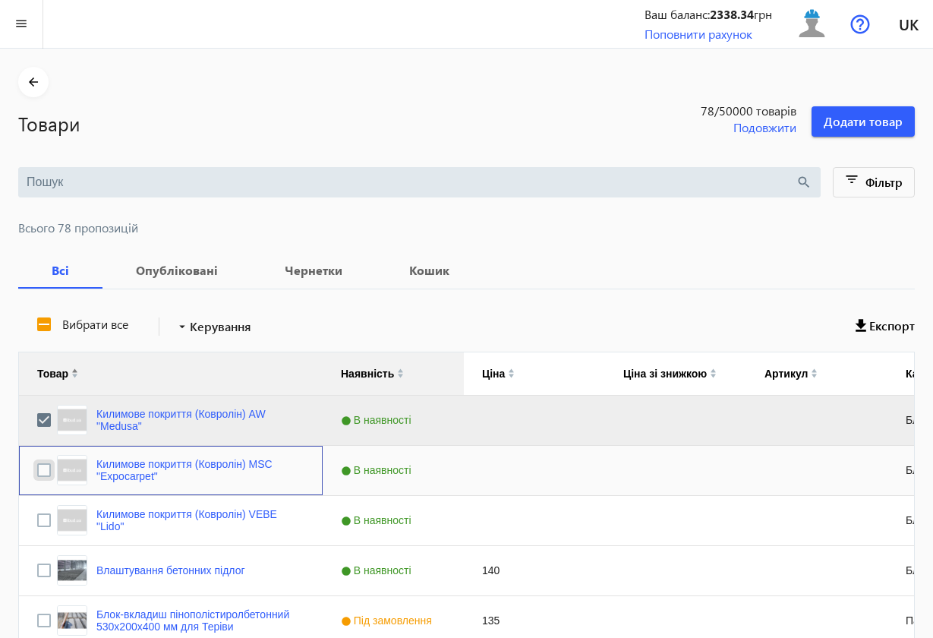
click at [46, 468] on input "Press Space to toggle row selection (unchecked)" at bounding box center [44, 470] width 14 height 14
checkbox input "true"
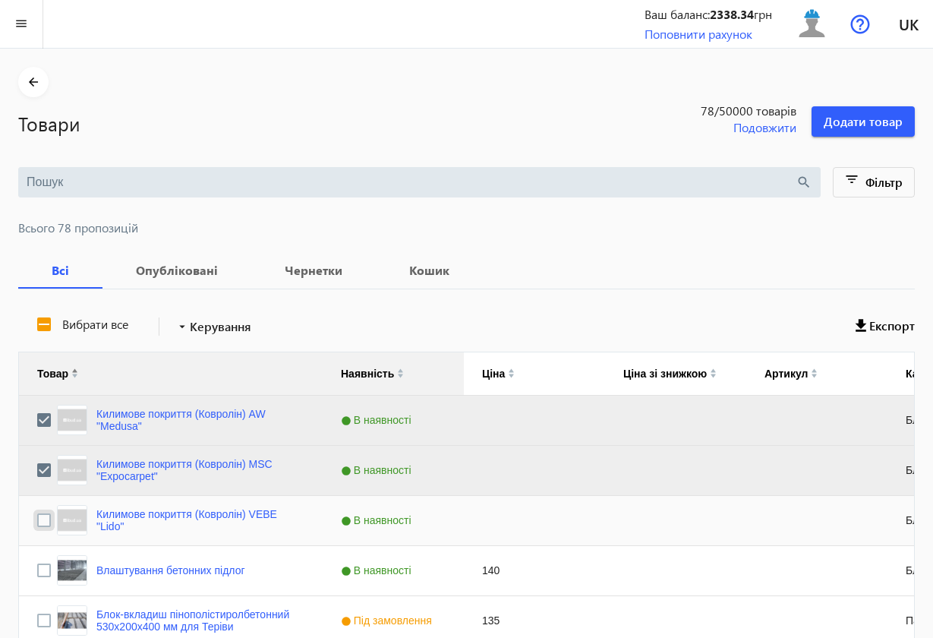
click at [46, 524] on input "Press Space to toggle row selection (unchecked)" at bounding box center [44, 520] width 14 height 14
checkbox input "true"
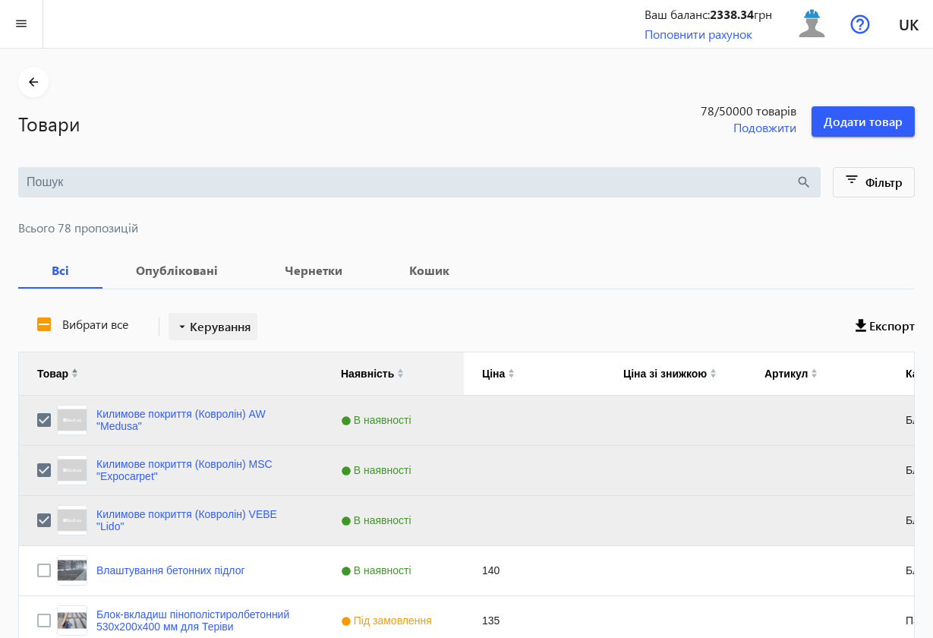
click at [200, 326] on span "Керування" at bounding box center [220, 326] width 61 height 18
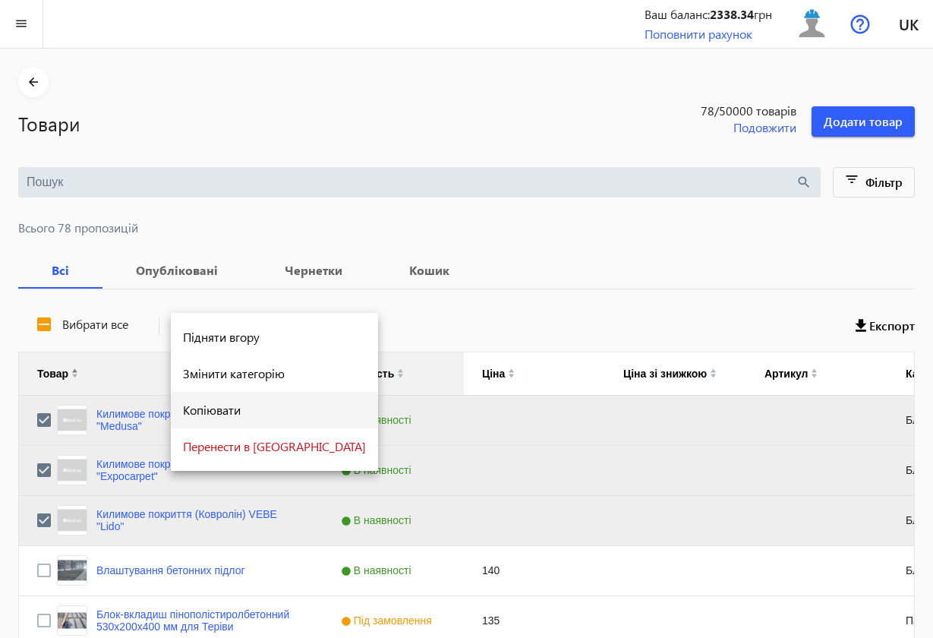
click at [224, 409] on span "Копіювати" at bounding box center [274, 410] width 183 height 12
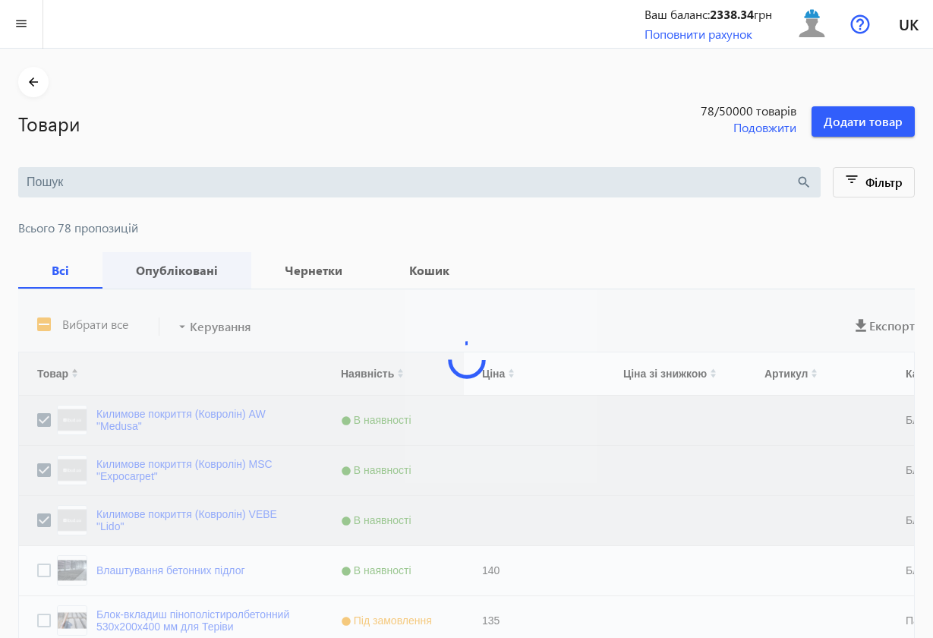
click at [161, 267] on b "Опубліковані" at bounding box center [177, 270] width 112 height 12
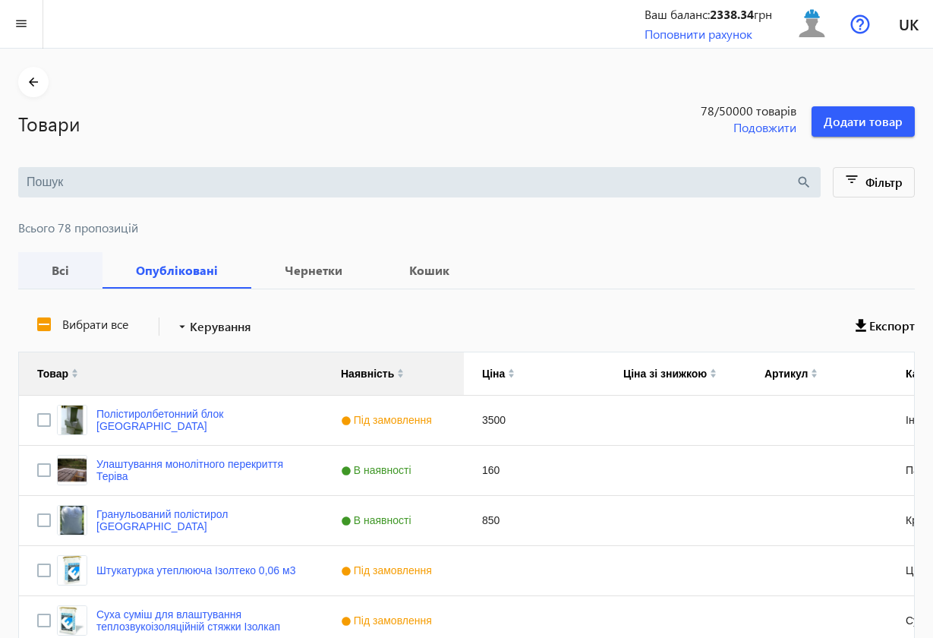
click at [64, 272] on b "Всі" at bounding box center [60, 270] width 48 height 12
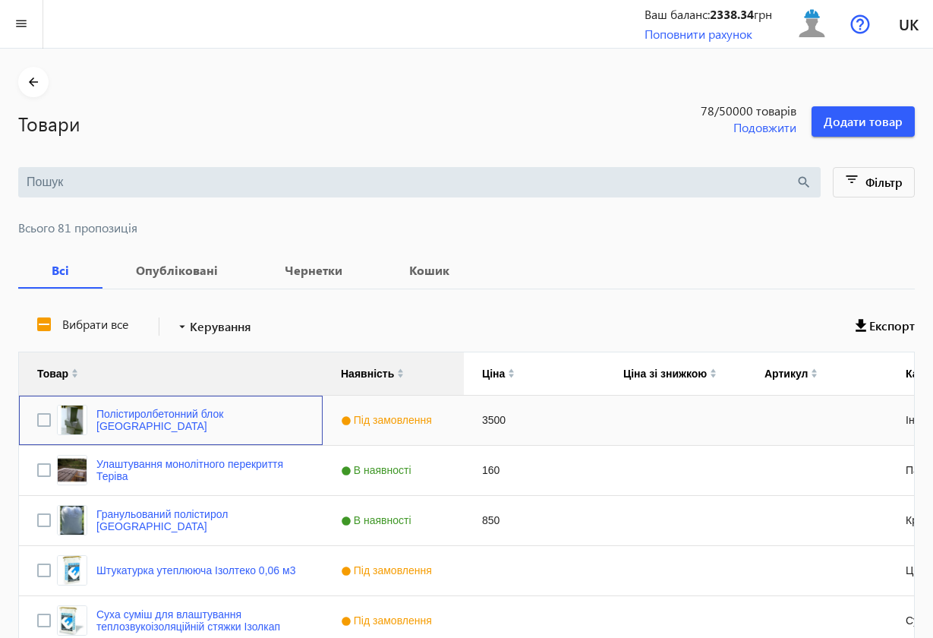
click at [318, 443] on div "Полістиролбетонний блок [GEOGRAPHIC_DATA]" at bounding box center [171, 419] width 304 height 49
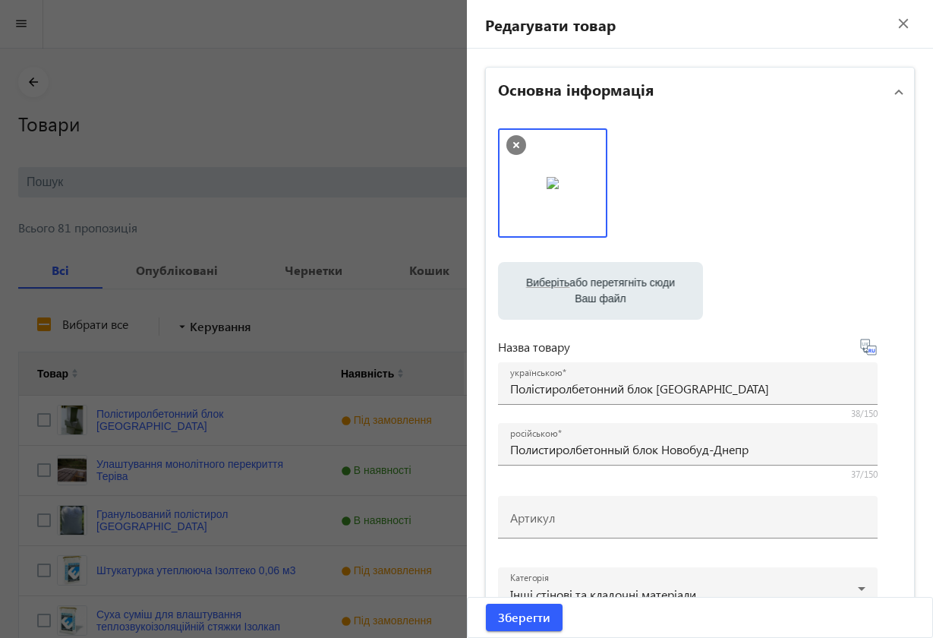
click at [892, 27] on mat-icon "close" at bounding box center [903, 23] width 23 height 23
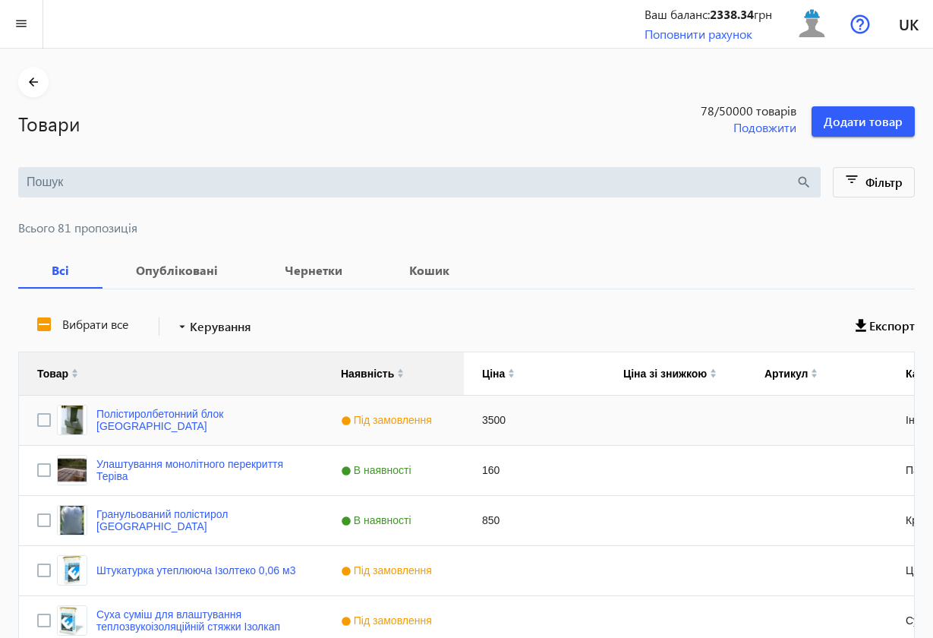
click at [641, 433] on div "Press SPACE to select this row." at bounding box center [675, 419] width 141 height 49
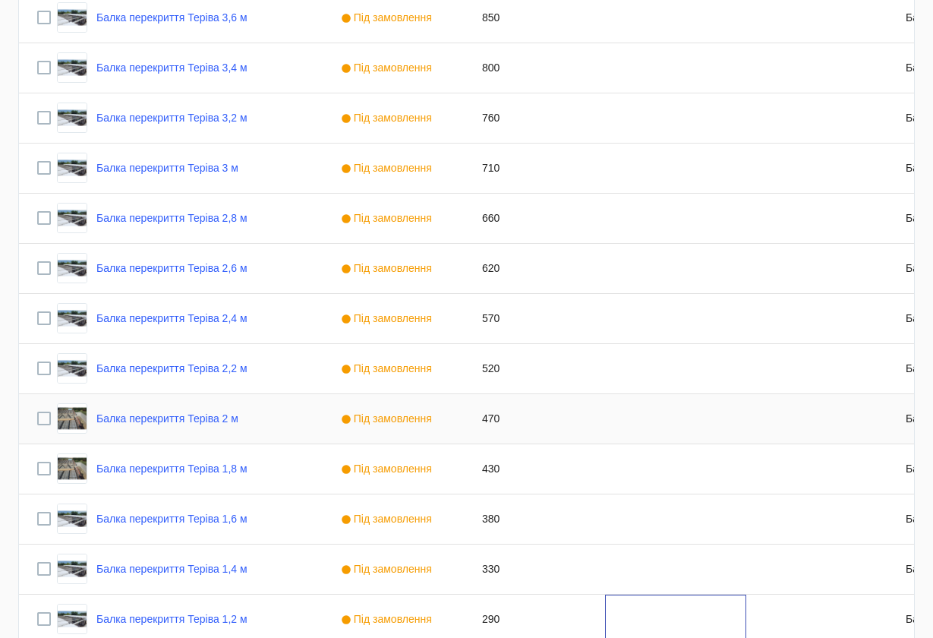
scroll to position [2807, 0]
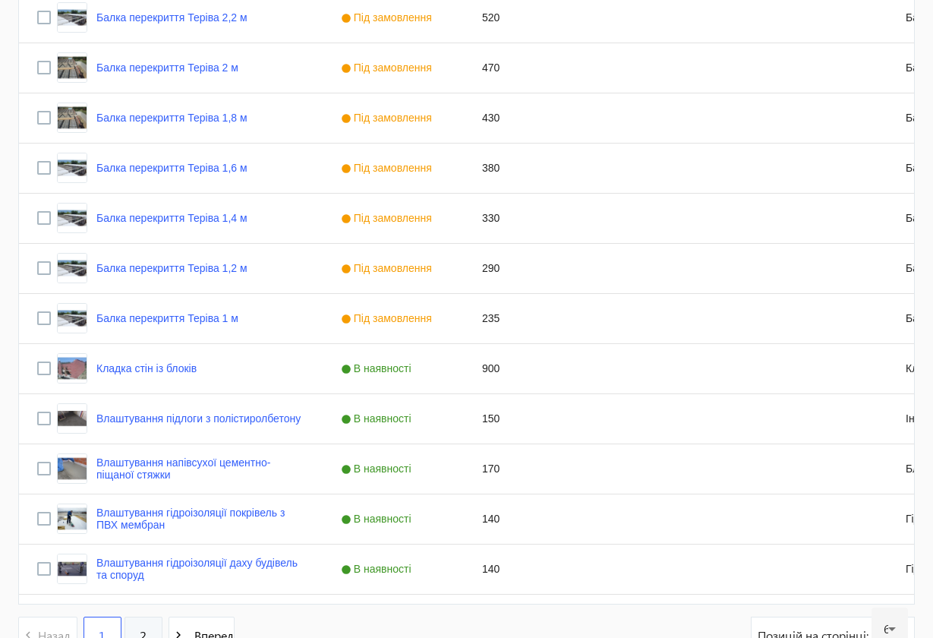
click at [137, 572] on link "2" at bounding box center [143, 635] width 38 height 38
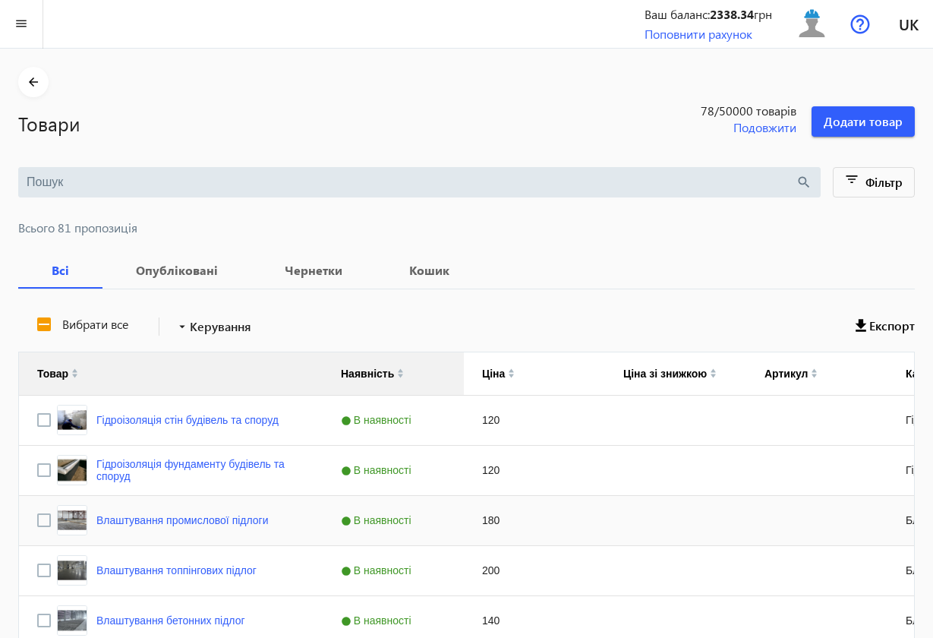
click at [658, 540] on div "Press SPACE to select this row." at bounding box center [675, 520] width 141 height 49
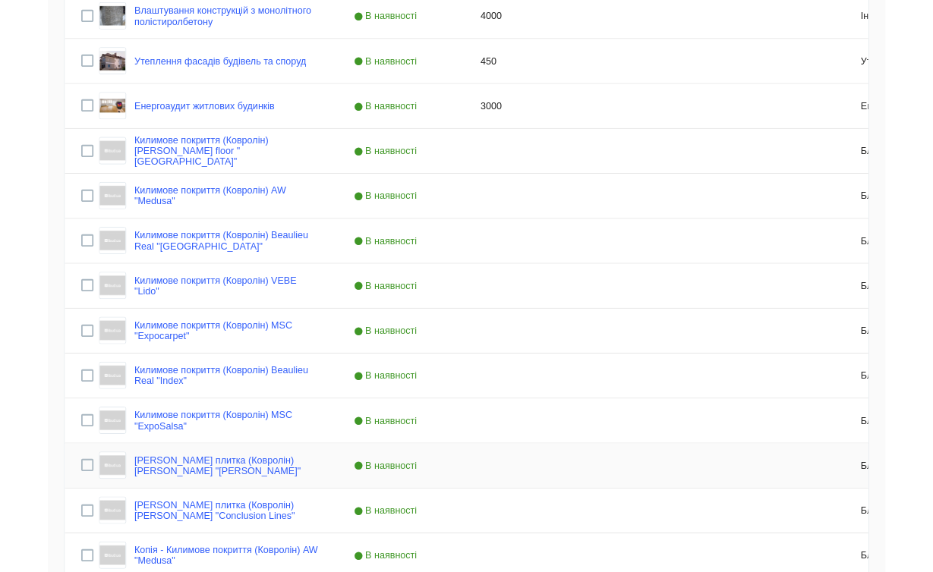
scroll to position [955, 0]
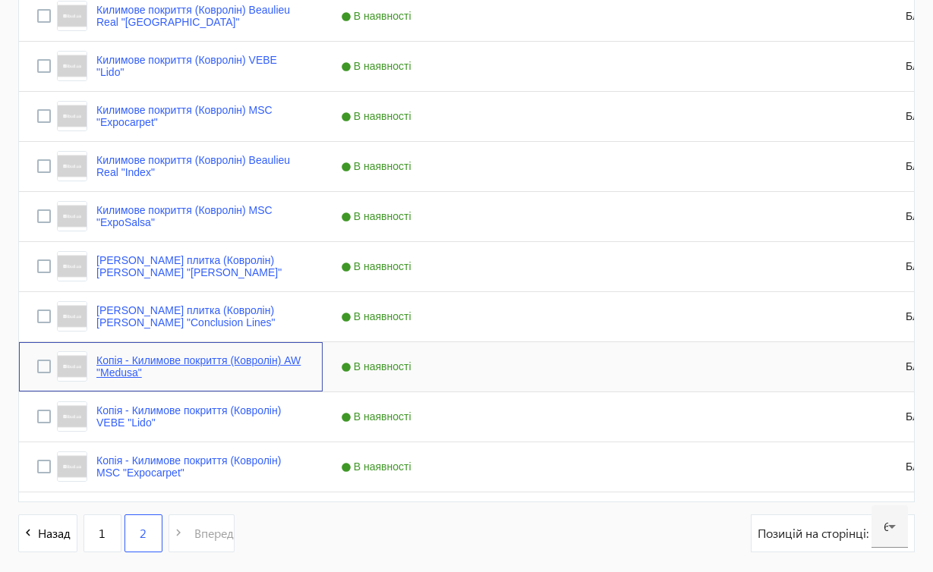
click at [235, 361] on link "Копія - Килимове покриття (Ковролін) AW "Medusa"" at bounding box center [200, 366] width 208 height 24
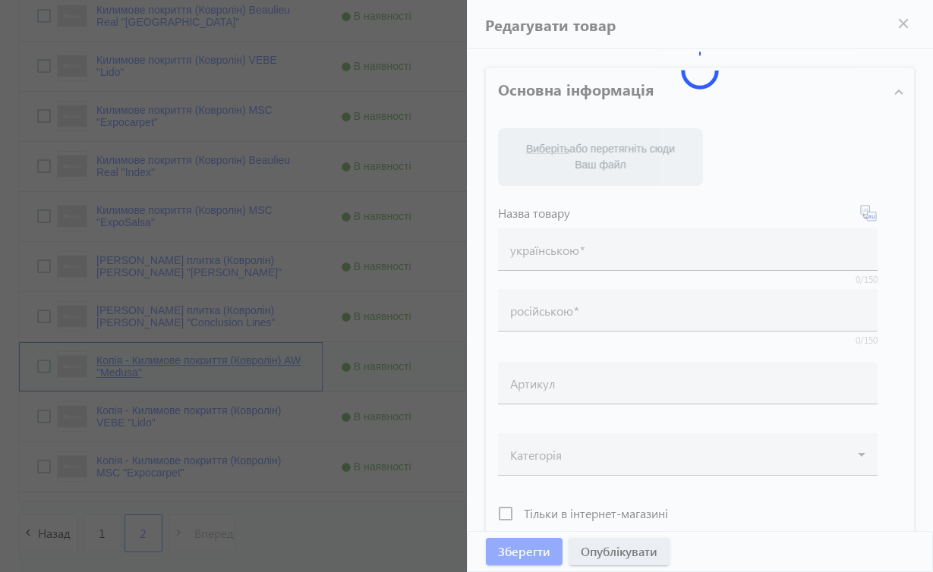
type input "Копія - Килимове покриття (Ковролін) AW "Medusa""
type input "Копия - Ковровое покрытие (Ковролин) AW "Medusa""
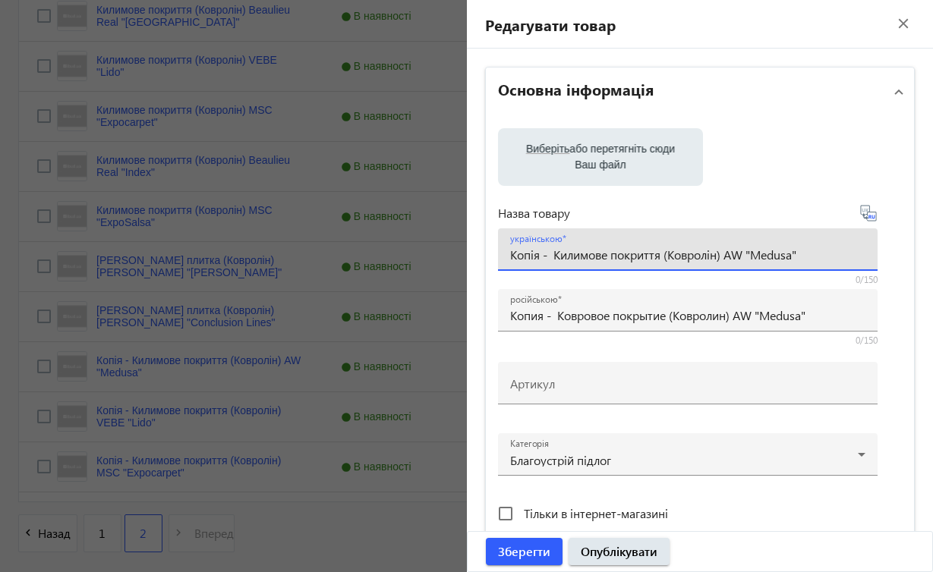
drag, startPoint x: 731, startPoint y: 254, endPoint x: 812, endPoint y: 253, distance: 81.2
click at [812, 253] on input "Копія - Килимове покриття (Ковролін) AW "Medusa"" at bounding box center [687, 255] width 355 height 16
paste input "[PERSON_NAME] "Viol"
click at [665, 256] on input "Копія - Килимове покриття (Ковролін) [PERSON_NAME] "[PERSON_NAME]"" at bounding box center [687, 255] width 355 height 16
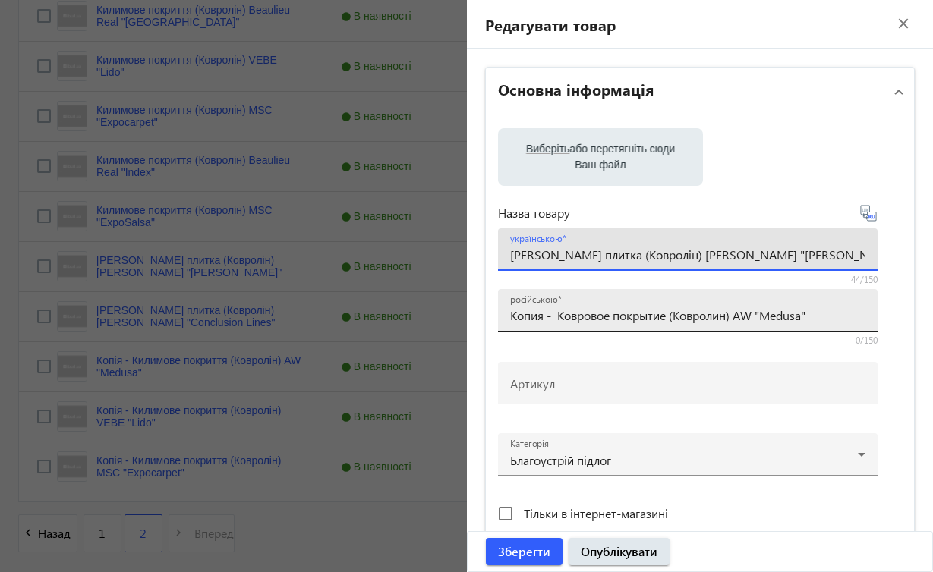
type input "[PERSON_NAME] плитка (Ковролін) [PERSON_NAME] "[PERSON_NAME]""
click at [561, 309] on input "Копия - Ковровое покрытие (Ковролин) AW "Medusa"" at bounding box center [687, 315] width 355 height 16
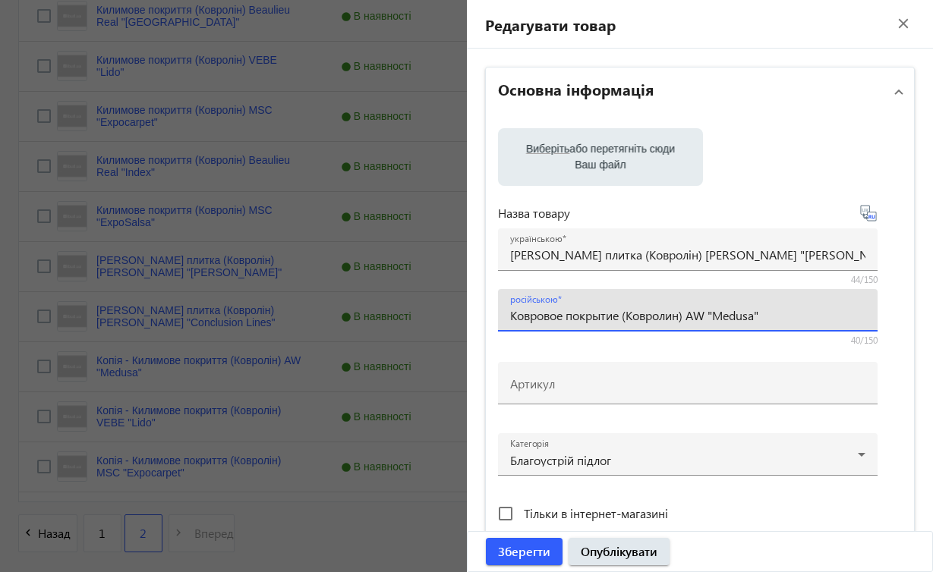
drag, startPoint x: 692, startPoint y: 310, endPoint x: 772, endPoint y: 315, distance: 79.9
click at [772, 315] on input "Ковровое покрытие (Ковролин) AW "Medusa"" at bounding box center [687, 315] width 355 height 16
paste input "[PERSON_NAME] "Viol"
click at [622, 319] on input "Ковровое покрытие (Ковролин) [PERSON_NAME] "[PERSON_NAME]"" at bounding box center [687, 315] width 355 height 16
type input "Ковровая плитка (Ковролин) [PERSON_NAME] "[PERSON_NAME]""
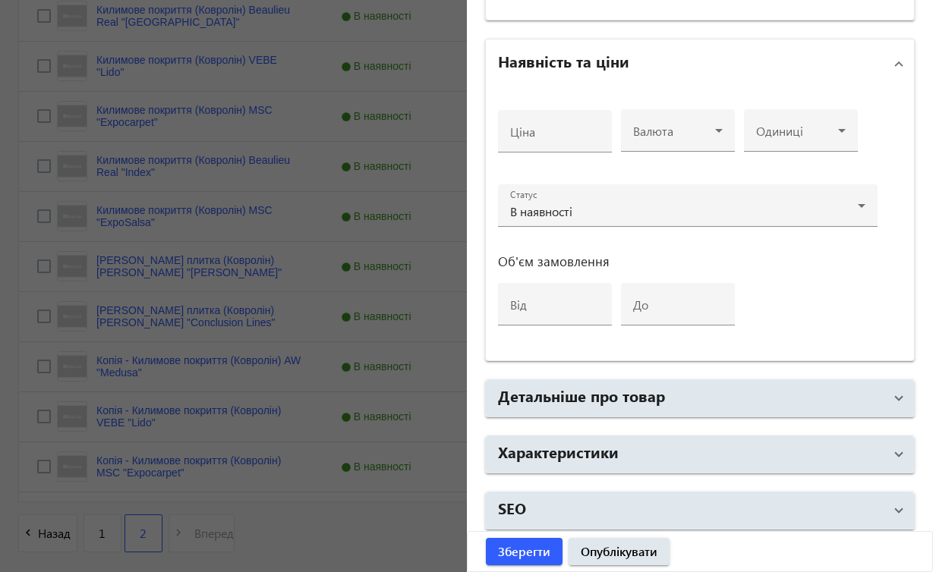
scroll to position [561, 0]
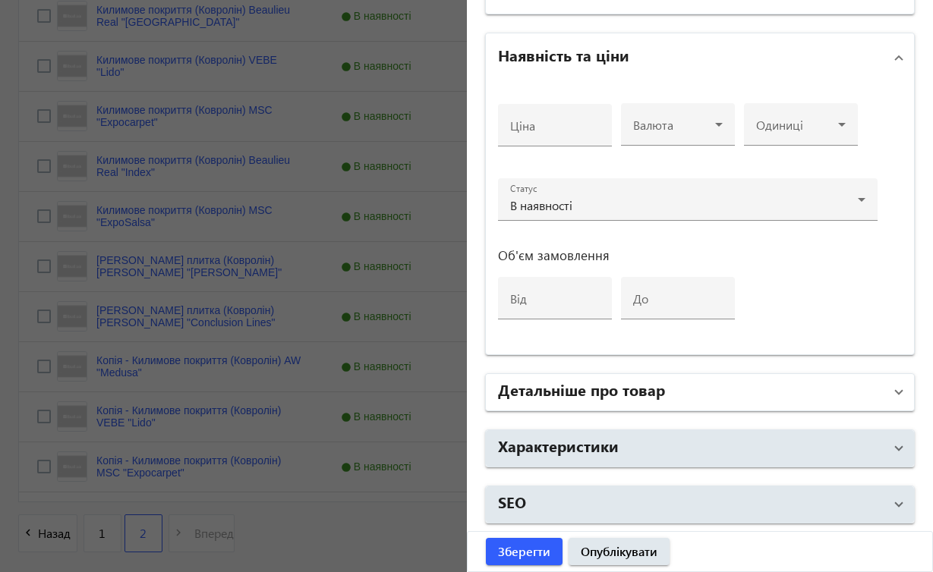
click at [896, 392] on span at bounding box center [899, 392] width 6 height 17
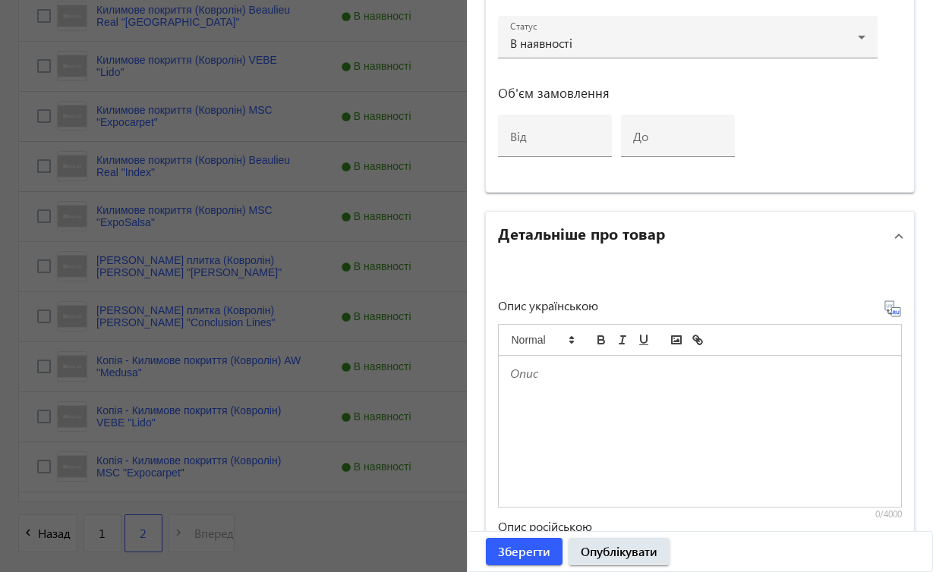
scroll to position [721, 0]
click at [609, 381] on p at bounding box center [700, 375] width 380 height 17
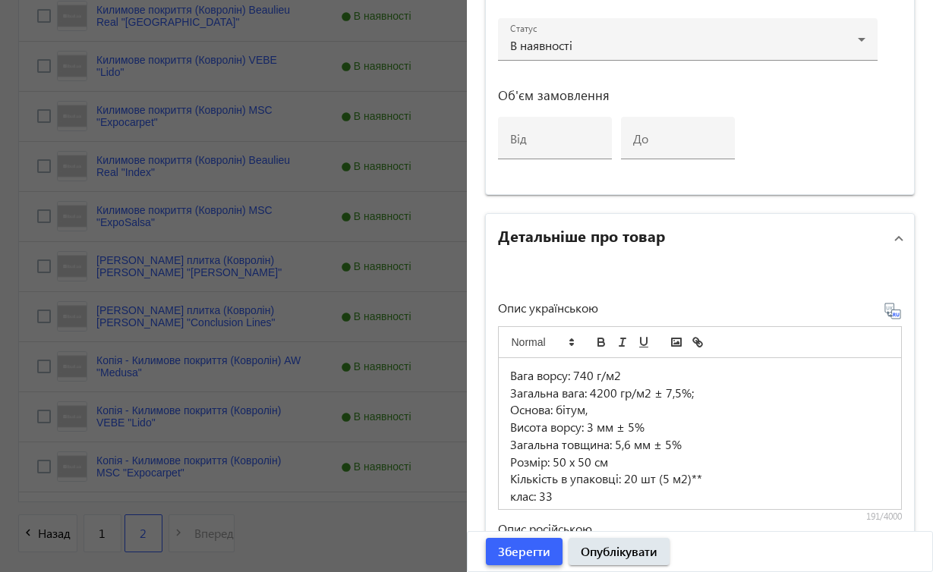
click at [507, 550] on span "Зберегти" at bounding box center [524, 551] width 52 height 17
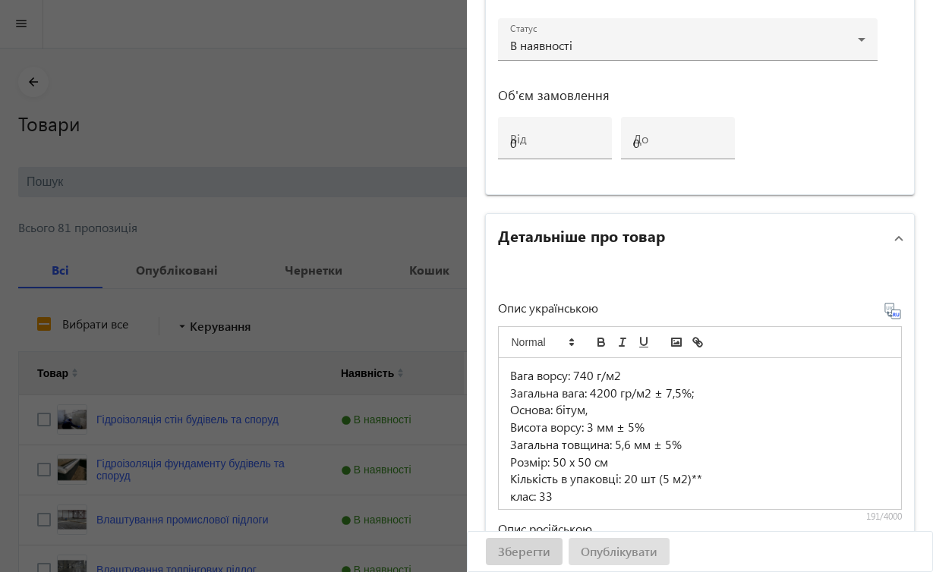
scroll to position [0, 0]
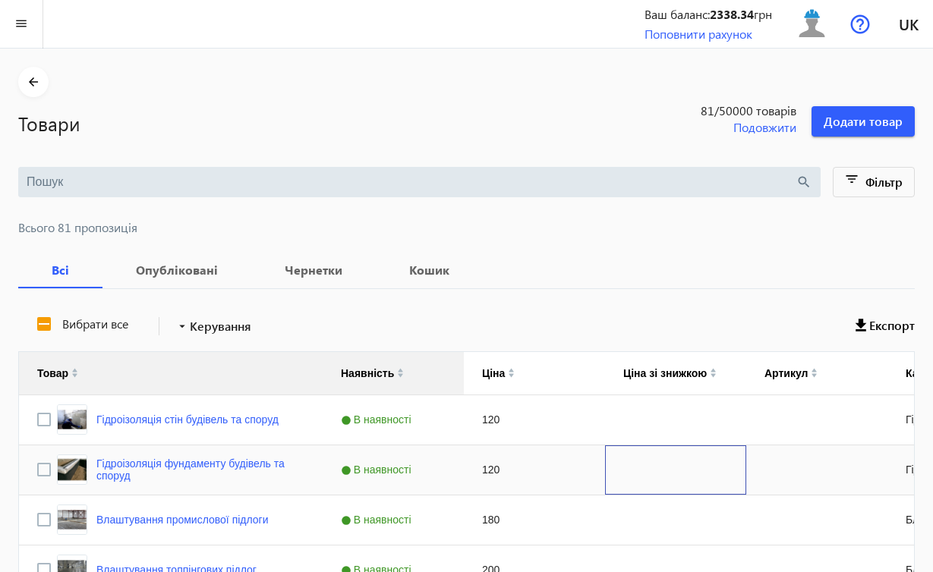
click at [650, 486] on div "Press SPACE to select this row." at bounding box center [675, 470] width 141 height 49
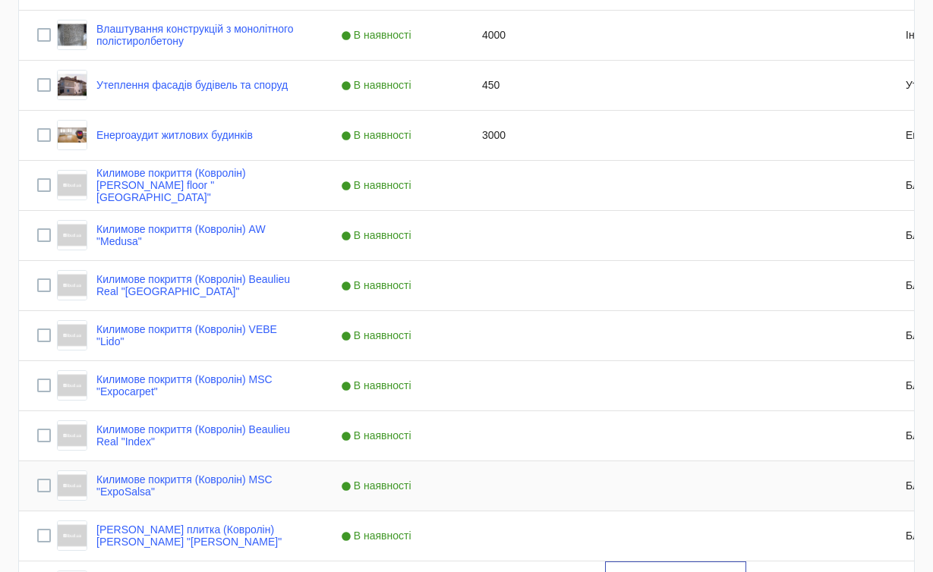
scroll to position [1020, 0]
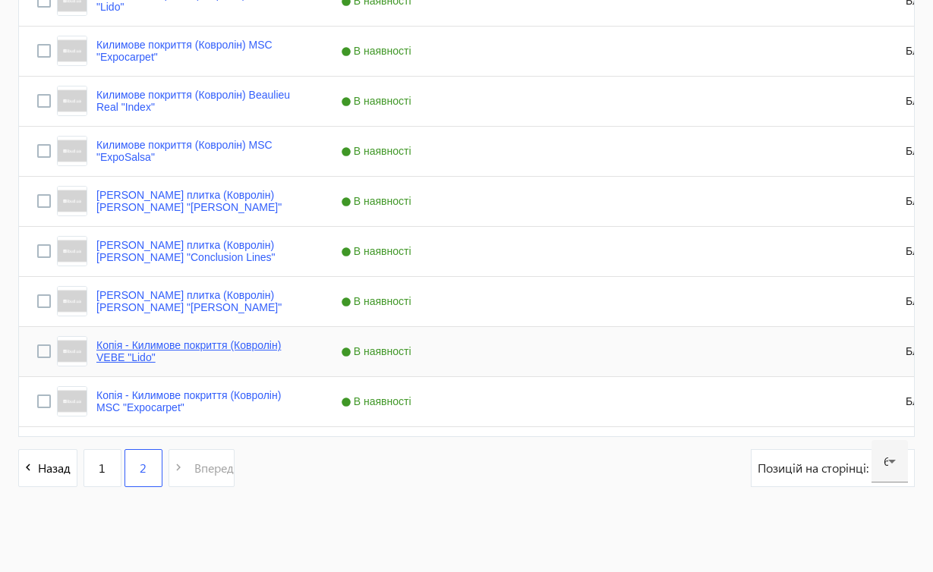
click at [241, 351] on link "Копія - Килимове покриття (Ковролін) VEBE "Lido"" at bounding box center [200, 351] width 208 height 24
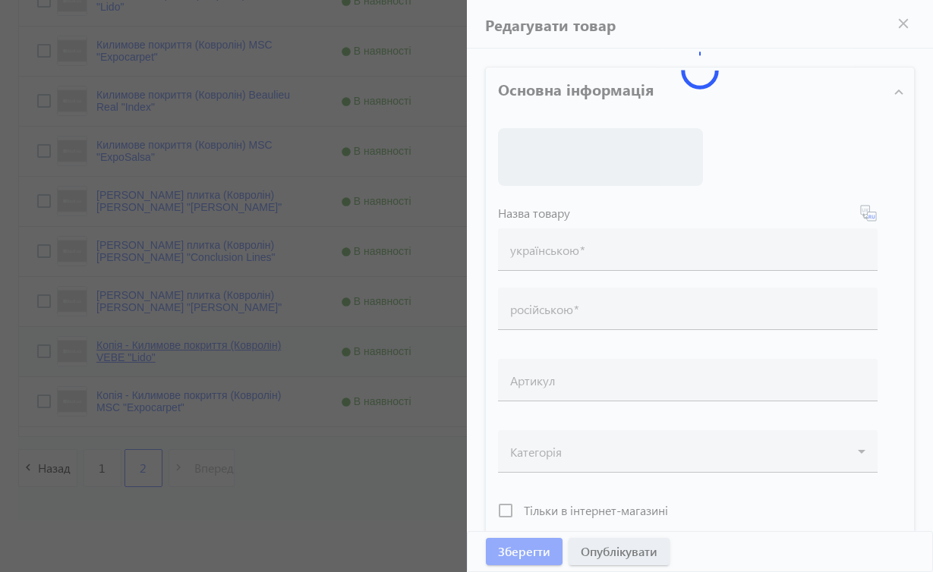
type input "Копія - Килимове покриття (Ковролін) VEBE "Lido""
type input "Копия - Ковровое покрытие (Ковролин) VEBE "Lido""
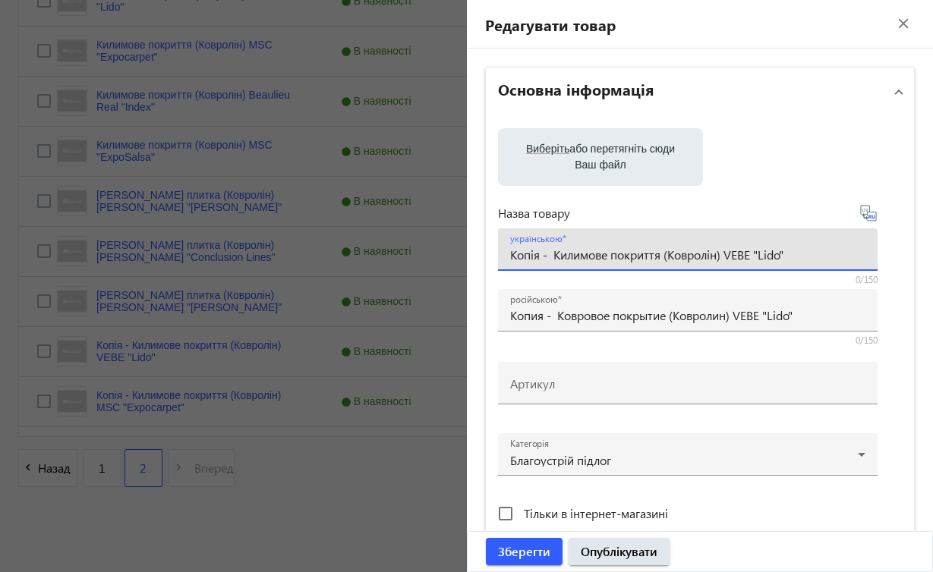
drag, startPoint x: 730, startPoint y: 254, endPoint x: 798, endPoint y: 256, distance: 67.6
click at [799, 255] on input "Копія - Килимове покриття (Ковролін) VEBE "Lido"" at bounding box center [687, 255] width 355 height 16
paste input "[PERSON_NAME] "Vital"
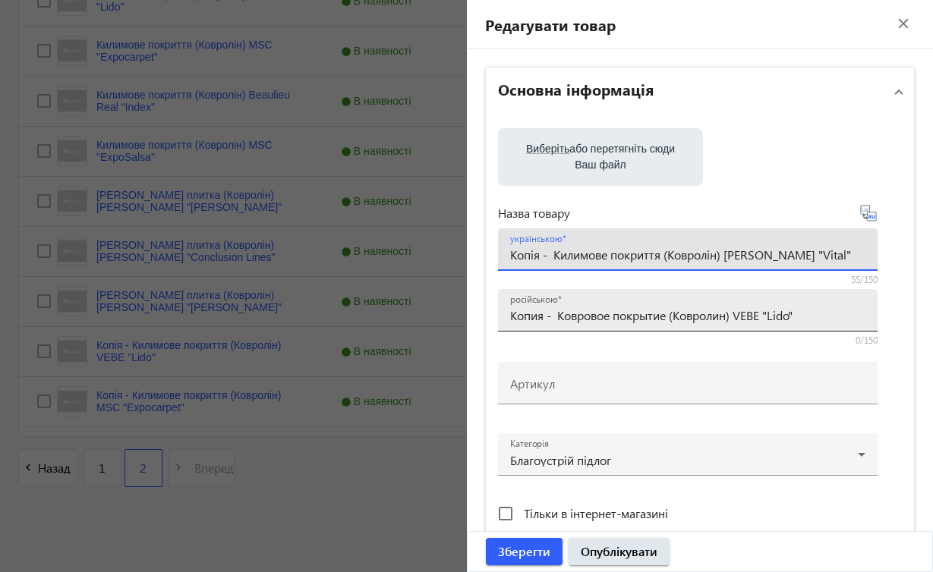
type input "Копія - Килимове покриття (Ковролін) [PERSON_NAME] "Vital""
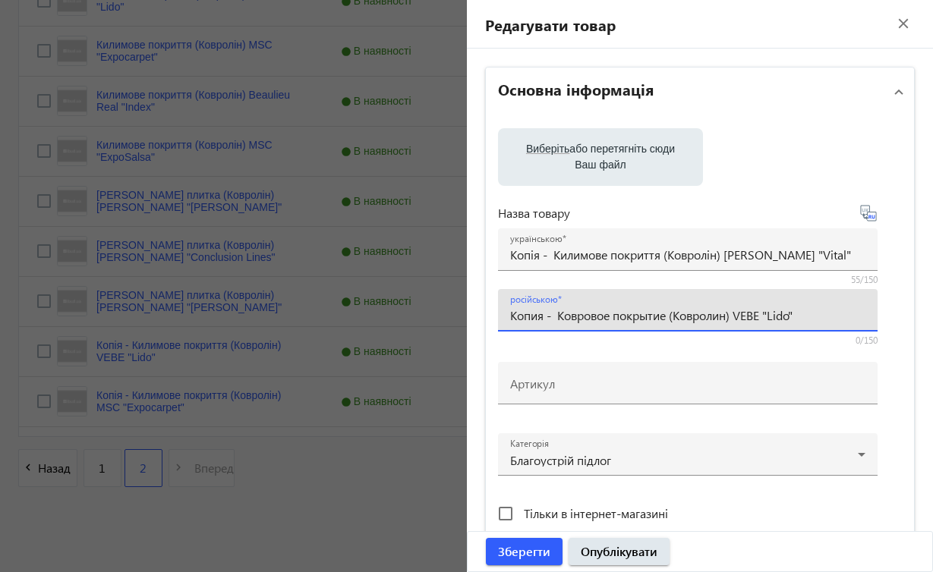
drag, startPoint x: 741, startPoint y: 312, endPoint x: 807, endPoint y: 314, distance: 66.1
click at [807, 314] on input "Копия - Ковровое покрытие (Ковролин) VEBE "Lido"" at bounding box center [687, 315] width 355 height 16
paste input "[PERSON_NAME] "Vital"
click at [673, 316] on input "Копия - Ковровое покрытие (Ковролин) [PERSON_NAME] "Vital"" at bounding box center [687, 315] width 355 height 16
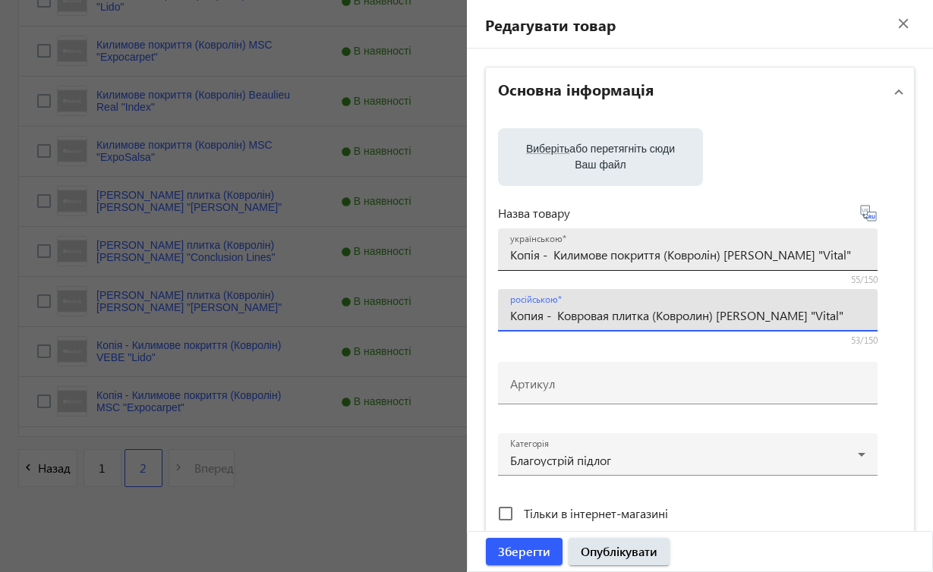
type input "Копия - Ковровая плитка (Ковролин) [PERSON_NAME] "Vital""
click at [666, 257] on input "Копія - Килимове покриття (Ковролін) [PERSON_NAME] "Vital"" at bounding box center [687, 255] width 355 height 16
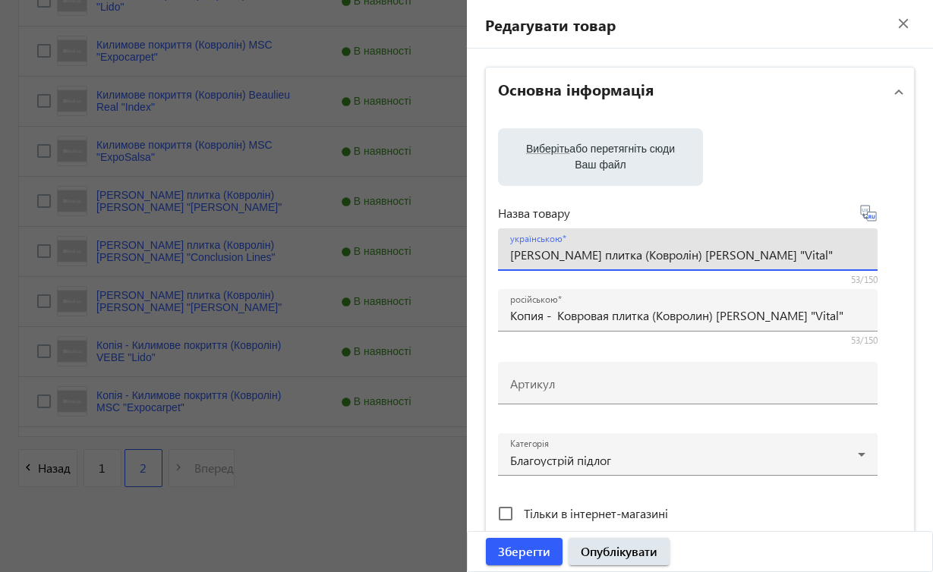
click at [552, 257] on input "[PERSON_NAME] плитка (Ковролін) [PERSON_NAME] "Vital"" at bounding box center [687, 255] width 355 height 16
click at [554, 257] on input "[PERSON_NAME] плитка (Ковролін) [PERSON_NAME] "Vital"" at bounding box center [687, 255] width 355 height 16
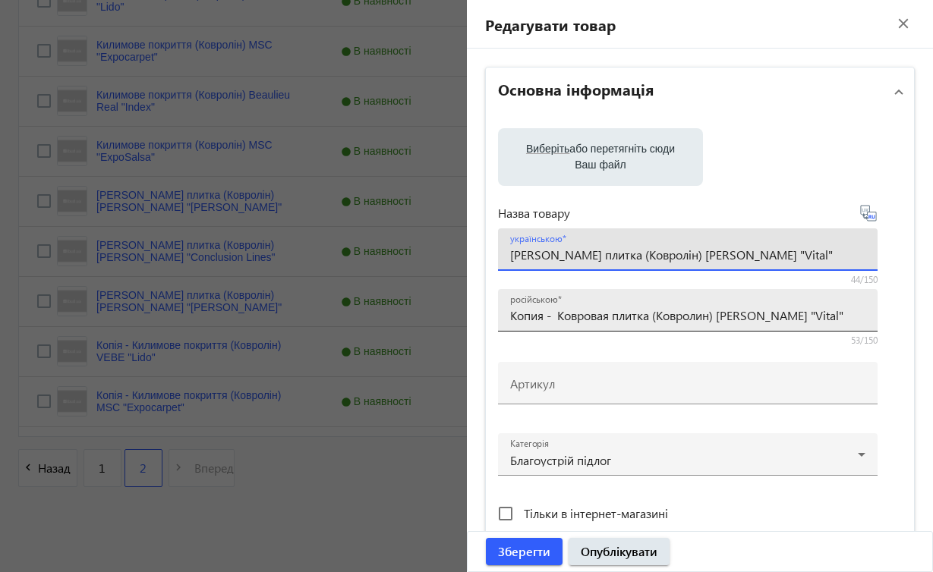
type input "[PERSON_NAME] плитка (Ковролін) [PERSON_NAME] "Vital""
click at [560, 318] on input "Копия - Ковровая плитка (Ковролин) [PERSON_NAME] "Vital"" at bounding box center [687, 315] width 355 height 16
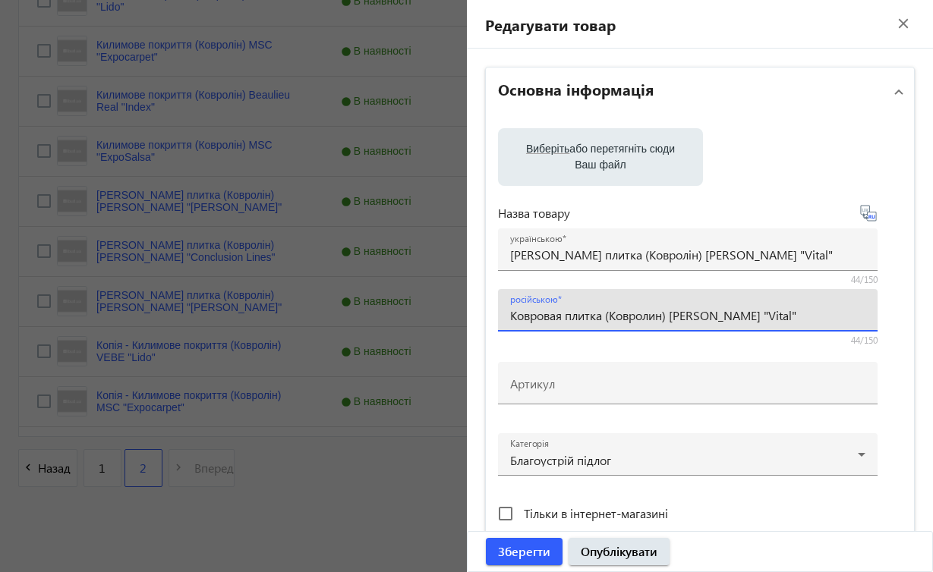
type input "Ковровая плитка (Ковролин) [PERSON_NAME] "Vital""
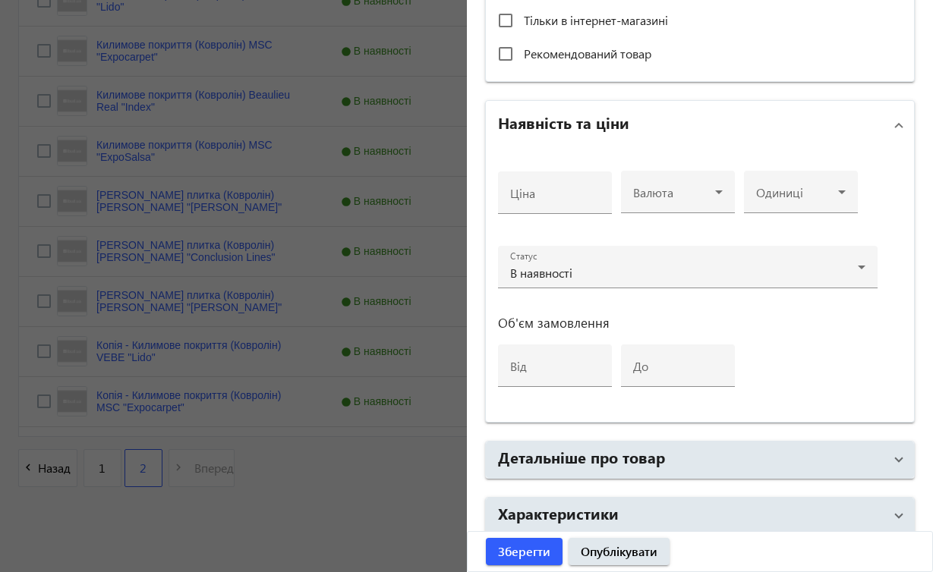
scroll to position [495, 0]
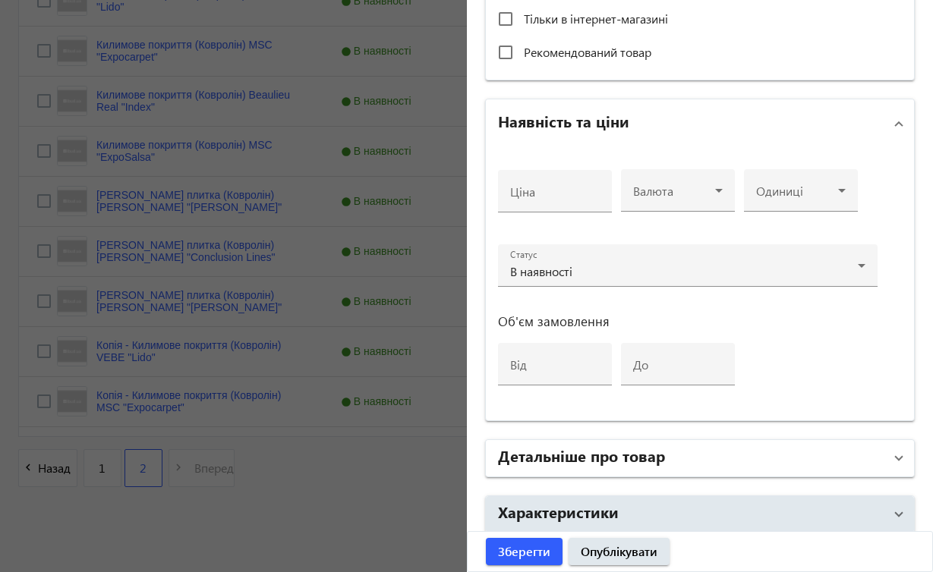
click at [896, 464] on span at bounding box center [899, 458] width 6 height 17
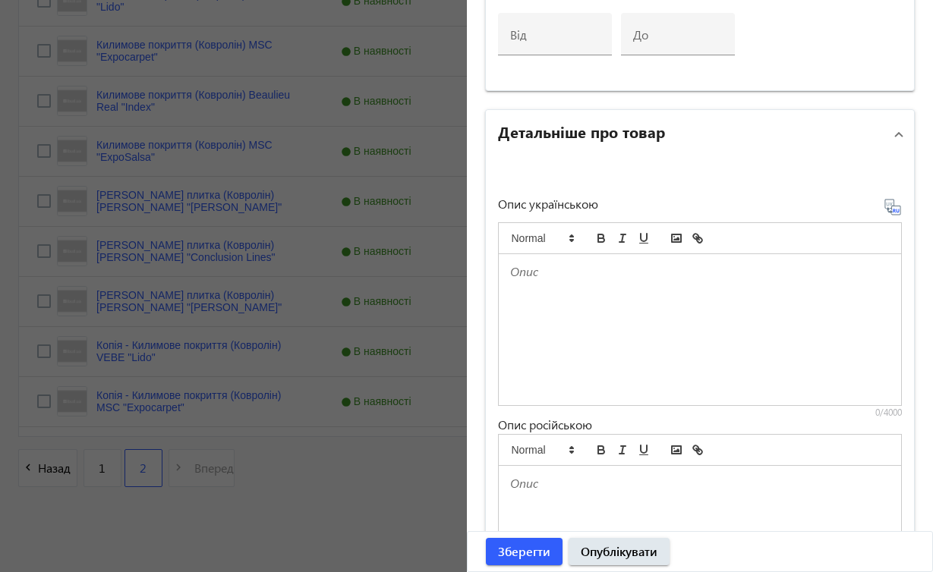
scroll to position [821, 0]
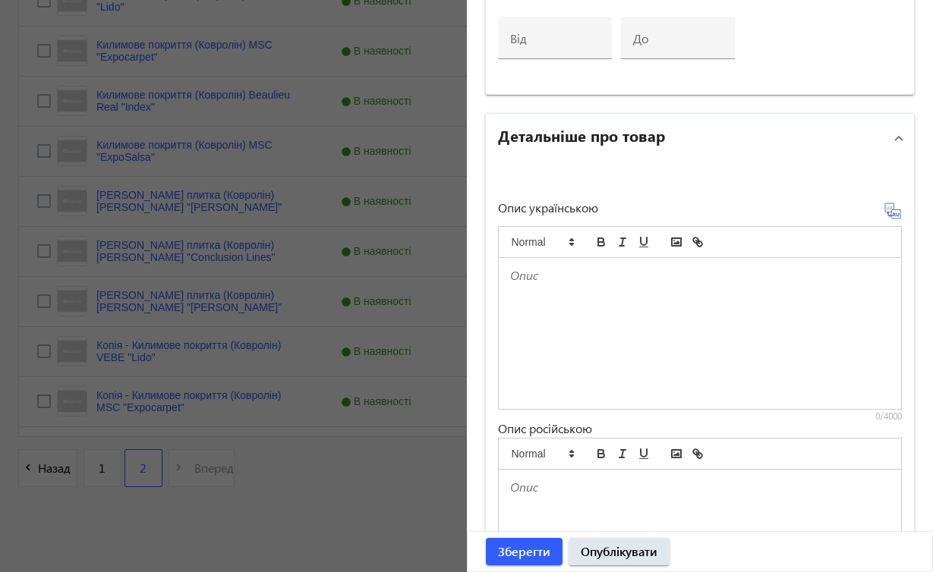
click at [578, 284] on div at bounding box center [700, 333] width 403 height 151
click at [578, 285] on div at bounding box center [700, 333] width 403 height 151
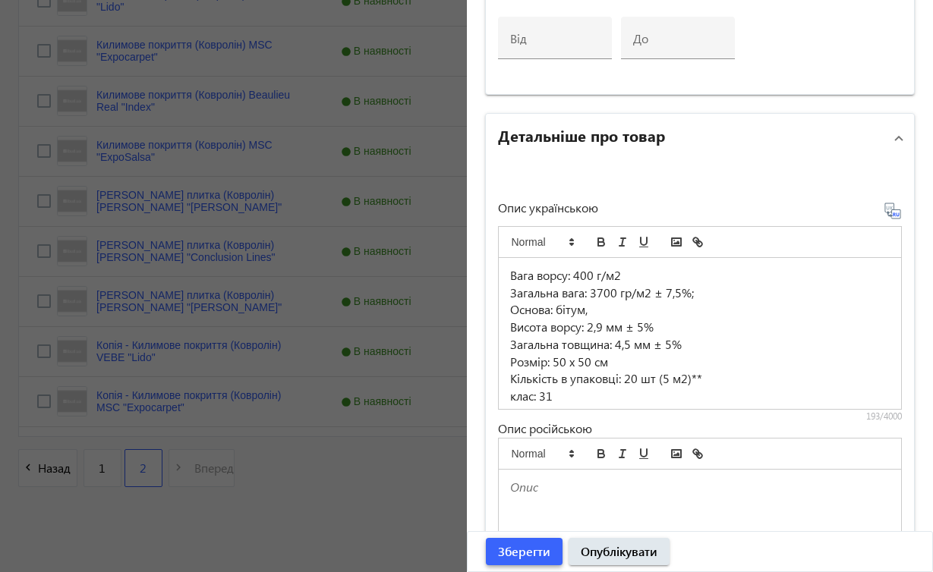
click at [531, 550] on span "Зберегти" at bounding box center [524, 551] width 52 height 17
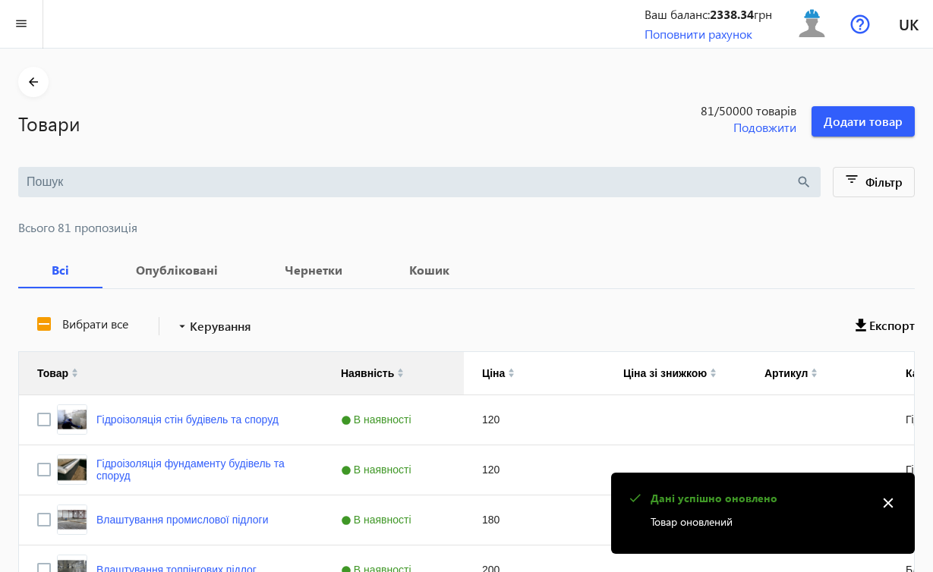
scroll to position [0, 0]
click at [888, 506] on mat-icon "close" at bounding box center [888, 503] width 23 height 23
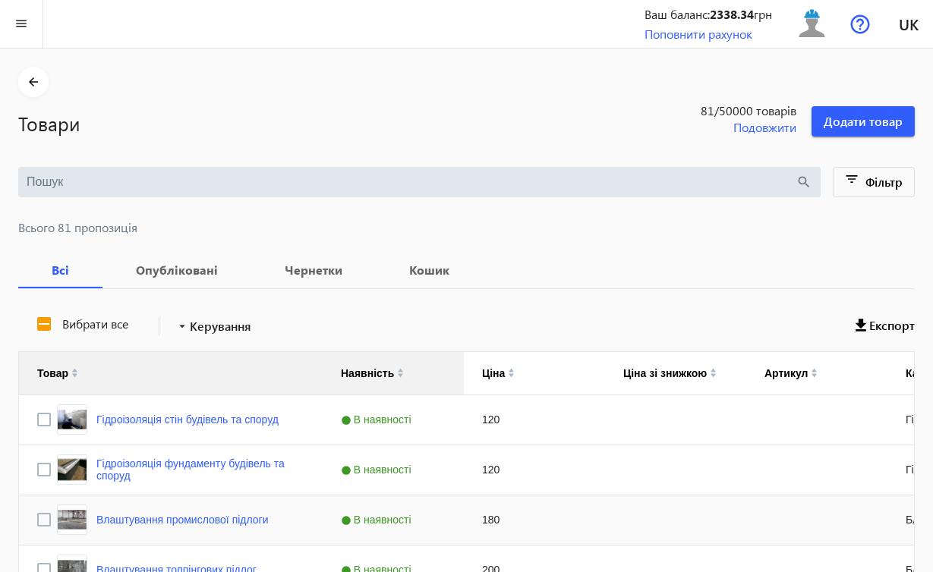
click at [513, 517] on div "180" at bounding box center [534, 520] width 141 height 49
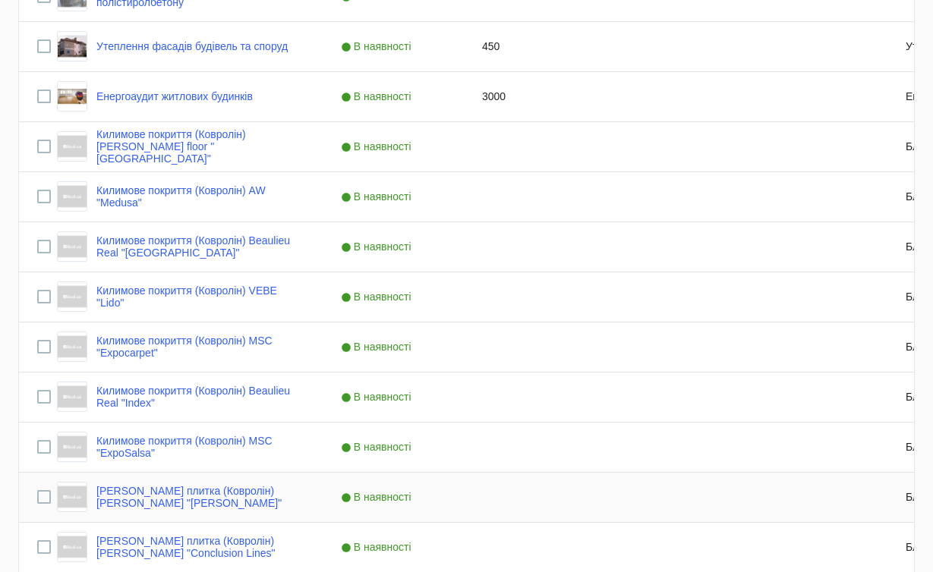
scroll to position [1020, 0]
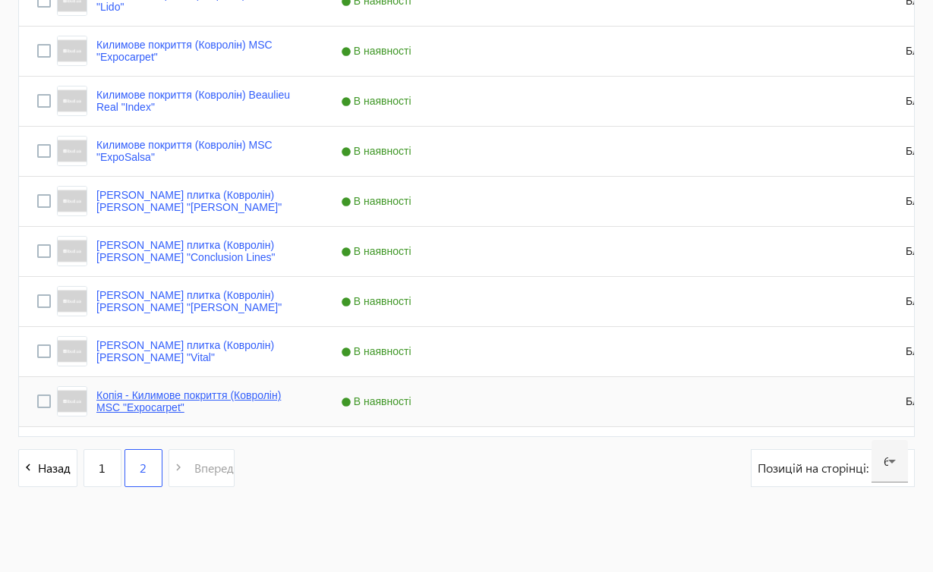
click at [248, 392] on link "Копія - Килимове покриття (Ковролін) MSC "Expocarpet"" at bounding box center [200, 401] width 208 height 24
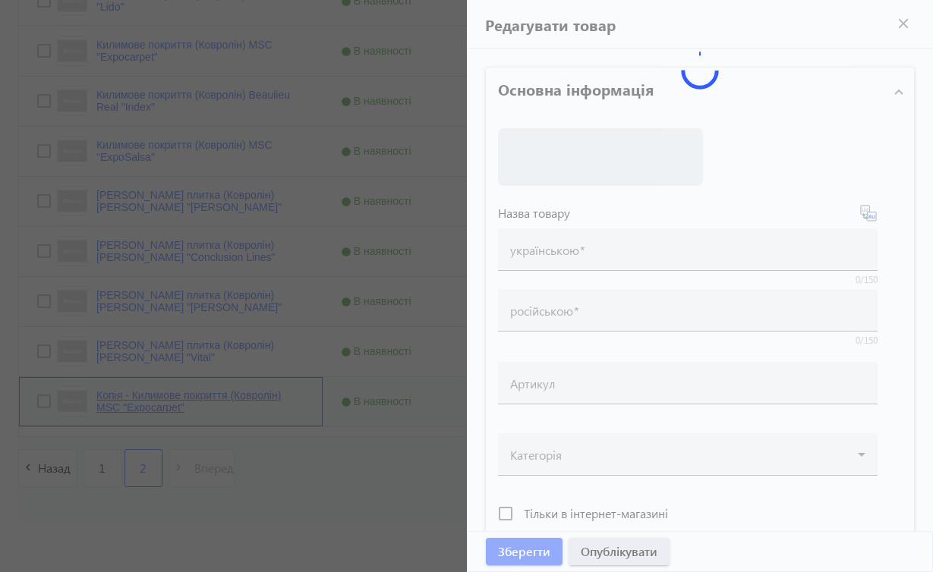
type input "Копія - Килимове покриття (Ковролін) MSC "Expocarpet""
type input "Копия - Ковровое покрытие (Ковролин) MSC "Expocarpet""
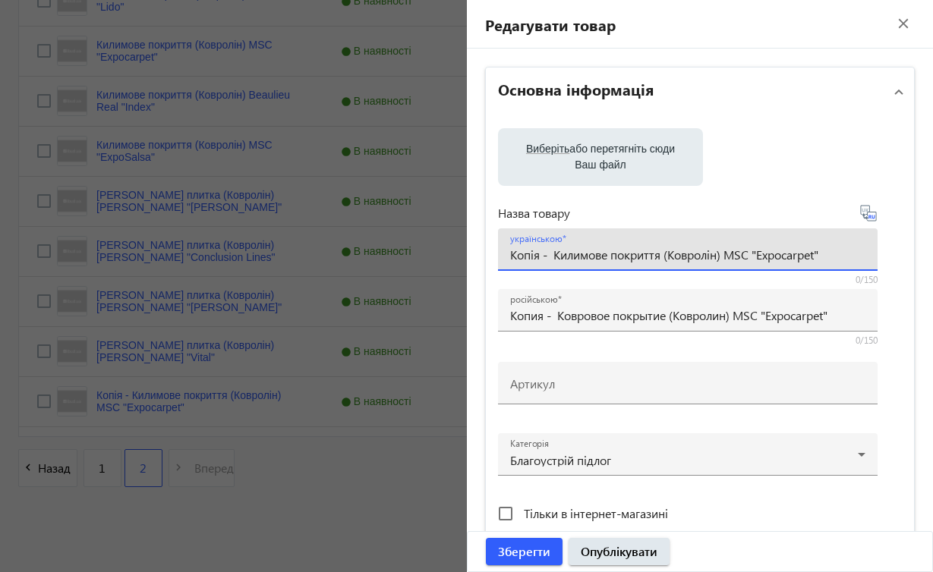
drag, startPoint x: 730, startPoint y: 256, endPoint x: 838, endPoint y: 256, distance: 107.8
click at [838, 256] on input "Копія - Килимове покриття (Ковролін) MSC "Expocarpet"" at bounding box center [687, 255] width 355 height 16
paste input "Grabo "Terrana Viva"
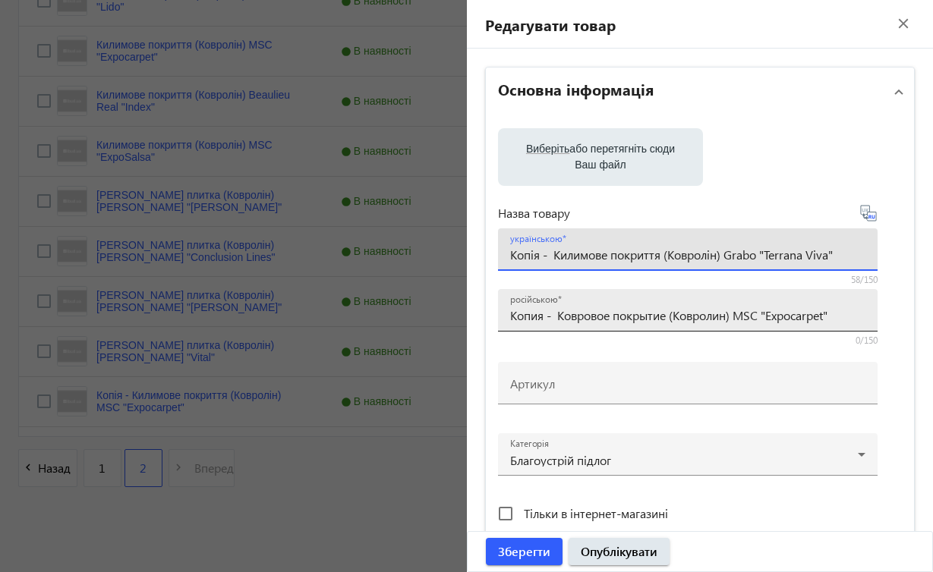
type input "Копія - Килимове покриття (Ковролін) Grabo "Terrana Viva""
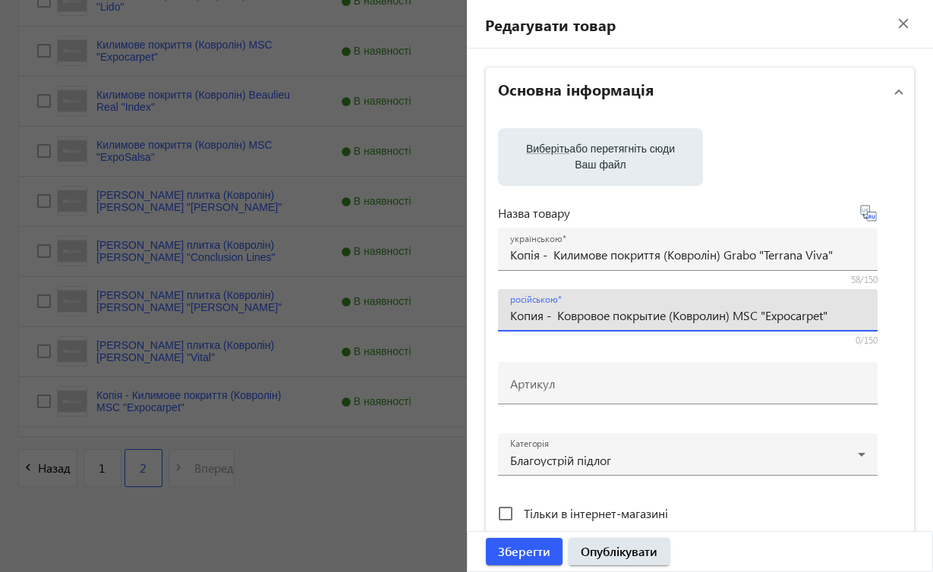
drag, startPoint x: 741, startPoint y: 318, endPoint x: 852, endPoint y: 315, distance: 111.6
click at [852, 315] on input "Копия - Ковровое покрытие (Ковролин) MSC "Expocarpet"" at bounding box center [687, 315] width 355 height 16
paste input "Grabo "Terrana Viva"
type input "Копия - Ковровое покрытие (Ковролин) Grabo "Terrana Viva""
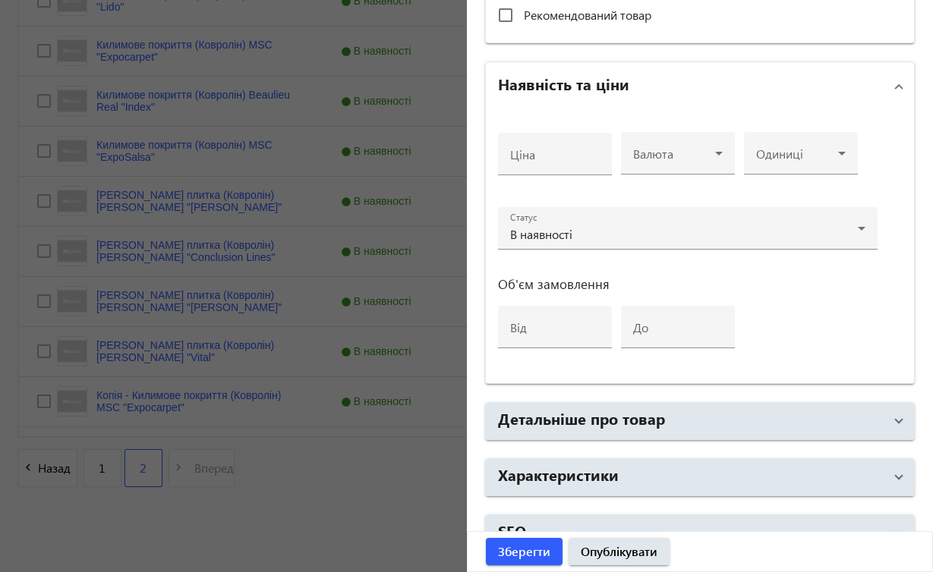
scroll to position [541, 0]
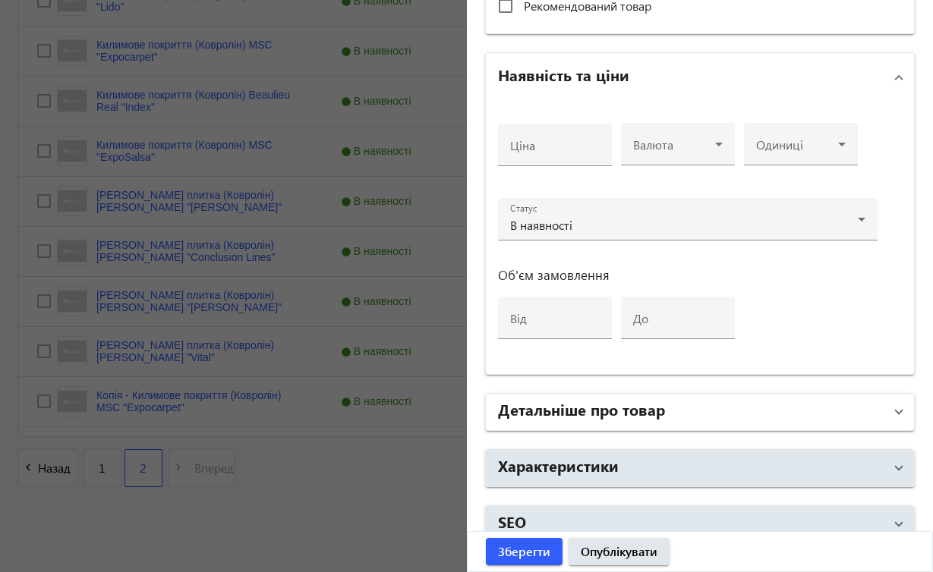
click at [896, 410] on span at bounding box center [899, 412] width 6 height 17
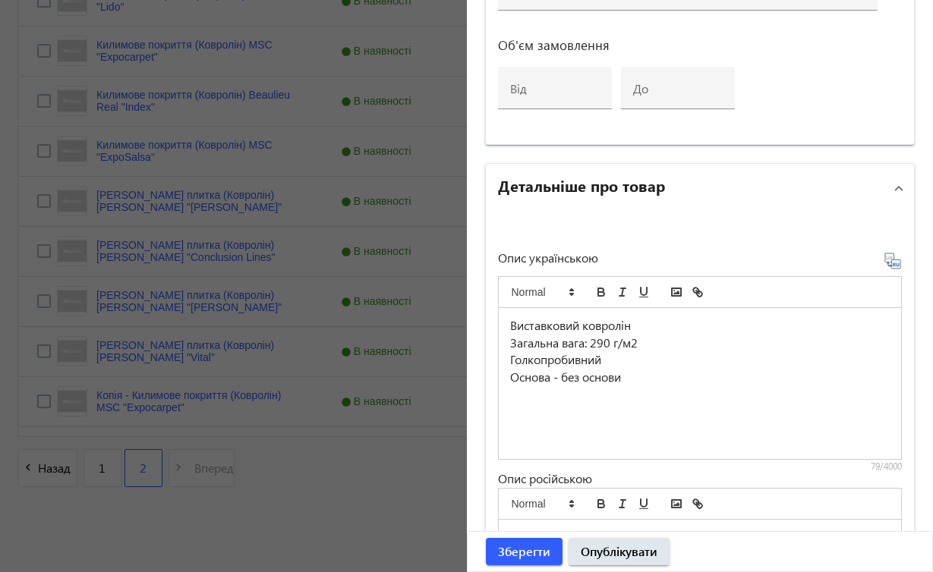
scroll to position [745, 0]
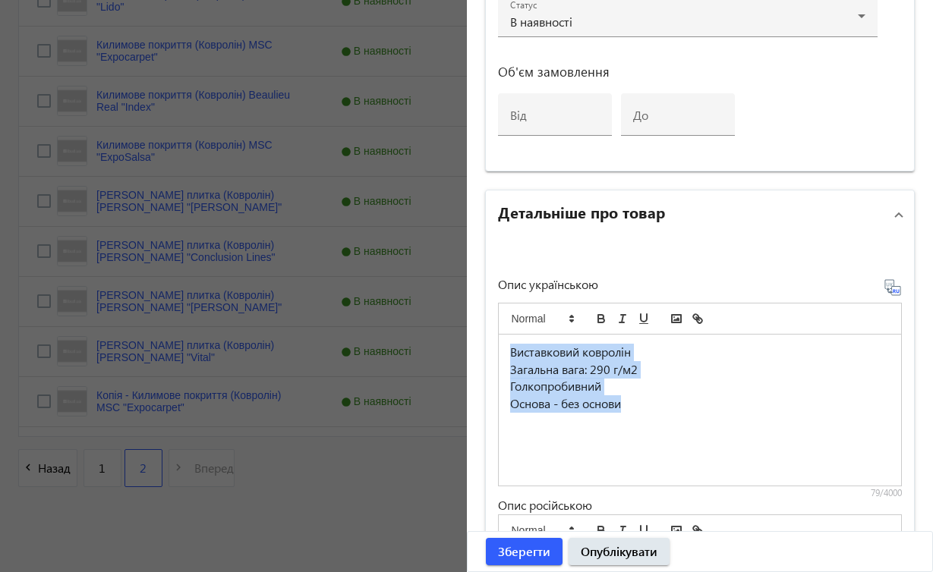
drag, startPoint x: 509, startPoint y: 354, endPoint x: 641, endPoint y: 403, distance: 141.0
click at [641, 403] on div "Виставковий ковролін Загальна вага: 290 г/м2 Голкопробивний Основа - без основи" at bounding box center [700, 410] width 403 height 151
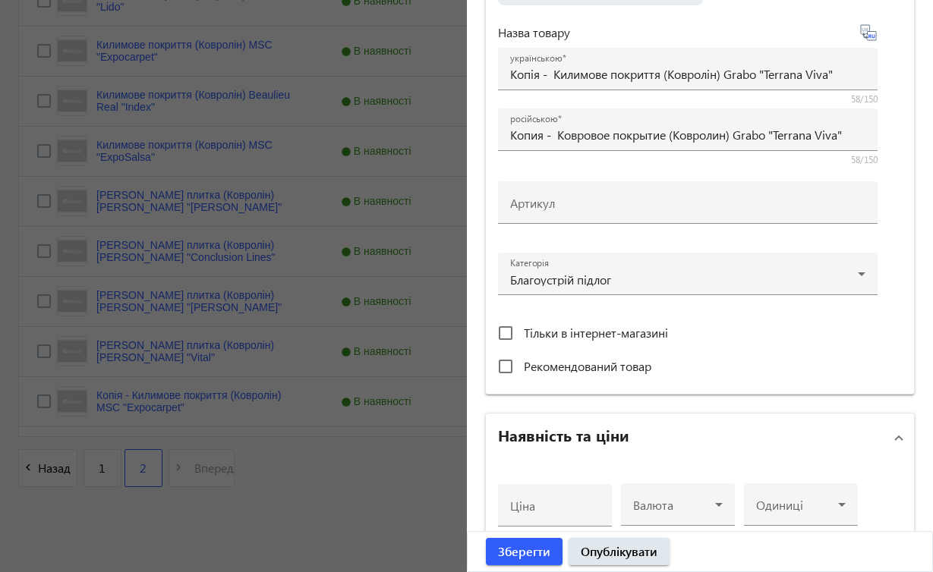
scroll to position [0, 0]
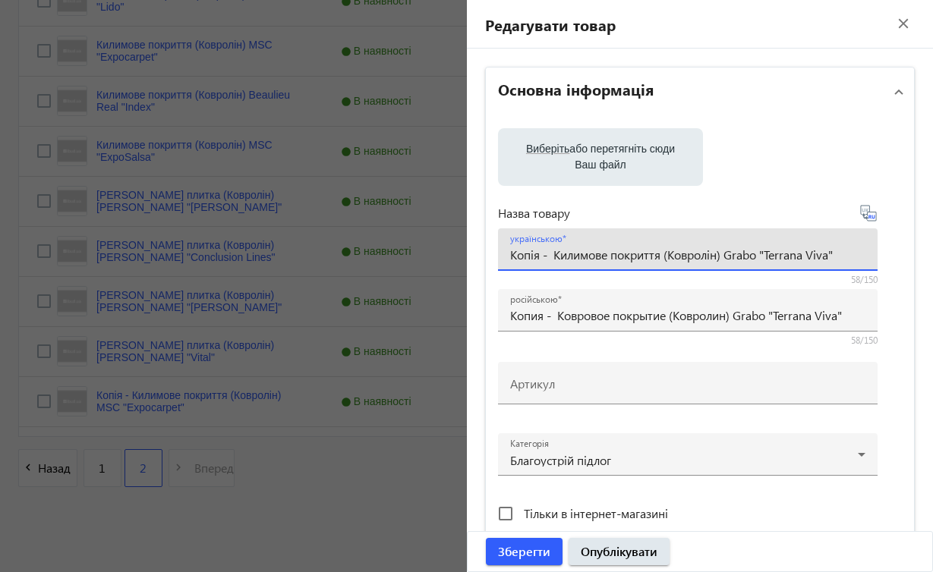
click at [727, 254] on input "Копія - Килимове покриття (Ковролін) Grabo "Terrana Viva"" at bounding box center [687, 255] width 355 height 16
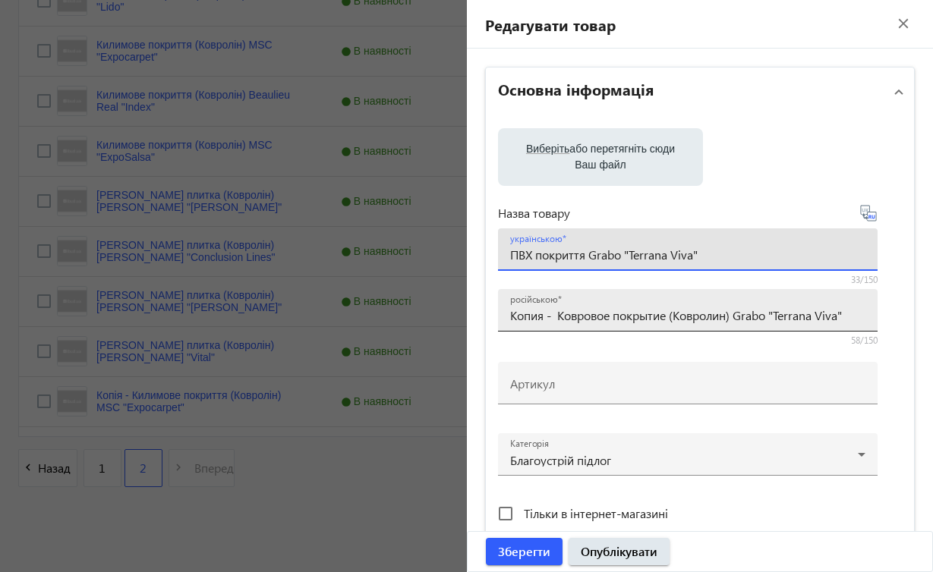
type input "ПВХ покриття Grabo "Terrana Viva""
click at [673, 314] on input "Копия - Ковровое покрытие (Ковролин) Grabo "Terrana Viva"" at bounding box center [687, 315] width 355 height 16
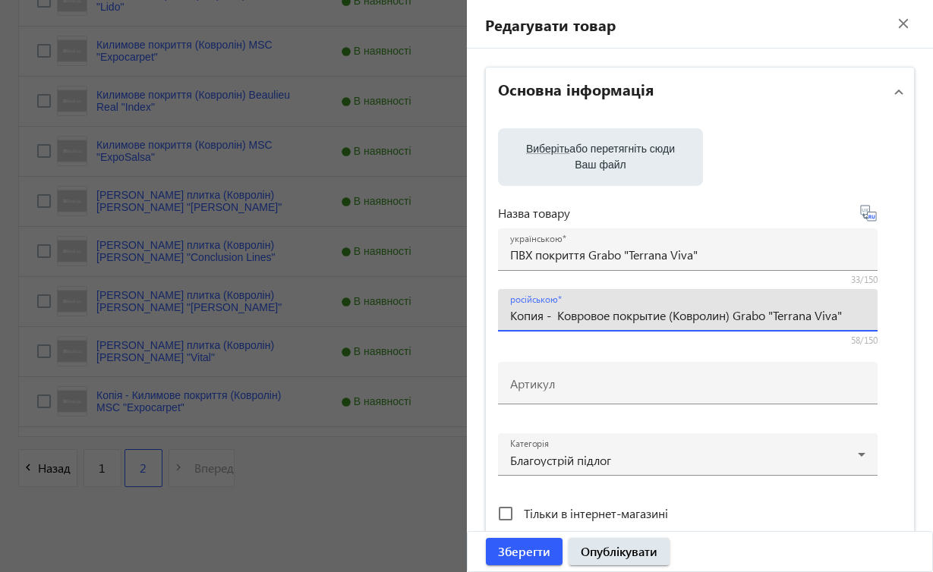
click at [616, 315] on input "Копия - Ковровое покрытие (Ковролин) Grabo "Terrana Viva"" at bounding box center [687, 315] width 355 height 16
type input "ПВХ покрытие (Ковролин) Grabo "Terrana Viva""
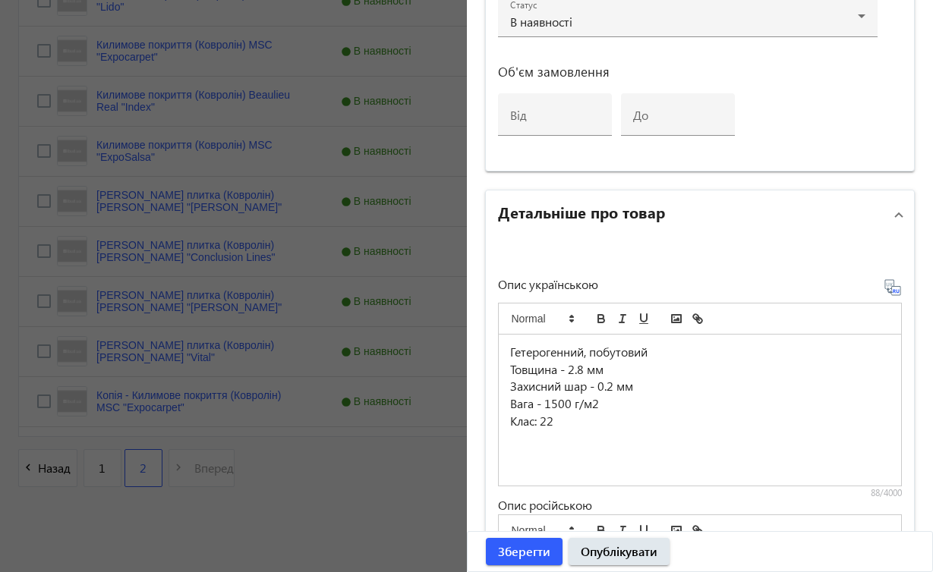
scroll to position [747, 0]
click at [543, 544] on span "Зберегти" at bounding box center [524, 551] width 52 height 17
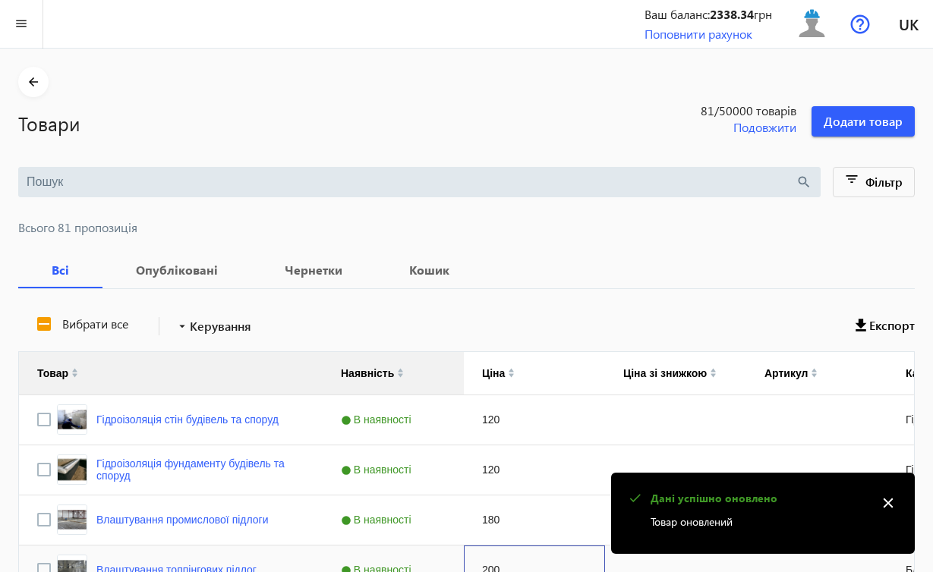
scroll to position [23, 0]
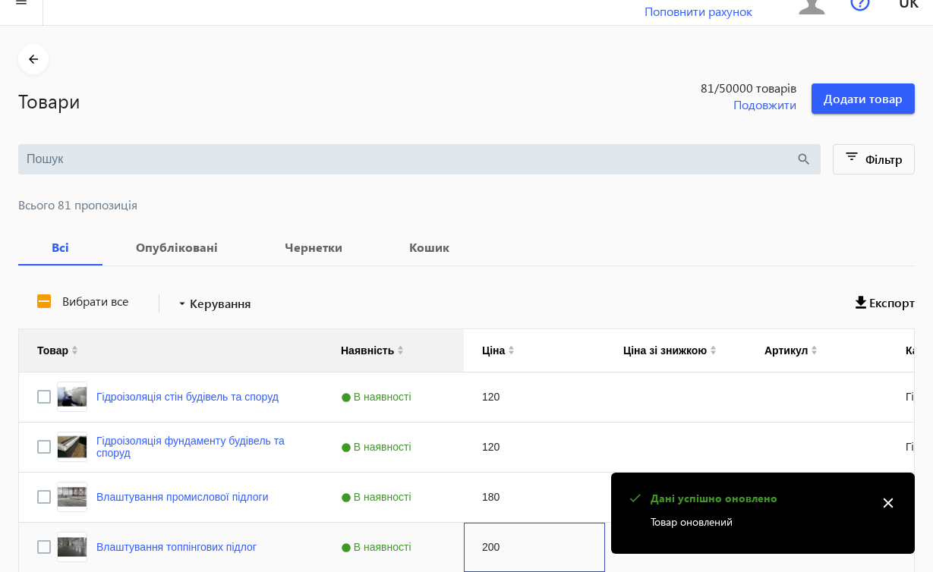
click at [560, 562] on div "200" at bounding box center [534, 547] width 141 height 49
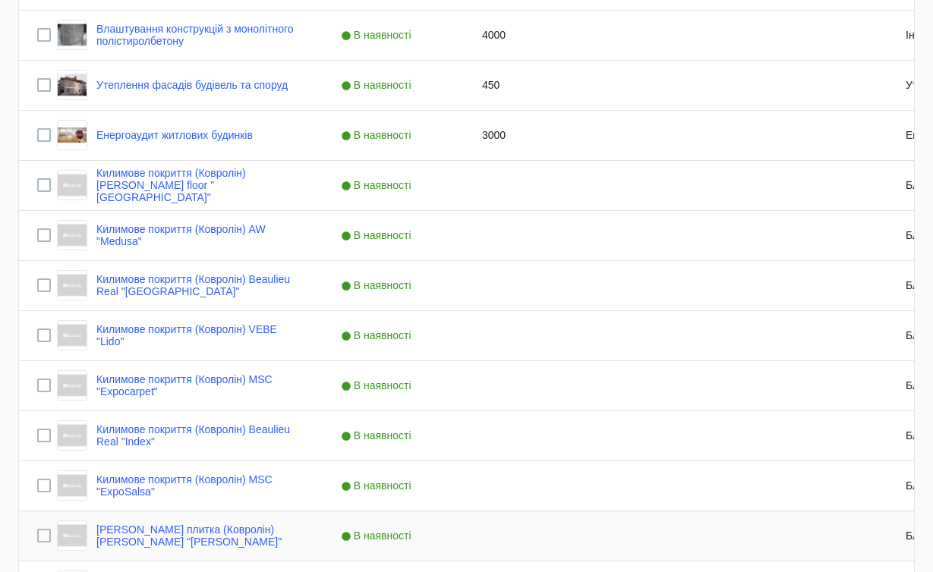
scroll to position [1020, 0]
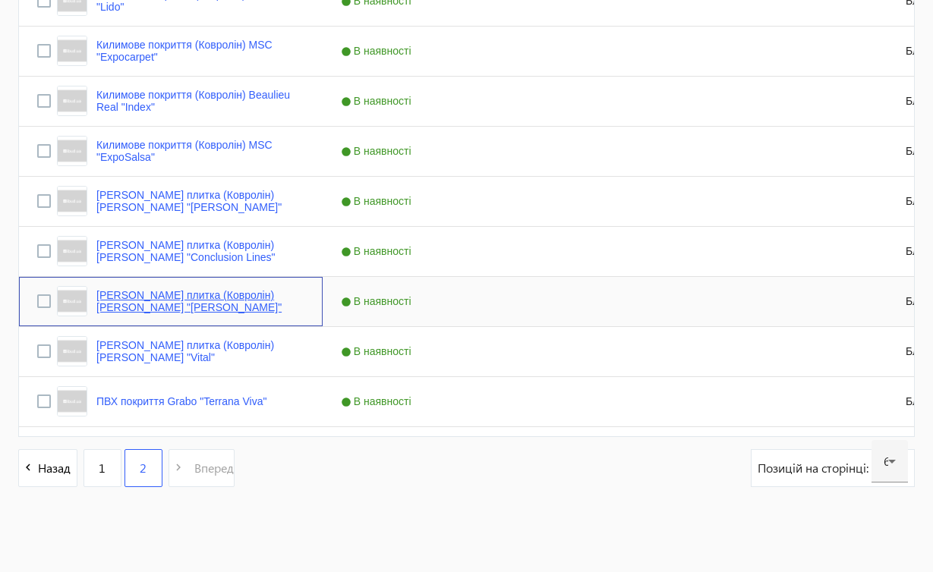
click at [272, 295] on link "[PERSON_NAME] плитка (Ковролін) [PERSON_NAME] "[PERSON_NAME]"" at bounding box center [200, 301] width 208 height 24
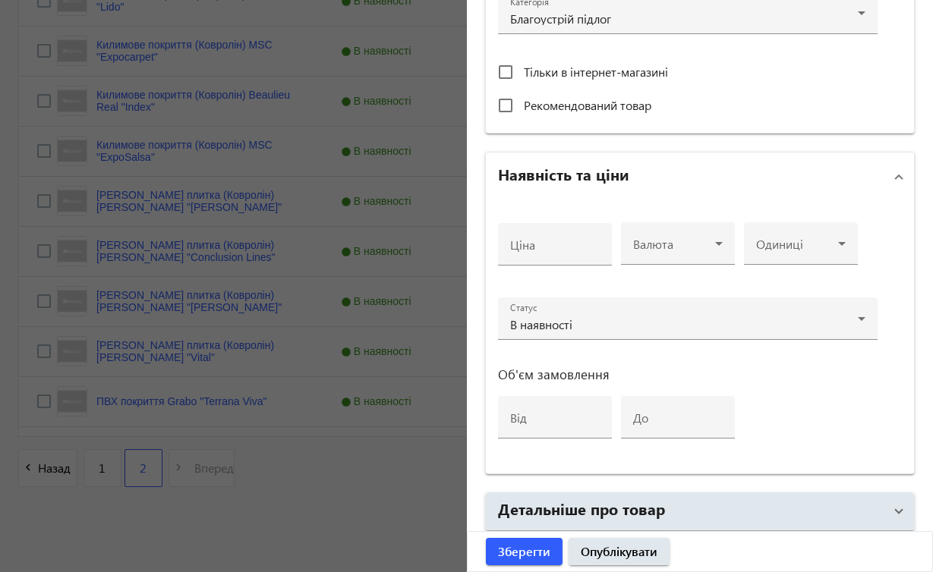
scroll to position [561, 0]
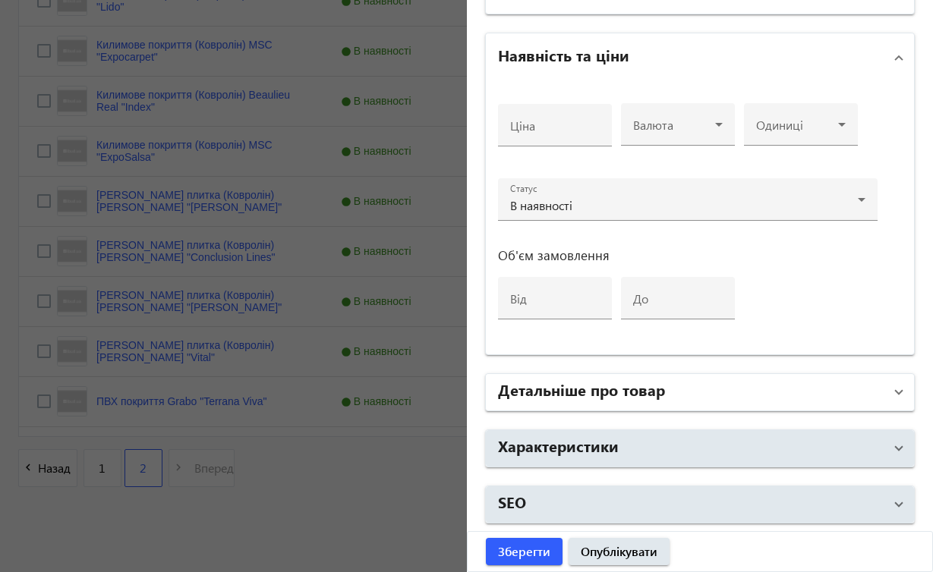
click at [896, 391] on span at bounding box center [899, 392] width 6 height 17
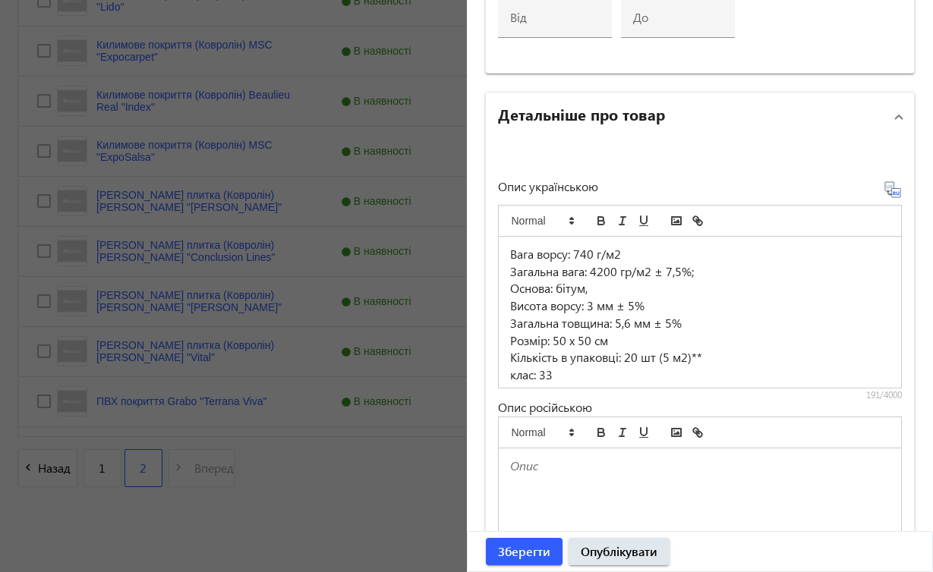
scroll to position [836, 0]
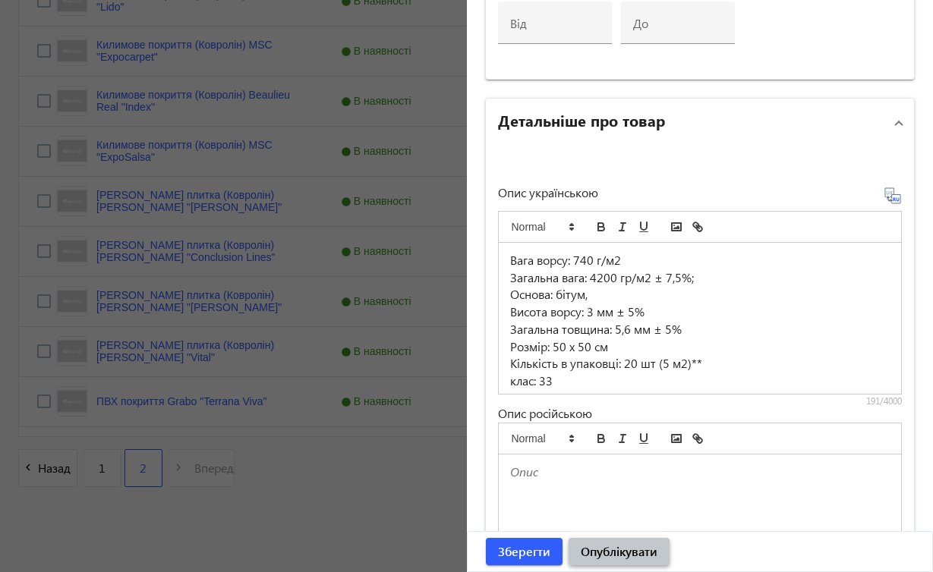
click at [657, 550] on span "Опублікувати" at bounding box center [619, 551] width 77 height 17
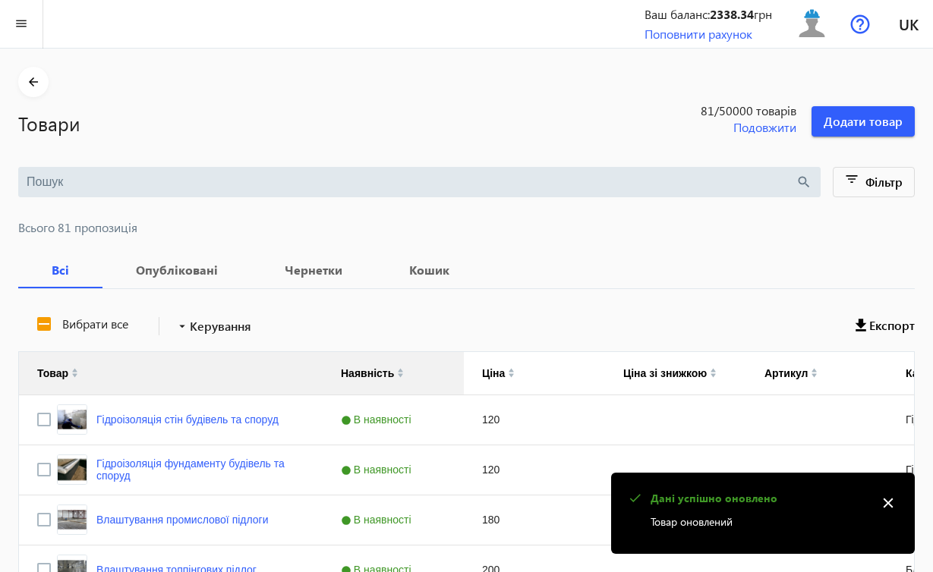
click at [890, 500] on mat-icon "close" at bounding box center [888, 503] width 23 height 23
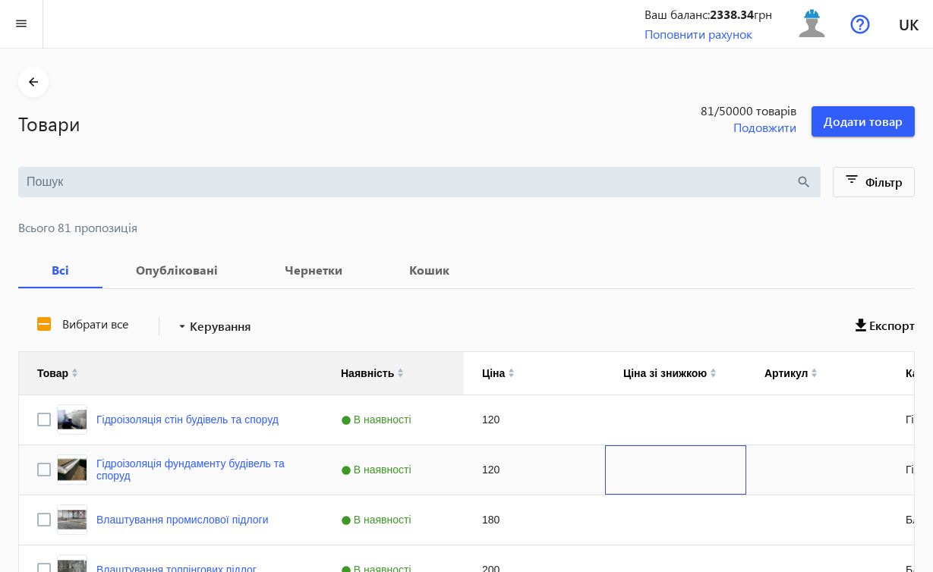
click at [705, 446] on div "Press SPACE to select this row." at bounding box center [675, 470] width 141 height 49
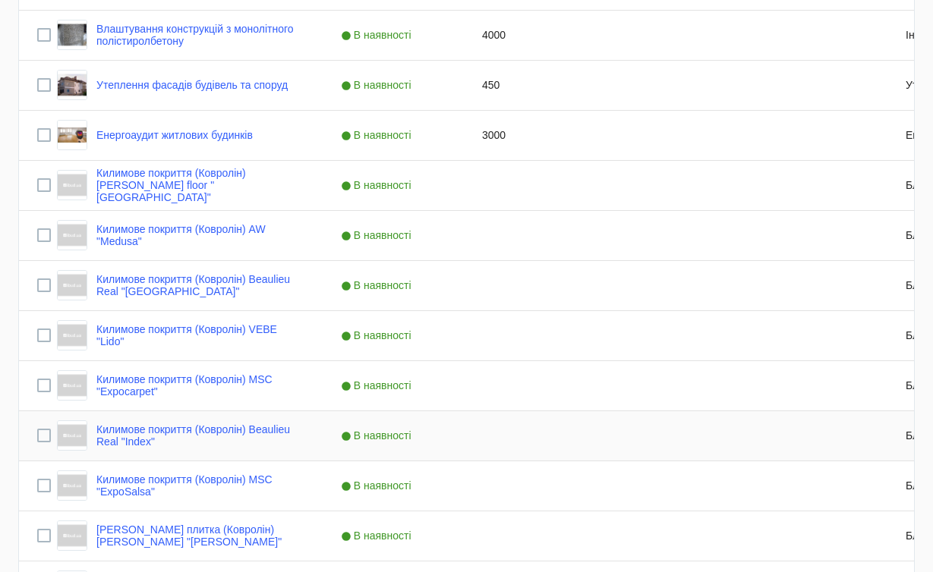
scroll to position [1020, 0]
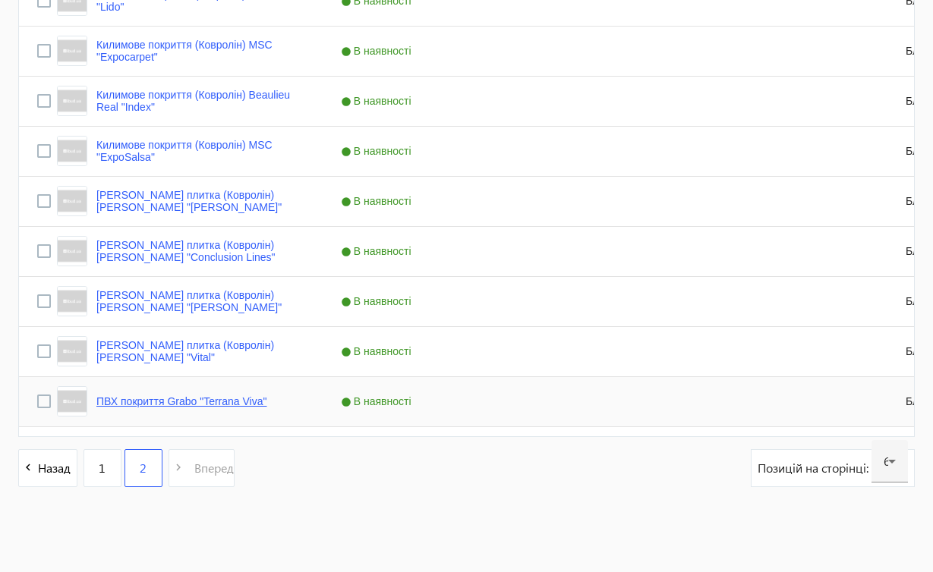
click at [258, 398] on link "ПВХ покриття Grabo "Terrana Viva"" at bounding box center [181, 401] width 171 height 12
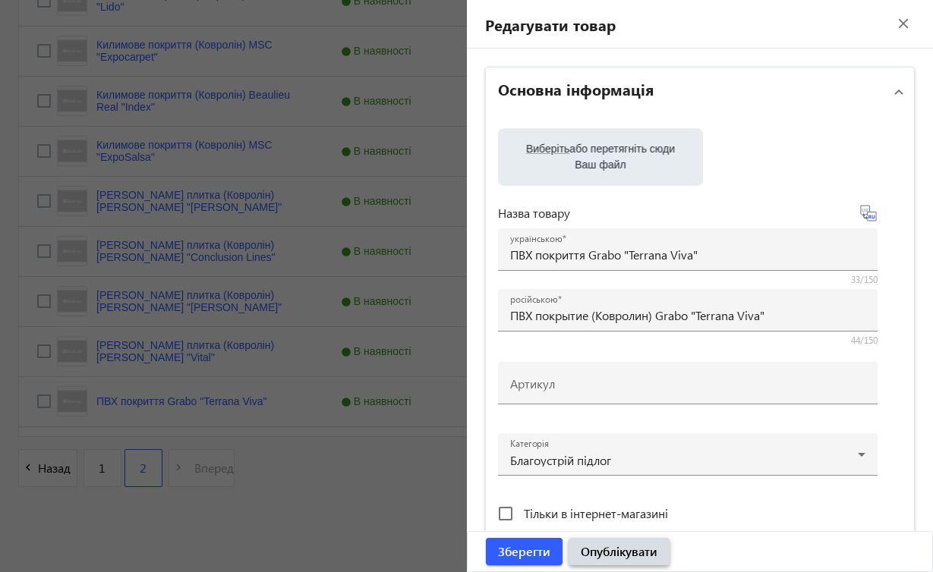
click at [613, 553] on span "Опублікувати" at bounding box center [619, 551] width 77 height 17
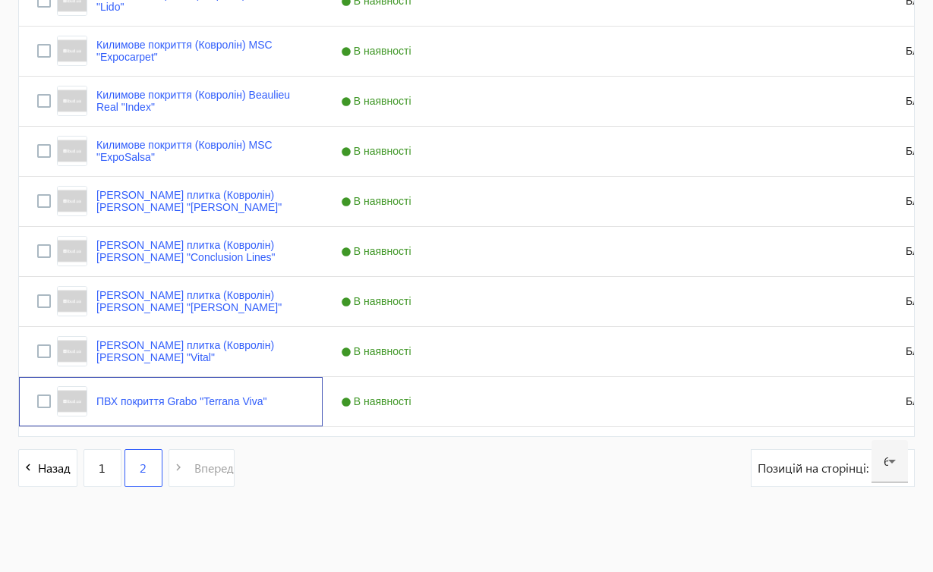
scroll to position [0, 0]
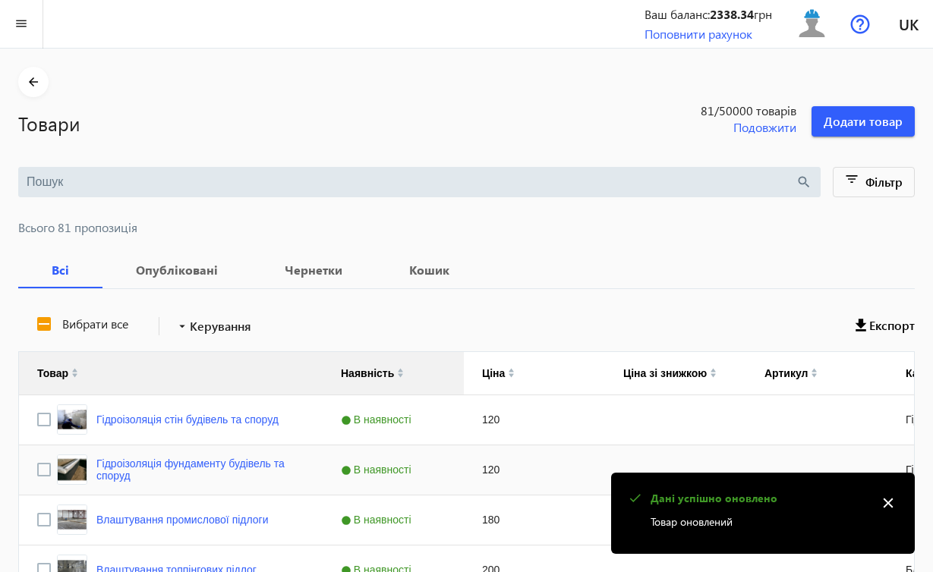
click at [569, 488] on div "120" at bounding box center [534, 470] width 141 height 49
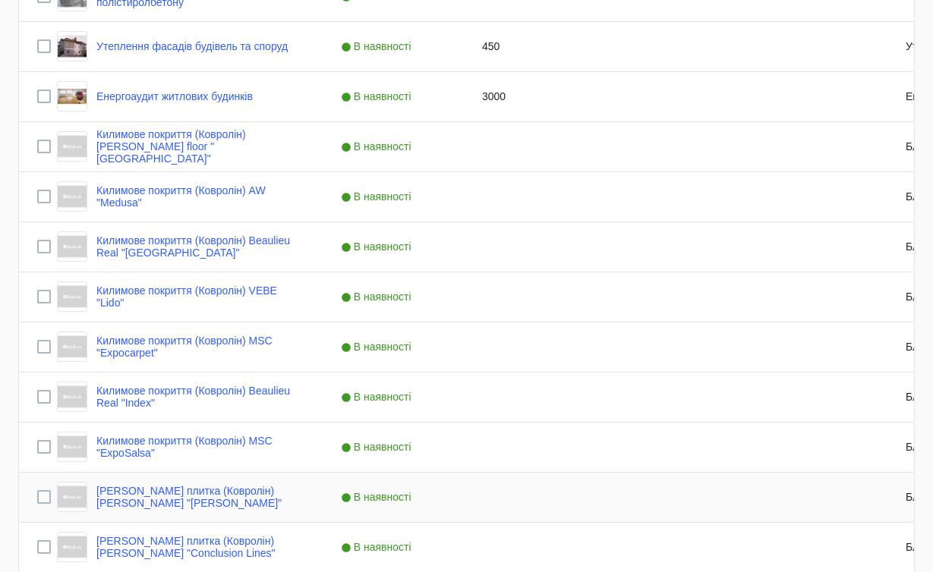
scroll to position [1020, 0]
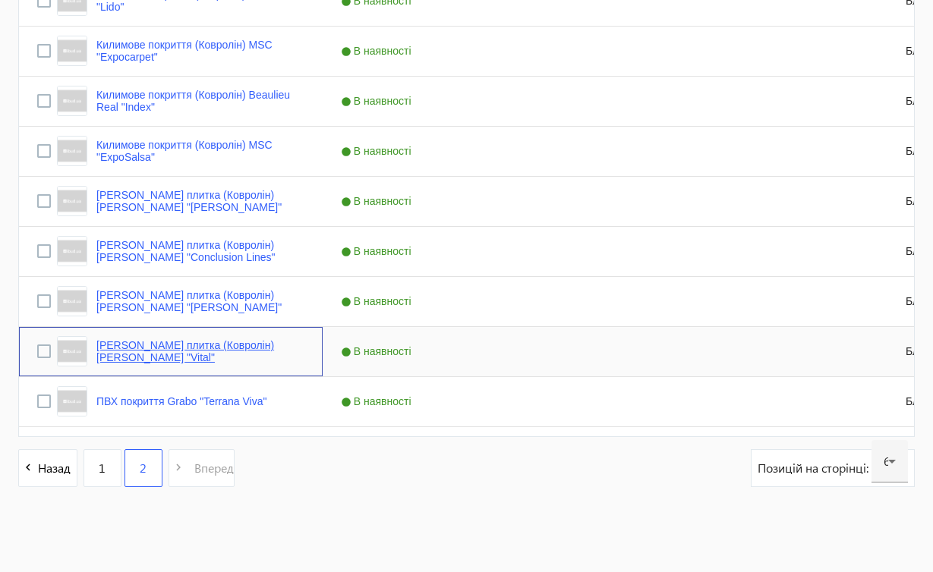
click at [227, 349] on link "[PERSON_NAME] плитка (Ковролін) [PERSON_NAME] "Vital"" at bounding box center [200, 351] width 208 height 24
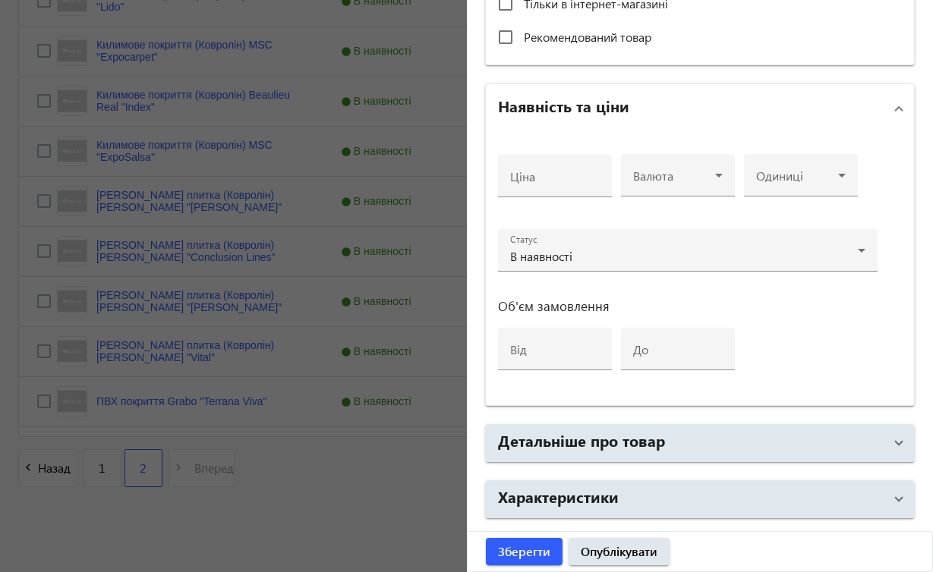
scroll to position [561, 0]
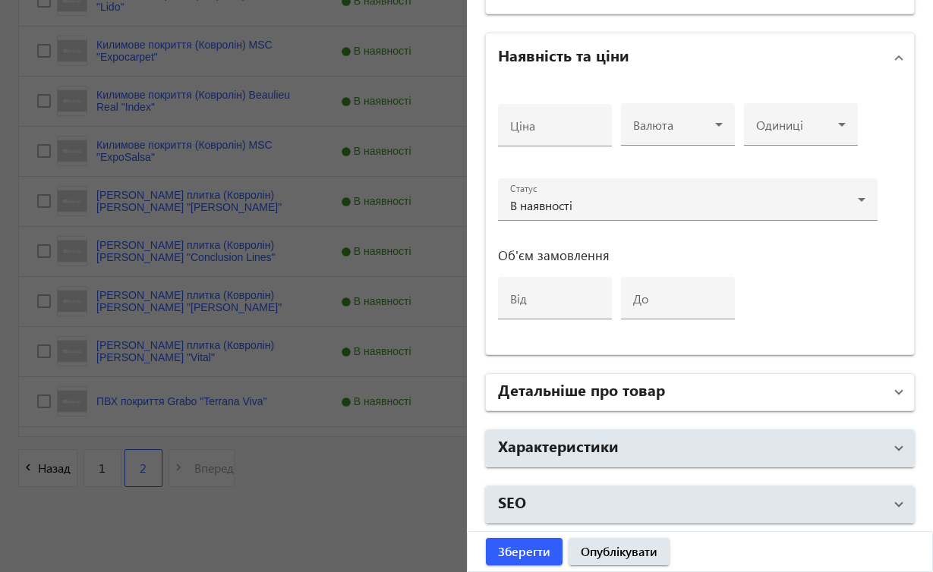
click at [896, 395] on span at bounding box center [899, 392] width 6 height 17
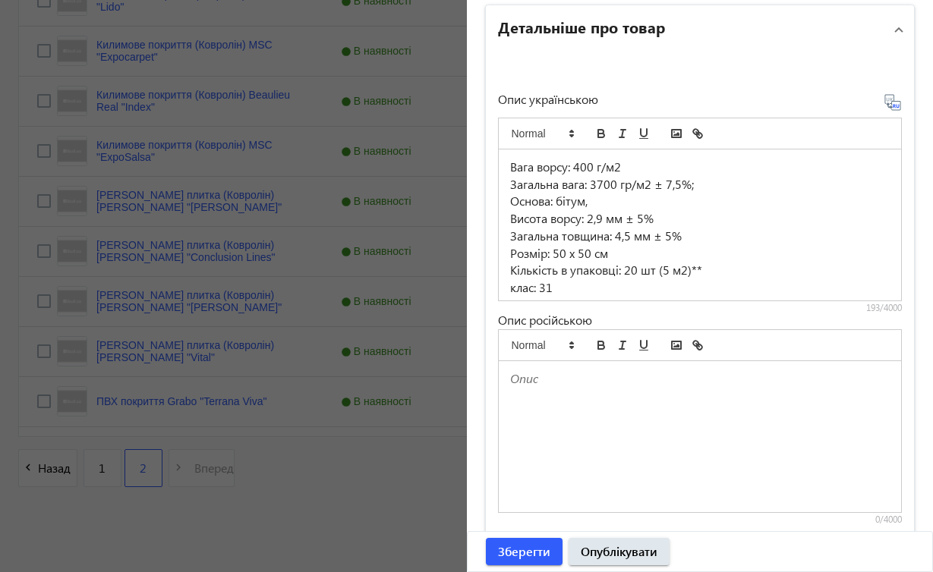
scroll to position [912, 0]
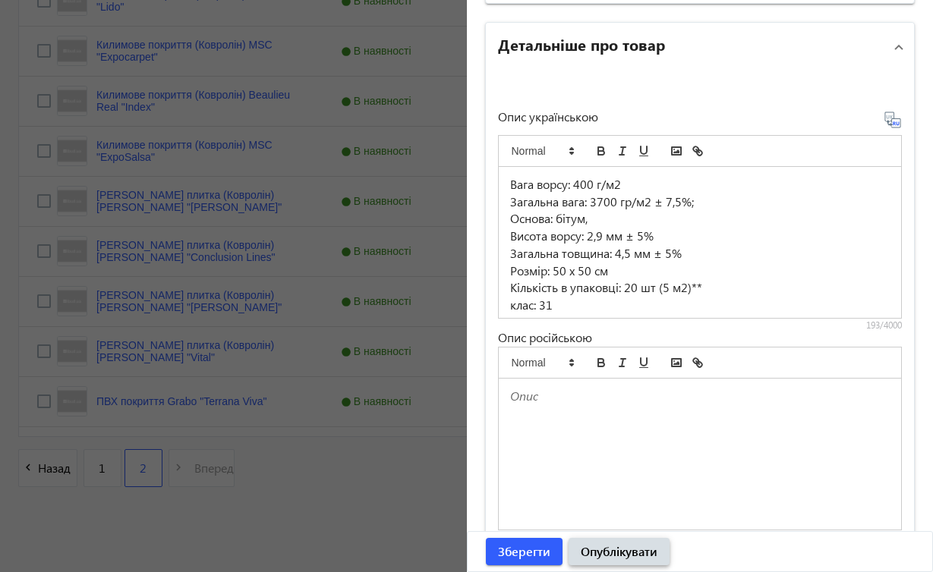
click at [598, 552] on span "Опублікувати" at bounding box center [619, 551] width 77 height 17
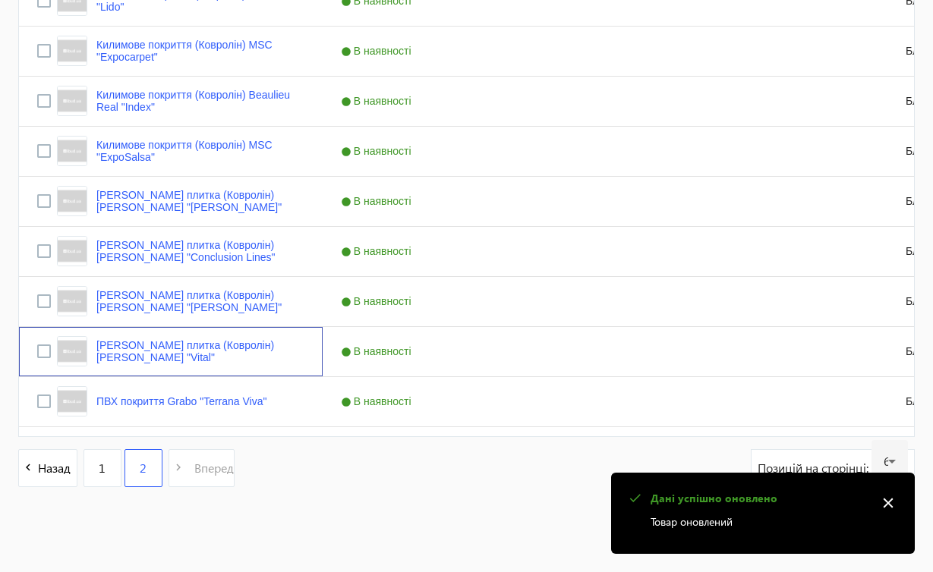
scroll to position [0, 0]
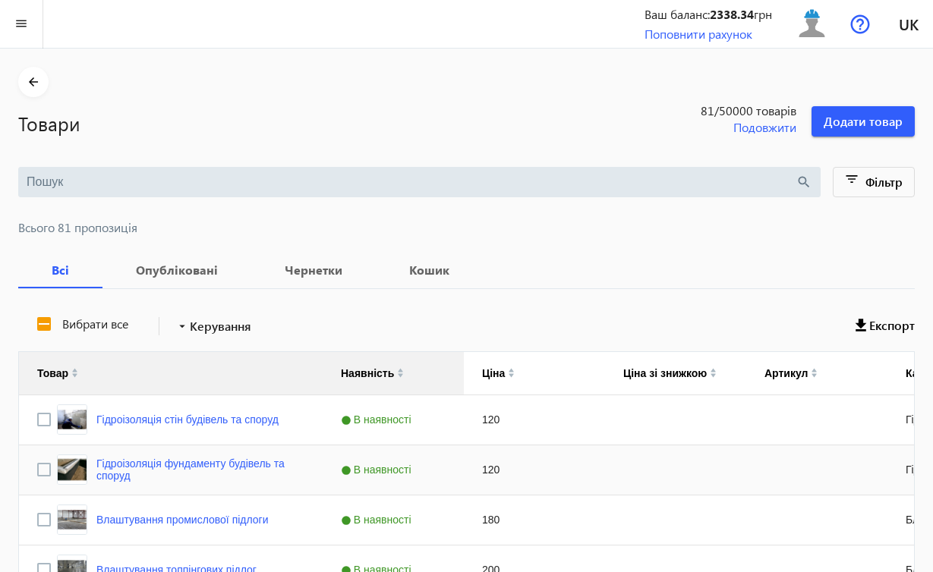
click at [744, 484] on div "Press SPACE to select this row." at bounding box center [675, 470] width 141 height 49
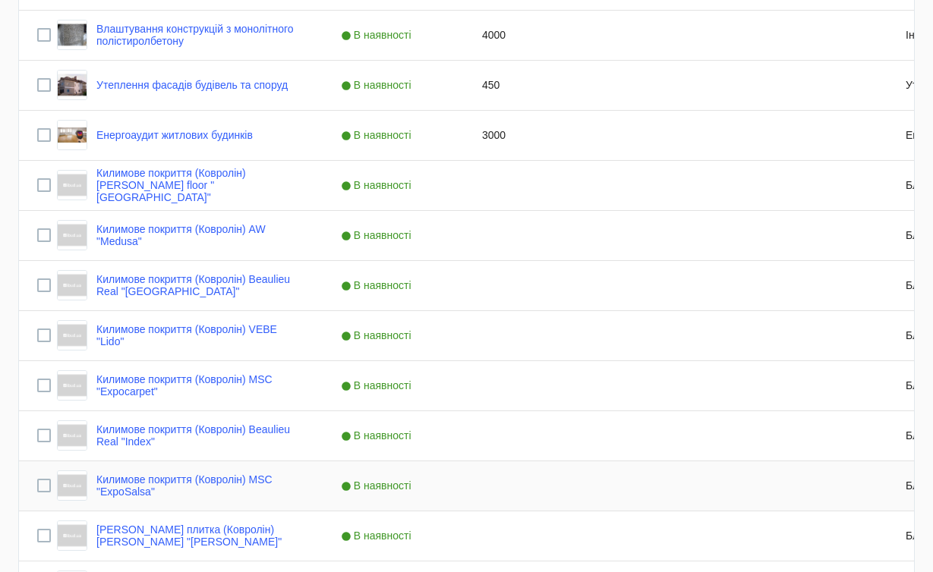
scroll to position [1020, 0]
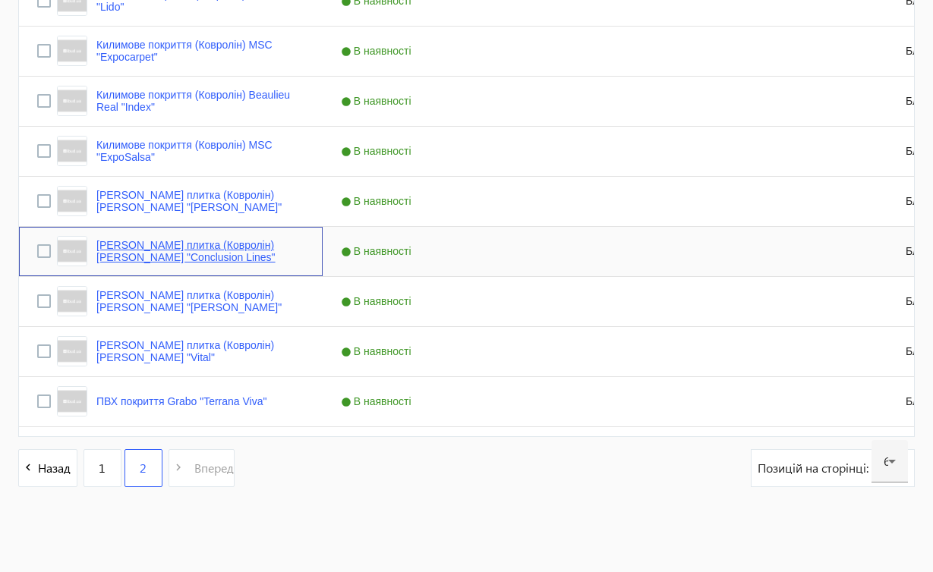
click at [292, 250] on link "[PERSON_NAME] плитка (Ковролін) [PERSON_NAME] "Conclusion Lines"" at bounding box center [200, 251] width 208 height 24
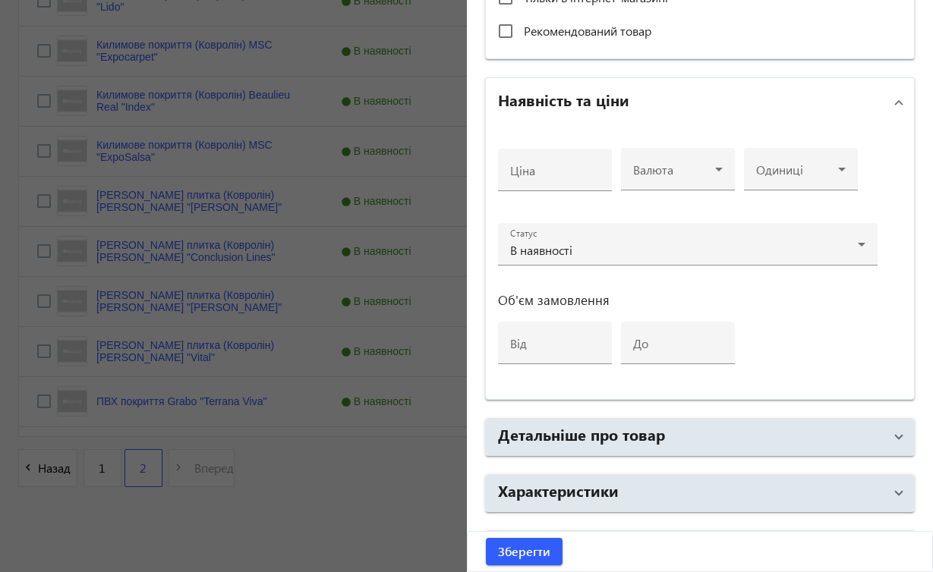
scroll to position [561, 0]
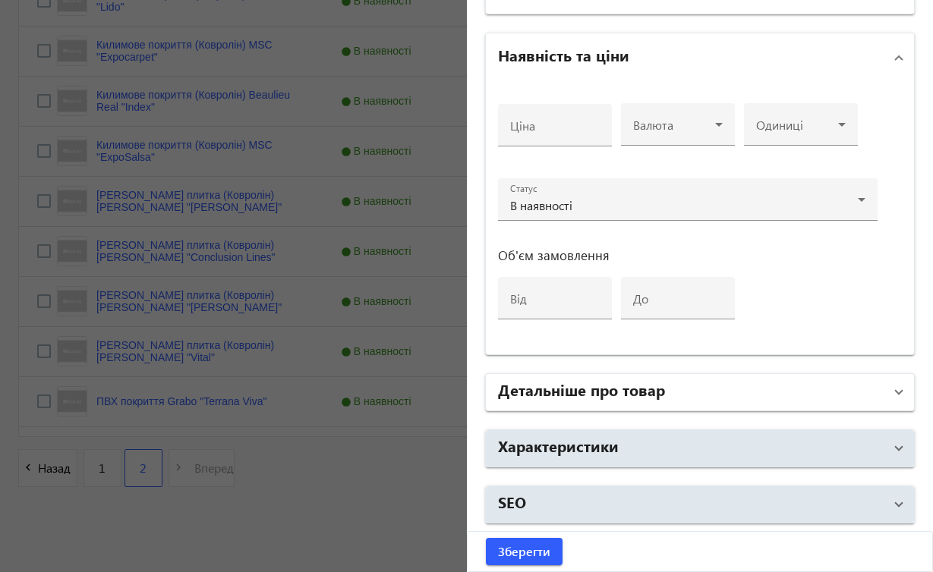
click at [896, 396] on span at bounding box center [899, 392] width 6 height 17
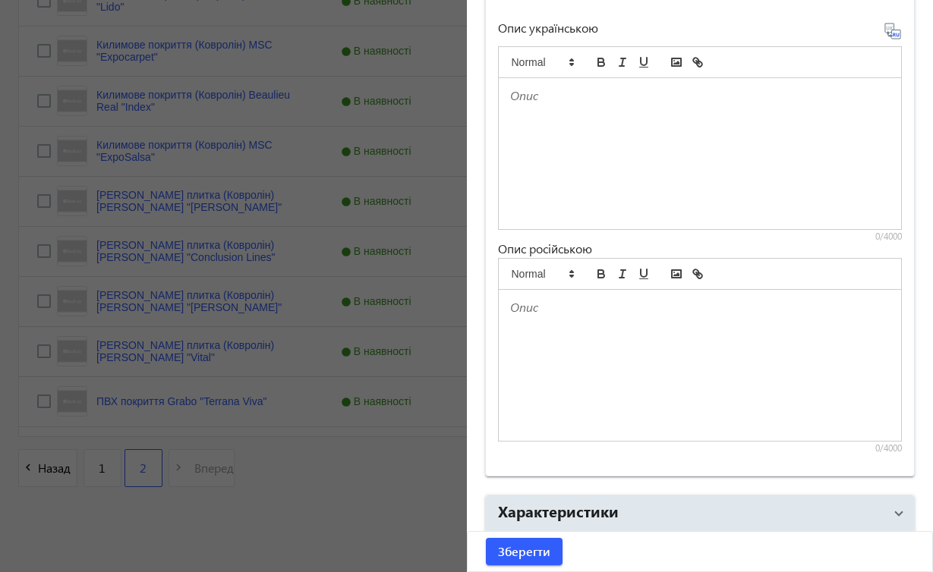
scroll to position [1012, 0]
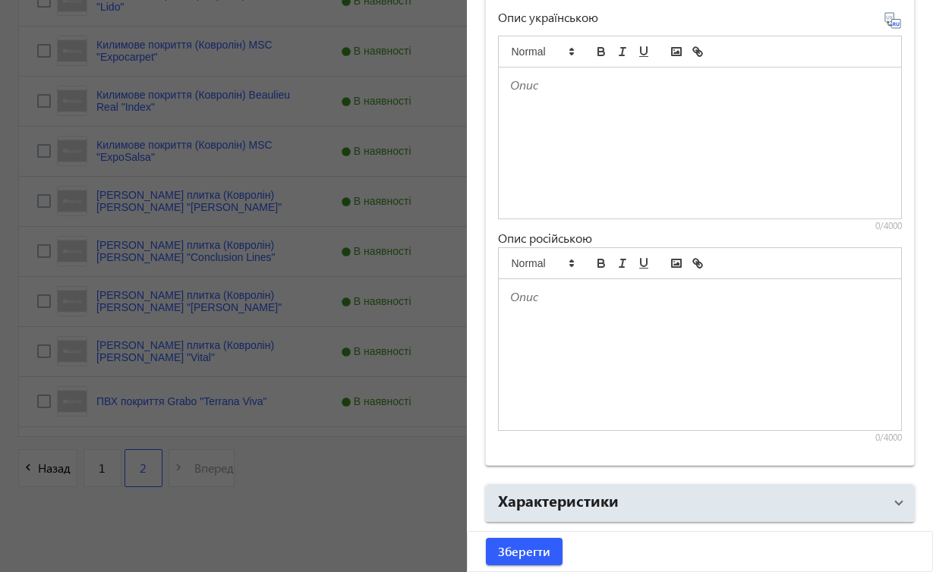
click at [546, 103] on div at bounding box center [700, 143] width 403 height 151
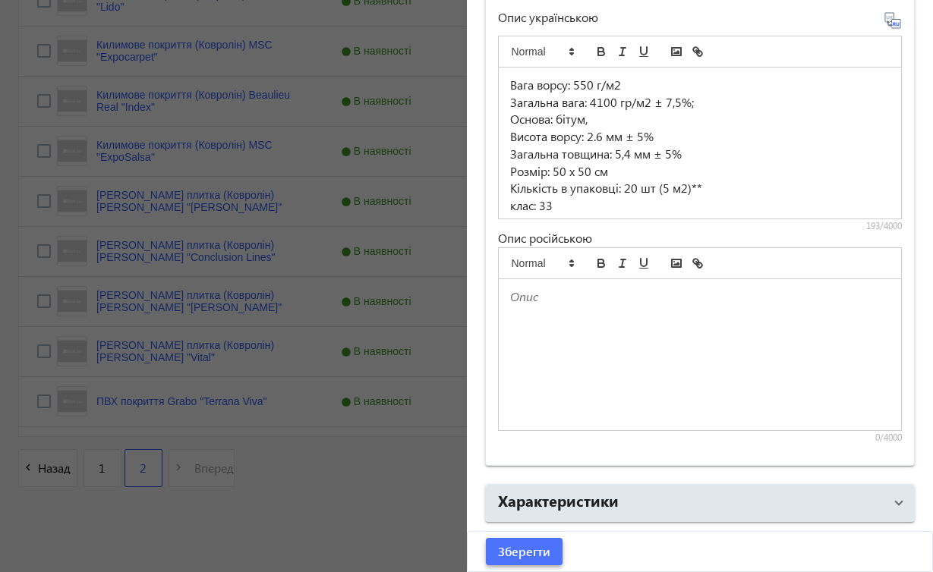
click at [519, 546] on span "Зберегти" at bounding box center [524, 551] width 52 height 17
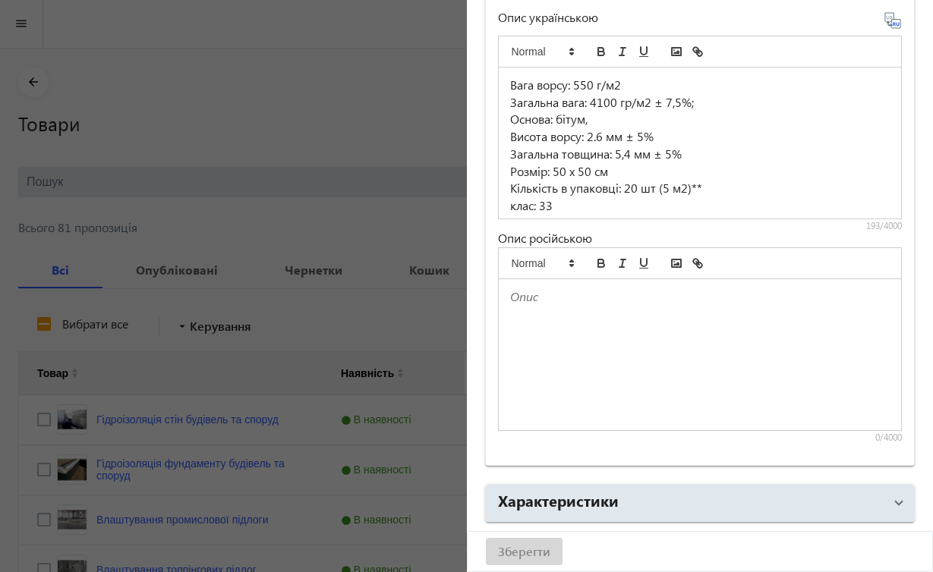
scroll to position [0, 0]
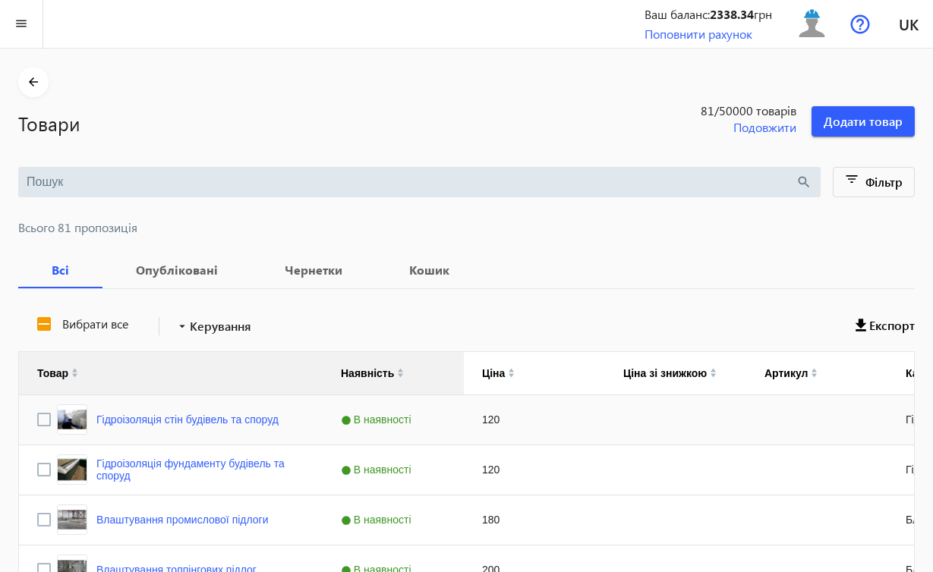
click at [487, 417] on div "120" at bounding box center [534, 419] width 141 height 49
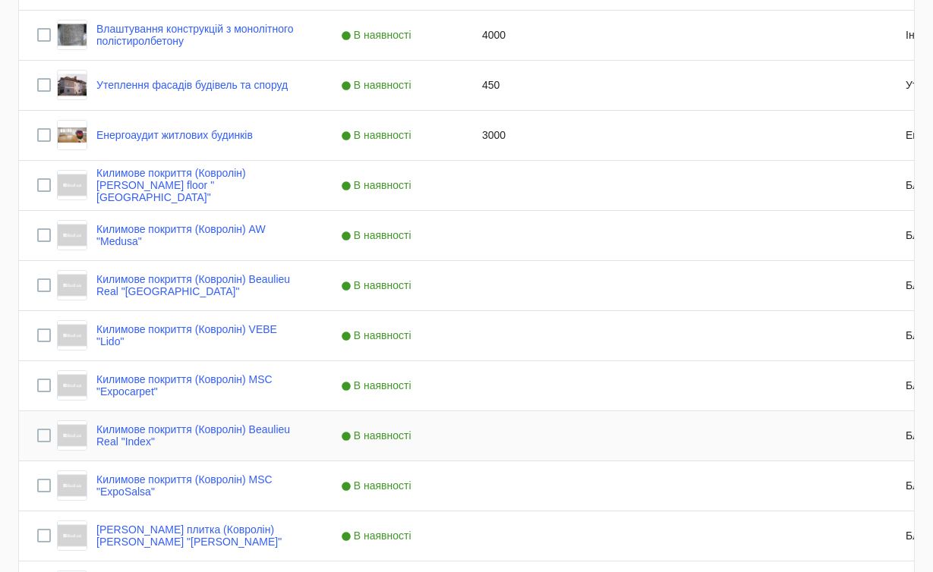
scroll to position [1020, 0]
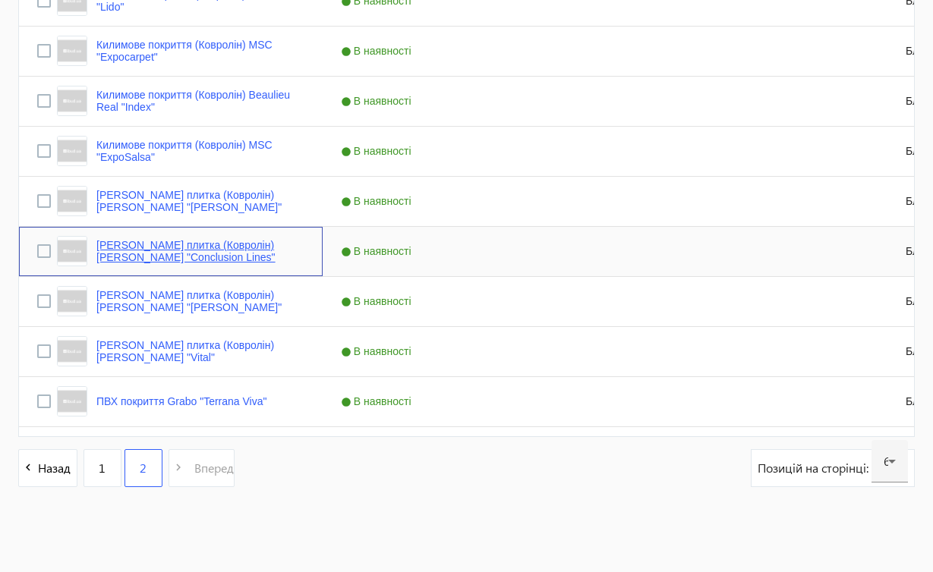
click at [204, 246] on link "[PERSON_NAME] плитка (Ковролін) [PERSON_NAME] "Conclusion Lines"" at bounding box center [200, 251] width 208 height 24
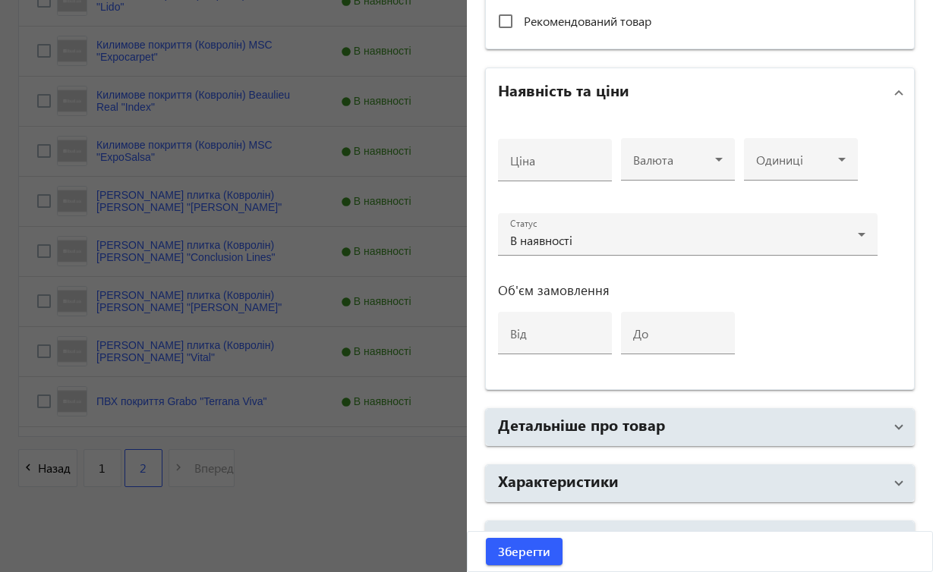
scroll to position [532, 0]
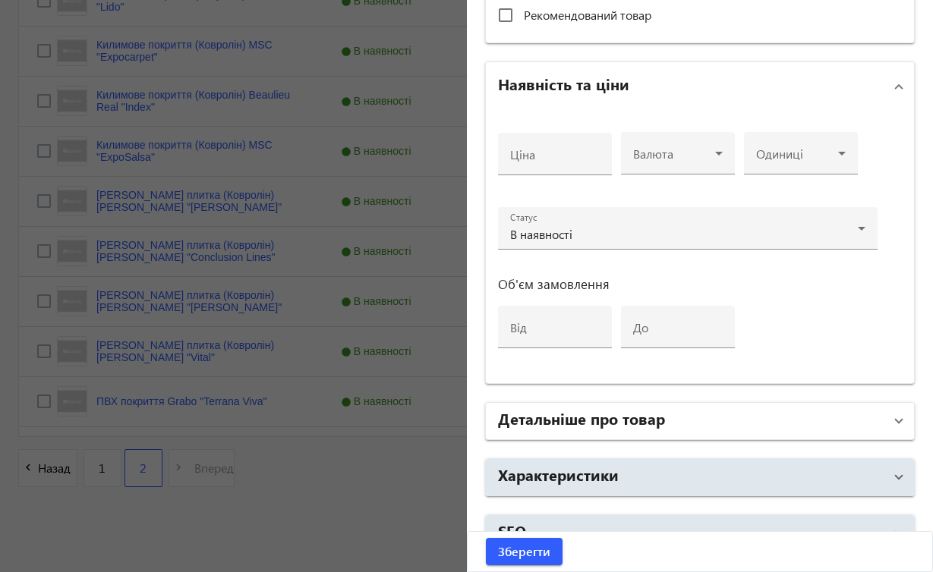
click at [896, 423] on span at bounding box center [899, 421] width 6 height 17
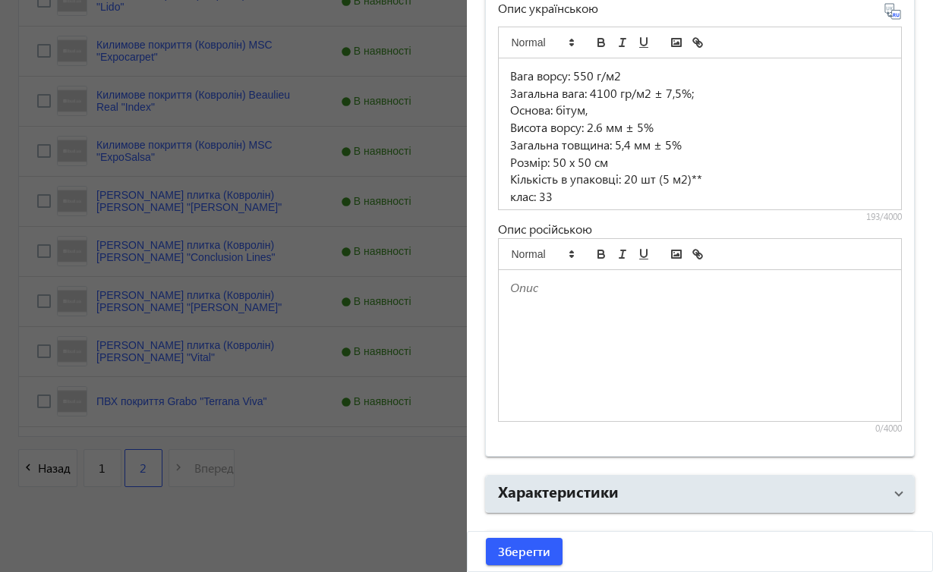
scroll to position [1019, 0]
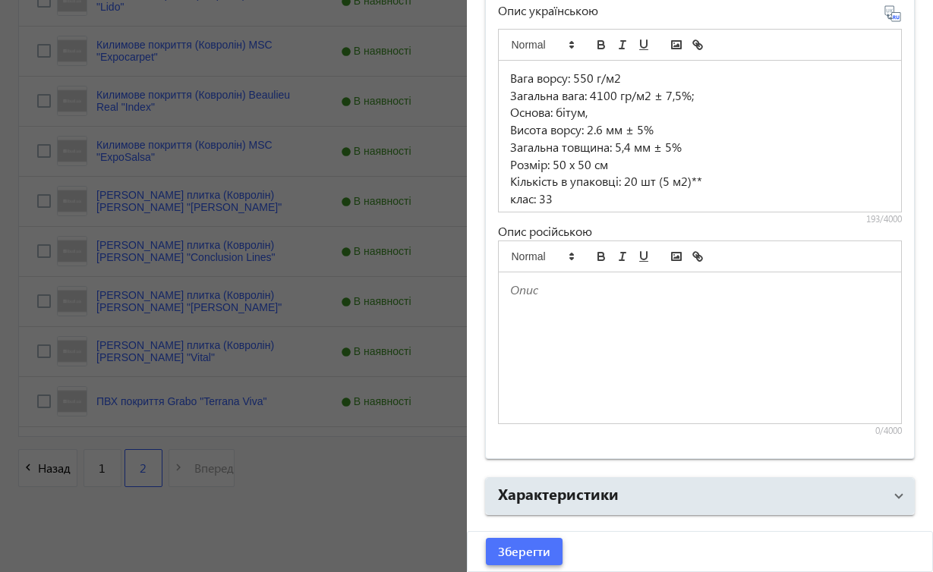
click at [553, 551] on span "submit" at bounding box center [524, 552] width 77 height 36
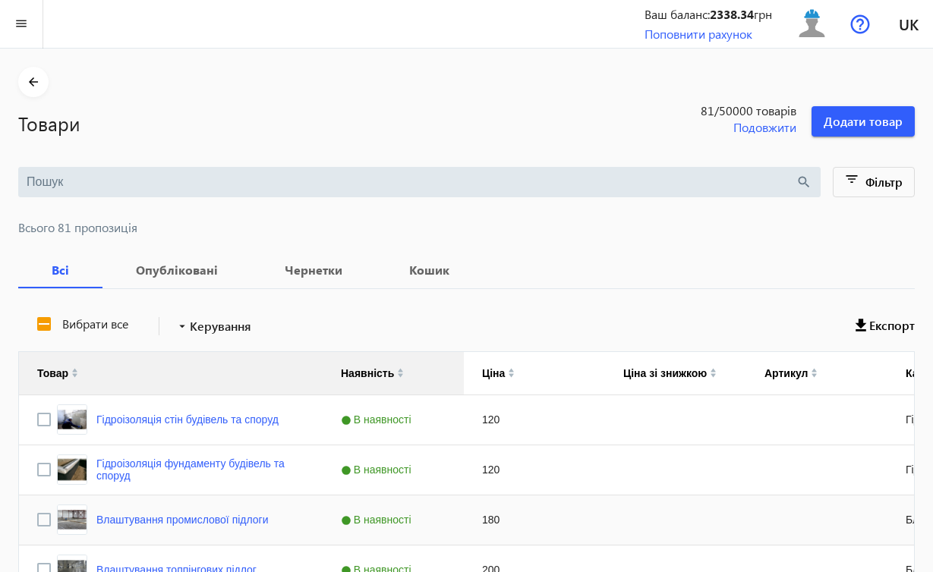
scroll to position [1020, 0]
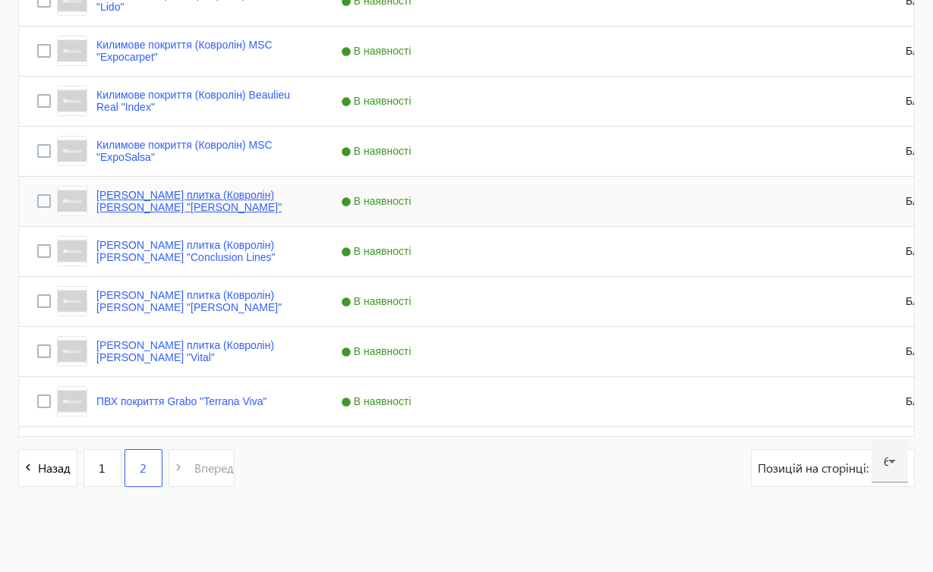
click at [239, 194] on link "[PERSON_NAME] плитка (Ковролін) [PERSON_NAME] "[PERSON_NAME]"" at bounding box center [200, 201] width 208 height 24
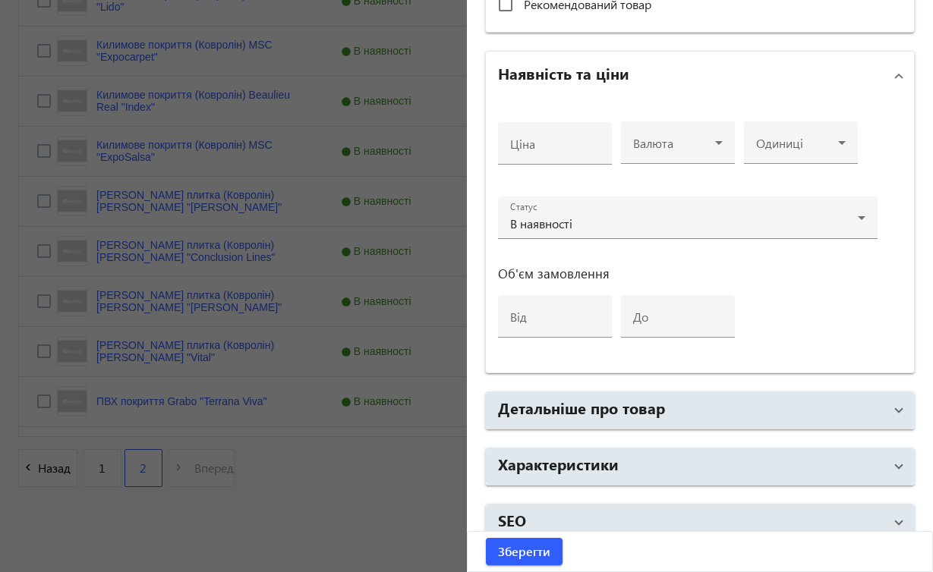
scroll to position [561, 0]
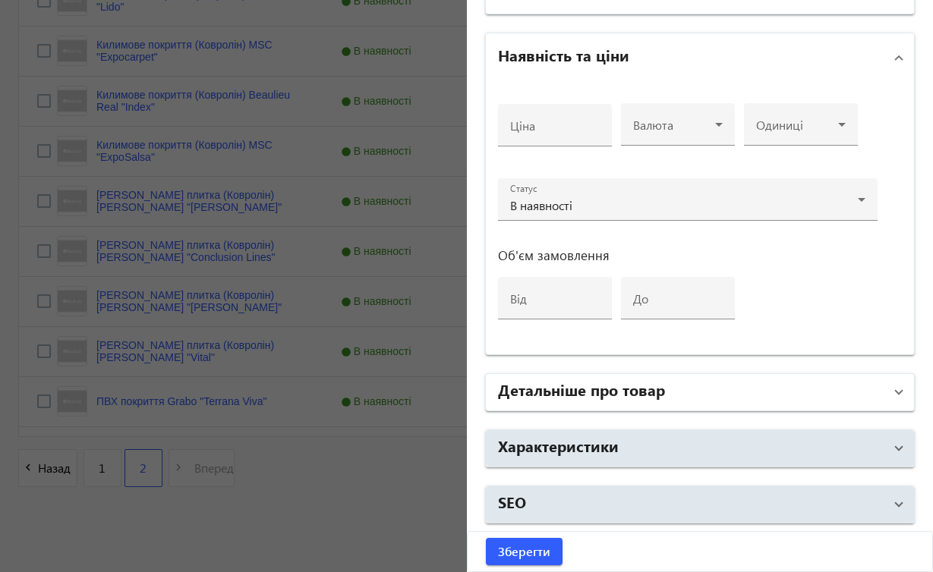
click at [896, 393] on span at bounding box center [899, 392] width 6 height 17
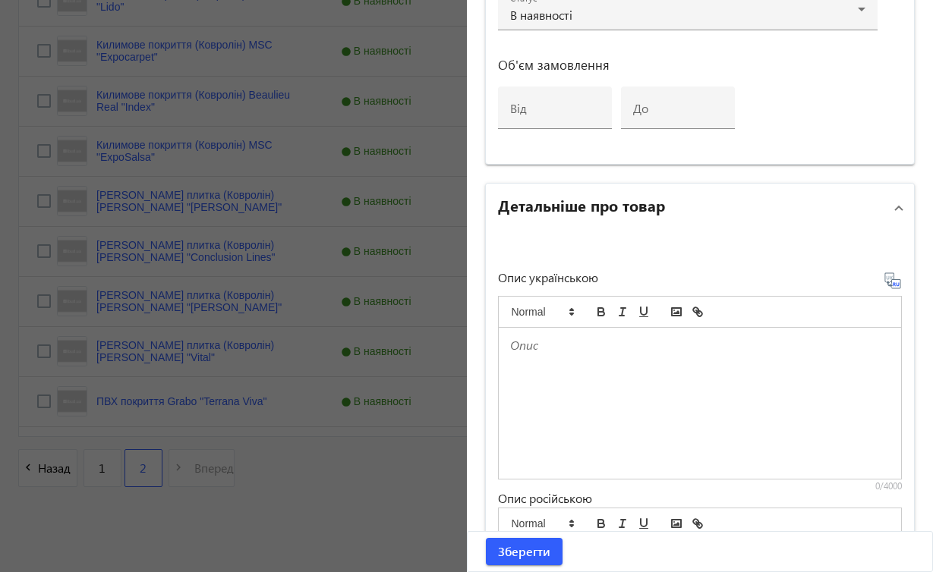
scroll to position [749, 0]
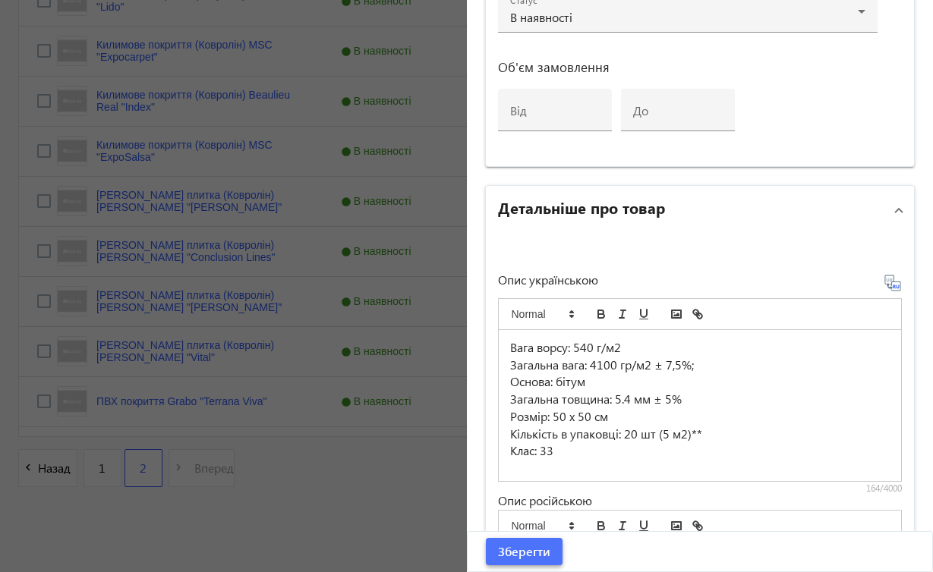
click at [516, 553] on span "Зберегти" at bounding box center [524, 551] width 52 height 17
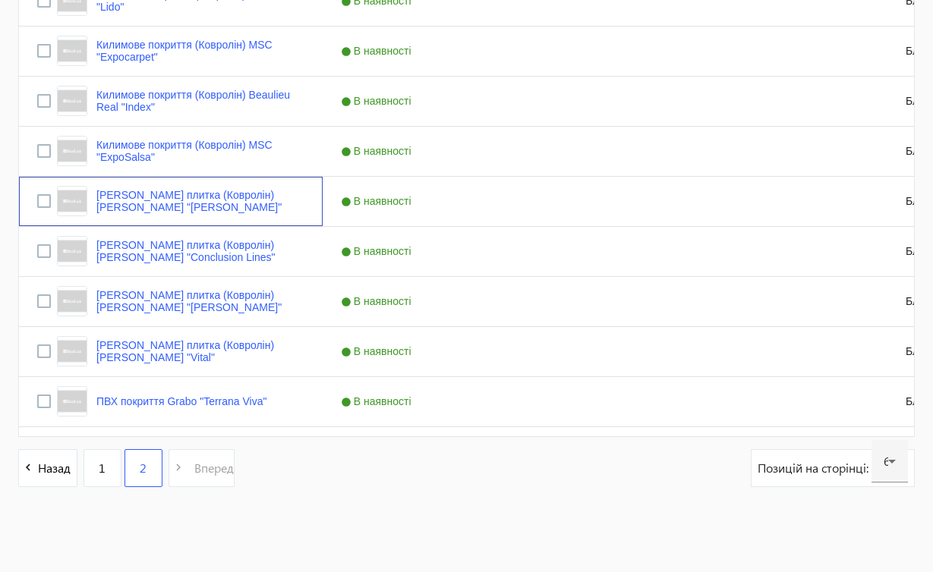
scroll to position [0, 0]
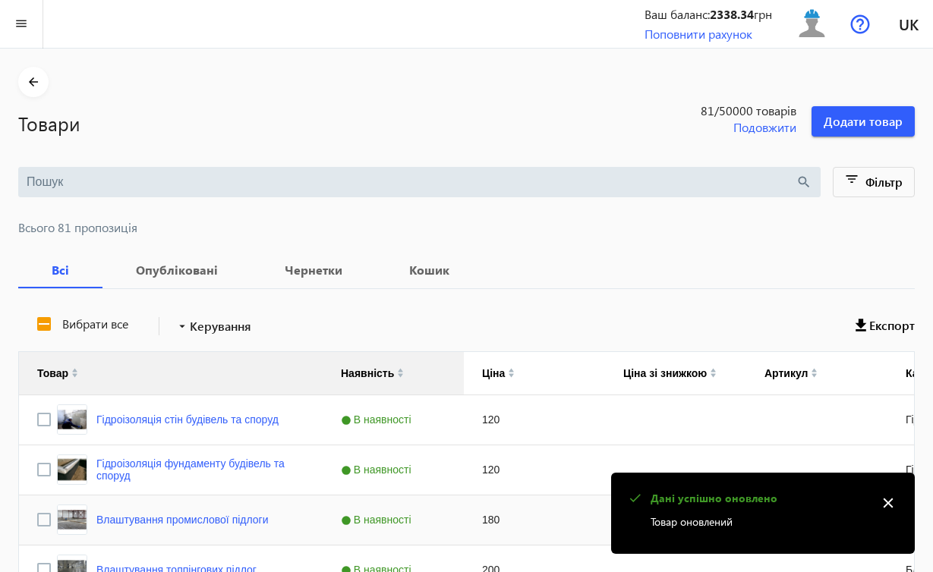
click at [561, 521] on div "180" at bounding box center [534, 520] width 141 height 49
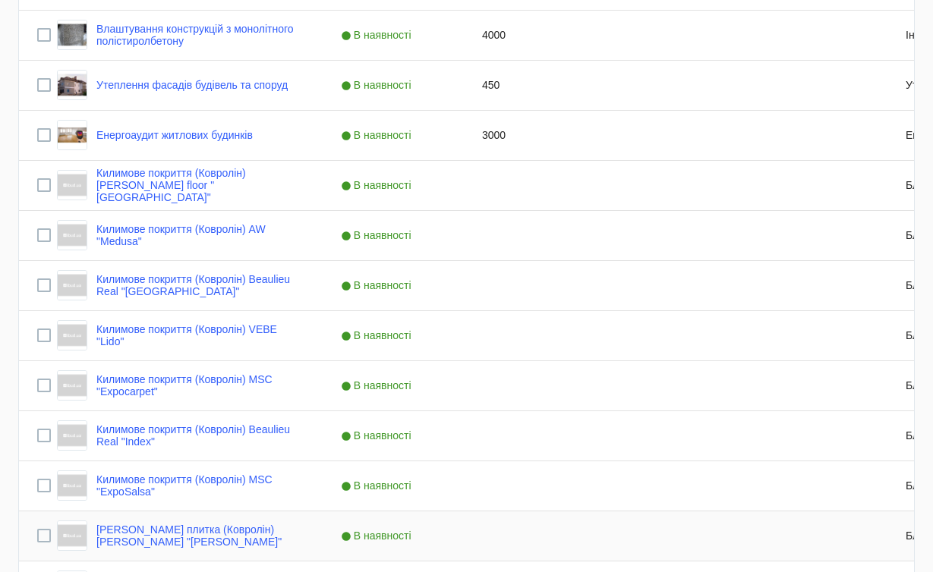
scroll to position [1020, 0]
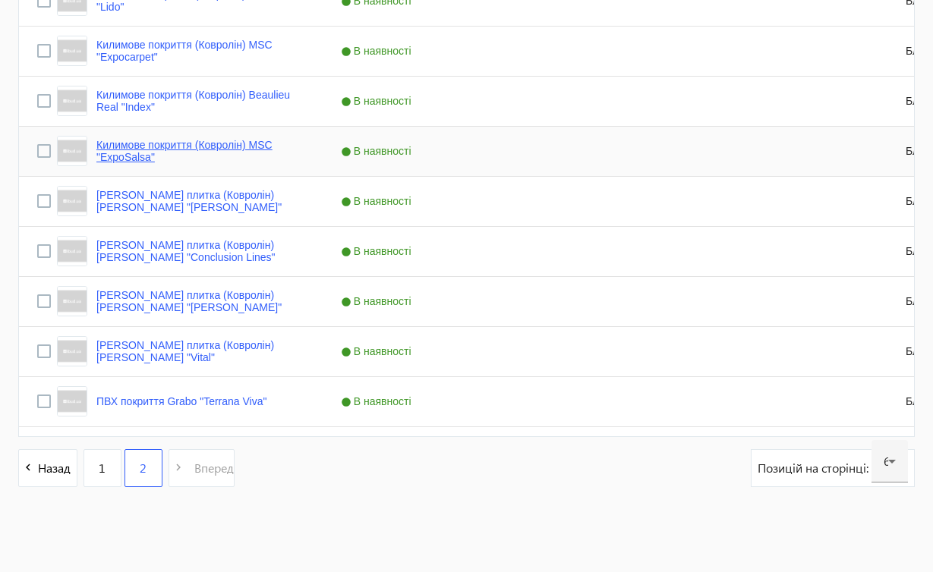
click at [251, 142] on link "Килимове покриття (Ковролін) MSC "ExpoSalsa"" at bounding box center [200, 151] width 208 height 24
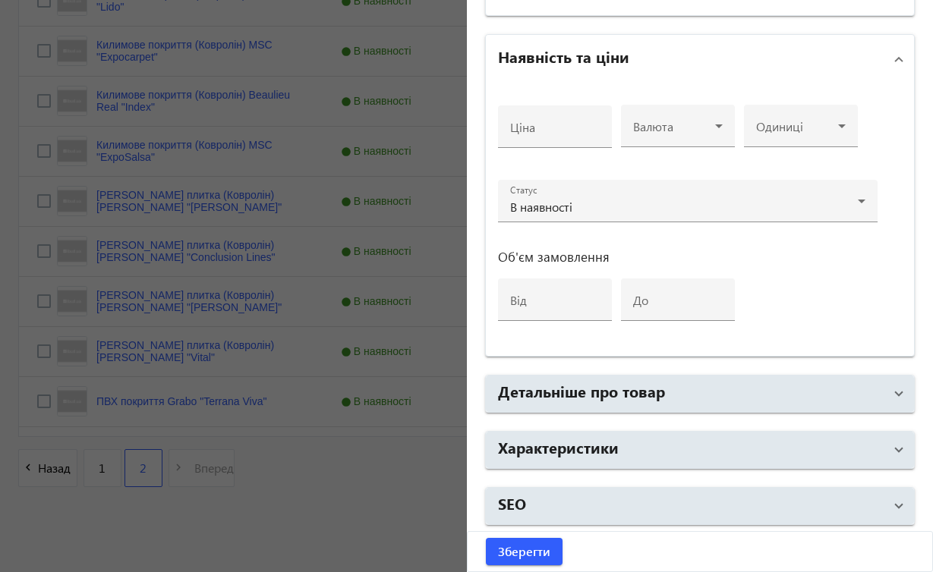
scroll to position [561, 0]
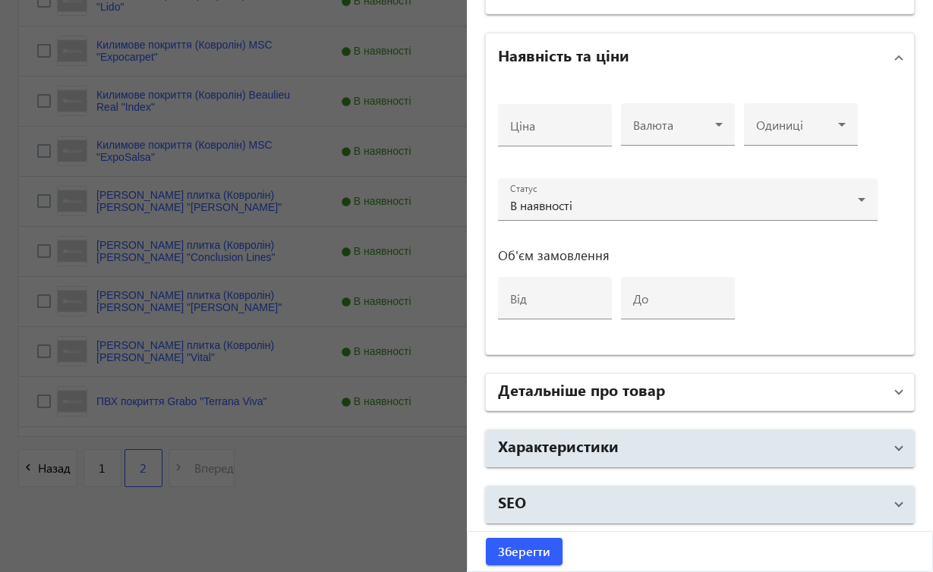
click at [896, 391] on span at bounding box center [899, 392] width 6 height 17
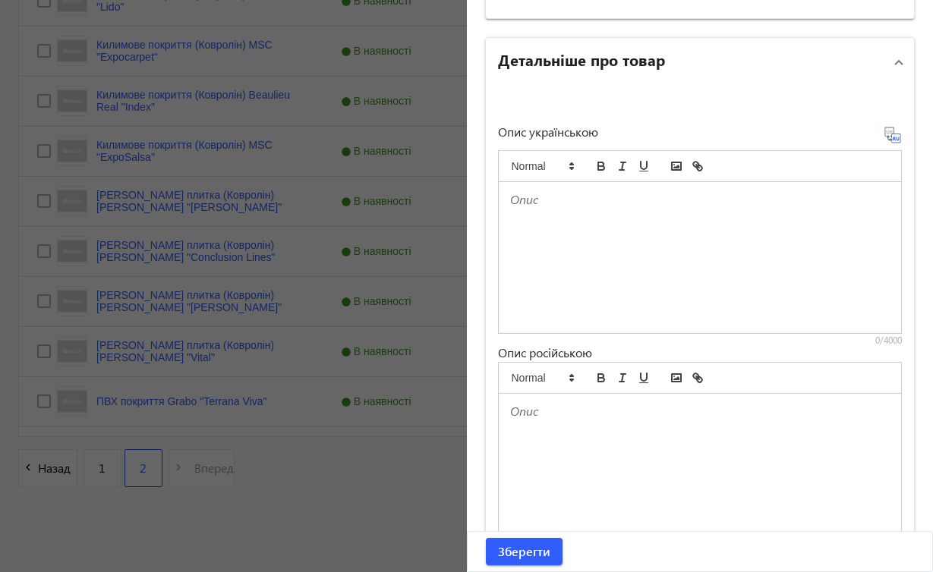
scroll to position [895, 0]
click at [542, 216] on div at bounding box center [700, 259] width 403 height 151
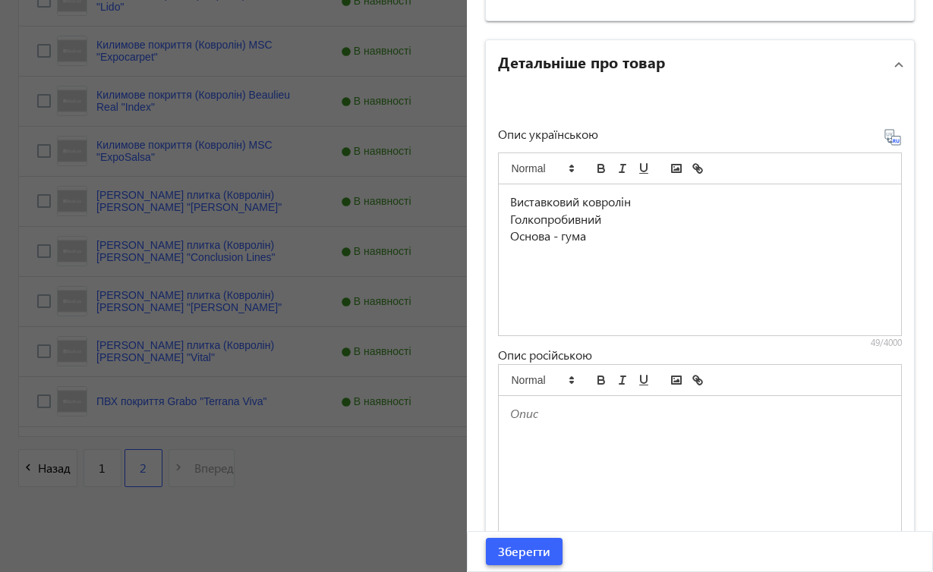
click at [519, 553] on span "Зберегти" at bounding box center [524, 551] width 52 height 17
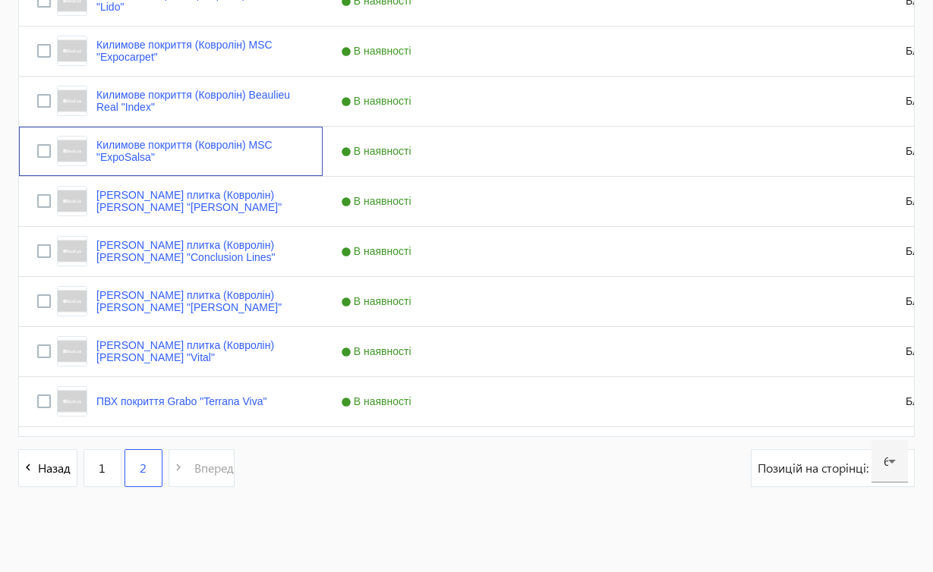
scroll to position [0, 0]
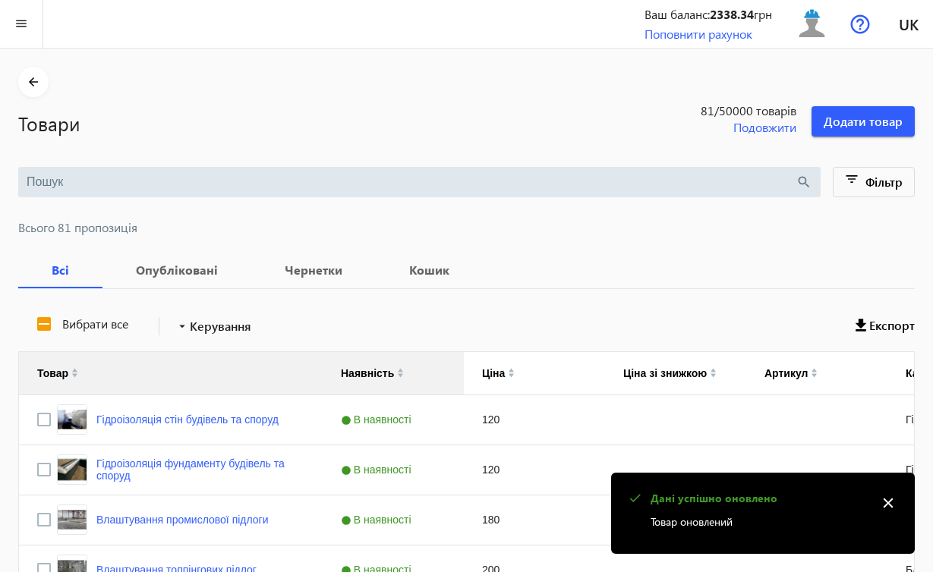
click at [519, 553] on div "200" at bounding box center [534, 570] width 141 height 49
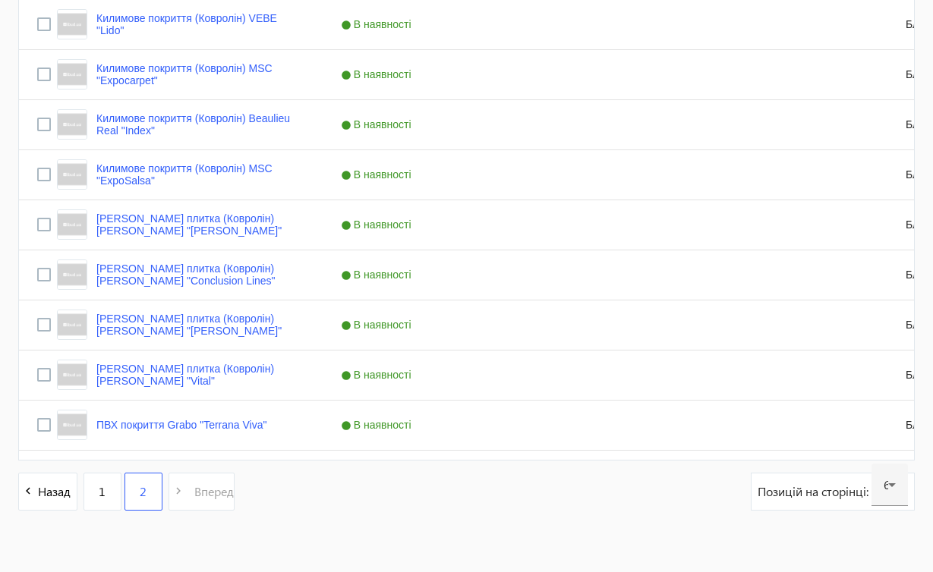
scroll to position [685, 0]
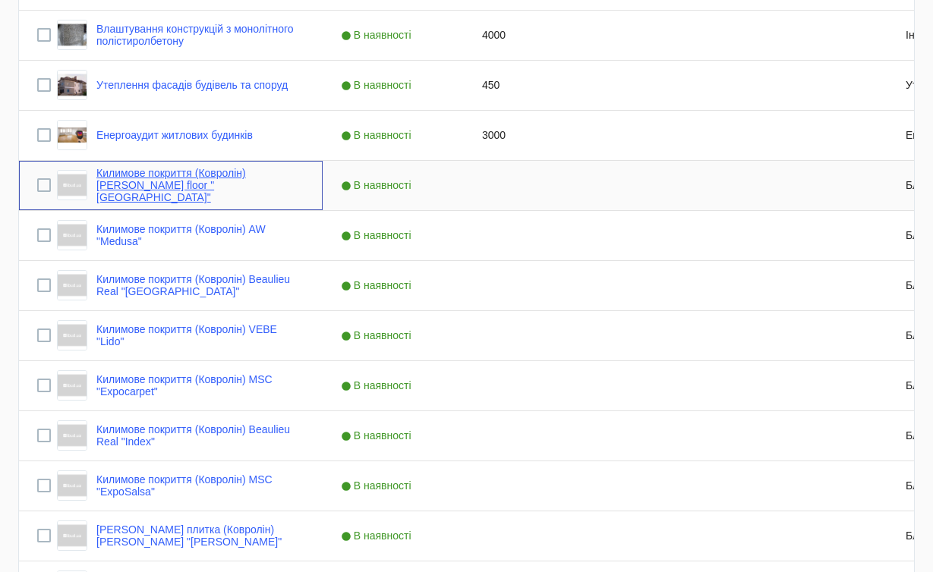
click at [235, 179] on link "Килимове покриття (Ковролін) [PERSON_NAME] floor "[GEOGRAPHIC_DATA]"" at bounding box center [200, 185] width 208 height 36
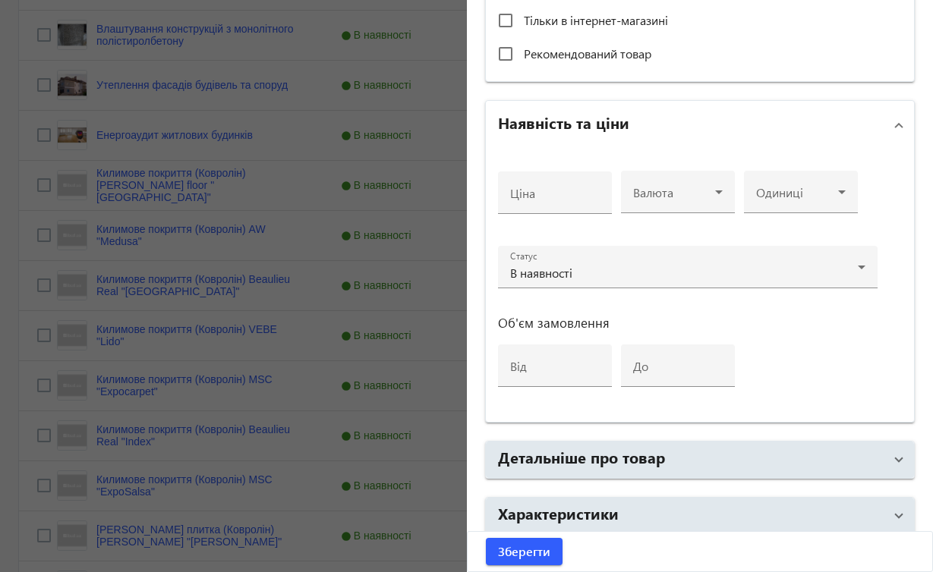
scroll to position [561, 0]
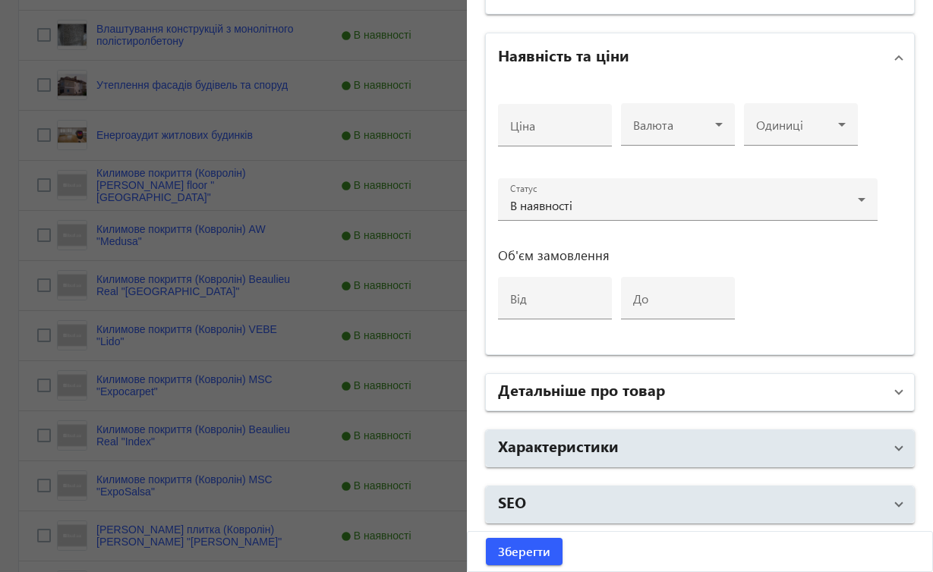
click at [896, 394] on span at bounding box center [899, 392] width 6 height 17
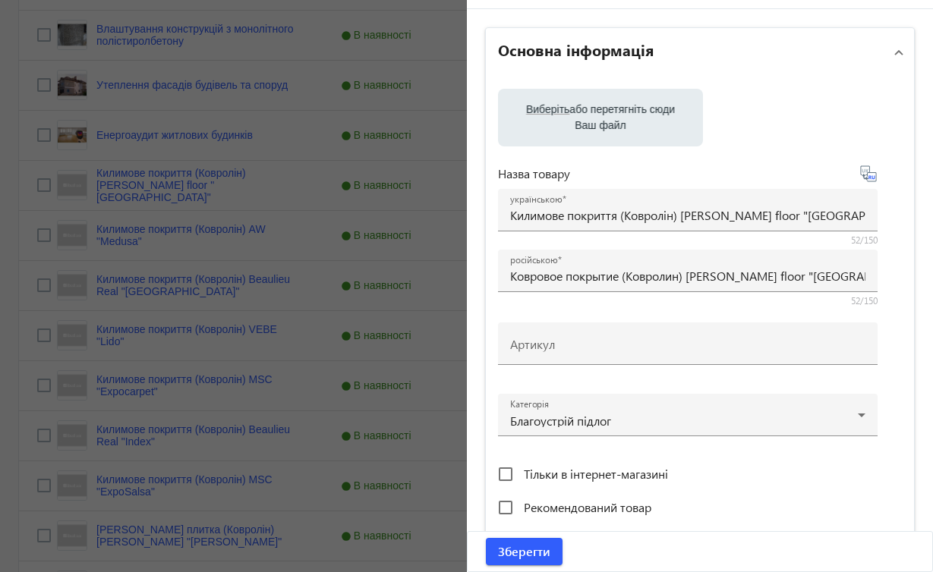
scroll to position [0, 0]
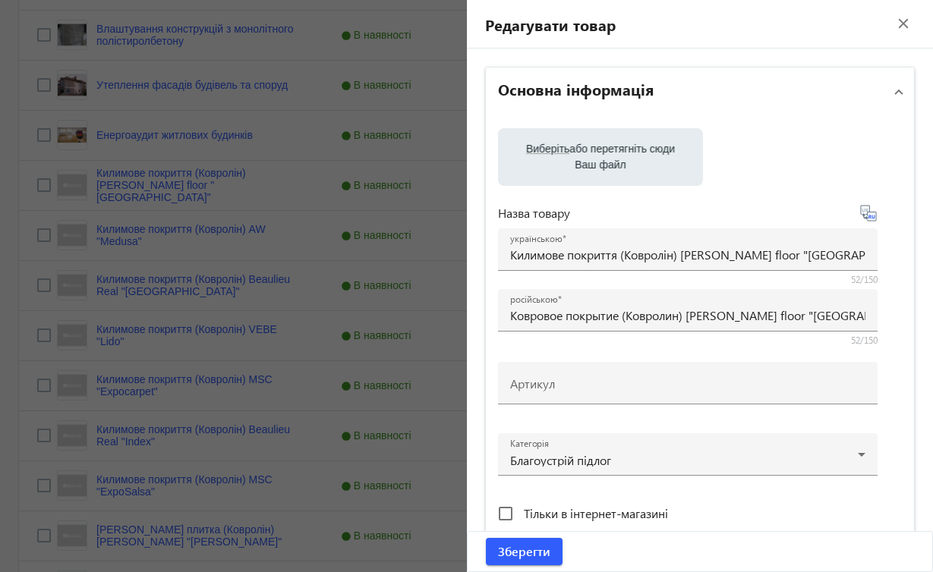
click at [899, 17] on mat-icon "close" at bounding box center [903, 23] width 23 height 23
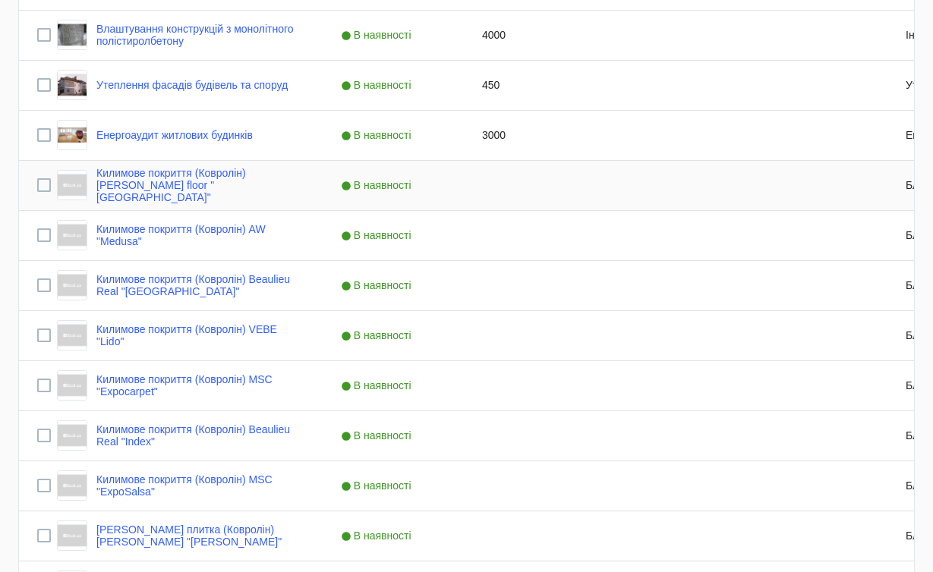
click at [498, 192] on div "Press SPACE to select this row." at bounding box center [534, 185] width 141 height 49
type input "1"
click at [510, 258] on div "Press SPACE to select this row." at bounding box center [534, 235] width 141 height 49
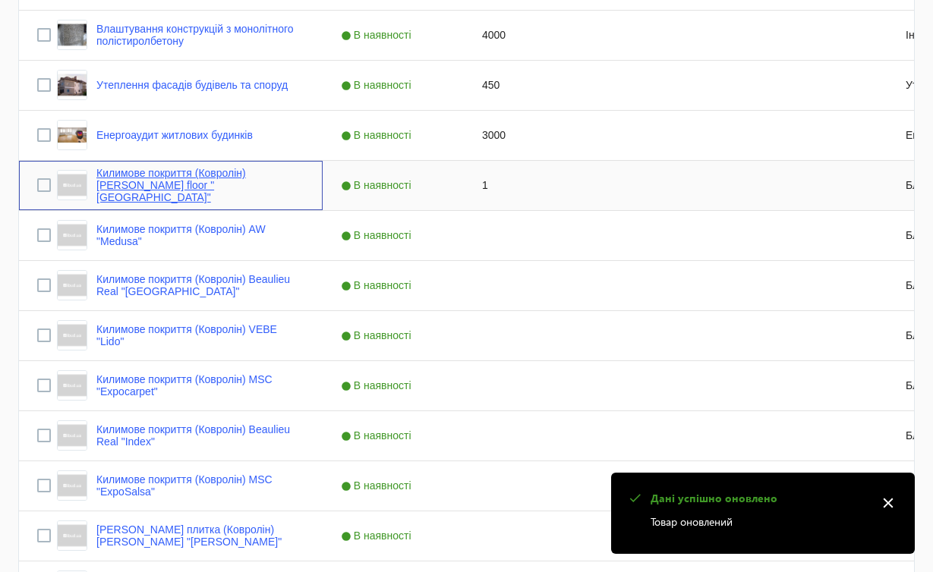
click at [268, 178] on link "Килимове покриття (Ковролін) [PERSON_NAME] floor "[GEOGRAPHIC_DATA]"" at bounding box center [200, 185] width 208 height 36
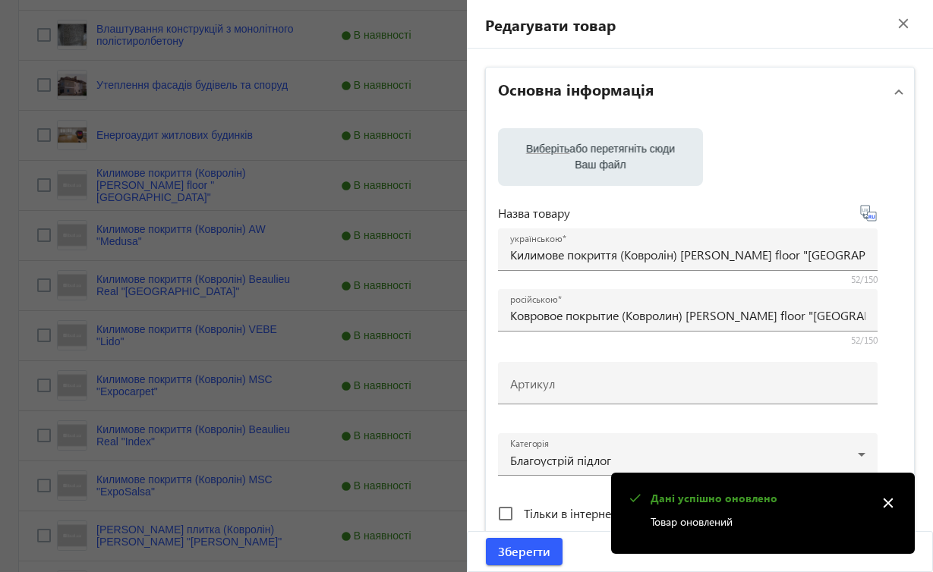
click at [886, 504] on mat-icon "close" at bounding box center [888, 503] width 23 height 23
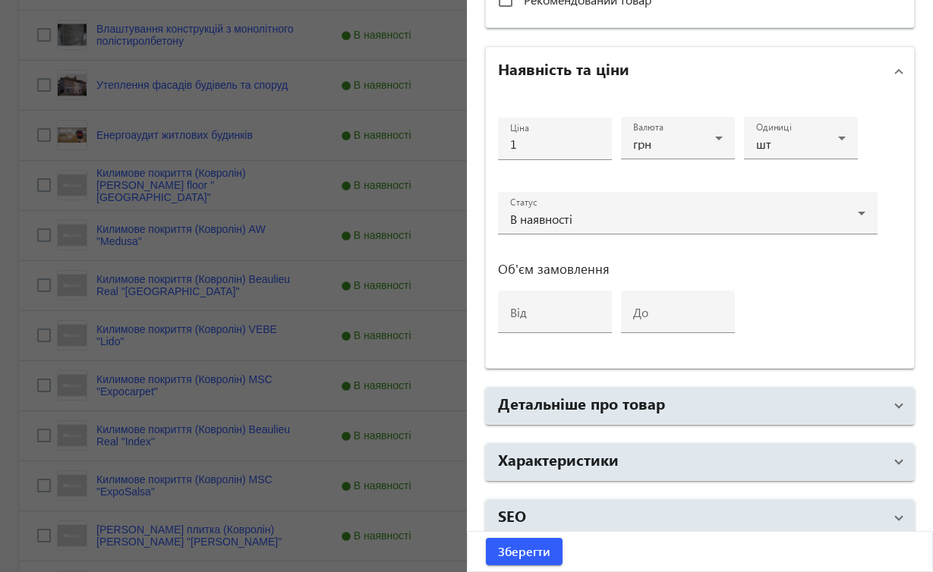
scroll to position [556, 0]
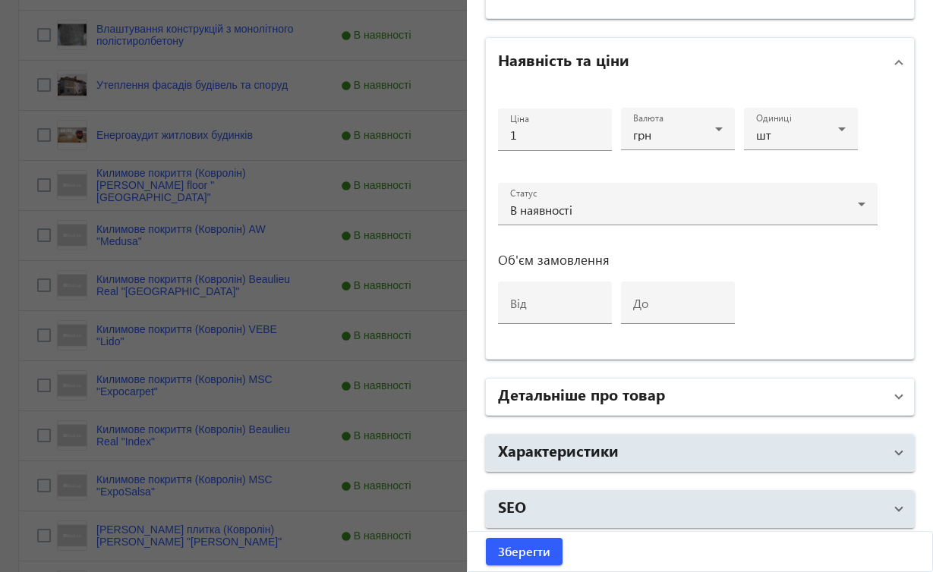
click at [896, 397] on span at bounding box center [899, 397] width 6 height 17
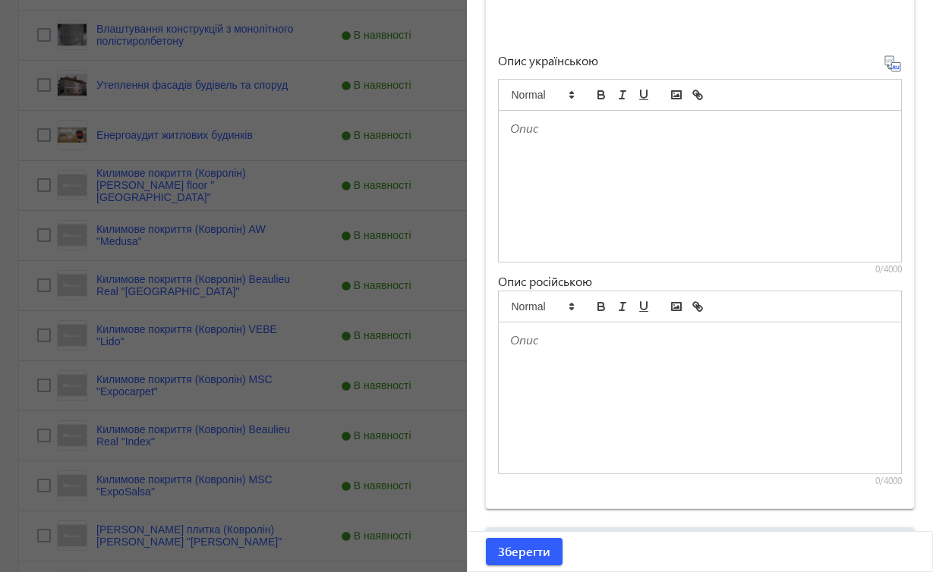
scroll to position [997, 0]
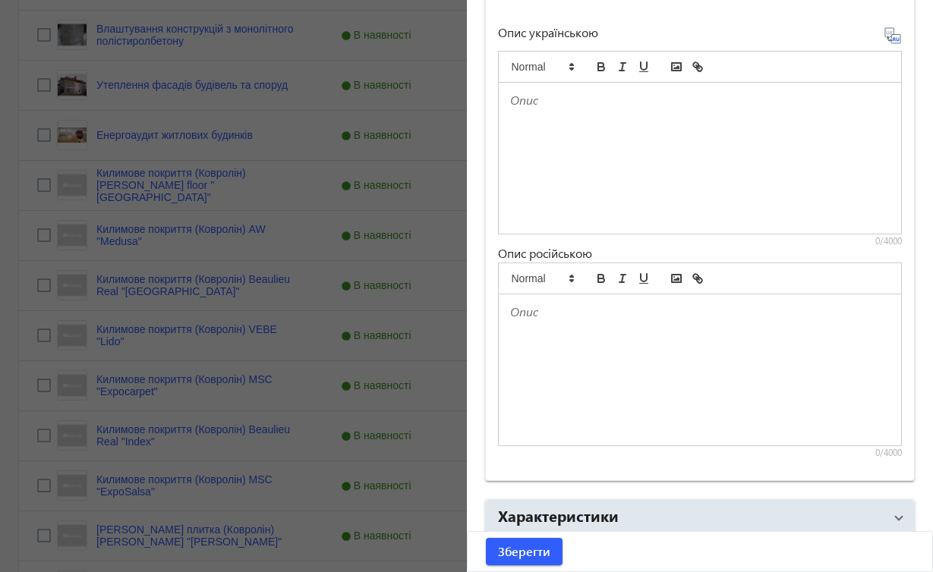
drag, startPoint x: 452, startPoint y: 74, endPoint x: 452, endPoint y: 28, distance: 45.5
click at [452, 28] on div at bounding box center [466, 286] width 933 height 572
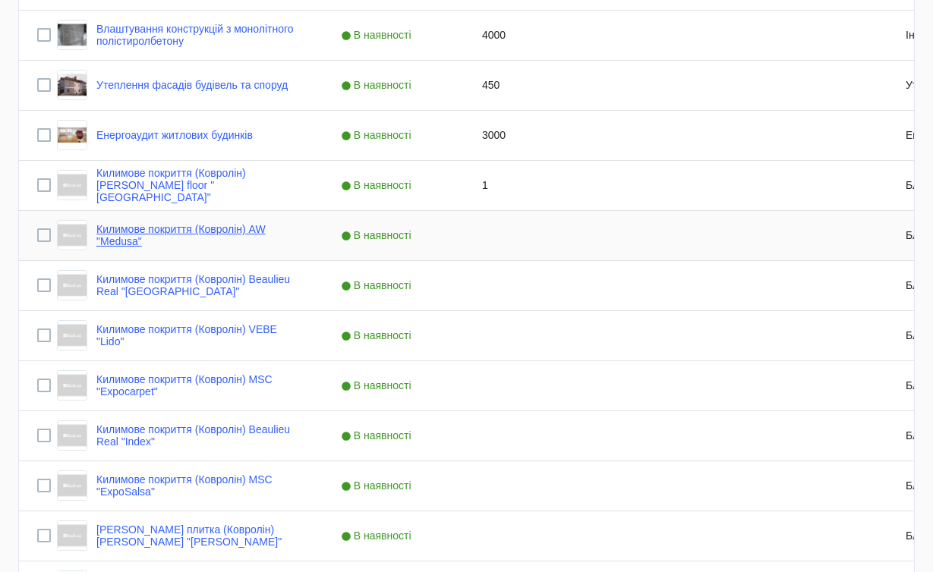
click at [257, 240] on link "Килимове покриття (Ковролін) AW "Medusa"" at bounding box center [200, 235] width 208 height 24
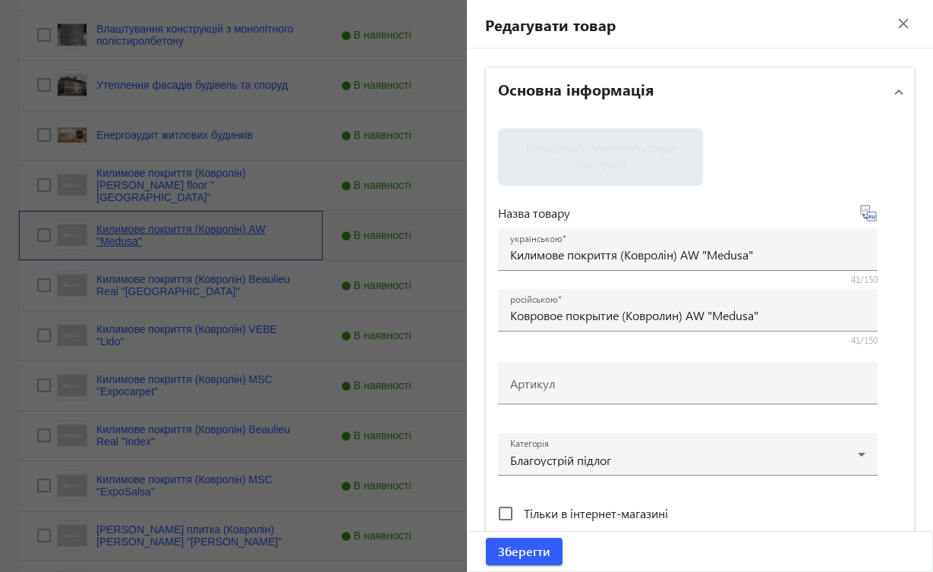
click at [257, 240] on mat-sidenav-container "arrow_back Товари 81 /50000 товарів Подовжити Додати товар search filter_list Ф…" at bounding box center [466, 135] width 933 height 1544
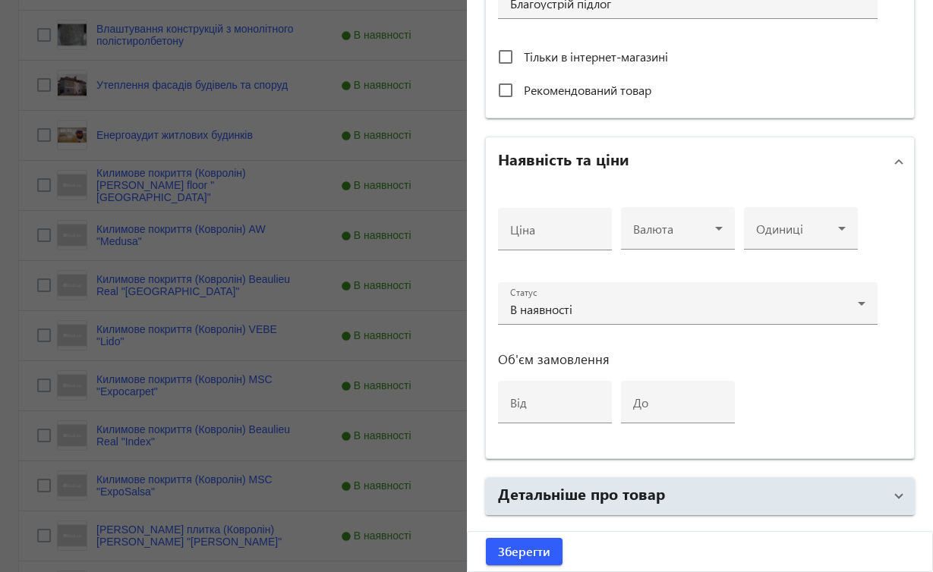
scroll to position [544, 0]
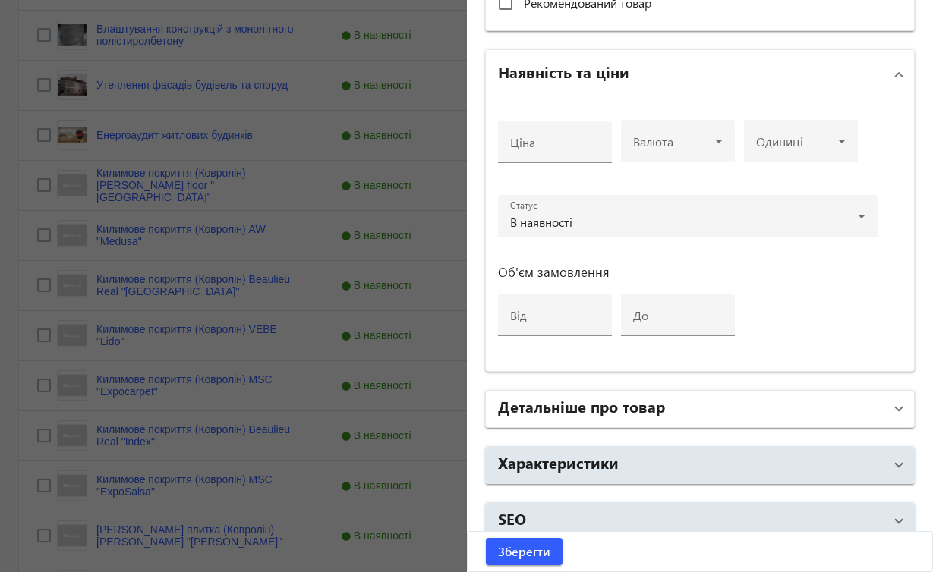
click at [896, 405] on span at bounding box center [899, 409] width 6 height 17
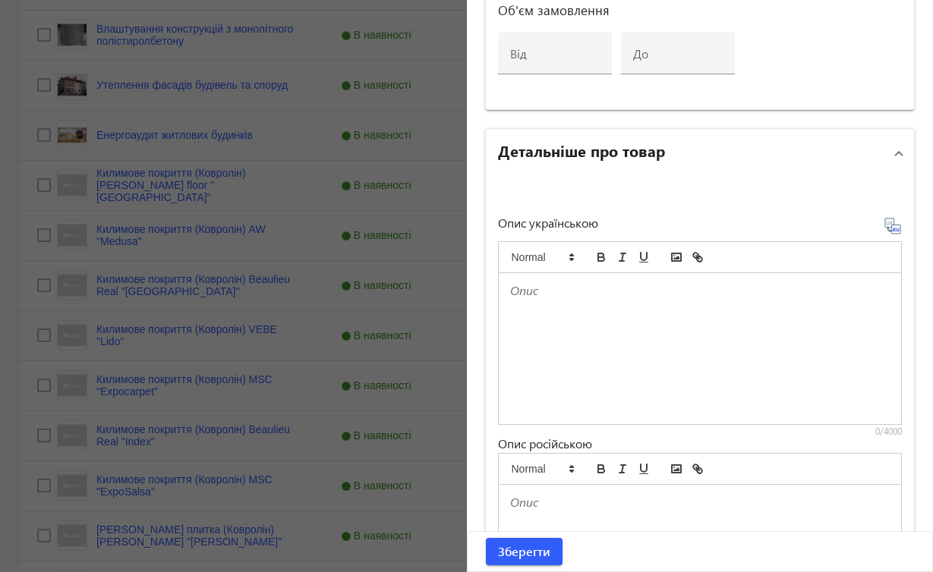
scroll to position [0, 0]
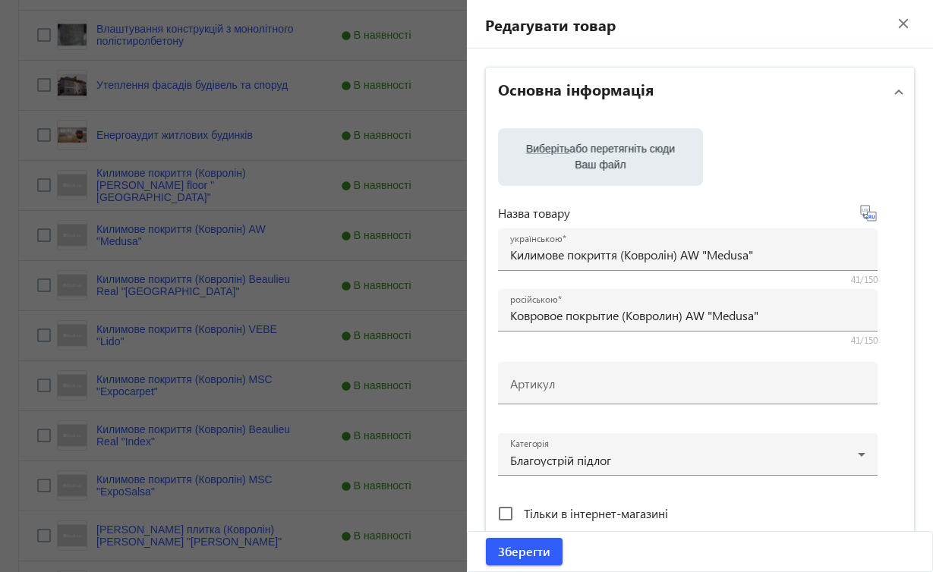
click at [895, 25] on mat-icon "close" at bounding box center [903, 23] width 23 height 23
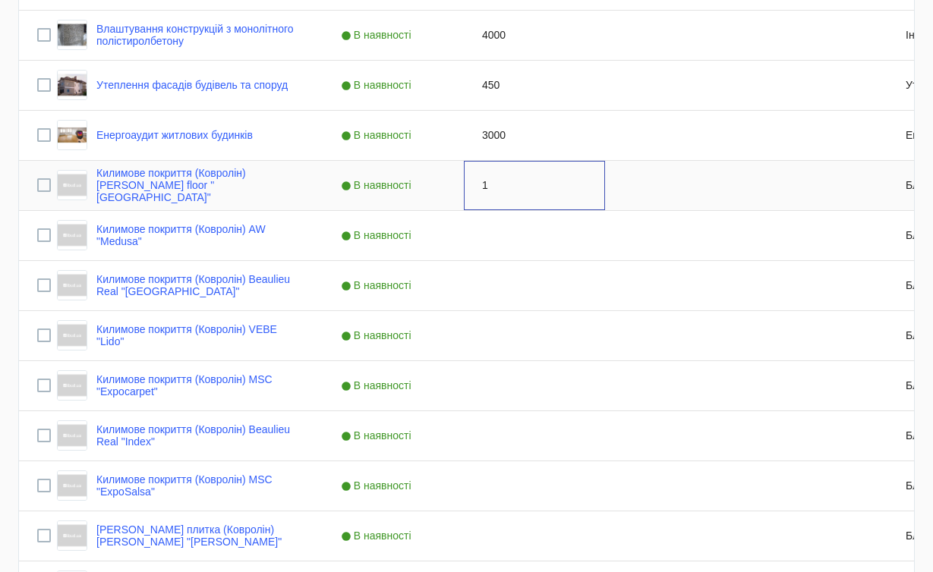
click at [493, 187] on div "1" at bounding box center [534, 185] width 141 height 49
type input "20"
click at [367, 223] on div "В наявності" at bounding box center [393, 235] width 141 height 49
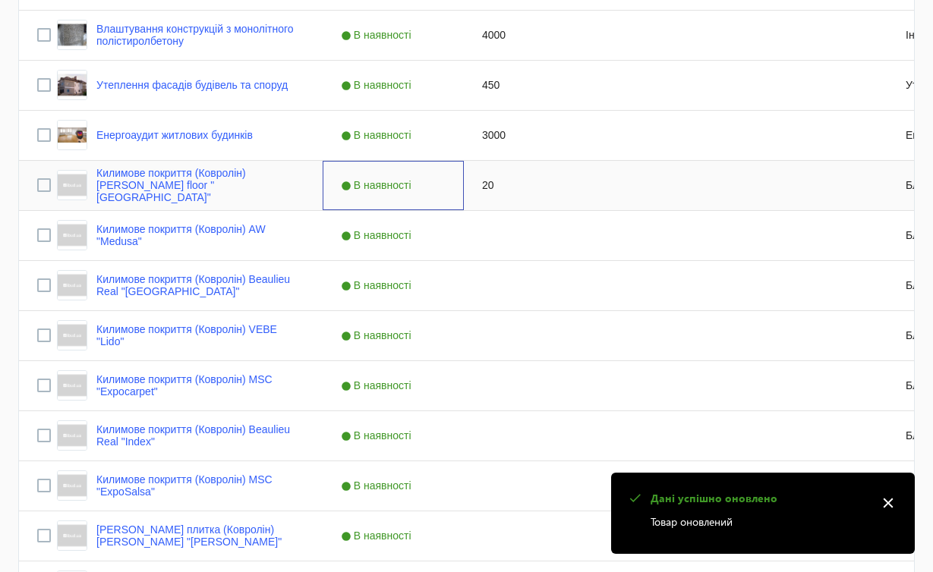
click at [325, 187] on div "В наявності" at bounding box center [393, 185] width 141 height 49
click at [282, 178] on link "Килимове покриття (Ковролін) [PERSON_NAME] floor "[GEOGRAPHIC_DATA]"" at bounding box center [200, 185] width 208 height 36
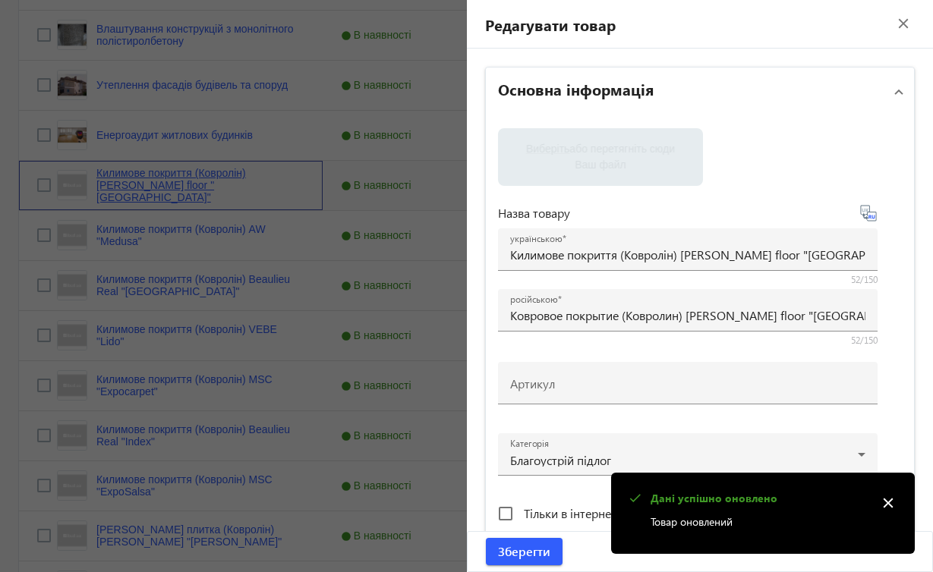
click at [282, 178] on mat-sidenav-container "arrow_back Товари 81 /50000 товарів Подовжити Додати товар search filter_list Ф…" at bounding box center [466, 135] width 933 height 1544
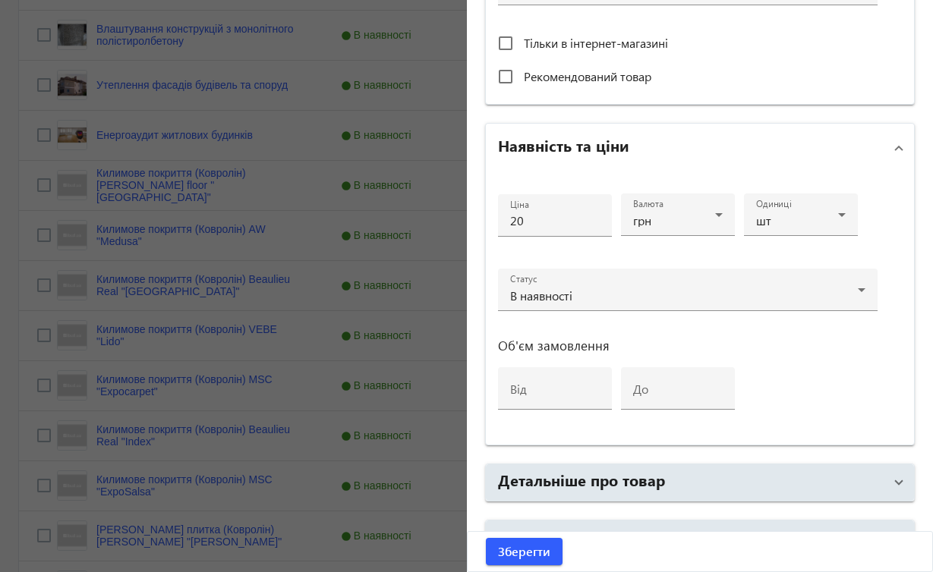
scroll to position [561, 0]
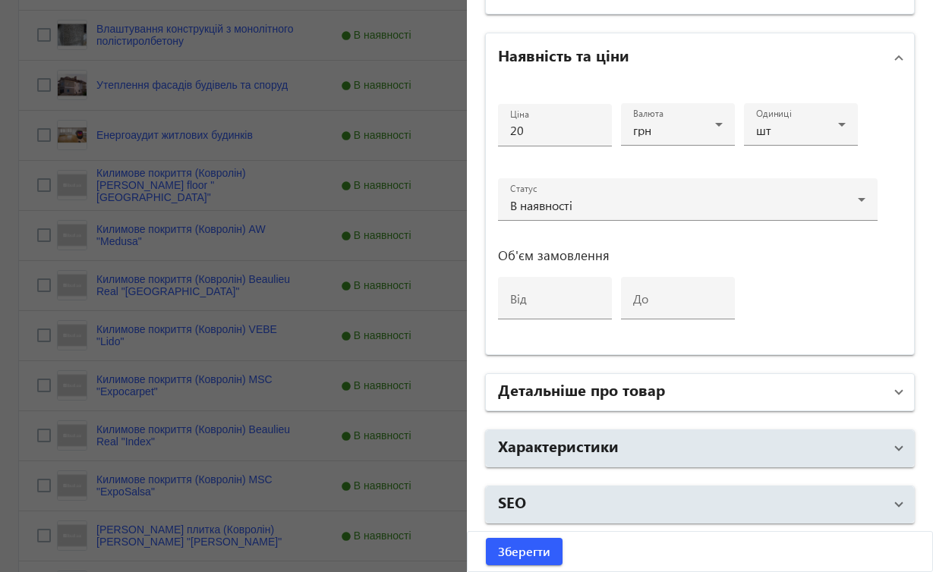
click at [896, 392] on span at bounding box center [899, 392] width 6 height 17
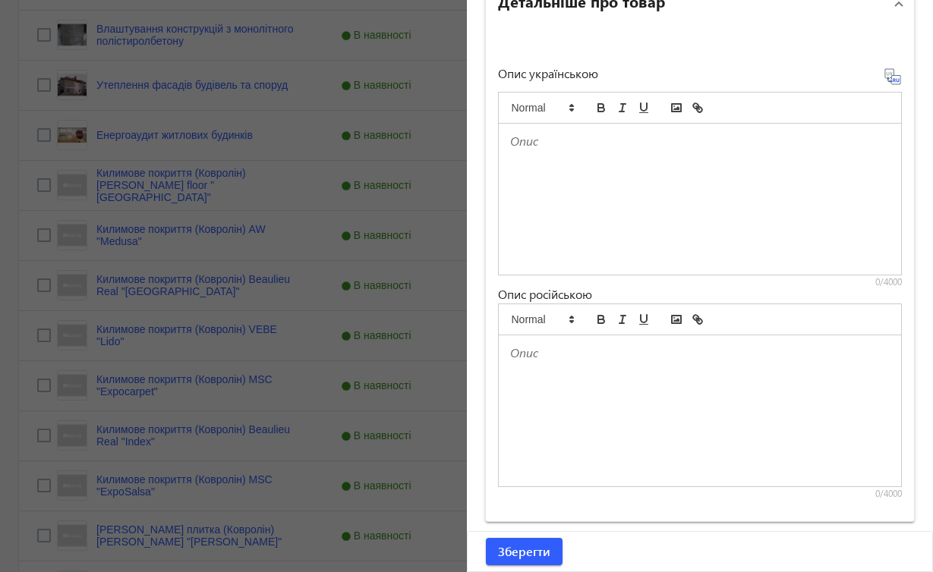
scroll to position [0, 0]
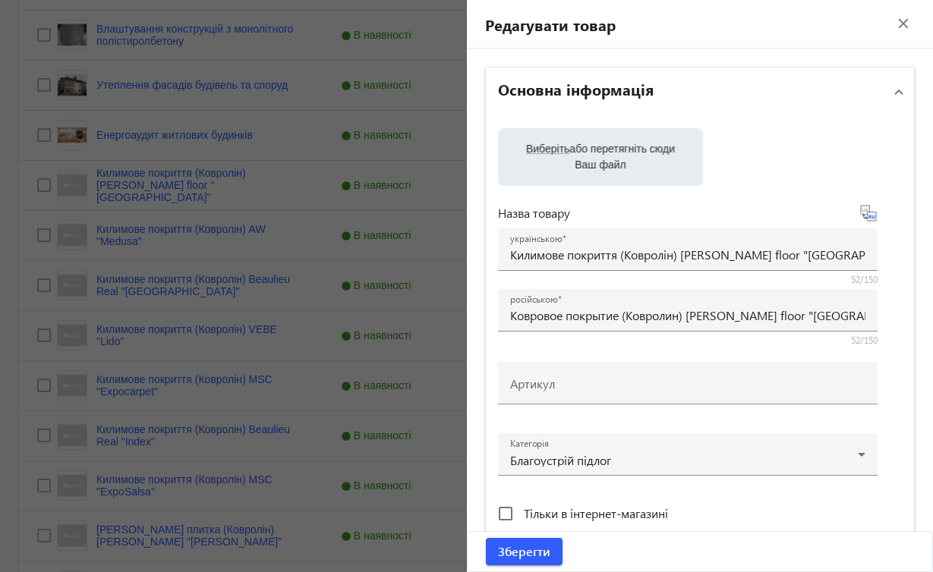
click at [898, 21] on mat-icon "close" at bounding box center [903, 23] width 23 height 23
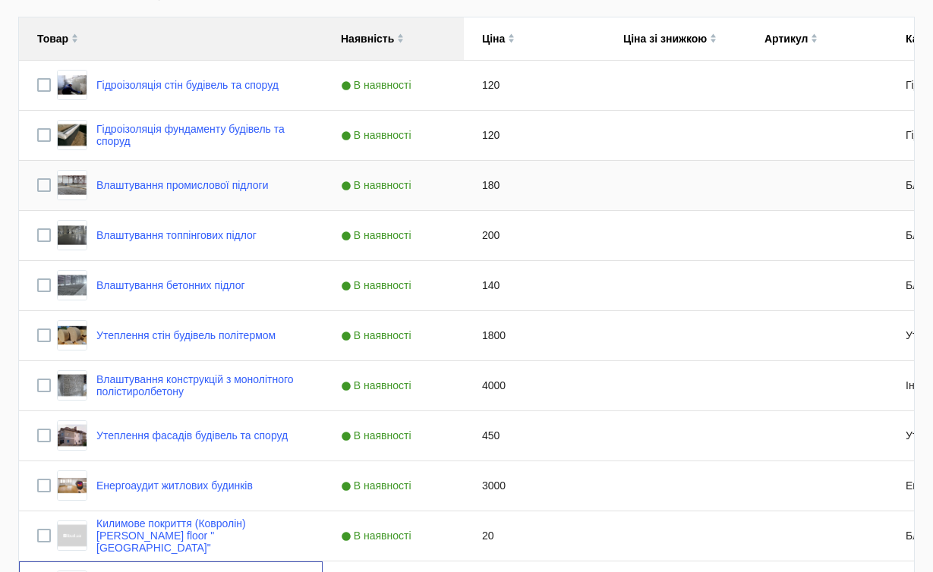
scroll to position [685, 0]
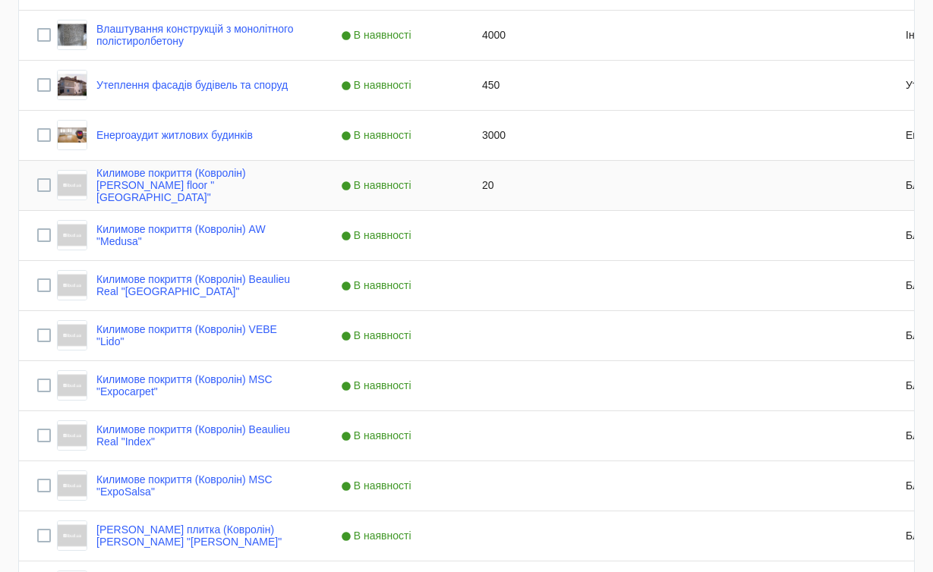
click at [484, 182] on div "20" at bounding box center [534, 185] width 141 height 49
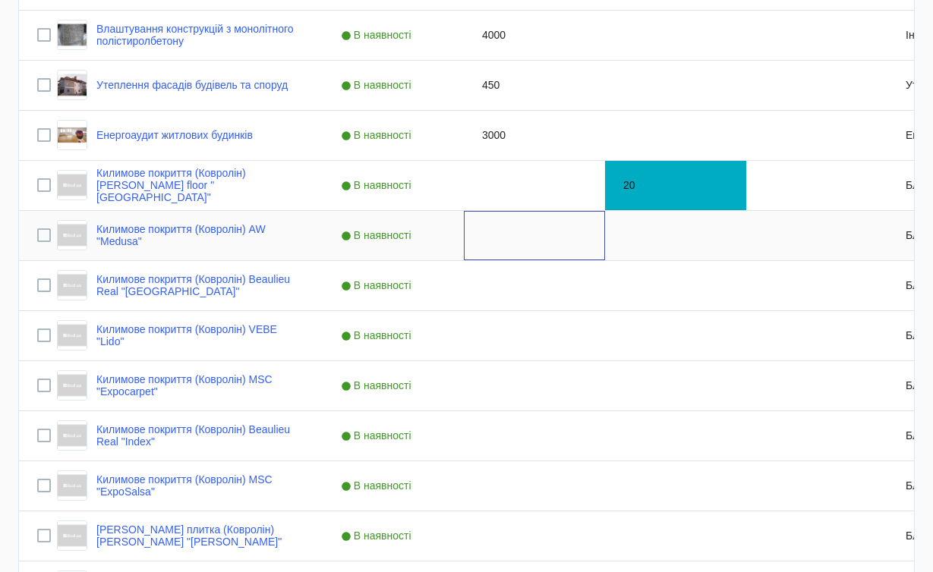
click at [486, 259] on div "Press SPACE to select this row." at bounding box center [534, 235] width 141 height 49
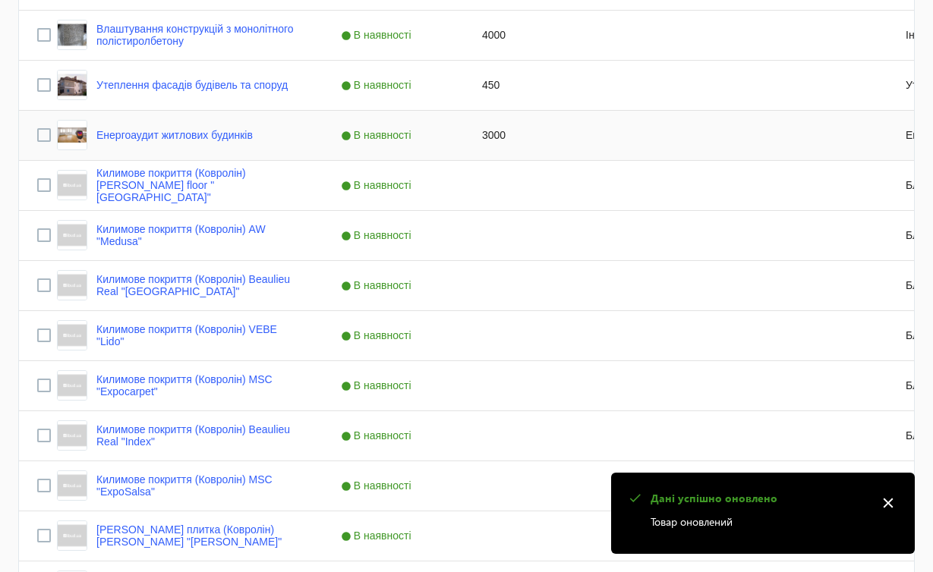
scroll to position [335, 0]
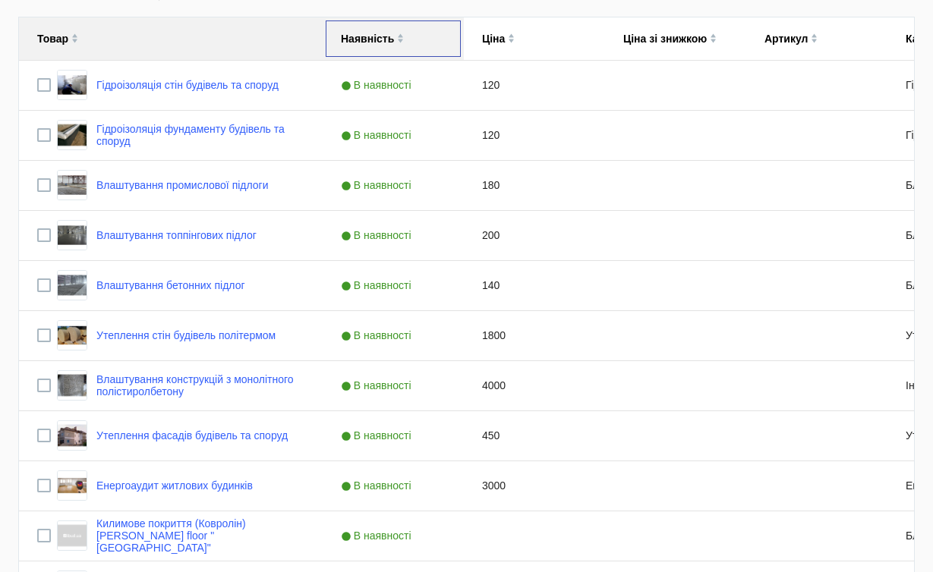
click at [399, 36] on img at bounding box center [400, 35] width 7 height 5
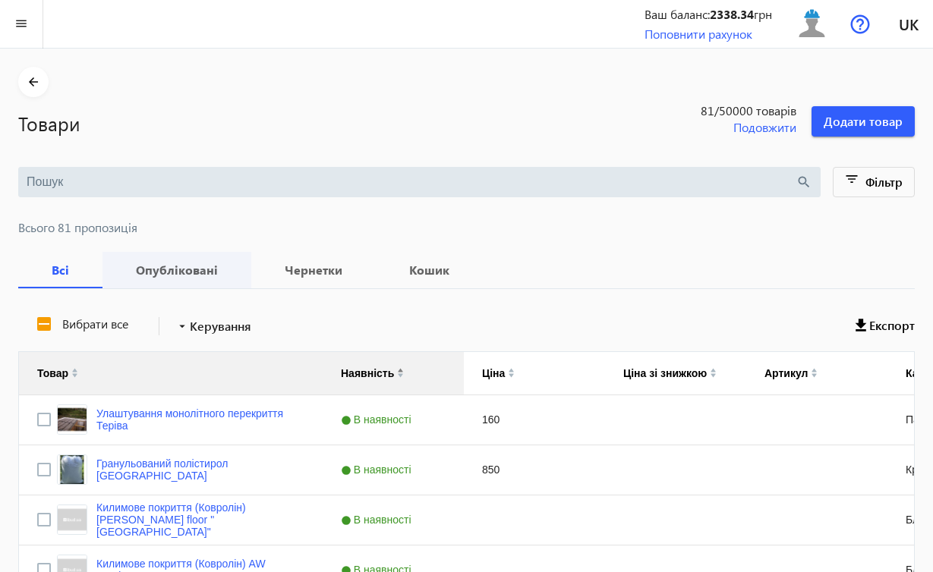
click at [211, 273] on b "Опубліковані" at bounding box center [177, 270] width 112 height 12
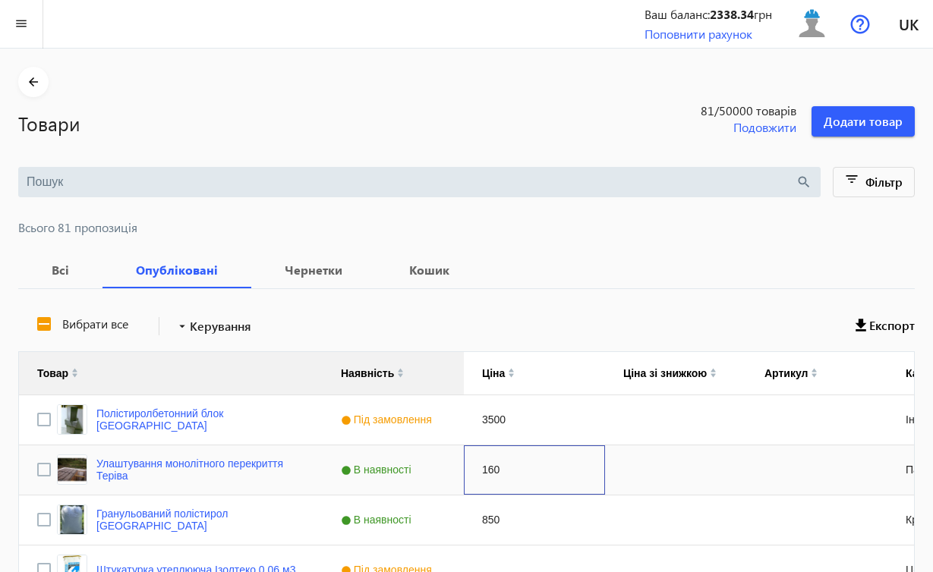
click at [563, 461] on div "160" at bounding box center [534, 470] width 141 height 49
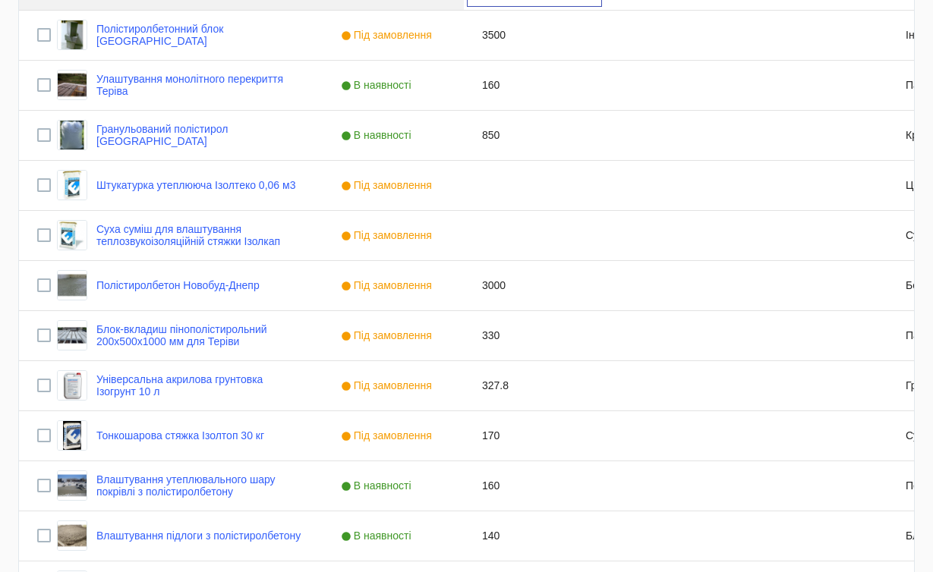
scroll to position [352, 0]
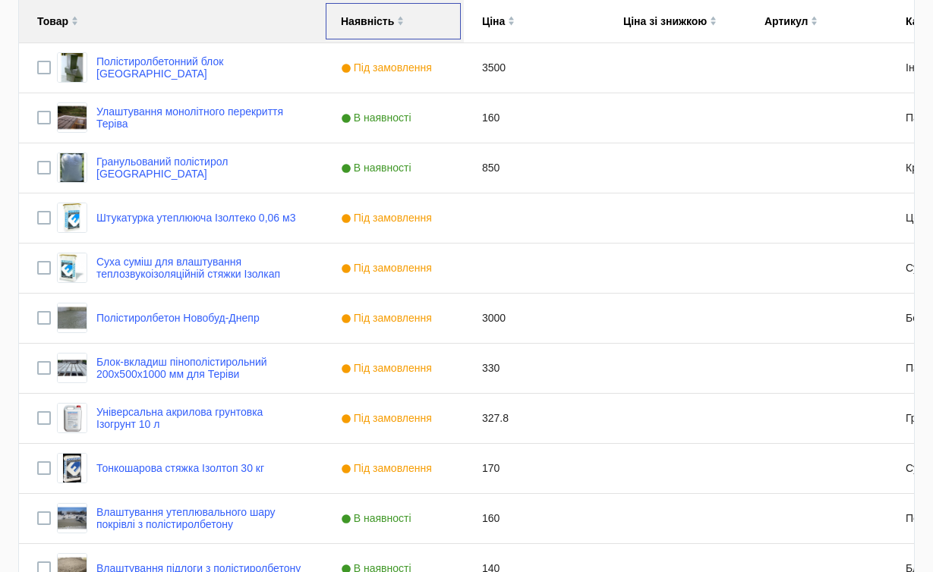
click at [400, 14] on div "Наявність" at bounding box center [393, 21] width 105 height 43
click at [400, 17] on img at bounding box center [400, 18] width 7 height 5
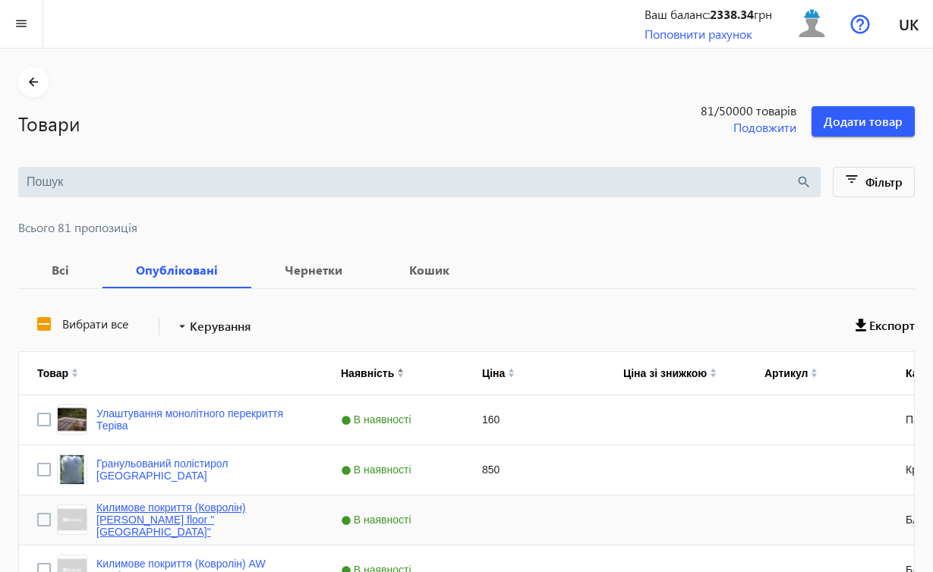
click at [225, 517] on link "Килимове покриття (Ковролін) [PERSON_NAME] floor "[GEOGRAPHIC_DATA]"" at bounding box center [200, 520] width 208 height 36
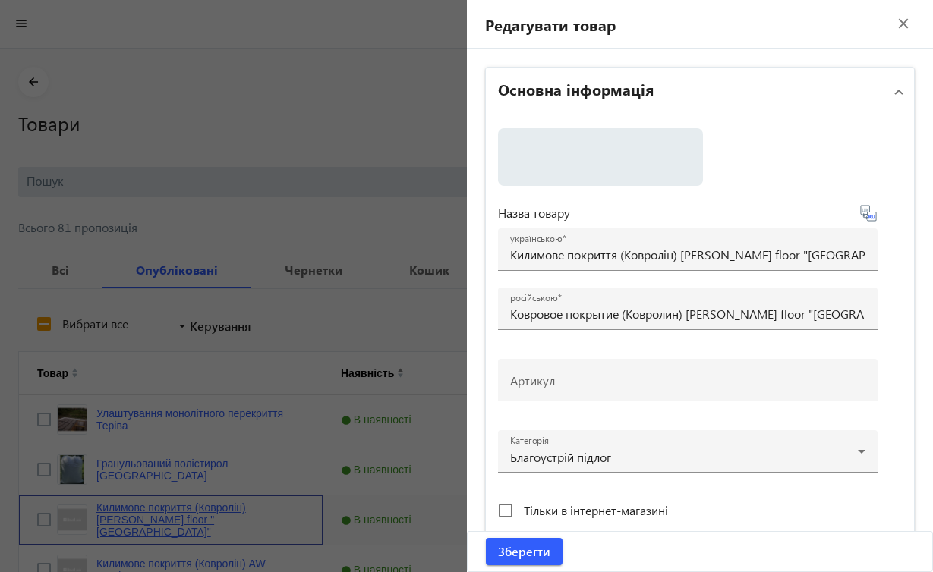
click at [225, 517] on link "Килимове покриття (Ковролін) [PERSON_NAME] floor "[GEOGRAPHIC_DATA]"" at bounding box center [200, 520] width 208 height 36
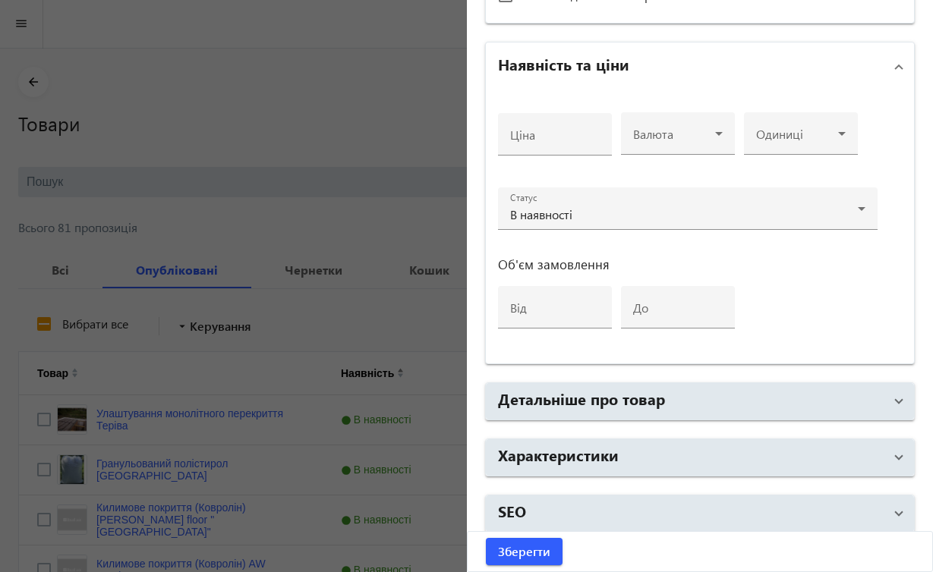
scroll to position [549, 0]
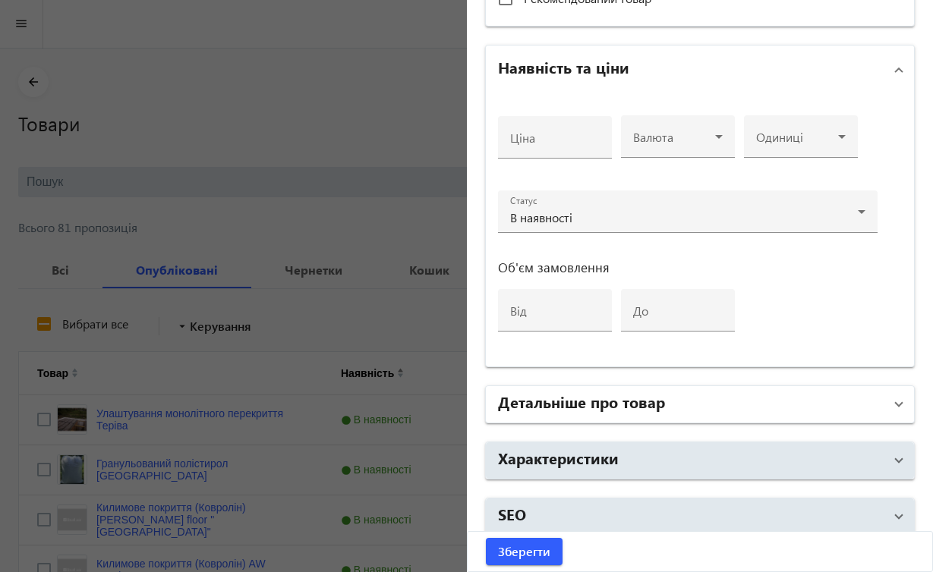
click at [896, 406] on span at bounding box center [899, 404] width 6 height 17
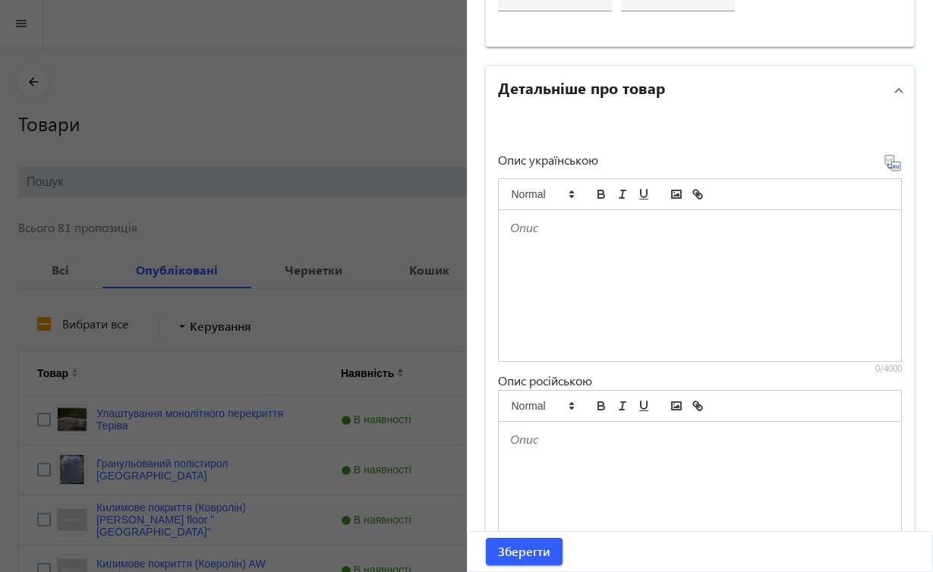
scroll to position [862, 0]
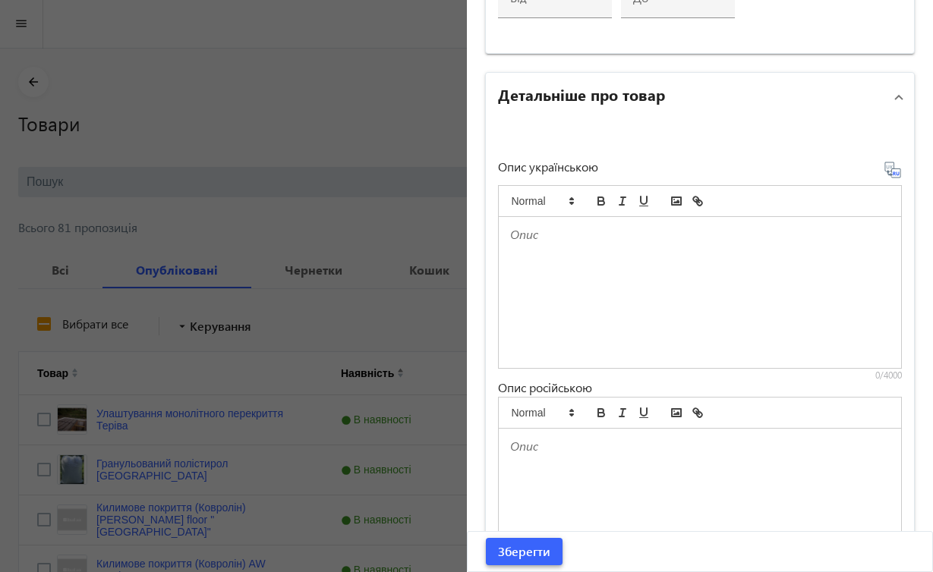
click at [553, 550] on span "submit" at bounding box center [524, 552] width 77 height 36
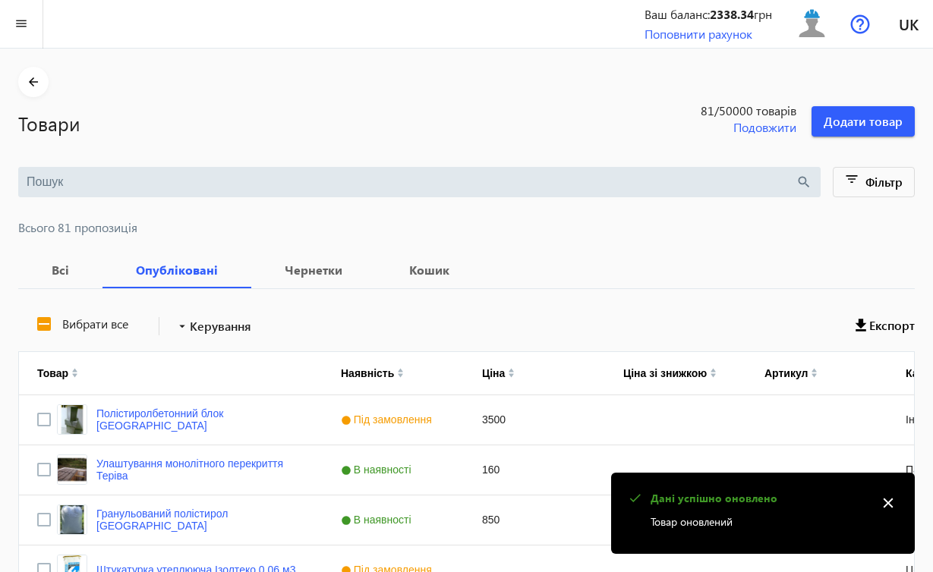
click at [890, 506] on mat-icon "close" at bounding box center [888, 503] width 23 height 23
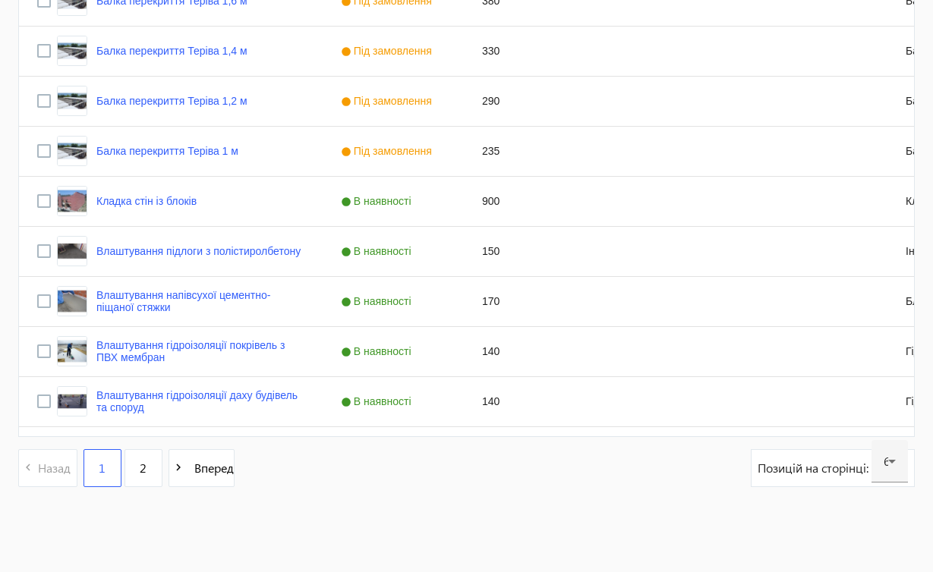
scroll to position [2974, 0]
click at [143, 468] on span "2" at bounding box center [143, 468] width 7 height 17
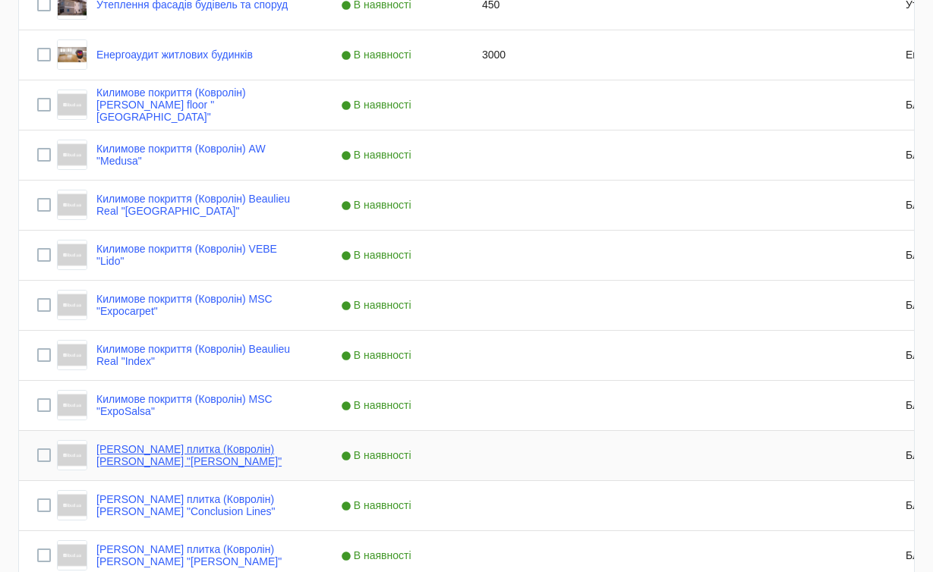
scroll to position [760, 0]
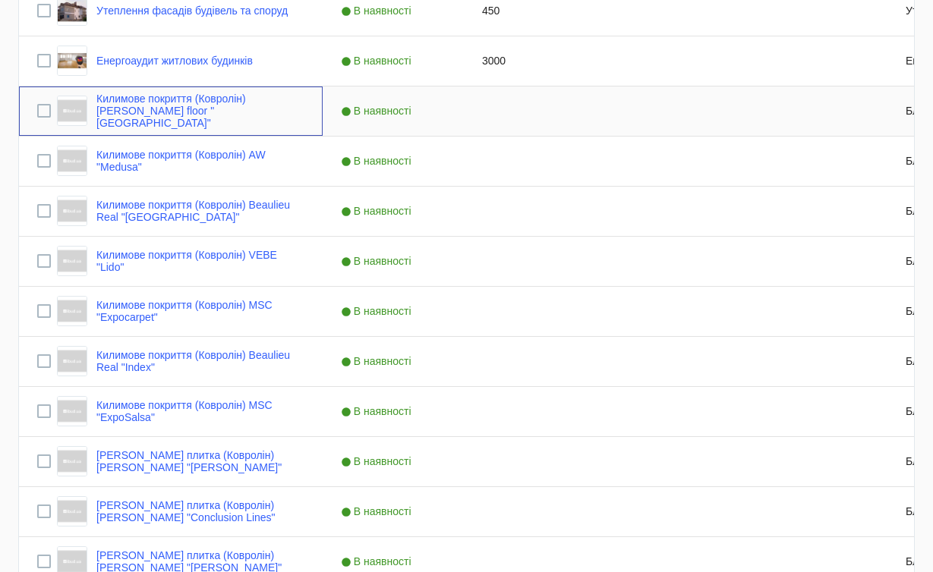
click at [243, 97] on div "Килимове покриття (Ковролін) [PERSON_NAME] floor "[GEOGRAPHIC_DATA]"" at bounding box center [180, 111] width 247 height 36
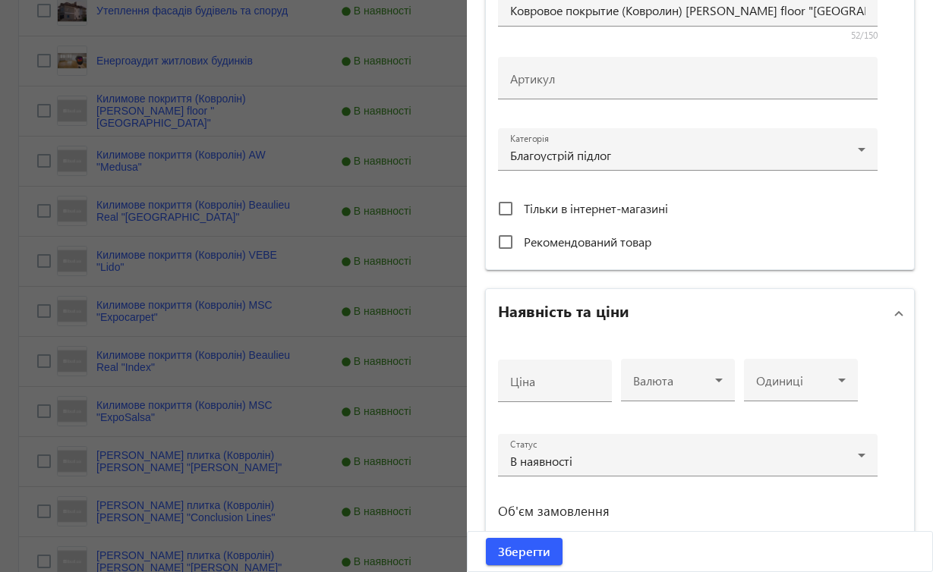
scroll to position [0, 0]
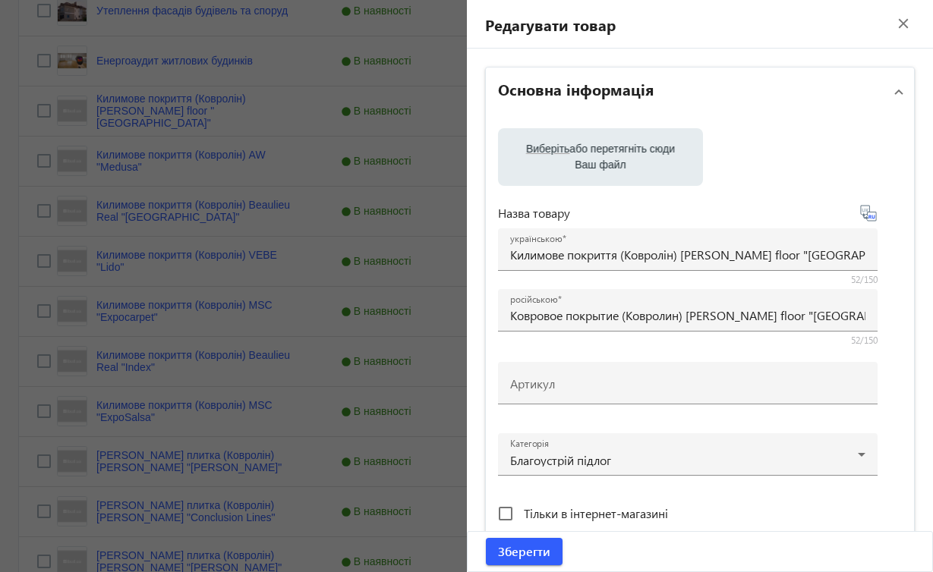
click at [892, 19] on mat-icon "close" at bounding box center [903, 23] width 23 height 23
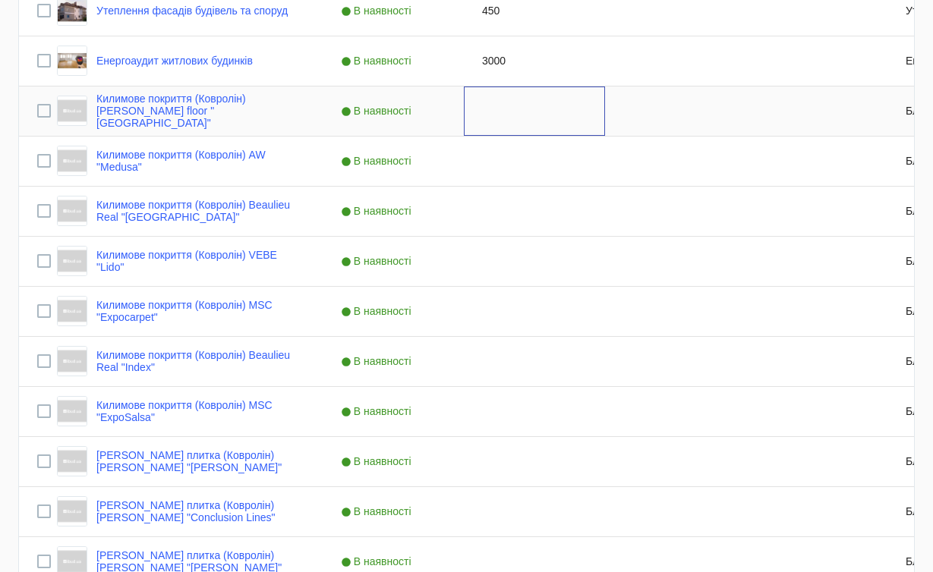
click at [496, 111] on div "Press SPACE to select this row." at bounding box center [534, 111] width 141 height 49
type input "300"
click at [301, 112] on link "Килимове покриття (Ковролін) [PERSON_NAME] floor "[GEOGRAPHIC_DATA]"" at bounding box center [200, 111] width 208 height 36
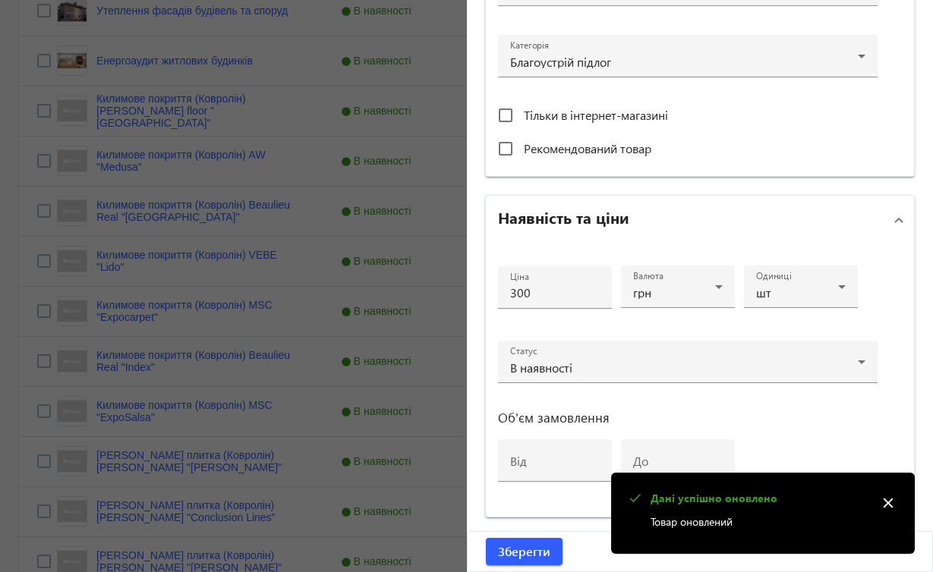
scroll to position [558, 0]
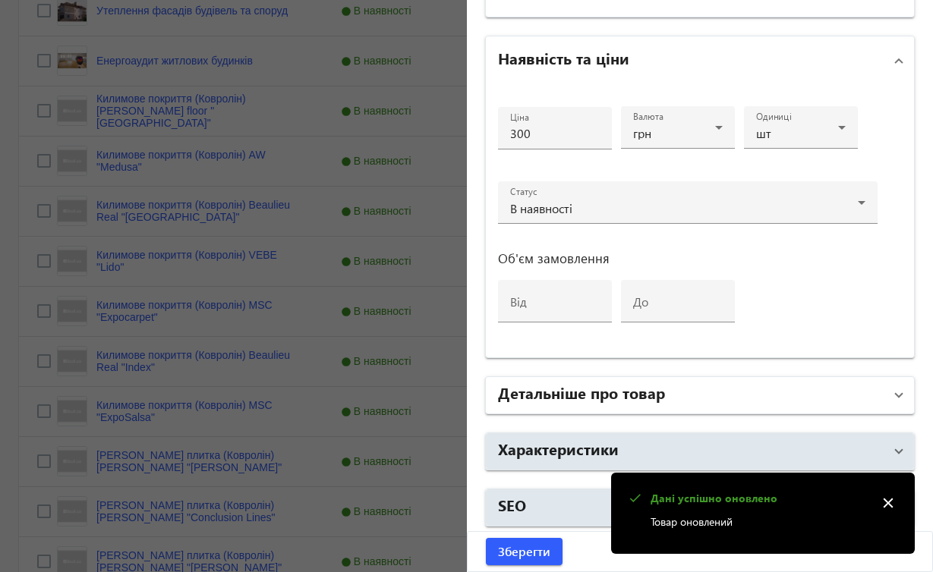
click at [896, 398] on span at bounding box center [899, 395] width 6 height 17
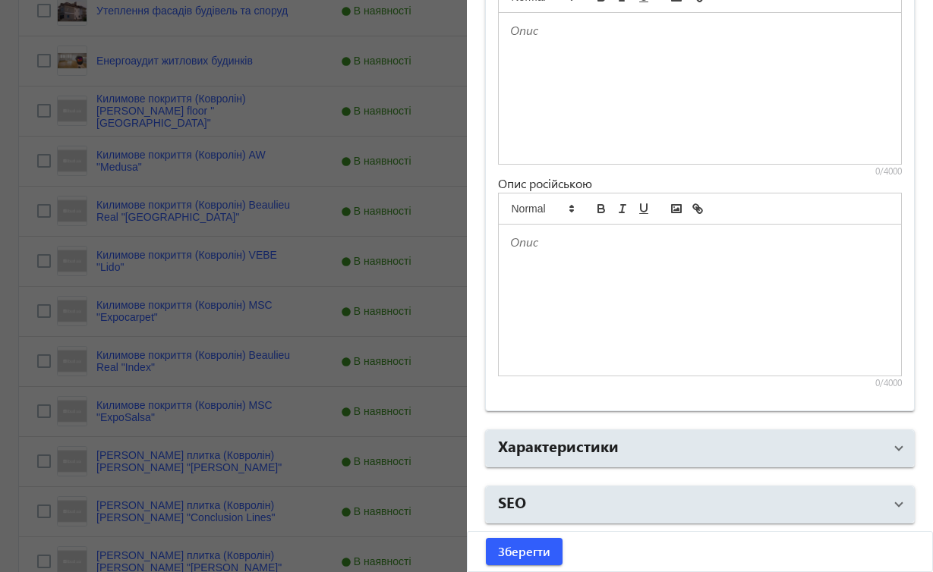
scroll to position [0, 0]
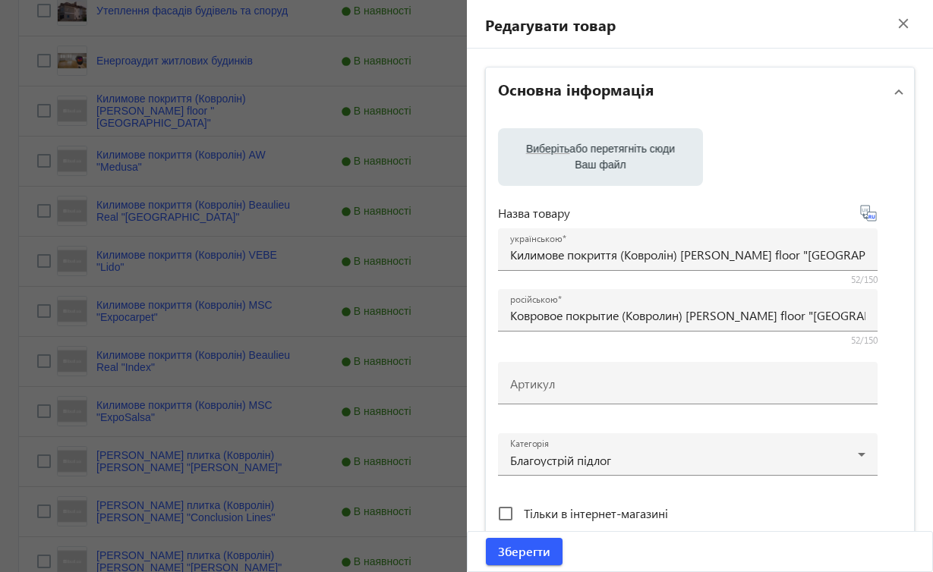
click at [892, 20] on mat-icon "close" at bounding box center [903, 23] width 23 height 23
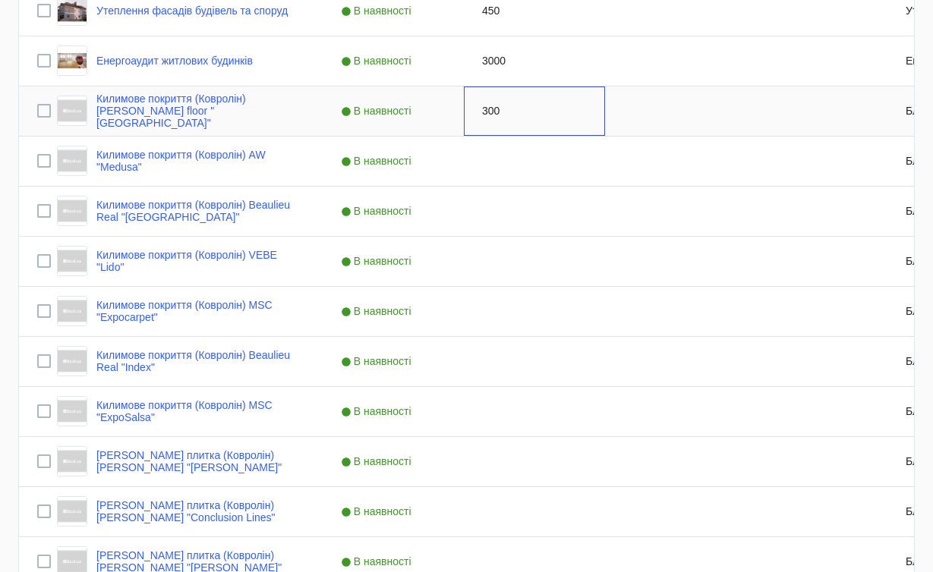
click at [495, 109] on div "300" at bounding box center [534, 111] width 141 height 49
click at [178, 555] on link "[PERSON_NAME] плитка (Ковролін) [PERSON_NAME] "[PERSON_NAME]"" at bounding box center [200, 562] width 208 height 24
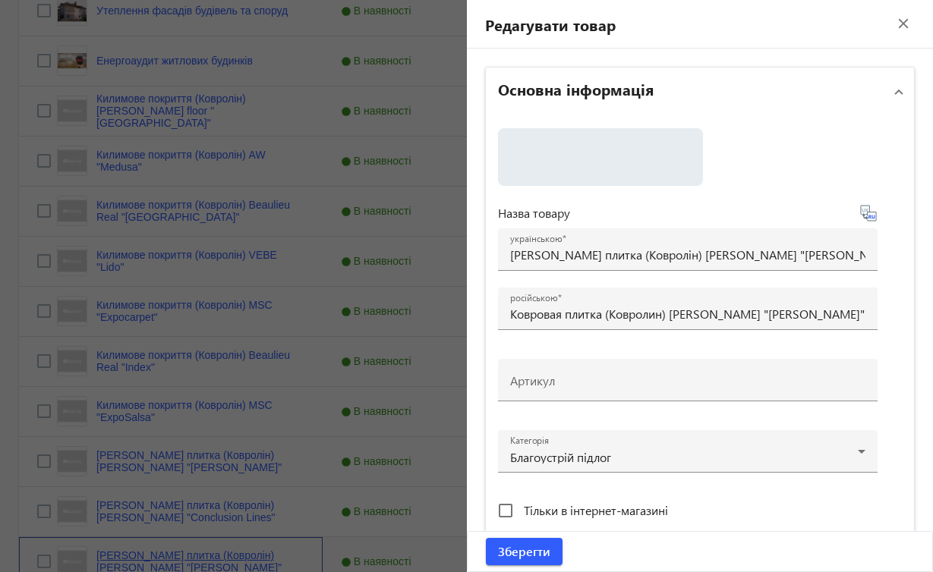
scroll to position [774, 0]
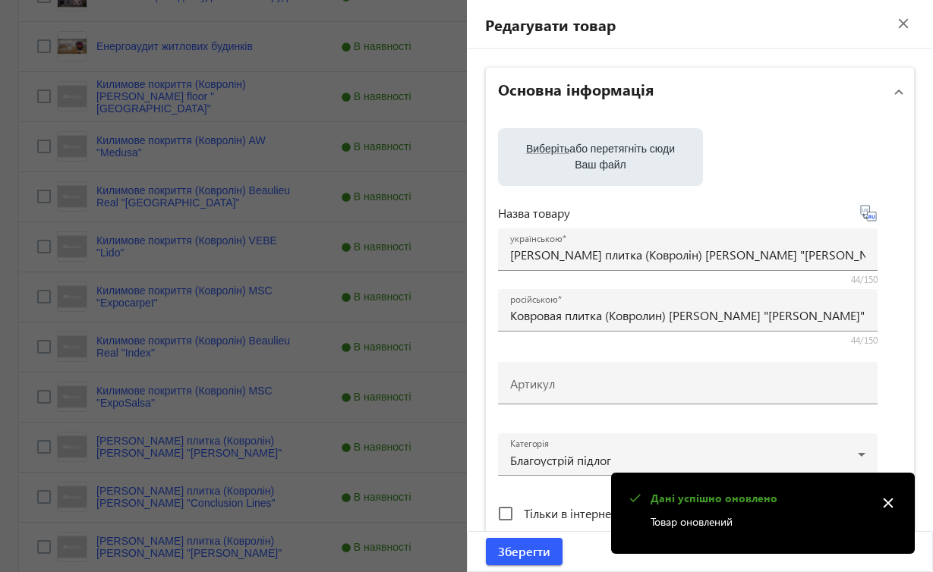
click at [890, 510] on mat-icon "close" at bounding box center [888, 503] width 23 height 23
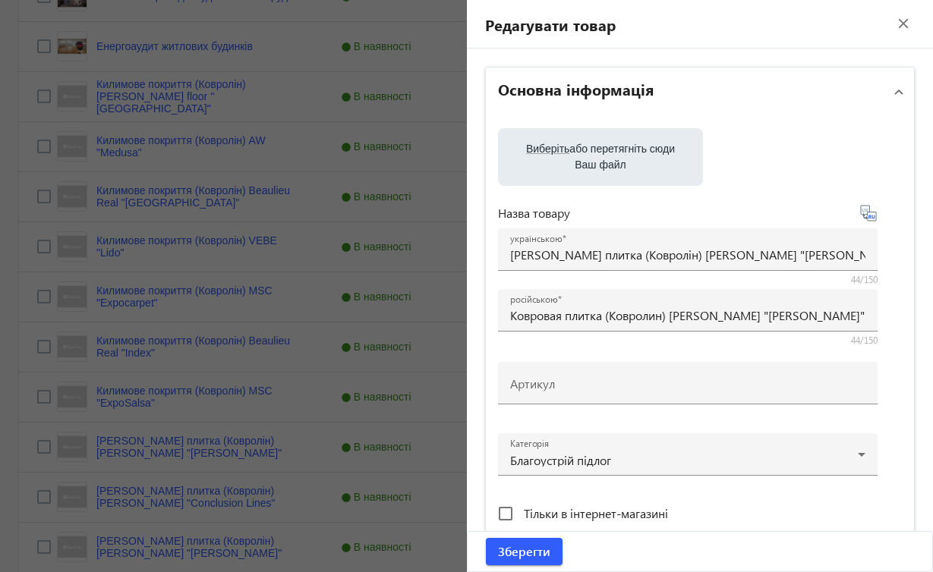
scroll to position [561, 0]
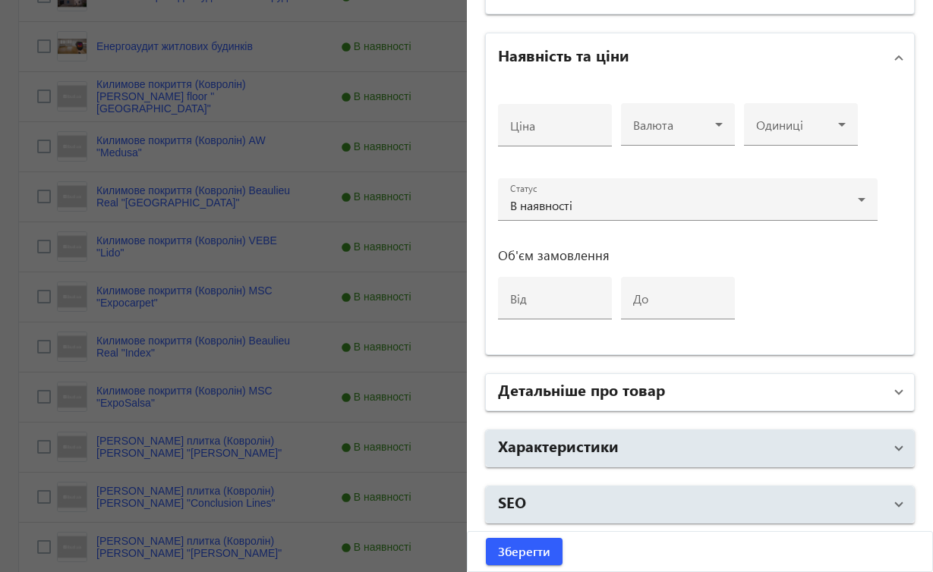
click at [896, 388] on span at bounding box center [899, 392] width 6 height 17
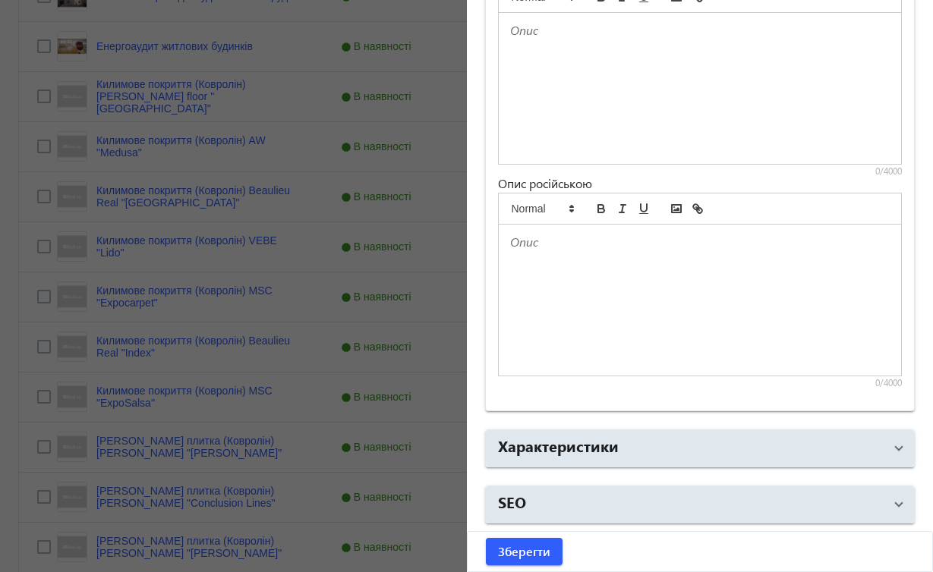
scroll to position [113, 0]
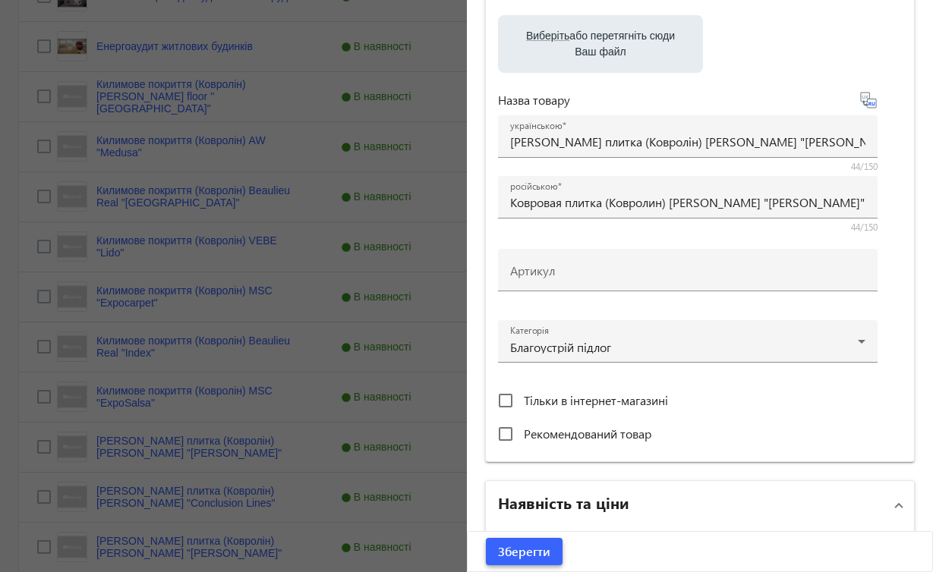
click at [530, 546] on span "Зберегти" at bounding box center [524, 551] width 52 height 17
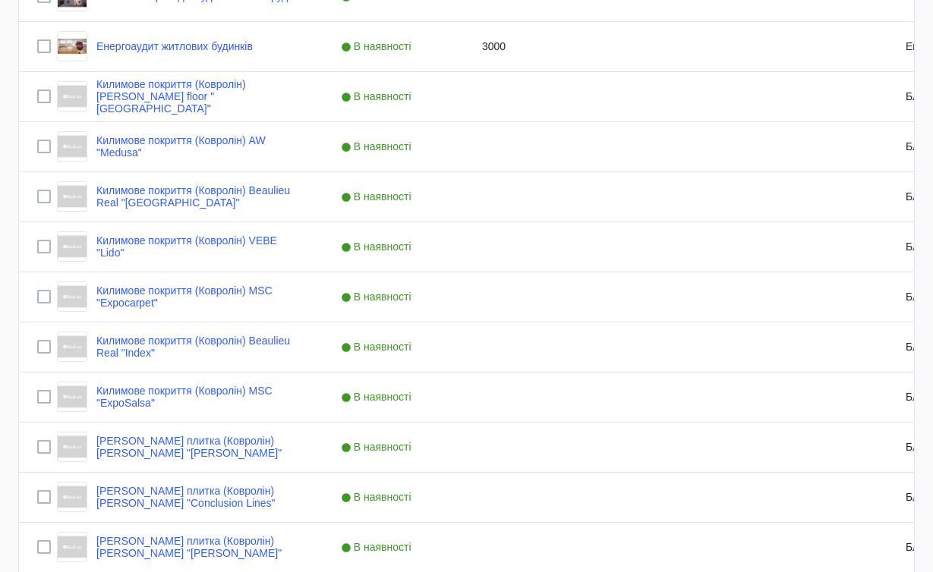
scroll to position [0, 0]
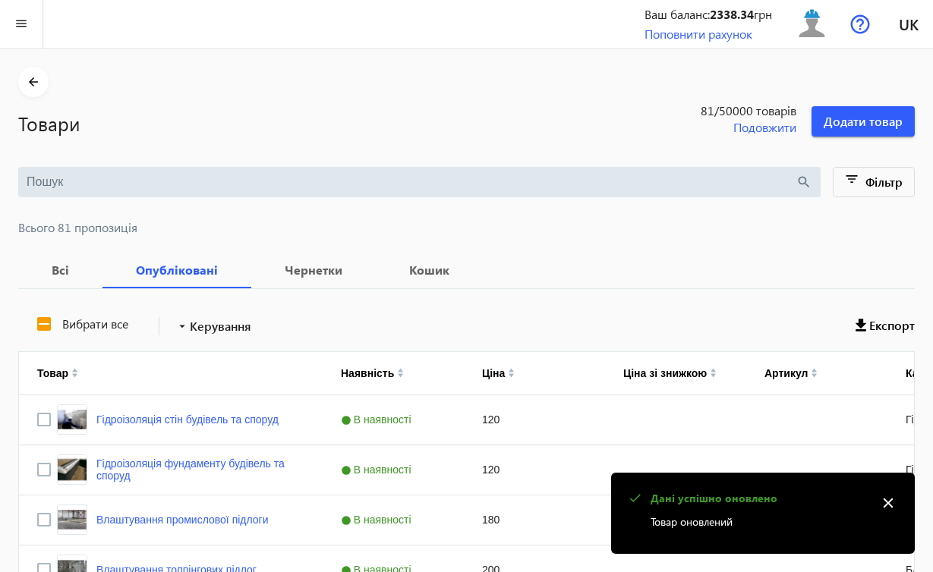
click at [888, 506] on mat-icon "close" at bounding box center [888, 503] width 23 height 23
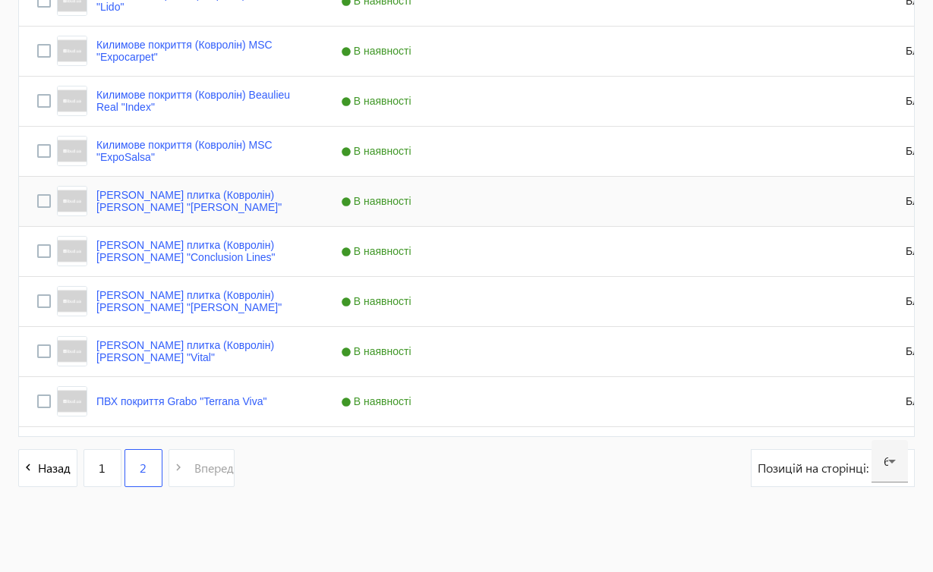
scroll to position [1020, 0]
click at [380, 398] on span "В наявності" at bounding box center [378, 401] width 74 height 12
click at [513, 405] on div "Press SPACE to select this row." at bounding box center [534, 401] width 141 height 49
type input "700"
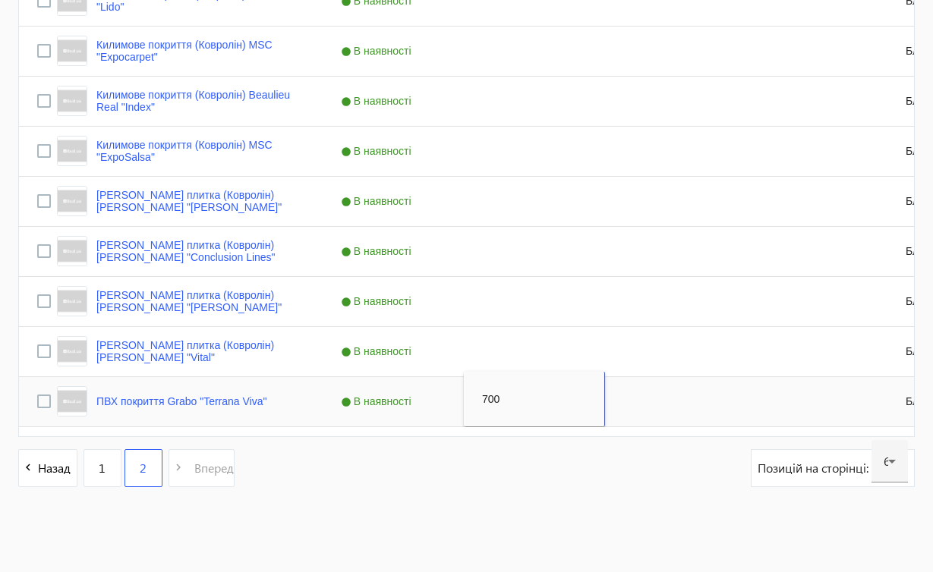
click at [616, 417] on div "Press SPACE to select this row." at bounding box center [675, 401] width 141 height 49
click at [247, 401] on link "ПВХ покриття Grabo "Terrana Viva"" at bounding box center [181, 401] width 171 height 12
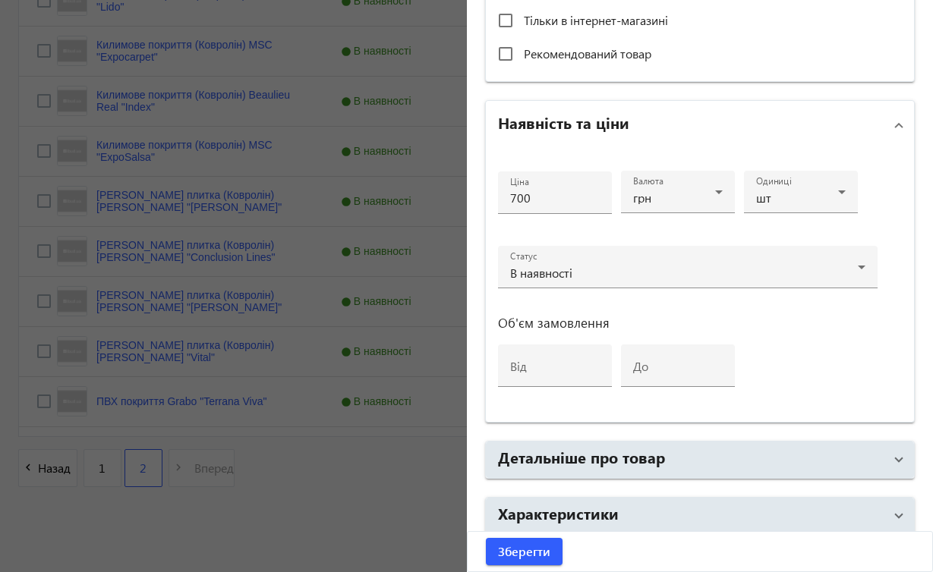
scroll to position [489, 0]
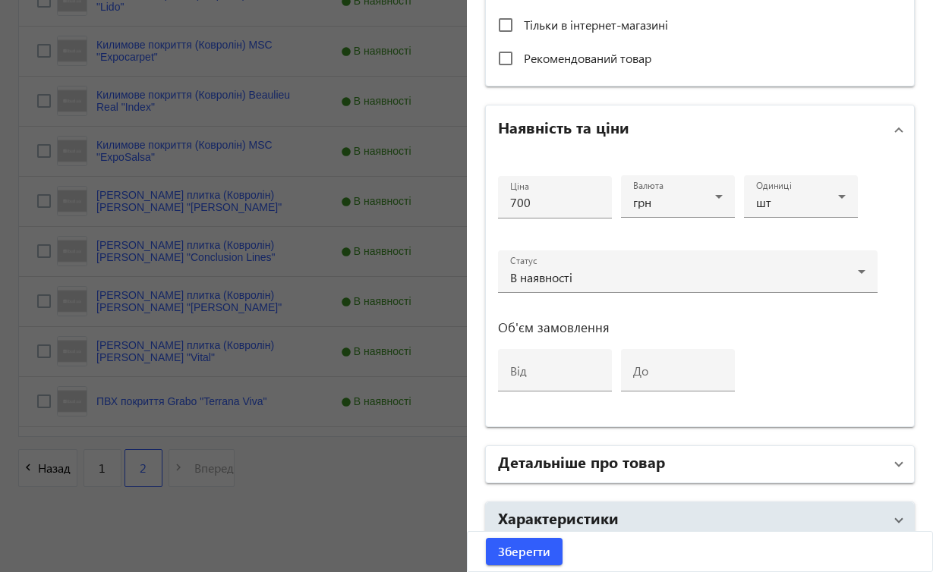
click at [896, 462] on span at bounding box center [899, 464] width 6 height 17
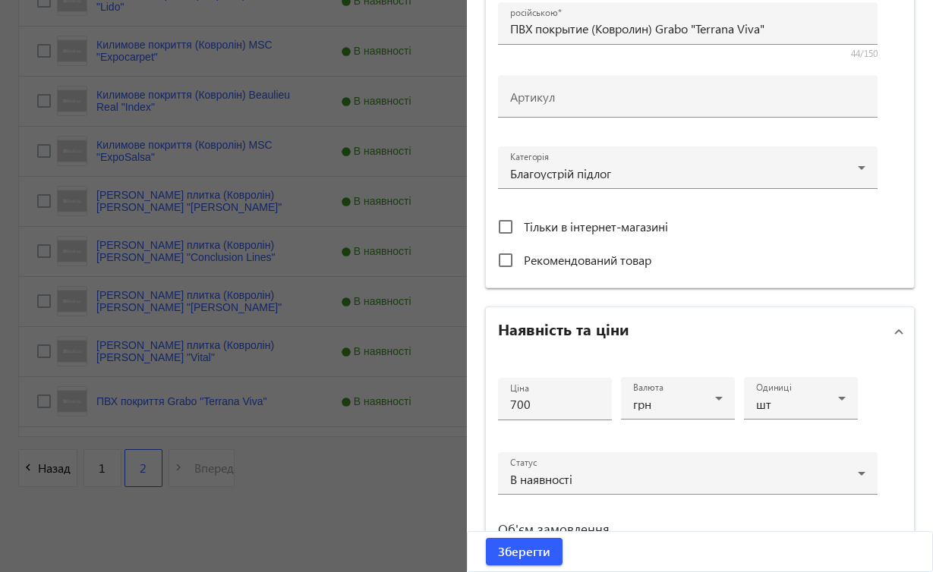
scroll to position [0, 0]
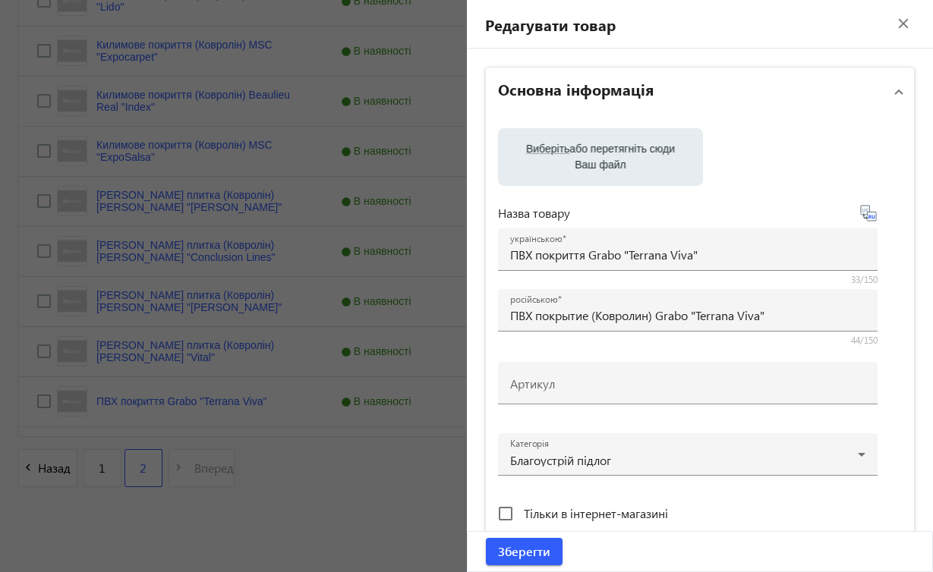
click at [896, 23] on mat-icon "close" at bounding box center [903, 23] width 23 height 23
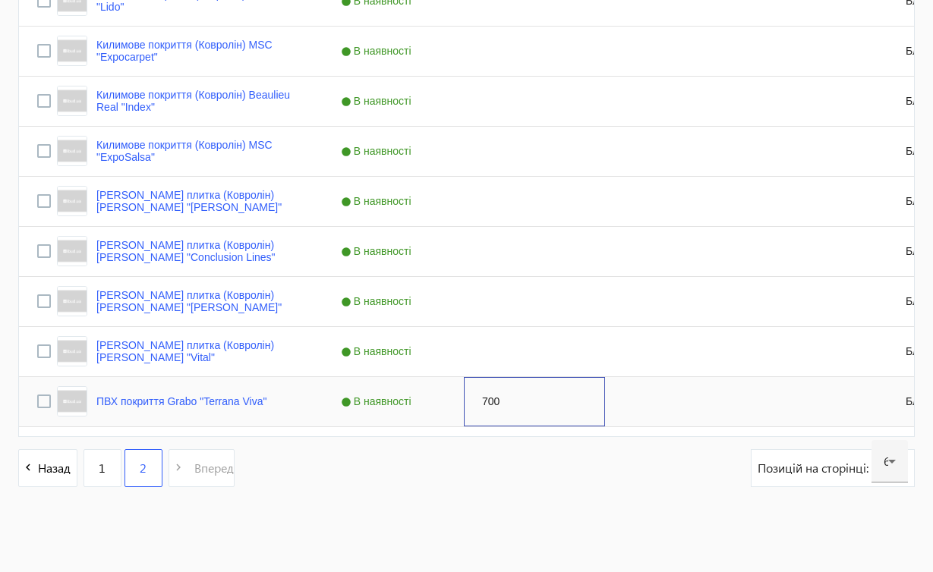
click at [494, 398] on div "700" at bounding box center [534, 401] width 141 height 49
type input "4"
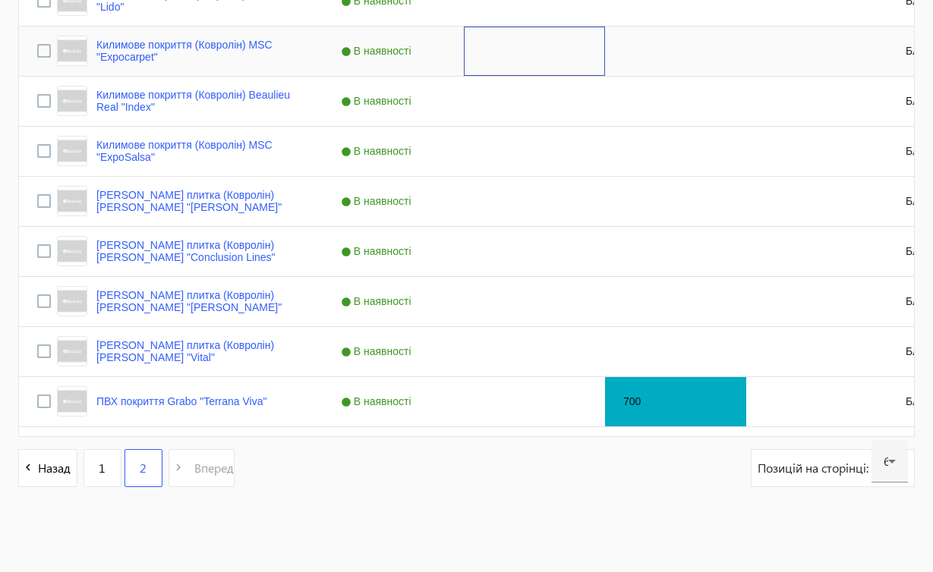
click at [474, 66] on div "Press SPACE to select this row." at bounding box center [534, 51] width 141 height 49
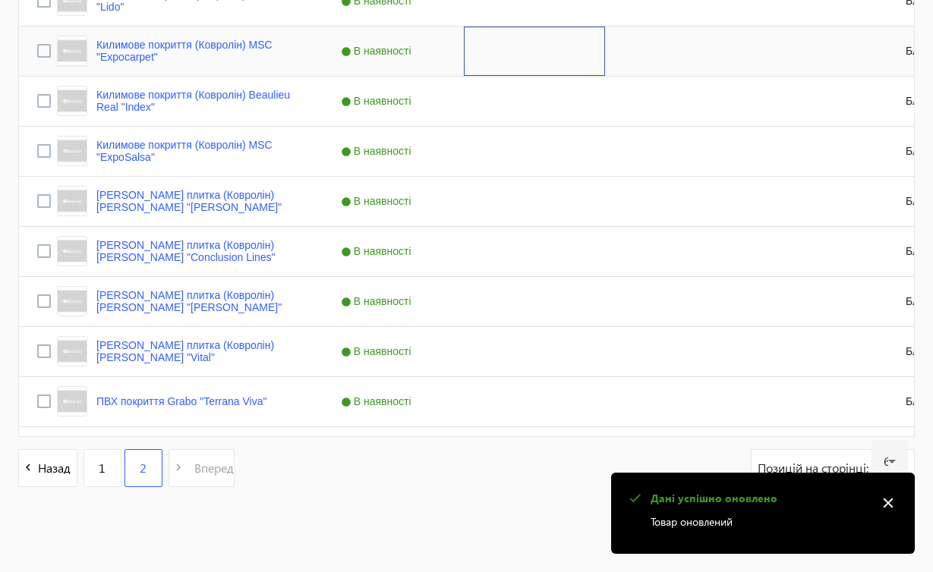
click at [499, 55] on div "Press SPACE to select this row." at bounding box center [534, 51] width 141 height 49
type input "380"
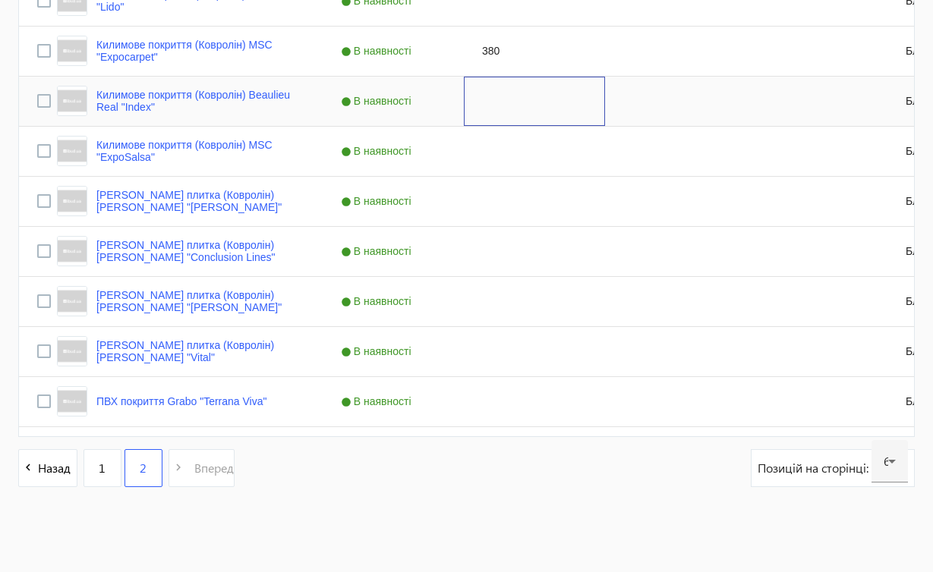
click at [512, 120] on div "Press SPACE to select this row." at bounding box center [534, 101] width 141 height 49
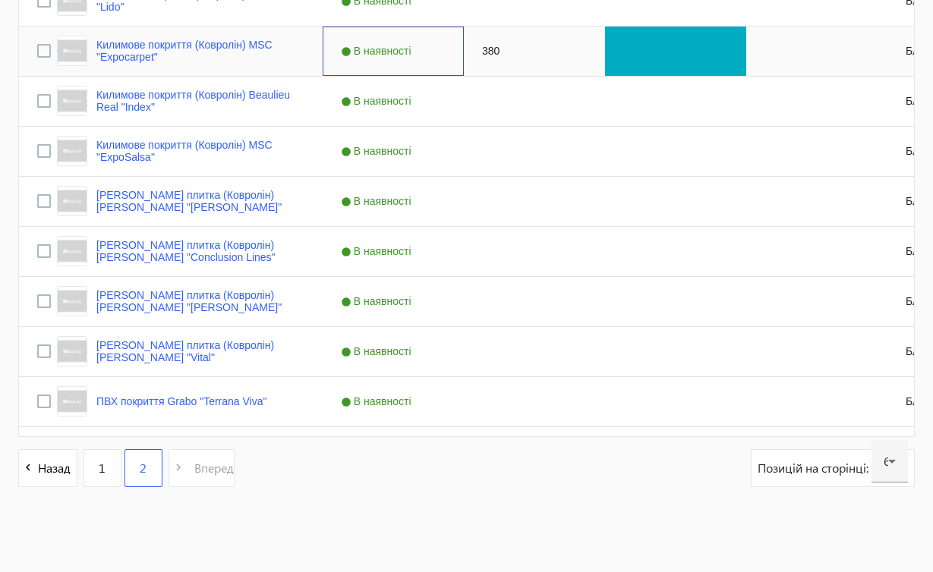
click at [367, 52] on span "В наявності" at bounding box center [378, 51] width 74 height 12
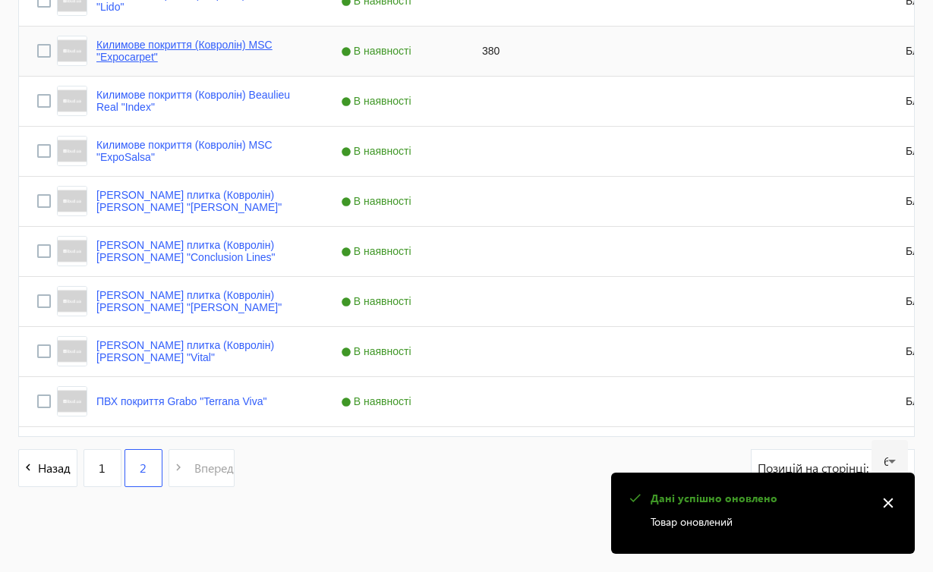
click at [256, 47] on link "Килимове покриття (Ковролін) MSC "Expocarpet"" at bounding box center [200, 51] width 208 height 24
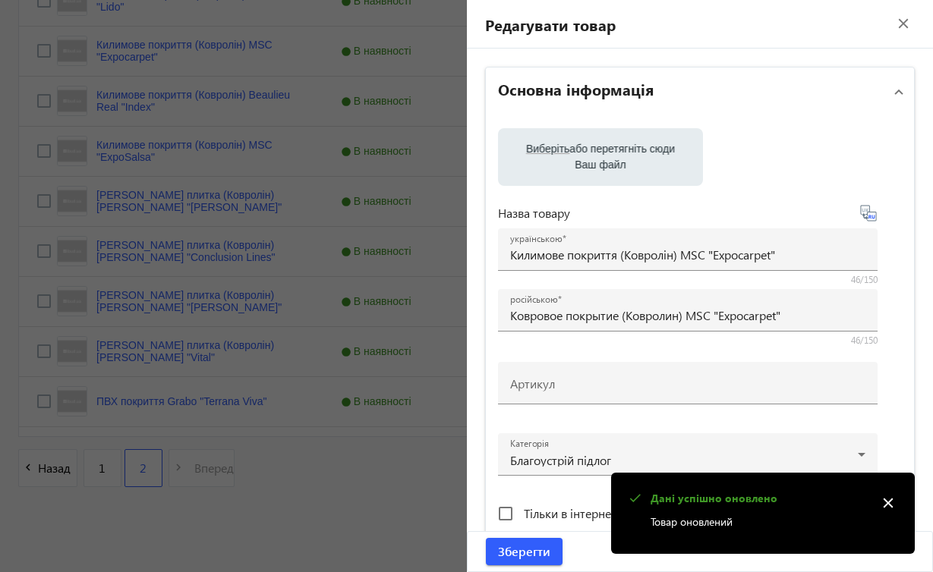
click at [888, 504] on mat-icon "close" at bounding box center [888, 503] width 23 height 23
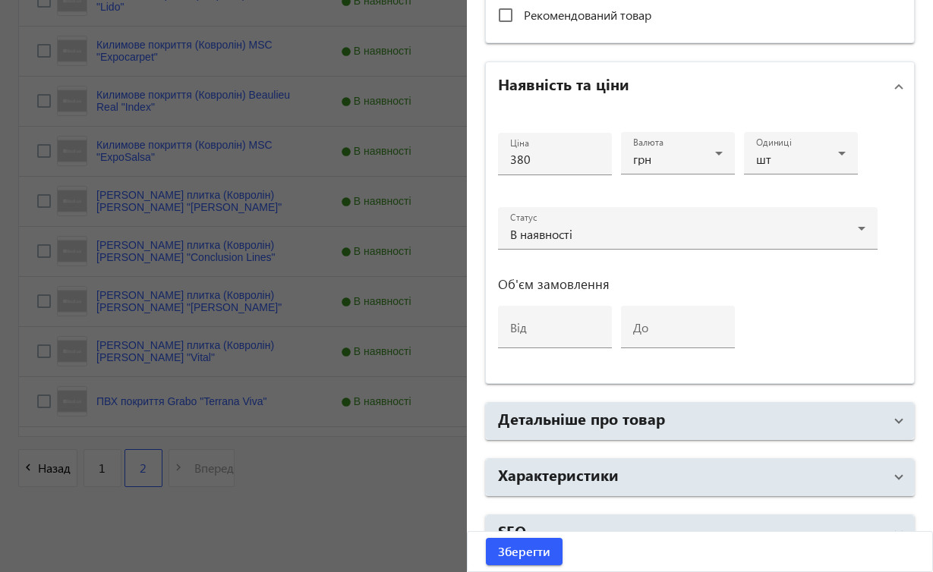
scroll to position [561, 0]
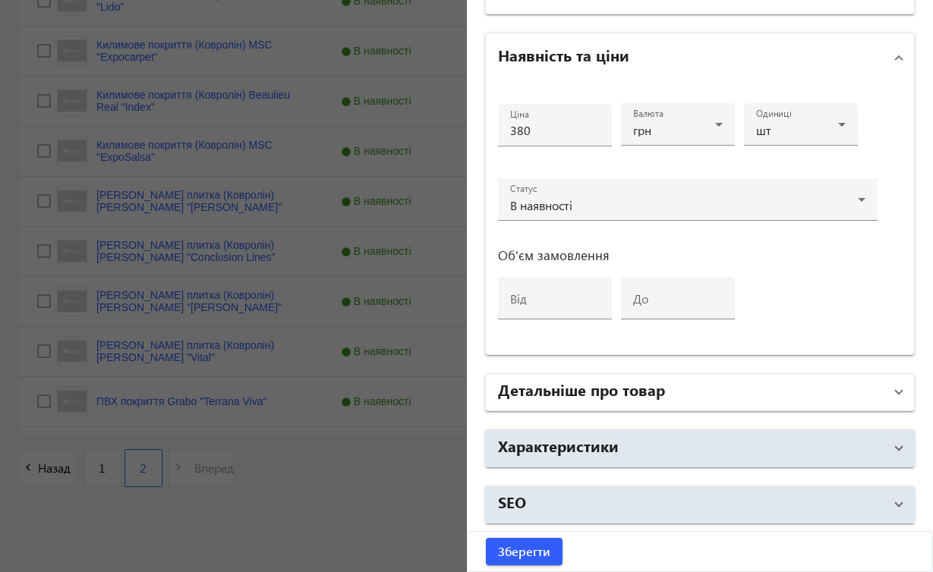
click at [896, 391] on span at bounding box center [899, 392] width 6 height 17
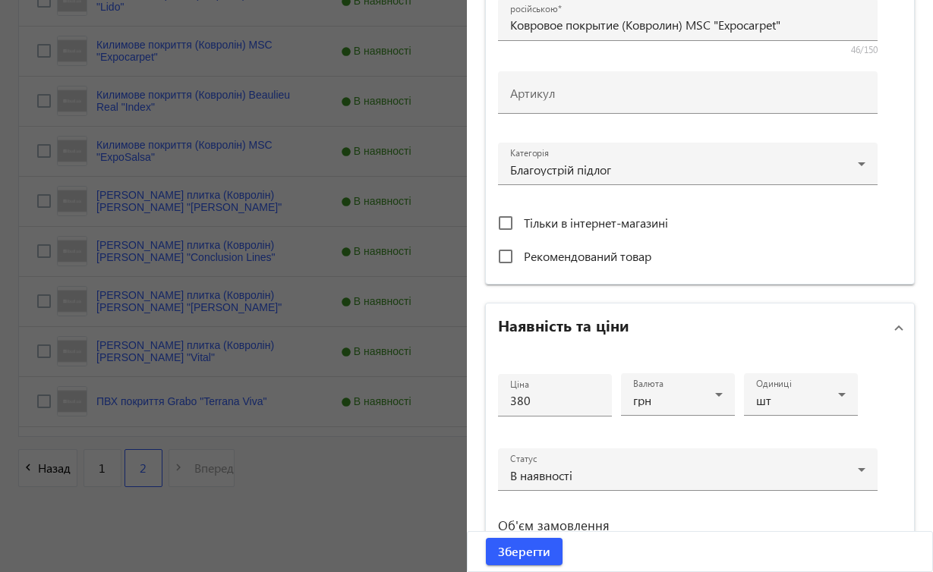
scroll to position [0, 0]
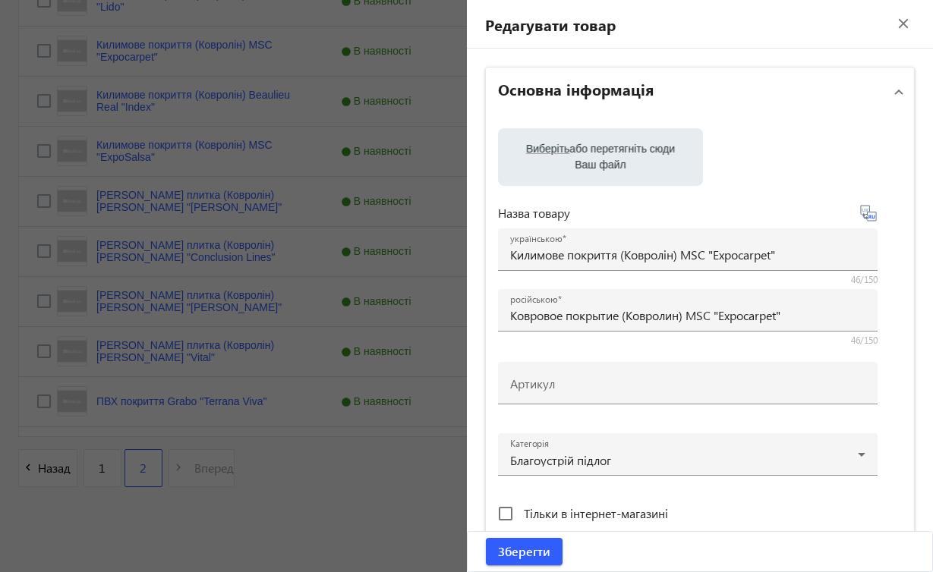
click at [896, 20] on mat-icon "close" at bounding box center [903, 23] width 23 height 23
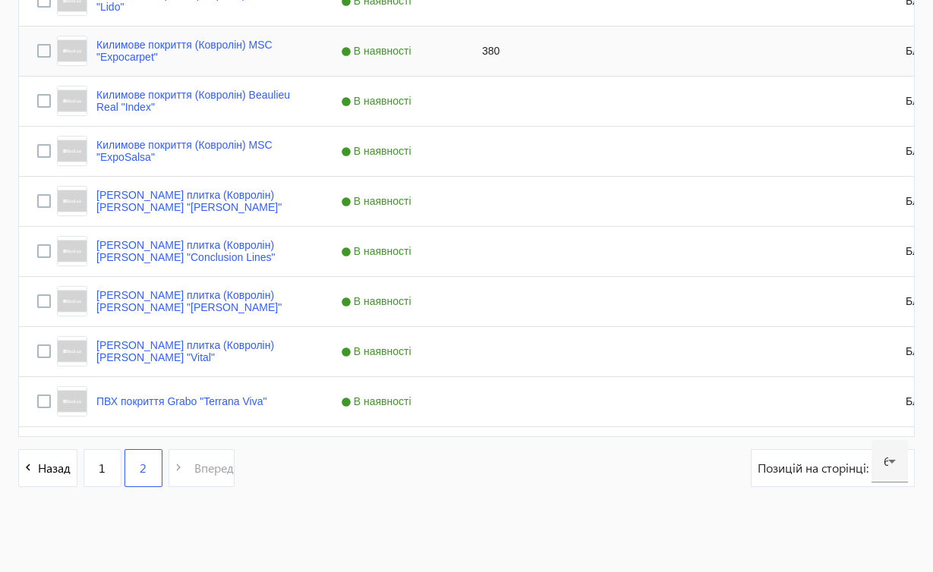
click at [496, 51] on div "380" at bounding box center [534, 51] width 141 height 49
type input "2"
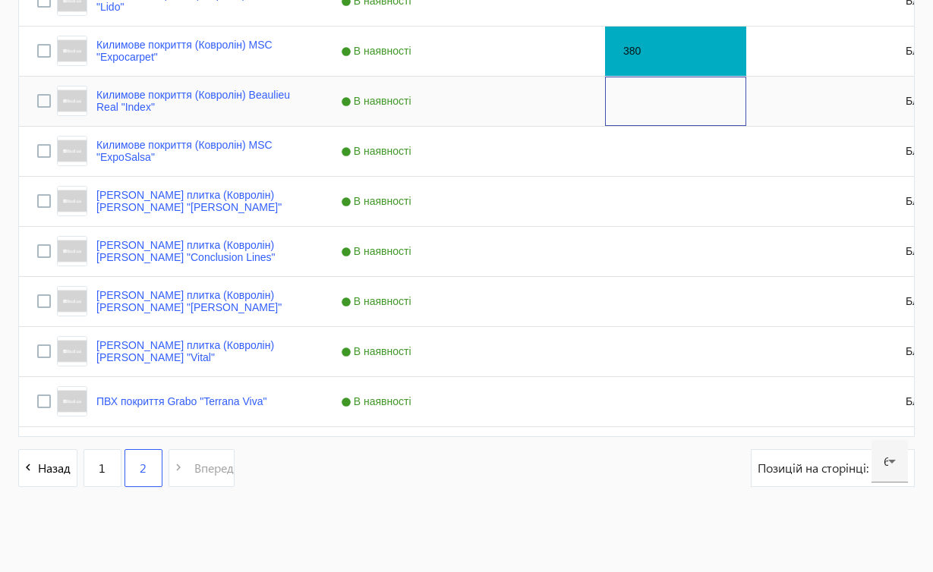
click at [712, 96] on div "Press SPACE to select this row." at bounding box center [675, 101] width 141 height 49
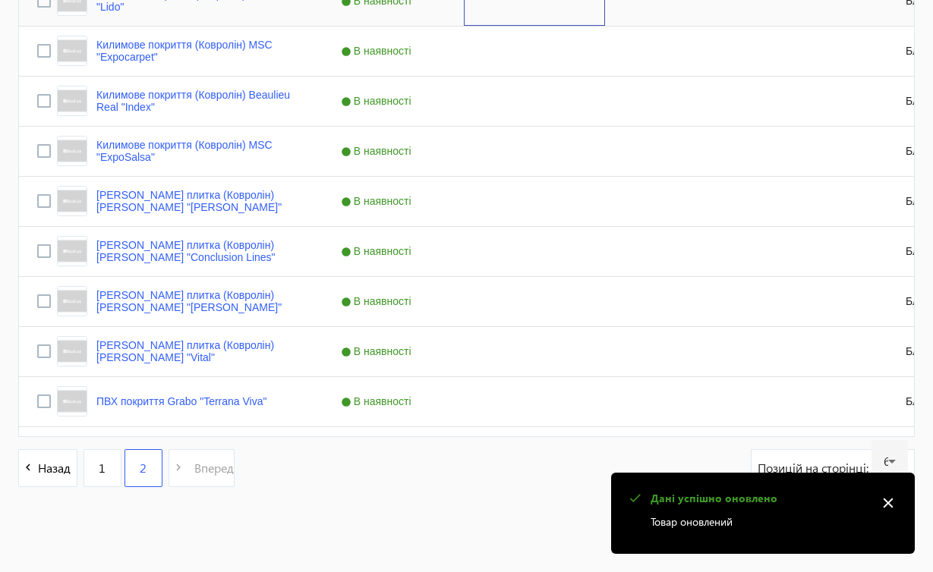
scroll to position [997, 0]
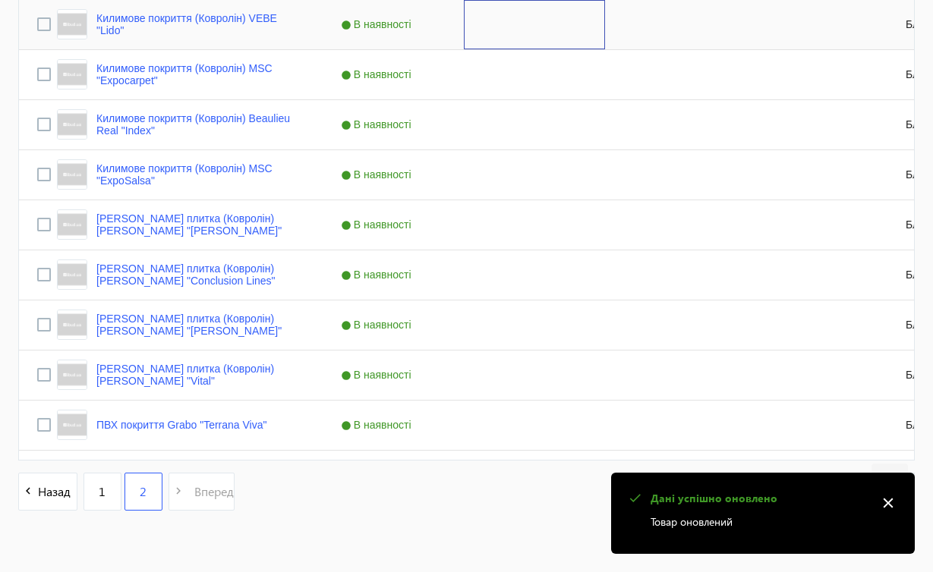
click at [580, 17] on div "Press SPACE to select this row." at bounding box center [534, 24] width 141 height 49
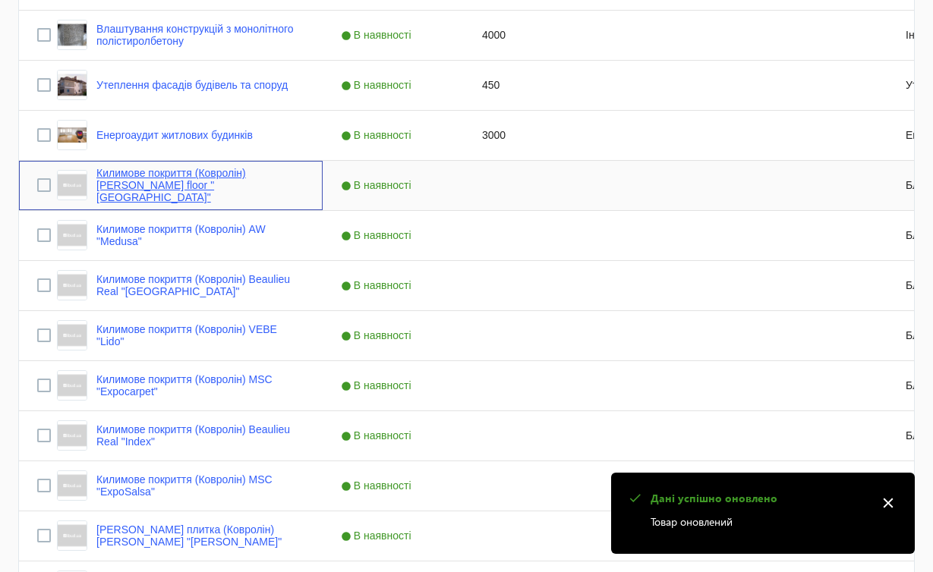
click at [263, 178] on link "Килимове покриття (Ковролін) [PERSON_NAME] floor "[GEOGRAPHIC_DATA]"" at bounding box center [200, 185] width 208 height 36
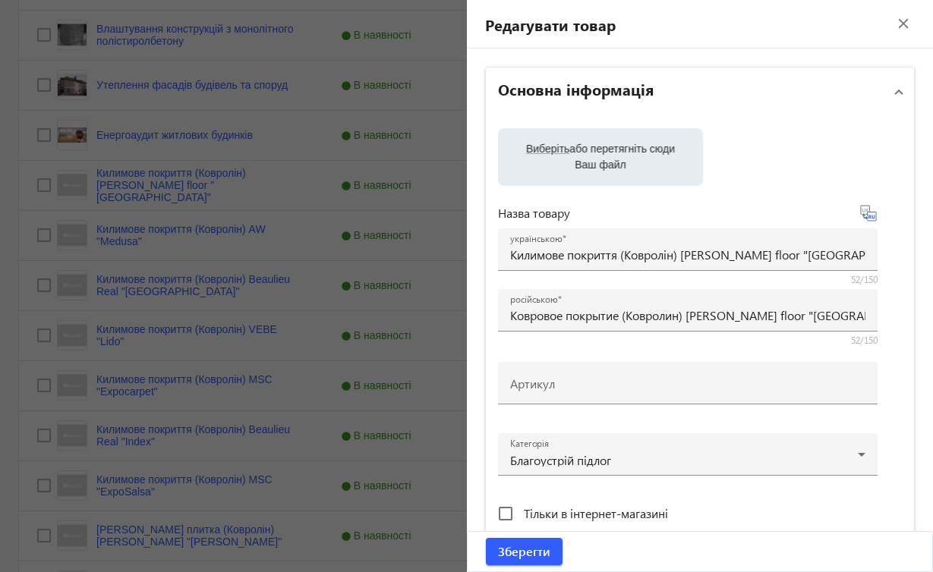
click at [895, 25] on mat-icon "close" at bounding box center [903, 23] width 23 height 23
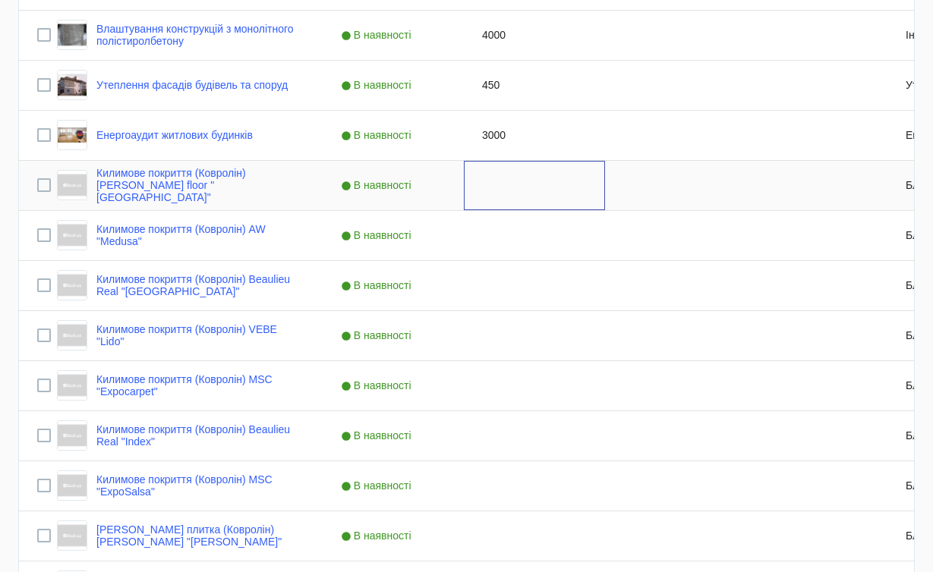
click at [501, 190] on div "Press SPACE to select this row." at bounding box center [534, 185] width 141 height 49
type input "1000"
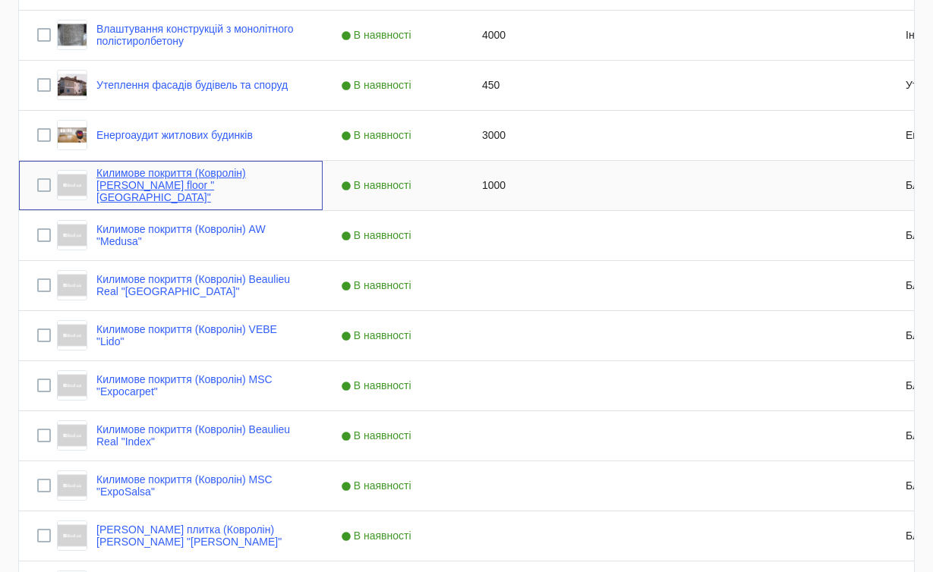
click at [304, 187] on link "Килимове покриття (Ковролін) [PERSON_NAME] floor "[GEOGRAPHIC_DATA]"" at bounding box center [200, 185] width 208 height 36
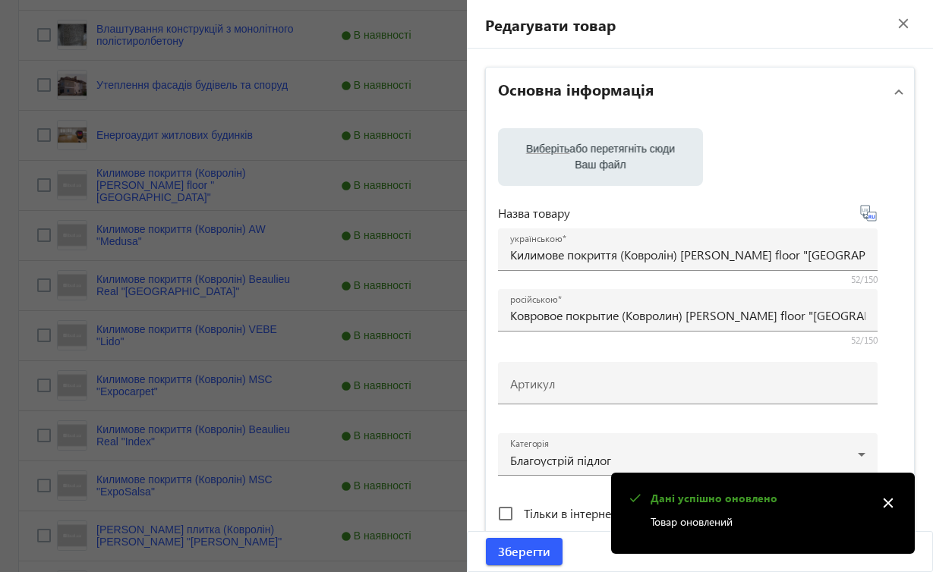
click at [888, 504] on mat-icon "close" at bounding box center [888, 503] width 23 height 23
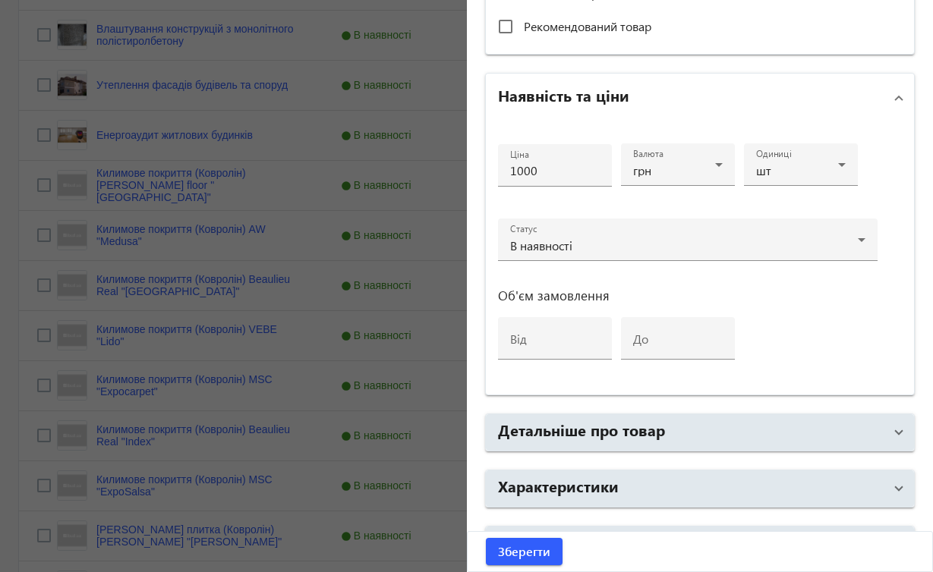
scroll to position [561, 0]
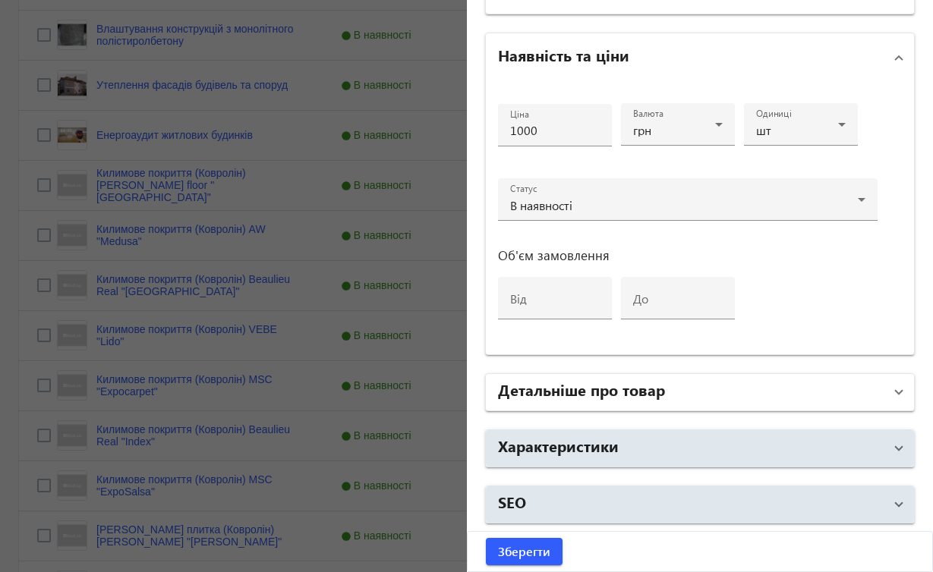
click at [896, 393] on mat-expansion-panel-header "Детальніше про товар" at bounding box center [700, 392] width 429 height 36
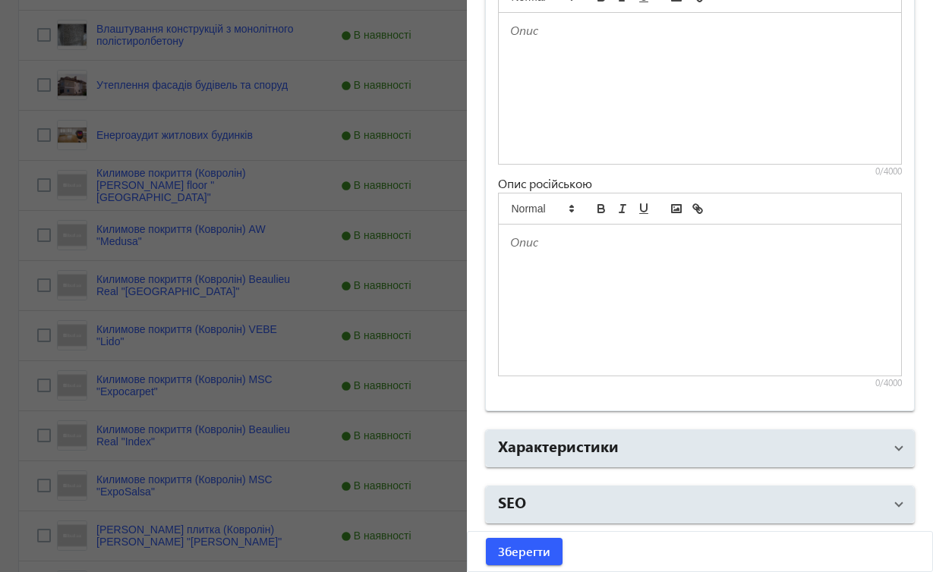
scroll to position [0, 0]
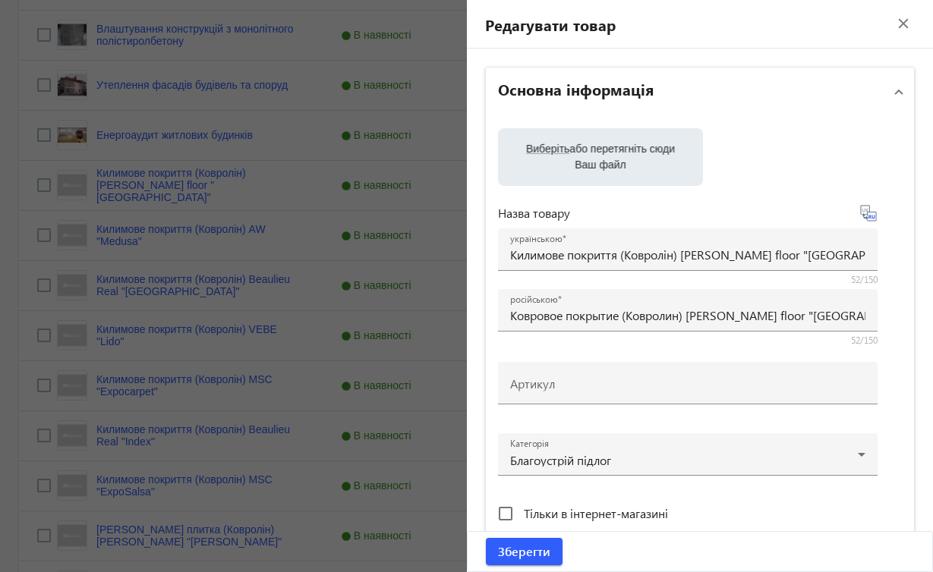
click at [895, 23] on mat-icon "close" at bounding box center [903, 23] width 23 height 23
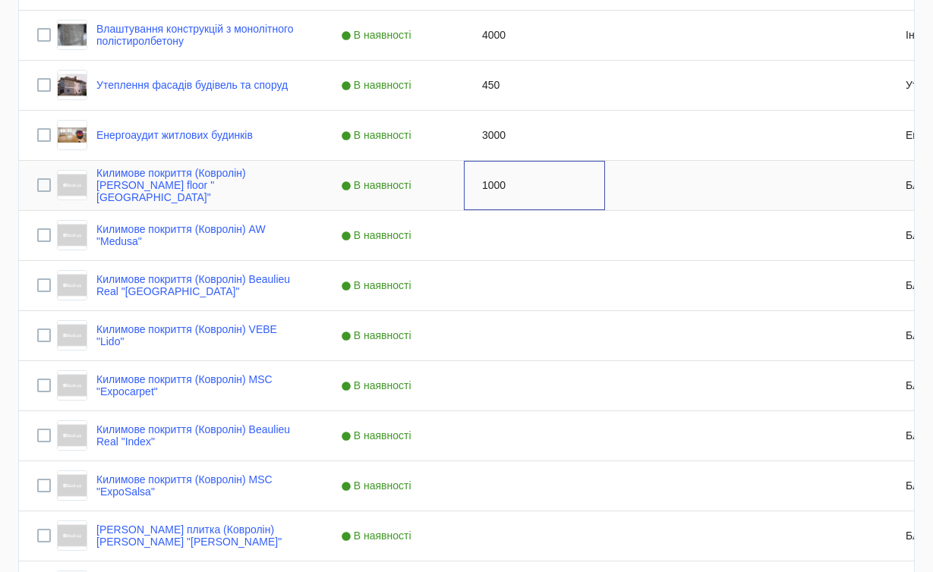
click at [495, 182] on div "1000" at bounding box center [534, 185] width 141 height 49
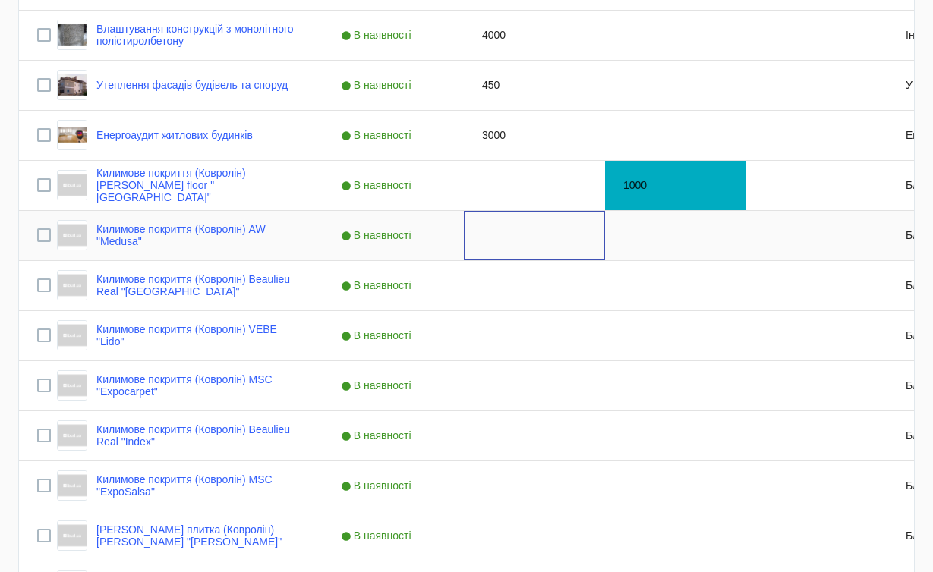
click at [493, 238] on div "Press SPACE to select this row." at bounding box center [534, 235] width 141 height 49
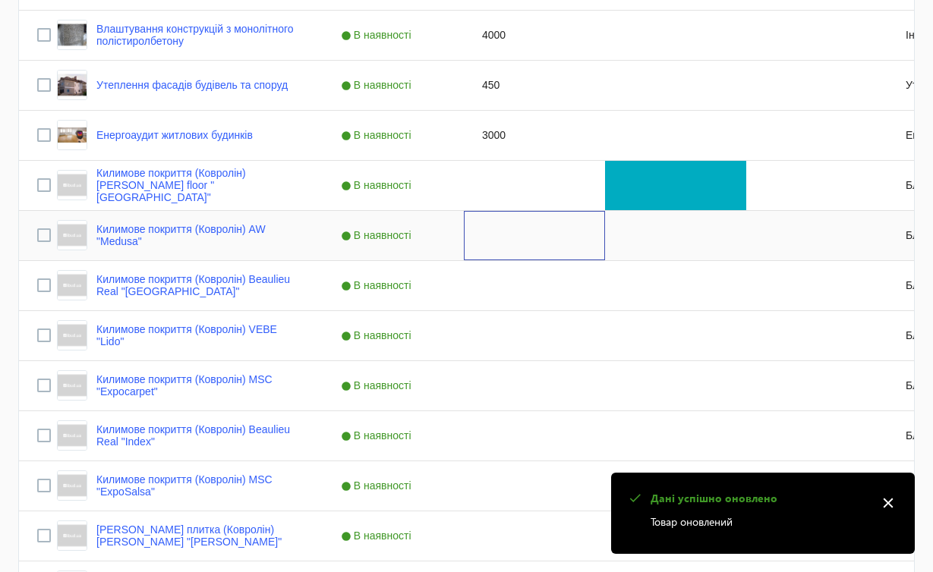
click at [493, 238] on div "Press SPACE to select this row." at bounding box center [534, 235] width 141 height 49
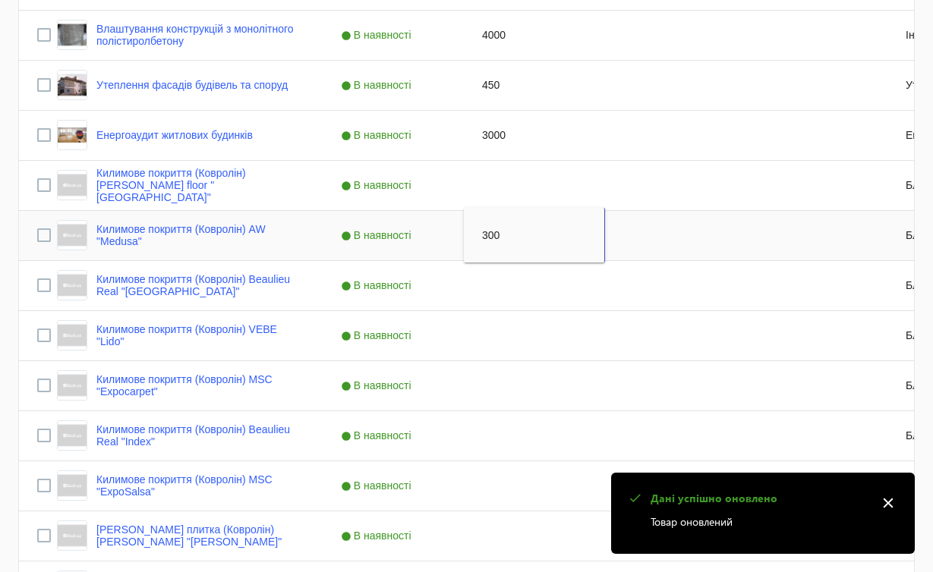
type input "3000"
click at [362, 239] on span "В наявності" at bounding box center [378, 235] width 74 height 12
click at [209, 220] on div "Килимове покриття (Ковролін) AW "Medusa"" at bounding box center [180, 235] width 247 height 30
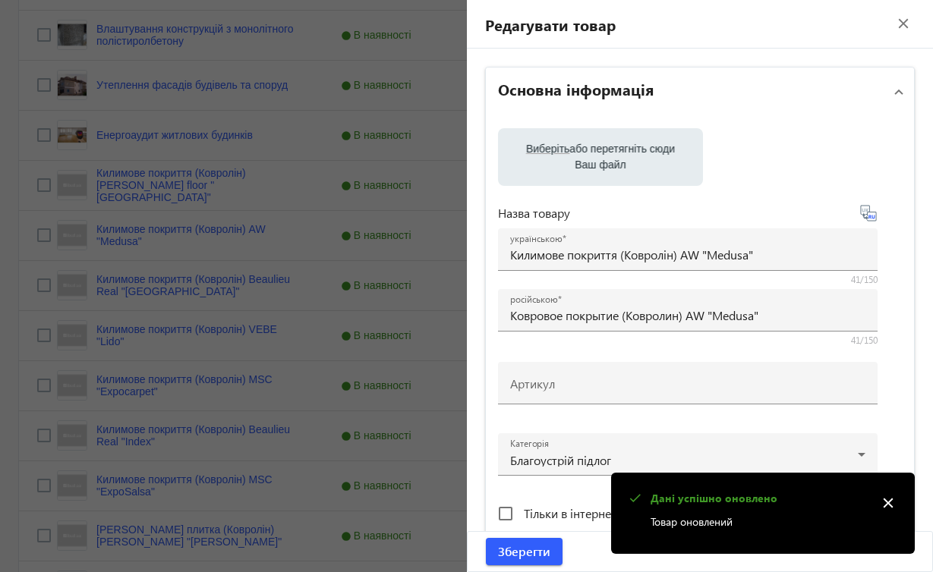
click at [889, 503] on mat-icon "close" at bounding box center [888, 503] width 23 height 23
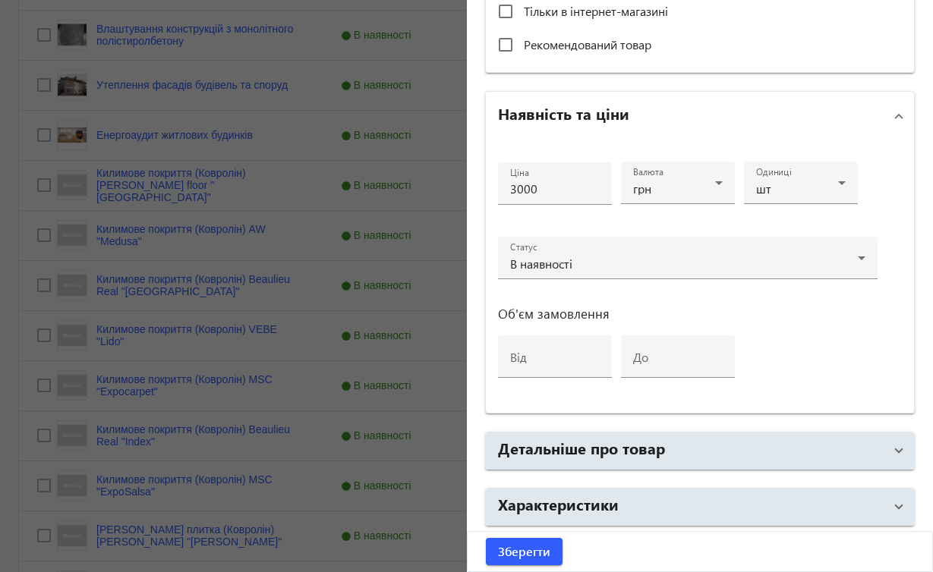
scroll to position [549, 0]
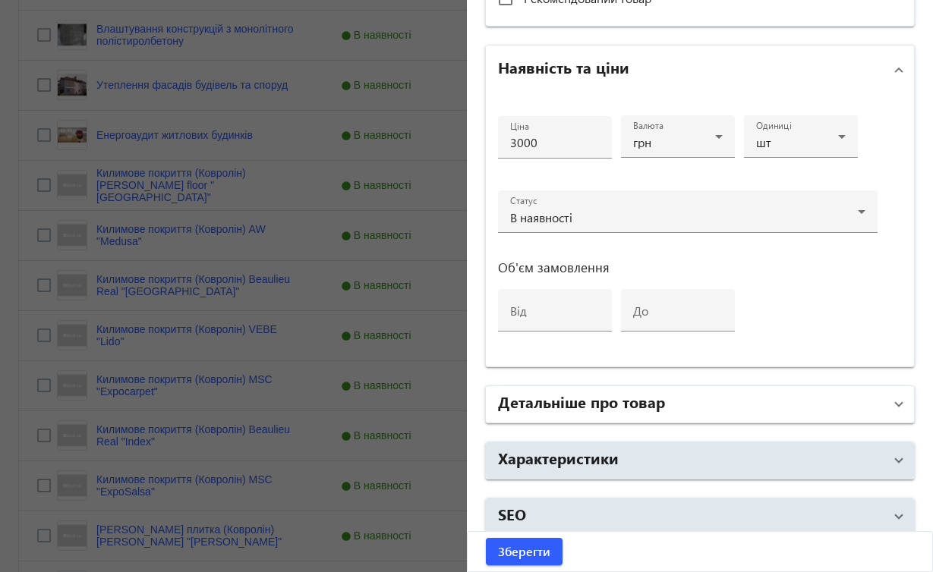
click at [896, 399] on span at bounding box center [899, 404] width 6 height 17
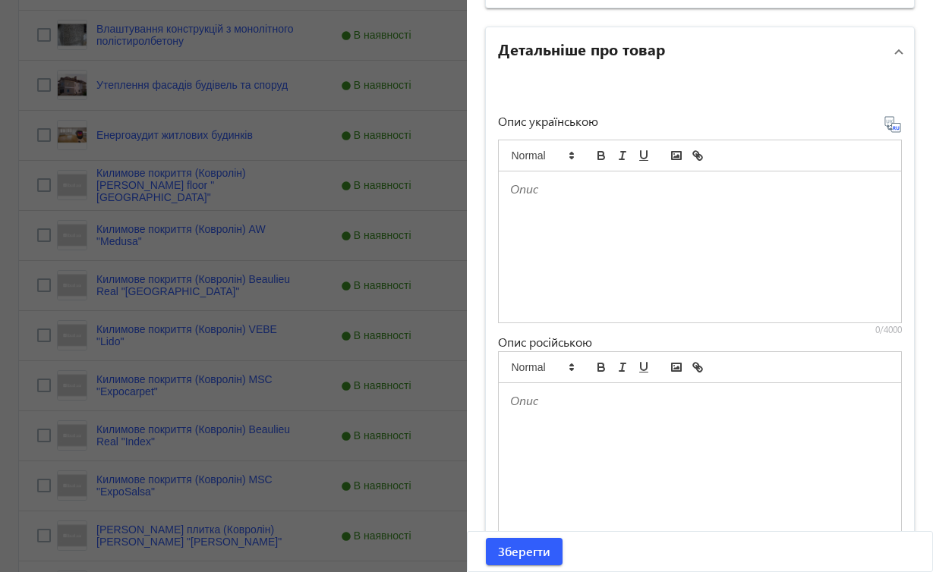
scroll to position [0, 0]
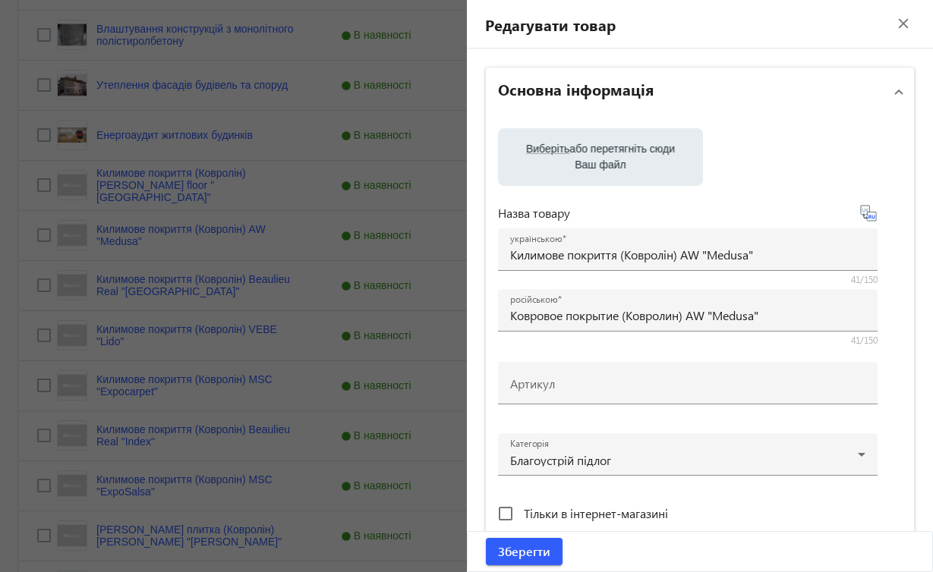
click at [895, 26] on mat-icon "close" at bounding box center [903, 23] width 23 height 23
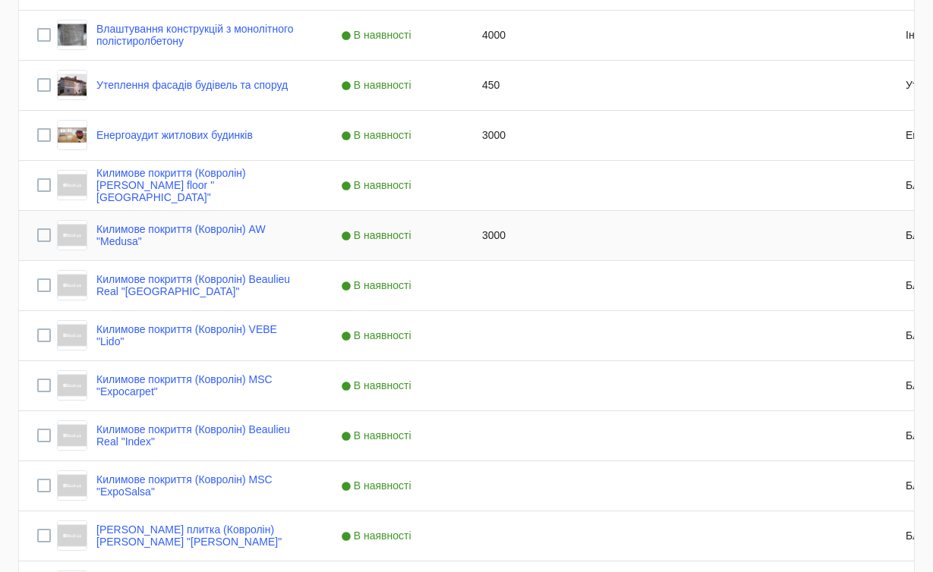
click at [507, 235] on div "3000" at bounding box center [534, 235] width 141 height 49
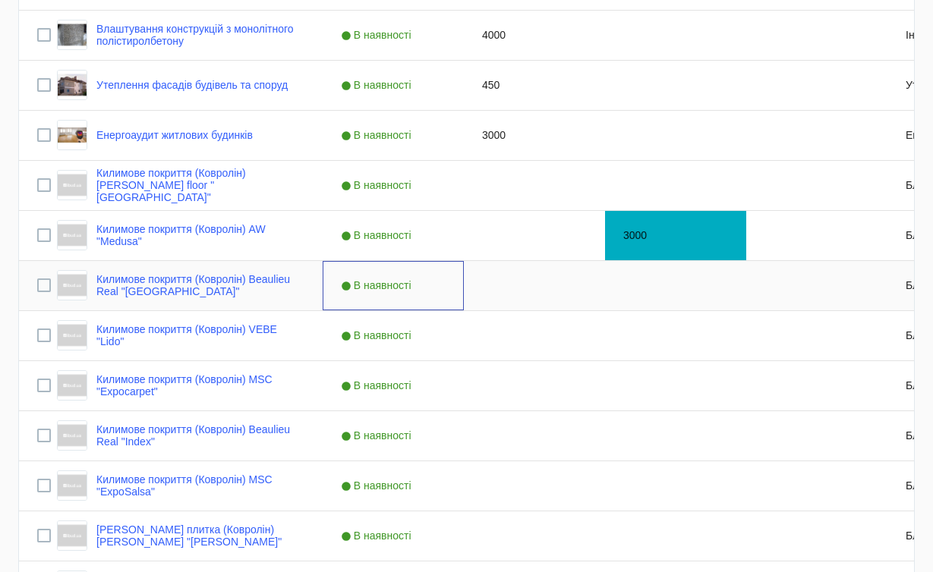
click at [441, 289] on div "В наявності" at bounding box center [393, 285] width 141 height 49
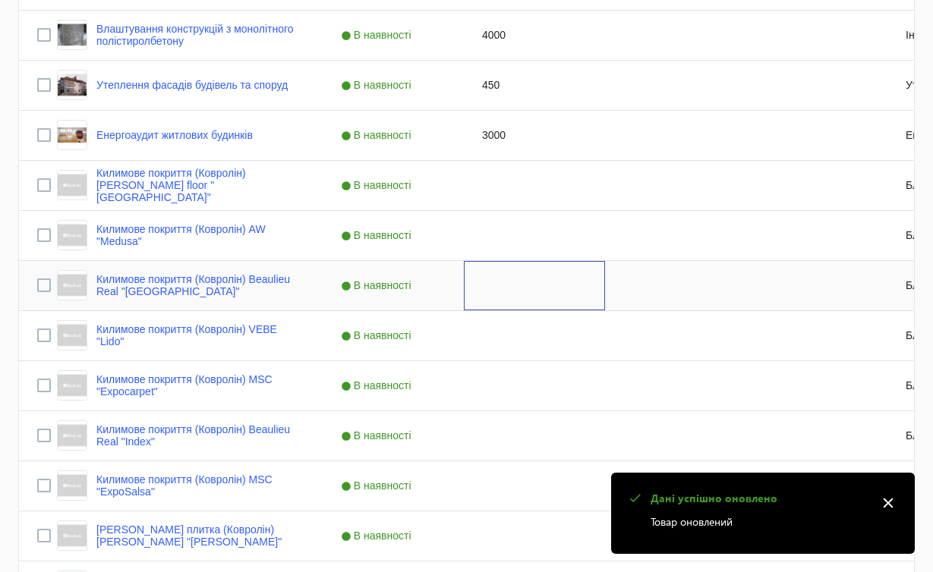
click at [482, 291] on div "Press SPACE to select this row." at bounding box center [534, 285] width 141 height 49
type input "1000"
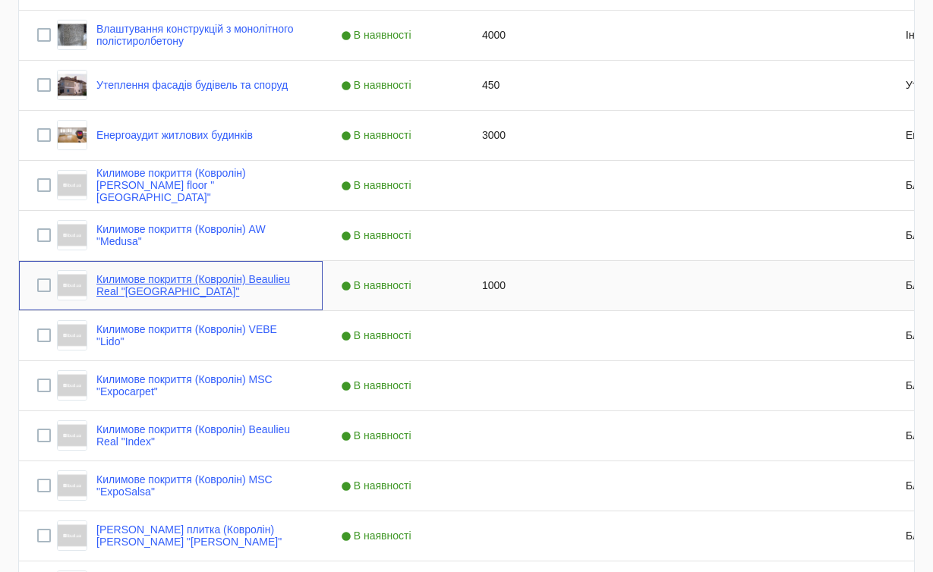
click at [266, 282] on link "Килимове покриття (Ковролін) Beaulieu Real "[GEOGRAPHIC_DATA]"" at bounding box center [200, 285] width 208 height 24
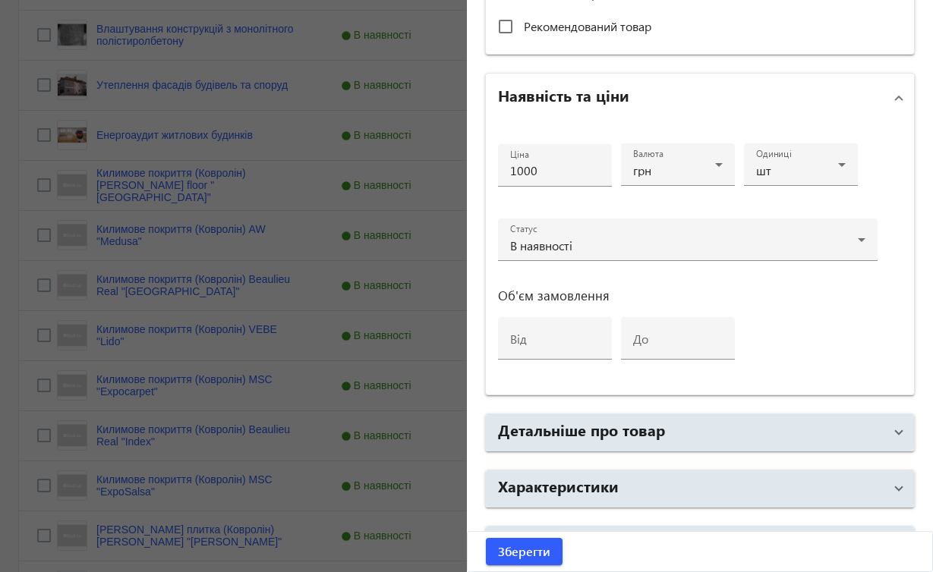
scroll to position [519, 0]
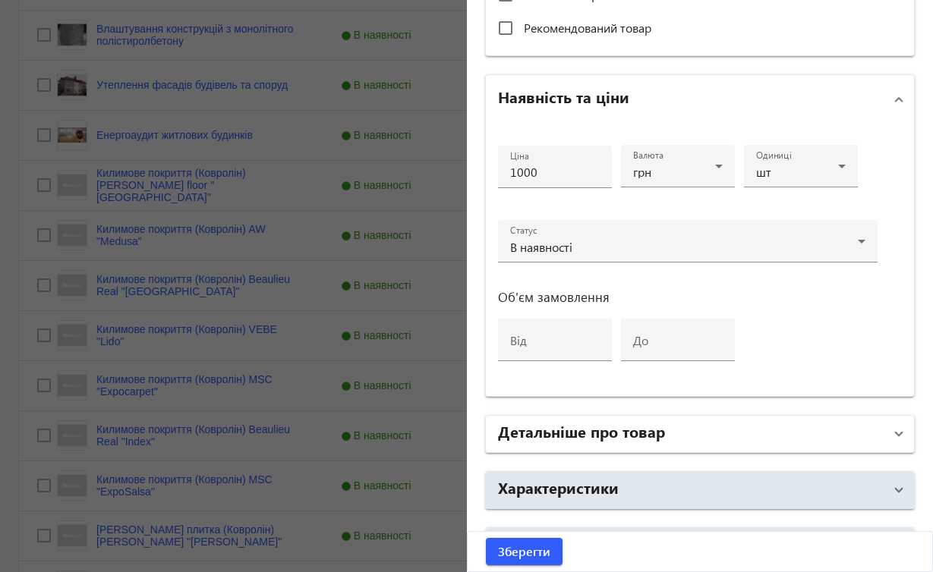
click at [896, 434] on span at bounding box center [899, 434] width 6 height 17
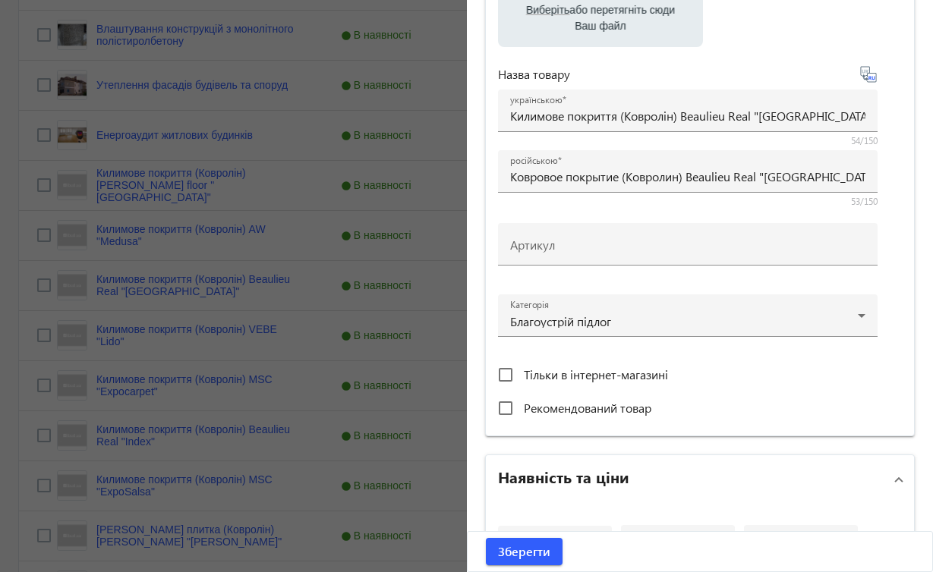
scroll to position [0, 0]
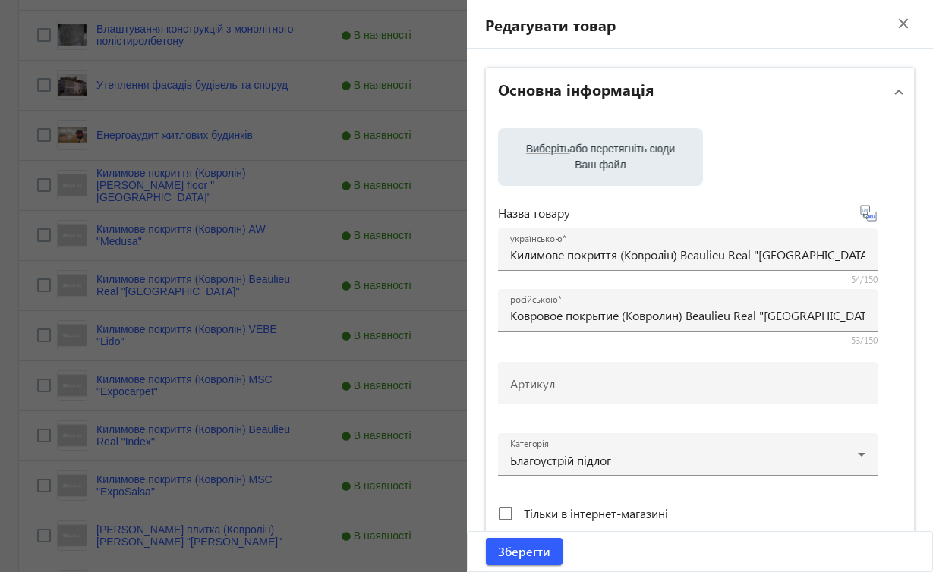
click at [892, 22] on mat-icon "close" at bounding box center [903, 23] width 23 height 23
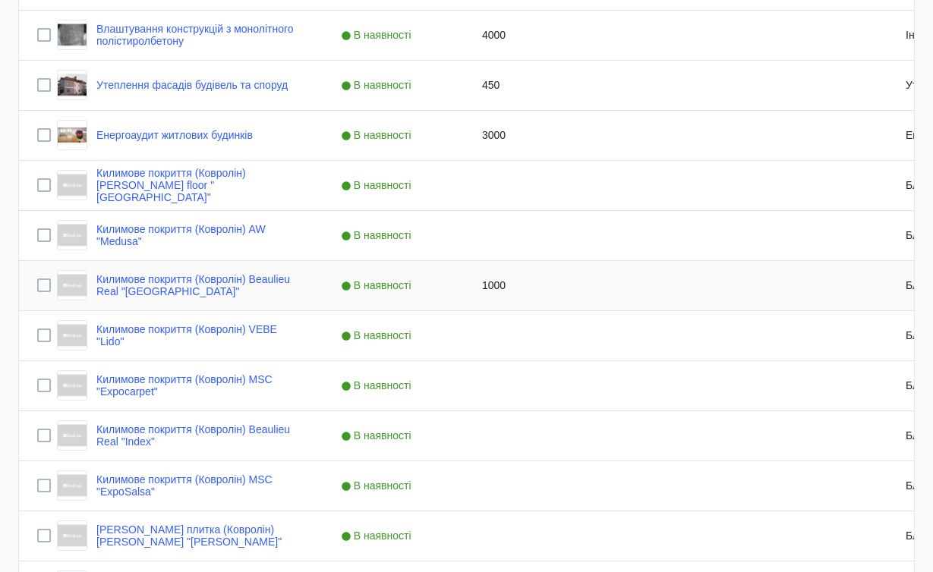
click at [495, 290] on div "1000" at bounding box center [534, 285] width 141 height 49
type input "4"
click at [279, 180] on link "Килимове покриття (Ковролін) [PERSON_NAME] floor "[GEOGRAPHIC_DATA]"" at bounding box center [200, 185] width 208 height 36
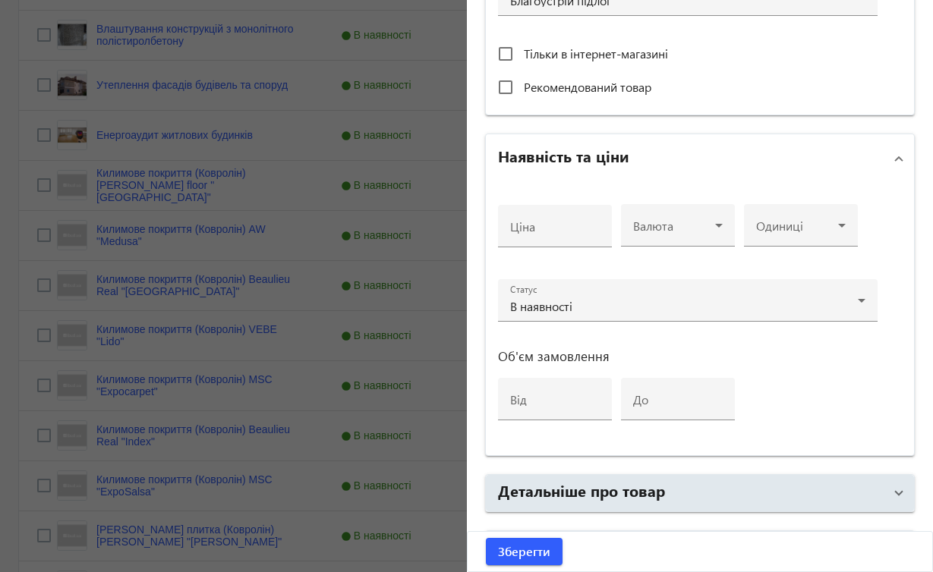
scroll to position [561, 0]
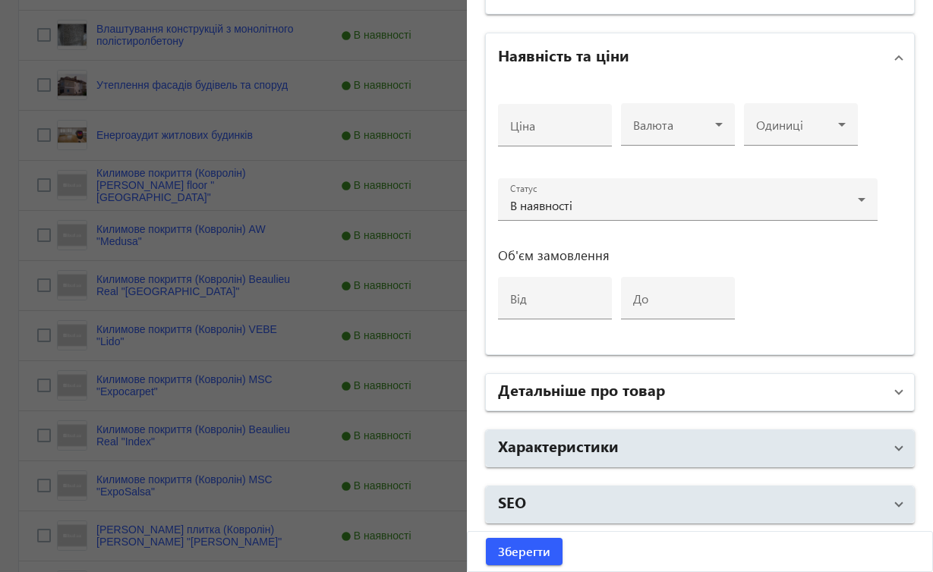
click at [894, 391] on mat-expansion-panel-header "Детальніше про товар" at bounding box center [700, 392] width 429 height 36
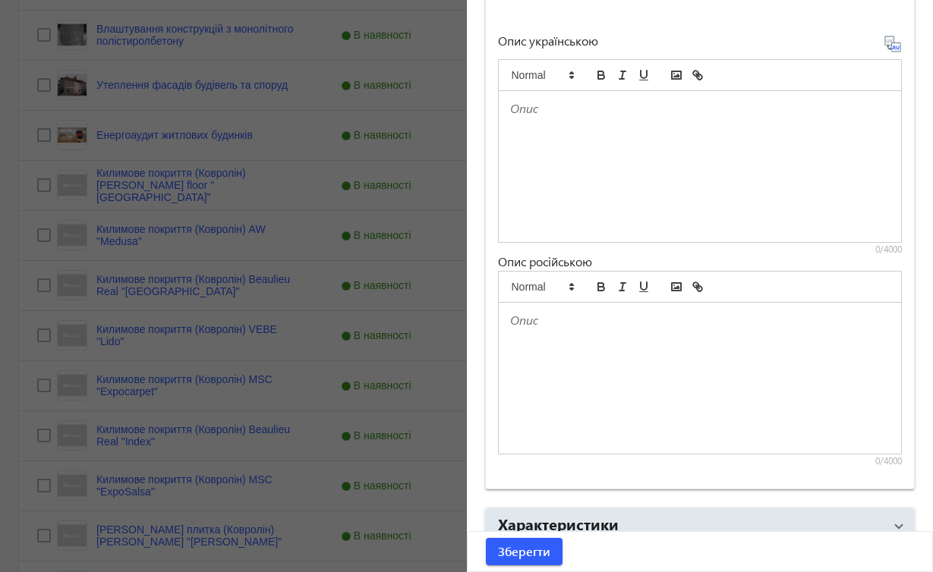
scroll to position [986, 0]
click at [614, 137] on div at bounding box center [700, 168] width 403 height 151
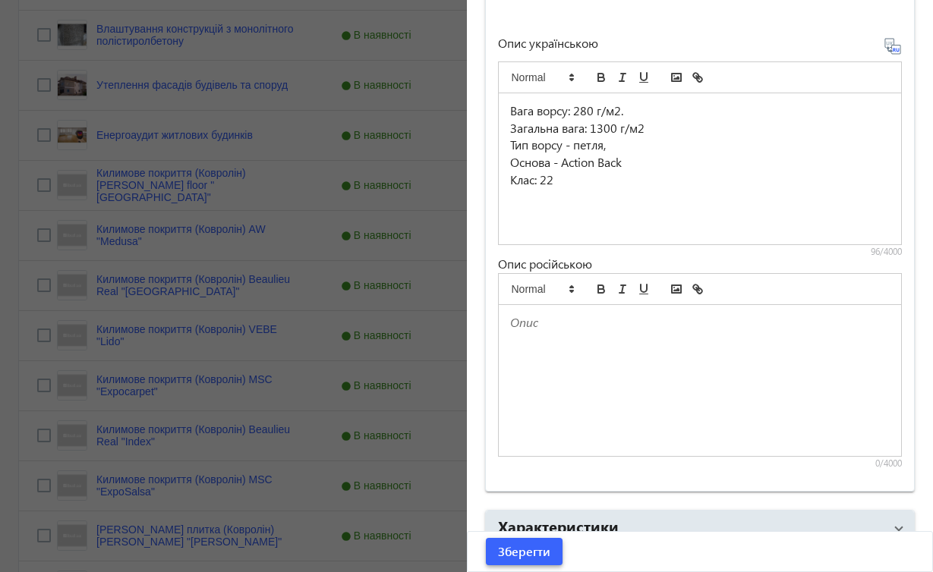
click at [514, 556] on span "Зберегти" at bounding box center [524, 551] width 52 height 17
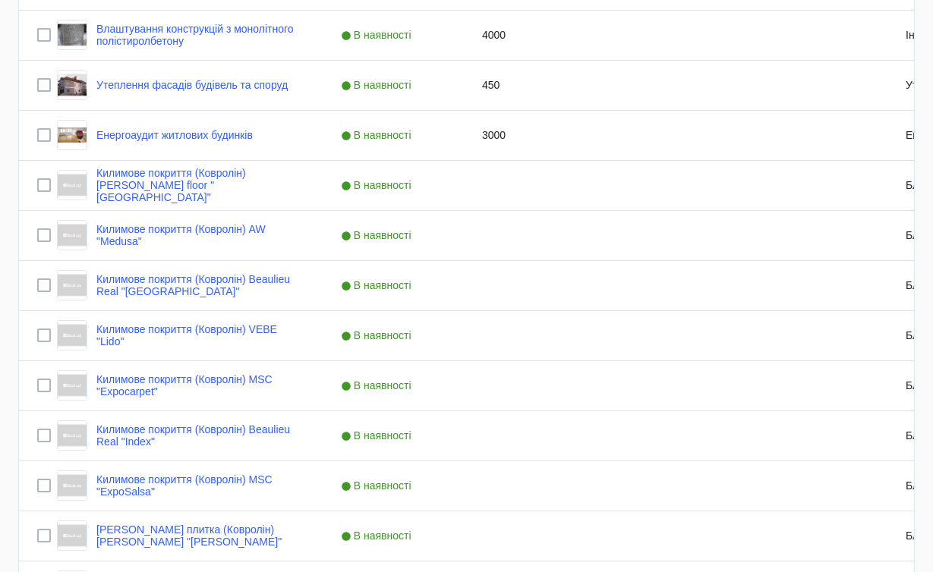
scroll to position [0, 0]
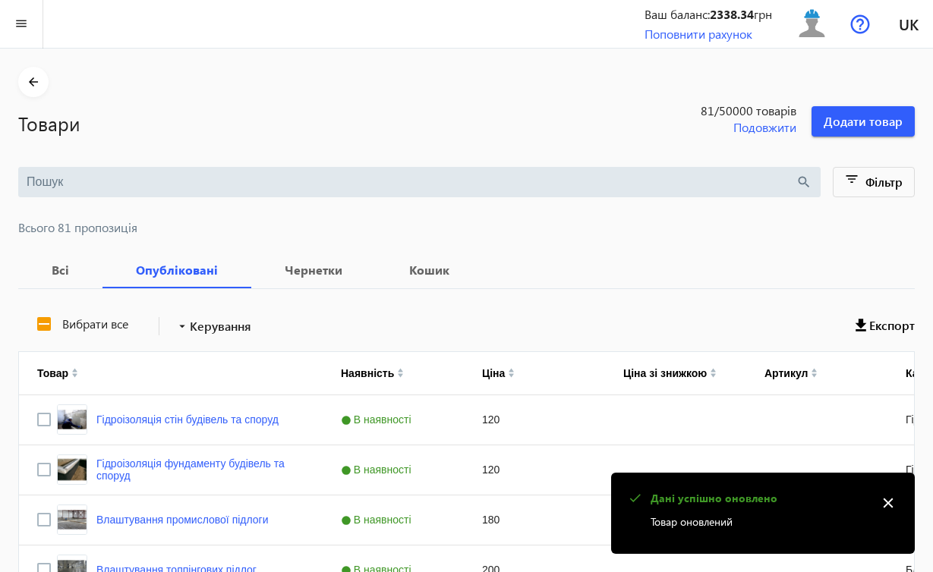
click at [886, 502] on mat-icon "close" at bounding box center [888, 503] width 23 height 23
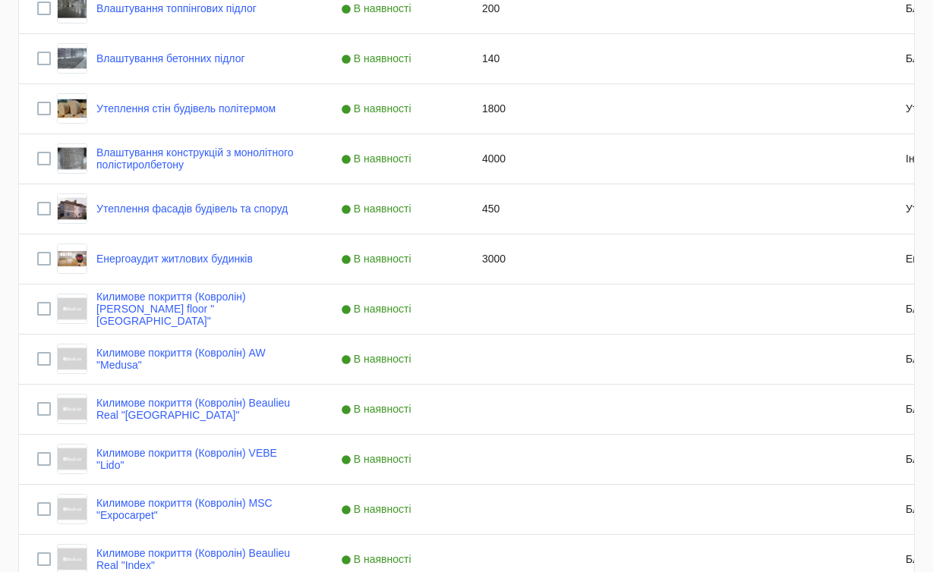
scroll to position [574, 0]
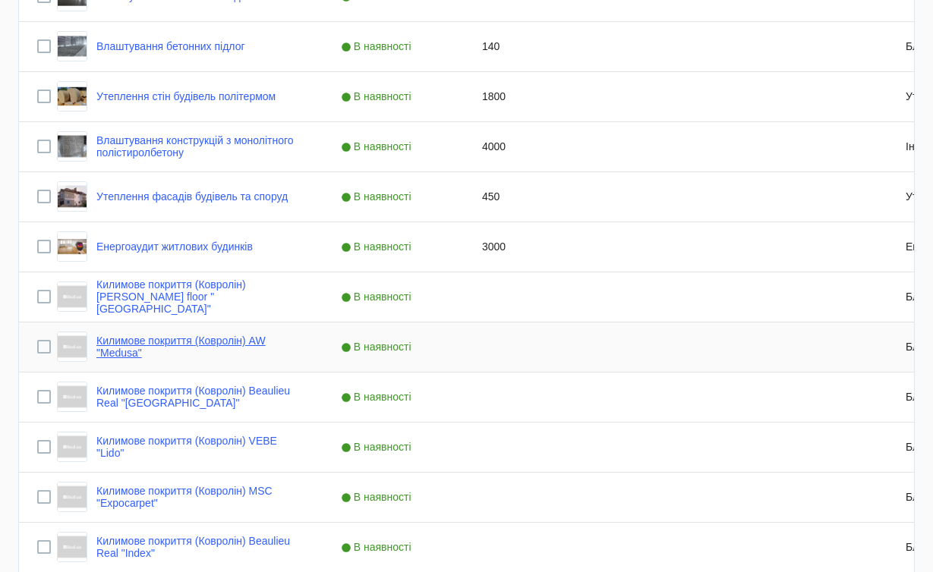
click at [241, 344] on link "Килимове покриття (Ковролін) AW "Medusa"" at bounding box center [200, 347] width 208 height 24
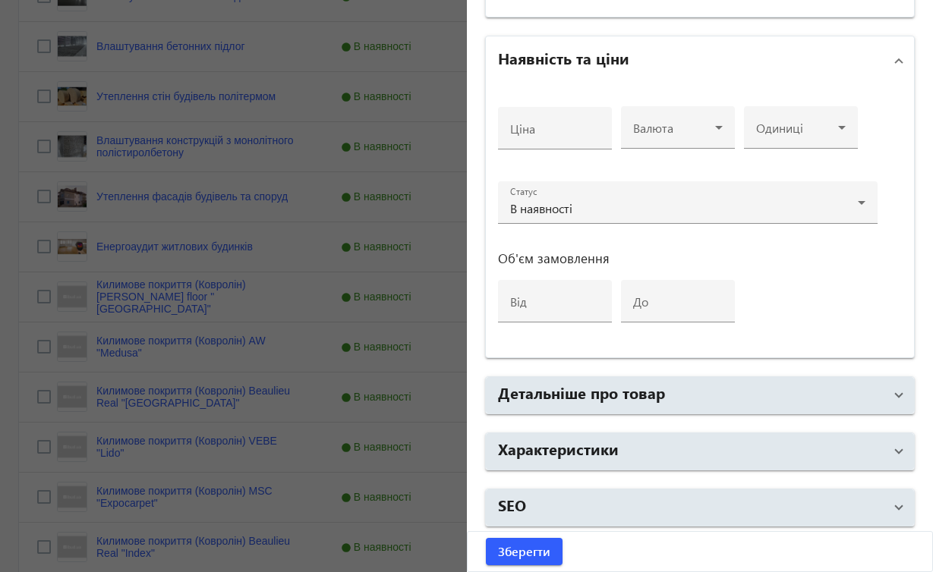
scroll to position [561, 0]
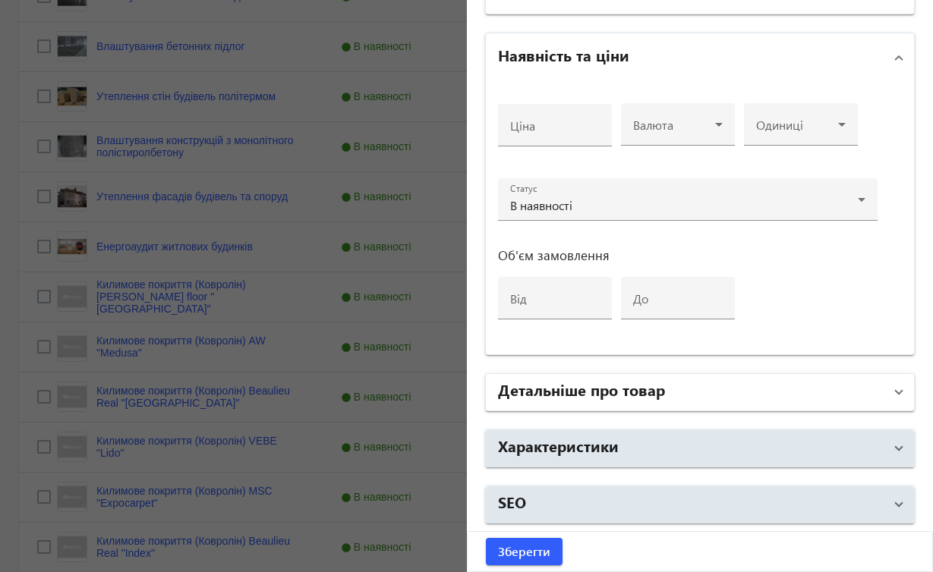
click at [894, 392] on mat-expansion-panel-header "Детальніше про товар" at bounding box center [700, 392] width 429 height 36
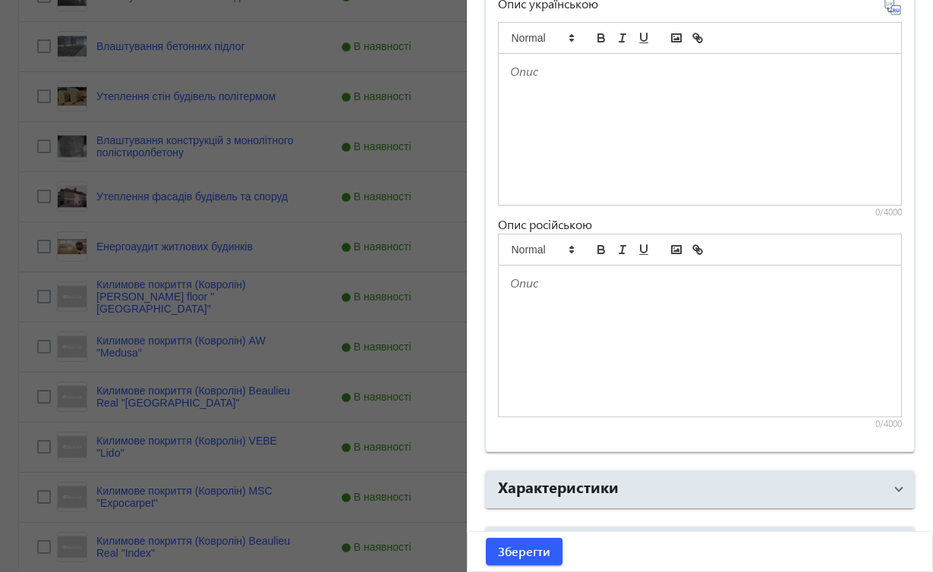
scroll to position [1029, 0]
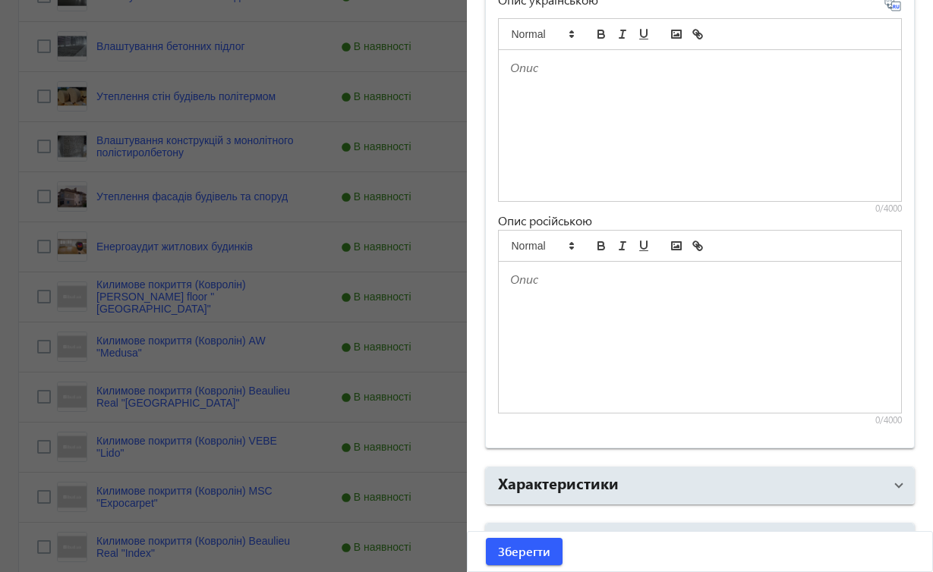
click at [632, 117] on div at bounding box center [700, 125] width 403 height 151
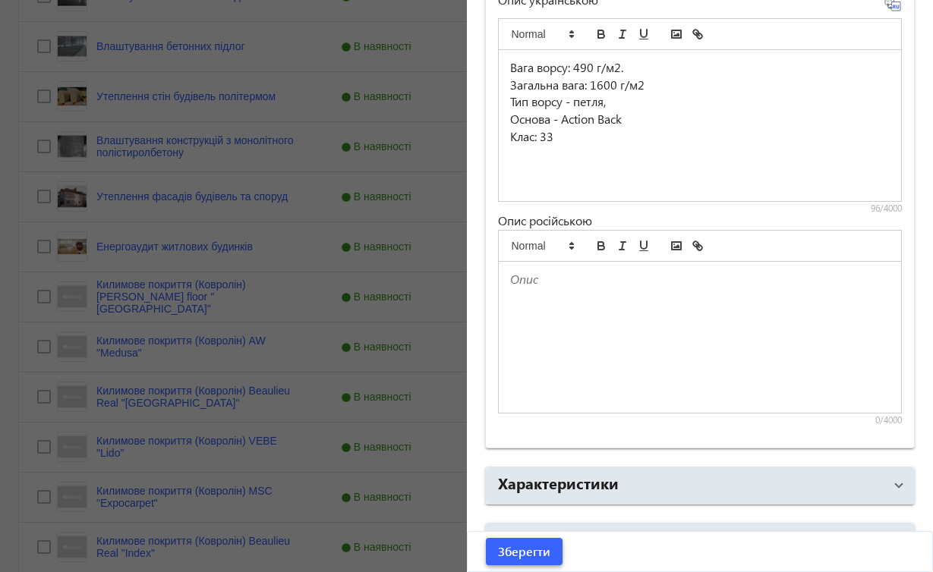
click at [523, 543] on span "Зберегти" at bounding box center [524, 551] width 52 height 17
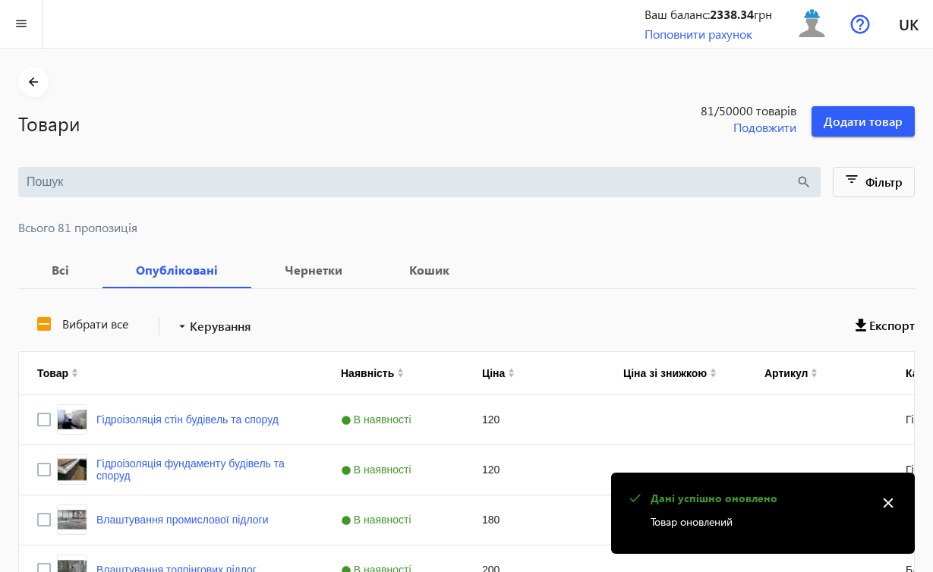
scroll to position [0, 0]
click at [888, 511] on mat-icon "close" at bounding box center [888, 503] width 23 height 23
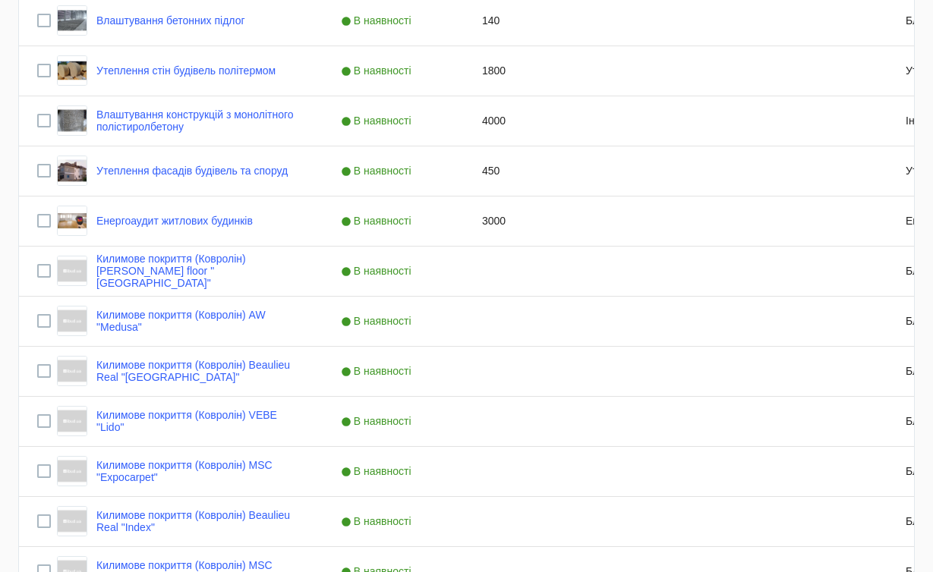
scroll to position [609, 0]
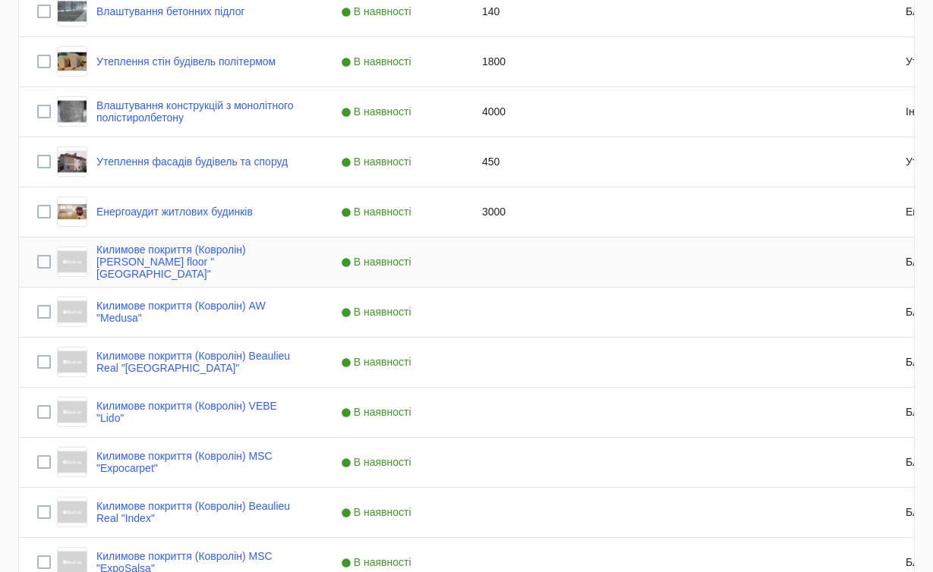
click at [504, 258] on div "Press SPACE to select this row." at bounding box center [534, 262] width 141 height 49
type input "1000"
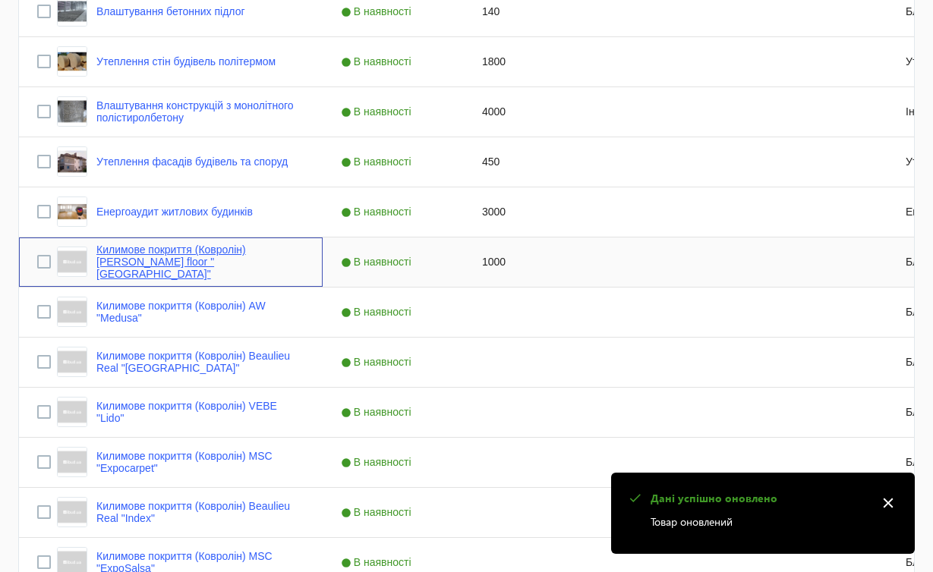
click at [252, 253] on link "Килимове покриття (Ковролін) [PERSON_NAME] floor "[GEOGRAPHIC_DATA]"" at bounding box center [200, 262] width 208 height 36
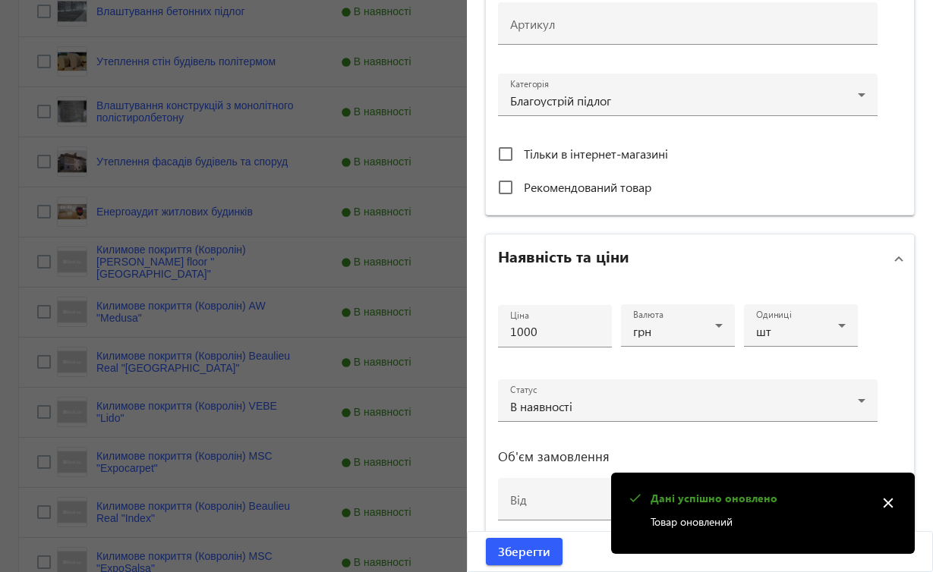
scroll to position [561, 0]
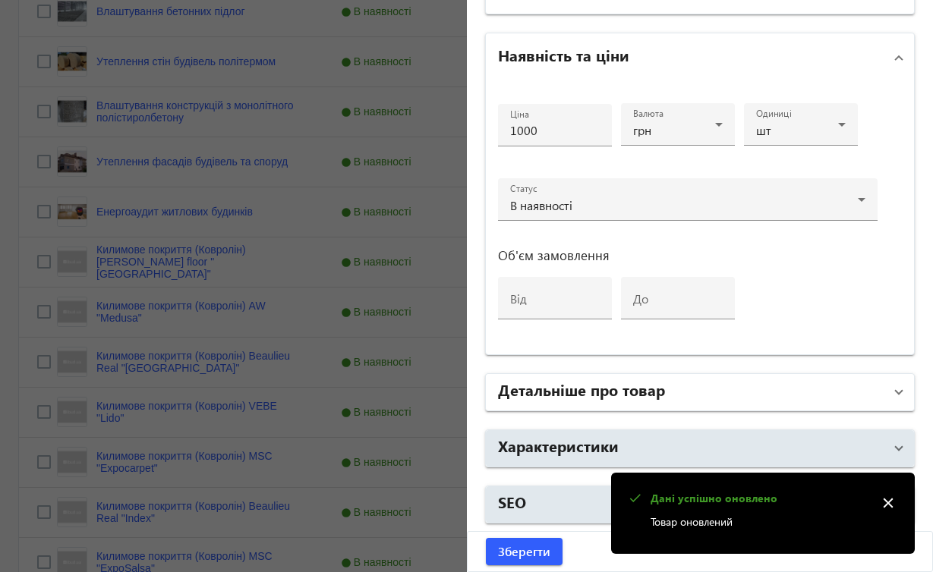
click at [896, 392] on span at bounding box center [899, 392] width 6 height 17
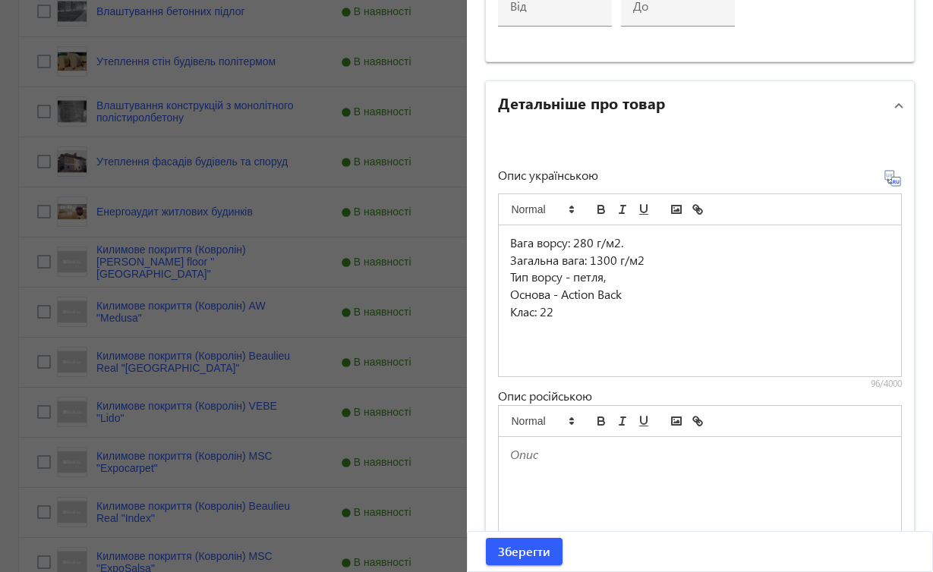
scroll to position [849, 0]
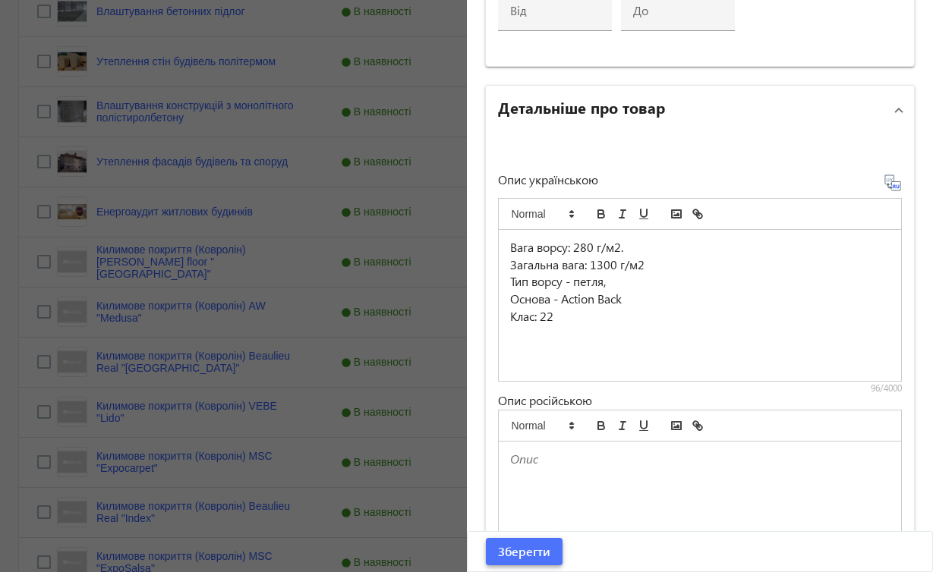
click at [531, 559] on span "Зберегти" at bounding box center [524, 551] width 52 height 17
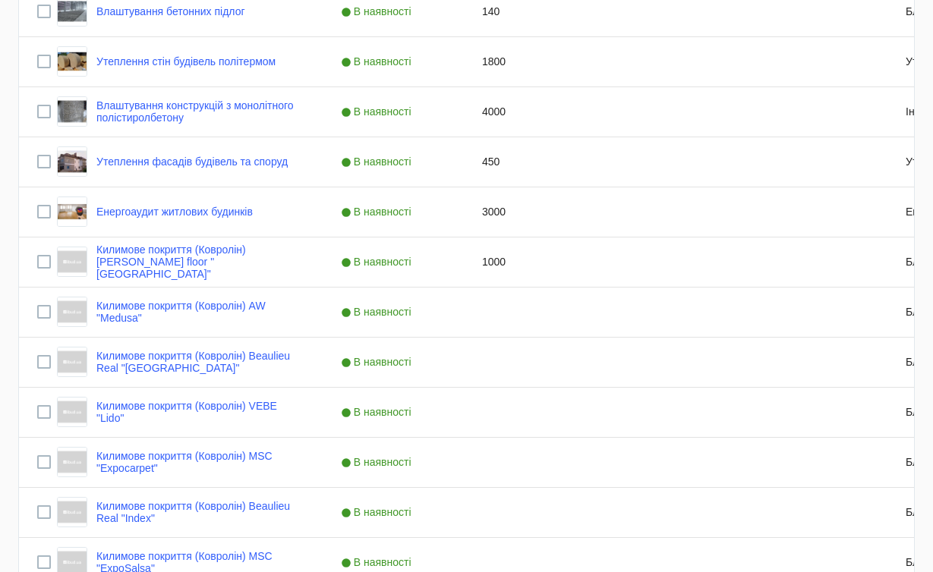
scroll to position [0, 0]
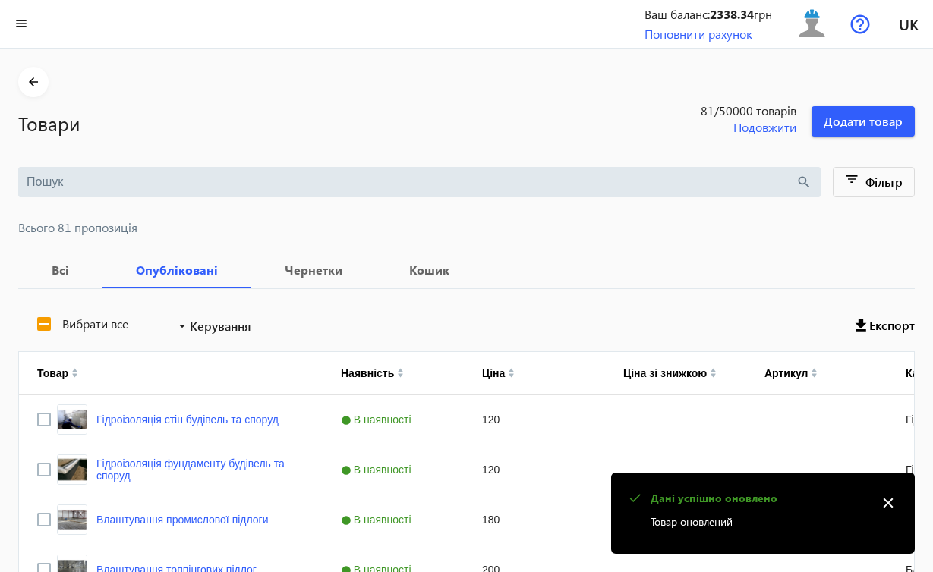
click at [888, 505] on mat-icon "close" at bounding box center [888, 503] width 23 height 23
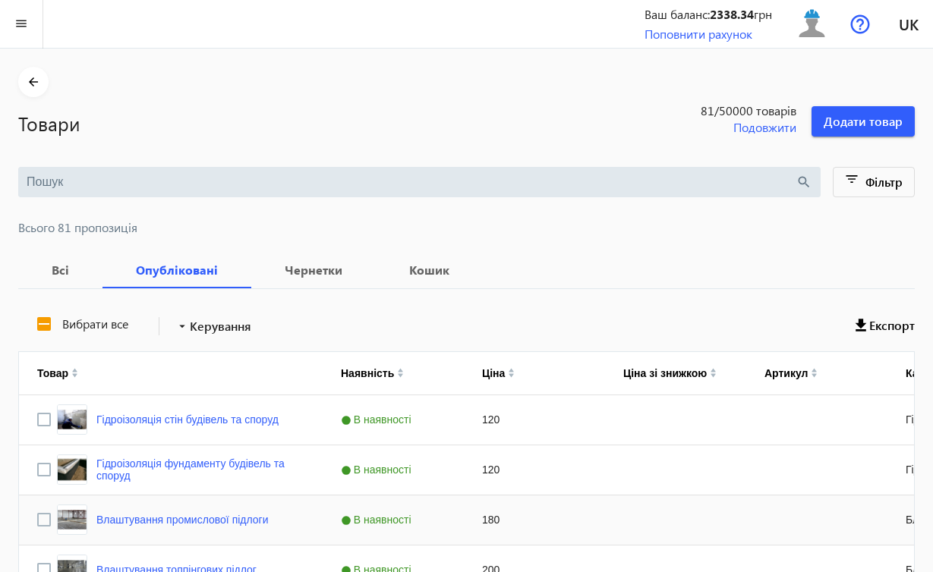
click at [663, 497] on div "Press SPACE to select this row." at bounding box center [675, 520] width 141 height 49
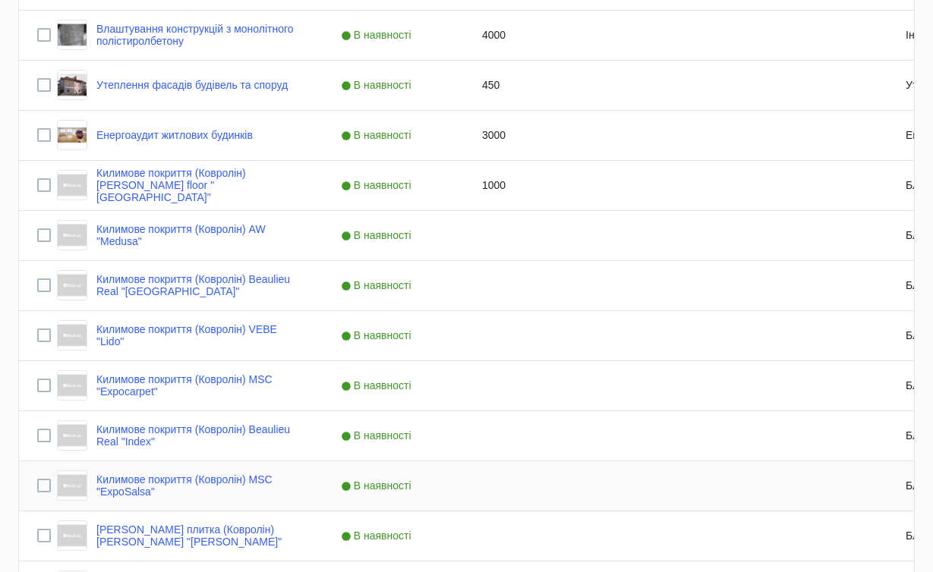
scroll to position [335, 0]
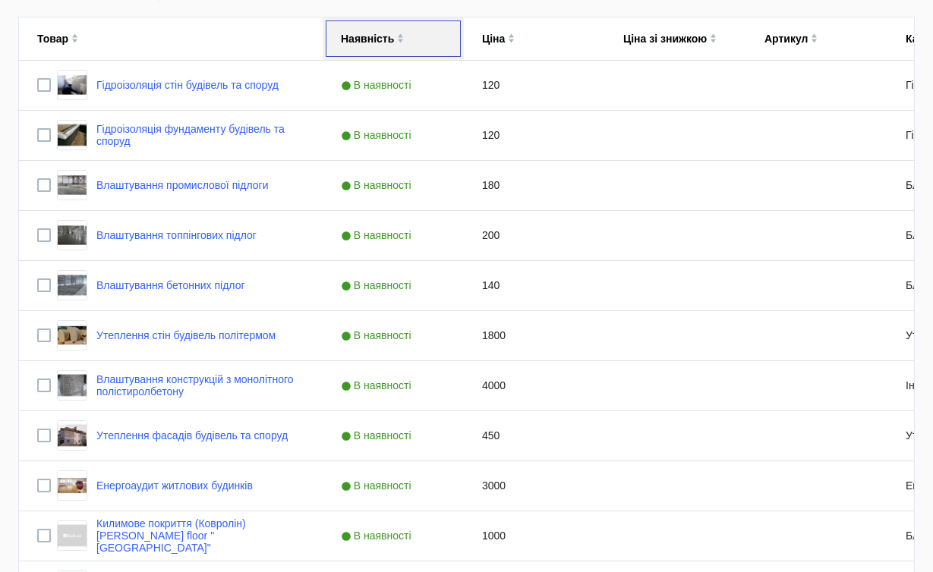
click at [400, 33] on img at bounding box center [400, 35] width 7 height 5
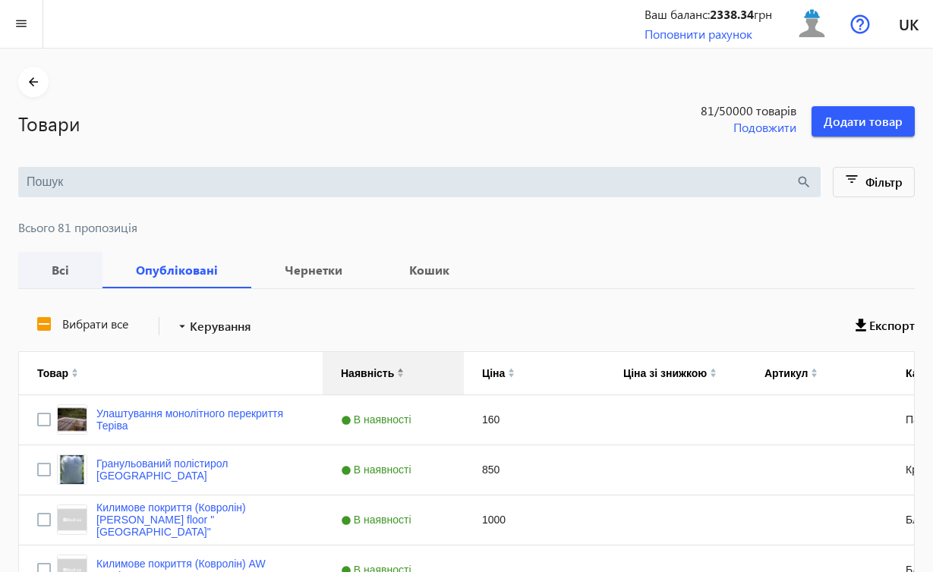
click at [60, 273] on b "Всі" at bounding box center [60, 270] width 48 height 12
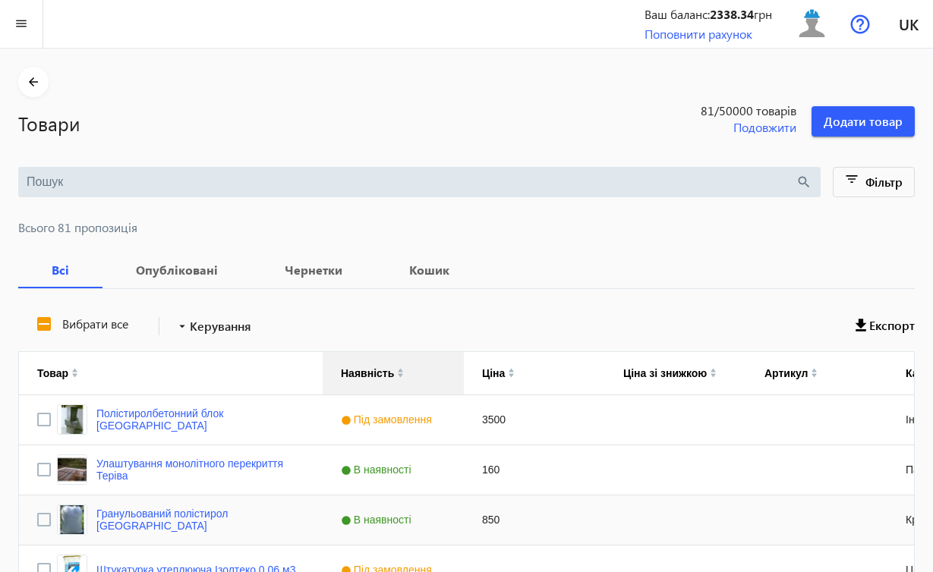
click at [692, 502] on div "Press SPACE to select this row." at bounding box center [675, 520] width 141 height 49
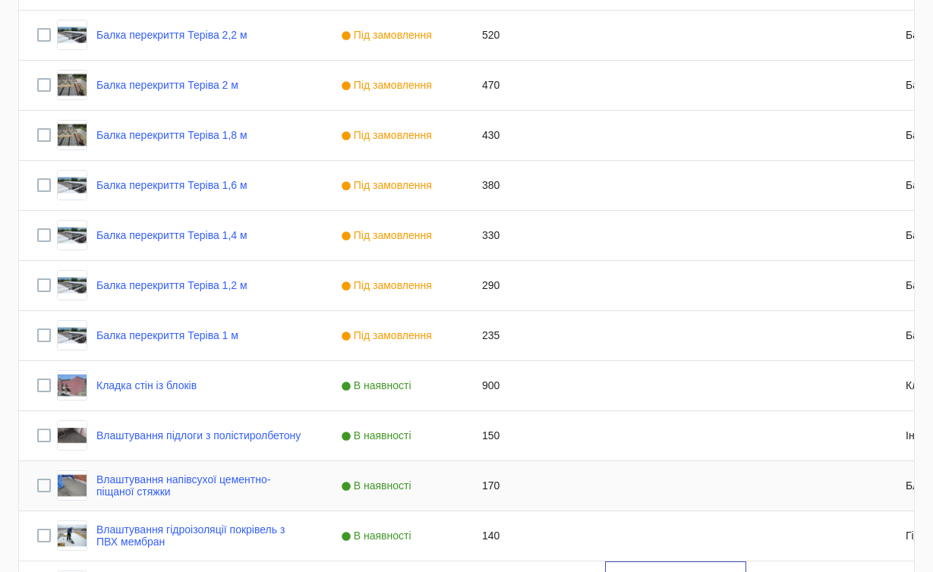
scroll to position [2828, 0]
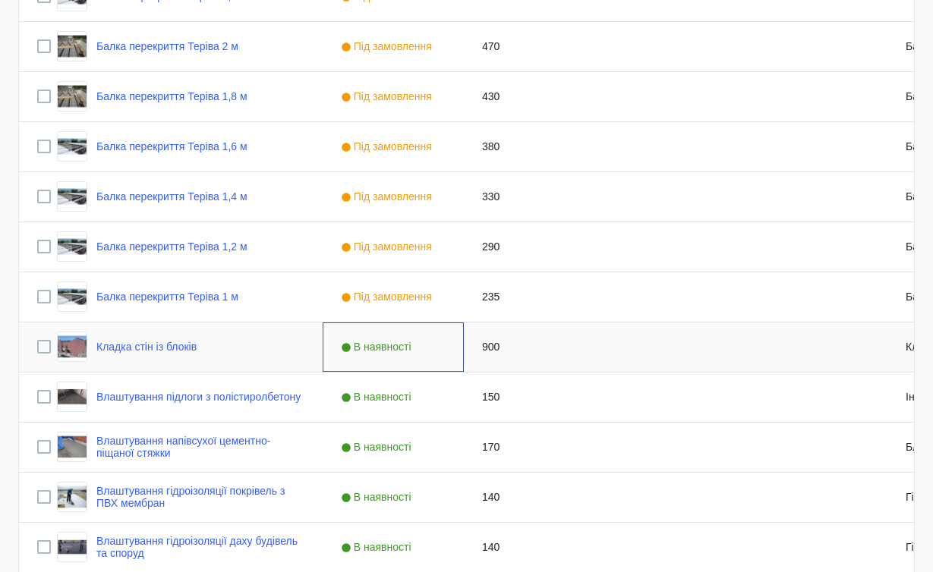
click at [447, 332] on div "В наявності" at bounding box center [393, 347] width 141 height 49
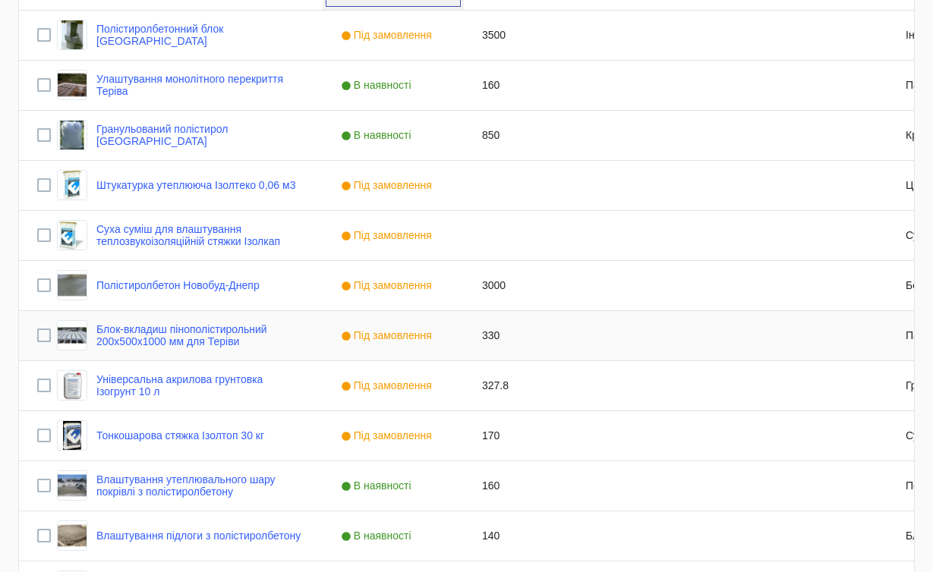
scroll to position [352, 0]
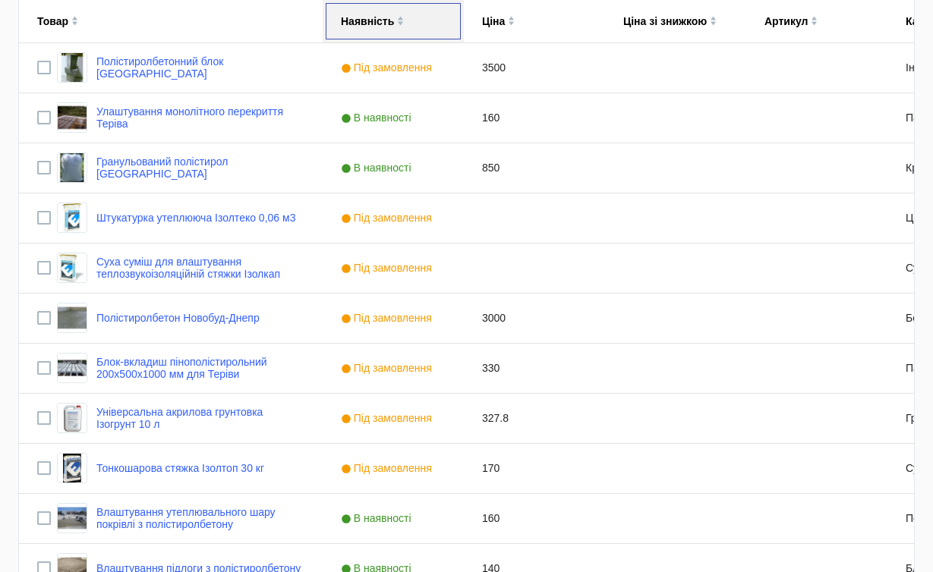
click at [398, 15] on div at bounding box center [400, 21] width 7 height 12
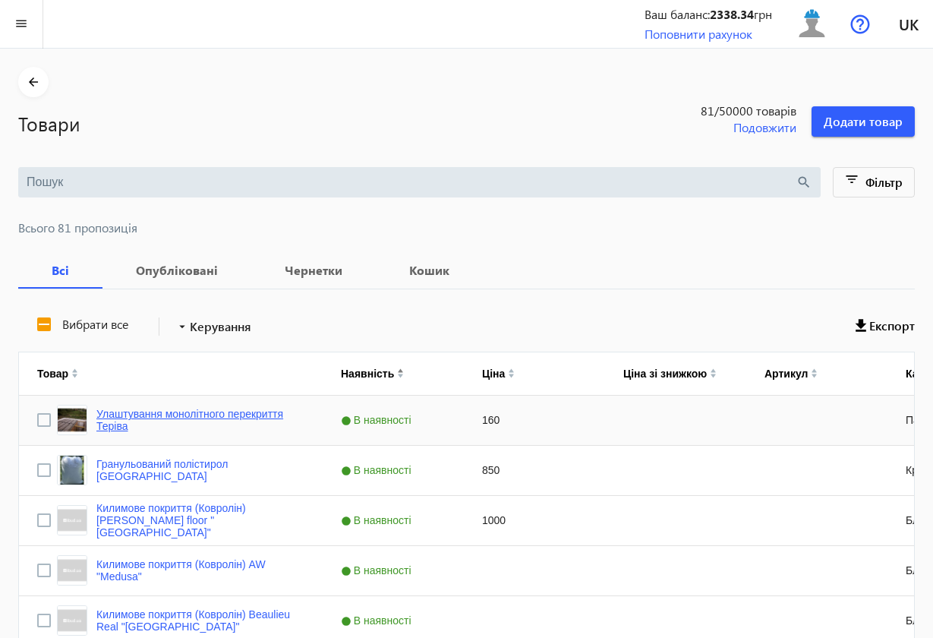
click at [235, 429] on link "Улаштування монолітного перекриття Теріва" at bounding box center [200, 420] width 208 height 24
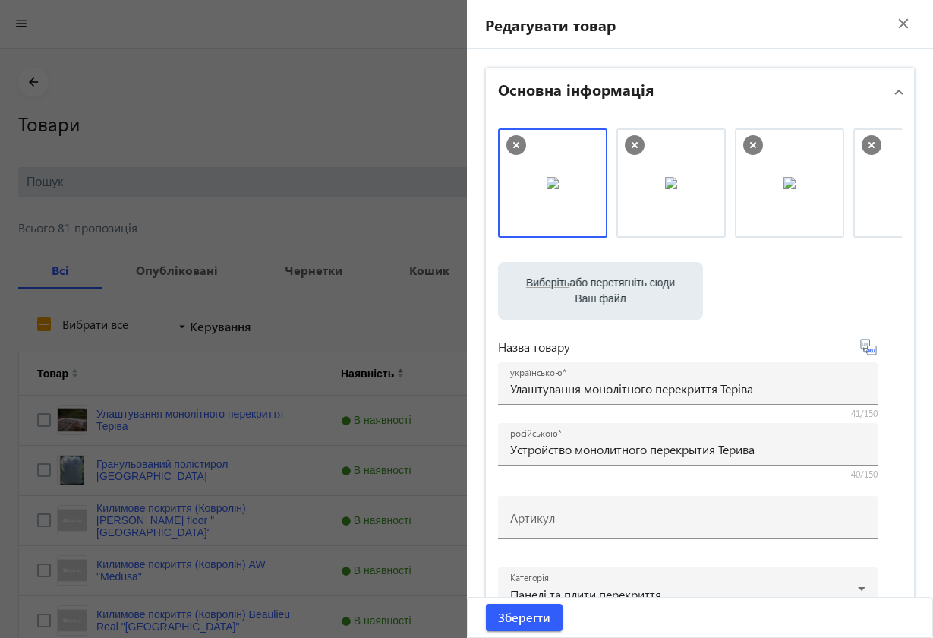
click at [892, 24] on mat-icon "close" at bounding box center [903, 23] width 23 height 23
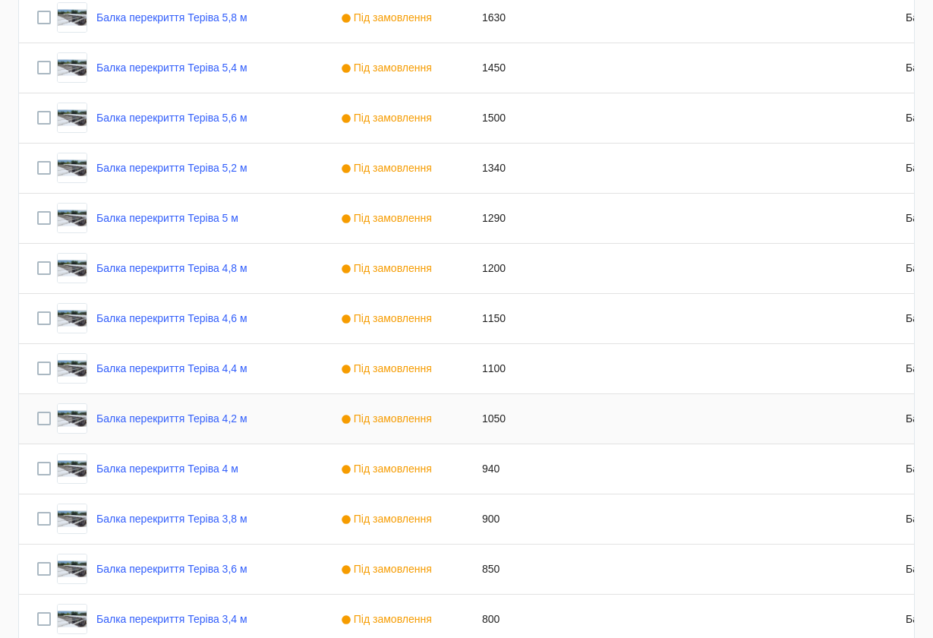
scroll to position [2807, 0]
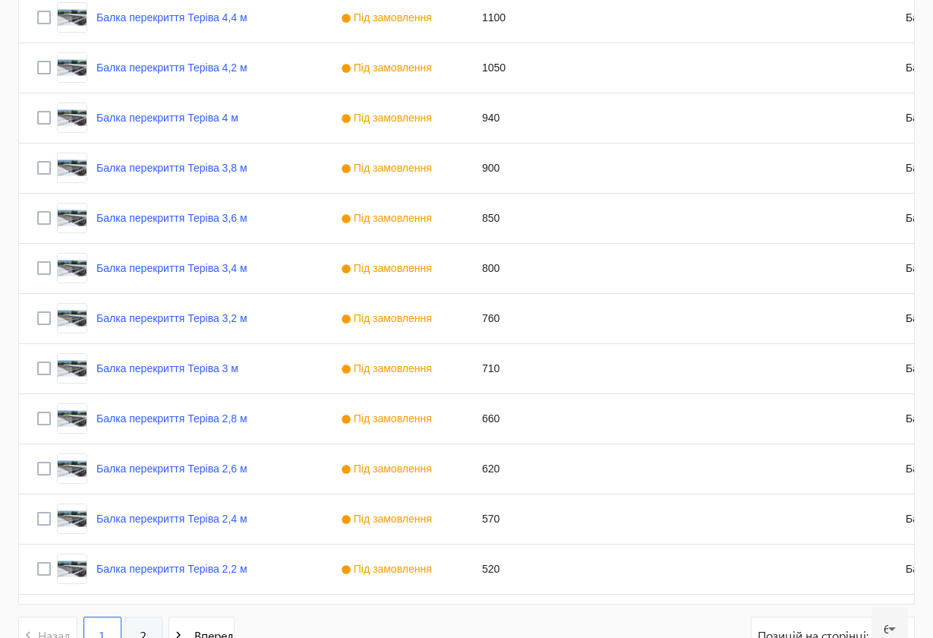
click at [140, 572] on span "2" at bounding box center [143, 635] width 7 height 17
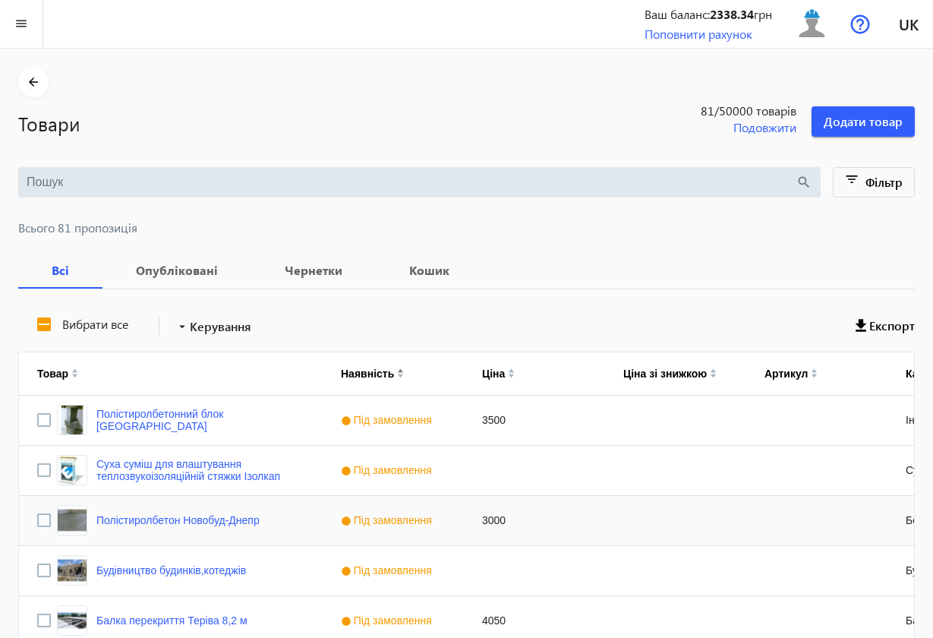
click at [418, 521] on span "Під замовлення" at bounding box center [388, 520] width 95 height 12
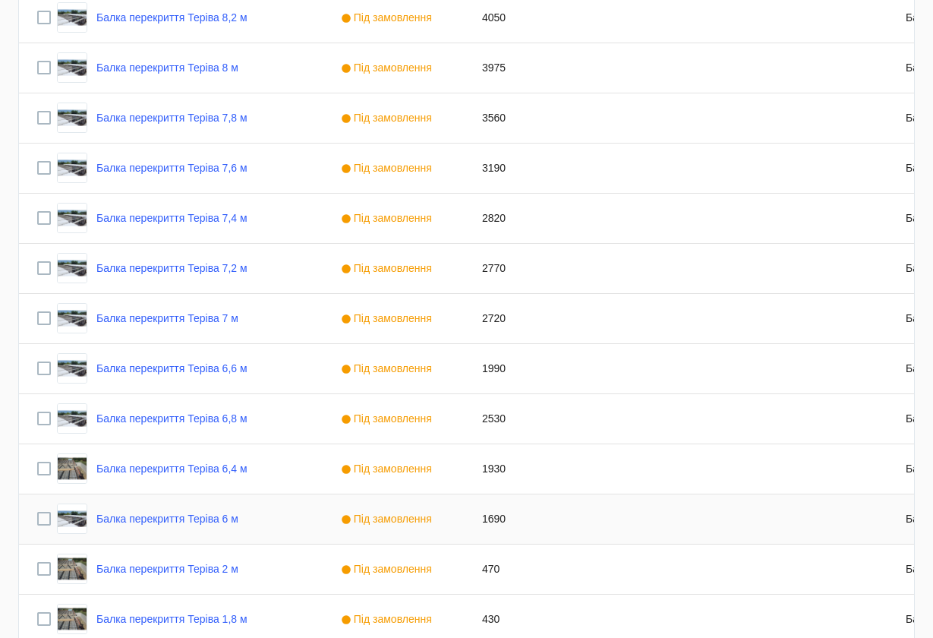
scroll to position [953, 0]
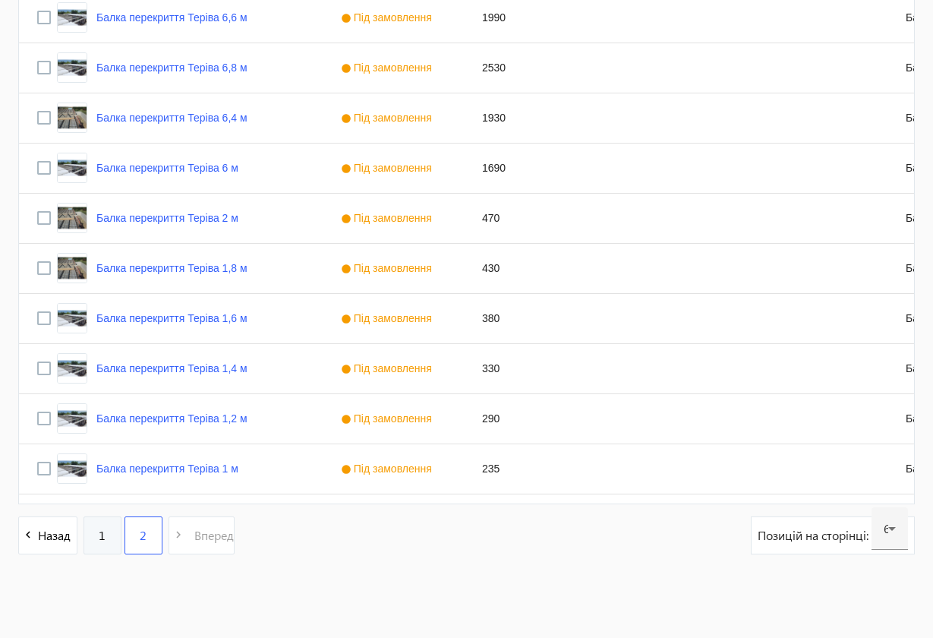
click at [110, 543] on link "1" at bounding box center [102, 535] width 38 height 38
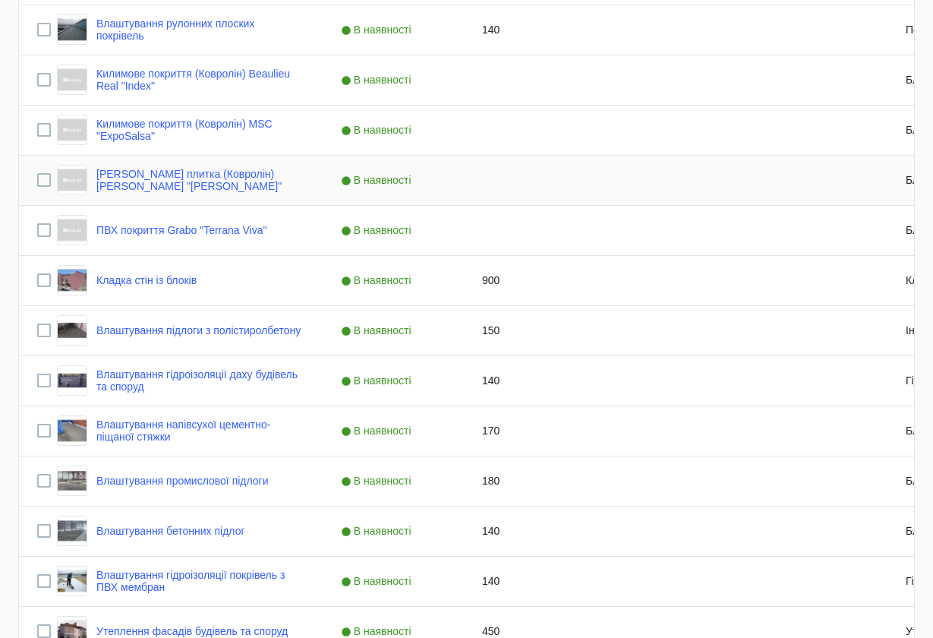
scroll to position [947, 0]
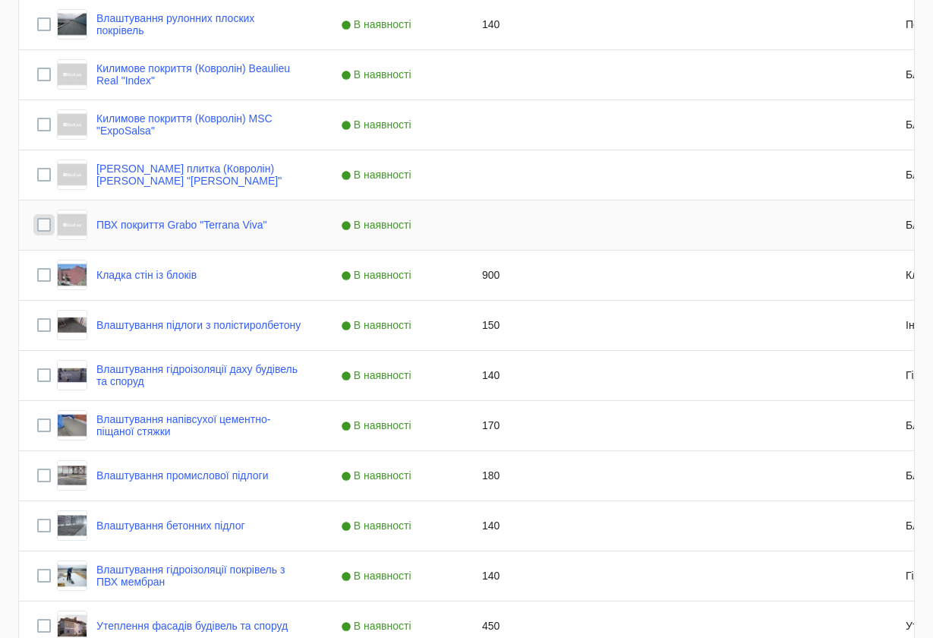
click at [43, 226] on input "Press Space to toggle row selection (unchecked)" at bounding box center [44, 225] width 14 height 14
checkbox input "true"
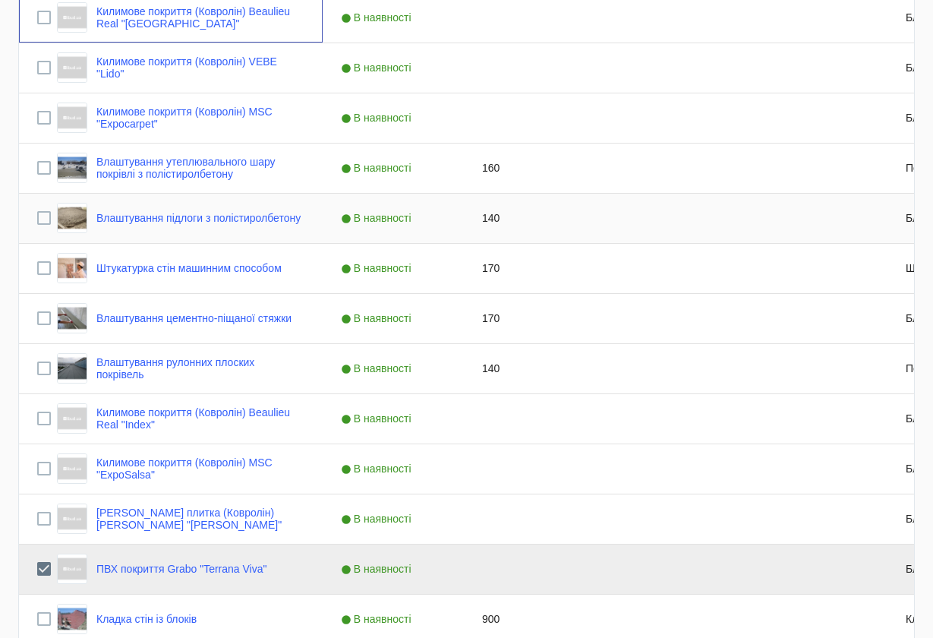
scroll to position [252, 0]
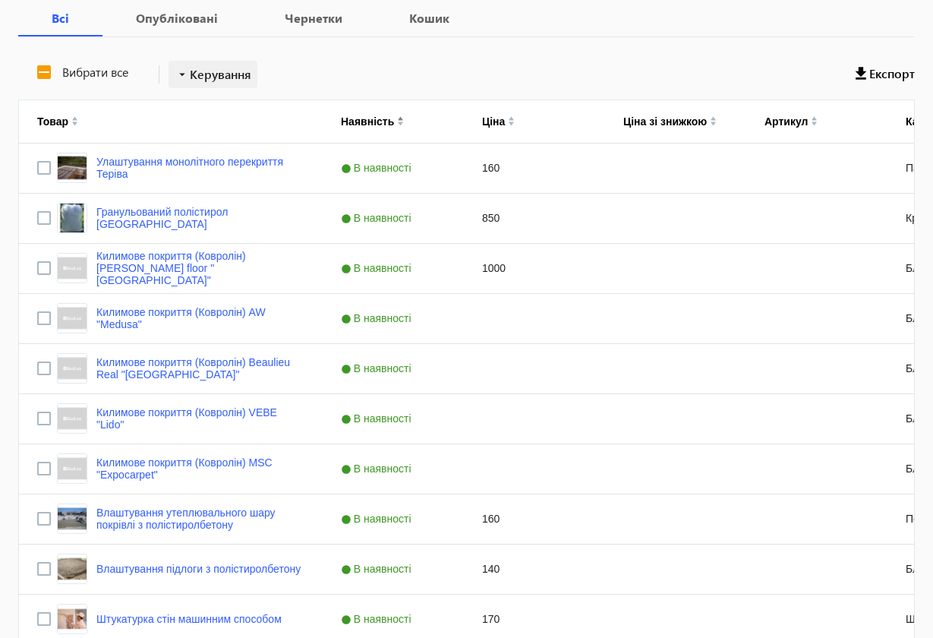
click at [199, 74] on span "Керування" at bounding box center [220, 74] width 61 height 18
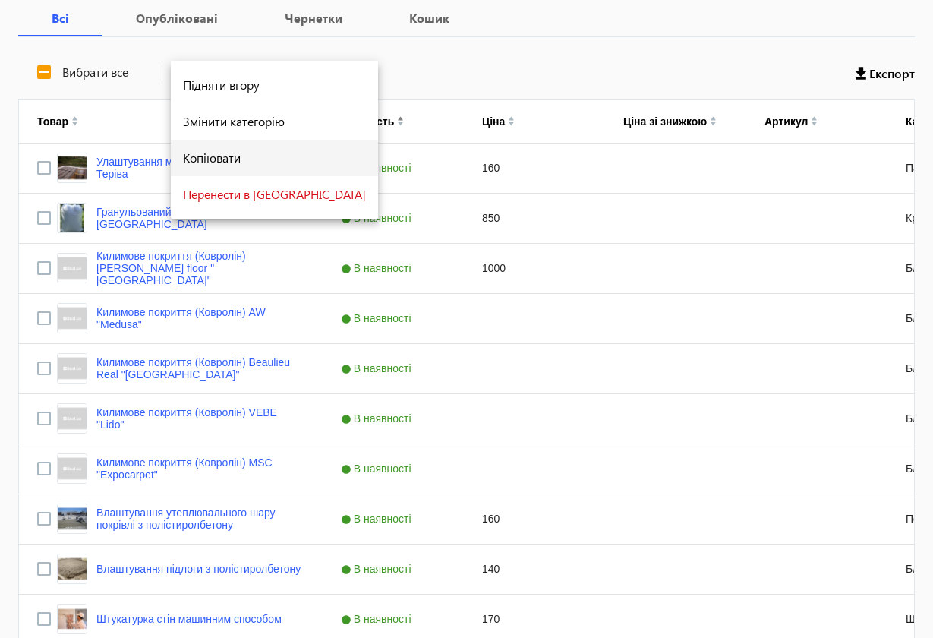
click at [217, 157] on span "Копіювати" at bounding box center [274, 158] width 183 height 12
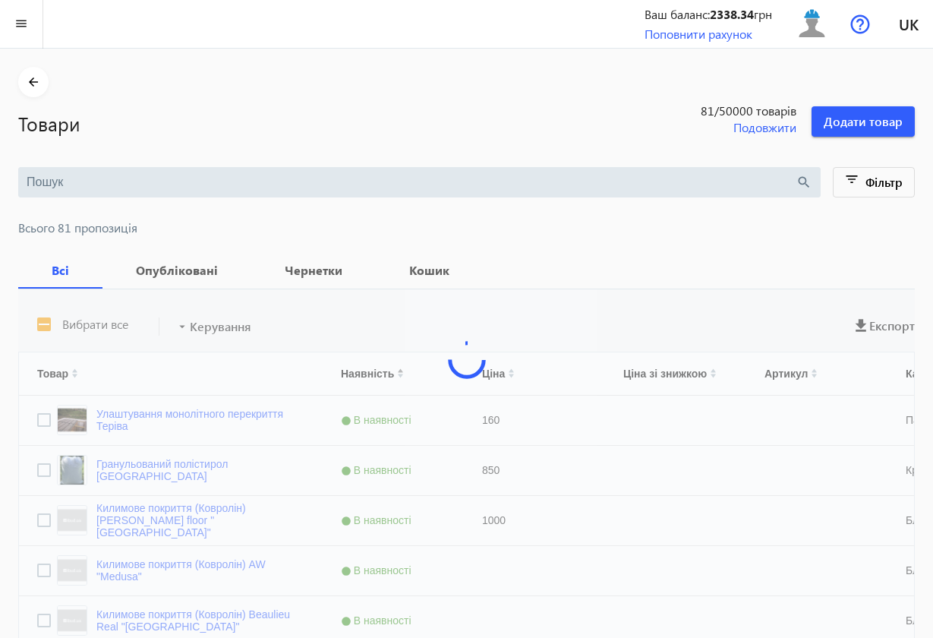
scroll to position [0, 0]
click at [209, 265] on b "Опубліковані" at bounding box center [177, 270] width 112 height 12
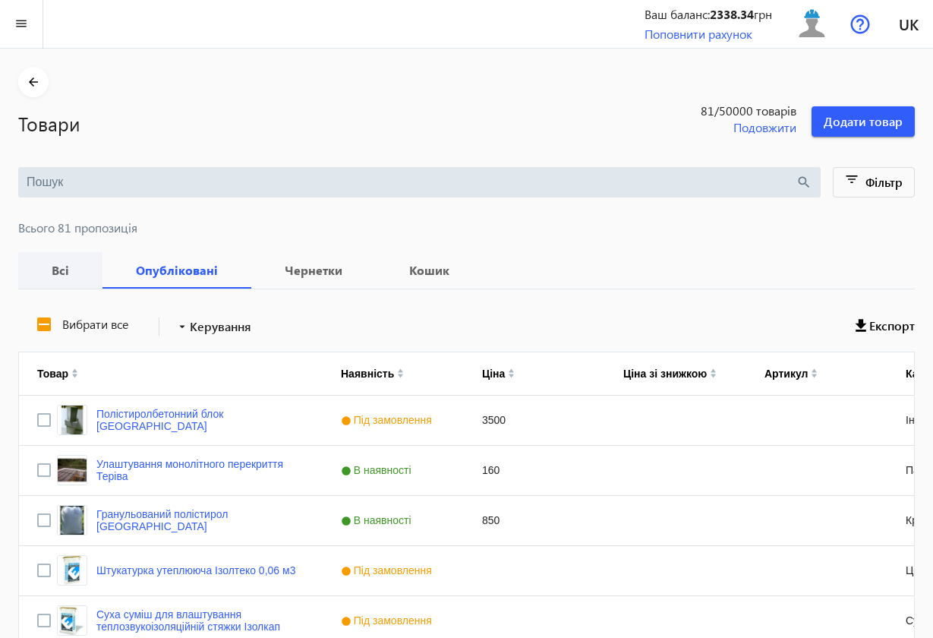
click at [61, 269] on b "Всі" at bounding box center [60, 270] width 48 height 12
click at [503, 550] on div "Press SPACE to select this row." at bounding box center [534, 570] width 141 height 49
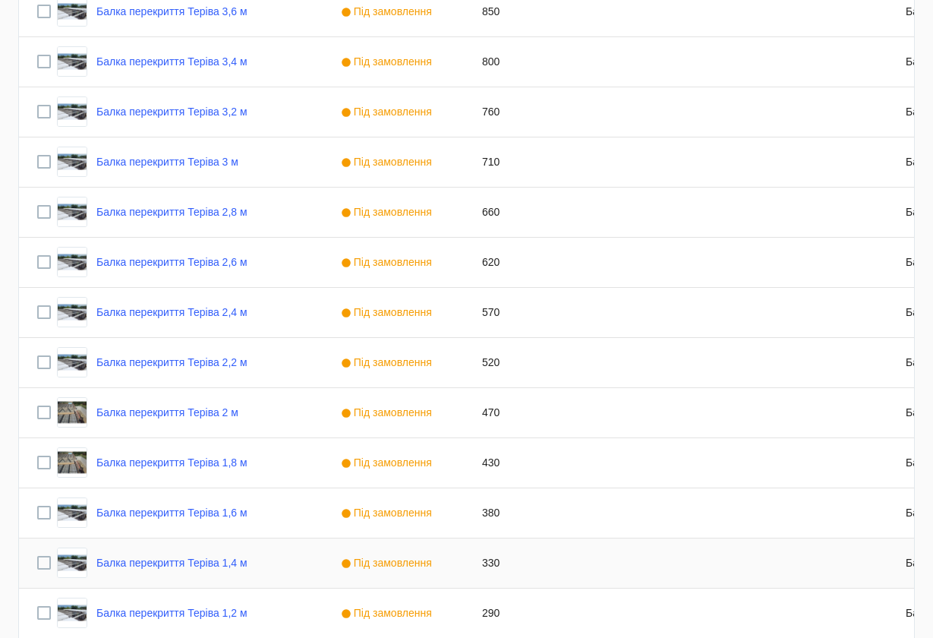
scroll to position [2807, 0]
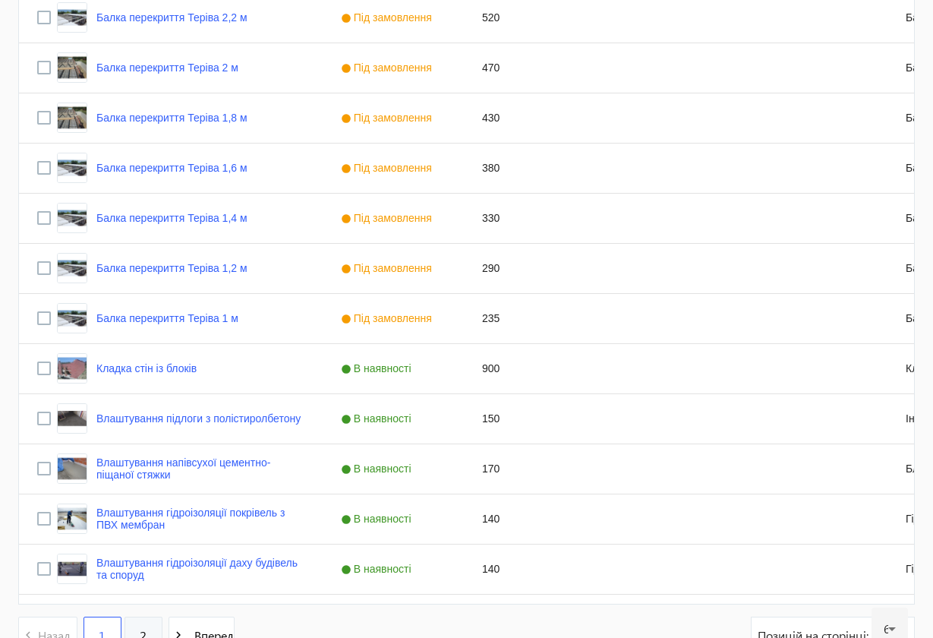
click at [152, 572] on link "2" at bounding box center [143, 635] width 38 height 38
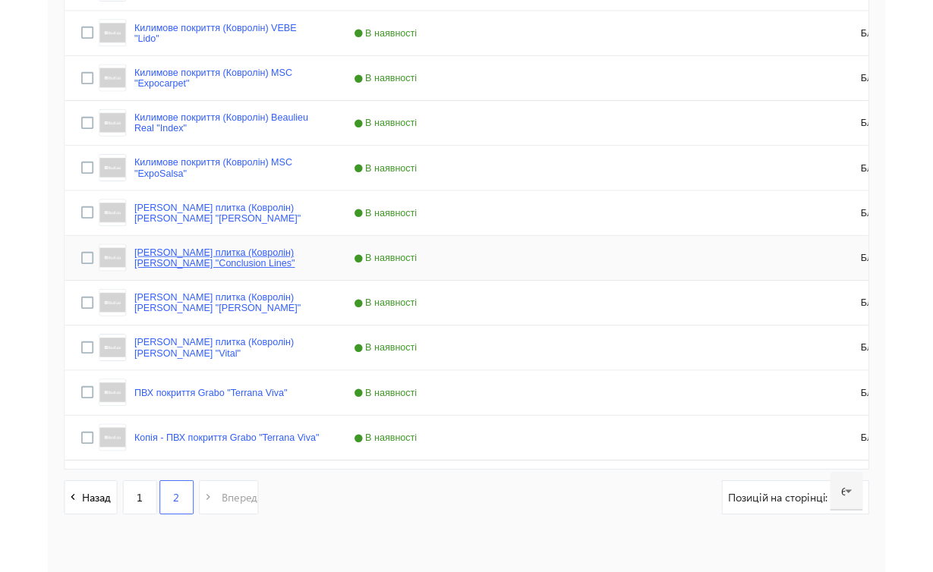
scroll to position [994, 0]
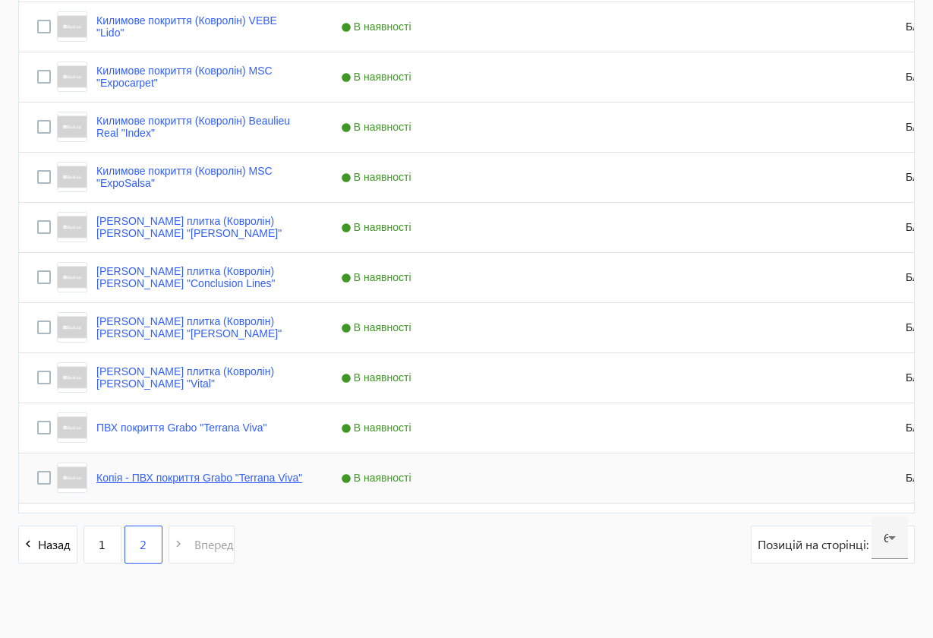
click at [184, 475] on link "Копія - ПВХ покриття Grabo "Terrana Viva"" at bounding box center [199, 477] width 206 height 12
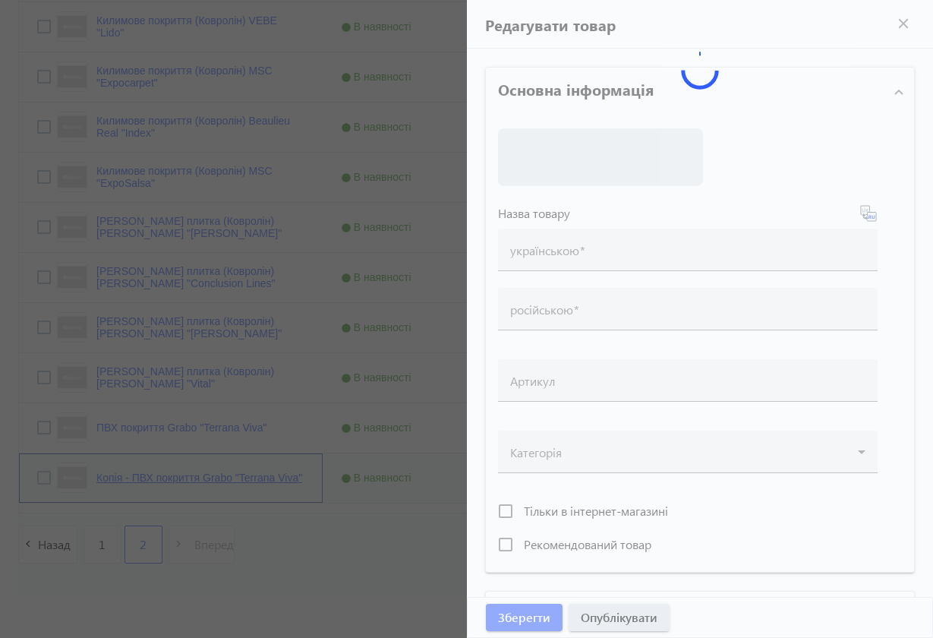
type input "Копія - ПВХ покриття Grabo "Terrana Viva""
type input "Копия - ПВХ покрытие (Ковролин) Grabo "Terrana Viva""
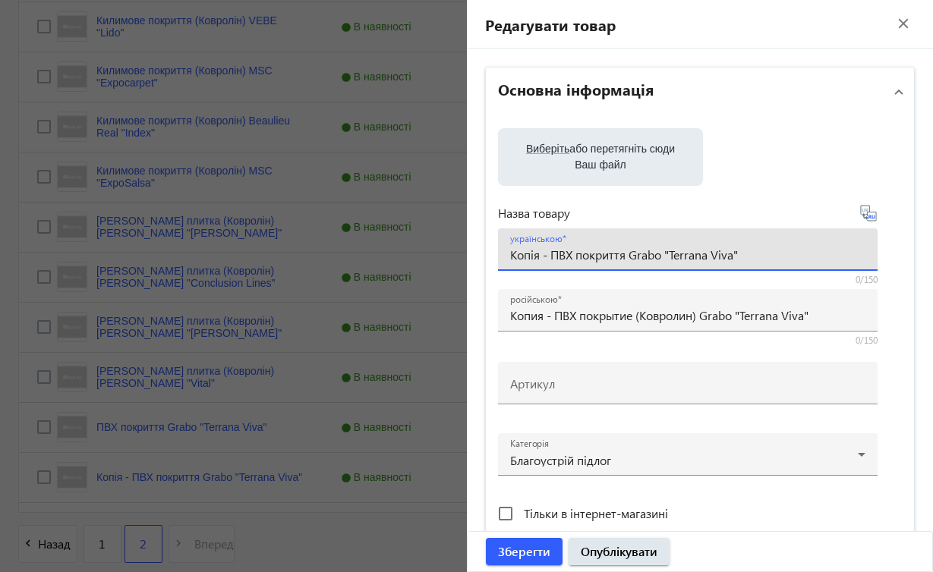
drag, startPoint x: 630, startPoint y: 253, endPoint x: 739, endPoint y: 266, distance: 109.3
click at [739, 266] on div "українською Копія - ПВХ покриття Grabo "Terrana Viva"" at bounding box center [687, 249] width 355 height 43
paste input "Beauflor "Plaz"
click at [552, 253] on input "Копія - ПВХ покриття Beauflor "Plaza"" at bounding box center [687, 255] width 355 height 16
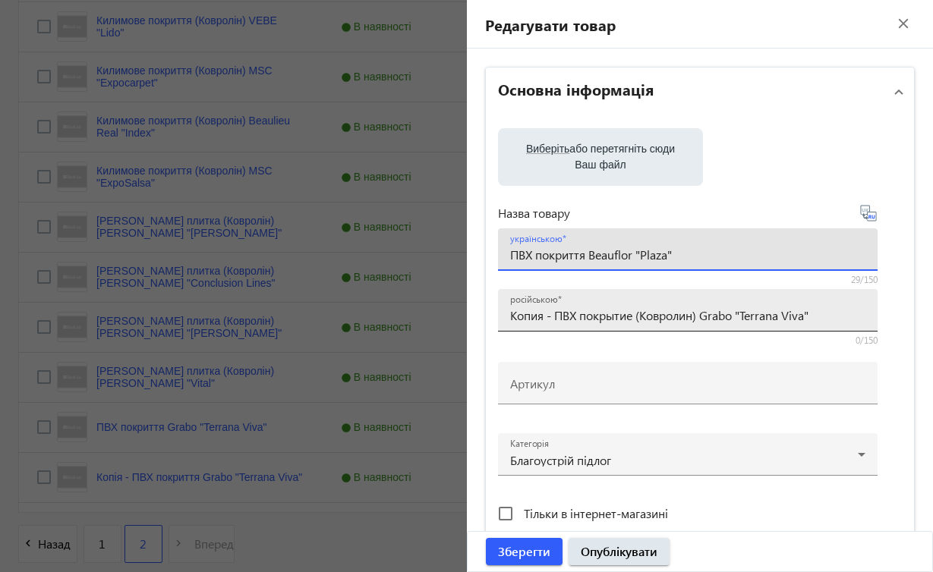
type input "ПВХ покриття Beauflor "Plaza""
click at [554, 311] on input "Копия - ПВХ покрытие (Ковролин) Grabo "Terrana Viva"" at bounding box center [687, 315] width 355 height 16
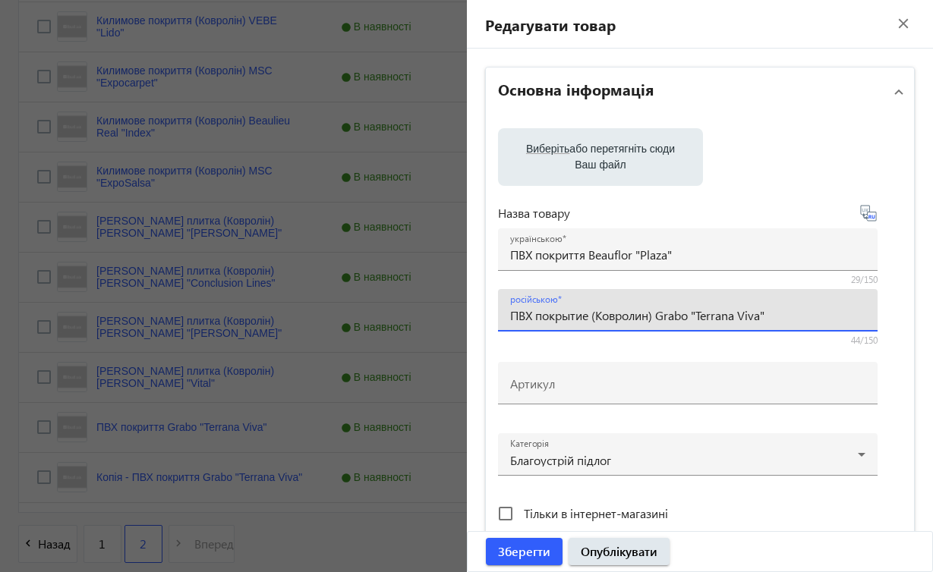
drag, startPoint x: 593, startPoint y: 315, endPoint x: 783, endPoint y: 329, distance: 191.1
click at [783, 329] on div "російською ПВХ покрытие (Ковролин) Grabo "Terrana Viva"" at bounding box center [687, 310] width 355 height 43
paste input "Beauflor "Plaz"
type input "ПВХ покрытие Beauflor "Plaza""
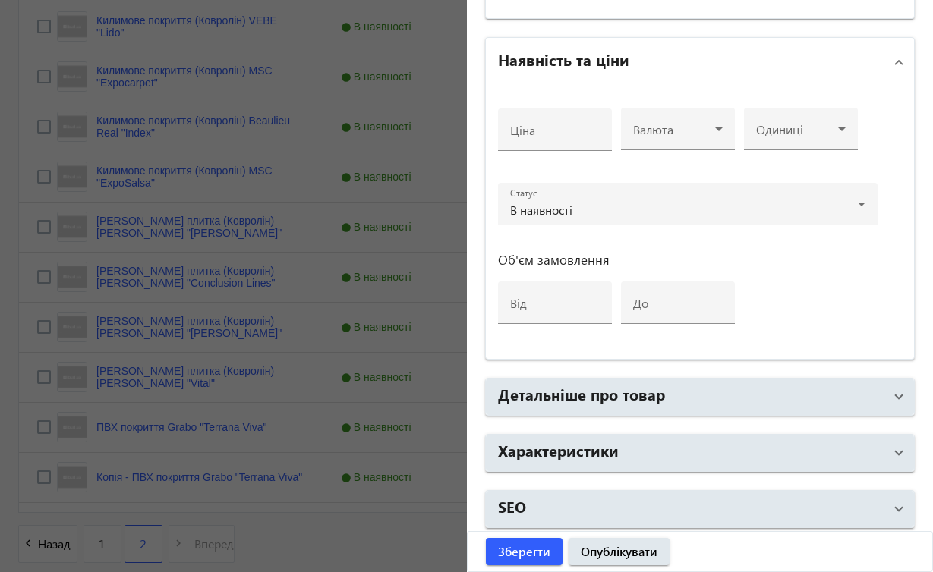
scroll to position [561, 0]
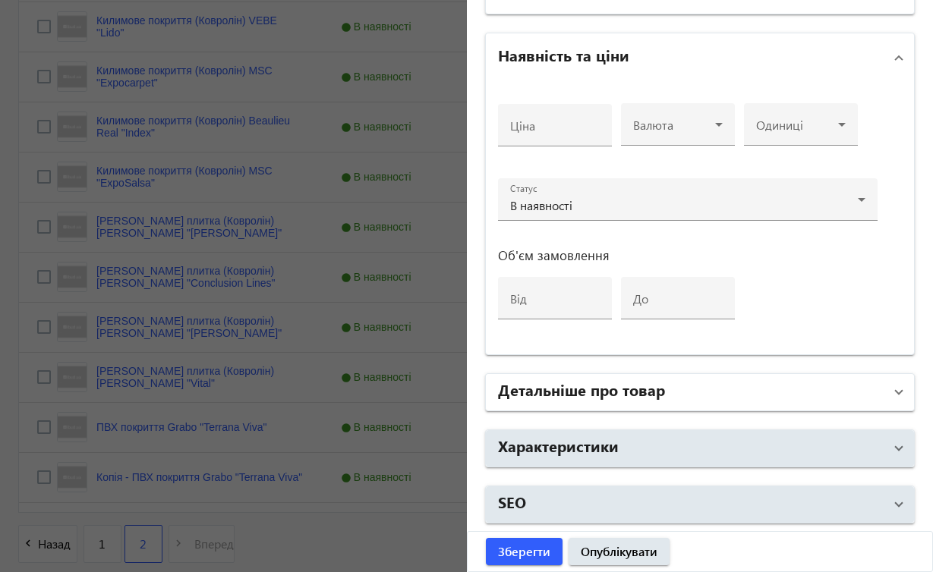
click at [896, 390] on span at bounding box center [899, 392] width 6 height 17
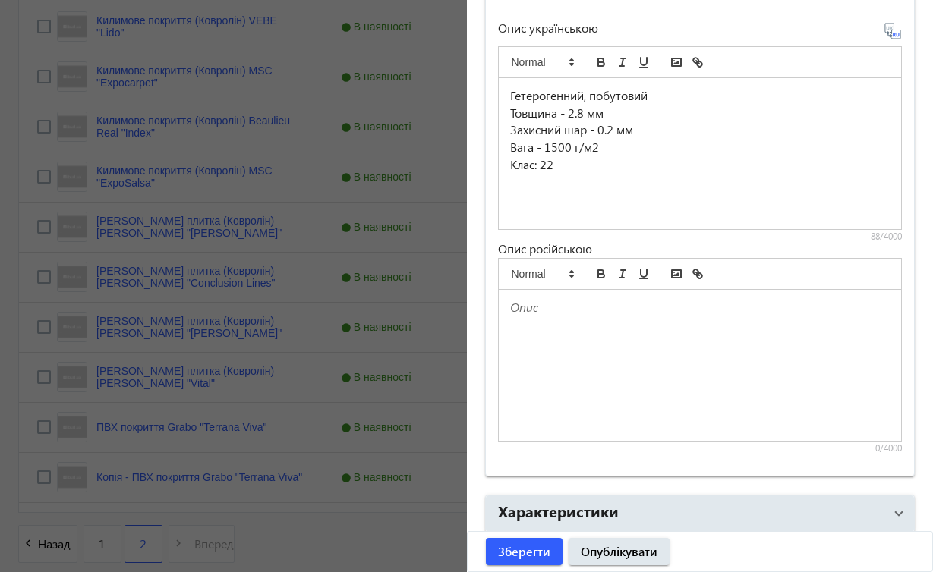
scroll to position [984, 0]
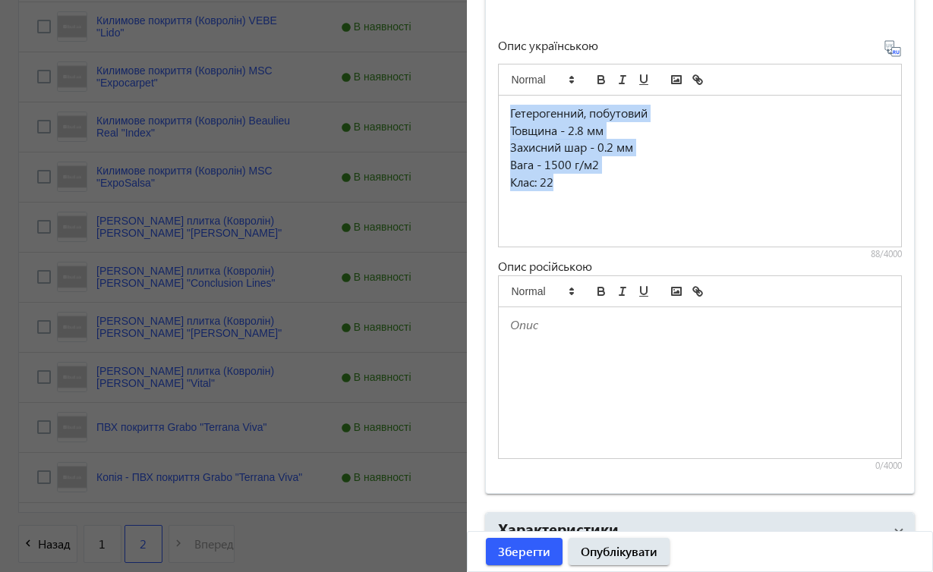
drag, startPoint x: 509, startPoint y: 112, endPoint x: 638, endPoint y: 199, distance: 155.8
click at [638, 199] on div "Гетерогенний, побутовий Товщина - 2.8 мм Захисний шар - 0.2 мм Вага - 1500 г/м2…" at bounding box center [700, 171] width 403 height 151
click at [591, 128] on p "Товщина - 2.8 мм" at bounding box center [700, 130] width 380 height 17
drag, startPoint x: 511, startPoint y: 111, endPoint x: 631, endPoint y: 220, distance: 162.3
click at [631, 220] on div "Гетерогенний, побутовий Товщина - 2.8 мм Захисний шар - 0.2 мм Вага - 1500 г/м2…" at bounding box center [700, 171] width 403 height 151
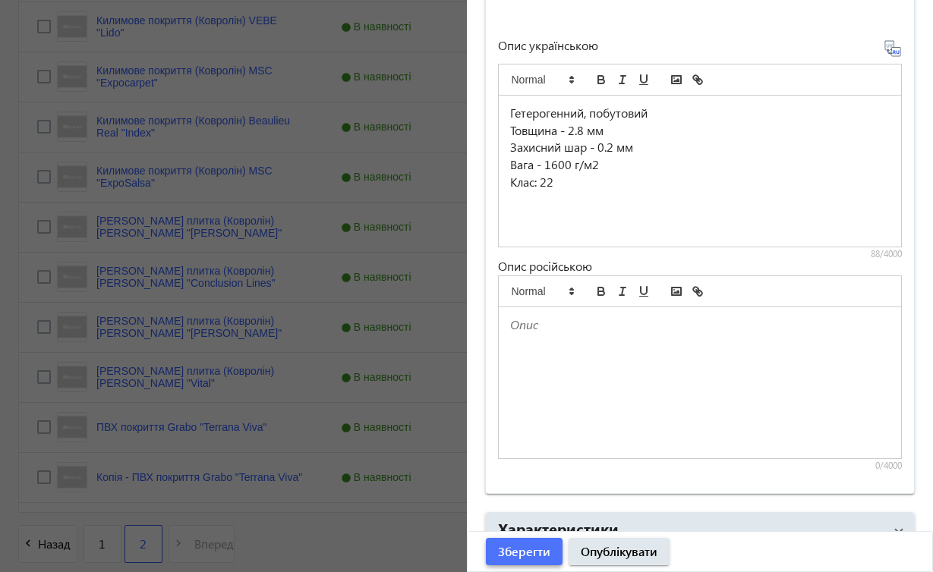
click at [533, 546] on span "Зберегти" at bounding box center [524, 551] width 52 height 17
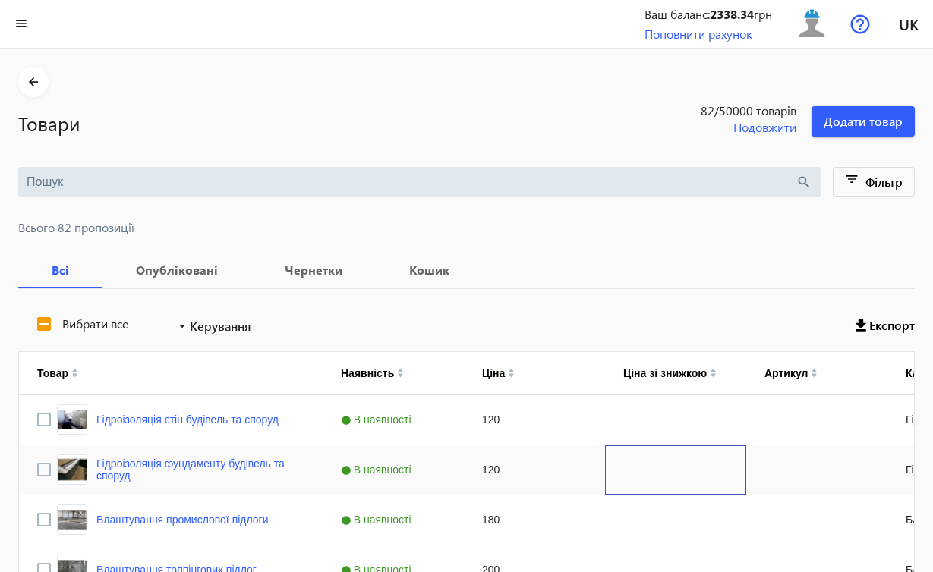
click at [685, 469] on div "Press SPACE to select this row." at bounding box center [675, 470] width 141 height 49
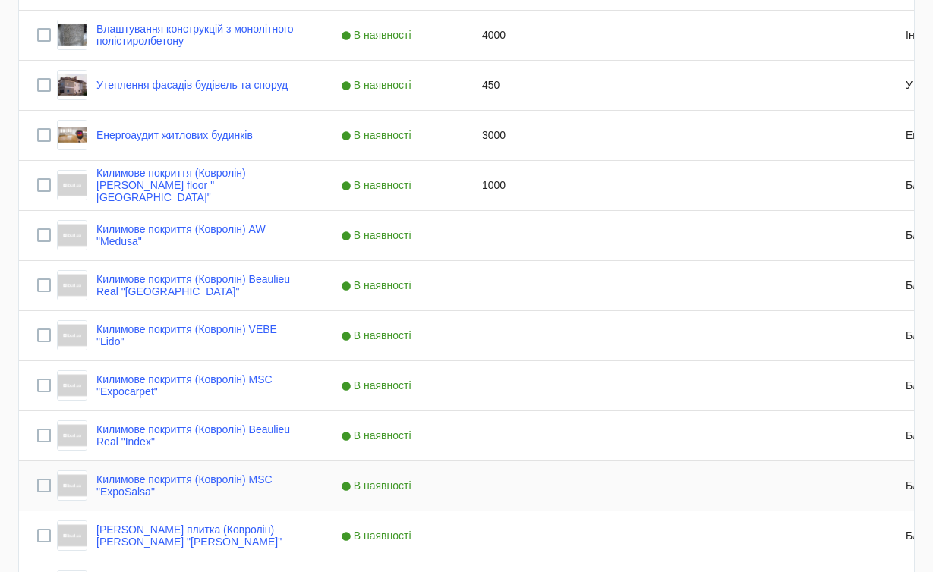
scroll to position [1036, 0]
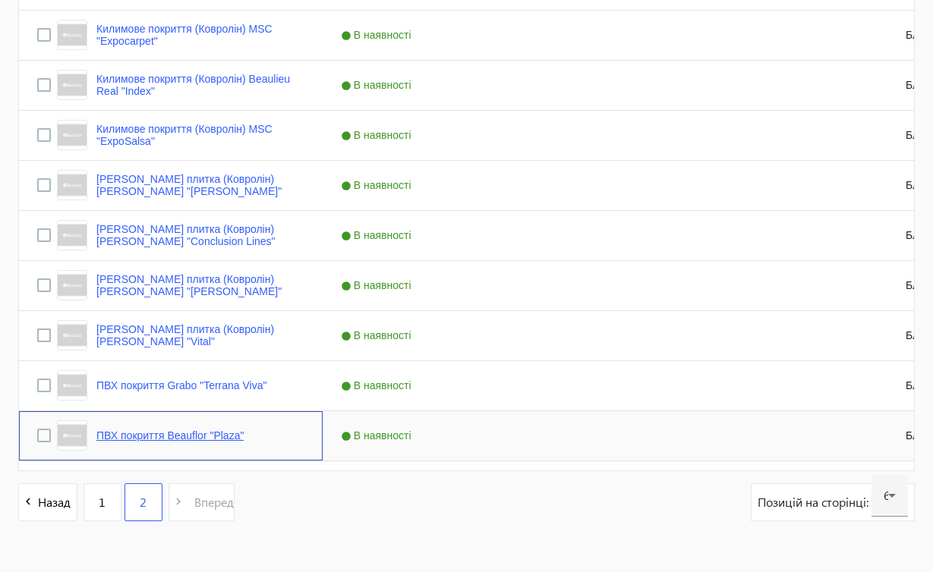
click at [237, 436] on link "ПВХ покриття Beauflor "Plaza"" at bounding box center [169, 436] width 147 height 12
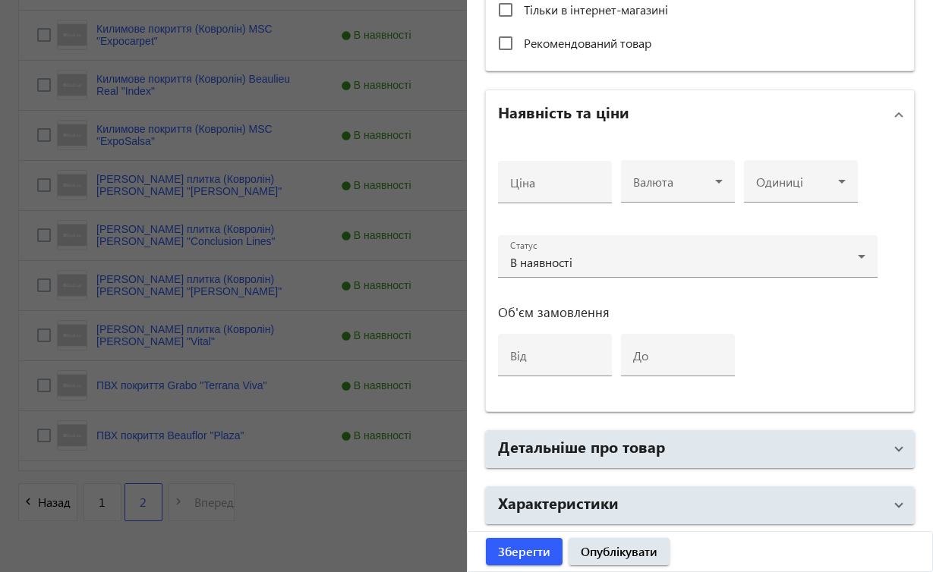
scroll to position [547, 0]
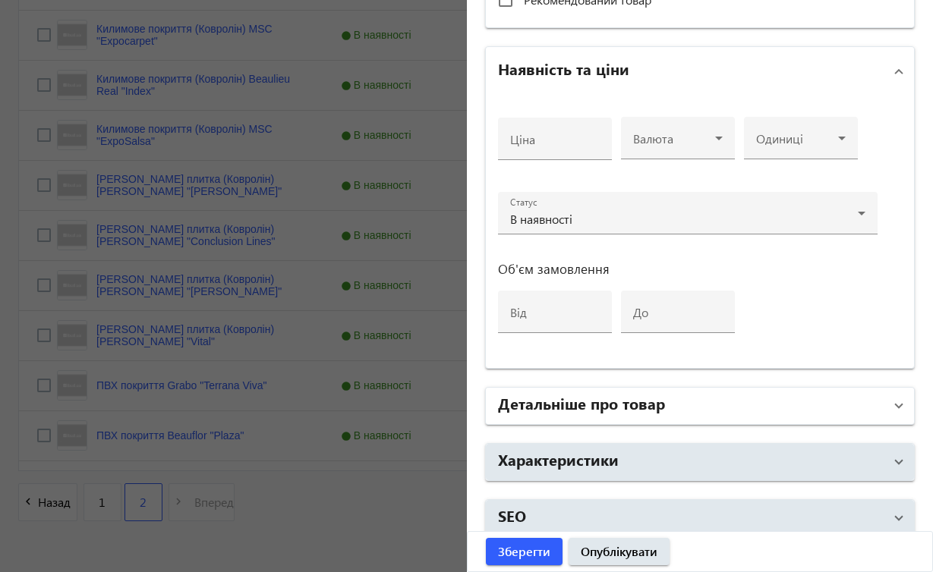
click at [896, 407] on span at bounding box center [899, 406] width 6 height 17
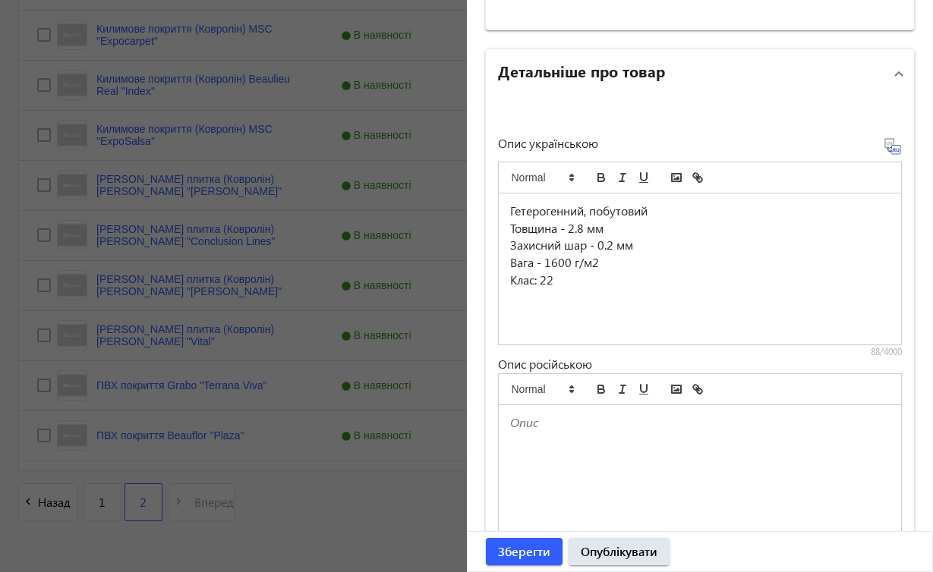
scroll to position [877, 0]
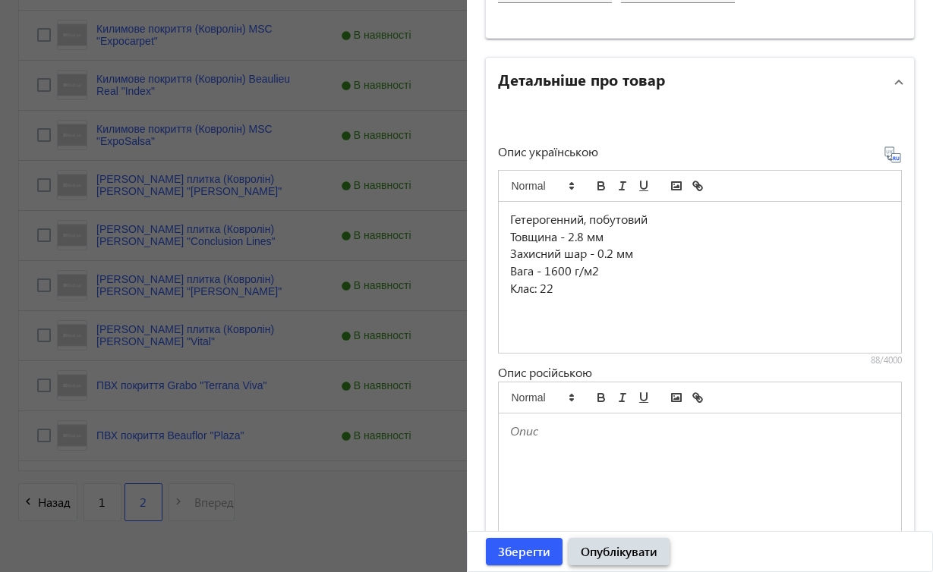
click at [652, 544] on span "Опублікувати" at bounding box center [619, 551] width 77 height 17
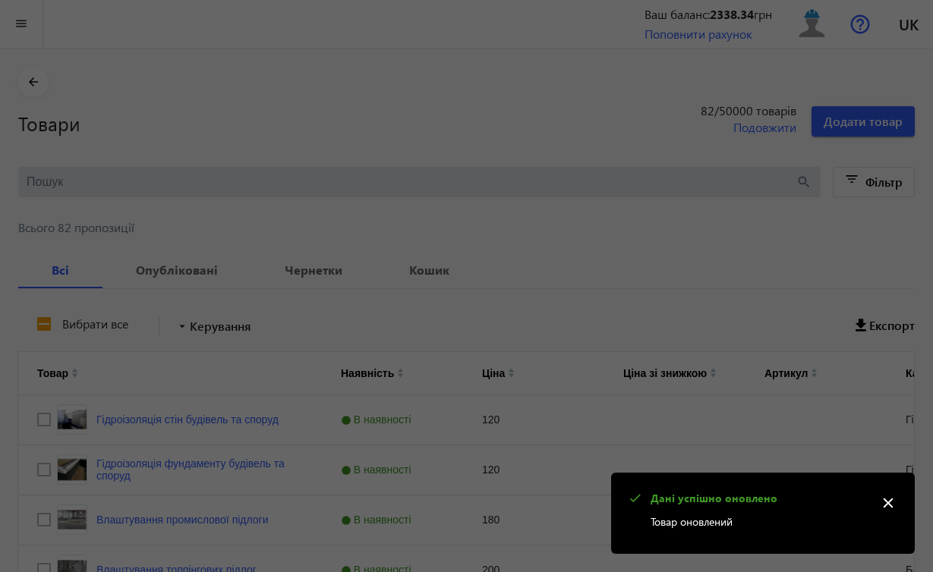
scroll to position [0, 0]
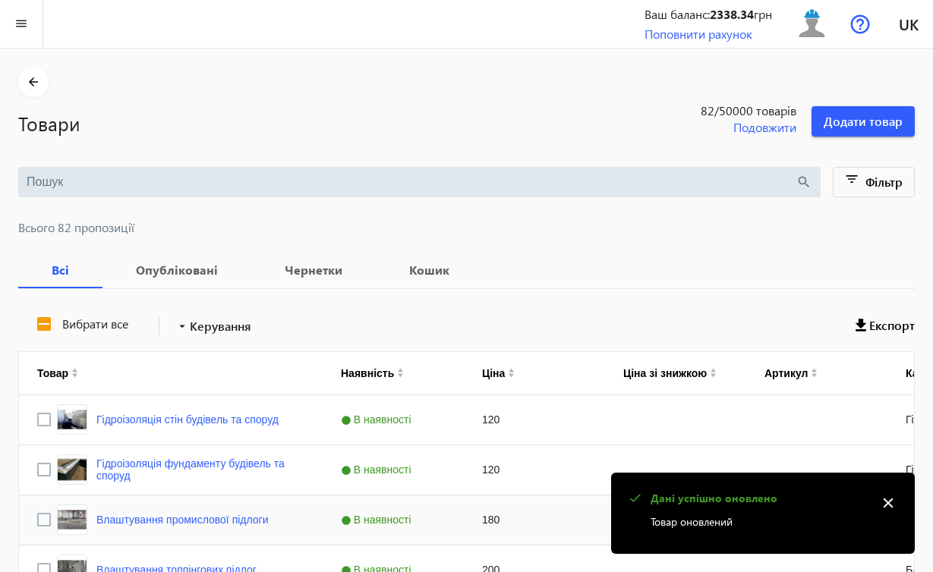
click at [579, 514] on div "180" at bounding box center [534, 520] width 141 height 49
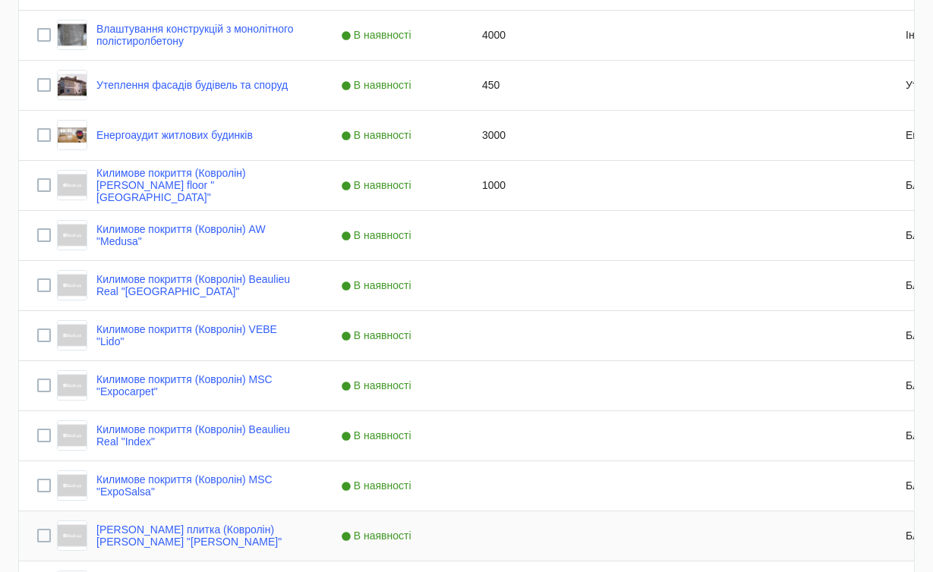
scroll to position [1036, 0]
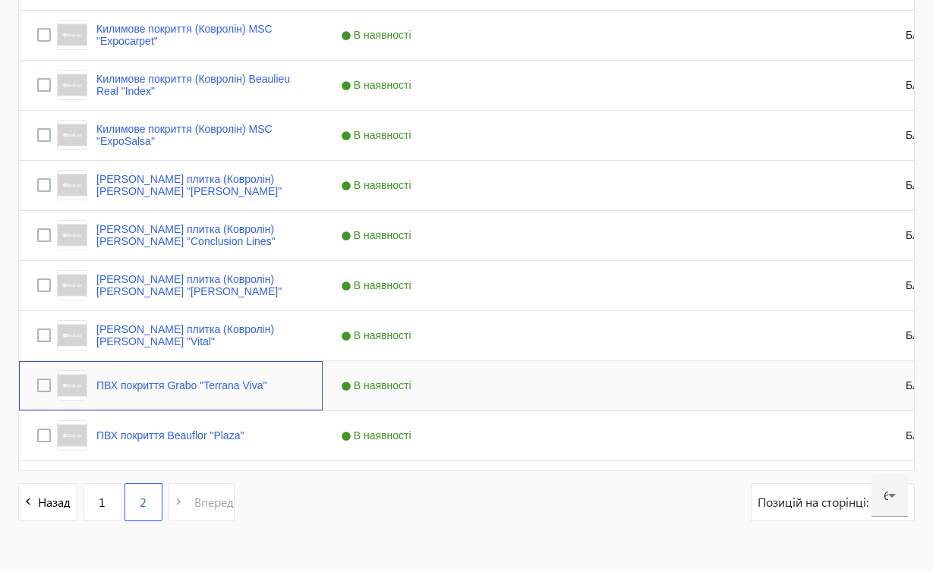
click at [53, 386] on div "ПВХ покриття Grabo "Terrana Viva"" at bounding box center [152, 386] width 230 height 36
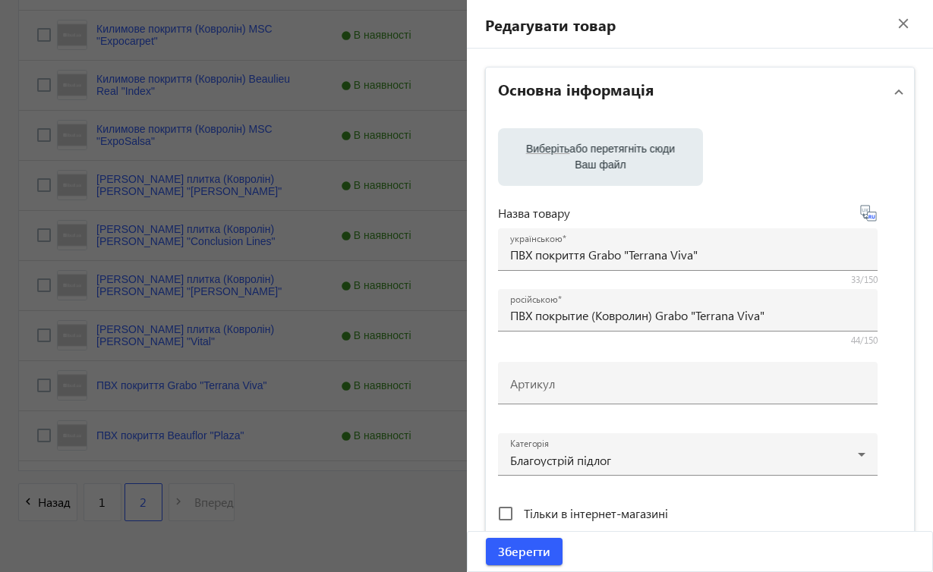
click at [898, 20] on mat-icon "close" at bounding box center [903, 23] width 23 height 23
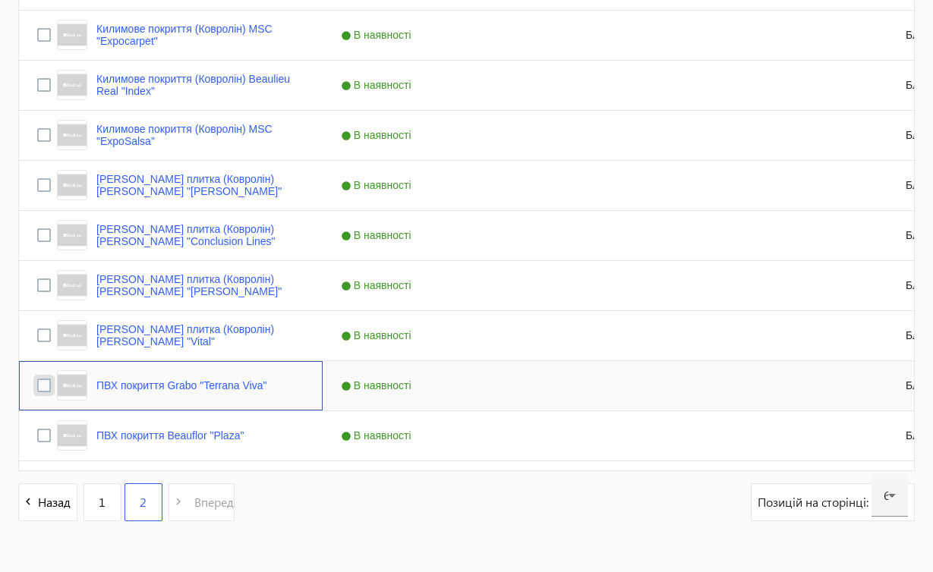
click at [45, 386] on input "Press Space to toggle row selection (unchecked)" at bounding box center [44, 386] width 14 height 14
checkbox input "true"
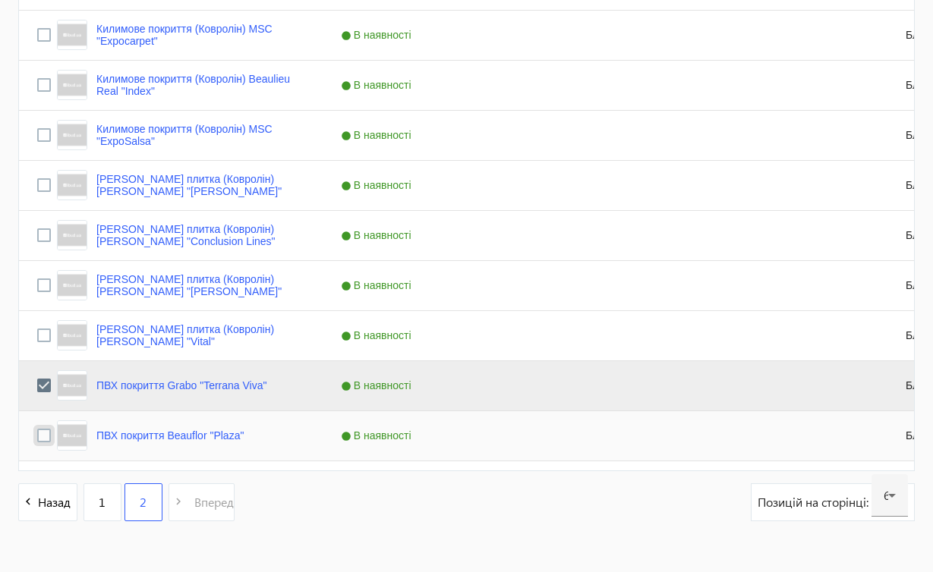
click at [46, 433] on input "Press Space to toggle row selection (unchecked)" at bounding box center [44, 436] width 14 height 14
checkbox input "true"
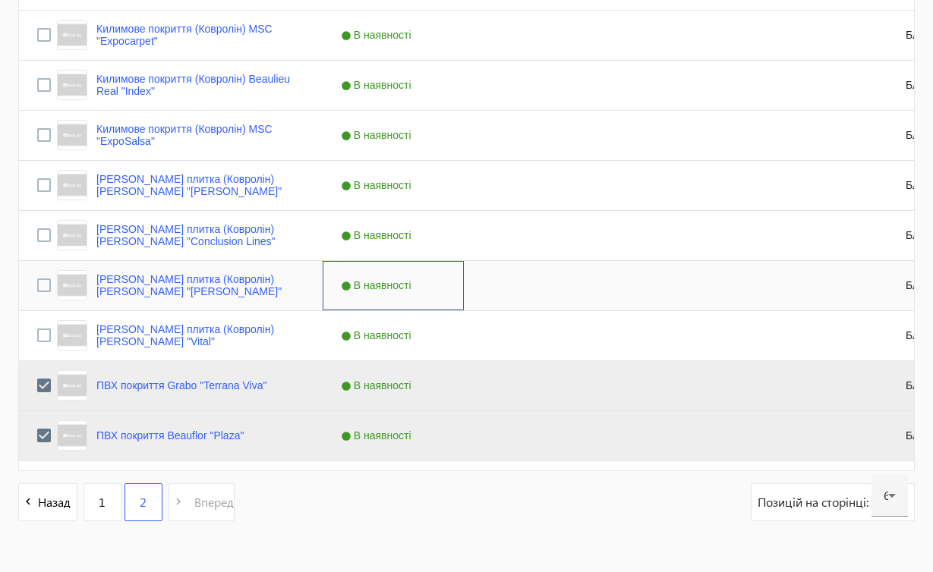
click at [424, 275] on div "В наявності" at bounding box center [393, 285] width 141 height 49
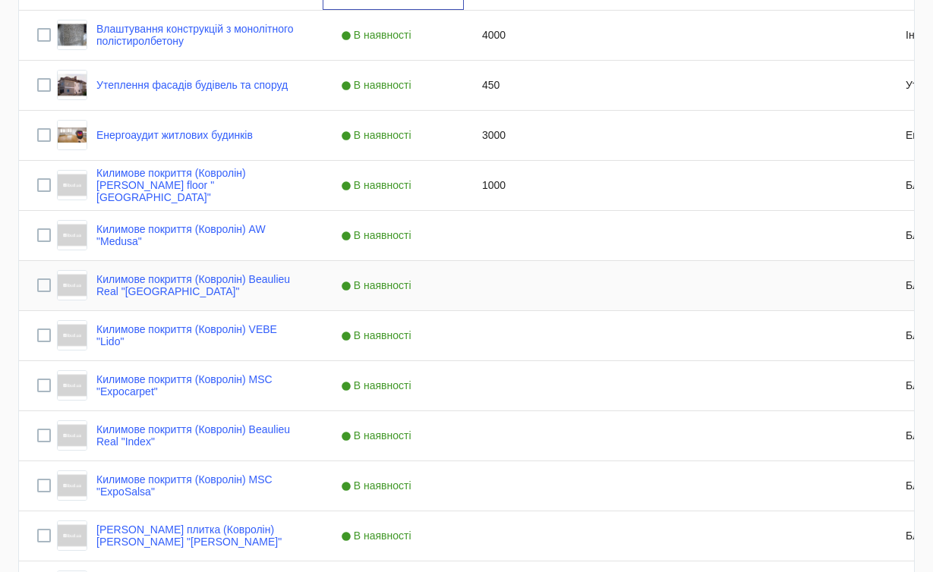
scroll to position [335, 0]
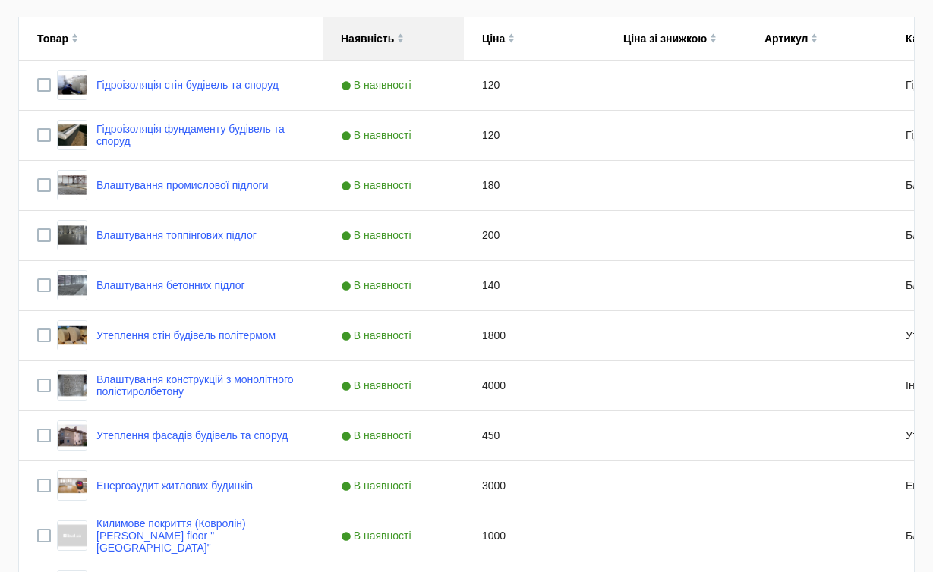
click at [401, 37] on img at bounding box center [400, 35] width 7 height 5
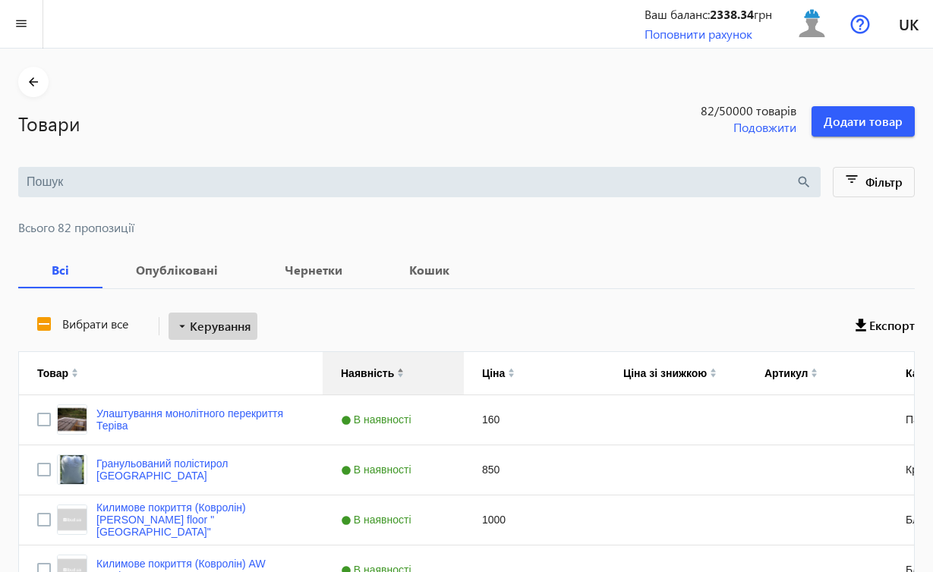
click at [215, 326] on span "Керування" at bounding box center [220, 326] width 61 height 18
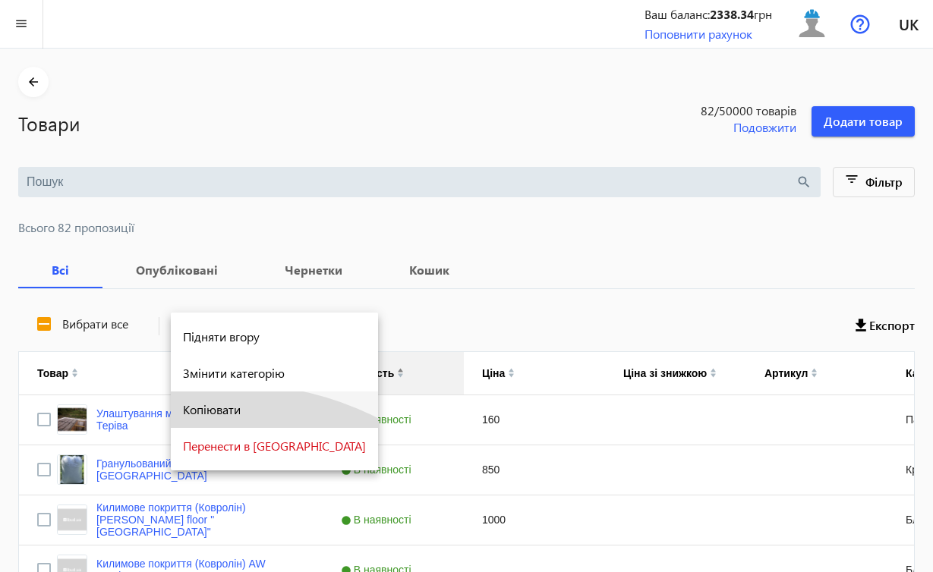
click at [229, 410] on span "Копіювати" at bounding box center [274, 410] width 183 height 12
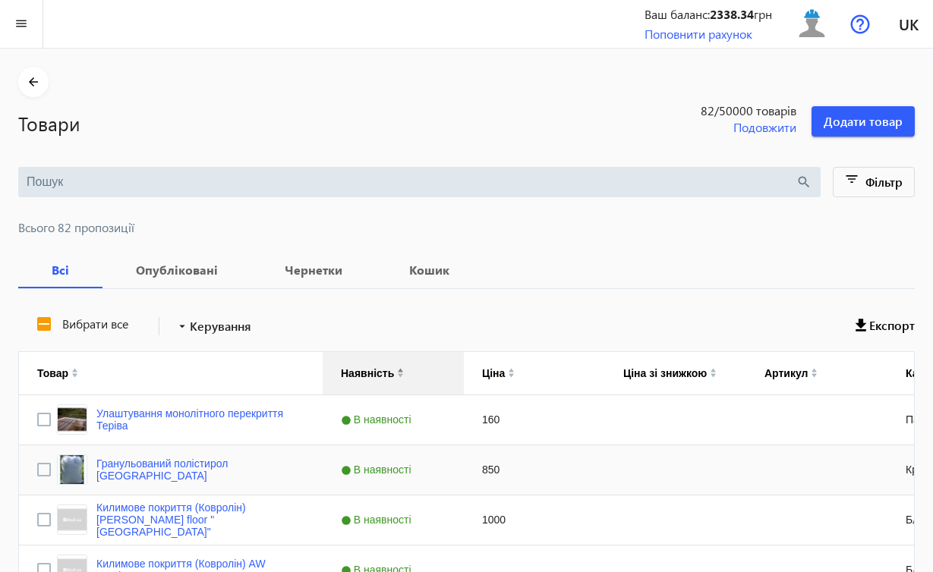
click at [537, 474] on div "850" at bounding box center [534, 470] width 141 height 49
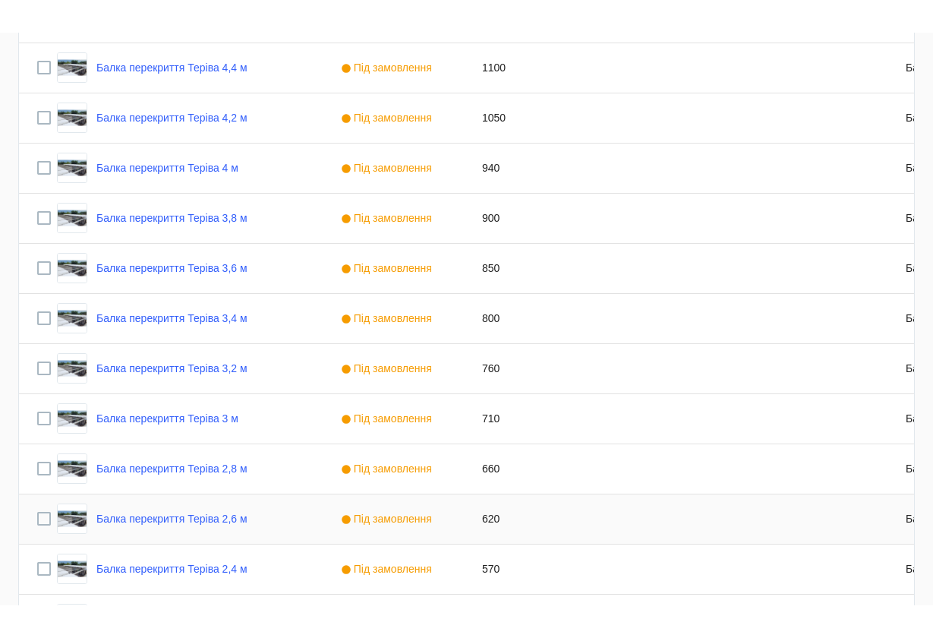
scroll to position [2828, 0]
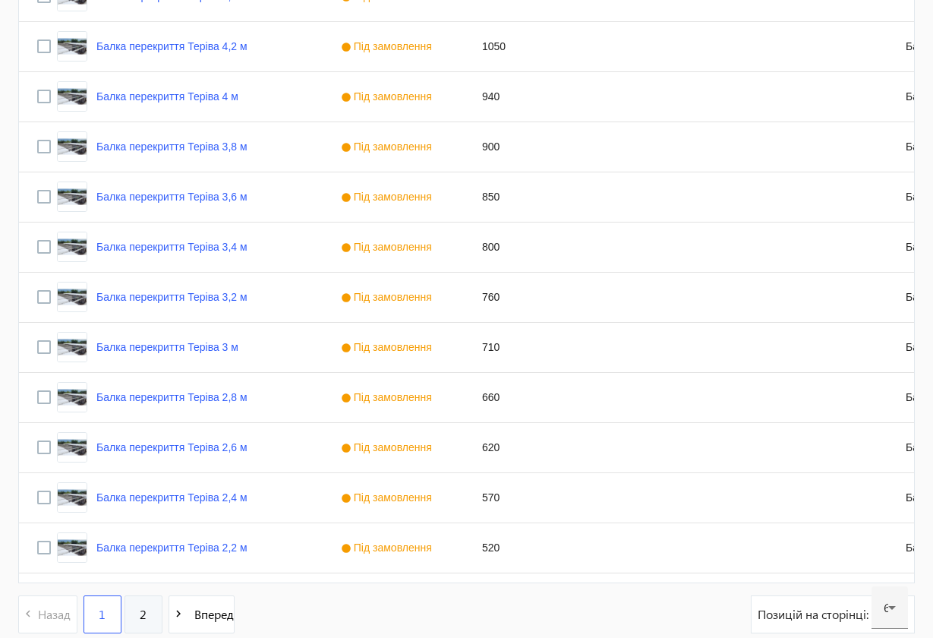
click at [148, 572] on link "2" at bounding box center [143, 614] width 38 height 38
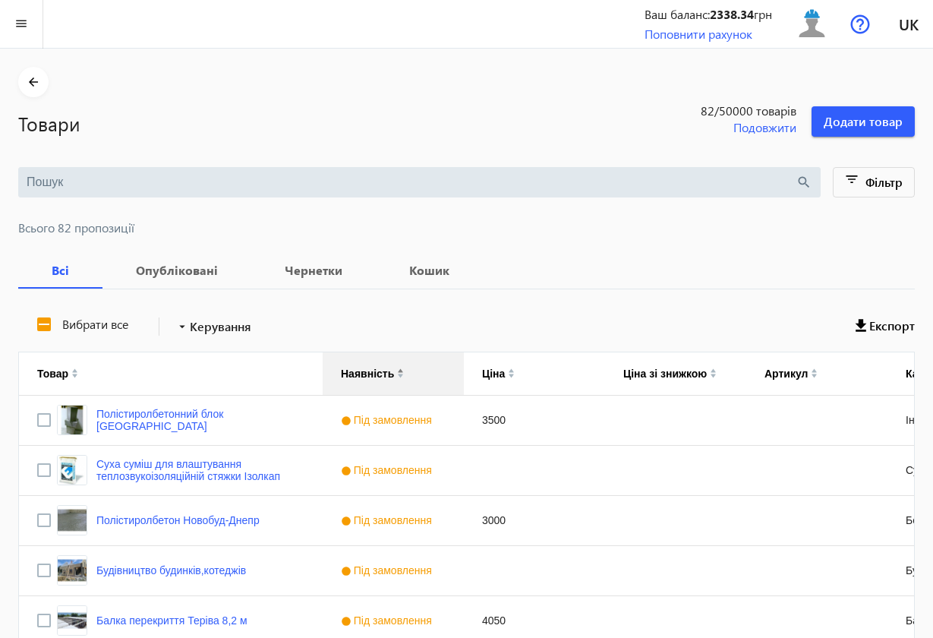
click at [148, 572] on div "Балка перекриття Теріва 8,2 м" at bounding box center [152, 620] width 191 height 30
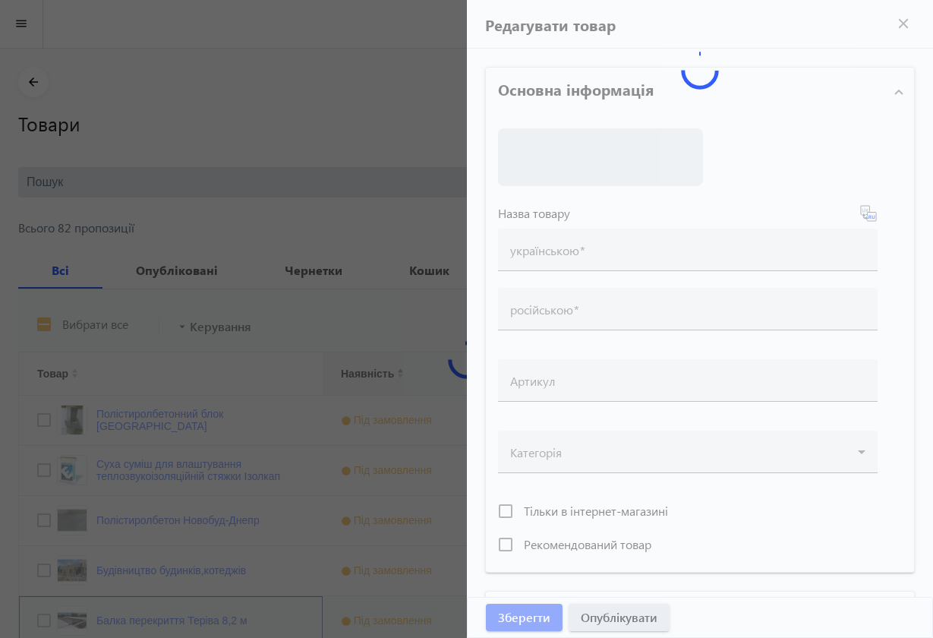
scroll to position [8, 0]
type input "Балка перекриття Теріва 8,2 м"
type input "Балка перекрытия Терива 8,2 м"
type input "4050"
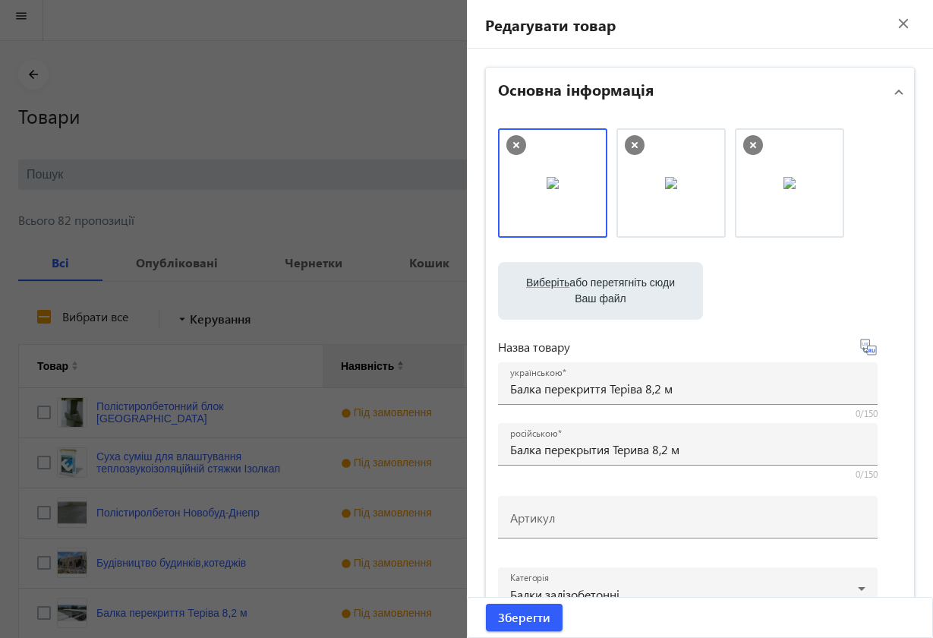
click at [898, 26] on mat-icon "close" at bounding box center [903, 23] width 23 height 23
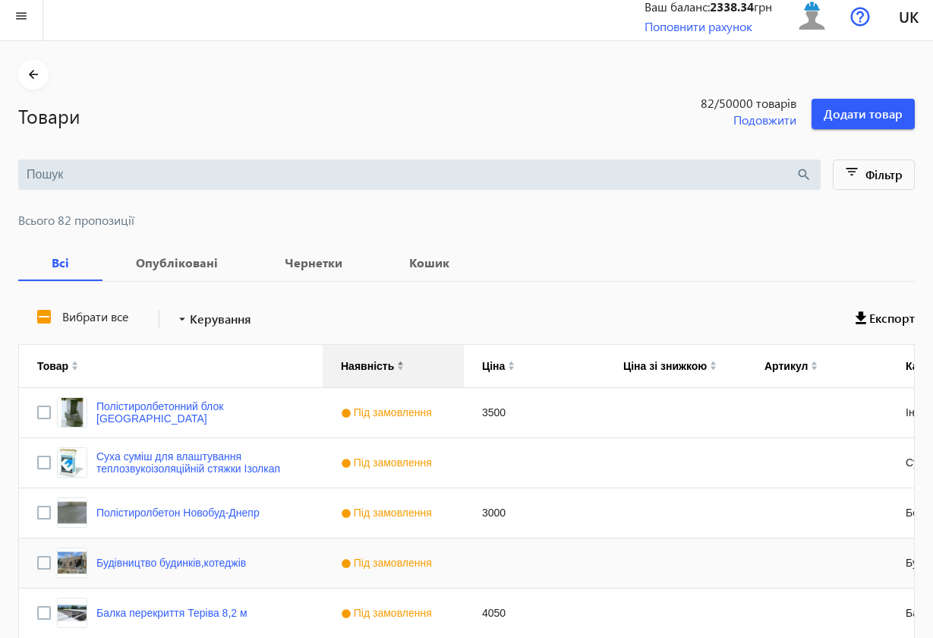
click at [528, 572] on div "Press SPACE to select this row." at bounding box center [534, 562] width 141 height 49
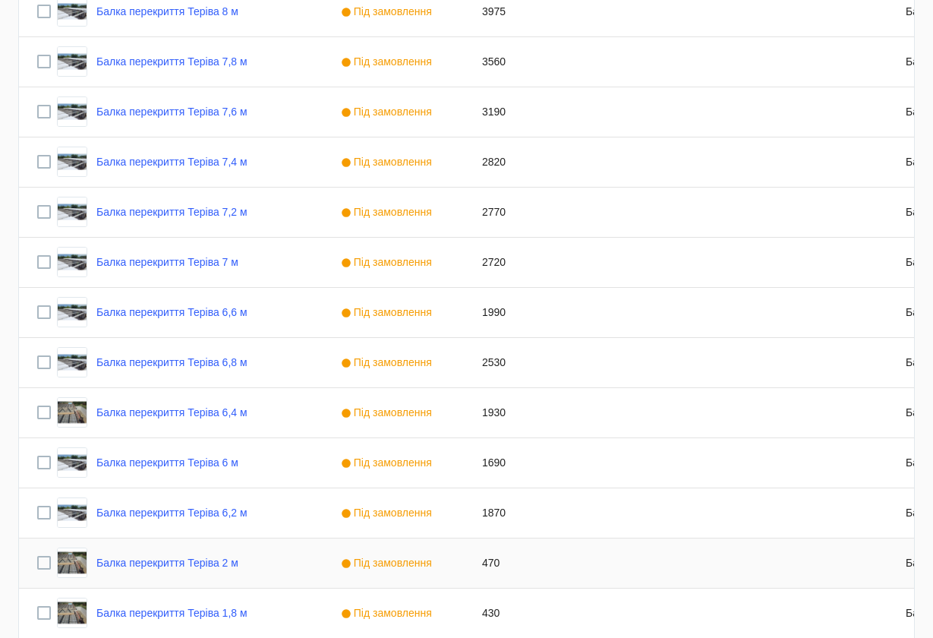
scroll to position [1003, 0]
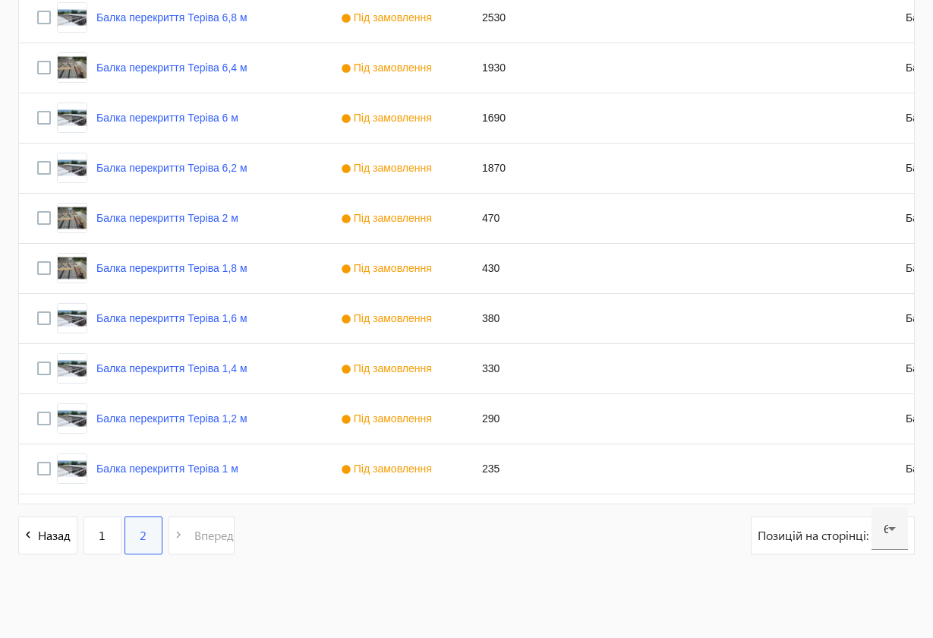
click at [136, 549] on div "2" at bounding box center [143, 535] width 38 height 38
click at [96, 541] on link "1" at bounding box center [102, 535] width 38 height 38
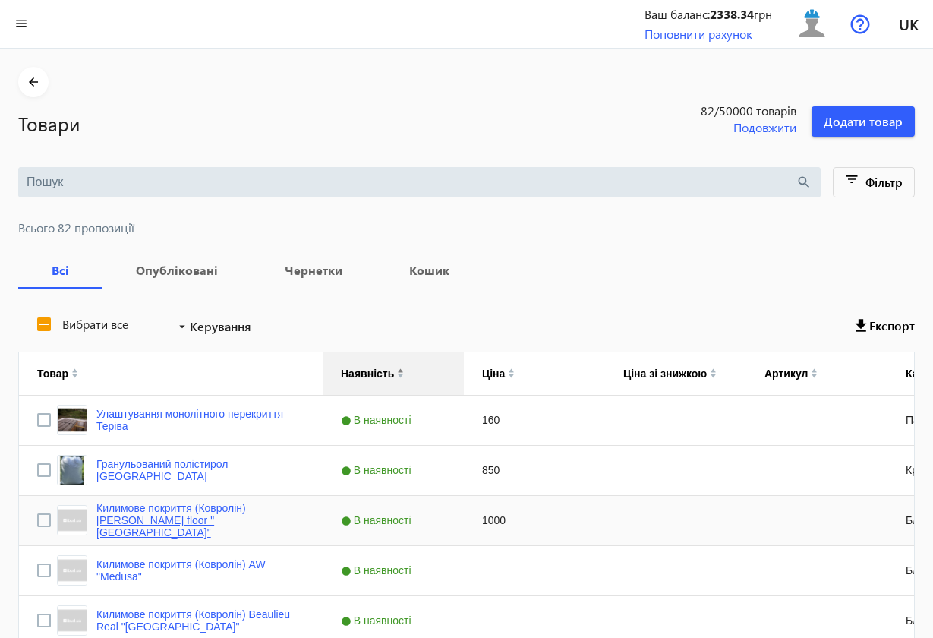
click at [255, 529] on link "Килимове покриття (Ковролін) [PERSON_NAME] floor "[GEOGRAPHIC_DATA]"" at bounding box center [200, 520] width 208 height 36
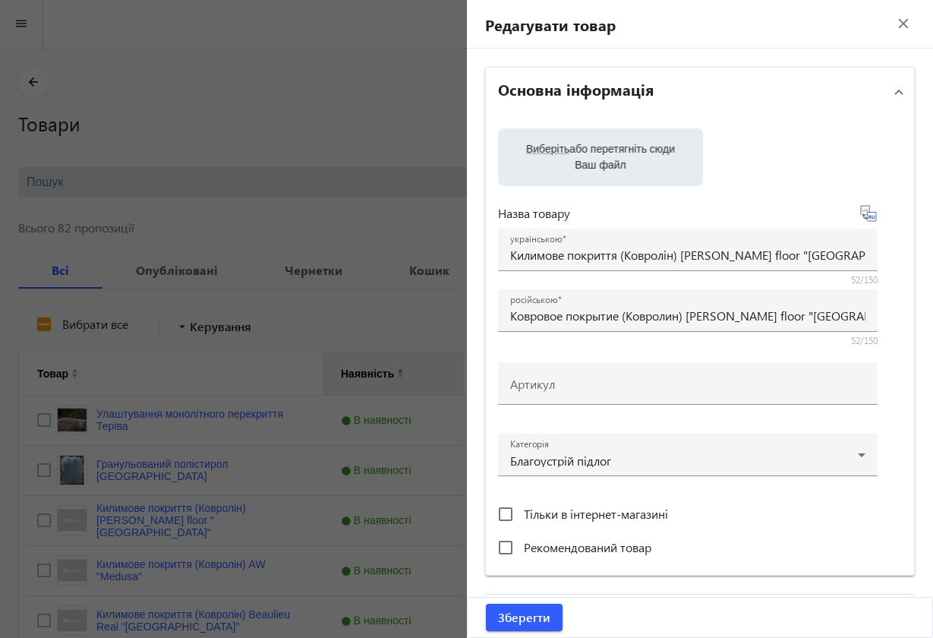
click at [894, 22] on mat-icon "close" at bounding box center [903, 23] width 23 height 23
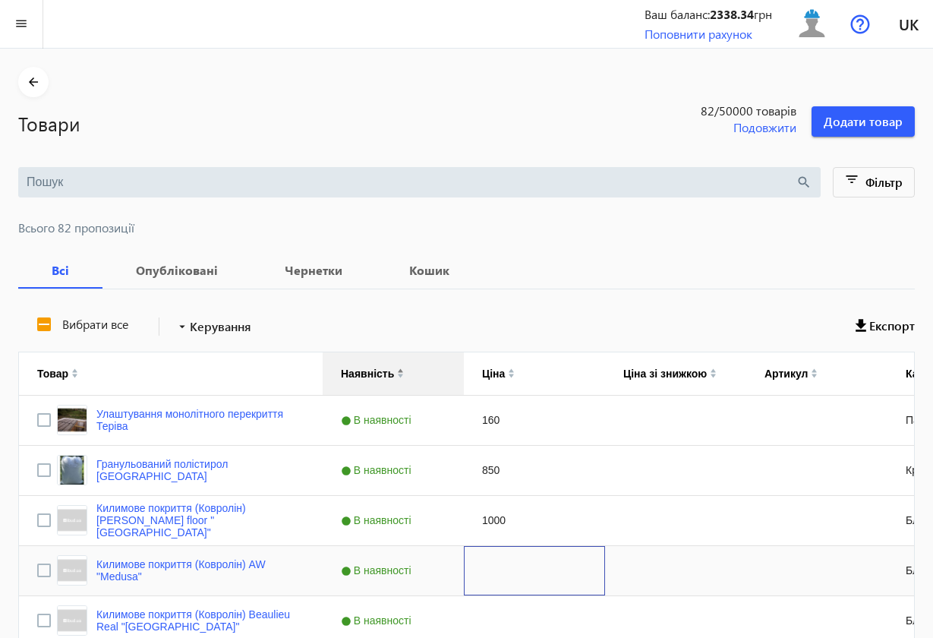
click at [488, 561] on div "Press SPACE to select this row." at bounding box center [534, 570] width 141 height 49
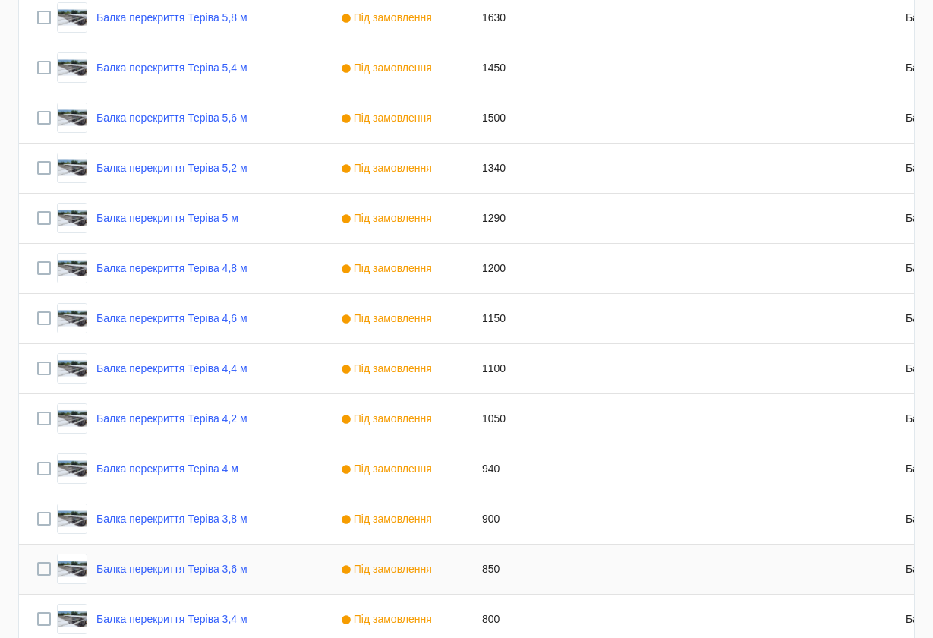
scroll to position [2807, 0]
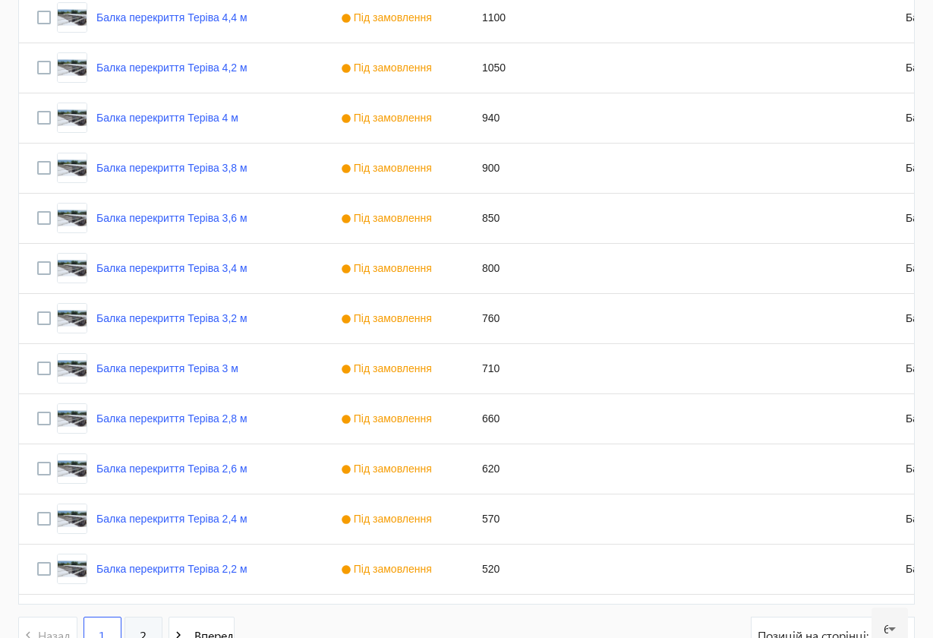
click at [148, 572] on link "2" at bounding box center [143, 635] width 38 height 38
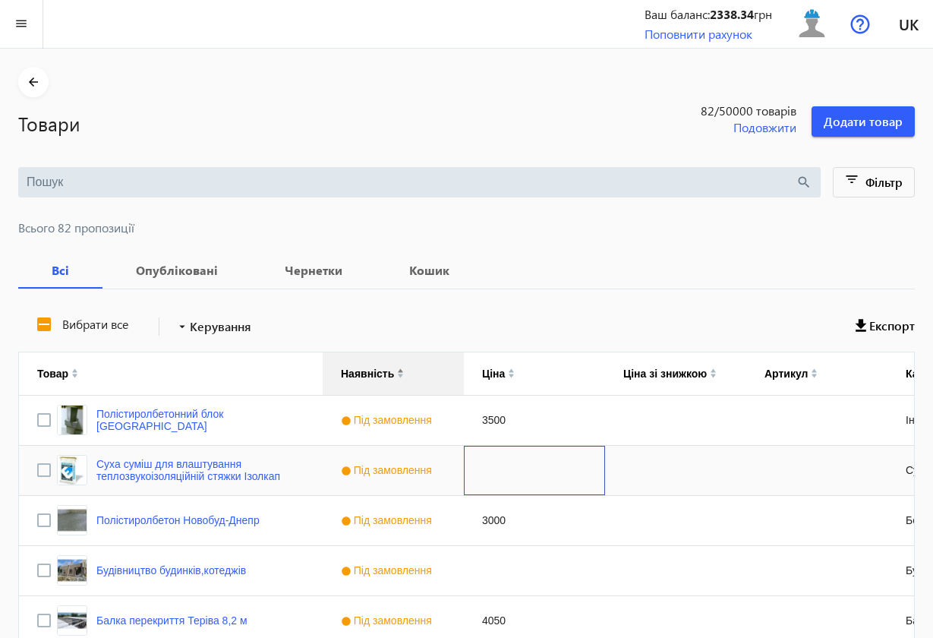
click at [513, 486] on div "Press SPACE to select this row." at bounding box center [534, 470] width 141 height 49
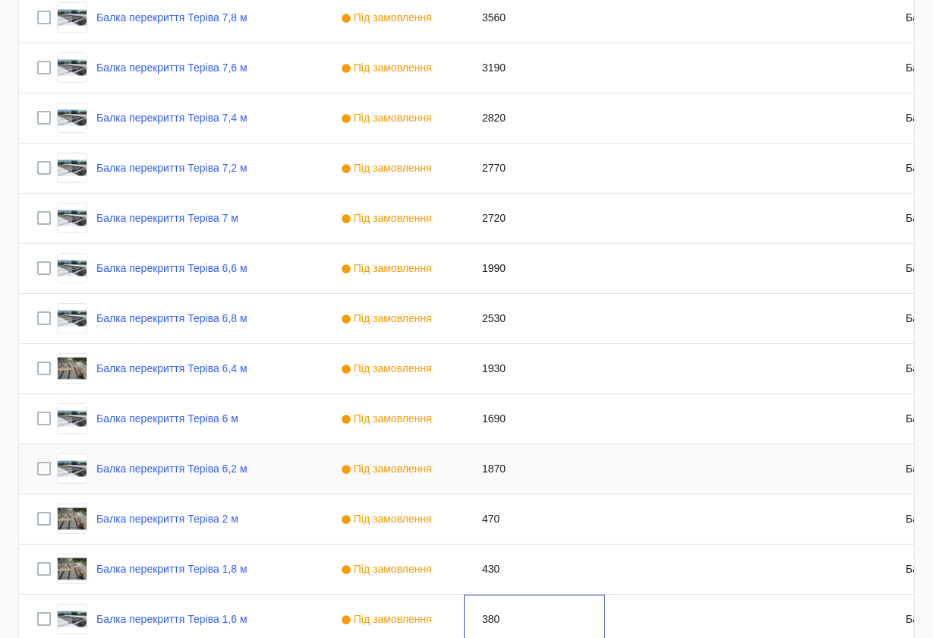
scroll to position [1005, 0]
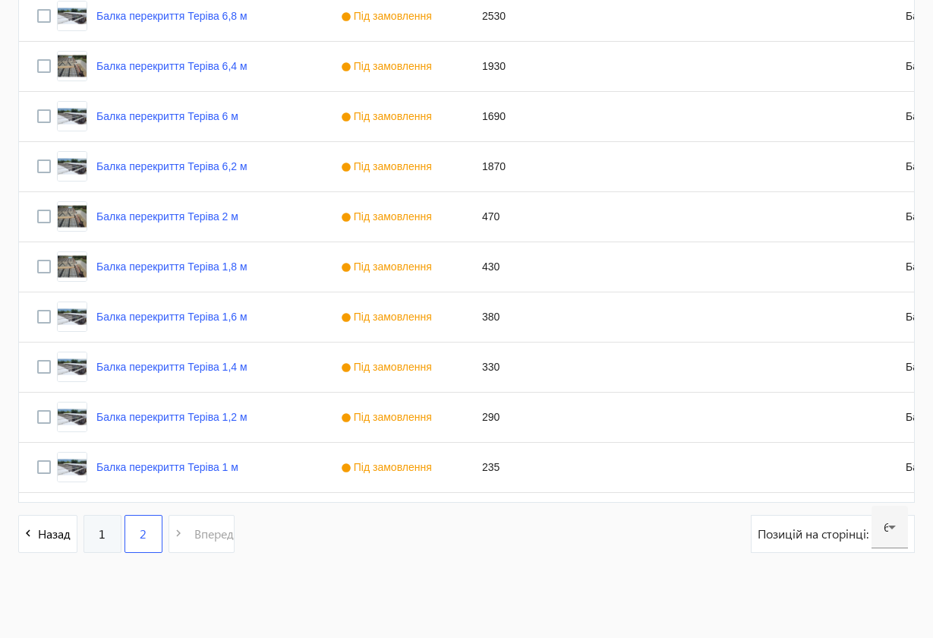
click at [104, 535] on span "1" at bounding box center [102, 533] width 7 height 17
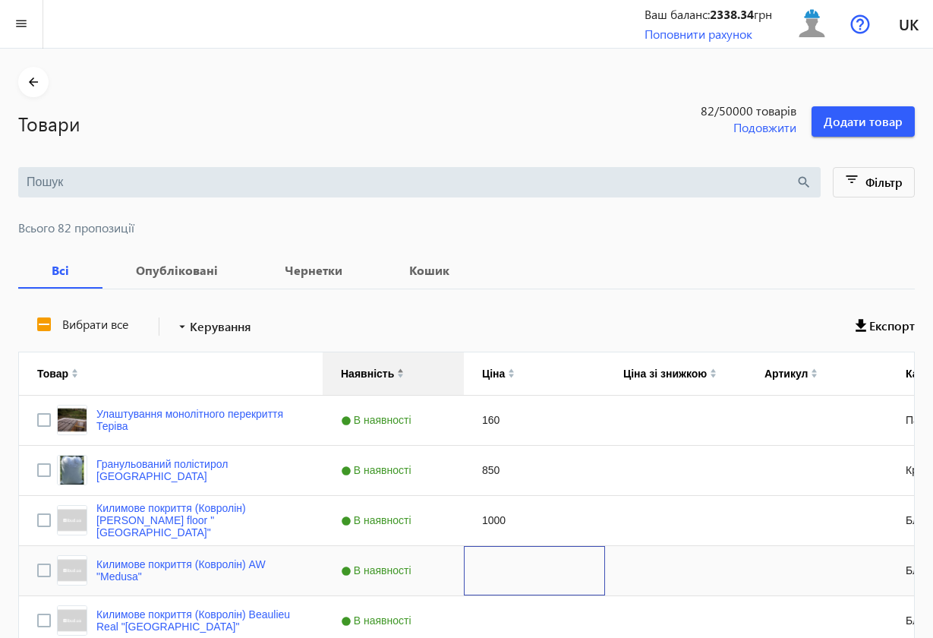
click at [504, 558] on div "Press SPACE to select this row." at bounding box center [534, 570] width 141 height 49
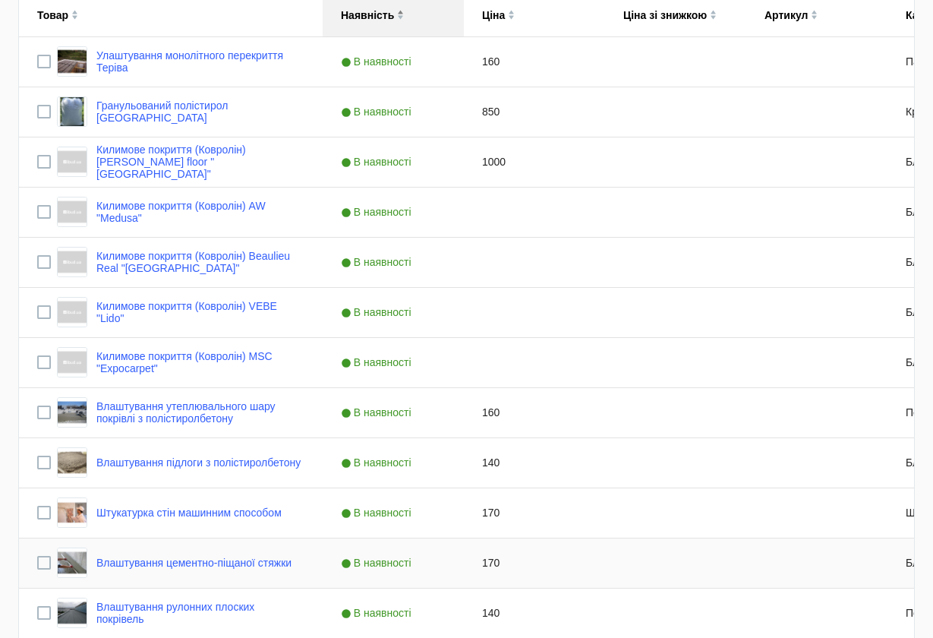
scroll to position [703, 0]
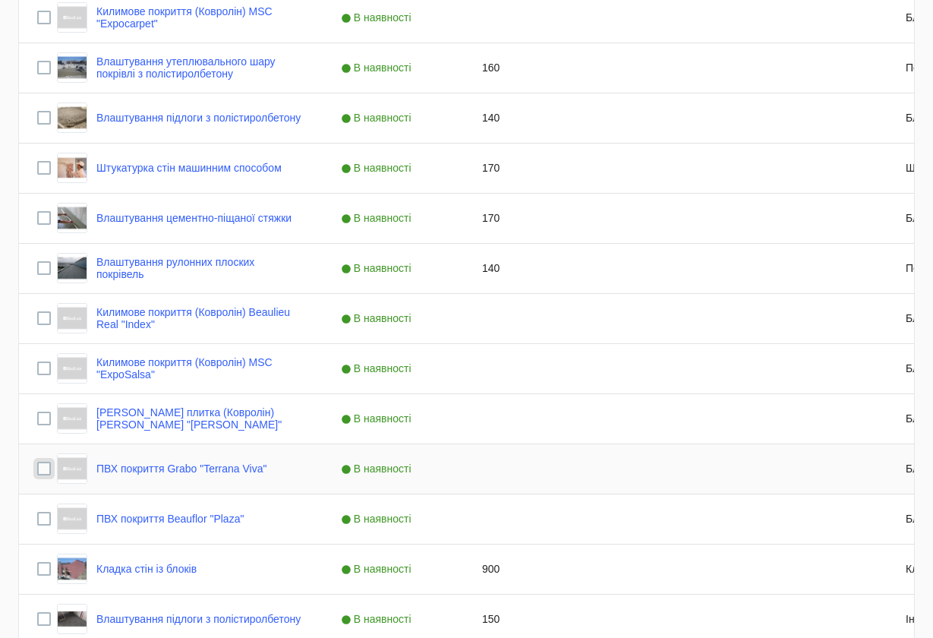
click at [48, 468] on input "Press Space to toggle row selection (unchecked)" at bounding box center [44, 468] width 14 height 14
checkbox input "true"
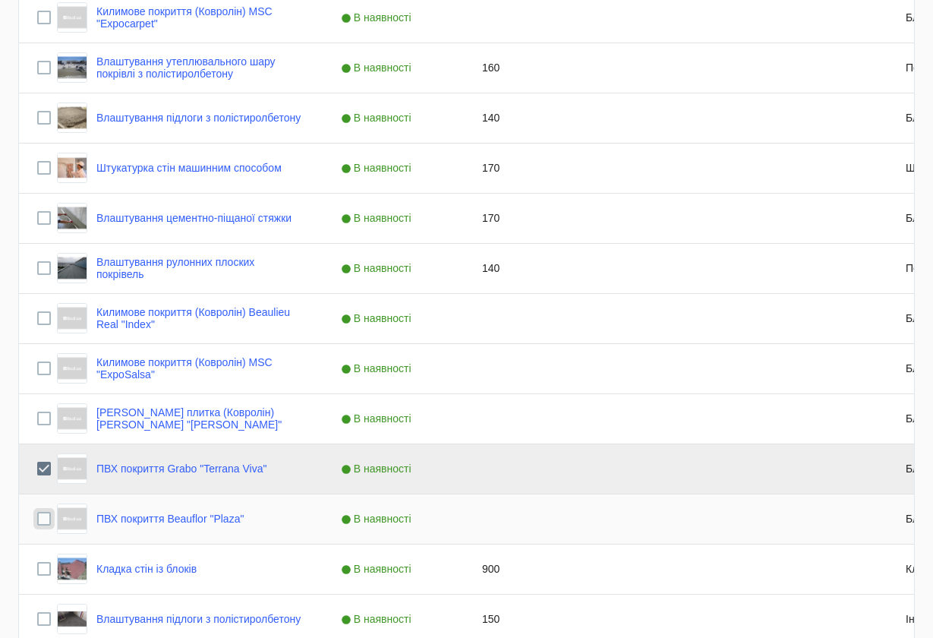
click at [46, 520] on input "Press Space to toggle row selection (unchecked)" at bounding box center [44, 519] width 14 height 14
checkbox input "true"
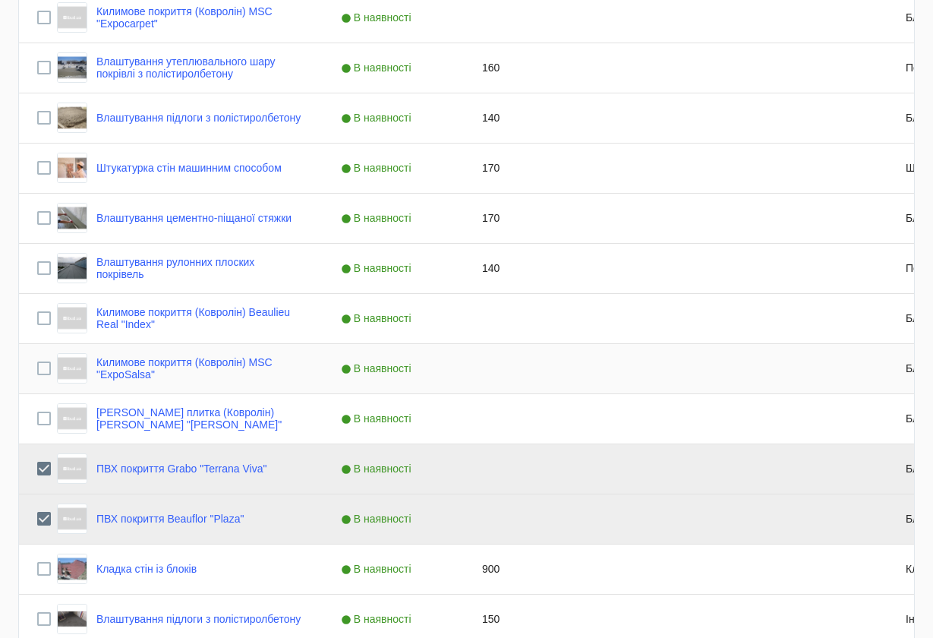
click at [628, 345] on div "Press SPACE to select this row." at bounding box center [675, 368] width 141 height 49
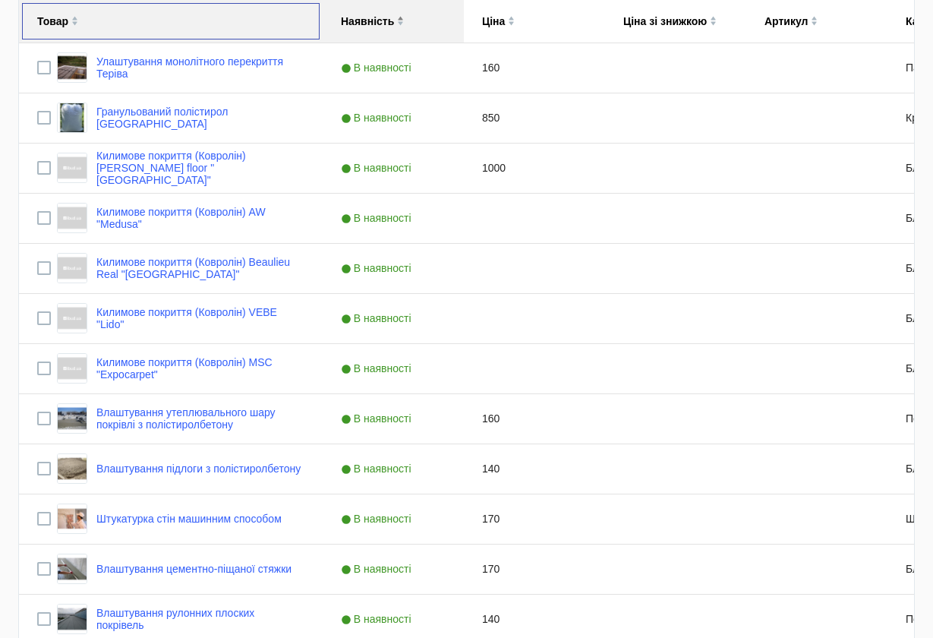
click at [74, 17] on img at bounding box center [74, 18] width 7 height 5
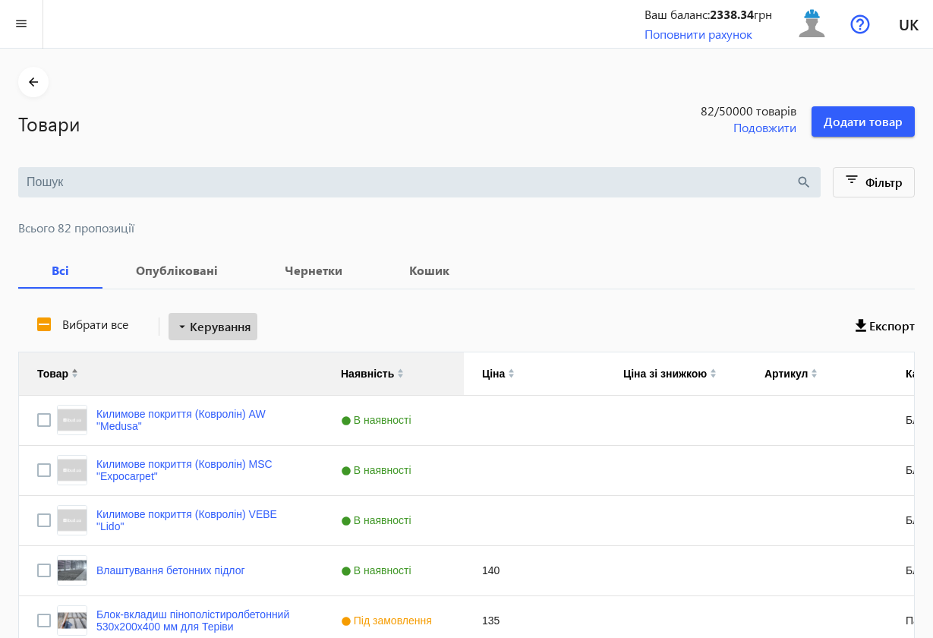
click at [231, 323] on span "Керування" at bounding box center [220, 326] width 61 height 18
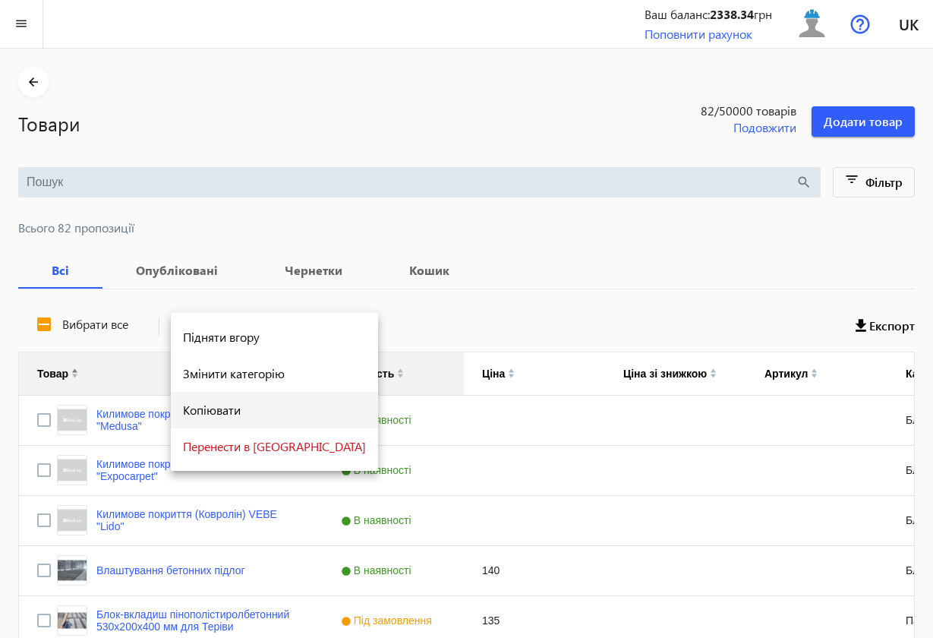
click at [236, 409] on span "Копіювати" at bounding box center [274, 410] width 183 height 12
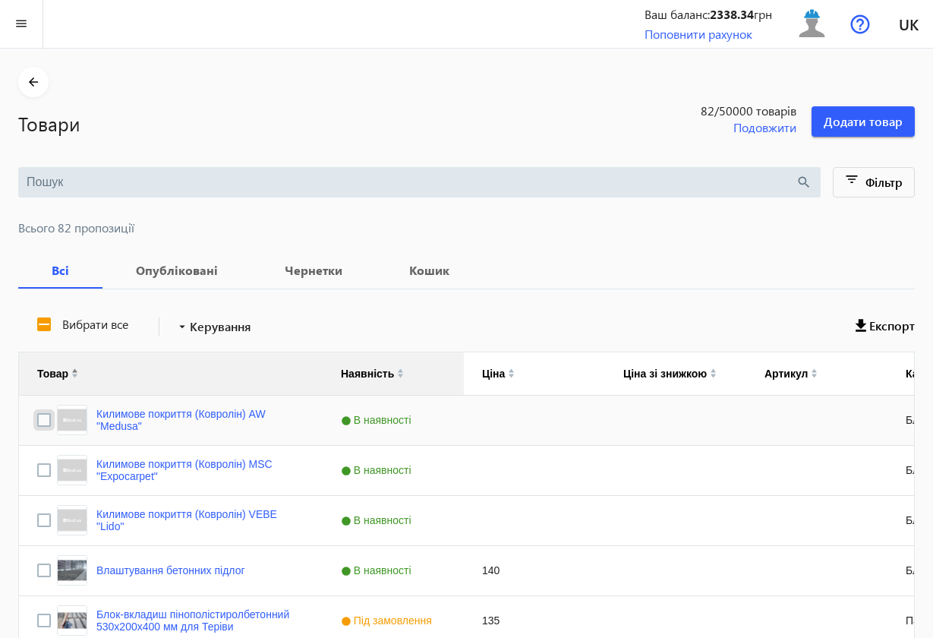
click at [45, 416] on input "Press Space to toggle row selection (unchecked)" at bounding box center [44, 420] width 14 height 14
checkbox input "true"
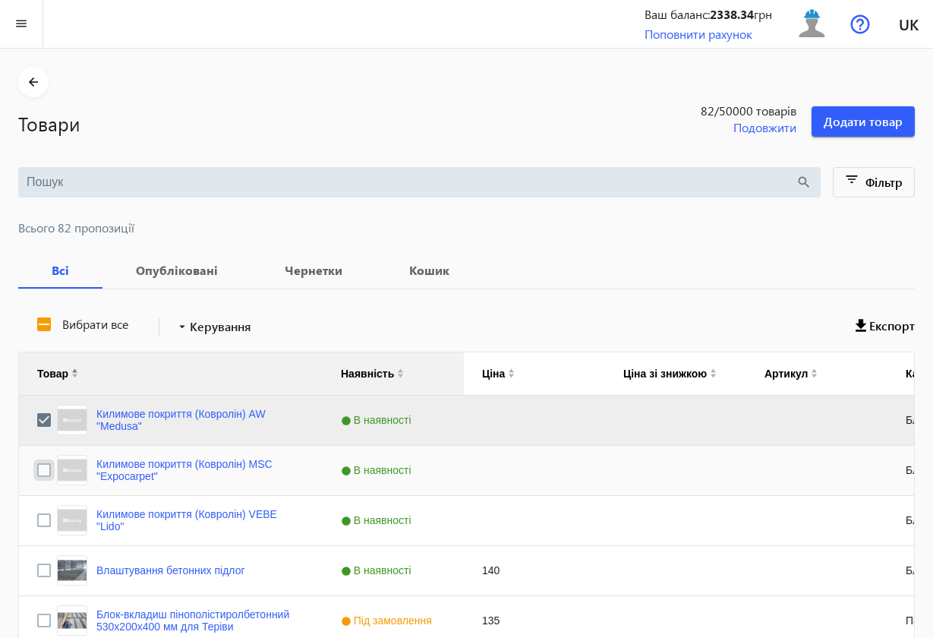
click at [46, 470] on input "Press Space to toggle row selection (unchecked)" at bounding box center [44, 470] width 14 height 14
checkbox input "true"
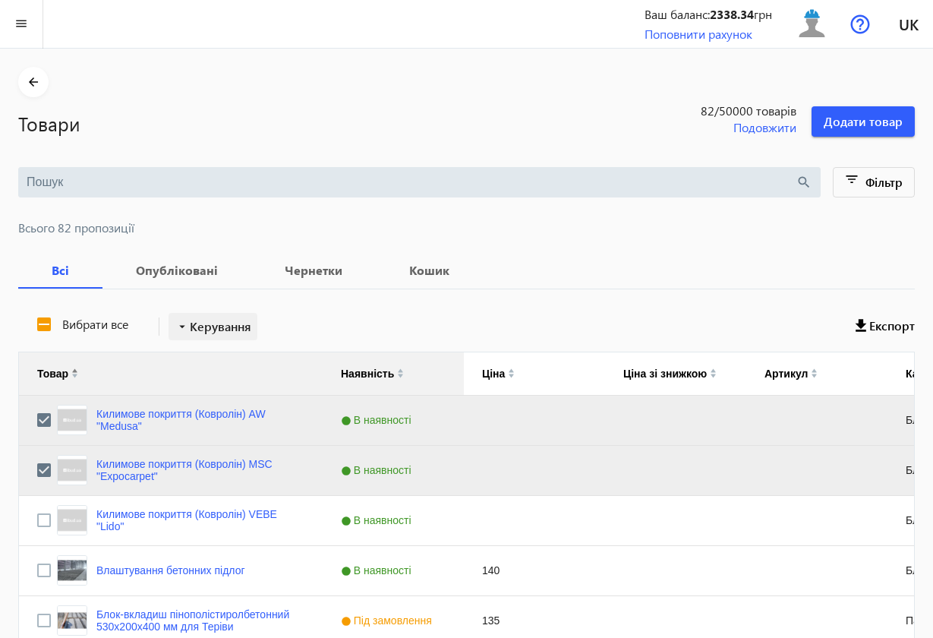
click at [209, 328] on span "Керування" at bounding box center [220, 326] width 61 height 18
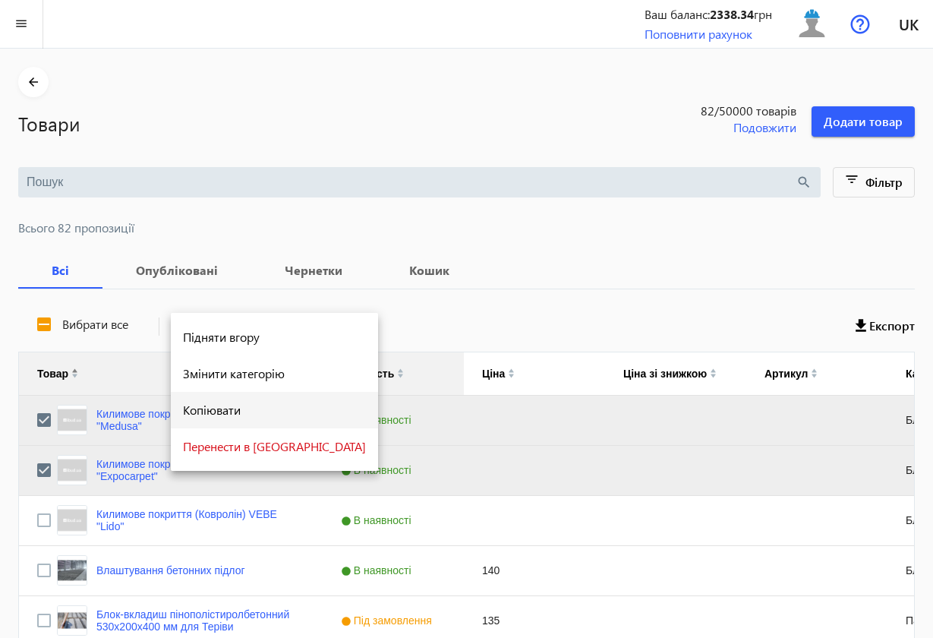
click at [218, 407] on span "Копіювати" at bounding box center [274, 410] width 183 height 12
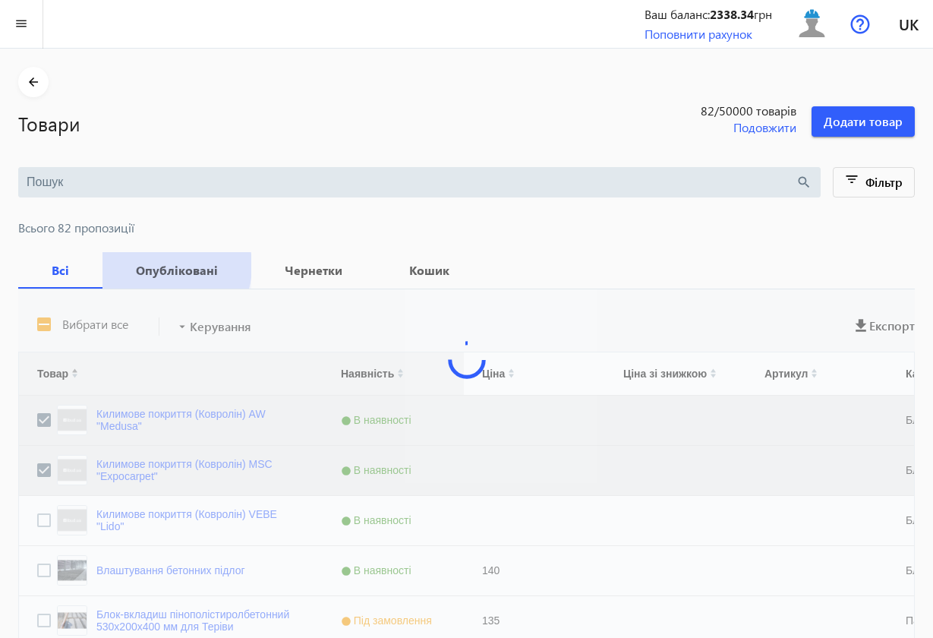
click at [159, 266] on b "Опубліковані" at bounding box center [177, 270] width 112 height 12
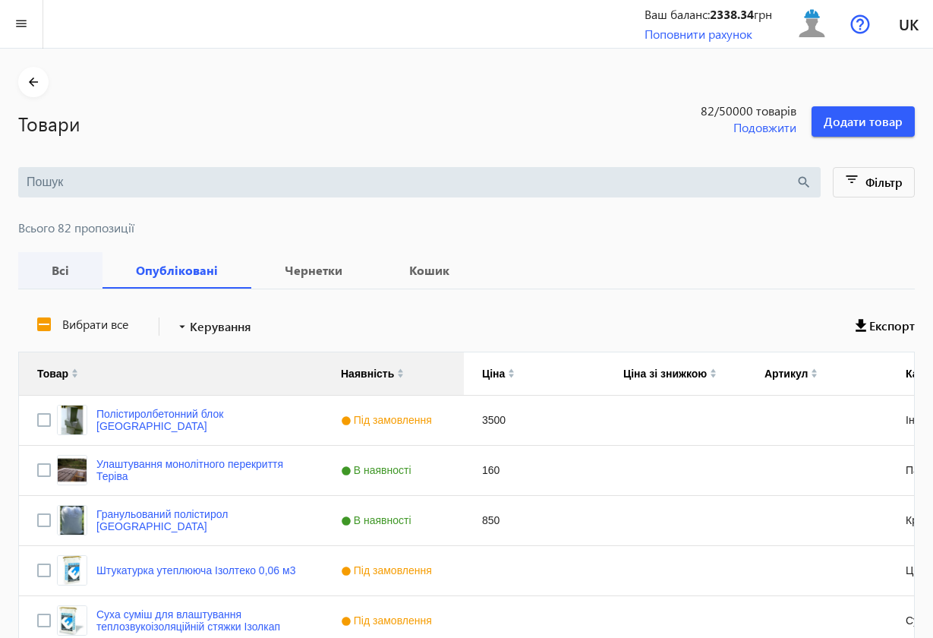
click at [63, 268] on b "Всі" at bounding box center [60, 270] width 48 height 12
click at [509, 562] on div "Press SPACE to select this row." at bounding box center [534, 570] width 141 height 49
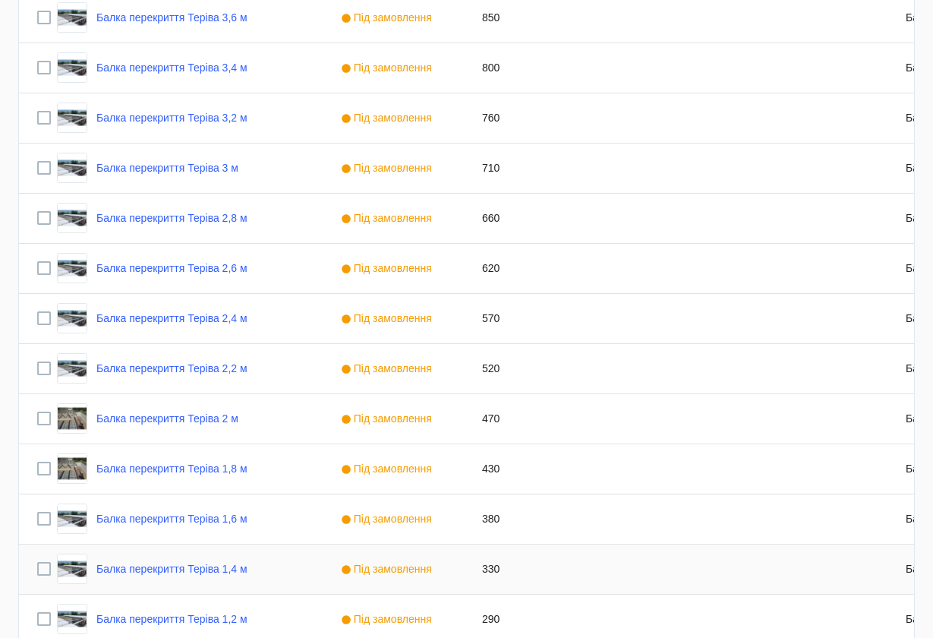
scroll to position [2807, 0]
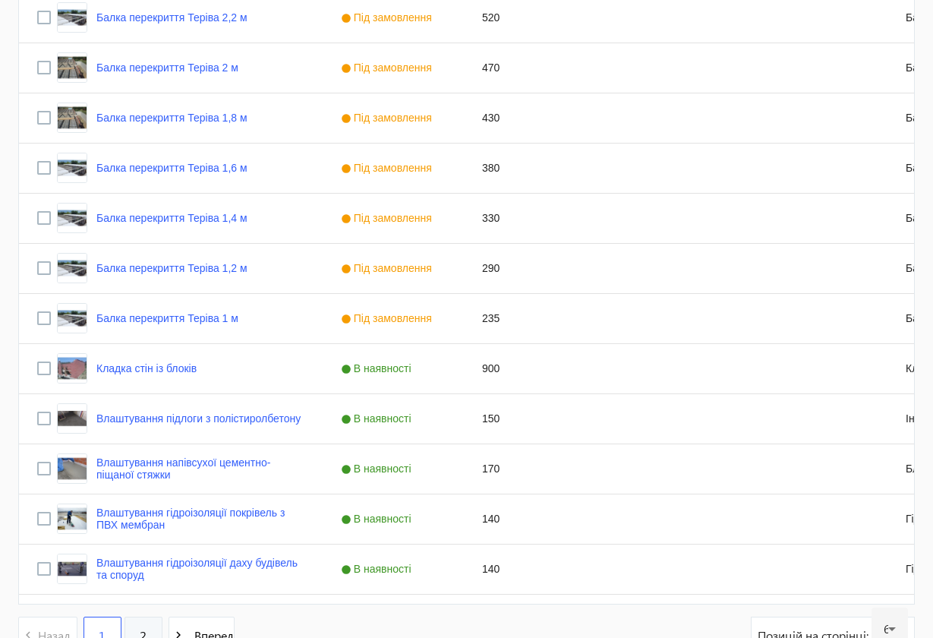
click at [143, 572] on link "2" at bounding box center [143, 635] width 38 height 38
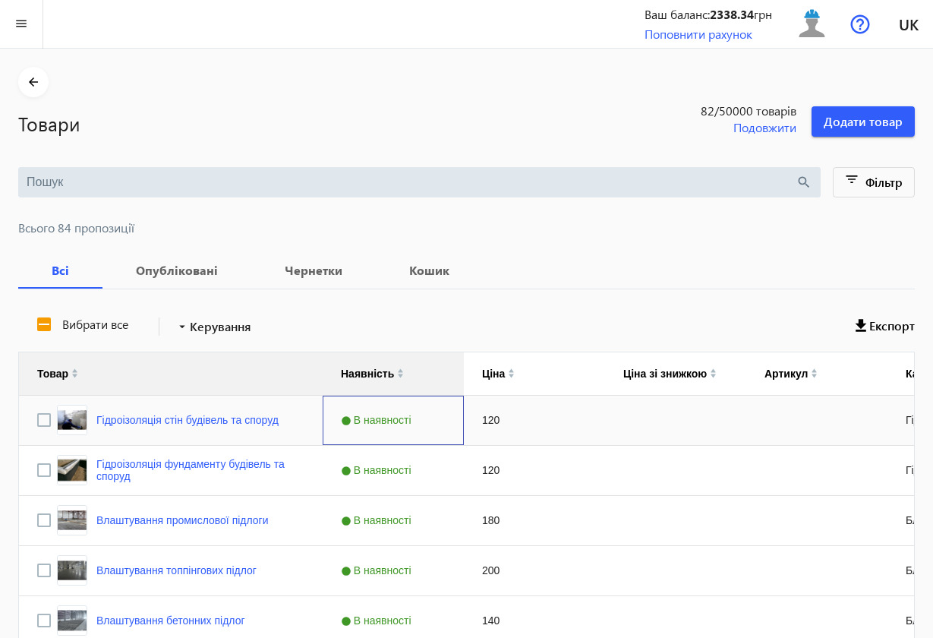
click at [426, 431] on div "В наявності" at bounding box center [393, 419] width 141 height 49
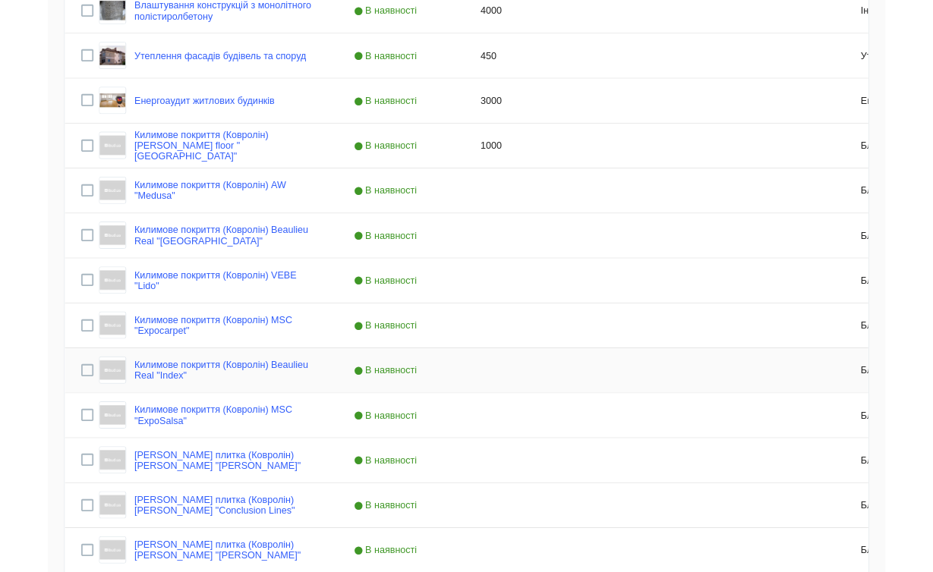
scroll to position [1054, 0]
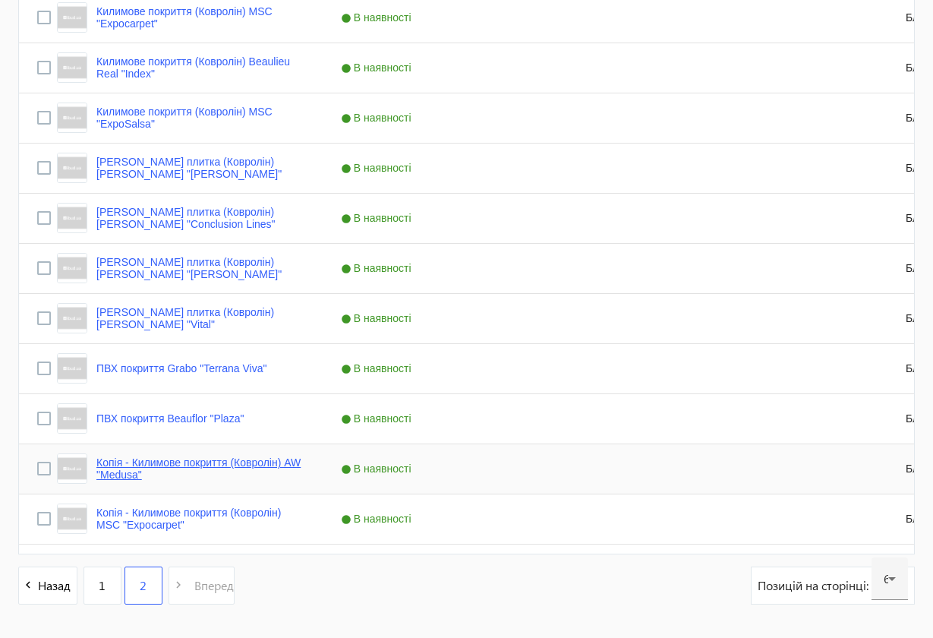
click at [109, 463] on link "Копія - Килимове покриття (Ковролін) AW "Medusa"" at bounding box center [200, 468] width 208 height 24
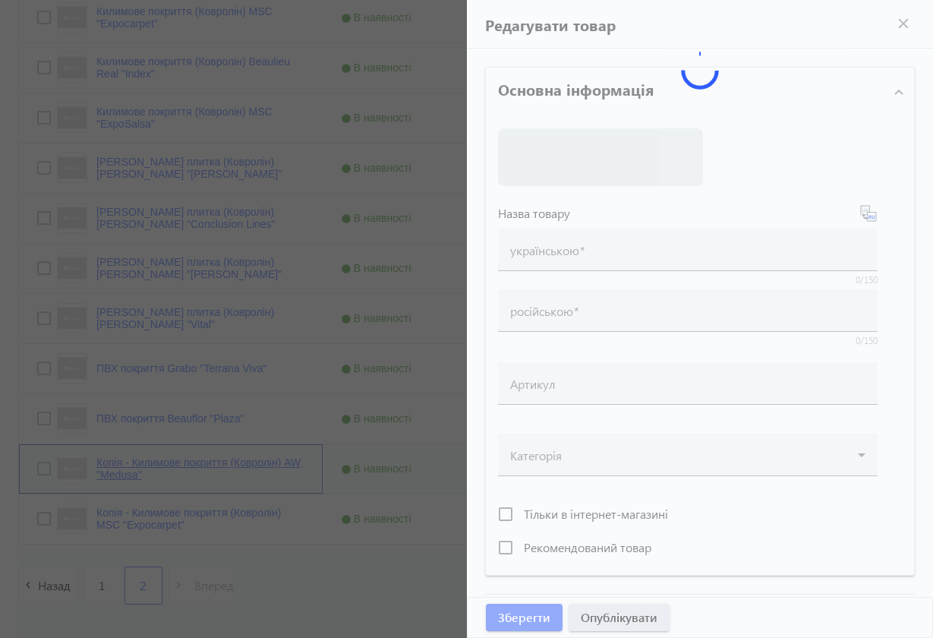
type input "Копія - Килимове покриття (Ковролін) AW "Medusa""
type input "Копия - Ковровое покрытие (Ковролин) AW "Medusa""
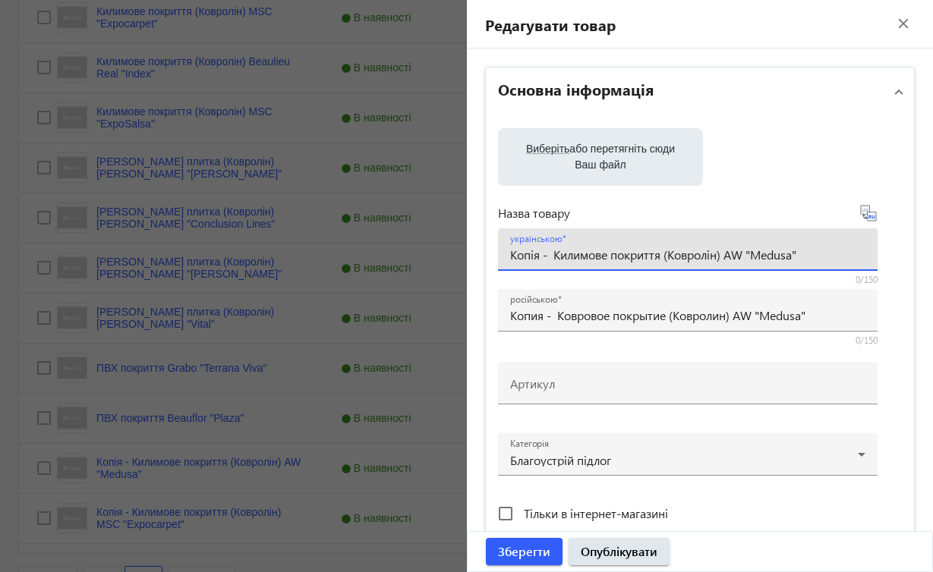
drag, startPoint x: 729, startPoint y: 255, endPoint x: 817, endPoint y: 253, distance: 88.8
click at [817, 253] on input "Копія - Килимове покриття (Ковролін) AW "Medusa"" at bounding box center [687, 255] width 355 height 16
paste input "Grabo "Astral Color"
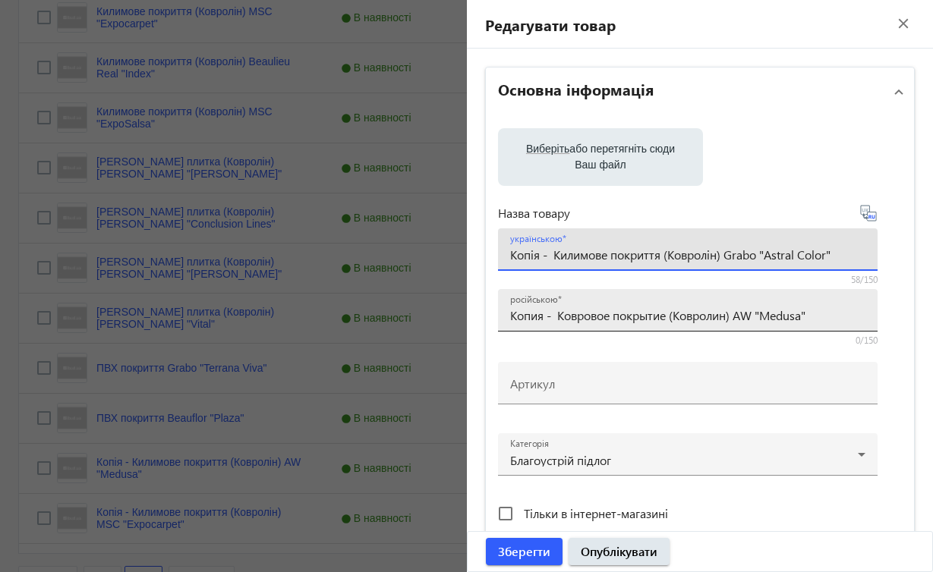
type input "Копія - Килимове покриття (Ковролін) Grabo "Astral Color""
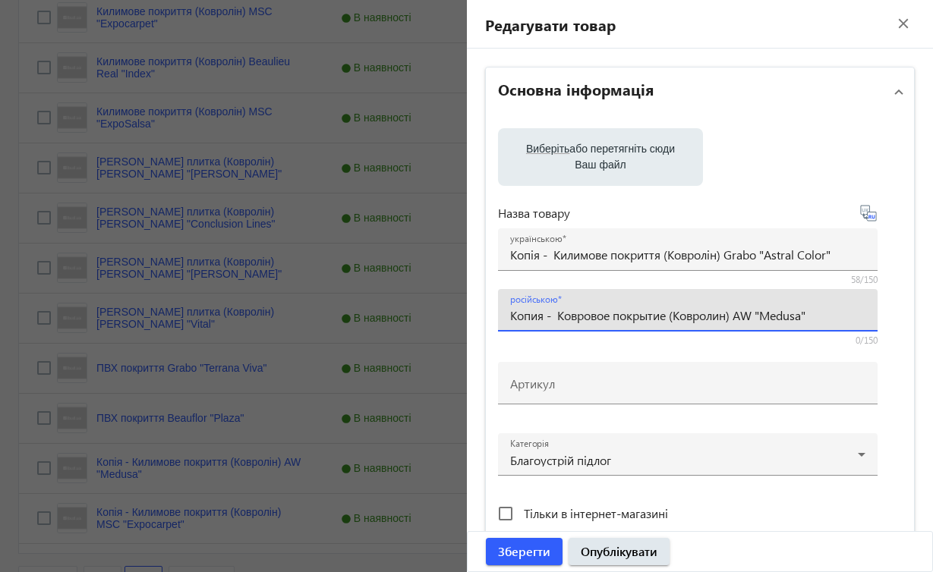
drag, startPoint x: 739, startPoint y: 317, endPoint x: 830, endPoint y: 321, distance: 91.2
click at [831, 321] on input "Копия - Ковровое покрытие (Ковролин) AW "Medusa"" at bounding box center [687, 315] width 355 height 16
paste input "Grabo "Astral Color"
type input "Копия - Ковровое покрытие (Ковролин) Grabo "Astral Color""
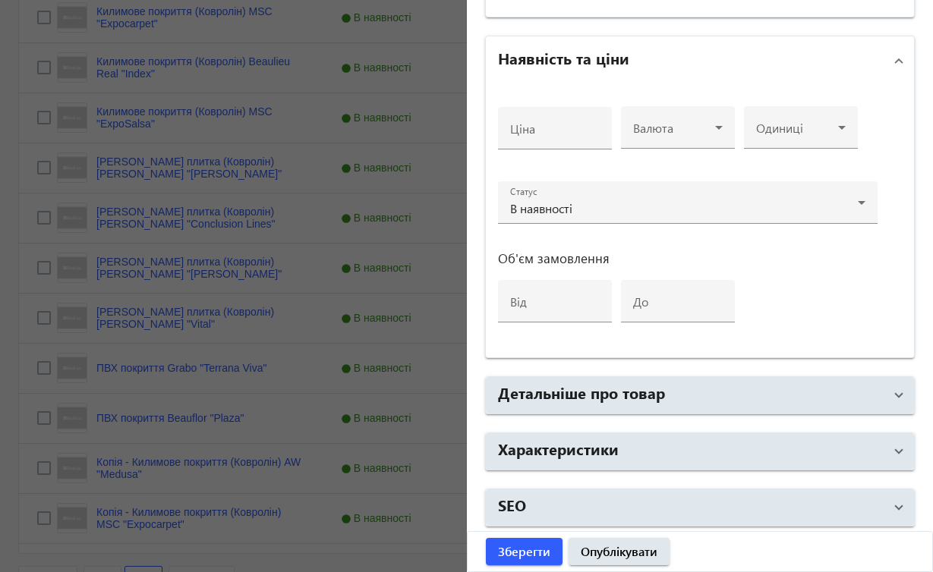
scroll to position [561, 0]
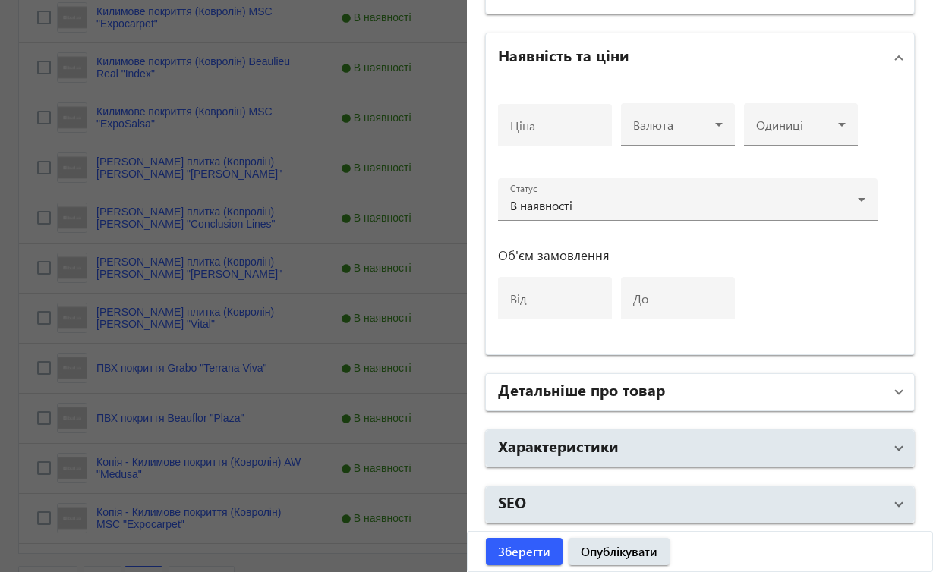
click at [896, 395] on span at bounding box center [899, 392] width 6 height 17
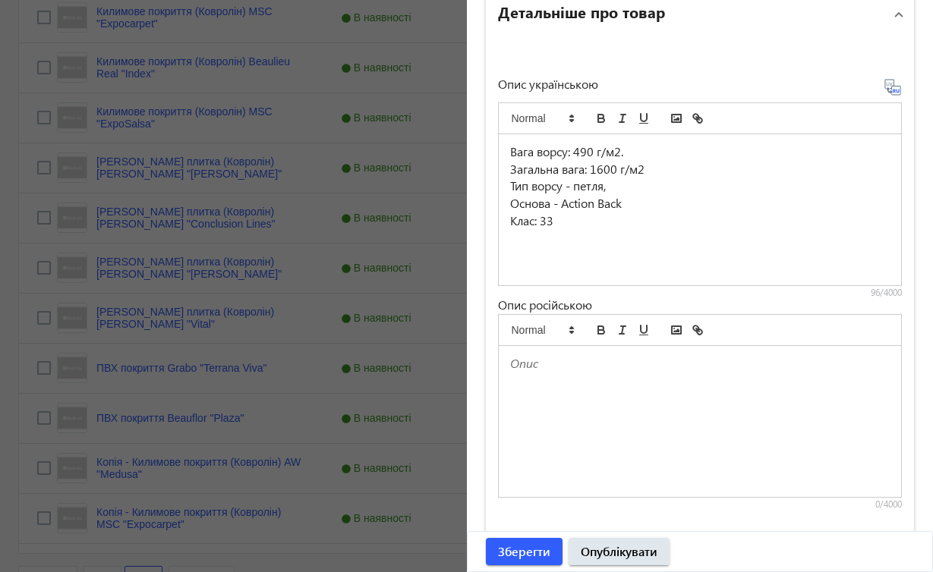
scroll to position [940, 0]
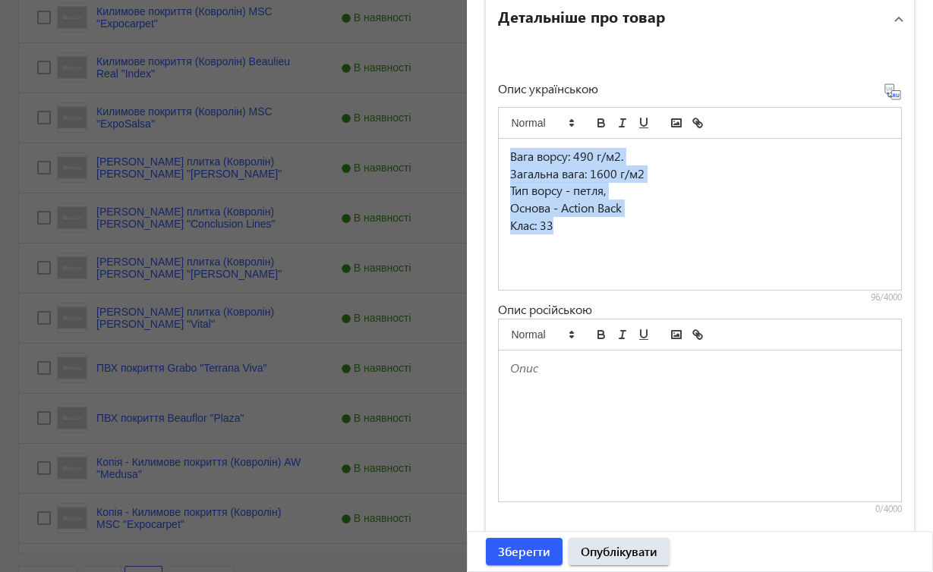
drag, startPoint x: 508, startPoint y: 154, endPoint x: 641, endPoint y: 260, distance: 170.7
click at [641, 260] on div "Вага ворсу: 490 г/м2. Загальна вага: 1600 г/м2 Тип ворсу - петля, Основа - Acti…" at bounding box center [700, 214] width 403 height 151
click at [610, 166] on p "Загальна вага: 1600 г/м2" at bounding box center [700, 173] width 380 height 17
drag, startPoint x: 506, startPoint y: 156, endPoint x: 606, endPoint y: 274, distance: 155.1
click at [606, 274] on div "Вага ворсу: 490 г/м2. Загальна вага: 1600 г/м2 Тип ворсу - петля, Основа - Acti…" at bounding box center [700, 214] width 403 height 151
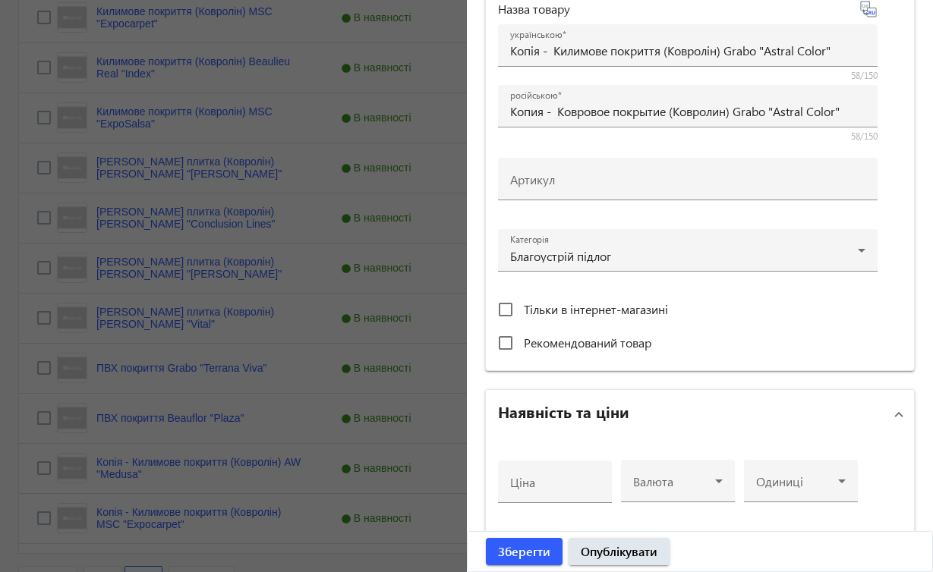
scroll to position [0, 0]
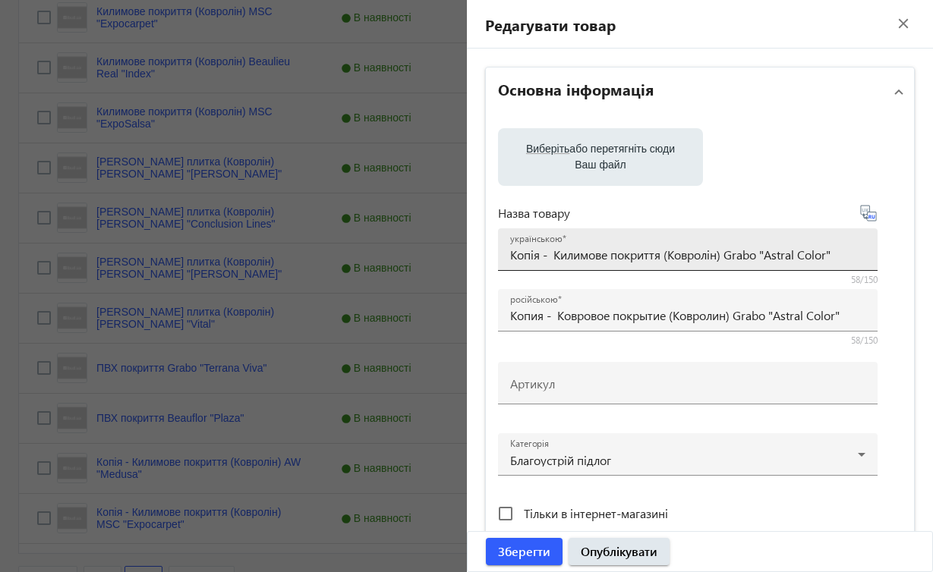
click at [611, 253] on input "Копія - Килимове покриття (Ковролін) Grabo "Astral Color"" at bounding box center [687, 255] width 355 height 16
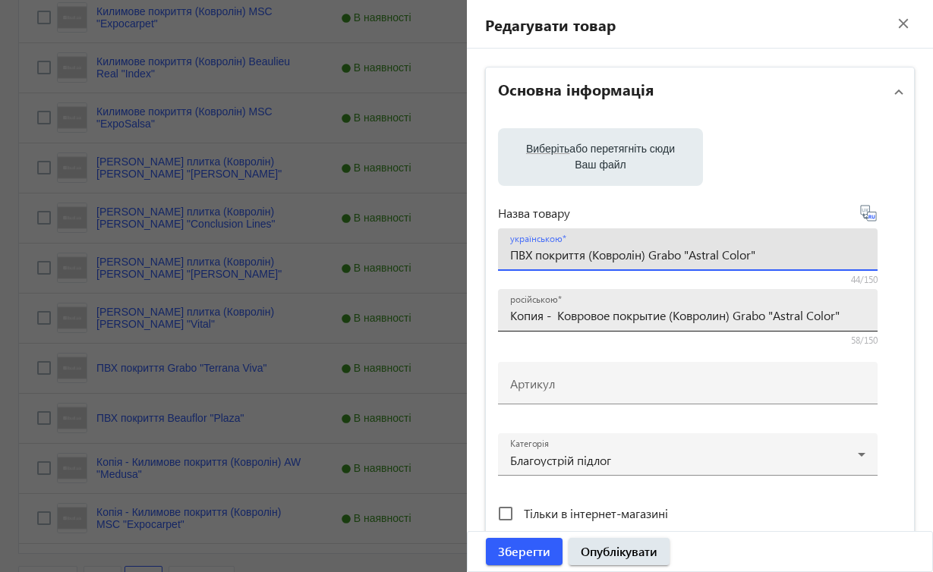
type input "ПВХ покриття (Ковролін) Grabo "Astral Color""
click at [615, 314] on input "Копия - Ковровое покрытие (Ковролин) Grabo "Astral Color"" at bounding box center [687, 315] width 355 height 16
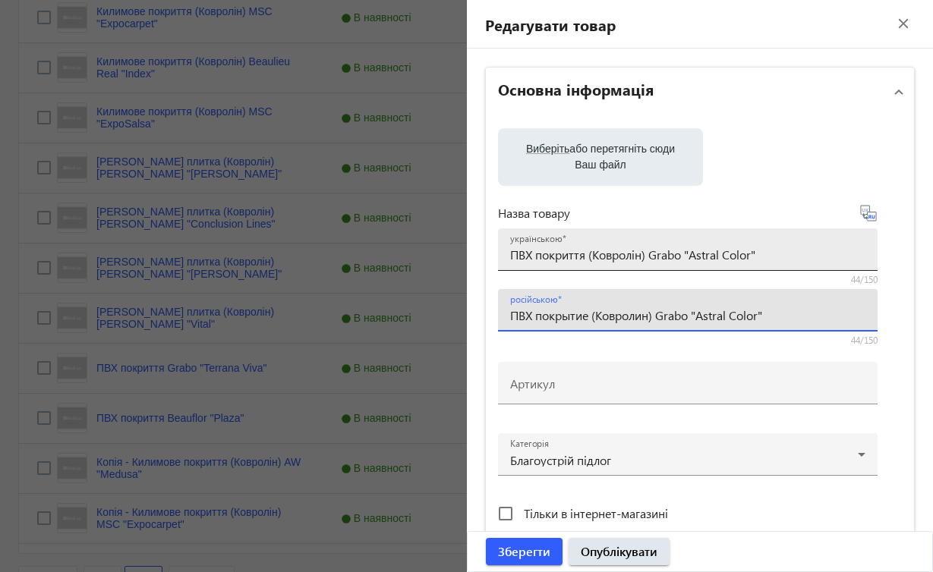
type input "ПВХ покрытие (Ковролин) Grabo "Astral Color""
click at [650, 253] on input "ПВХ покриття (Ковролін) Grabo "Astral Color"" at bounding box center [687, 255] width 355 height 16
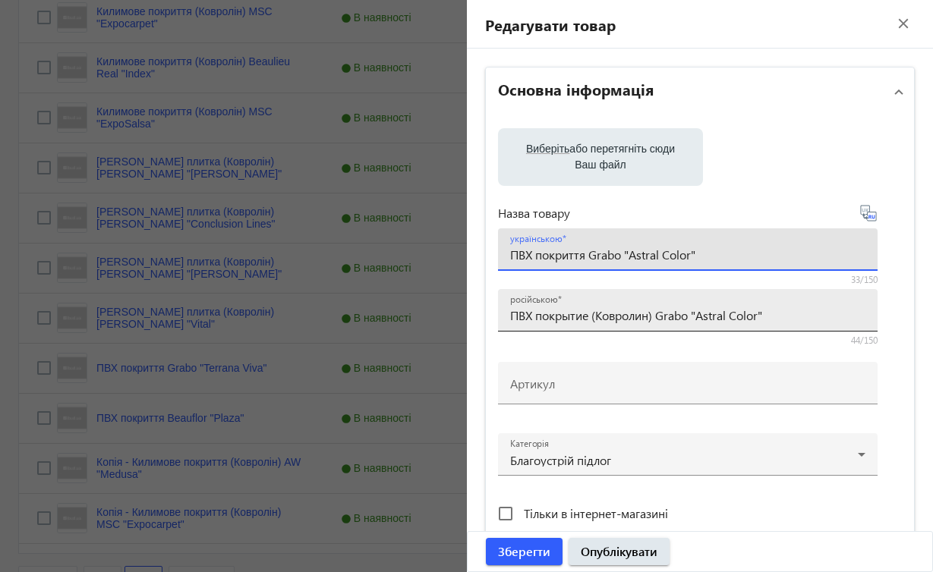
type input "ПВХ покриття Grabo "Astral Color""
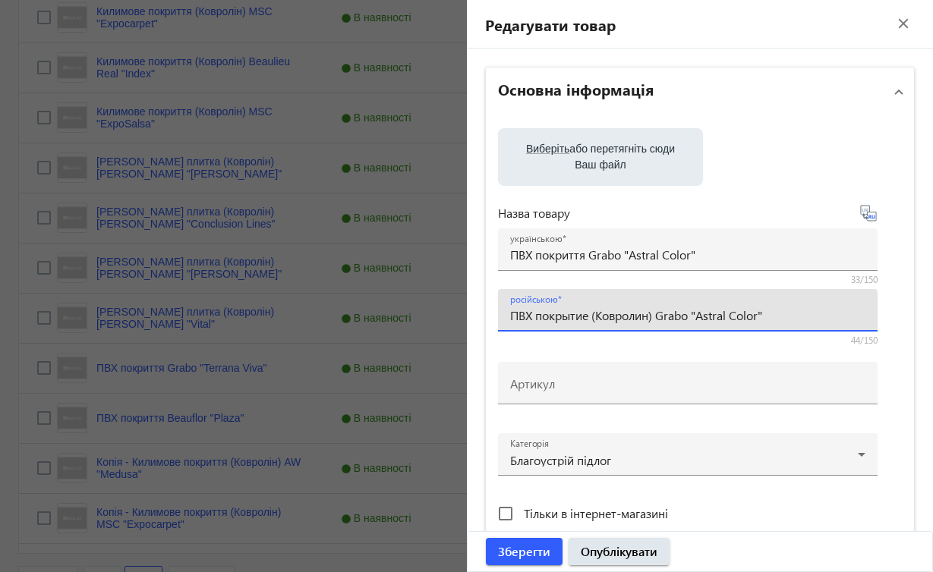
click at [656, 315] on input "ПВХ покрытие (Ковролин) Grabo "Astral Color"" at bounding box center [687, 315] width 355 height 16
type input "ПВХ покрытие Grabo "Astral Color""
click at [517, 549] on span "Зберегти" at bounding box center [524, 551] width 52 height 17
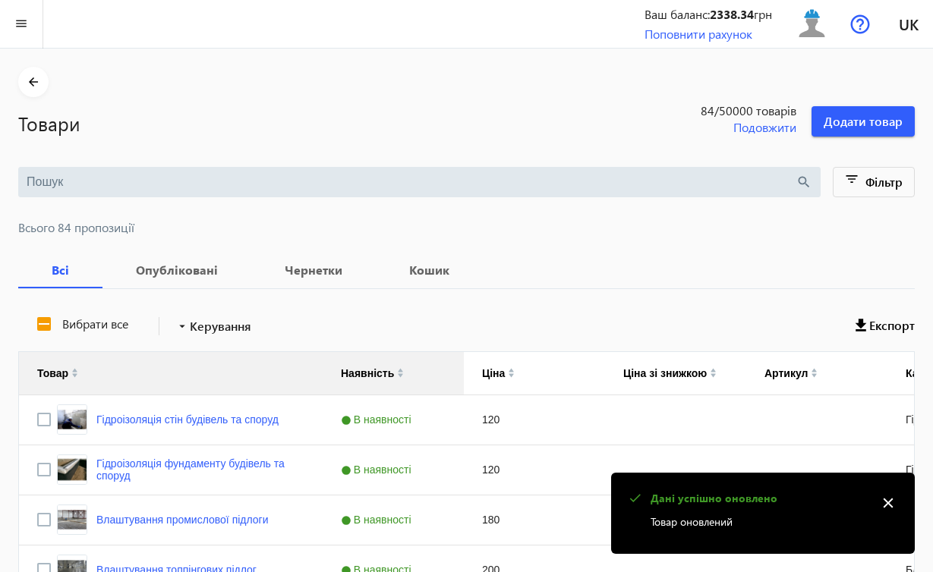
click at [889, 503] on mat-icon "close" at bounding box center [888, 503] width 23 height 23
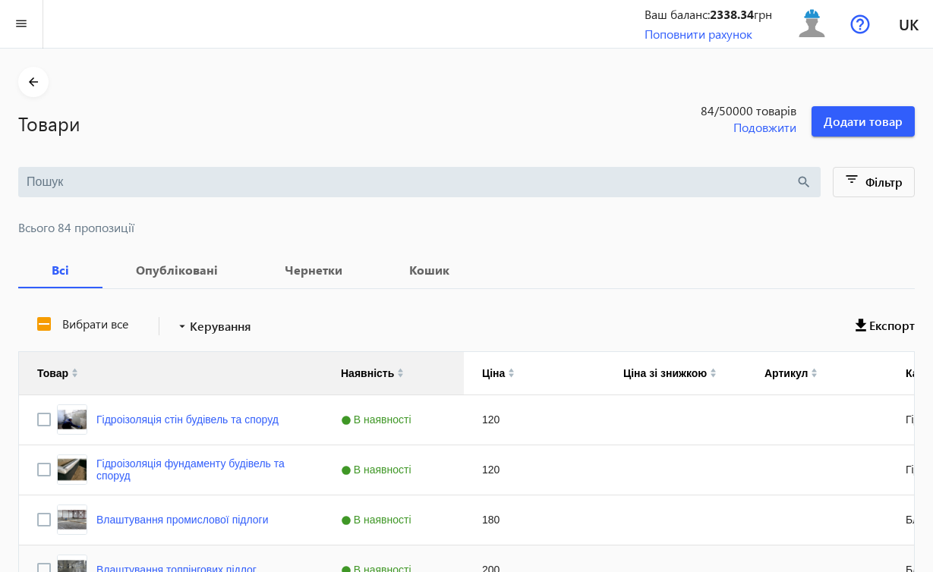
click at [600, 555] on div "200" at bounding box center [534, 570] width 141 height 49
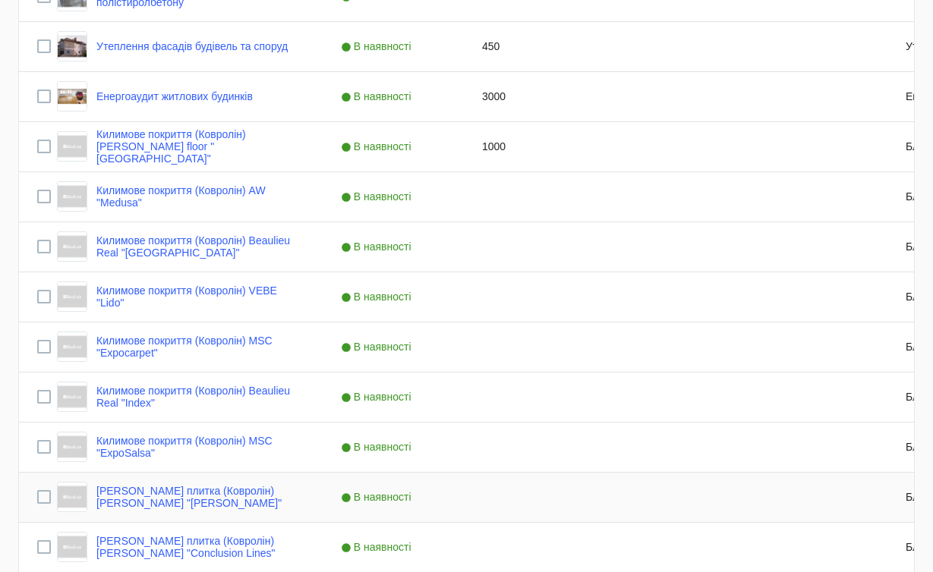
scroll to position [1036, 0]
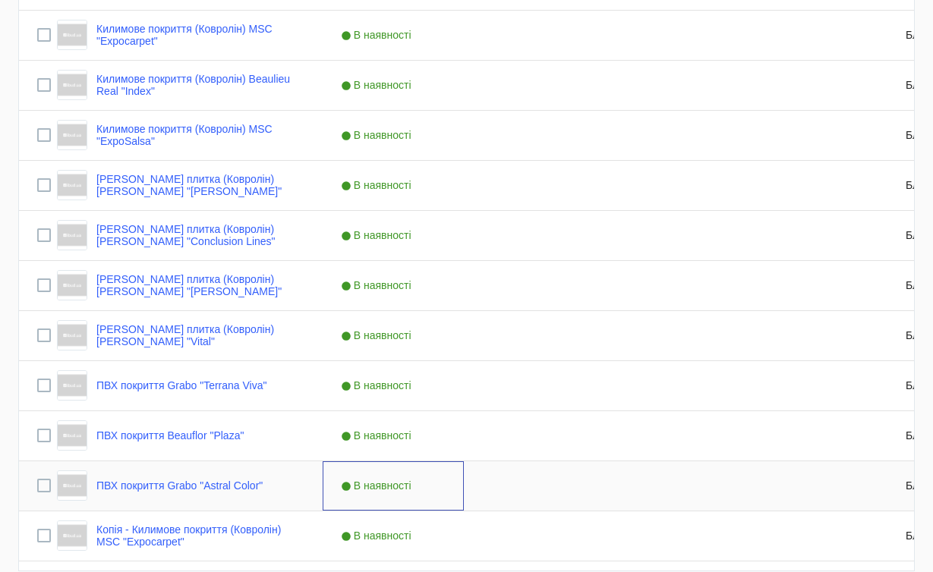
click at [389, 480] on span "В наявності" at bounding box center [378, 486] width 74 height 12
click at [515, 472] on div "Press SPACE to select this row." at bounding box center [534, 485] width 141 height 49
click at [327, 488] on div "В наявності" at bounding box center [393, 485] width 141 height 49
click at [257, 487] on link "ПВХ покриття Grabo "Astral Color"" at bounding box center [179, 486] width 166 height 12
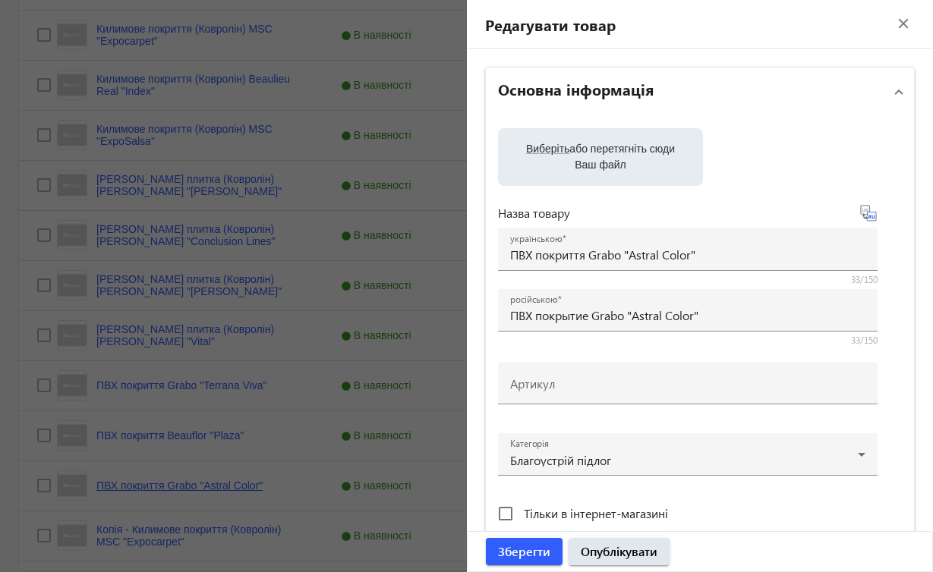
click at [257, 488] on div at bounding box center [466, 286] width 933 height 572
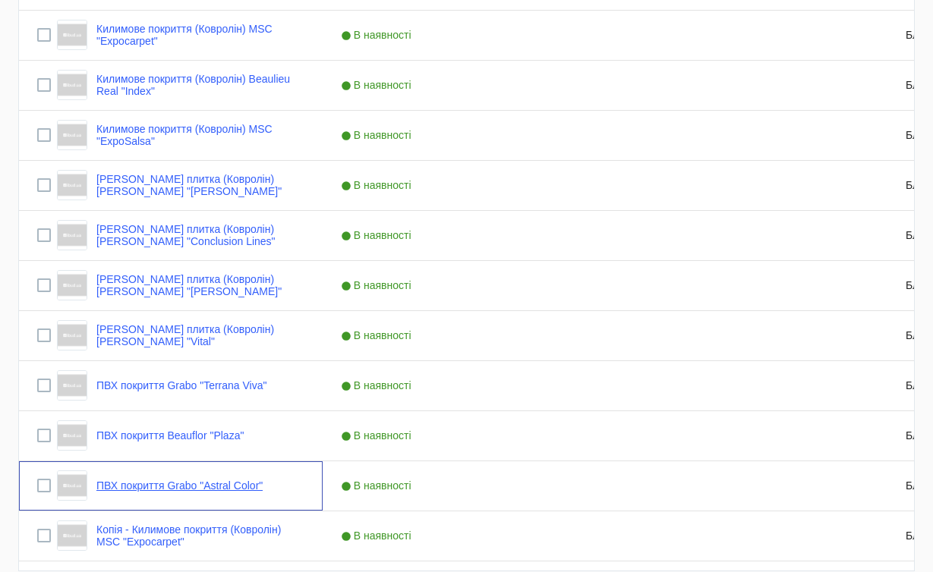
click at [257, 488] on link "ПВХ покриття Grabo "Astral Color"" at bounding box center [179, 486] width 166 height 12
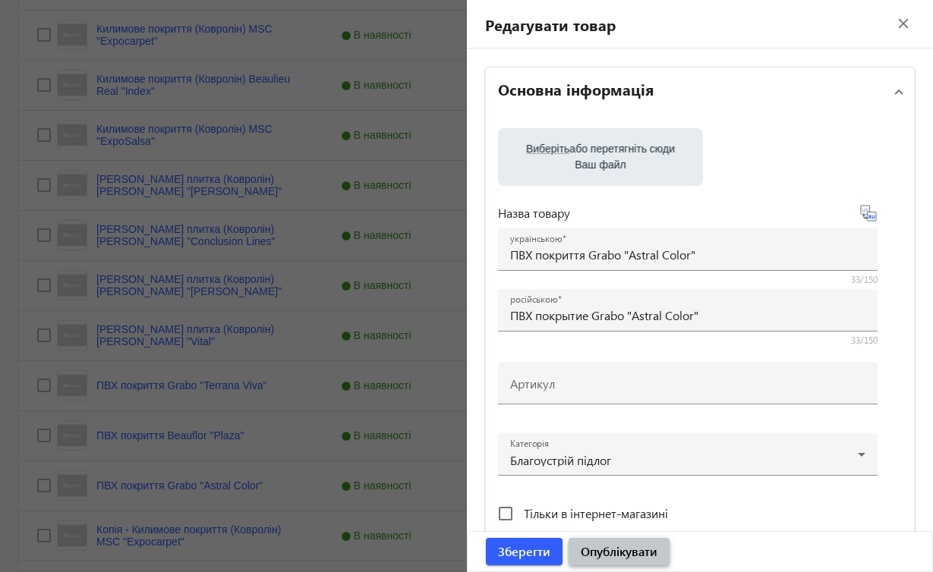
click at [627, 551] on span "Опублікувати" at bounding box center [619, 551] width 77 height 17
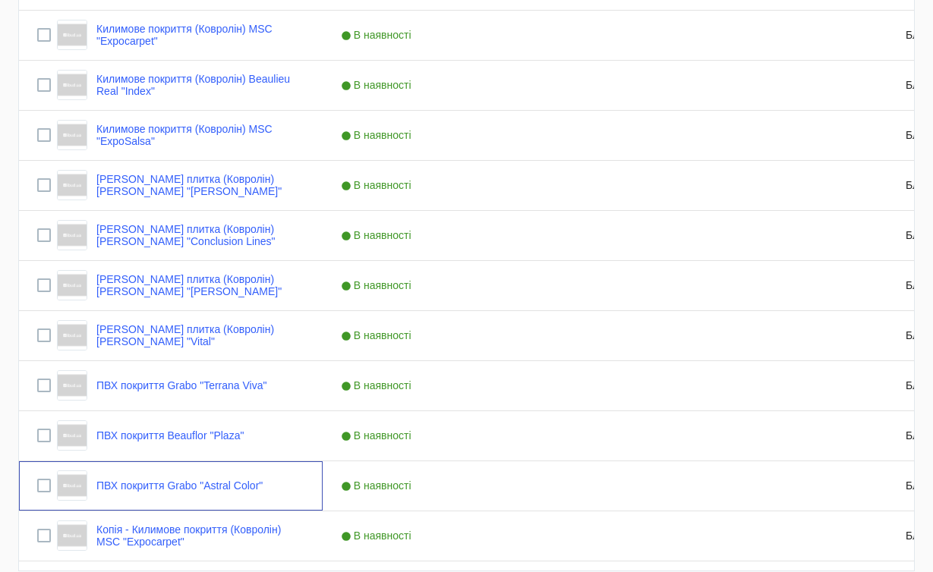
scroll to position [0, 0]
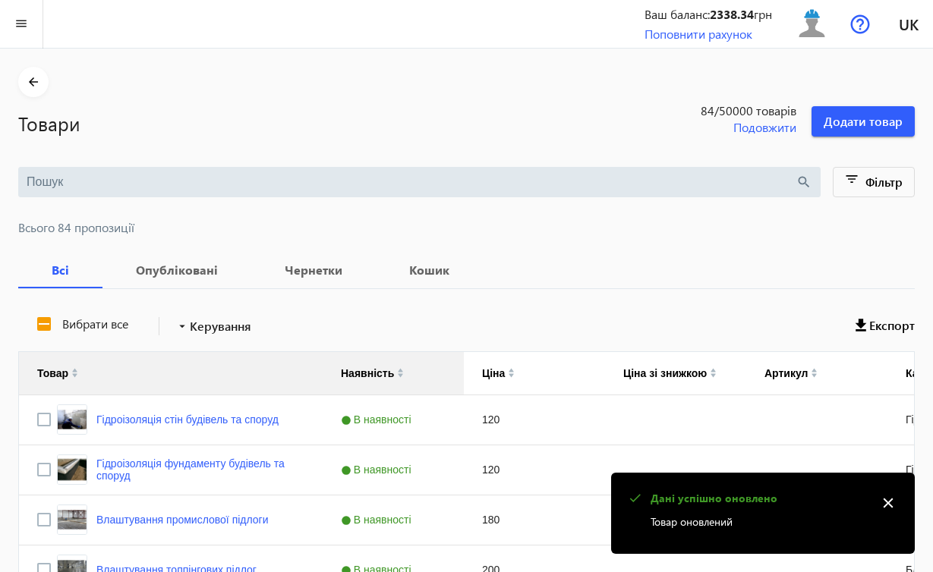
click at [890, 502] on mat-icon "close" at bounding box center [888, 503] width 23 height 23
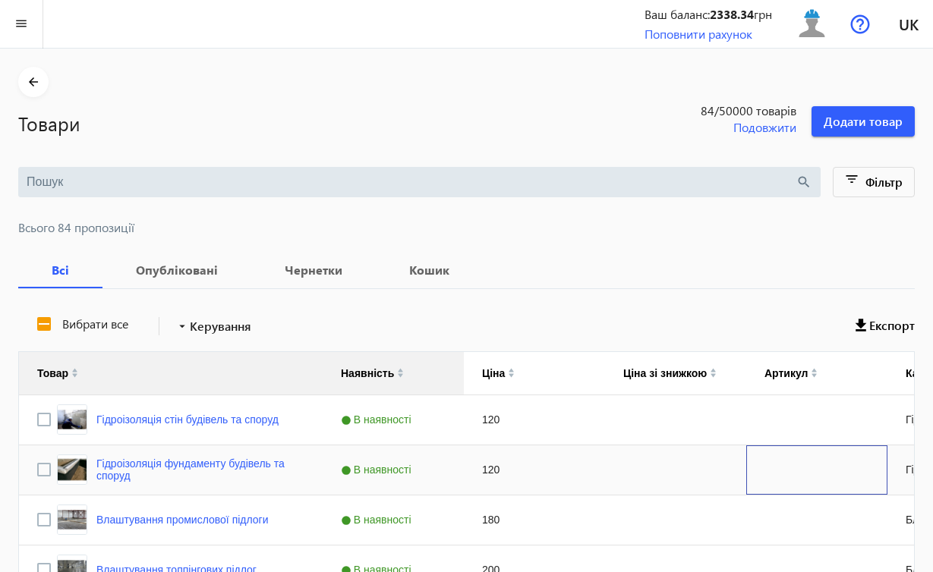
click at [776, 473] on div "Press SPACE to select this row." at bounding box center [816, 470] width 141 height 49
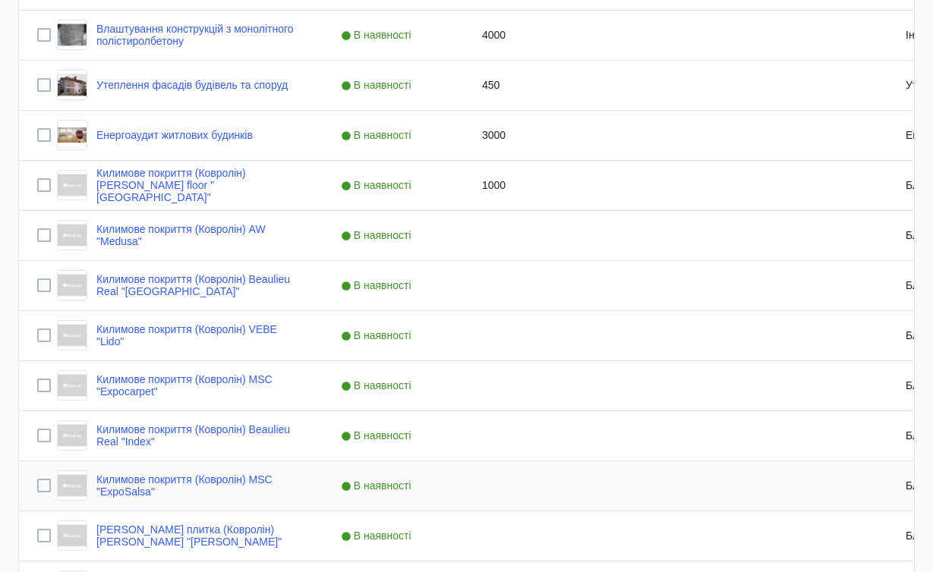
scroll to position [1036, 0]
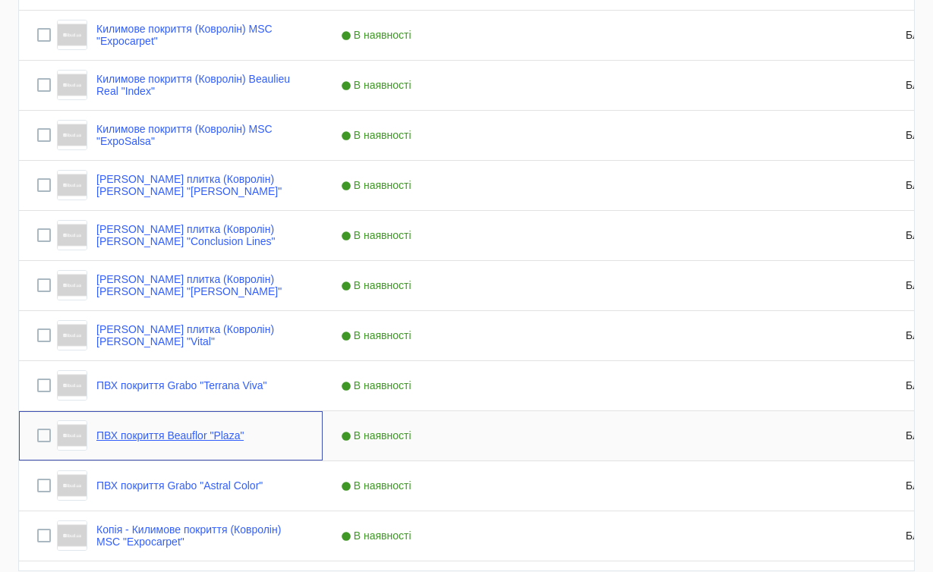
click at [241, 431] on link "ПВХ покриття Beauflor "Plaza"" at bounding box center [169, 436] width 147 height 12
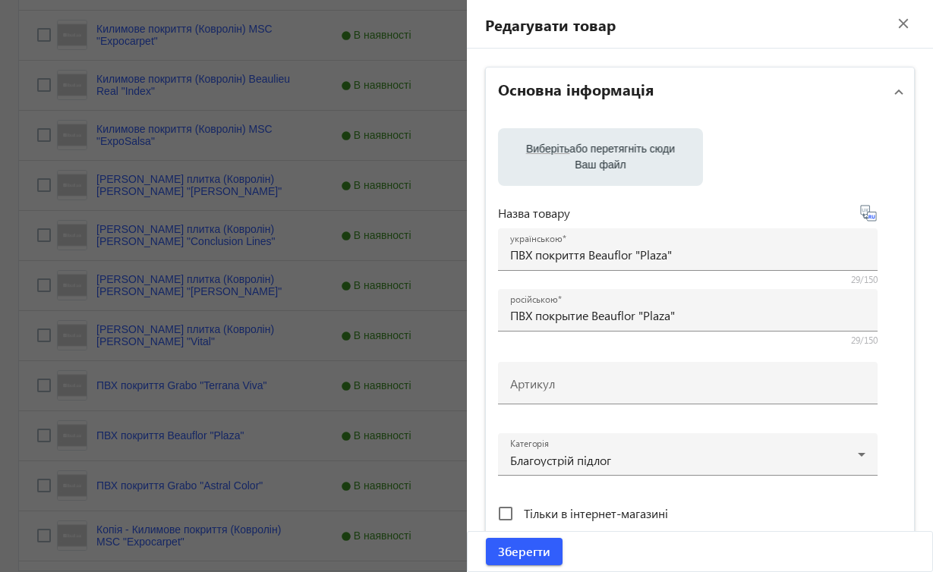
click at [244, 392] on div at bounding box center [466, 286] width 933 height 572
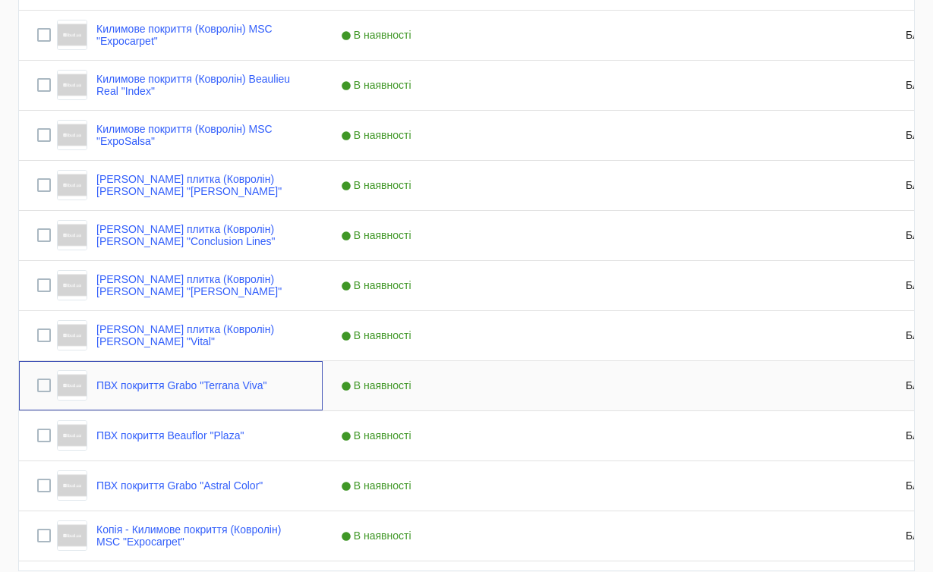
click at [244, 393] on div "ПВХ покриття Grabo "Terrana Viva"" at bounding box center [162, 385] width 210 height 30
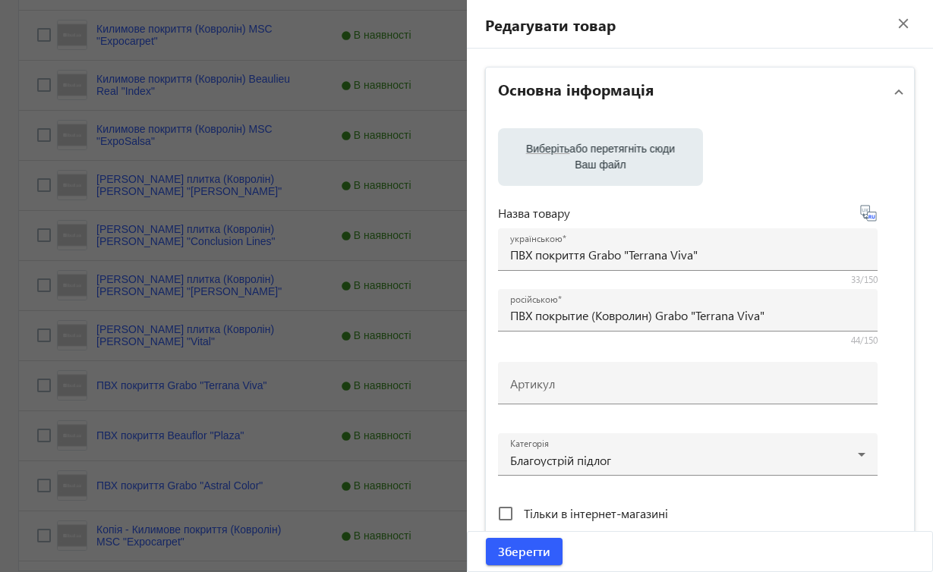
click at [233, 482] on div at bounding box center [466, 286] width 933 height 572
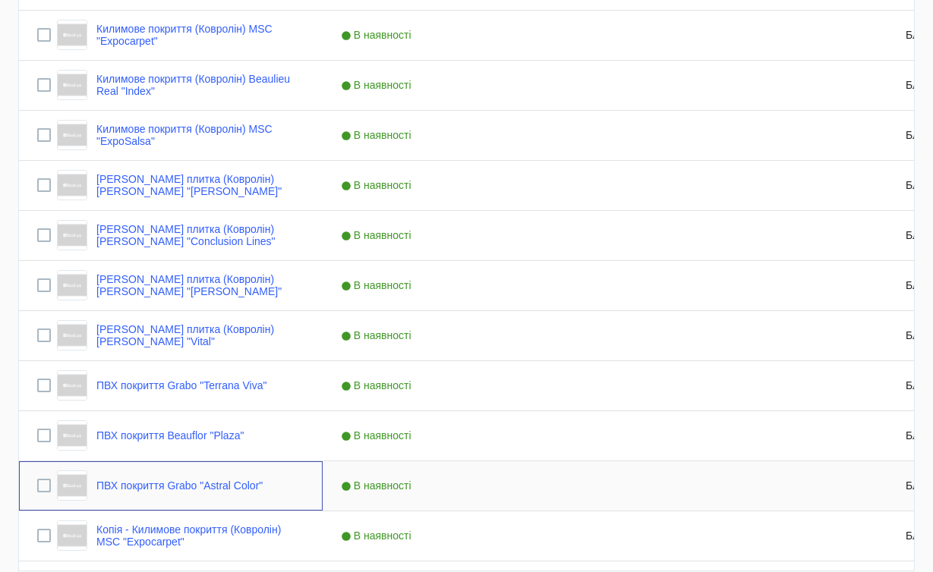
click at [233, 482] on link "ПВХ покриття Grabo "Astral Color"" at bounding box center [179, 486] width 166 height 12
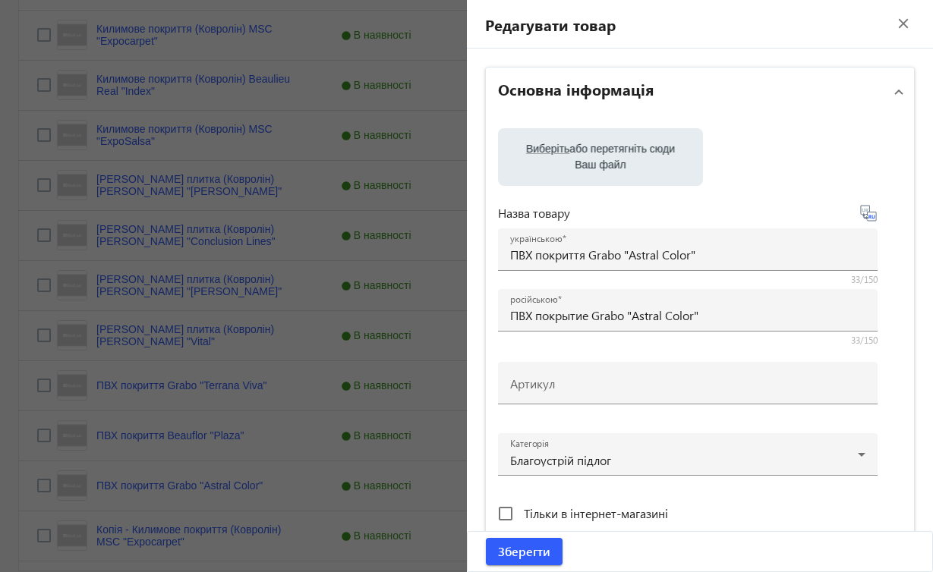
click at [287, 339] on div at bounding box center [466, 286] width 933 height 572
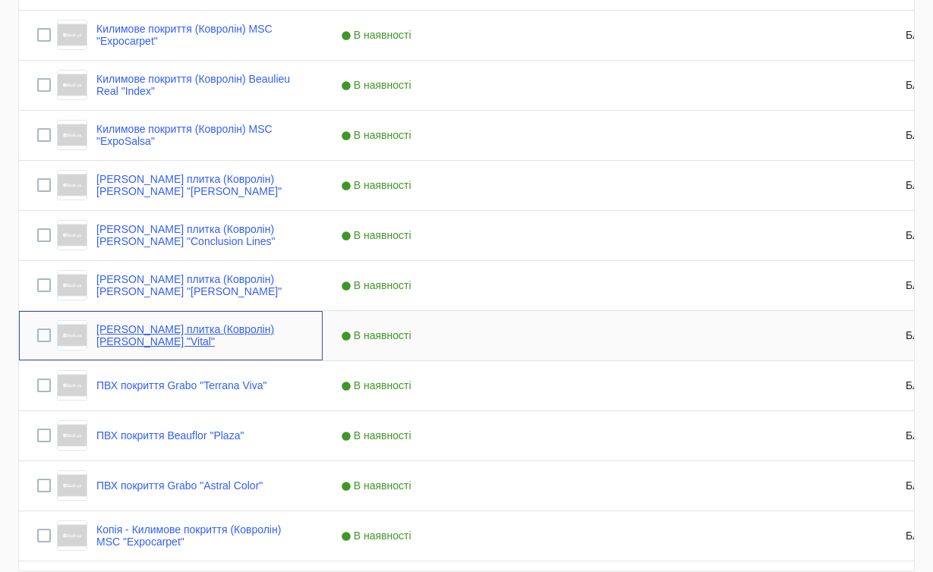
click at [287, 338] on link "[PERSON_NAME] плитка (Ковролін) [PERSON_NAME] "Vital"" at bounding box center [200, 335] width 208 height 24
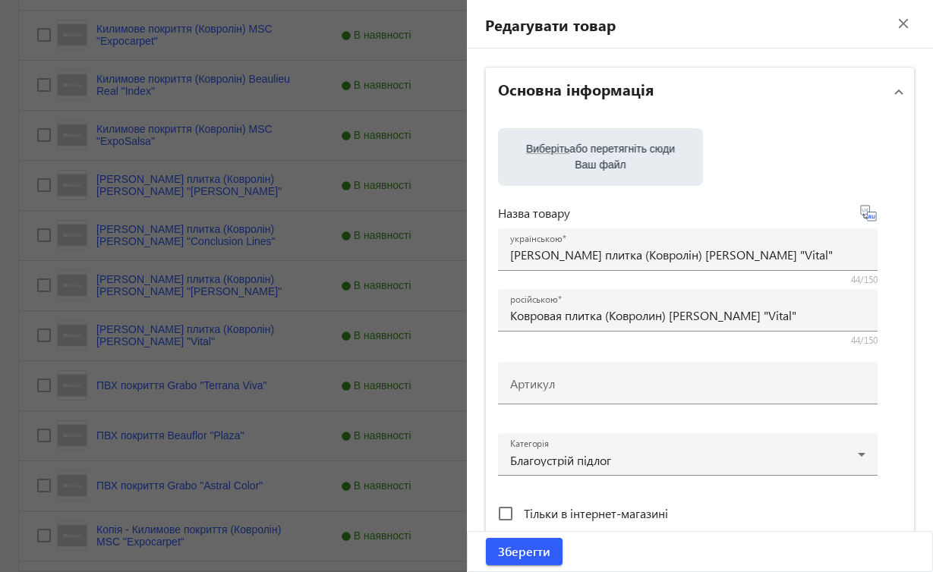
click at [244, 533] on div at bounding box center [466, 286] width 933 height 572
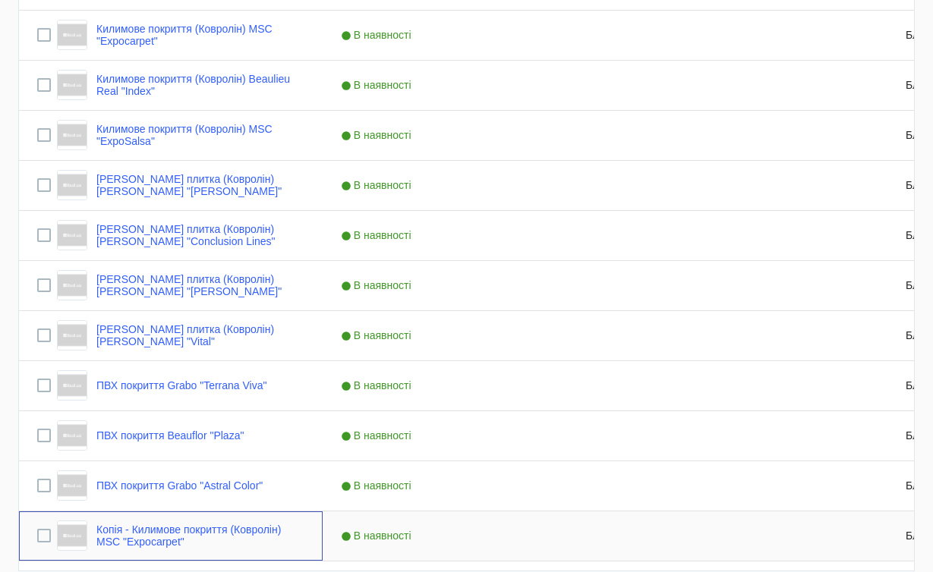
click at [244, 533] on link "Копія - Килимове покриття (Ковролін) MSC "Expocarpet"" at bounding box center [200, 536] width 208 height 24
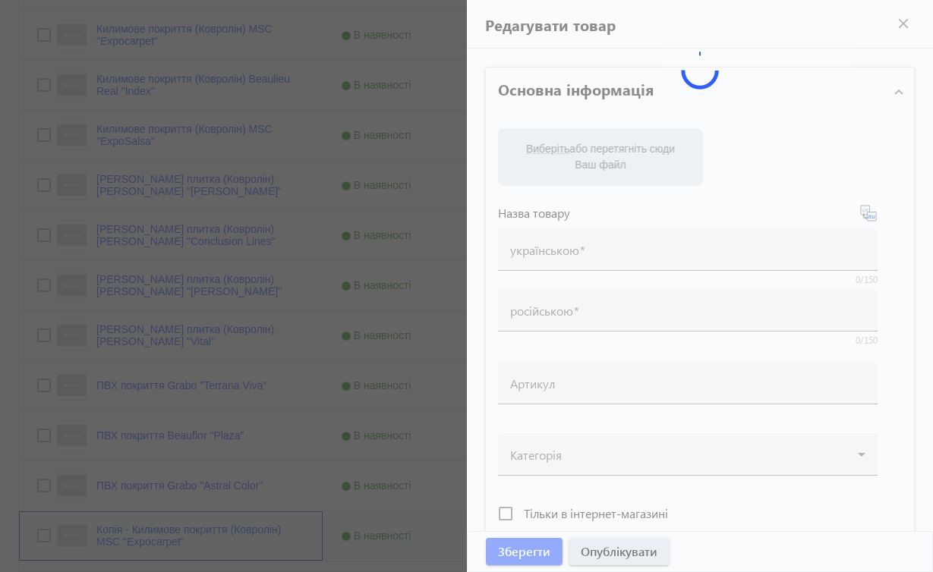
type input "Копія - Килимове покриття (Ковролін) MSC "Expocarpet""
type input "Копия - Ковровое покрытие (Ковролин) MSC "Expocarpet""
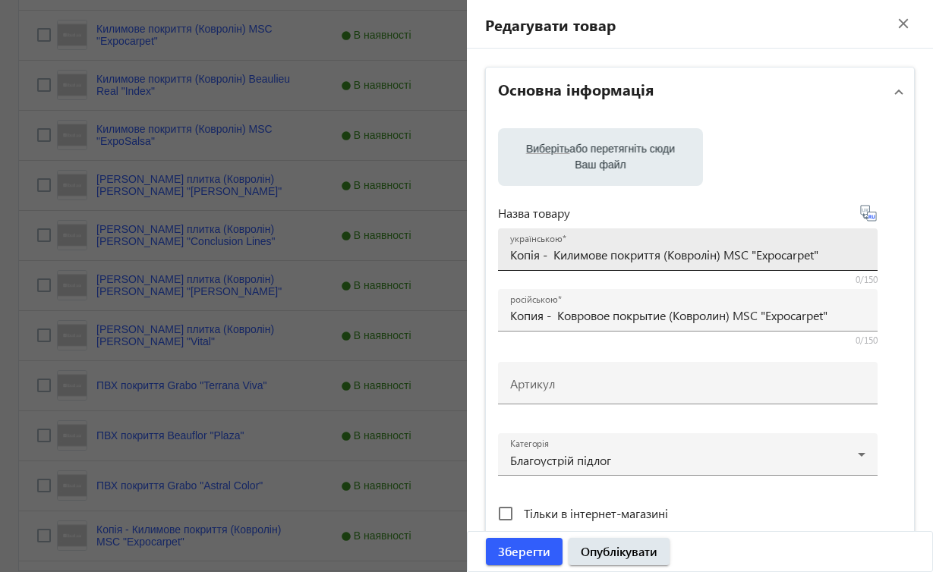
click at [729, 257] on input "Копія - Килимове покриття (Ковролін) MSC "Expocarpet"" at bounding box center [687, 255] width 355 height 16
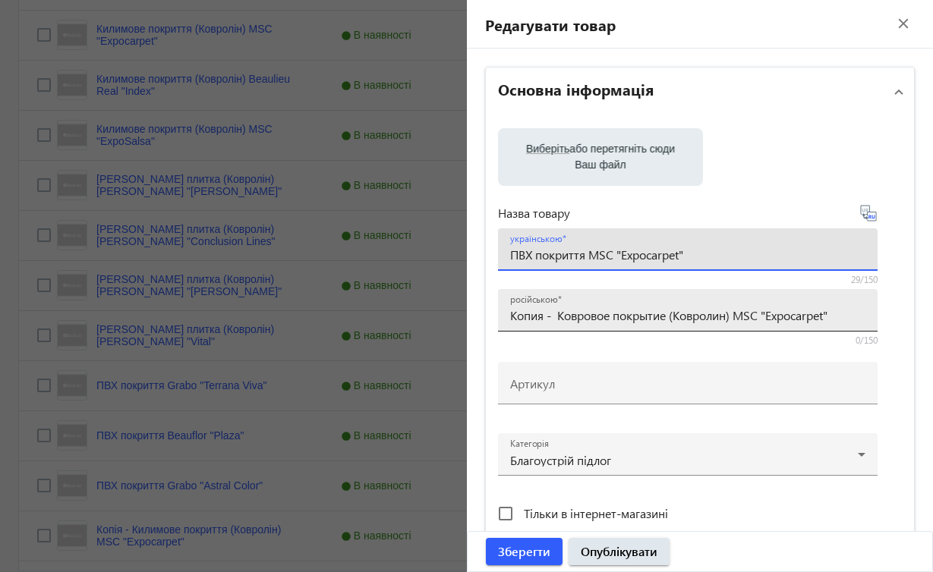
type input "ПВХ покриття MSC "Expocarpet""
click at [615, 316] on input "Копия - Ковровое покрытие (Ковролин) MSC "Expocarpet"" at bounding box center [687, 315] width 355 height 16
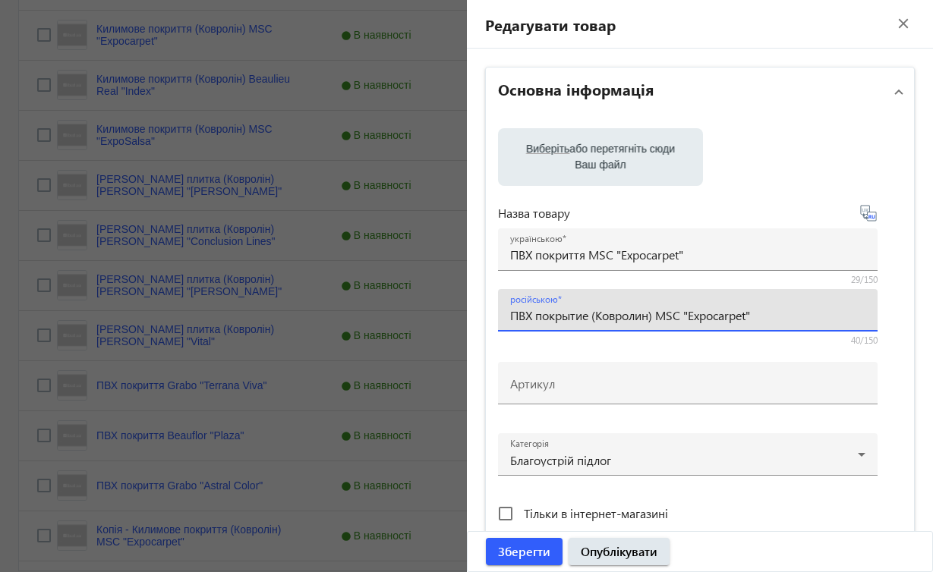
click at [657, 313] on input "ПВХ покрытие (Ковролин) MSC "Expocarpet"" at bounding box center [687, 315] width 355 height 16
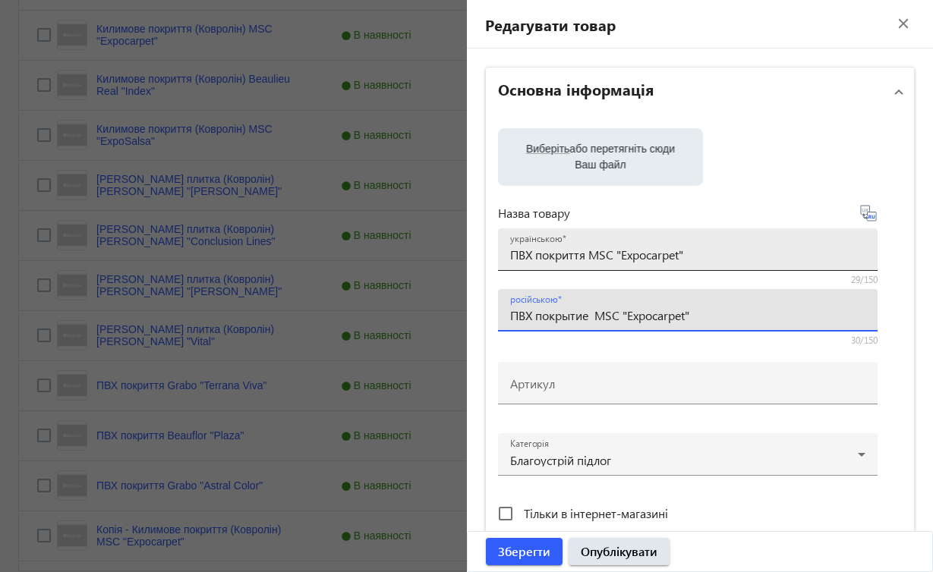
type input "ПВХ покрытие MSC "Expocarpet""
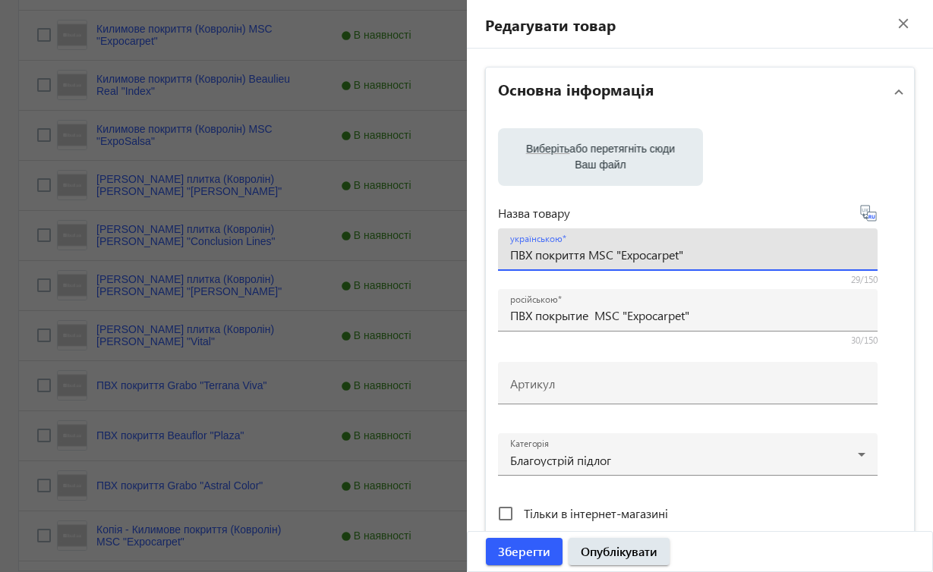
drag, startPoint x: 591, startPoint y: 255, endPoint x: 698, endPoint y: 257, distance: 107.0
click at [698, 257] on input "ПВХ покриття MSC "Expocarpet"" at bounding box center [687, 255] width 355 height 16
paste input "Beauflor "Storm"
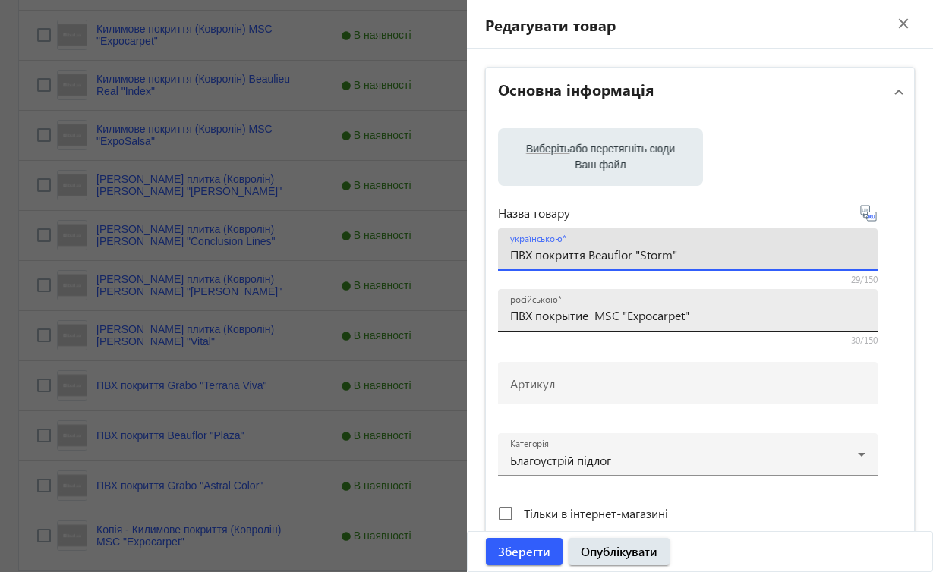
type input "ПВХ покриття Beauflor "Storm""
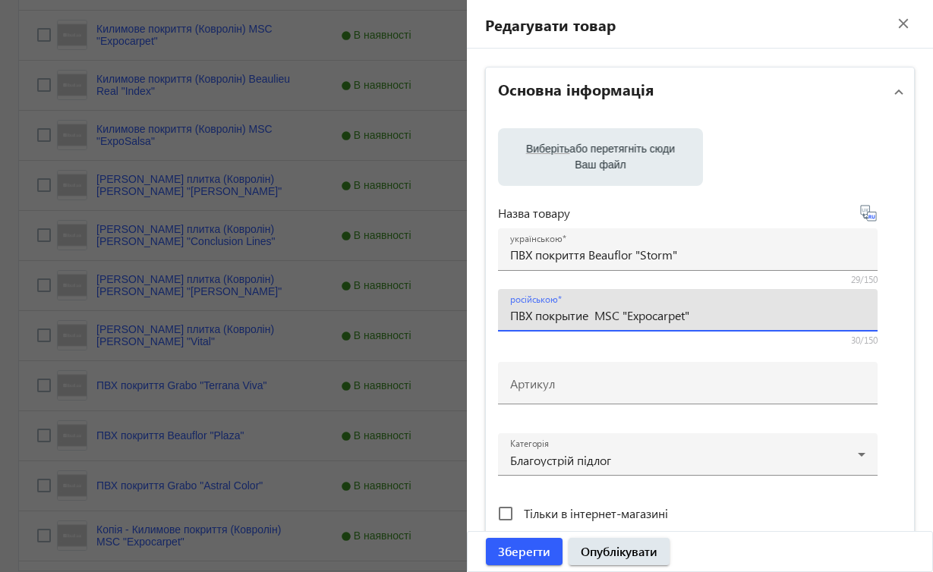
drag, startPoint x: 597, startPoint y: 313, endPoint x: 704, endPoint y: 313, distance: 106.3
click at [704, 313] on input "ПВХ покрытие MSC "Expocarpet"" at bounding box center [687, 315] width 355 height 16
paste input "Beauflor "Storm"
type input "ПВХ покрытие Beauflor "Storm""
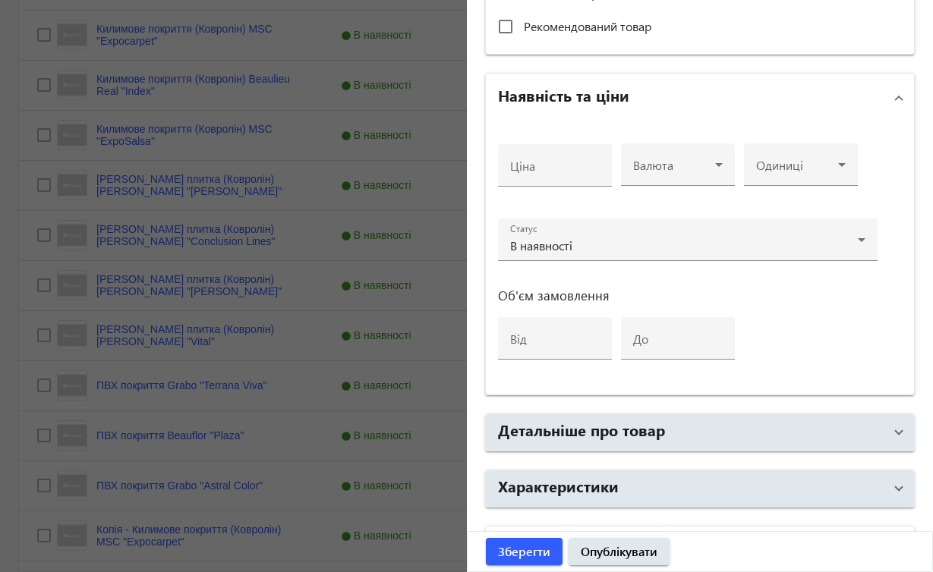
scroll to position [531, 0]
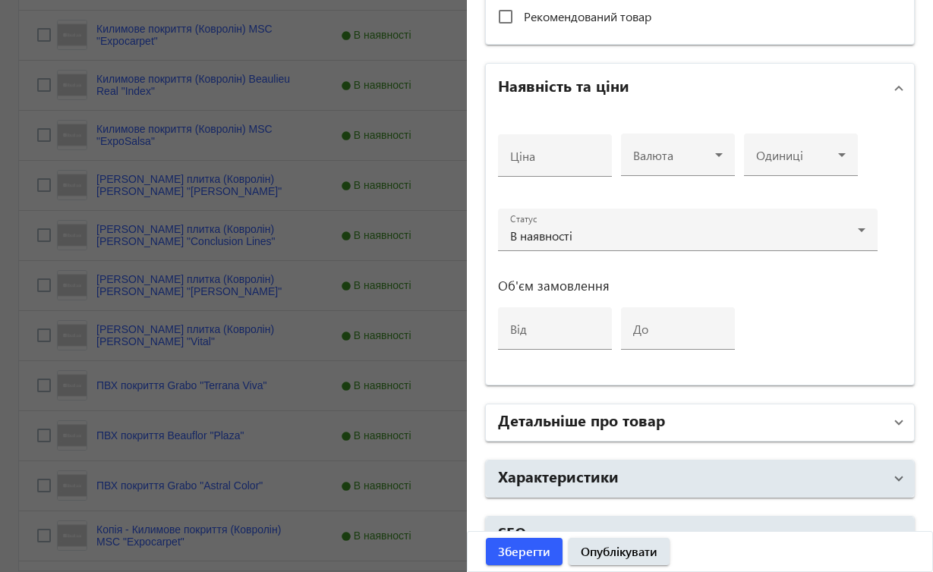
click at [896, 426] on span at bounding box center [899, 422] width 6 height 17
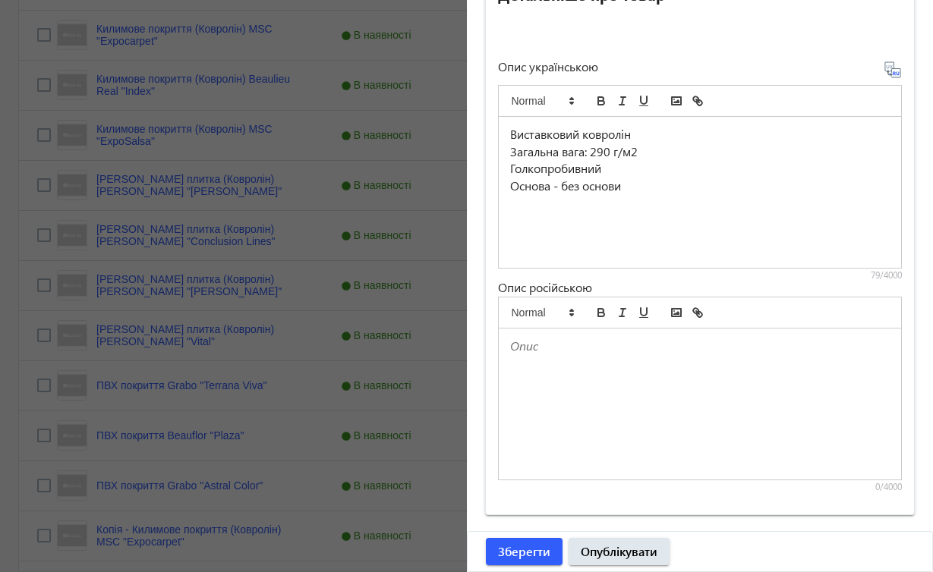
scroll to position [966, 0]
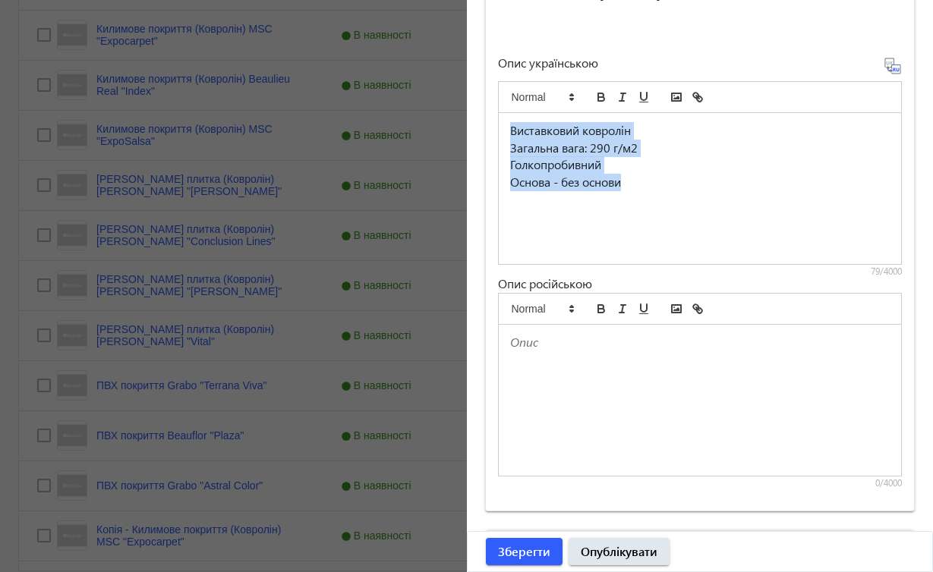
drag, startPoint x: 510, startPoint y: 129, endPoint x: 636, endPoint y: 202, distance: 145.6
click at [636, 202] on div "Виставковий ковролін Загальна вага: 290 г/м2 Голкопробивний Основа - без основи" at bounding box center [700, 188] width 403 height 151
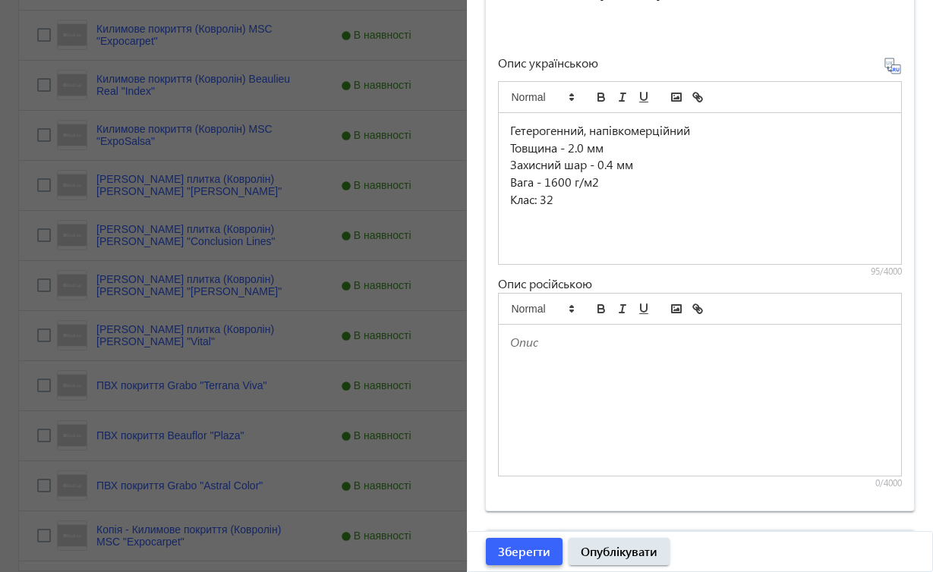
click at [526, 552] on span "Зберегти" at bounding box center [524, 551] width 52 height 17
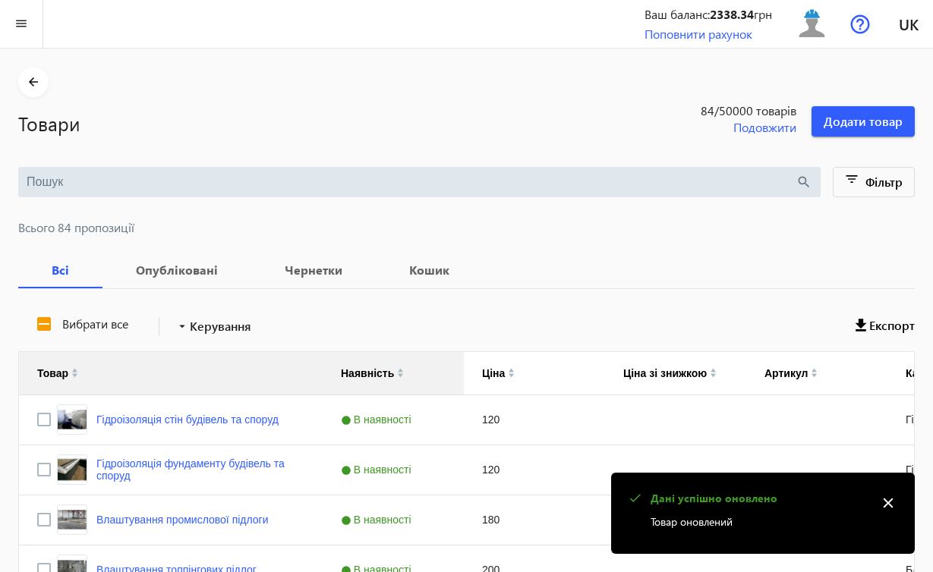
scroll to position [0, 0]
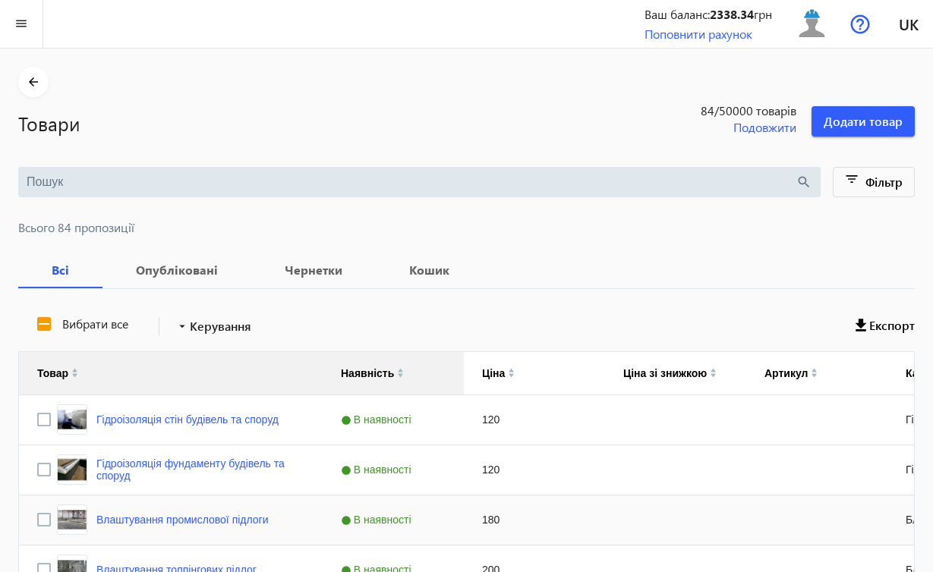
click at [576, 518] on div "180" at bounding box center [534, 520] width 141 height 49
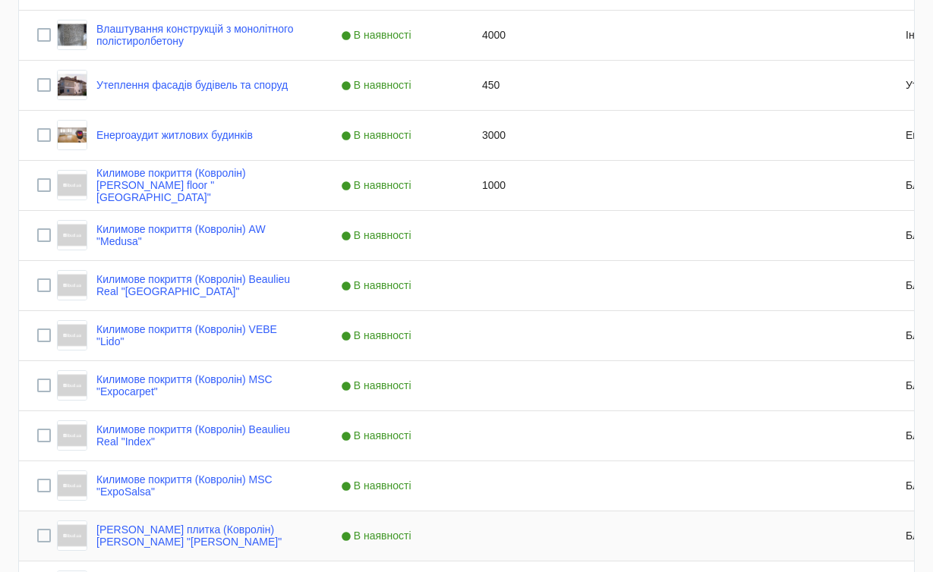
scroll to position [1036, 0]
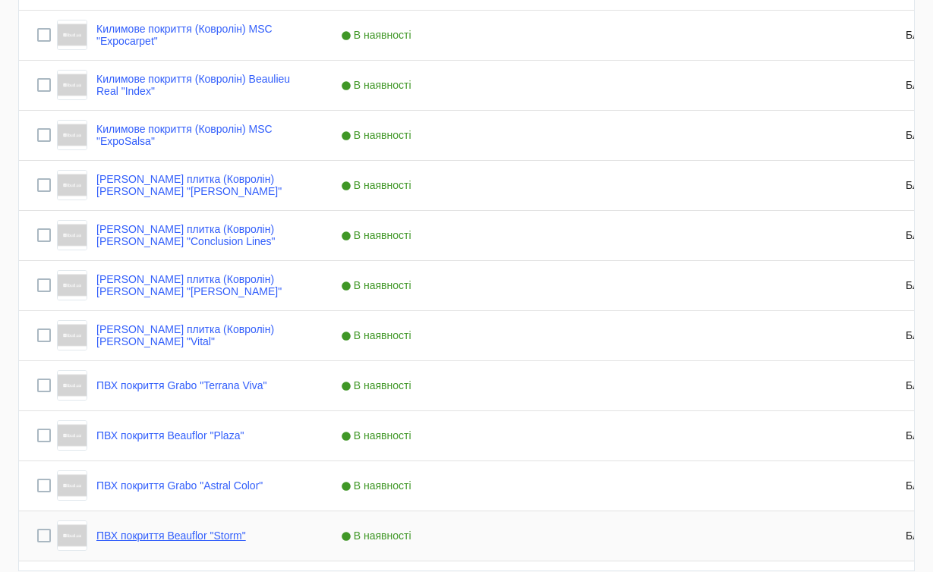
click at [219, 537] on link "ПВХ покриття Beauflor "Storm"" at bounding box center [171, 536] width 150 height 12
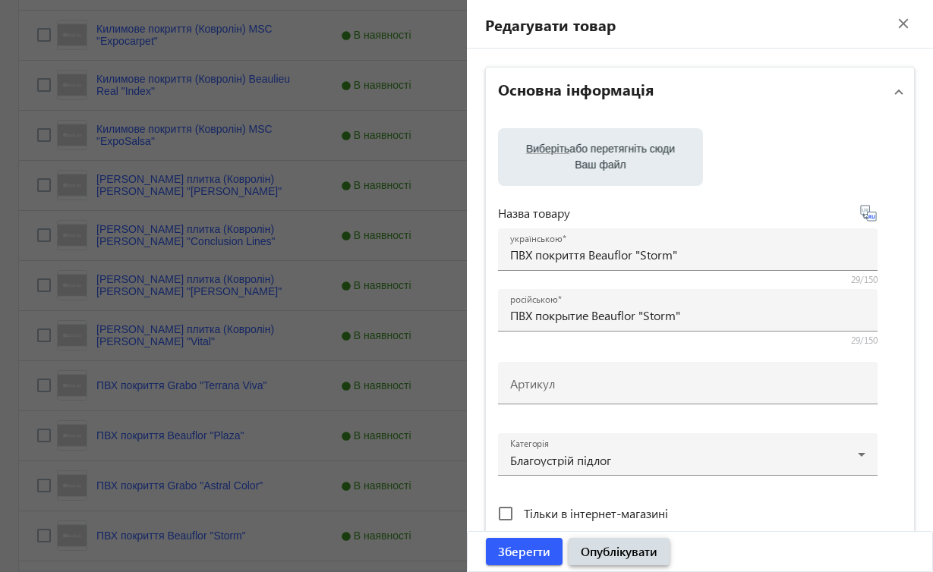
click at [595, 549] on span "Опублікувати" at bounding box center [619, 551] width 77 height 17
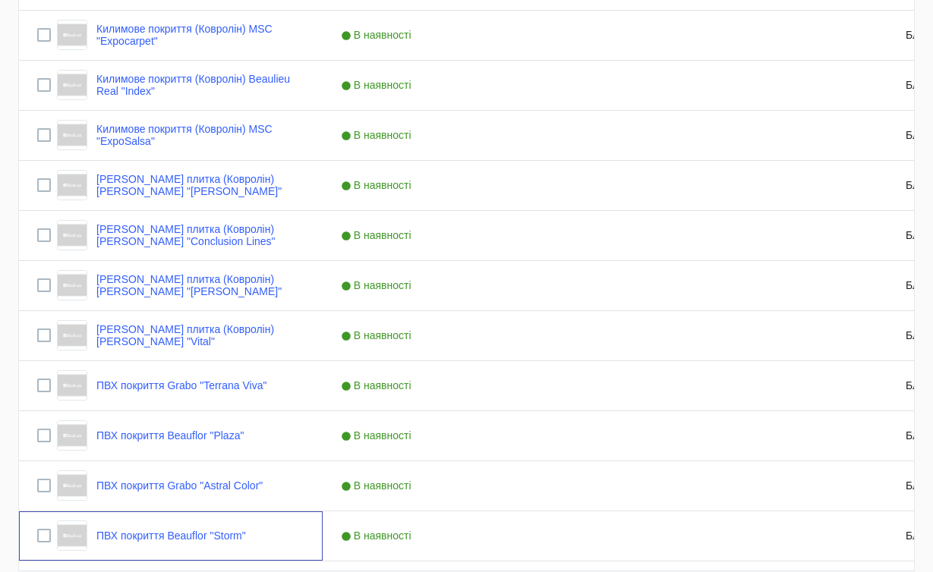
scroll to position [0, 0]
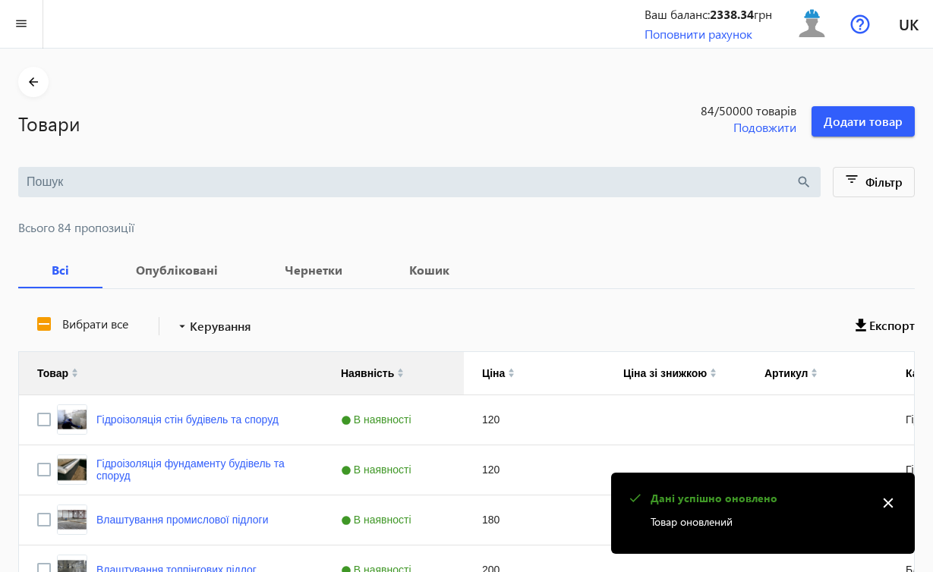
click at [889, 500] on mat-icon "close" at bounding box center [888, 503] width 23 height 23
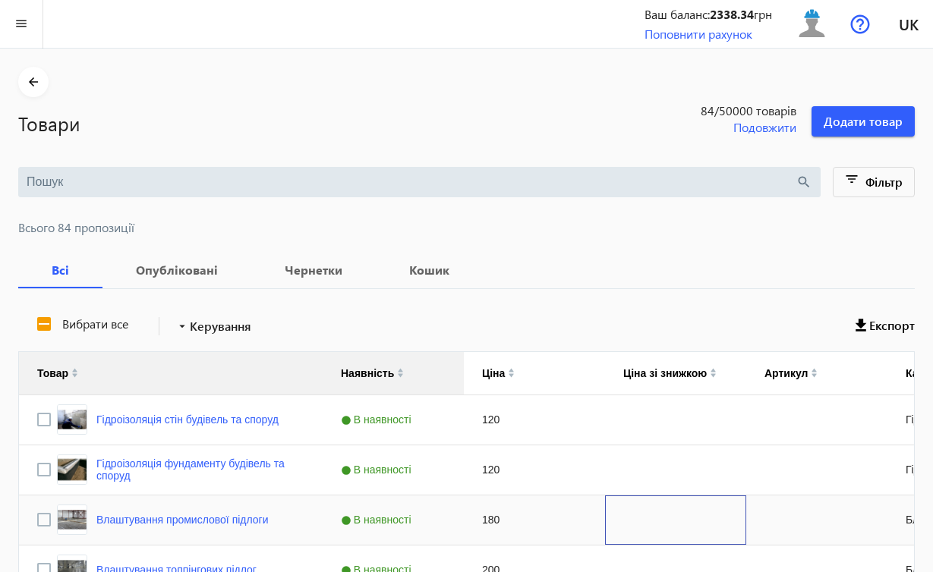
click at [714, 515] on div "Press SPACE to select this row." at bounding box center [675, 520] width 141 height 49
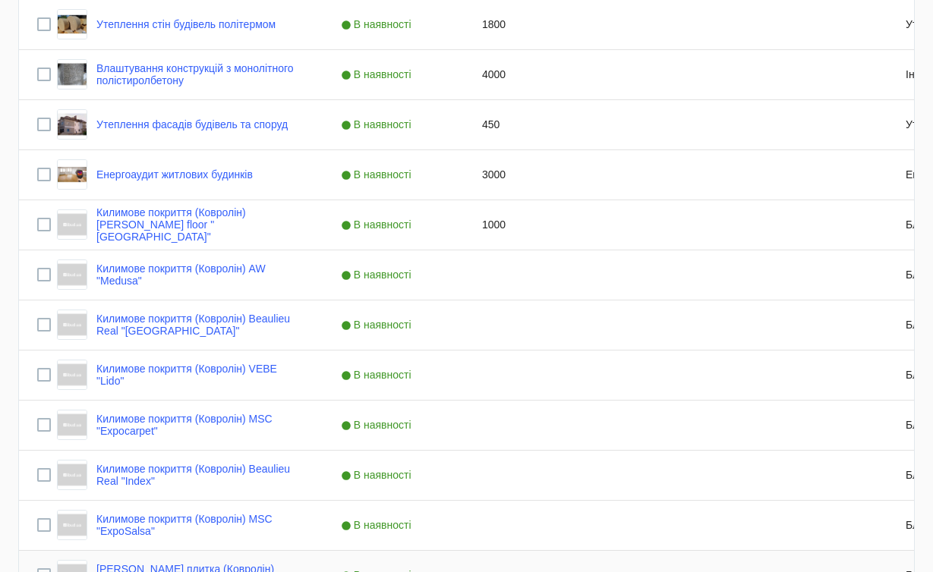
scroll to position [335, 0]
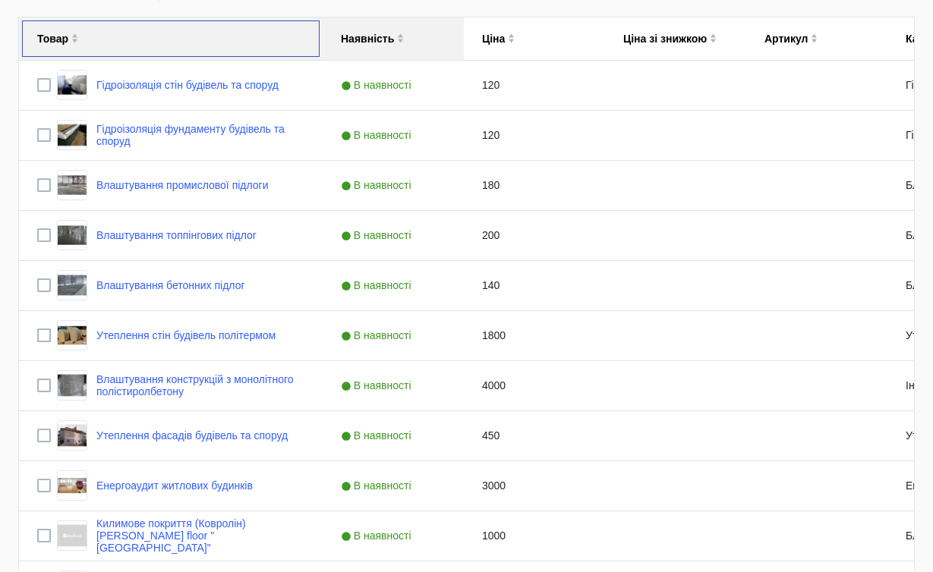
click at [74, 34] on img at bounding box center [74, 35] width 7 height 5
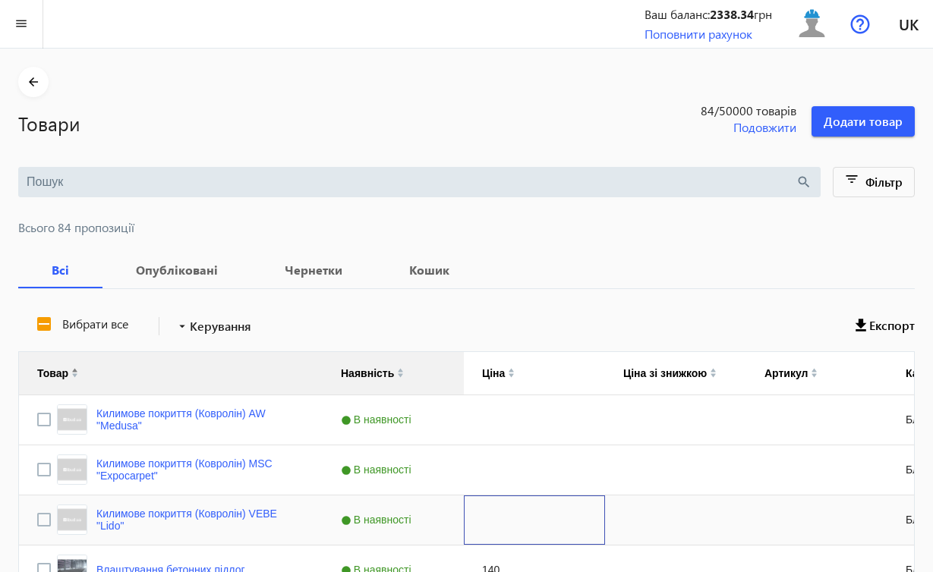
click at [536, 538] on div "Press SPACE to select this row." at bounding box center [534, 520] width 141 height 49
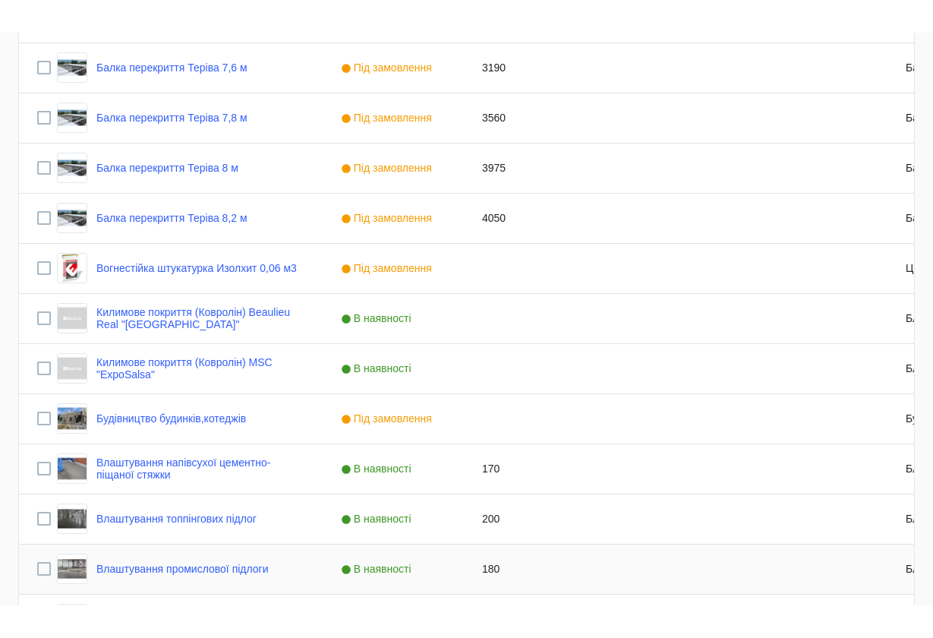
scroll to position [2828, 0]
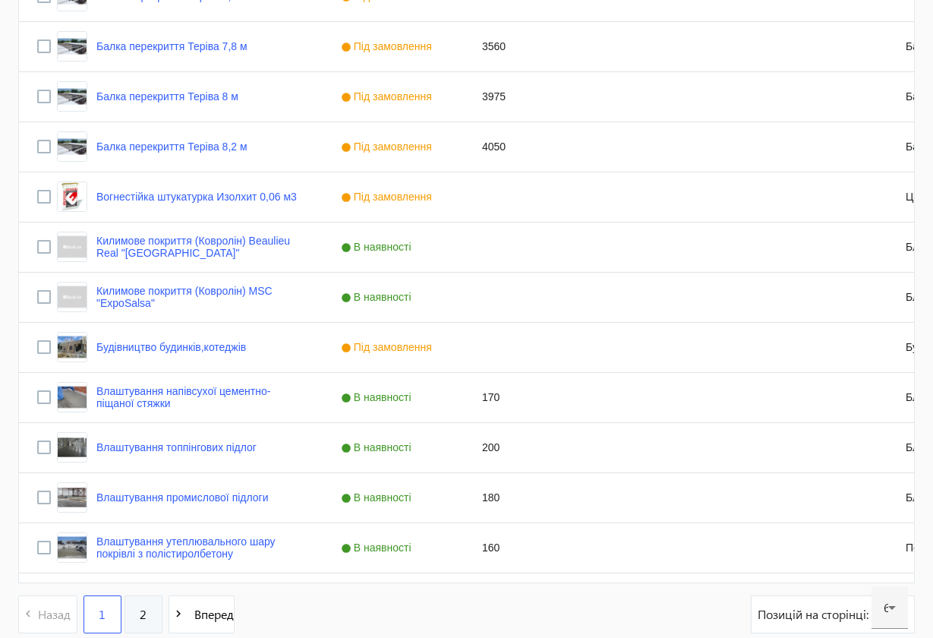
click at [151, 572] on link "2" at bounding box center [143, 614] width 38 height 38
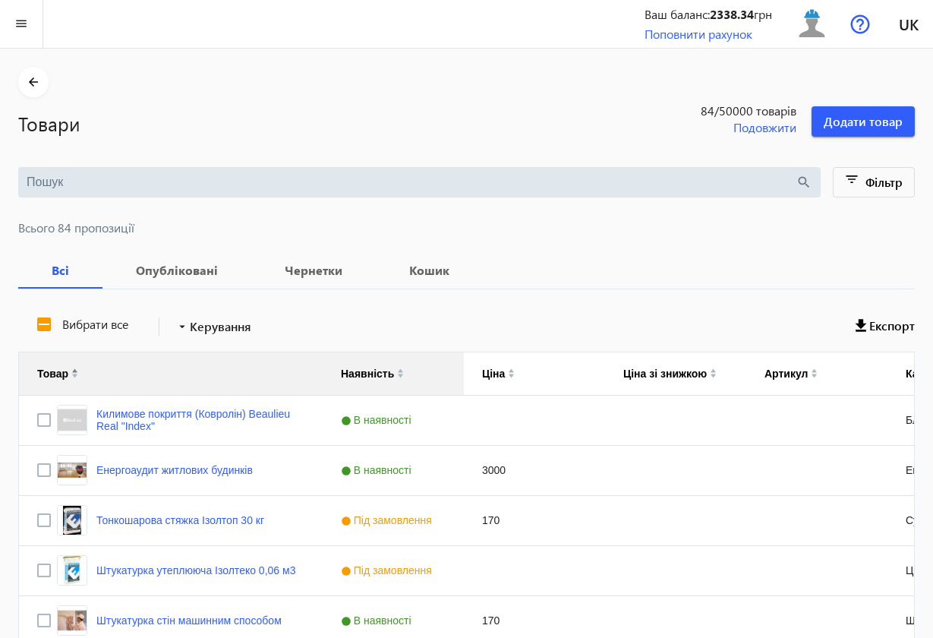
click at [151, 572] on div "Штукатурка стін машинним способом" at bounding box center [171, 620] width 304 height 49
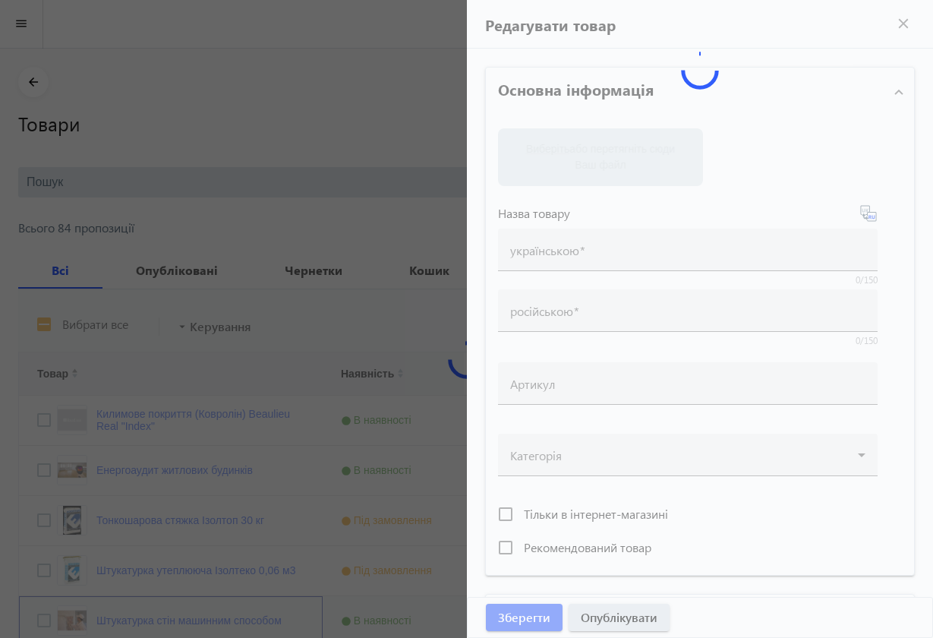
scroll to position [8, 0]
type input "Штукатурка стін машинним способом"
type input "Штукатурка стен машинным способом"
type input "170"
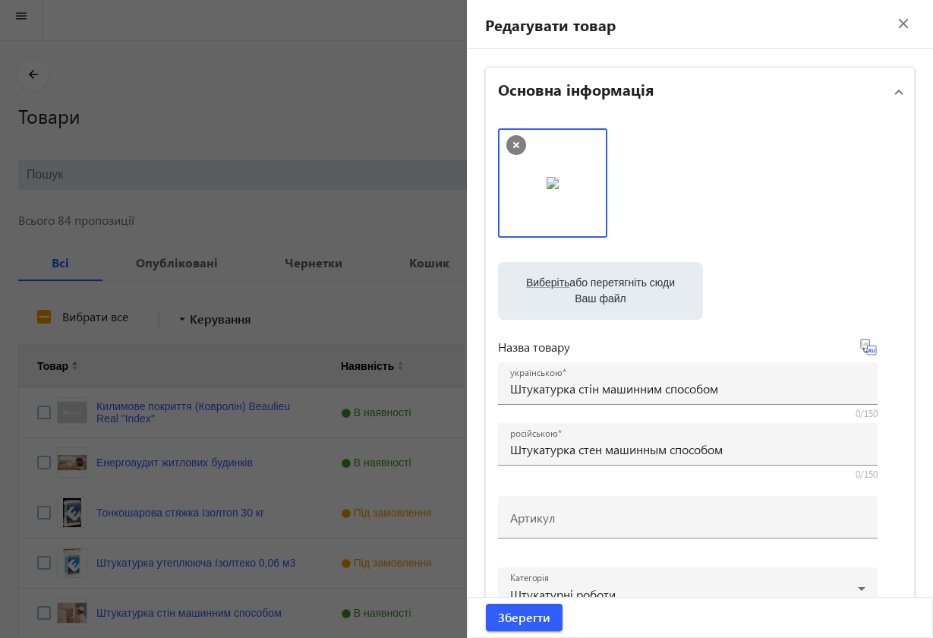
click at [894, 26] on mat-icon "close" at bounding box center [903, 23] width 23 height 23
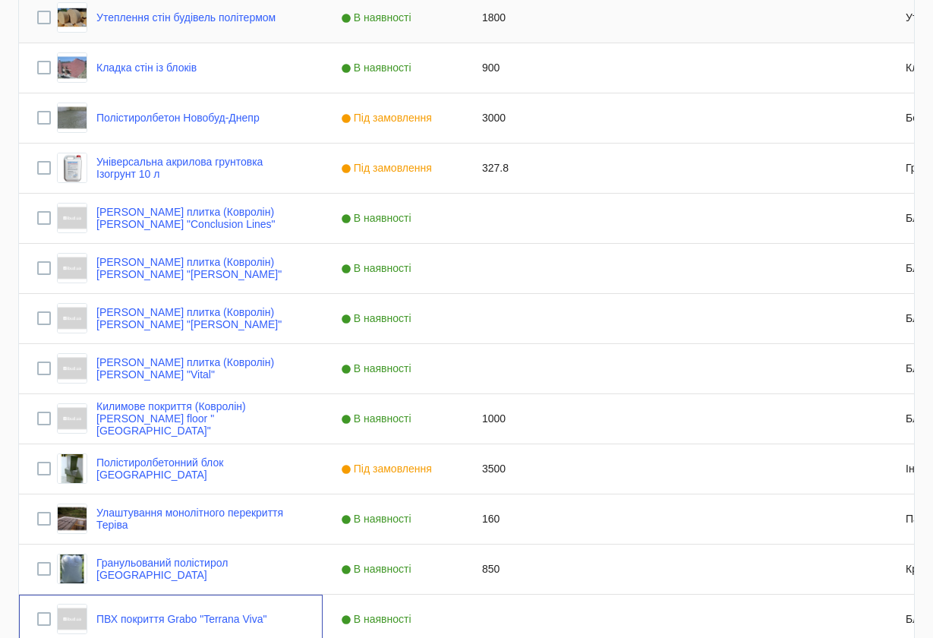
scroll to position [1054, 0]
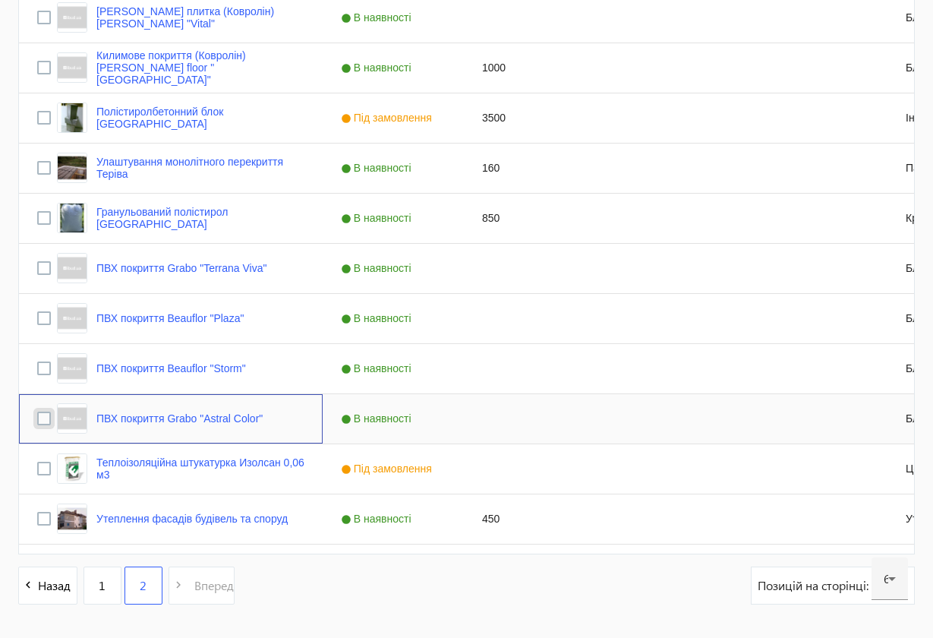
click at [48, 419] on input "Press Space to toggle row selection (unchecked)" at bounding box center [44, 418] width 14 height 14
checkbox input "true"
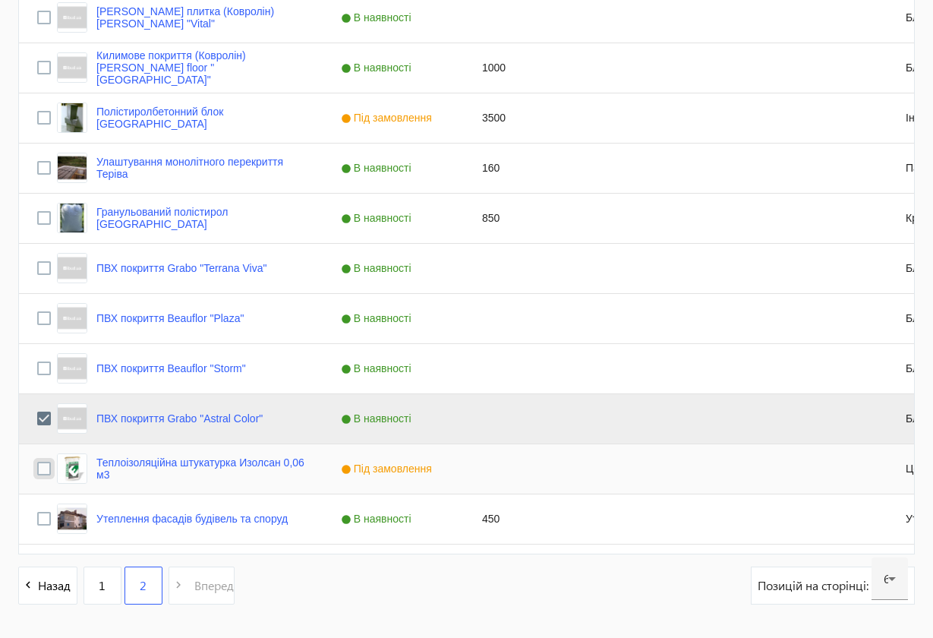
click at [45, 468] on input "Press Space to toggle row selection (unchecked)" at bounding box center [44, 468] width 14 height 14
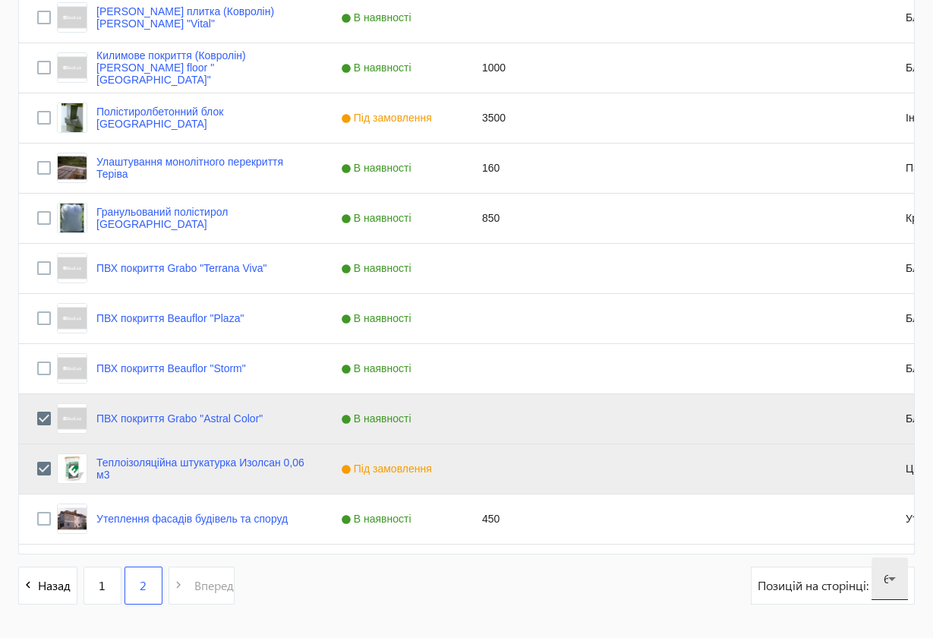
click at [890, 572] on div "60" at bounding box center [890, 578] width 12 height 43
click at [870, 572] on div at bounding box center [466, 319] width 933 height 638
click at [47, 470] on input "Press Space to toggle row selection (checked)" at bounding box center [44, 468] width 14 height 14
checkbox input "false"
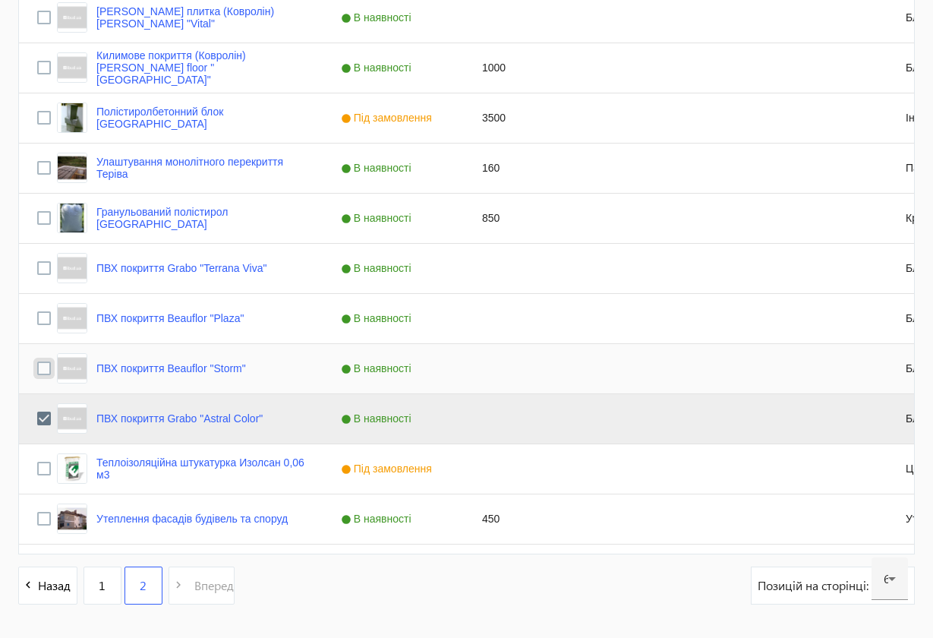
click at [38, 370] on input "Press Space to toggle row selection (unchecked)" at bounding box center [44, 368] width 14 height 14
checkbox input "true"
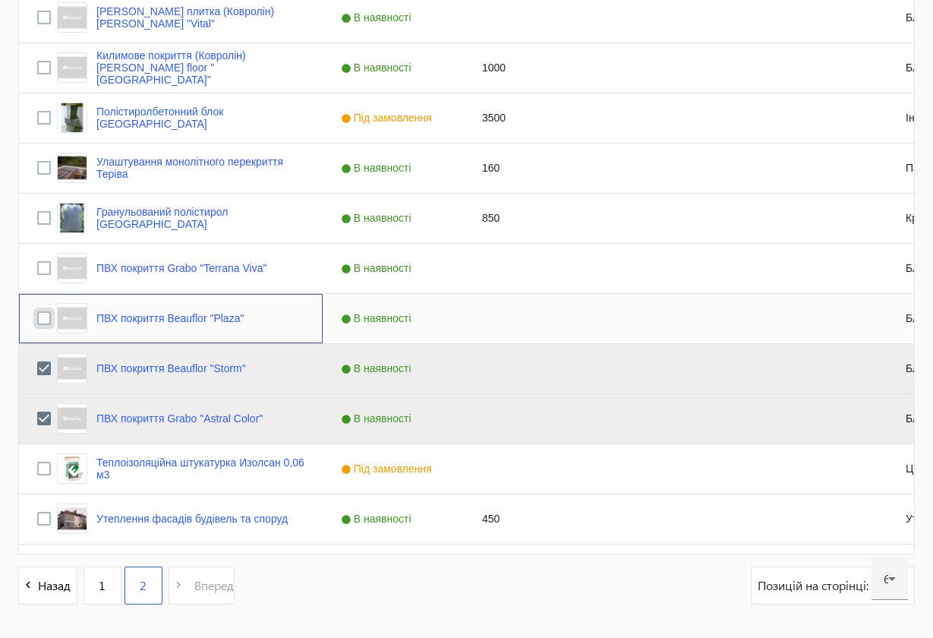
click at [43, 323] on input "Press Space to toggle row selection (unchecked)" at bounding box center [44, 318] width 14 height 14
checkbox input "true"
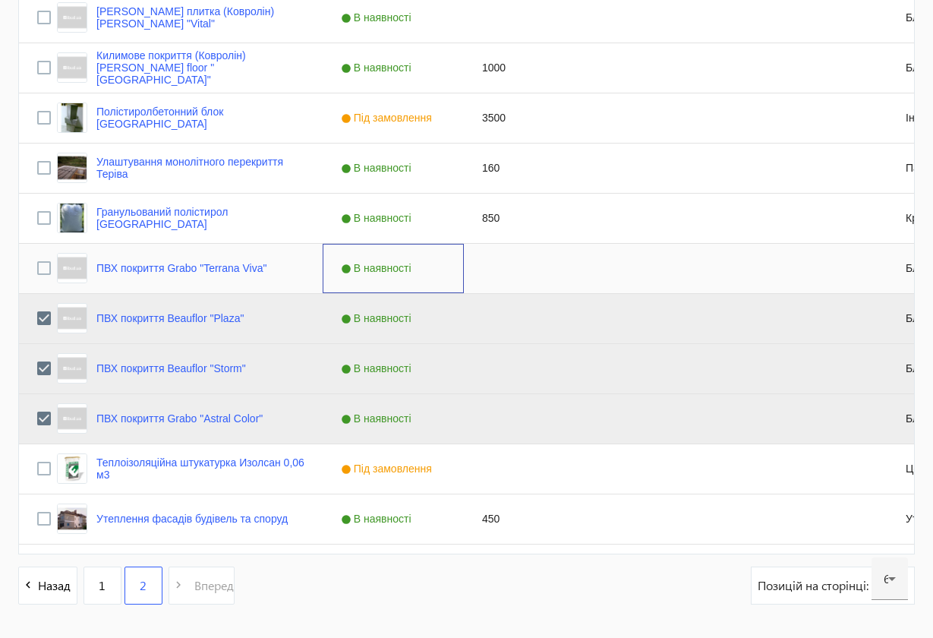
click at [432, 266] on div "В наявності" at bounding box center [393, 268] width 141 height 49
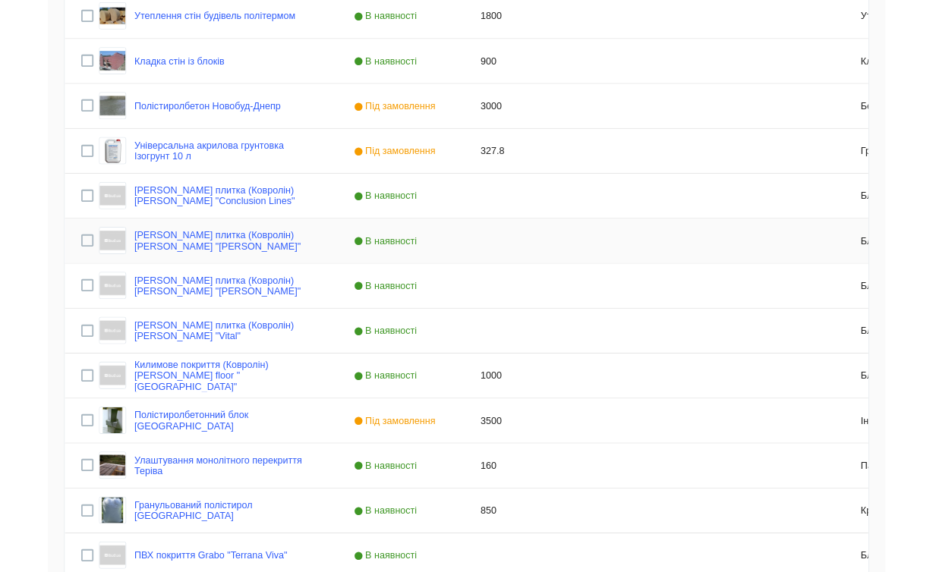
scroll to position [352, 0]
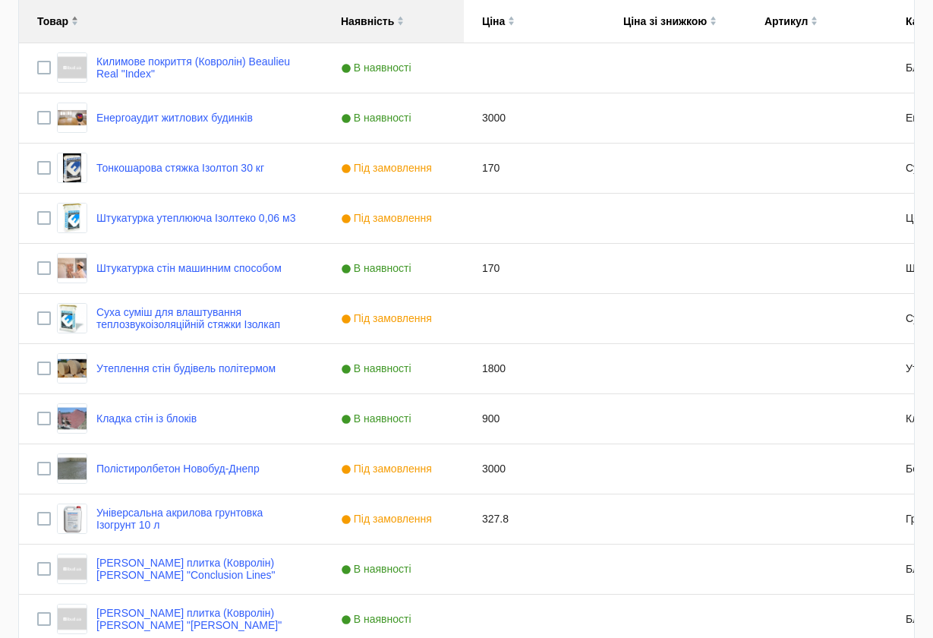
click at [263, 37] on div "Товар" at bounding box center [170, 21] width 267 height 43
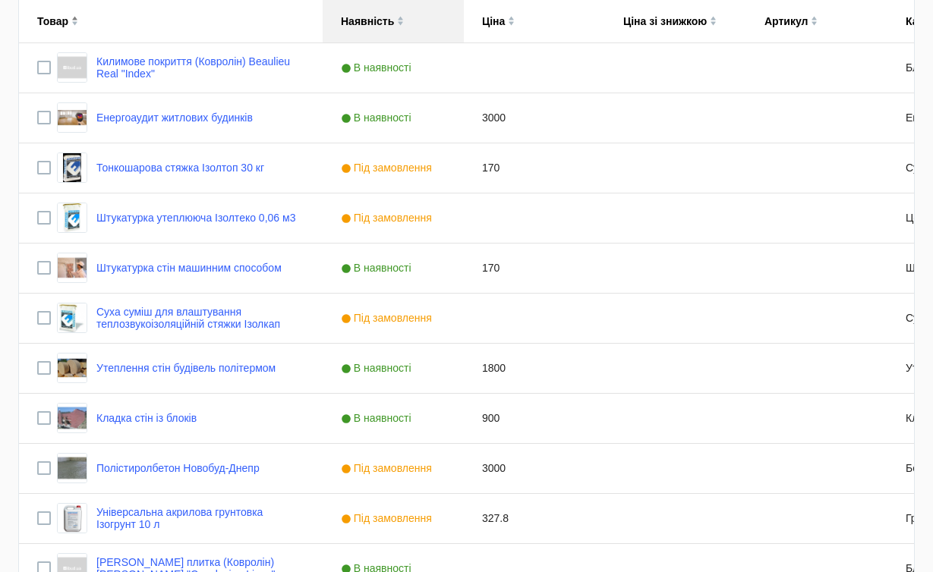
click at [71, 17] on img at bounding box center [74, 18] width 7 height 5
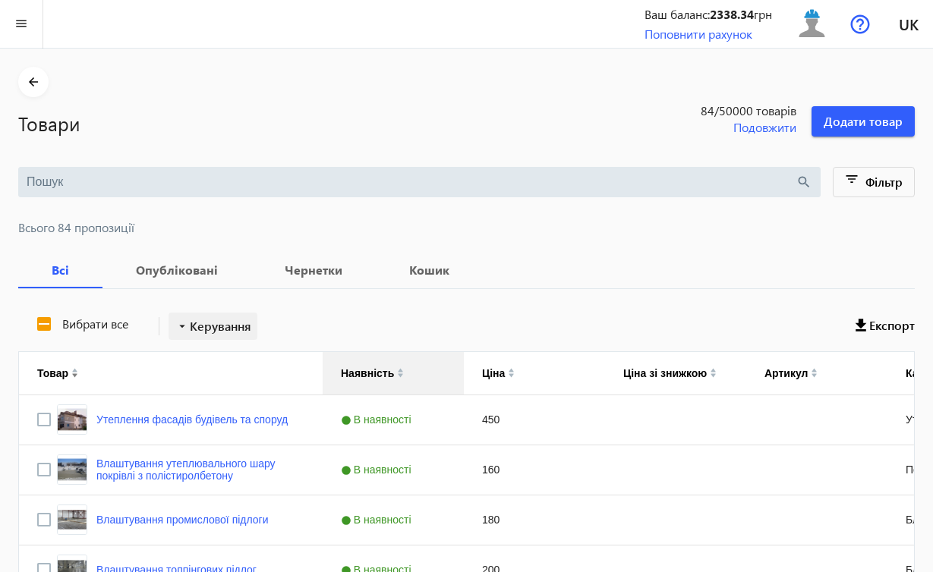
click at [227, 323] on span "Керування" at bounding box center [220, 326] width 61 height 18
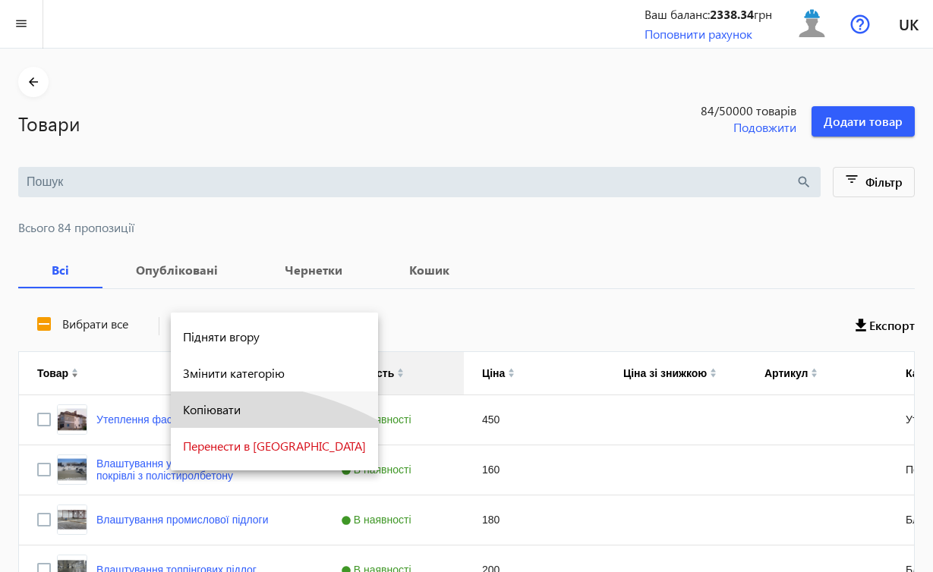
click at [222, 411] on span "Копіювати" at bounding box center [274, 410] width 183 height 12
